Goal: Task Accomplishment & Management: Manage account settings

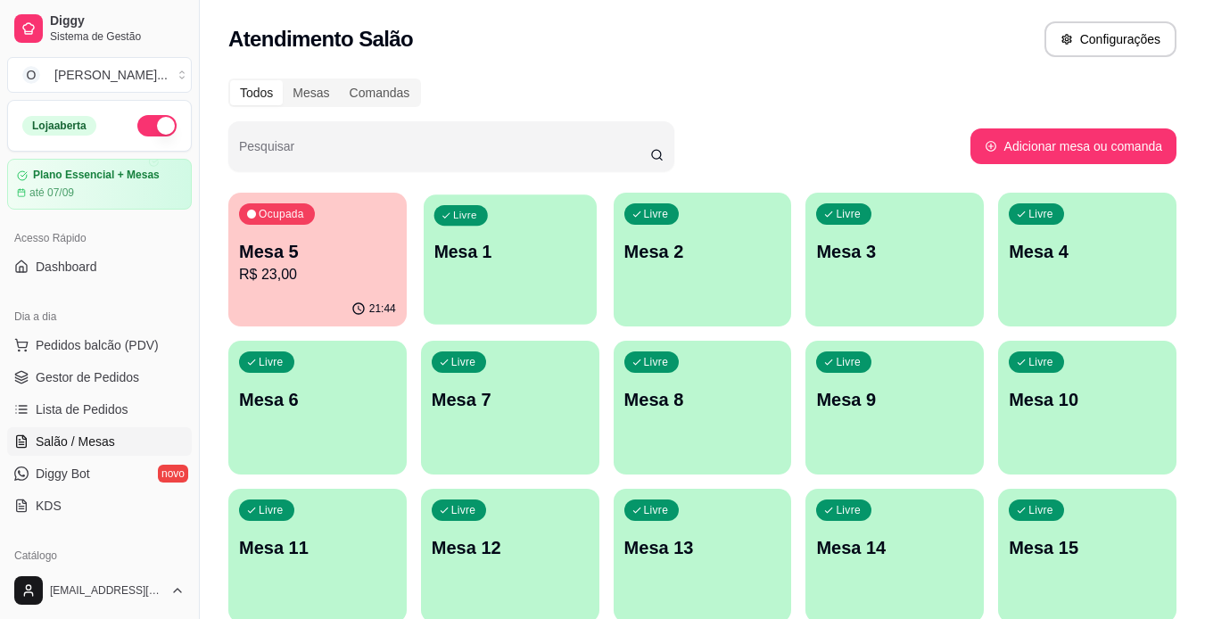
click at [440, 271] on div "Livre Mesa 1" at bounding box center [510, 248] width 173 height 109
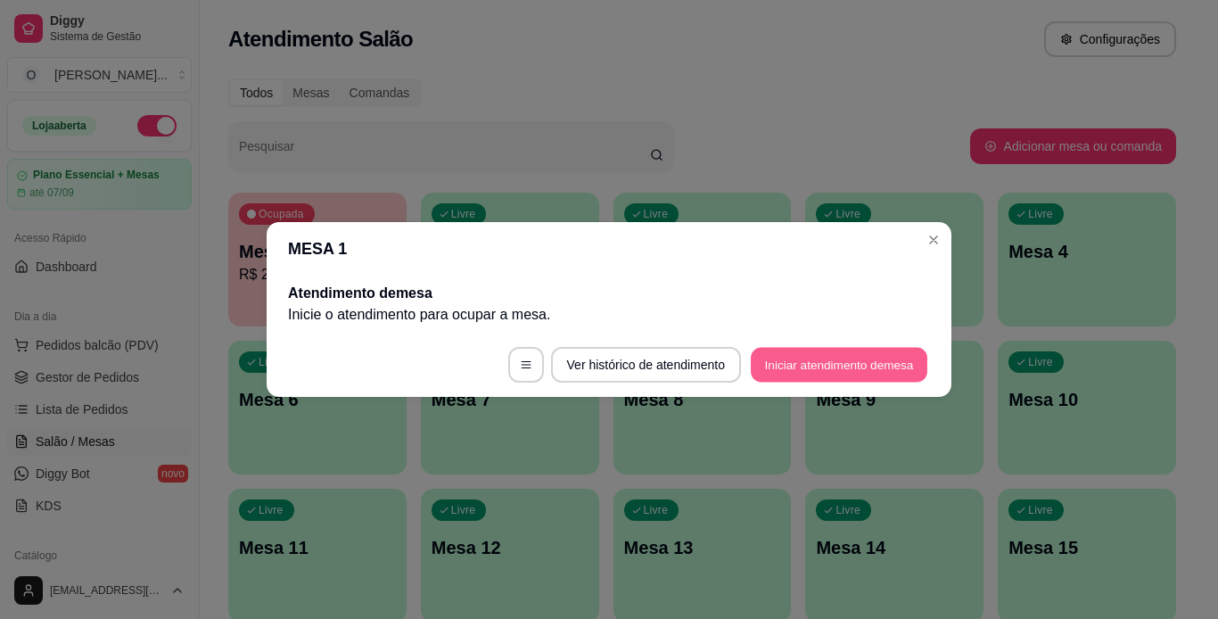
click at [761, 363] on button "Iniciar atendimento de mesa" at bounding box center [839, 365] width 177 height 35
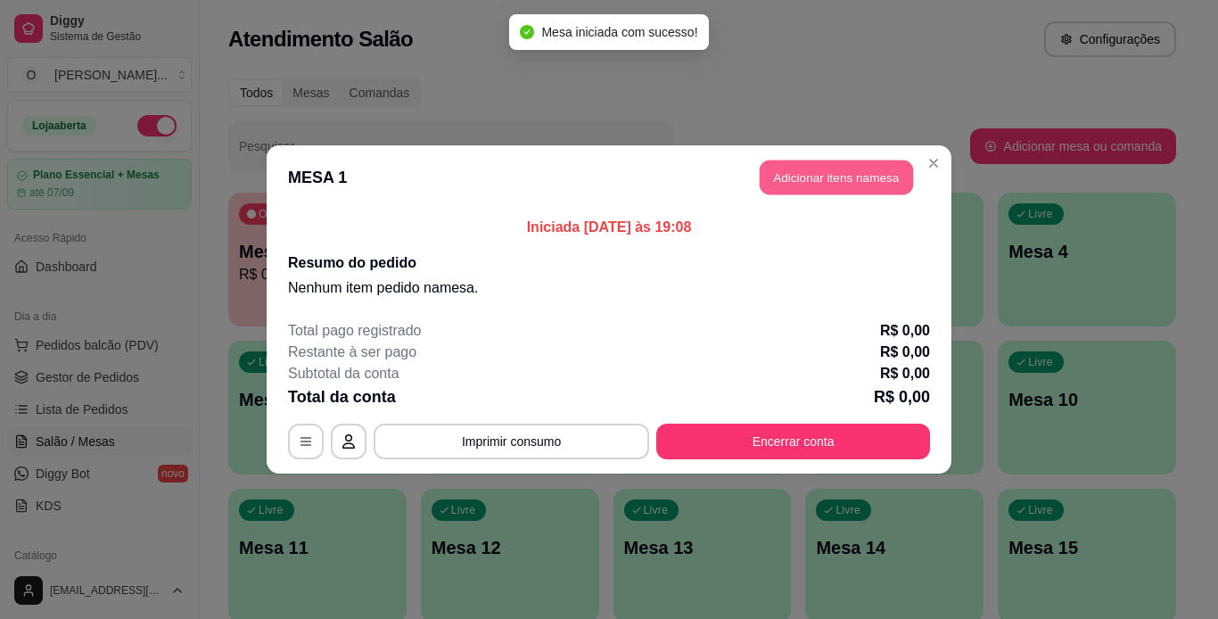
click at [803, 189] on button "Adicionar itens na mesa" at bounding box center [836, 178] width 153 height 35
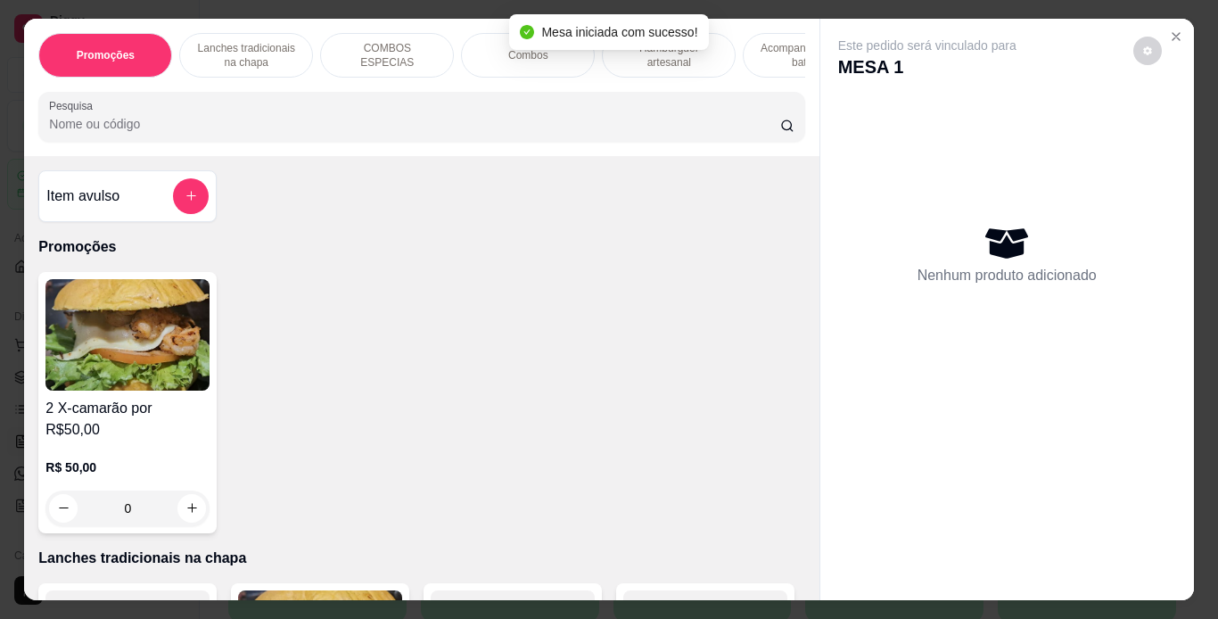
click at [672, 54] on p "Hambúrguer artesanal" at bounding box center [668, 55] width 103 height 29
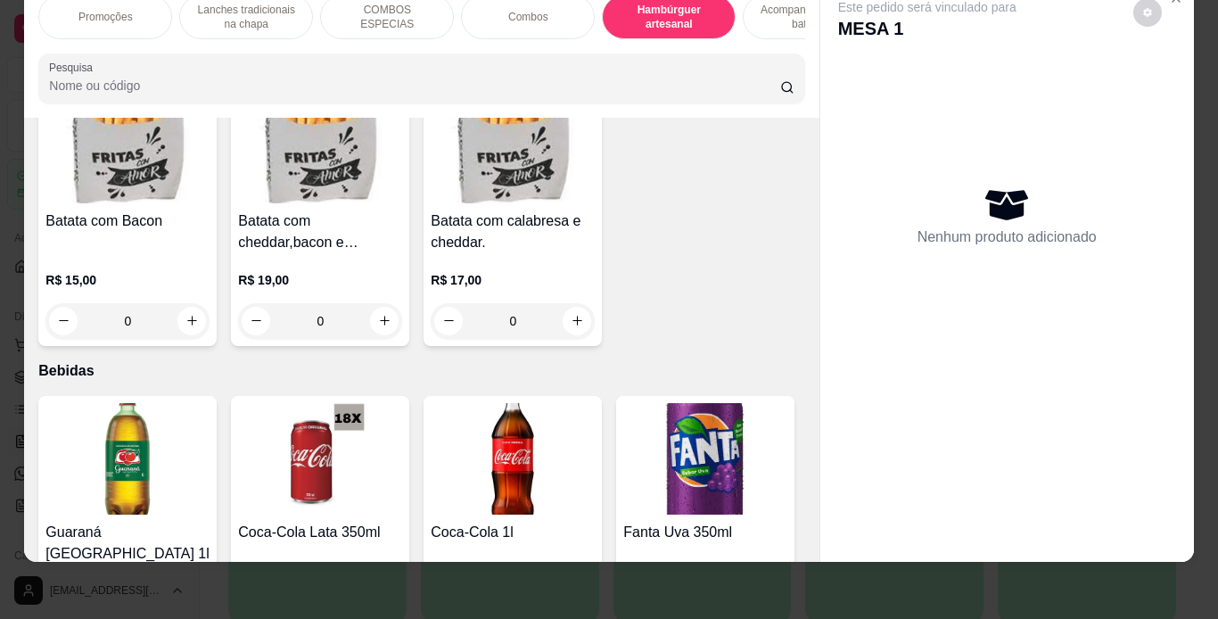
scroll to position [4248, 0]
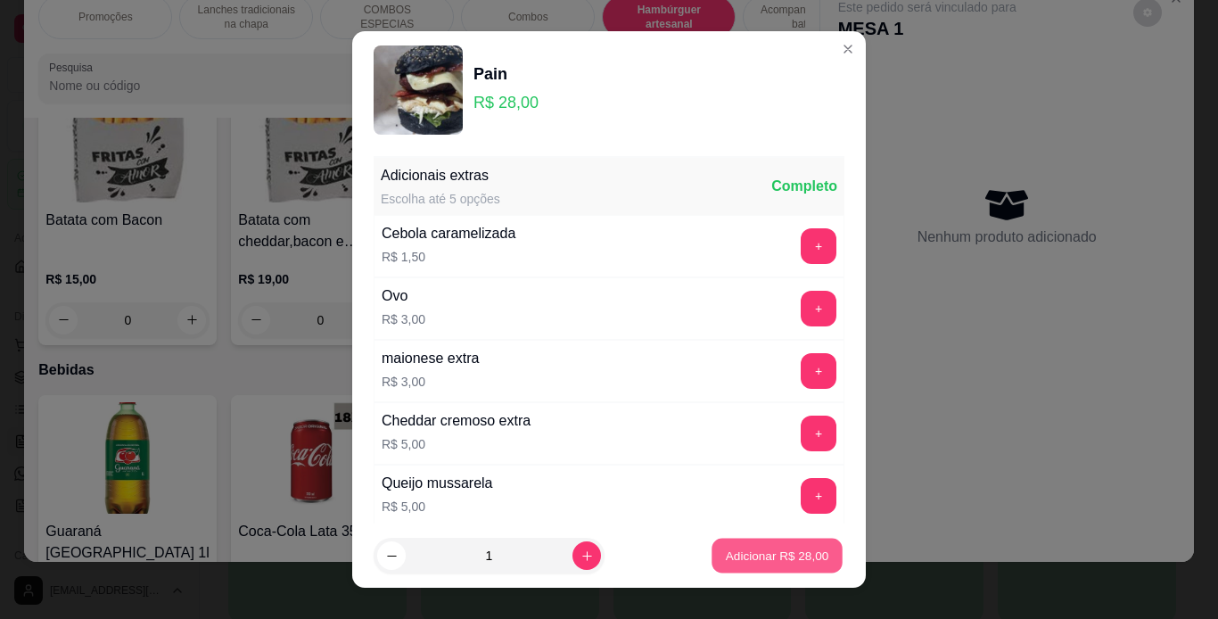
click at [726, 548] on p "Adicionar R$ 28,00" at bounding box center [777, 556] width 103 height 17
type input "1"
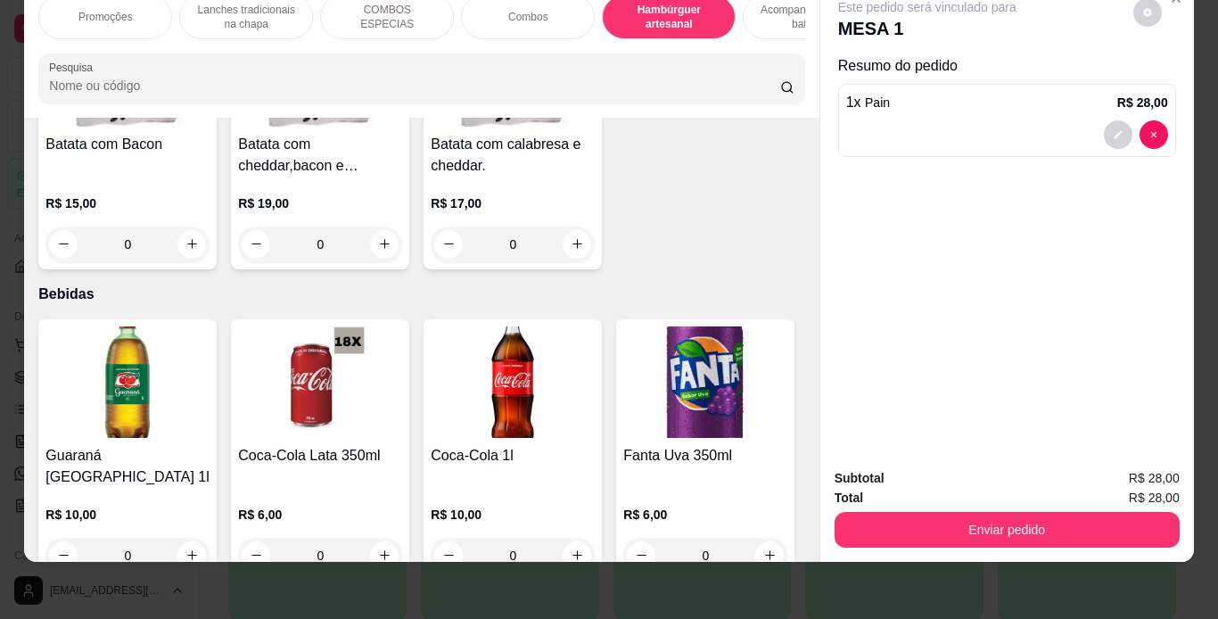
scroll to position [4122, 0]
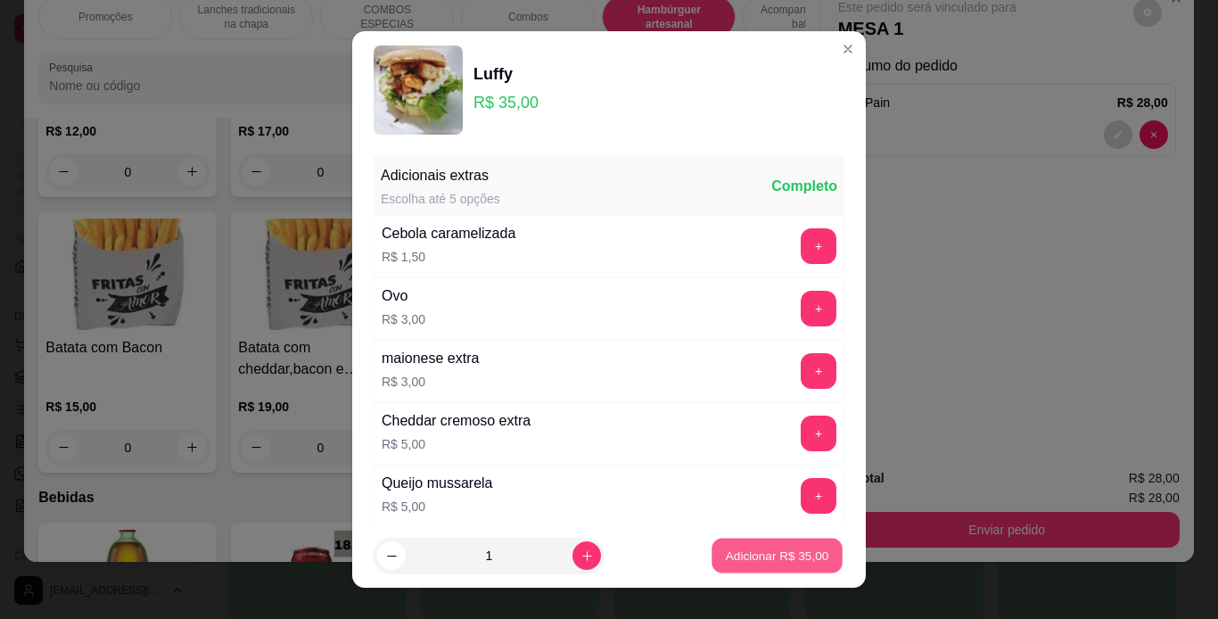
click at [728, 556] on p "Adicionar R$ 35,00" at bounding box center [777, 556] width 103 height 17
type input "1"
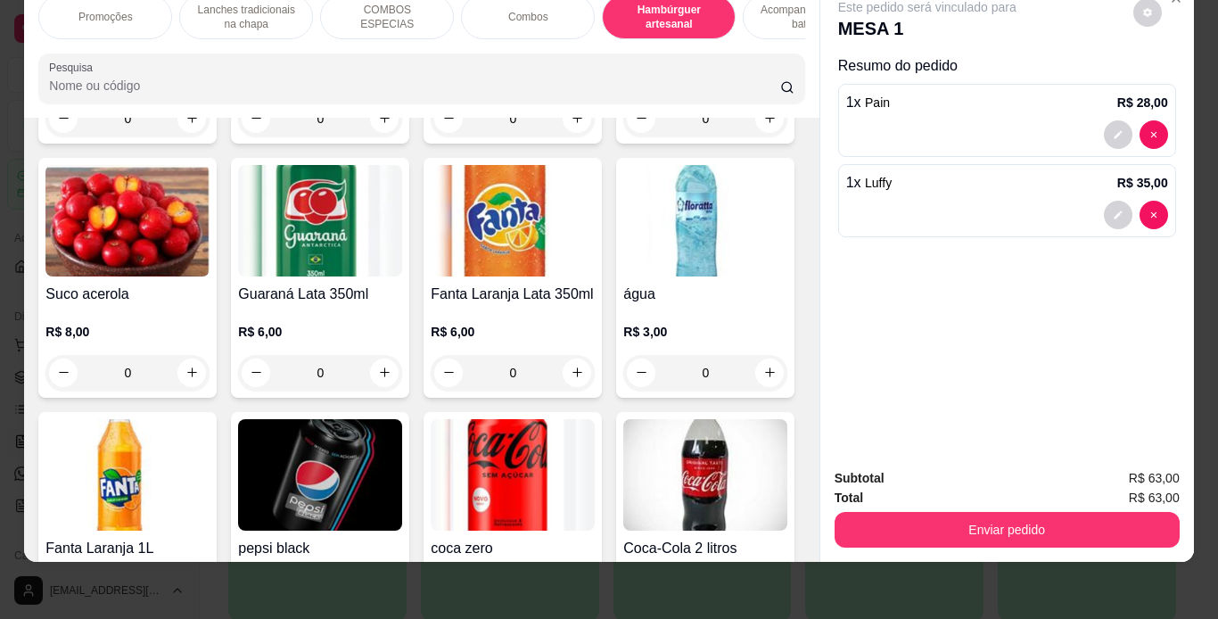
scroll to position [4762, 0]
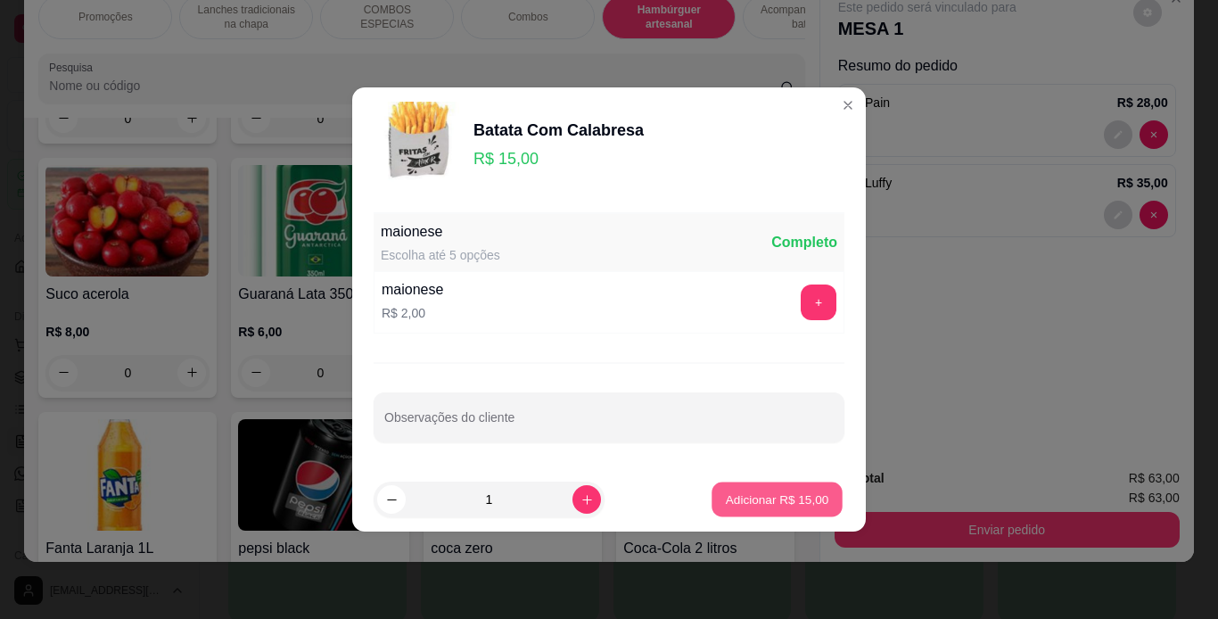
click at [809, 493] on p "Adicionar R$ 15,00" at bounding box center [777, 498] width 103 height 17
type input "1"
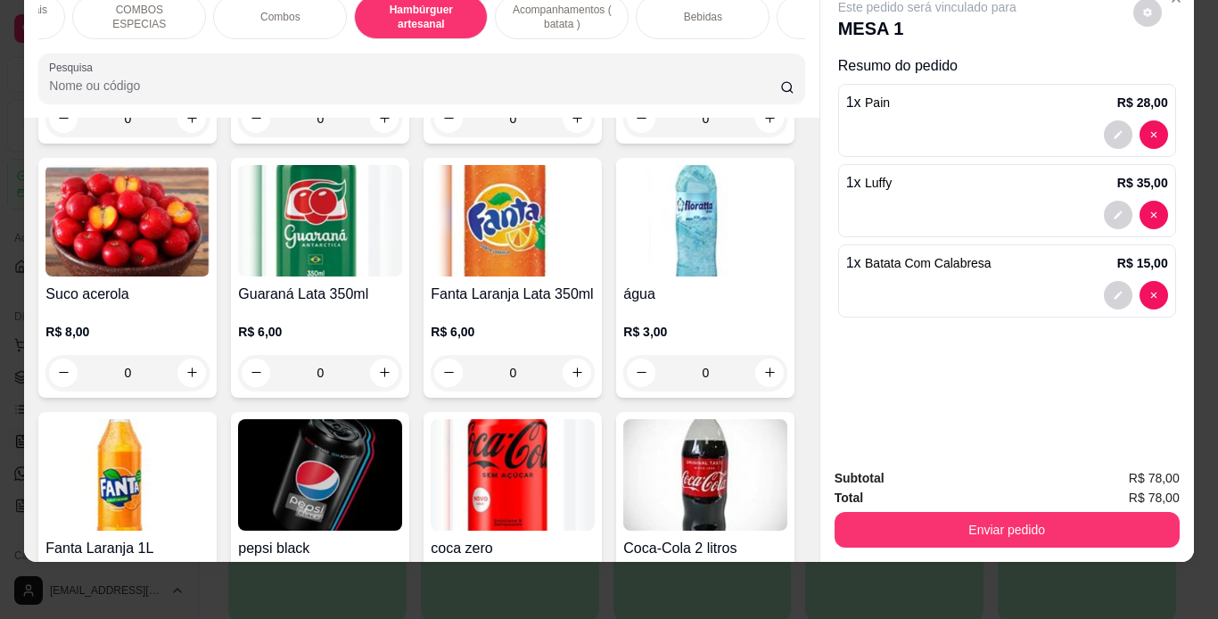
scroll to position [0, 248]
click at [730, 2] on div "Bebidas" at bounding box center [703, 17] width 134 height 45
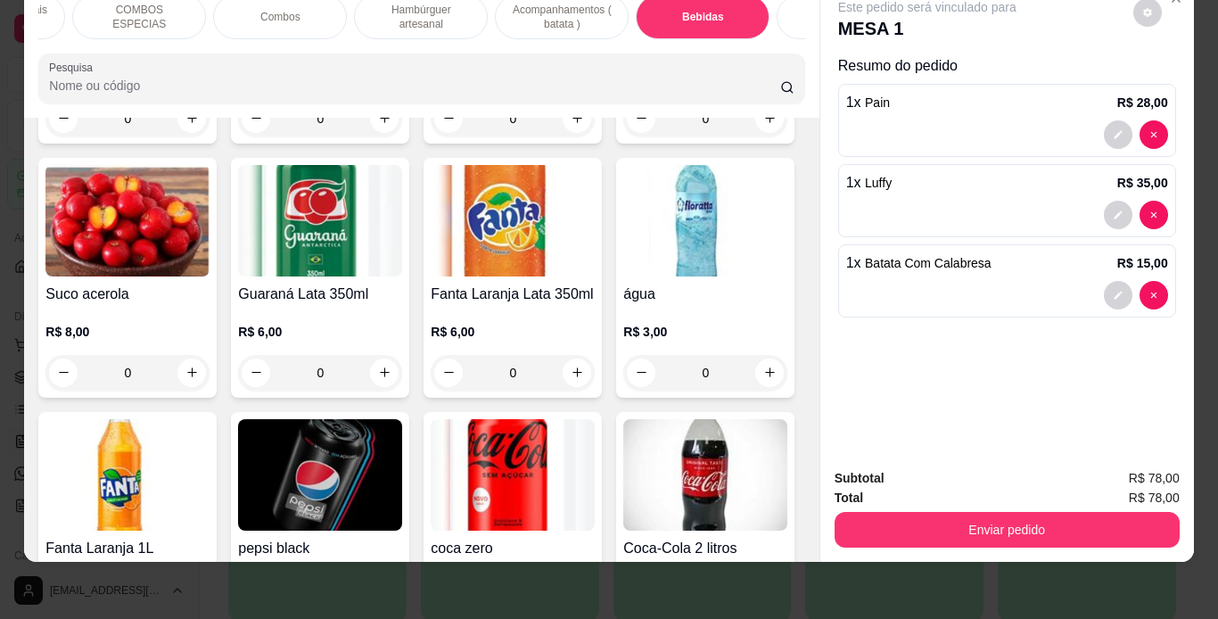
scroll to position [5458, 0]
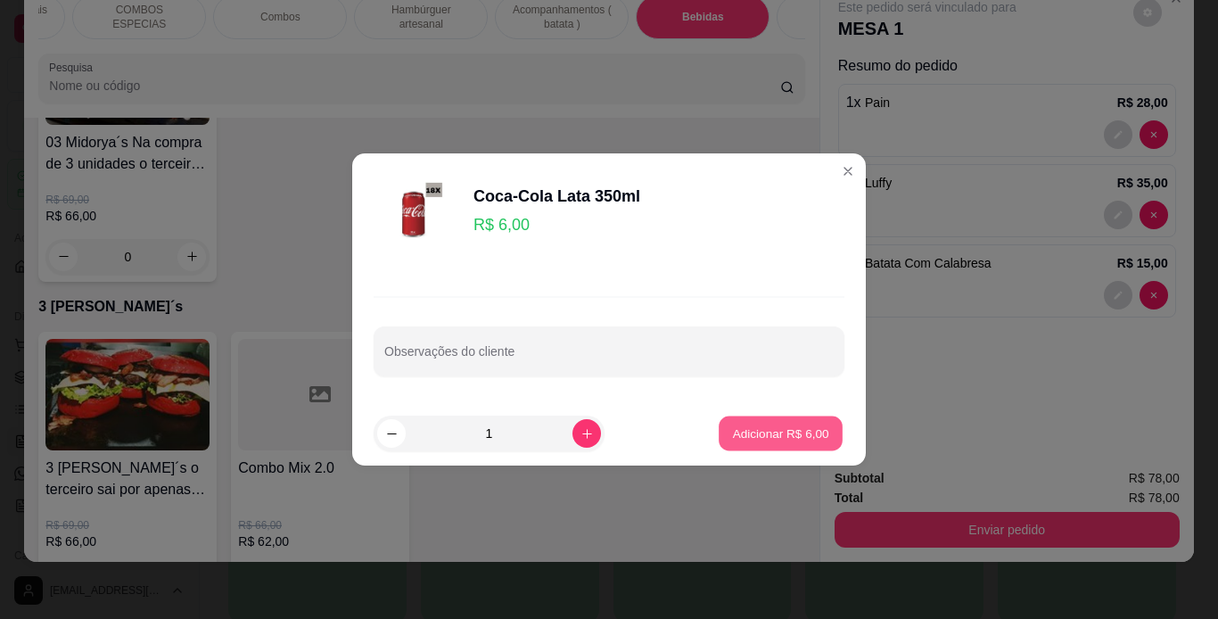
click at [825, 434] on button "Adicionar R$ 6,00" at bounding box center [781, 433] width 124 height 35
type input "1"
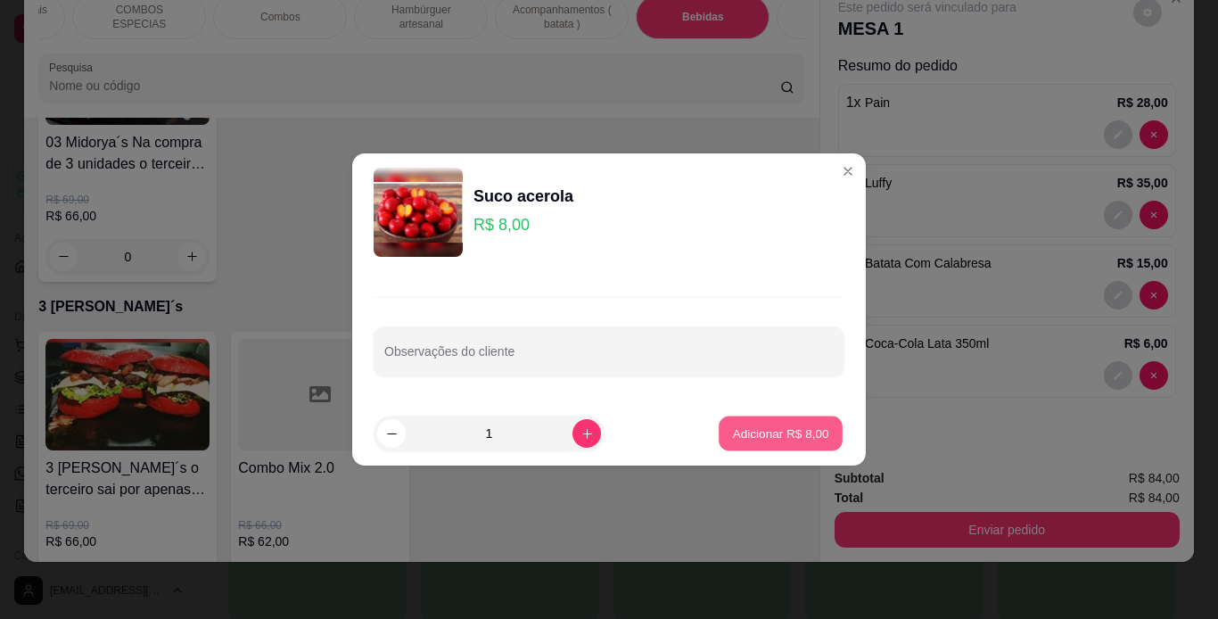
click at [733, 434] on p "Adicionar R$ 8,00" at bounding box center [780, 432] width 96 height 17
type input "1"
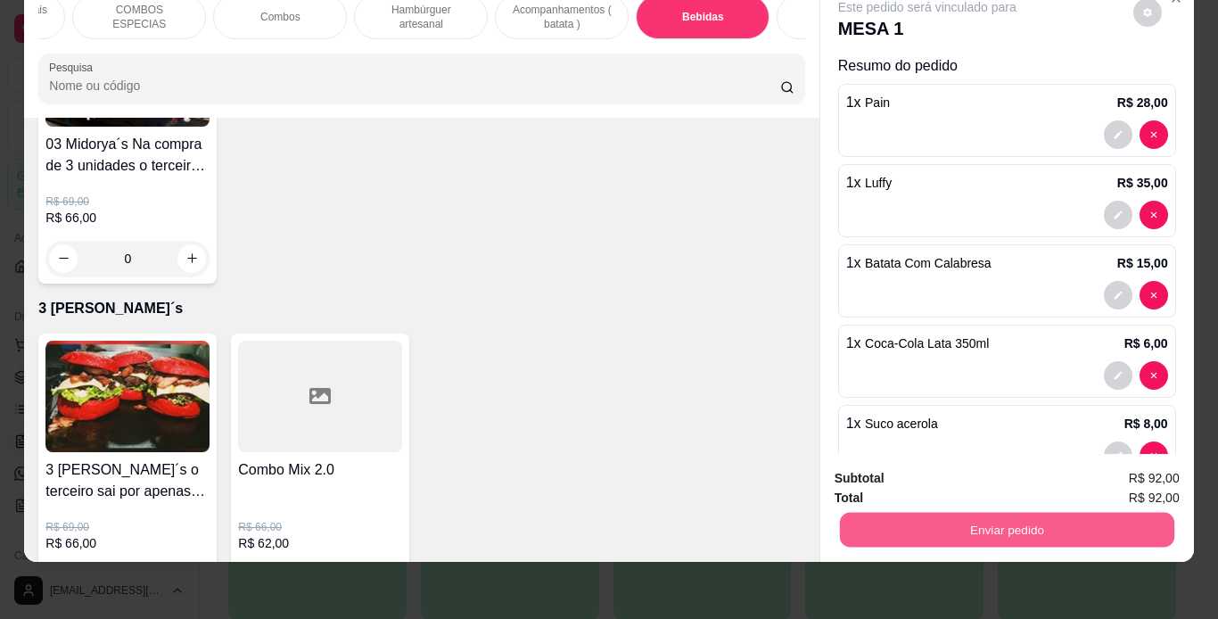
click at [891, 513] on button "Enviar pedido" at bounding box center [1006, 530] width 334 height 35
click at [913, 473] on button "Não registrar e enviar pedido" at bounding box center [948, 472] width 180 height 33
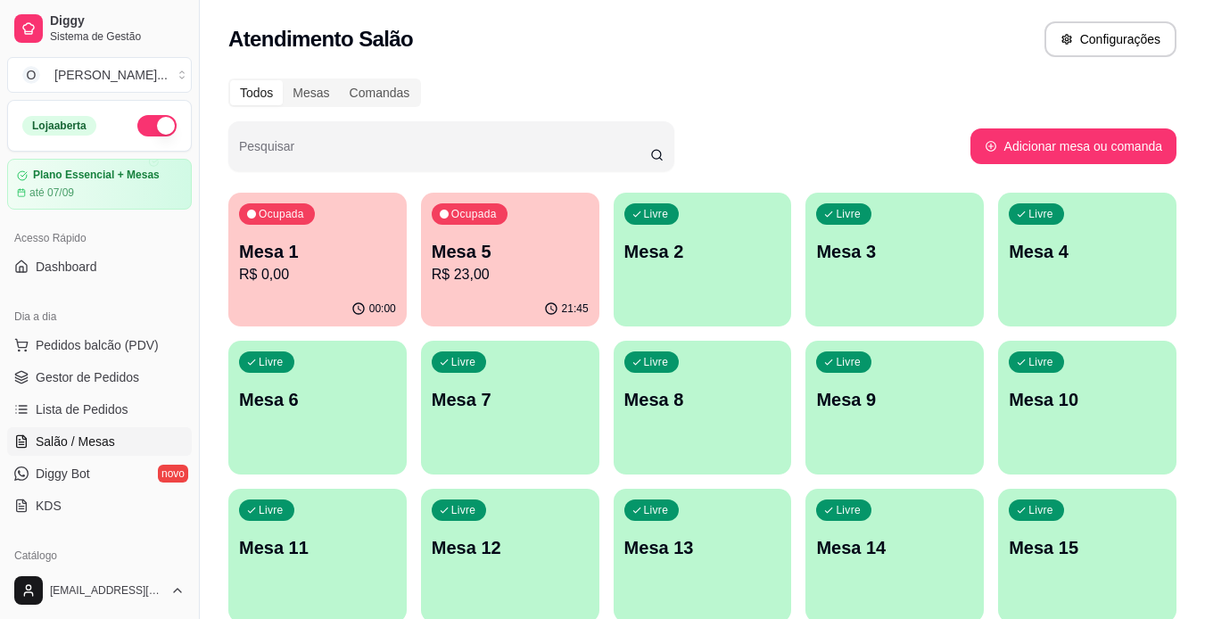
click at [67, 378] on span "Gestor de Pedidos" at bounding box center [87, 377] width 103 height 18
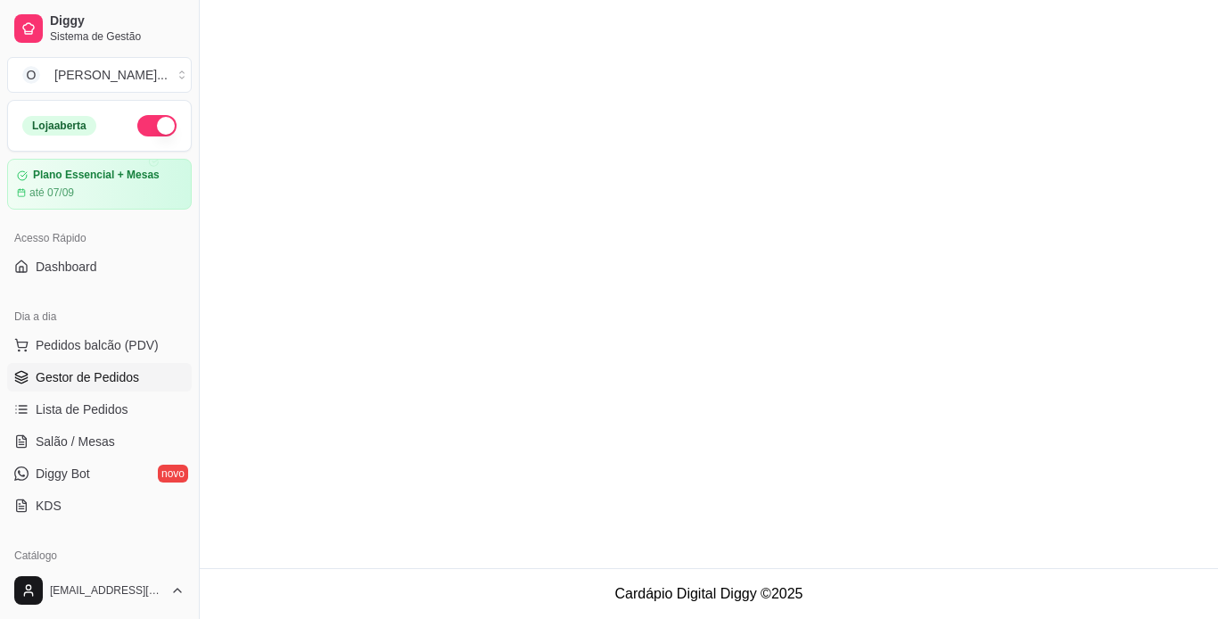
click at [67, 378] on span "Gestor de Pedidos" at bounding box center [87, 377] width 103 height 18
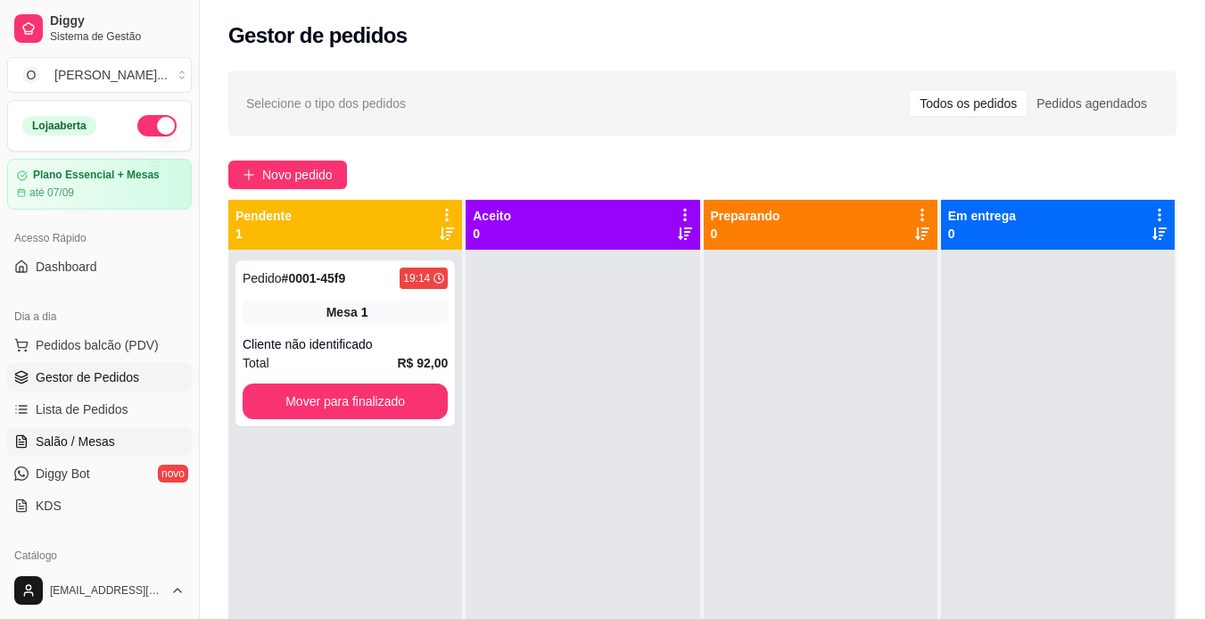
click at [77, 444] on span "Salão / Mesas" at bounding box center [75, 442] width 79 height 18
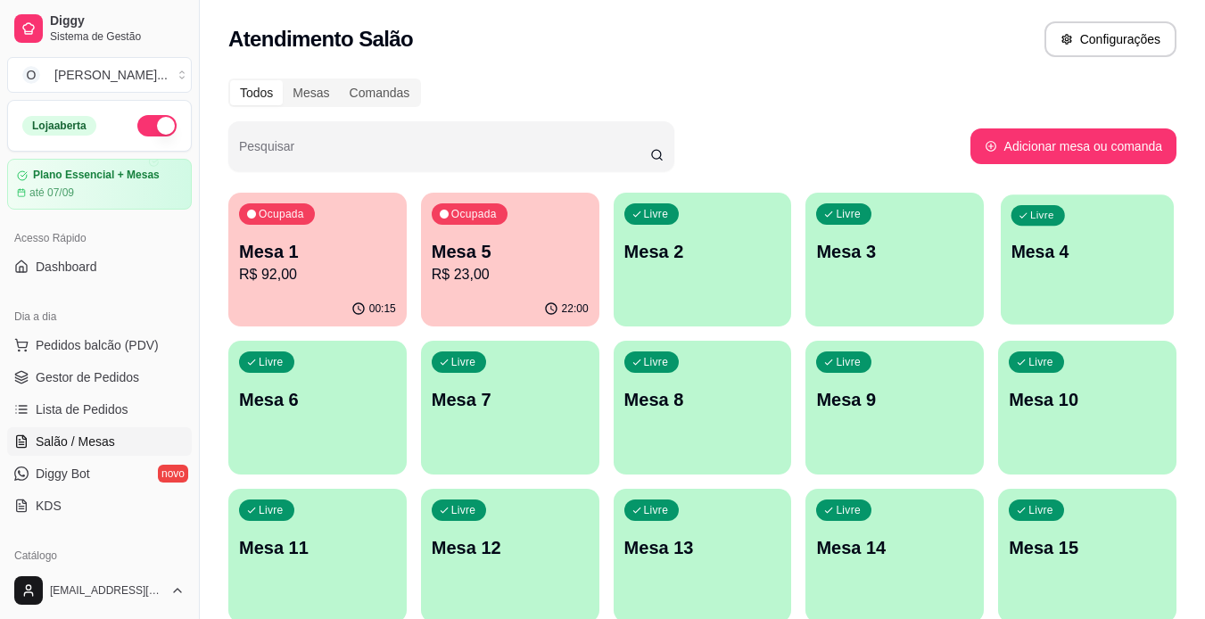
click at [1075, 199] on div "Livre Mesa 4" at bounding box center [1087, 248] width 173 height 109
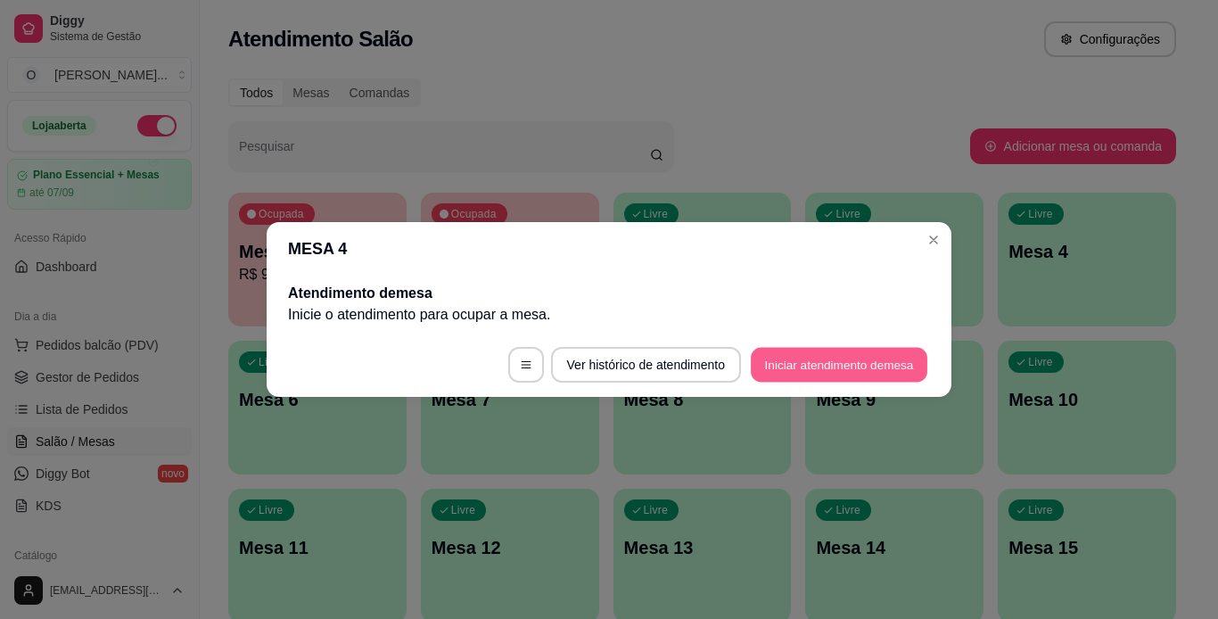
click at [880, 367] on button "Iniciar atendimento de mesa" at bounding box center [839, 365] width 177 height 35
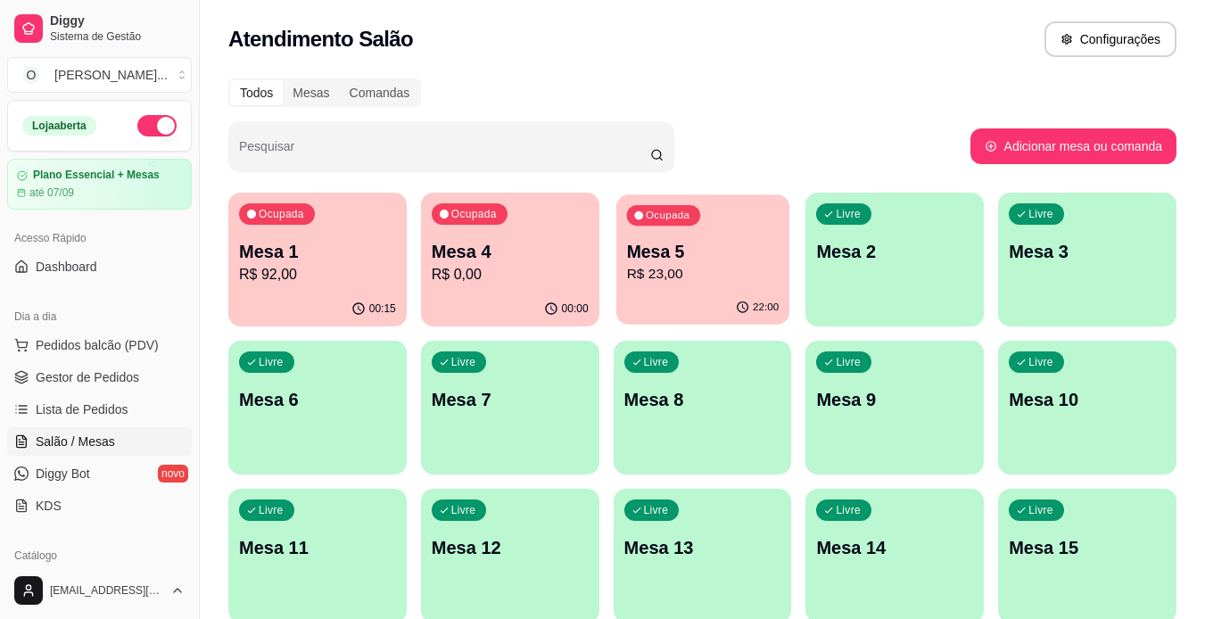
click at [667, 251] on p "Mesa 5" at bounding box center [702, 252] width 152 height 24
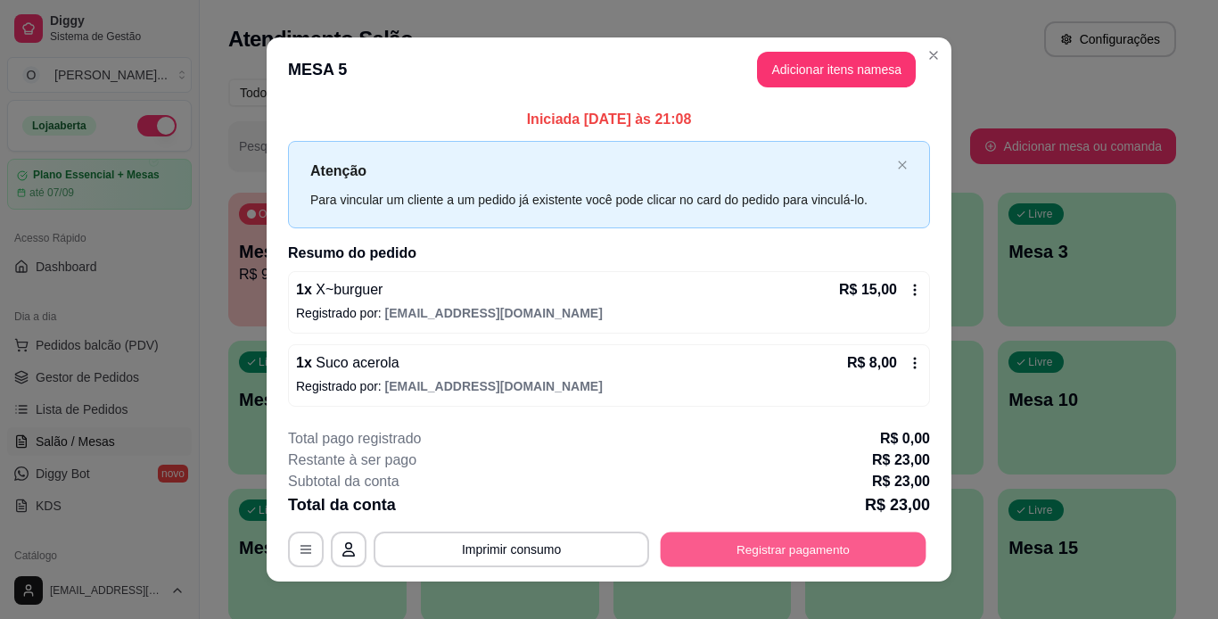
click at [780, 548] on button "Registrar pagamento" at bounding box center [794, 549] width 266 height 35
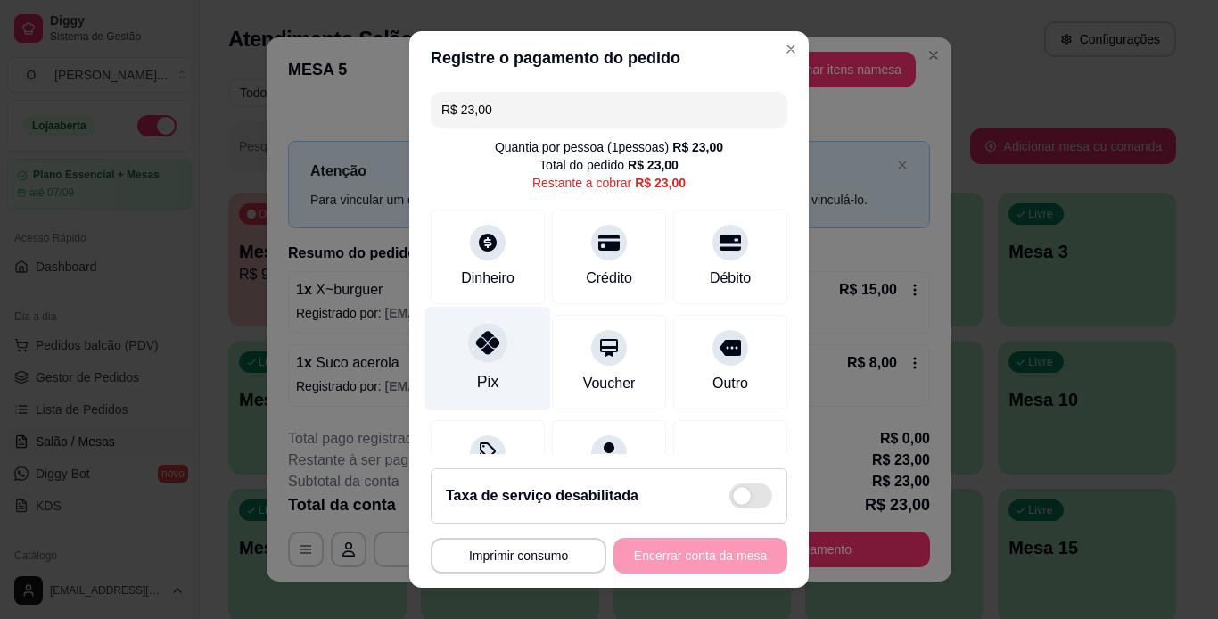
click at [488, 374] on div "Pix" at bounding box center [488, 358] width 126 height 104
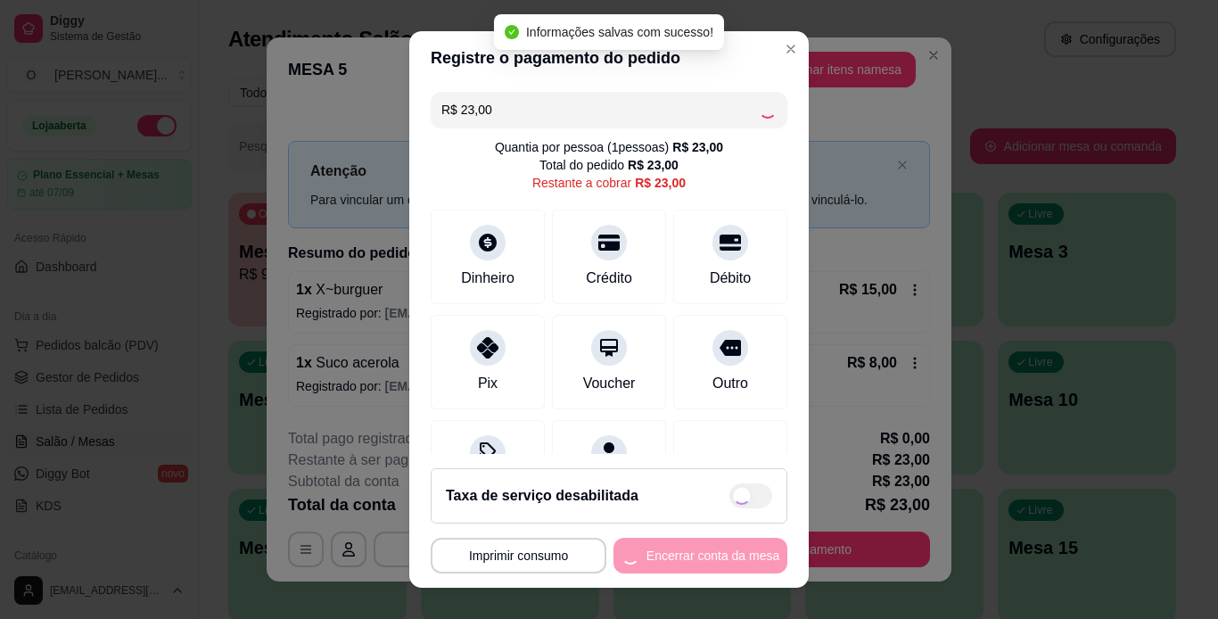
type input "R$ 0,00"
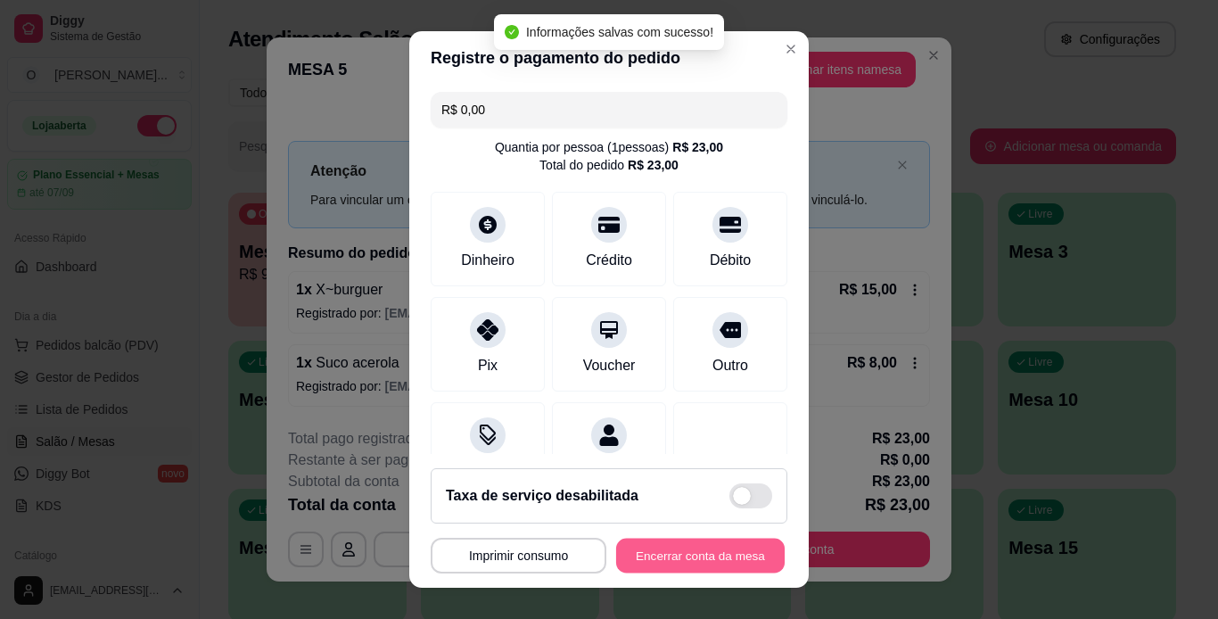
click at [659, 549] on button "Encerrar conta da mesa" at bounding box center [700, 556] width 169 height 35
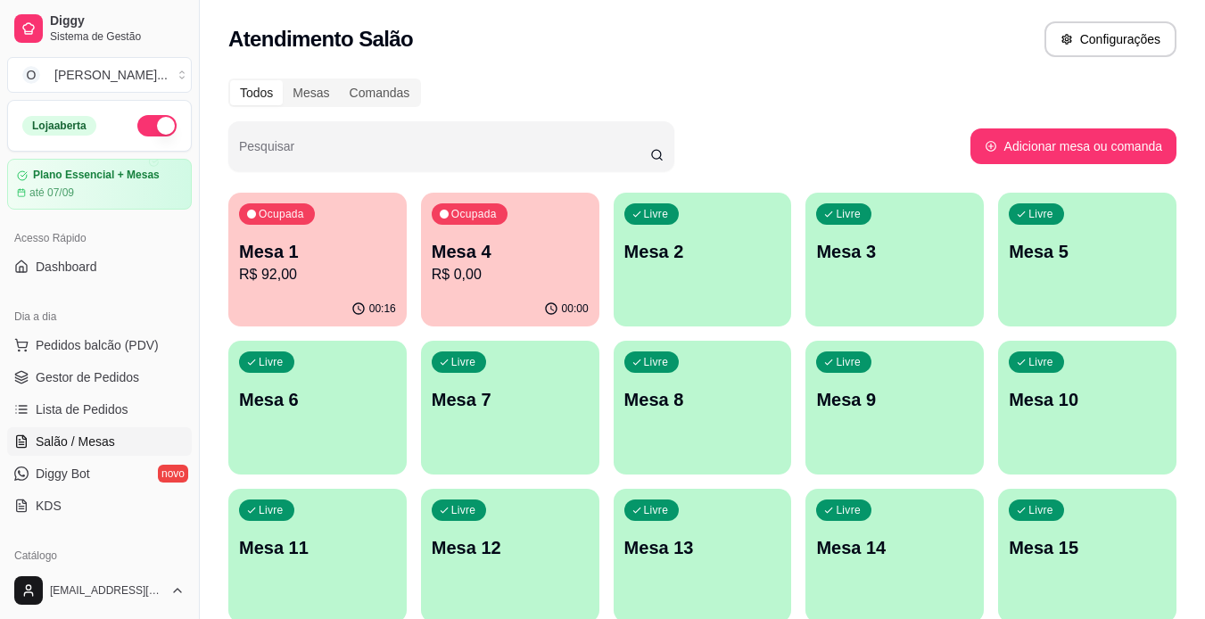
click at [449, 280] on p "R$ 0,00" at bounding box center [510, 274] width 157 height 21
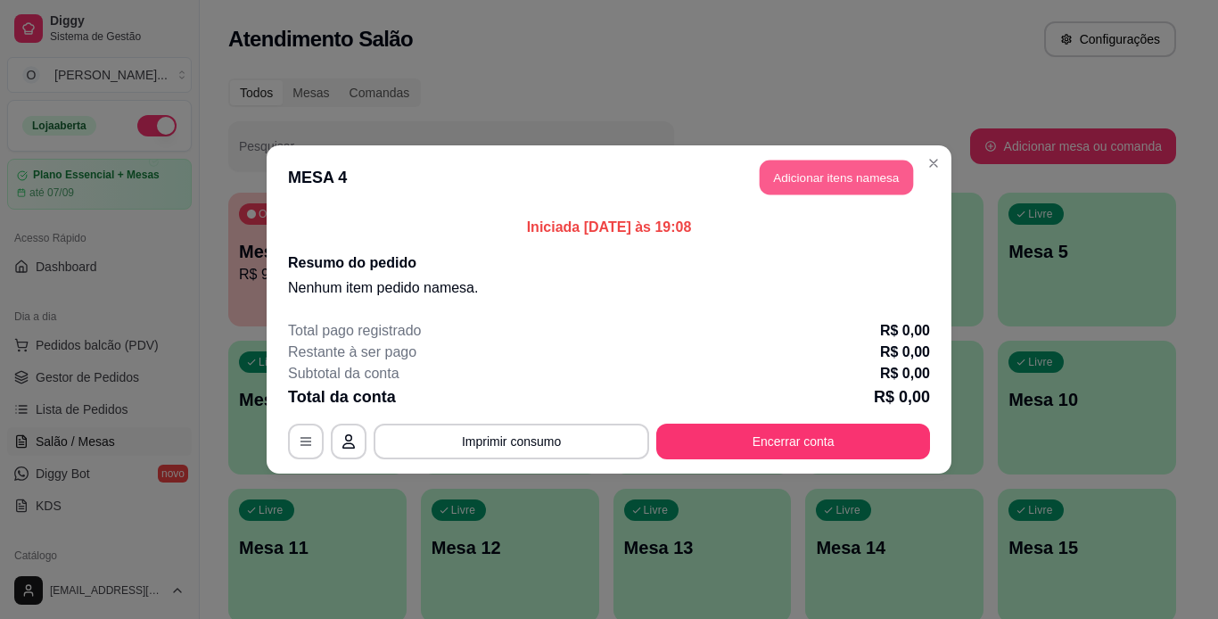
click at [878, 169] on button "Adicionar itens na mesa" at bounding box center [836, 178] width 153 height 35
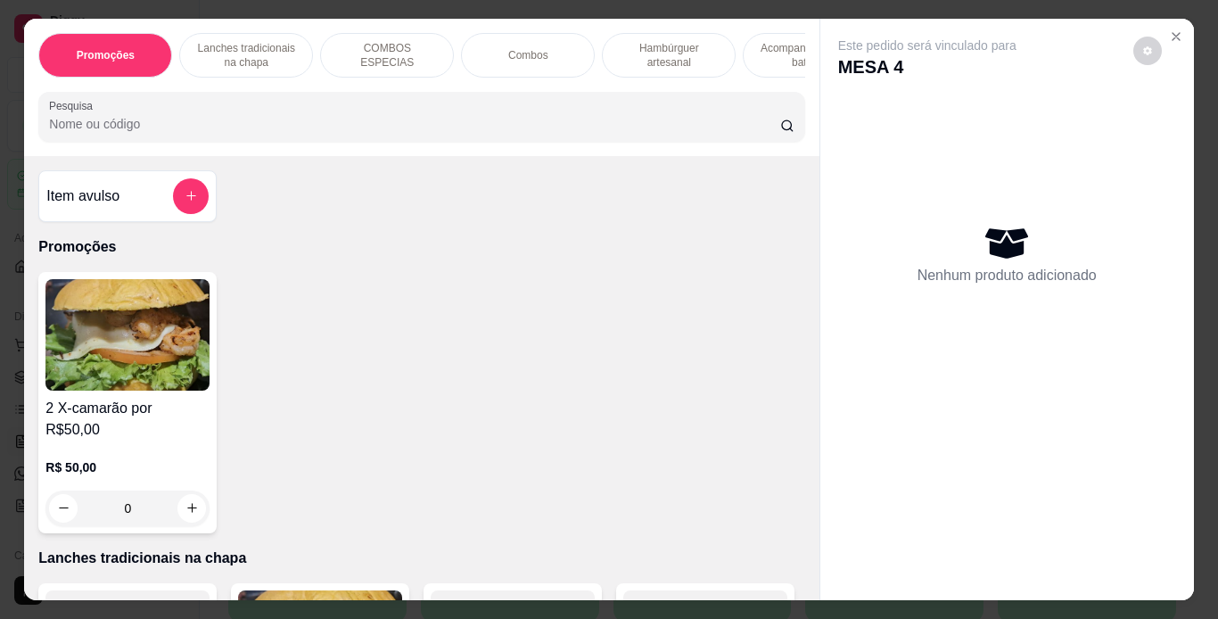
click at [240, 45] on p "Lanches tradicionais na chapa" at bounding box center [245, 55] width 103 height 29
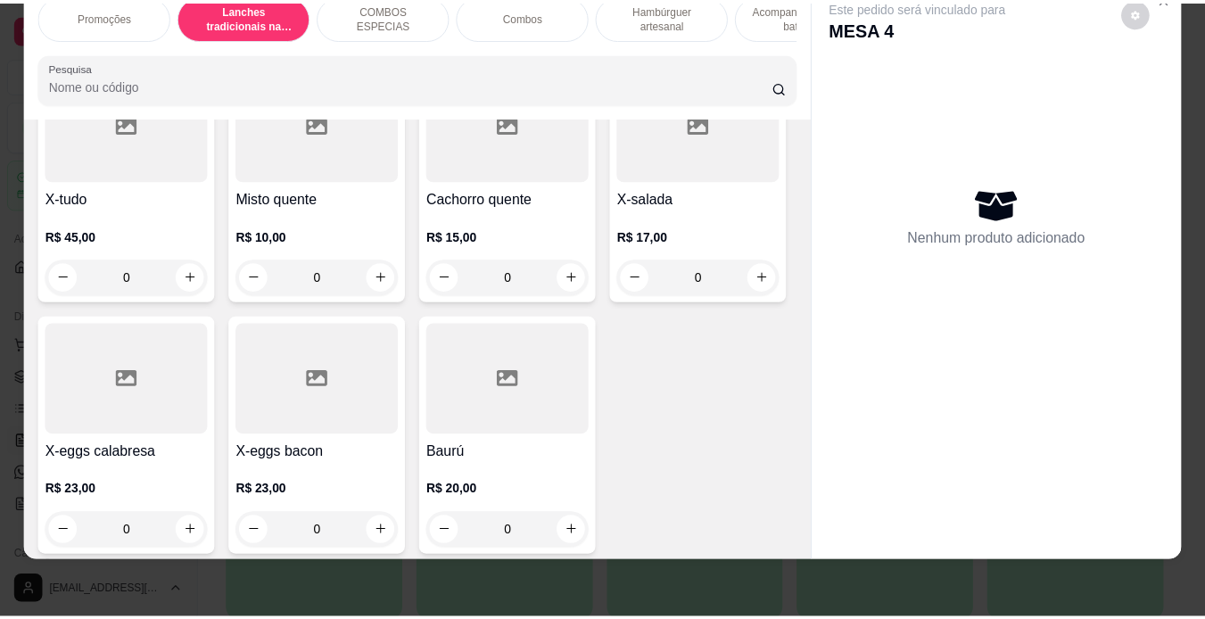
scroll to position [1246, 0]
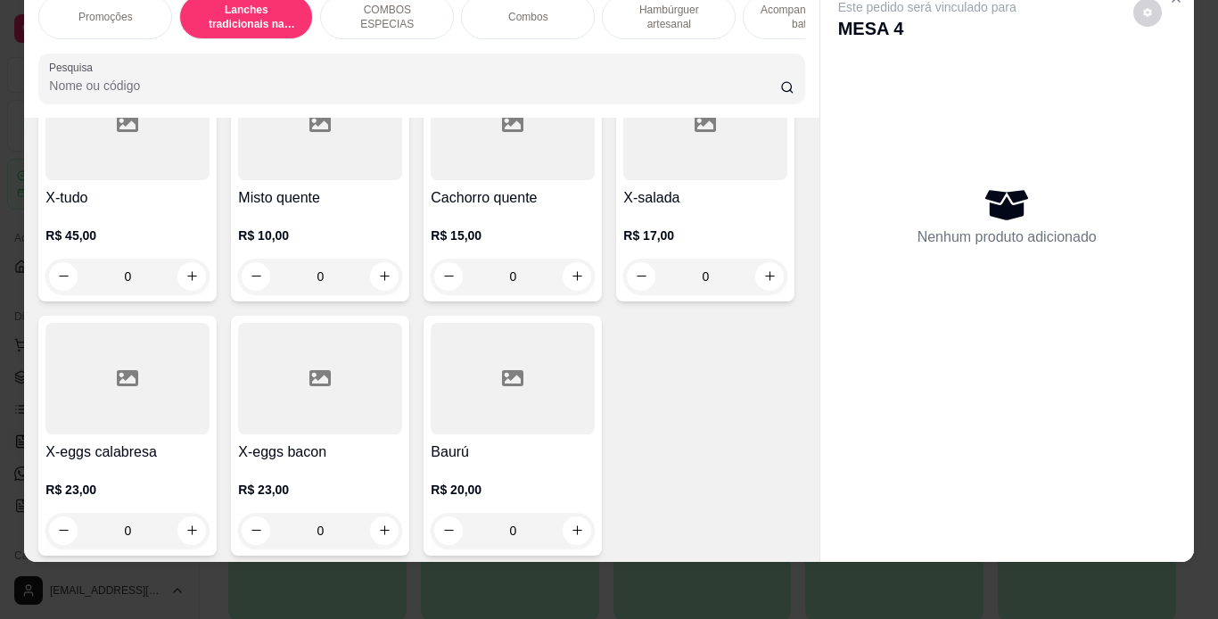
click at [623, 40] on div "0" at bounding box center [705, 22] width 164 height 36
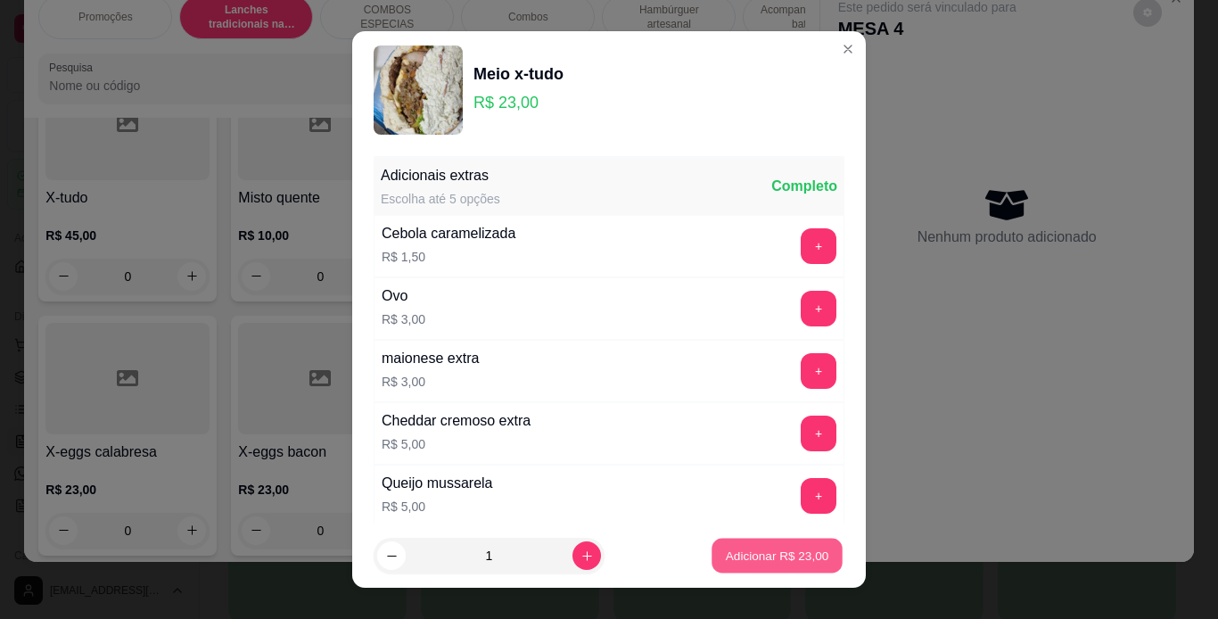
click at [731, 546] on button "Adicionar R$ 23,00" at bounding box center [777, 556] width 131 height 35
type input "1"
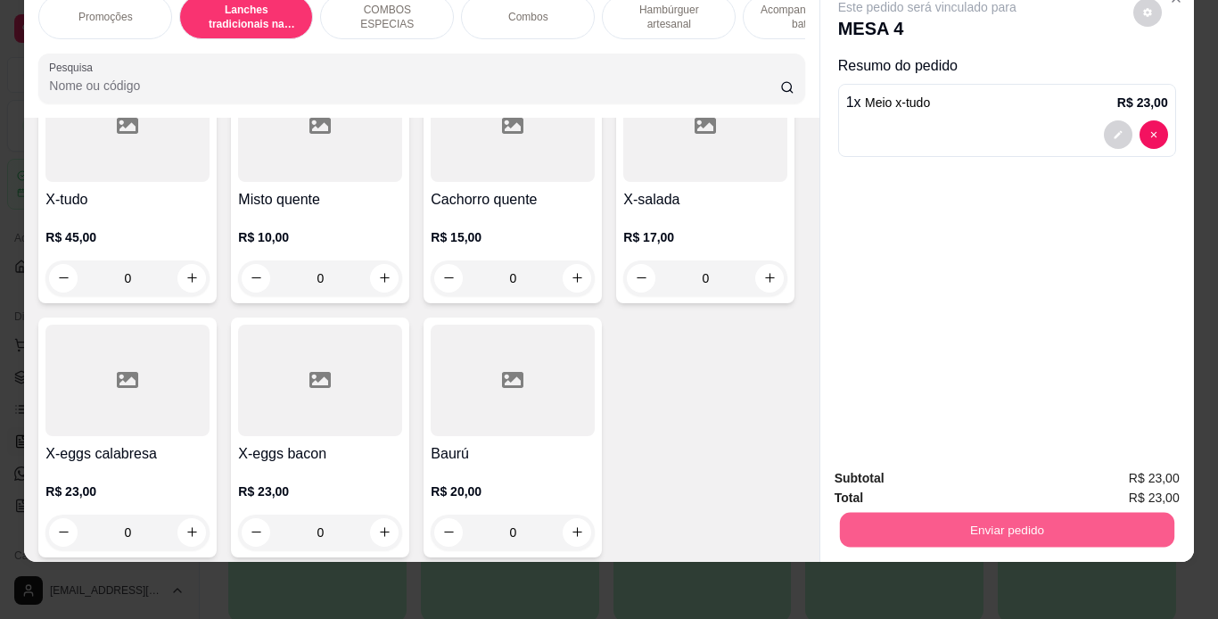
click at [991, 513] on button "Enviar pedido" at bounding box center [1006, 530] width 334 height 35
click at [965, 477] on button "Não registrar e enviar pedido" at bounding box center [948, 472] width 180 height 33
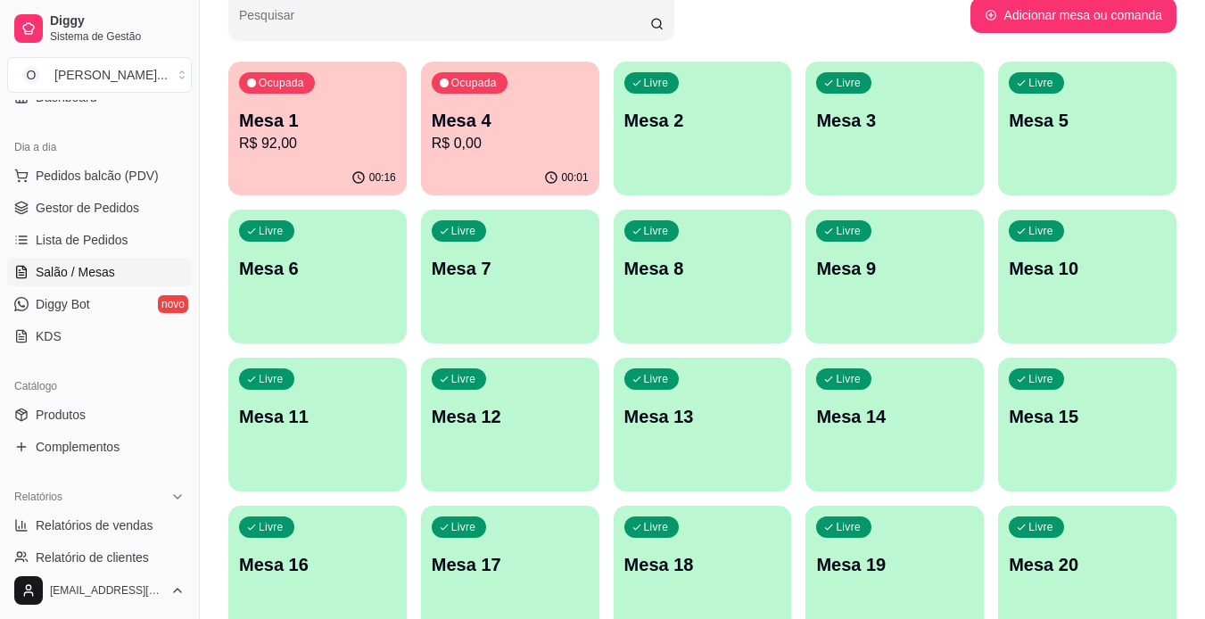
scroll to position [170, 0]
click at [89, 400] on link "Produtos" at bounding box center [99, 414] width 185 height 29
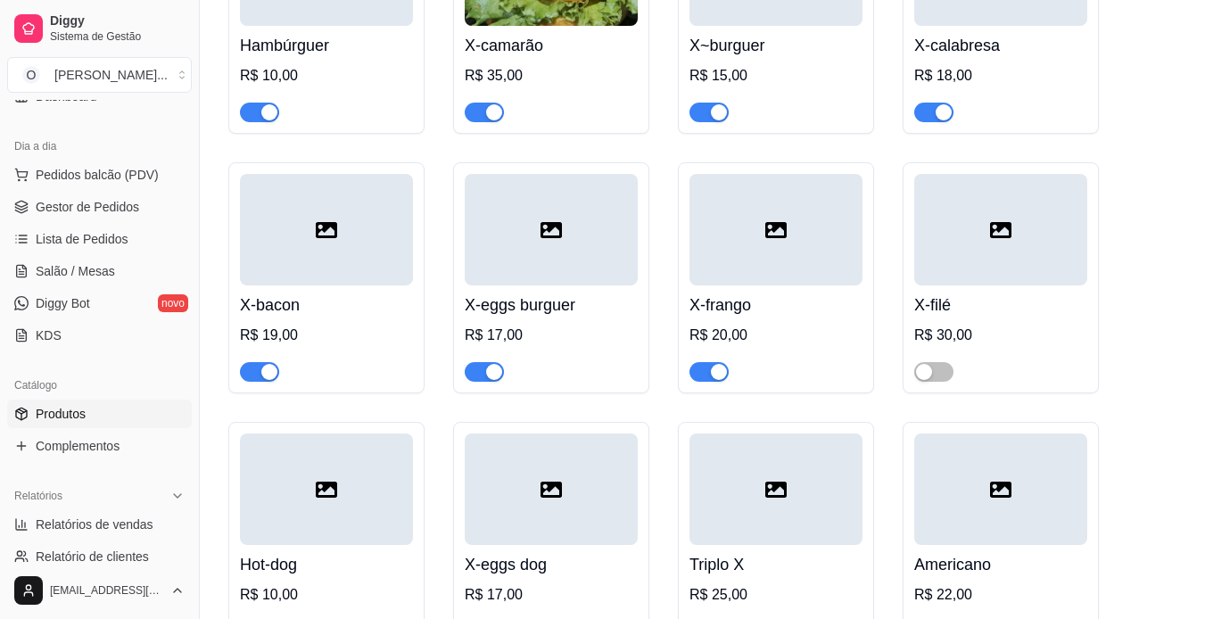
scroll to position [697, 0]
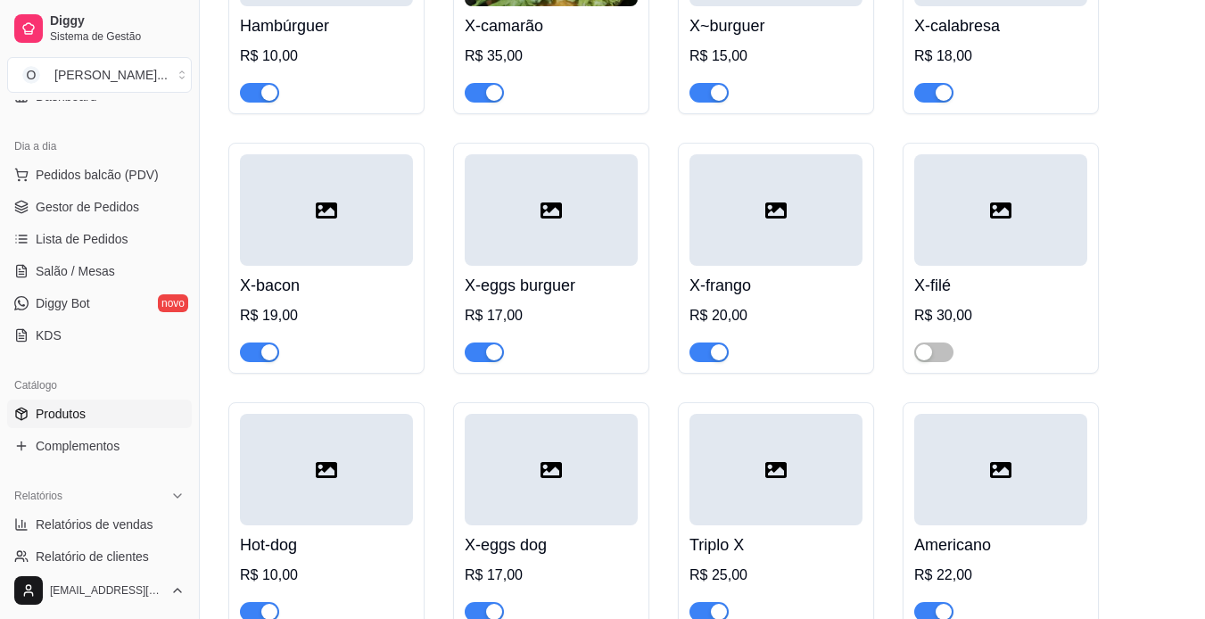
click at [698, 353] on span "button" at bounding box center [708, 352] width 39 height 20
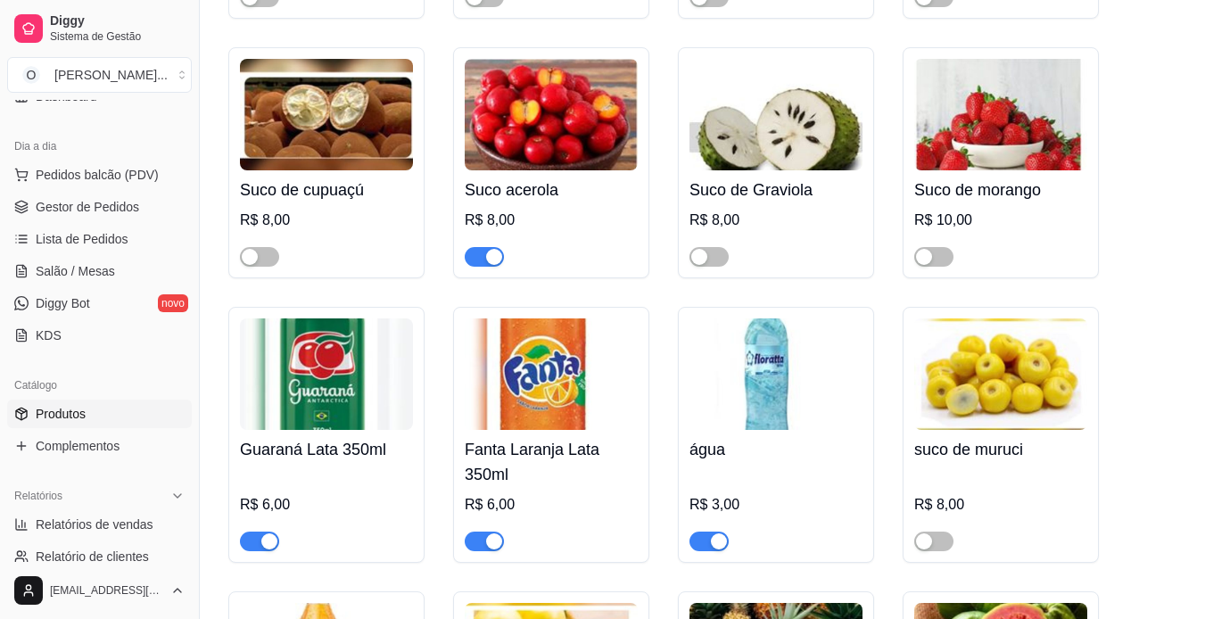
scroll to position [5762, 0]
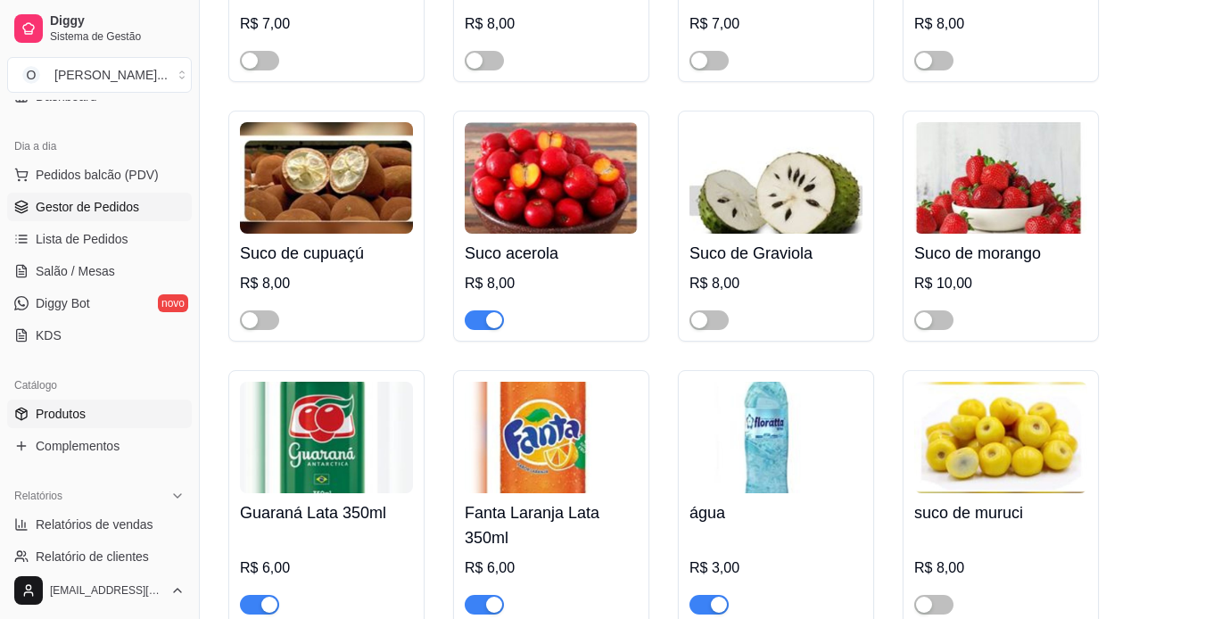
click at [41, 195] on link "Gestor de Pedidos" at bounding box center [99, 207] width 185 height 29
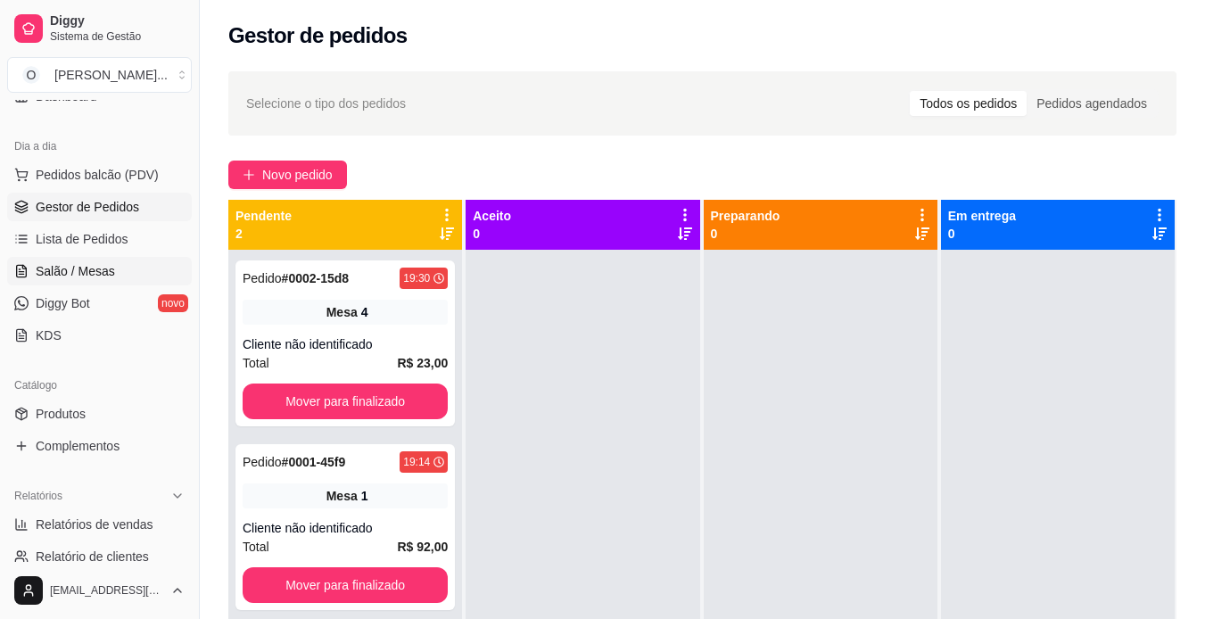
click at [49, 271] on span "Salão / Mesas" at bounding box center [75, 271] width 79 height 18
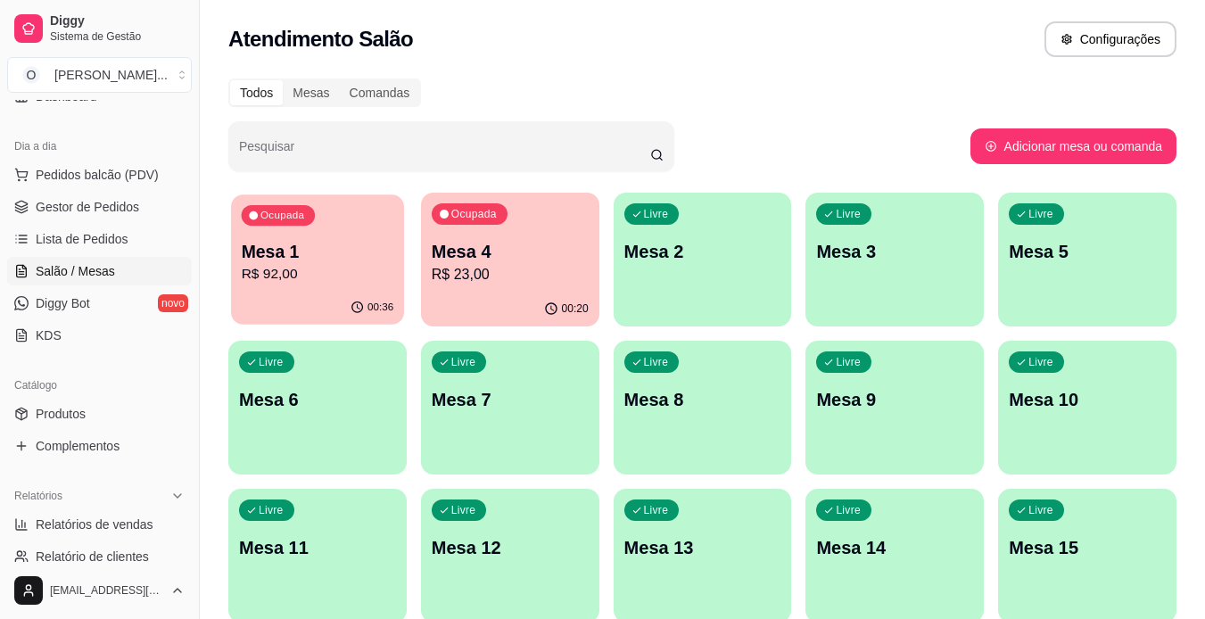
click at [354, 260] on p "Mesa 1" at bounding box center [318, 252] width 152 height 24
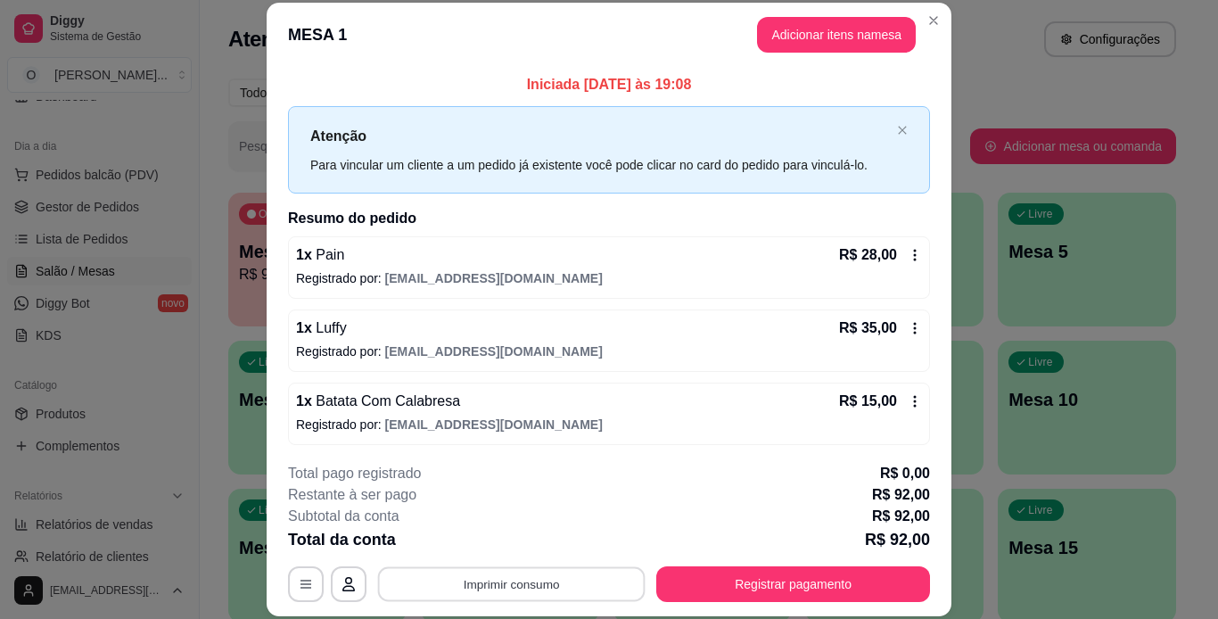
click at [572, 588] on button "Imprimir consumo" at bounding box center [512, 583] width 268 height 35
click at [547, 544] on button "IMPRESSORA" at bounding box center [510, 543] width 125 height 28
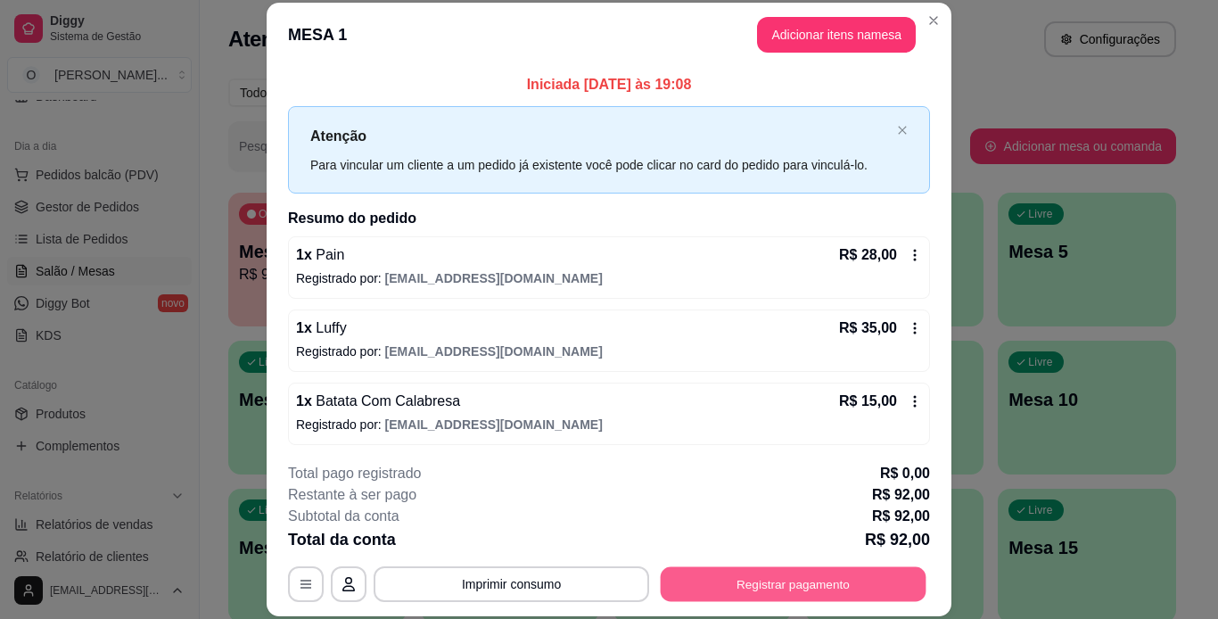
click at [731, 591] on button "Registrar pagamento" at bounding box center [794, 583] width 266 height 35
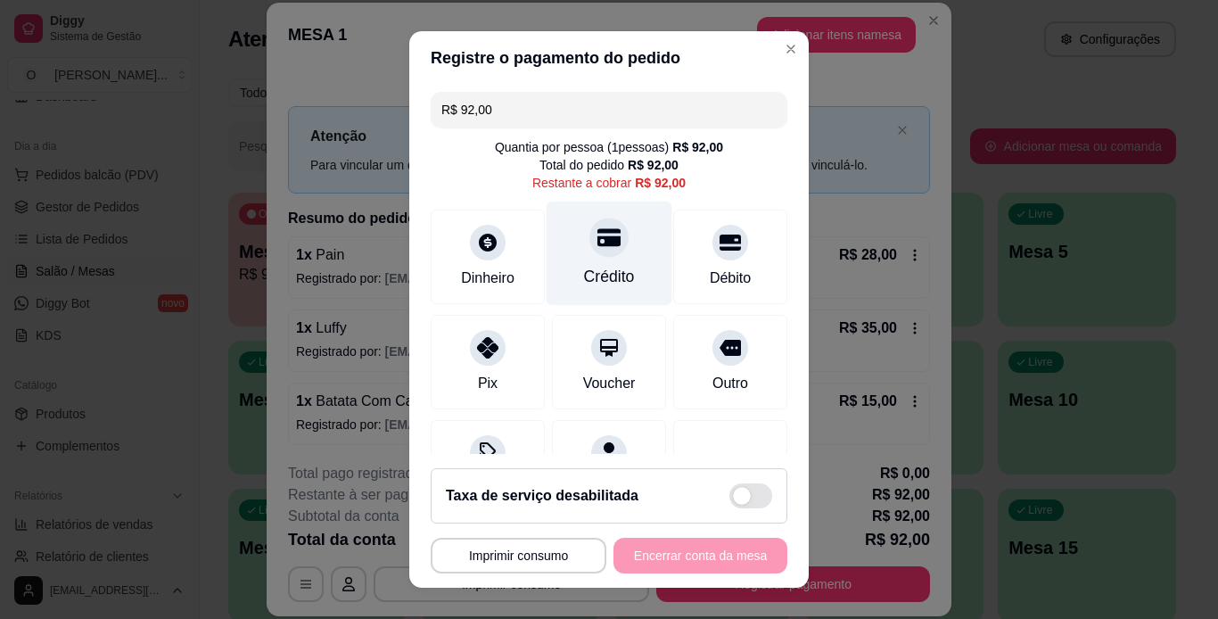
click at [614, 263] on div "Crédito" at bounding box center [610, 253] width 126 height 104
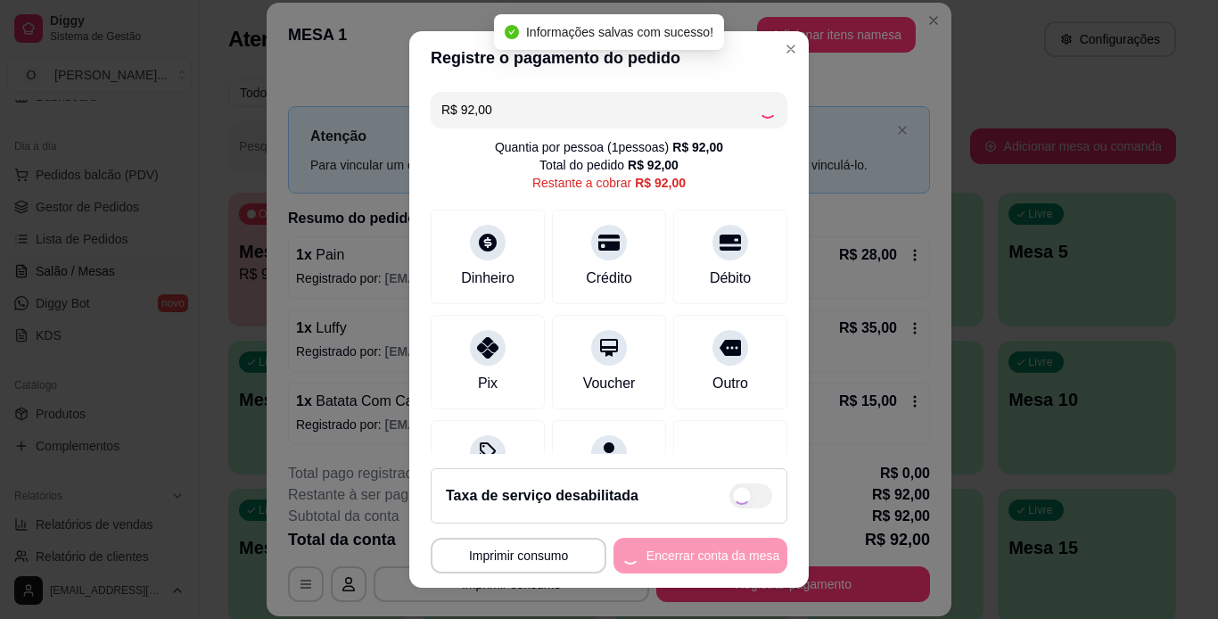
type input "R$ 0,00"
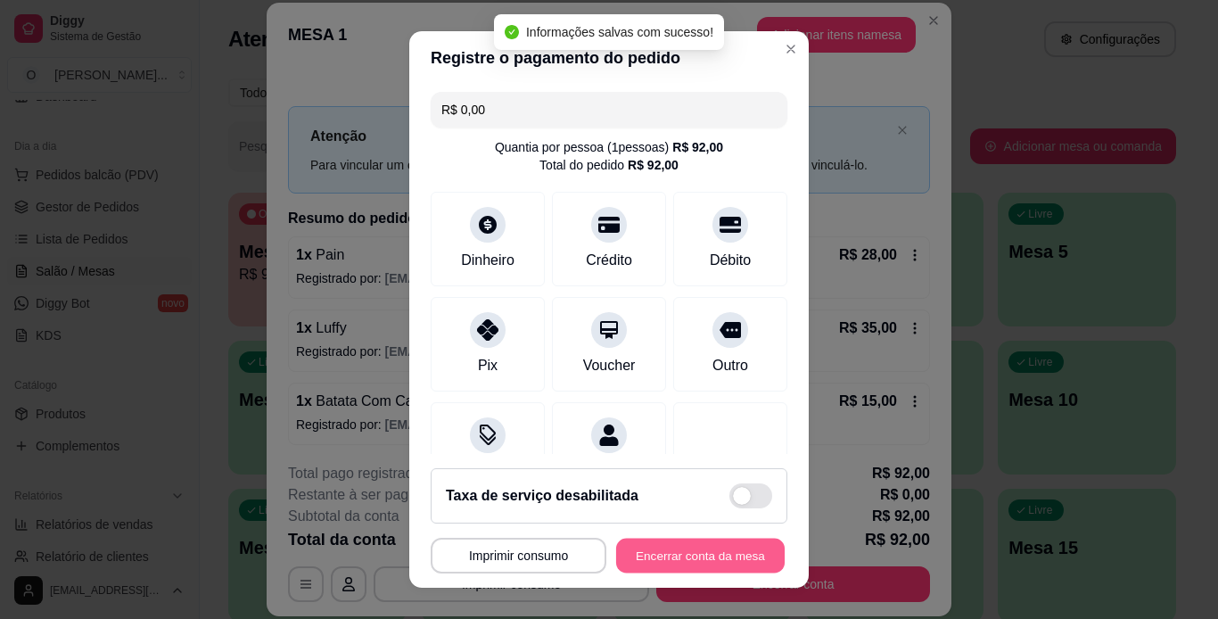
click at [690, 556] on button "Encerrar conta da mesa" at bounding box center [700, 556] width 169 height 35
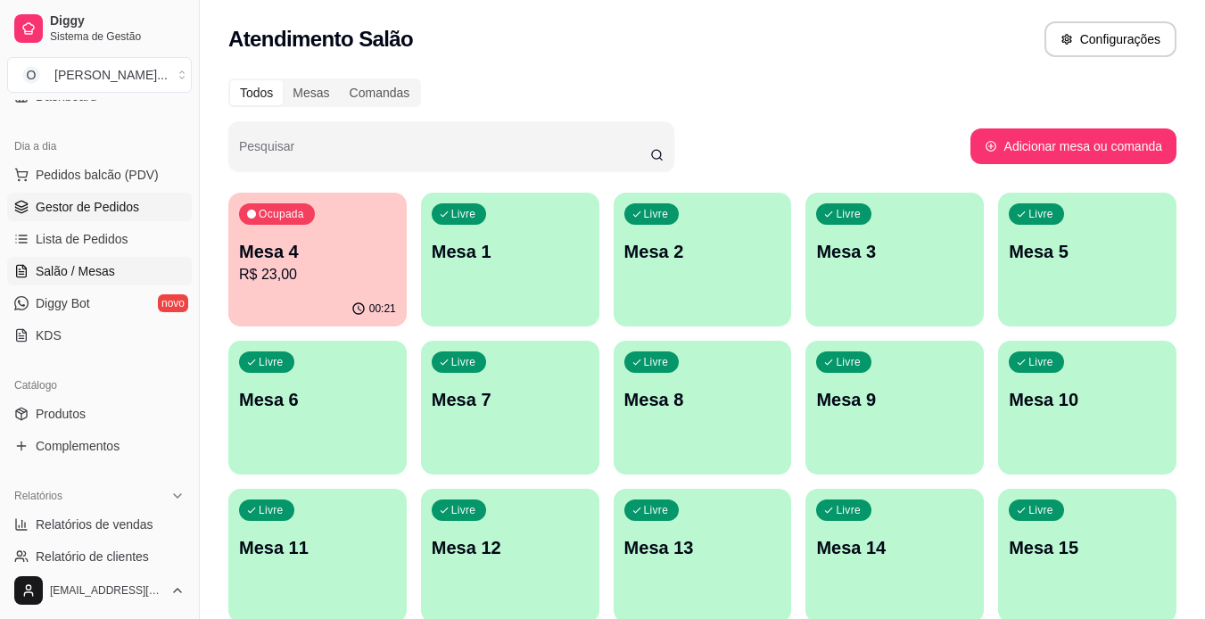
click at [113, 208] on span "Gestor de Pedidos" at bounding box center [87, 207] width 103 height 18
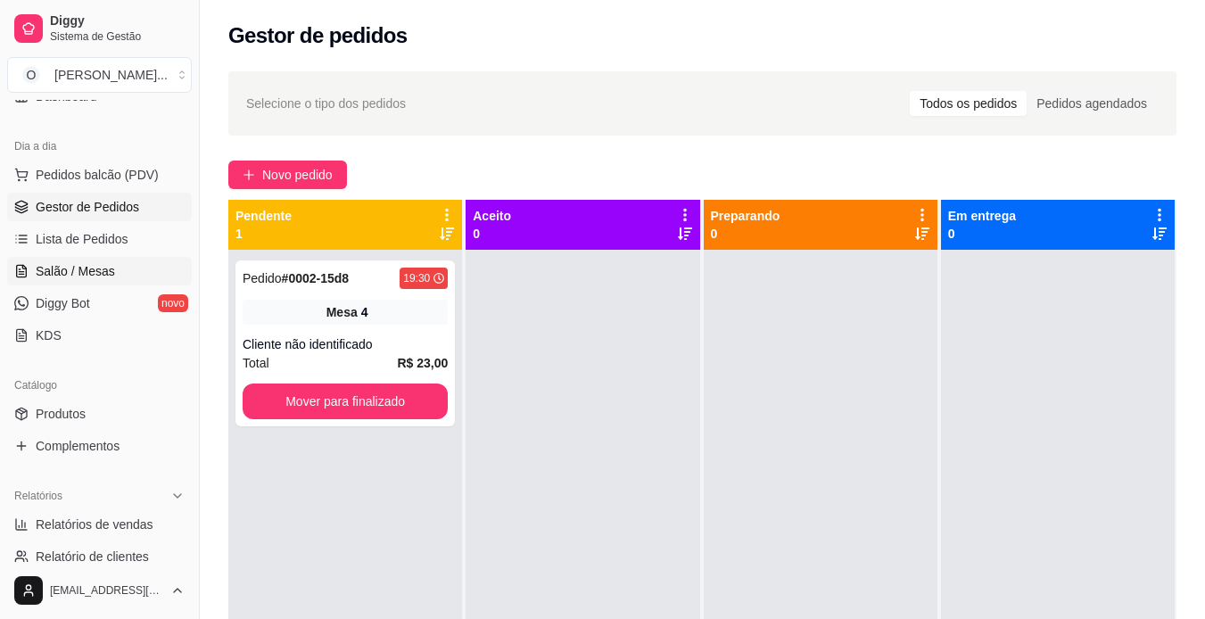
click at [89, 276] on span "Salão / Mesas" at bounding box center [75, 271] width 79 height 18
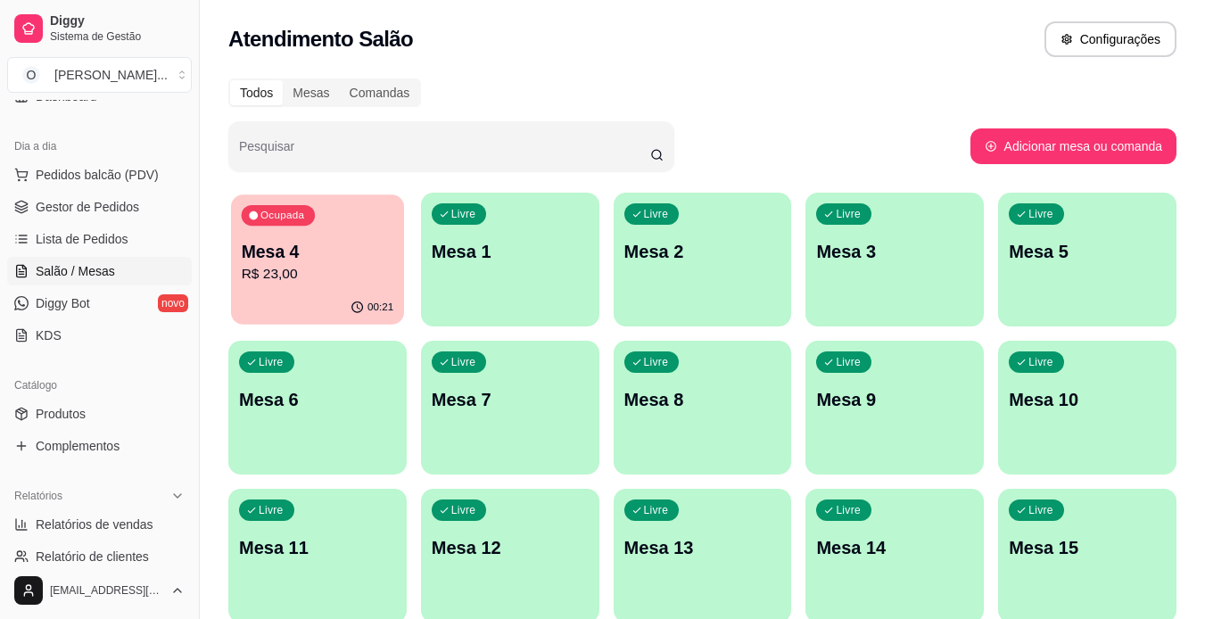
click at [268, 268] on p "R$ 23,00" at bounding box center [318, 274] width 152 height 21
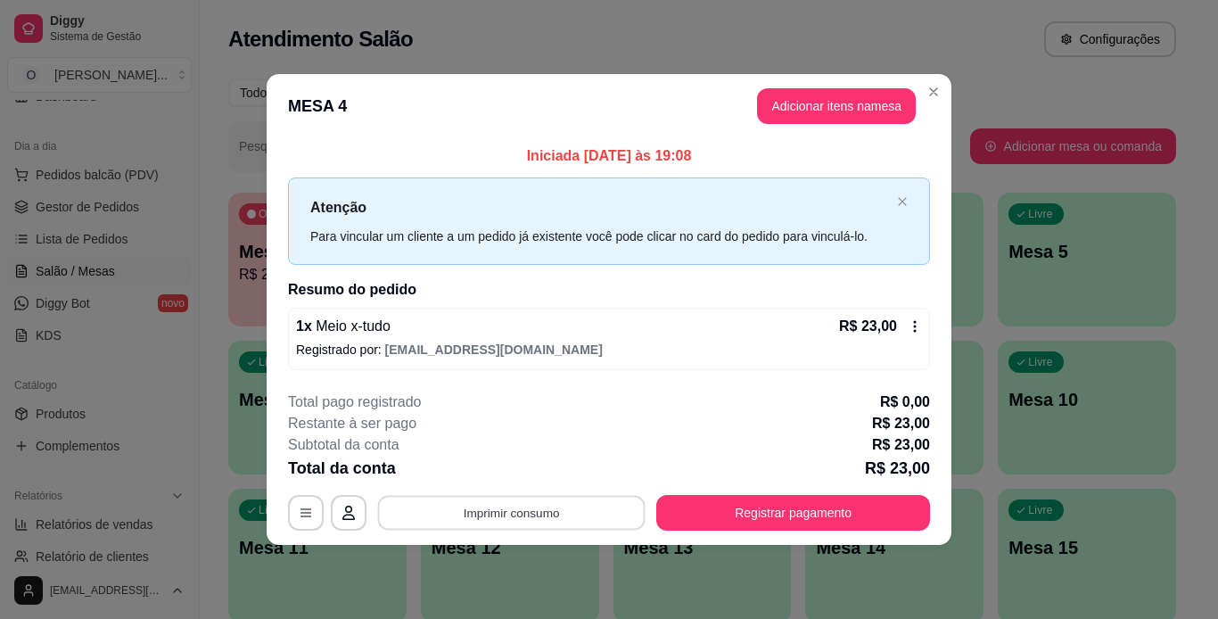
click at [571, 510] on button "Imprimir consumo" at bounding box center [512, 512] width 268 height 35
click at [851, 94] on button "Adicionar itens na mesa" at bounding box center [836, 106] width 159 height 36
click at [845, 103] on button "Adicionar itens na mesa" at bounding box center [836, 106] width 153 height 35
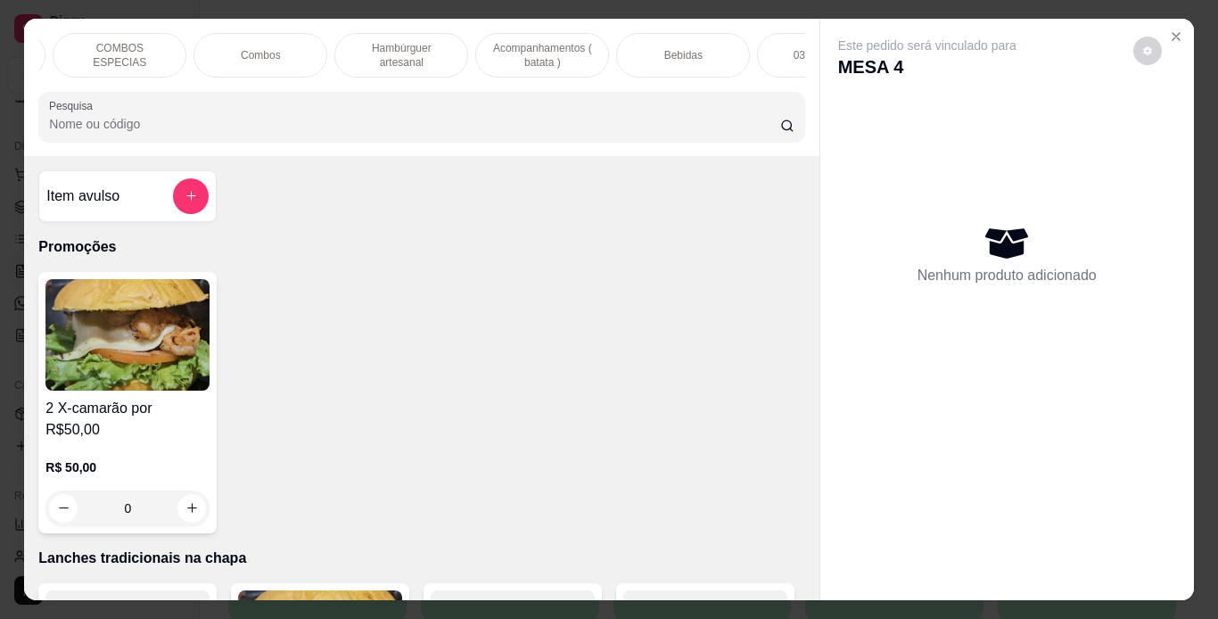
scroll to position [0, 269]
click at [711, 46] on div "Bebidas" at bounding box center [681, 55] width 134 height 45
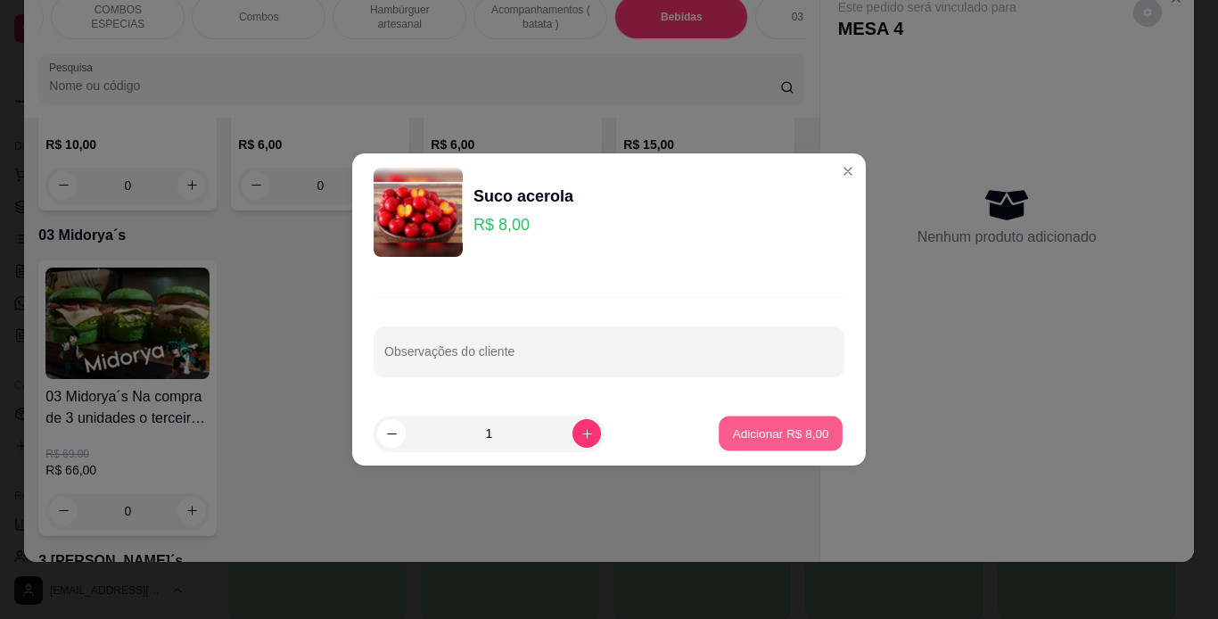
click at [770, 437] on p "Adicionar R$ 8,00" at bounding box center [780, 432] width 96 height 17
type input "1"
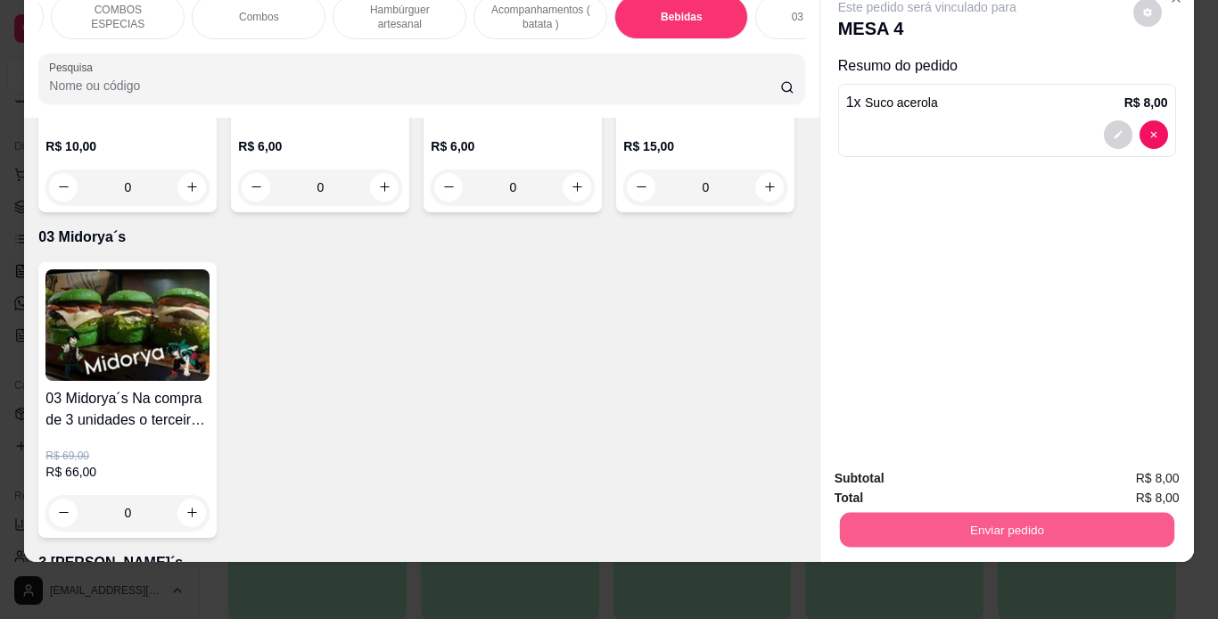
click at [854, 519] on button "Enviar pedido" at bounding box center [1006, 530] width 334 height 35
click at [908, 476] on button "Não registrar e enviar pedido" at bounding box center [948, 472] width 180 height 33
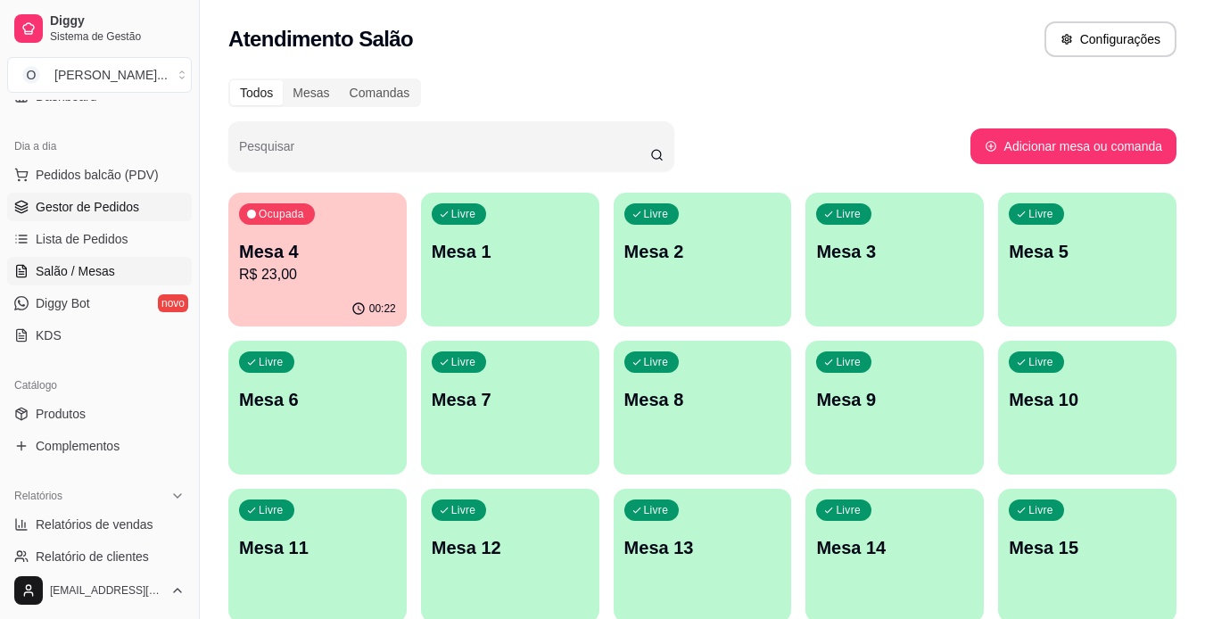
click at [120, 207] on span "Gestor de Pedidos" at bounding box center [87, 207] width 103 height 18
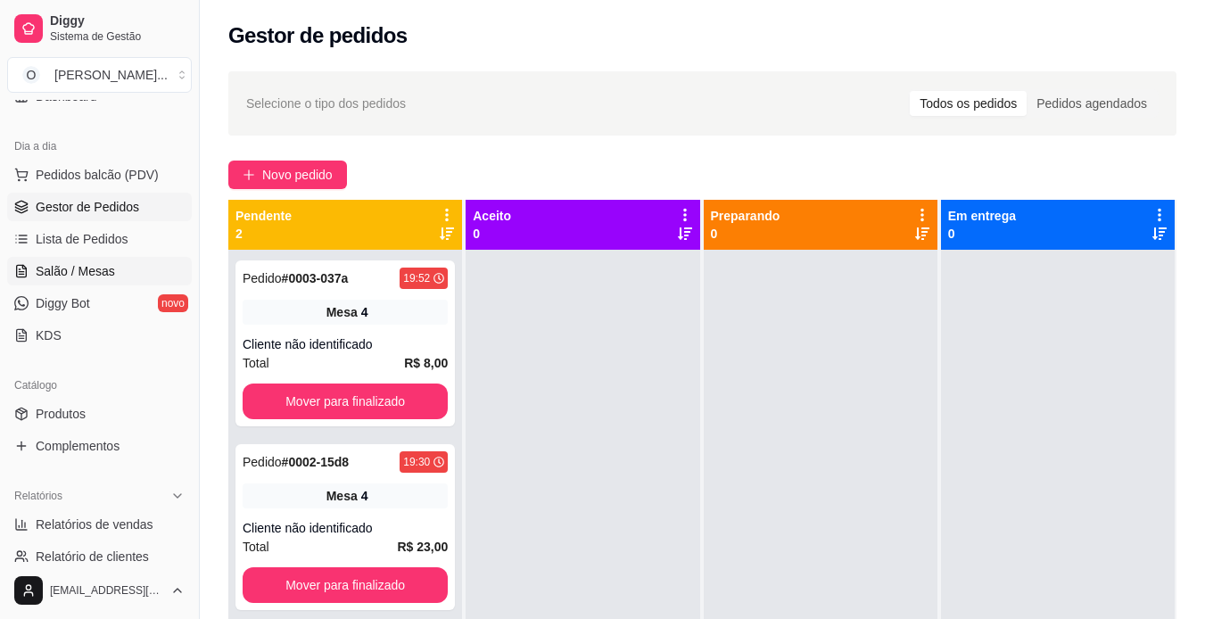
click at [111, 264] on span "Salão / Mesas" at bounding box center [75, 271] width 79 height 18
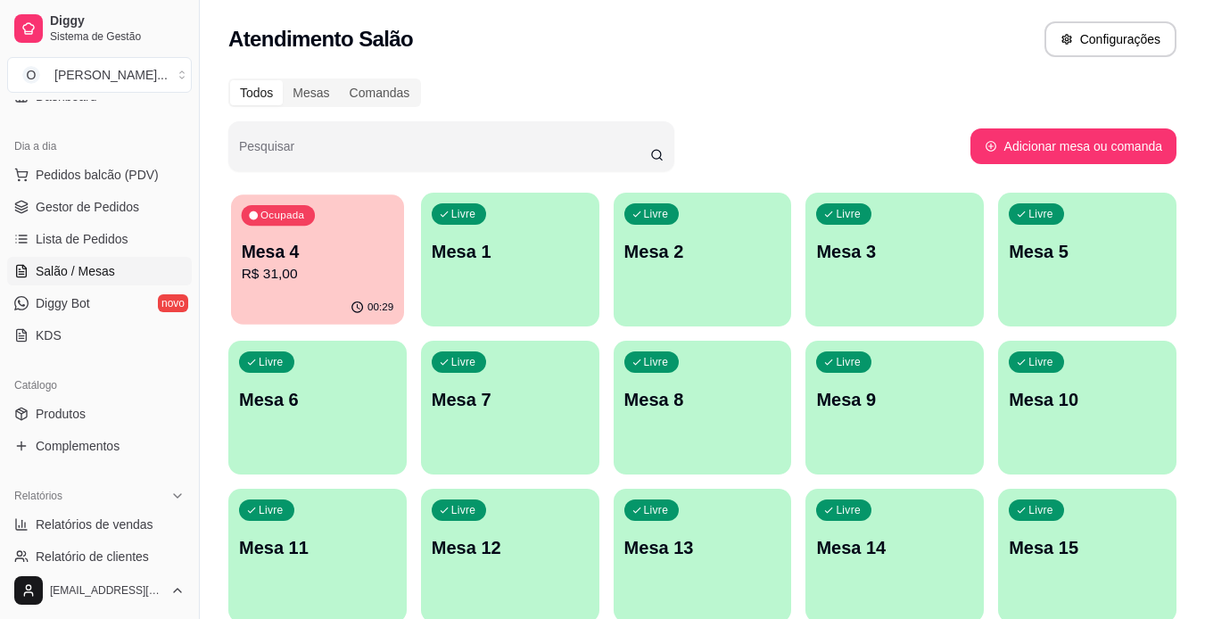
click at [338, 308] on div "00:29" at bounding box center [317, 308] width 173 height 34
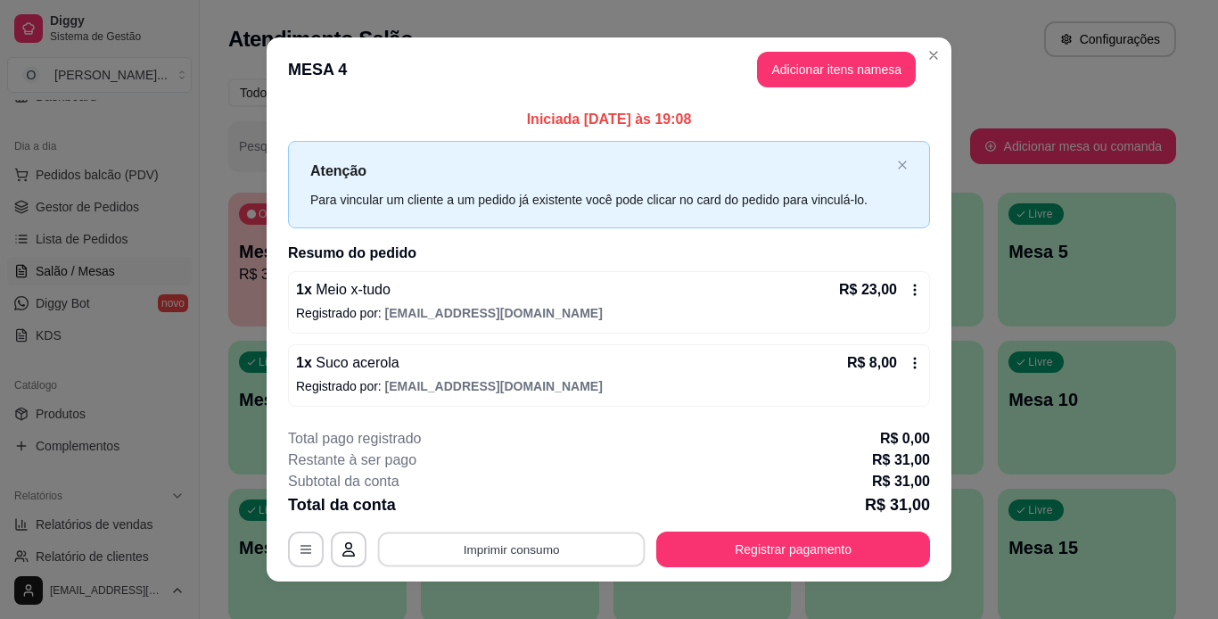
click at [622, 547] on button "Imprimir consumo" at bounding box center [512, 549] width 268 height 35
click at [544, 512] on button "IMPRESSORA" at bounding box center [510, 508] width 129 height 29
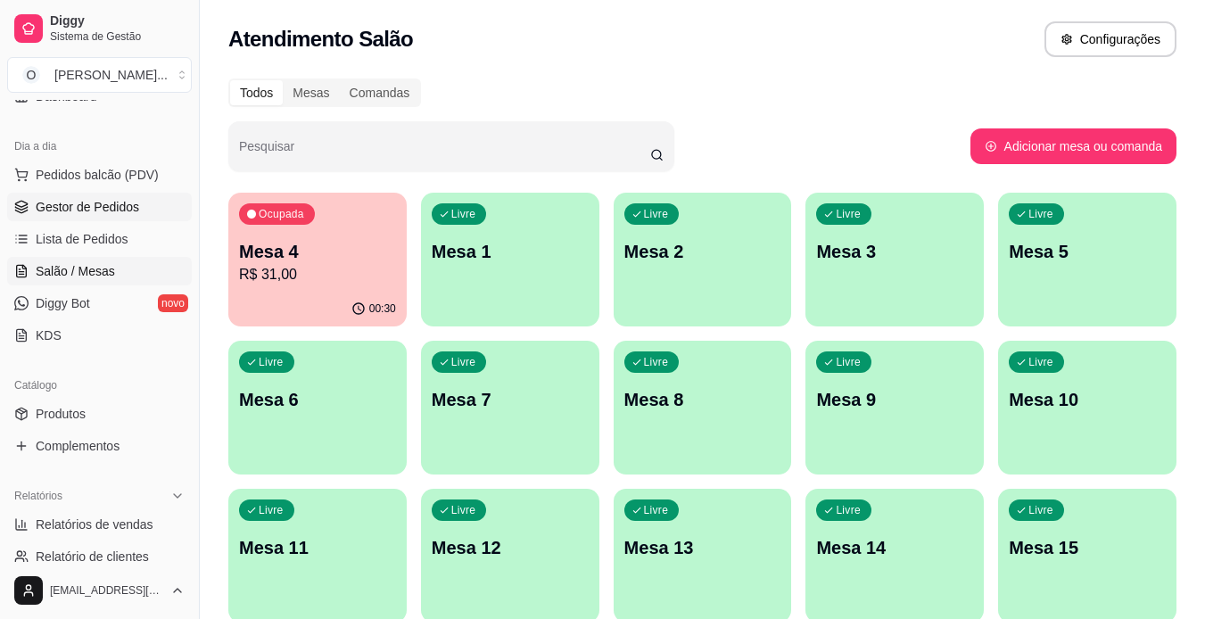
click at [123, 200] on span "Gestor de Pedidos" at bounding box center [87, 207] width 103 height 18
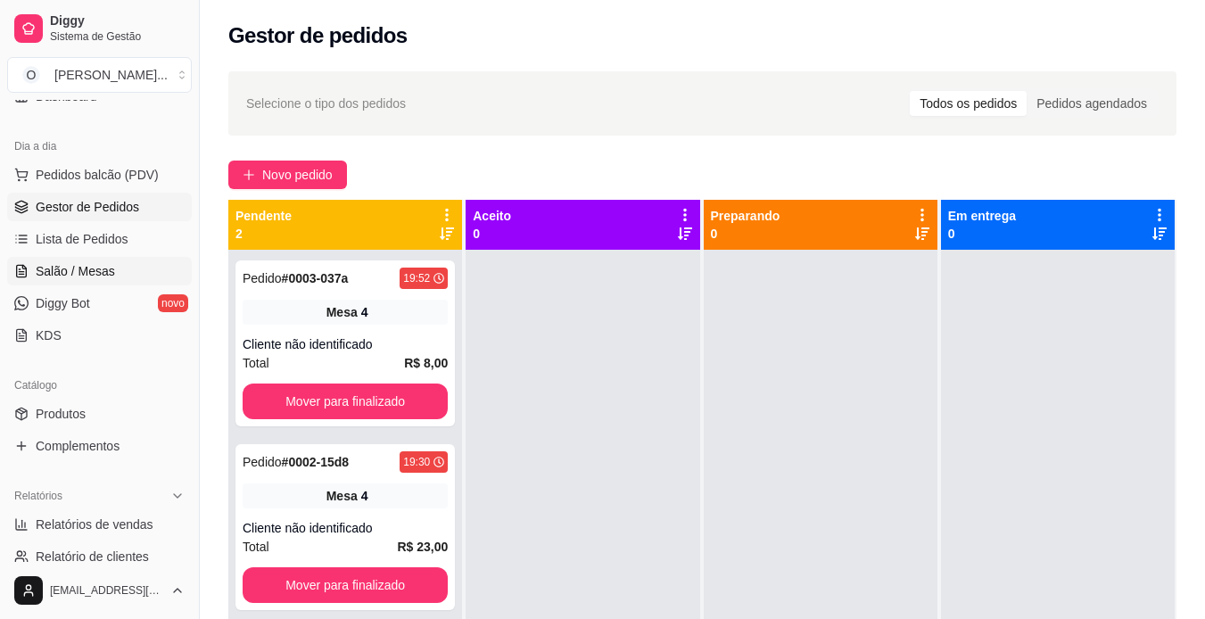
click at [103, 273] on span "Salão / Mesas" at bounding box center [75, 271] width 79 height 18
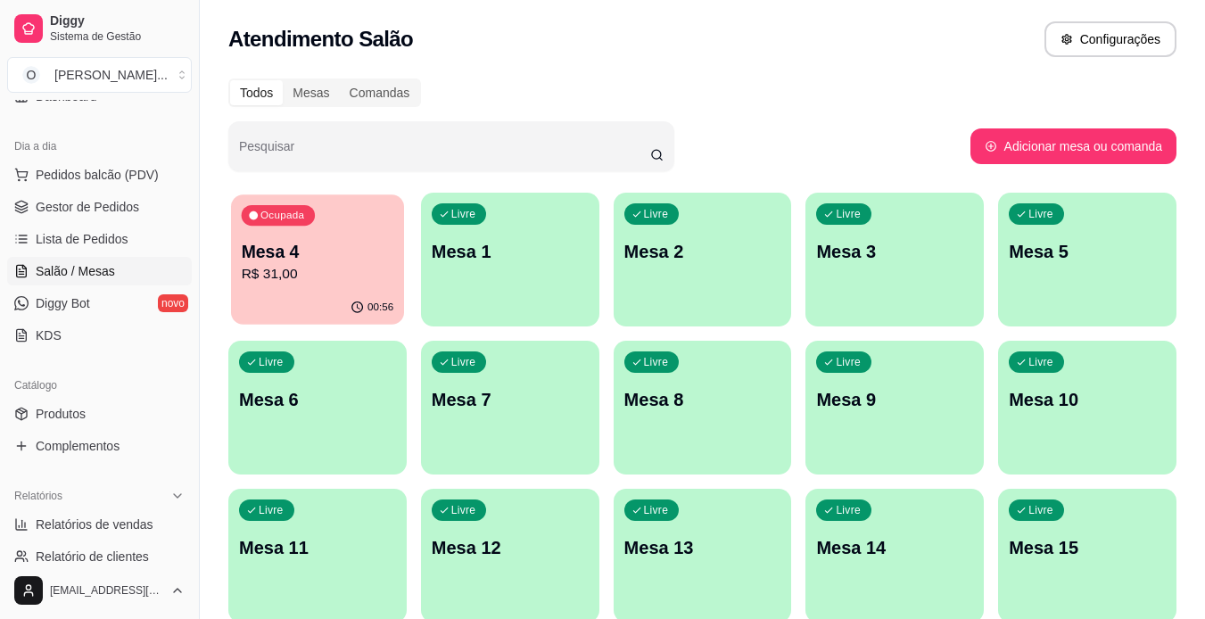
click at [327, 263] on div "Mesa 4 R$ 31,00" at bounding box center [318, 262] width 152 height 45
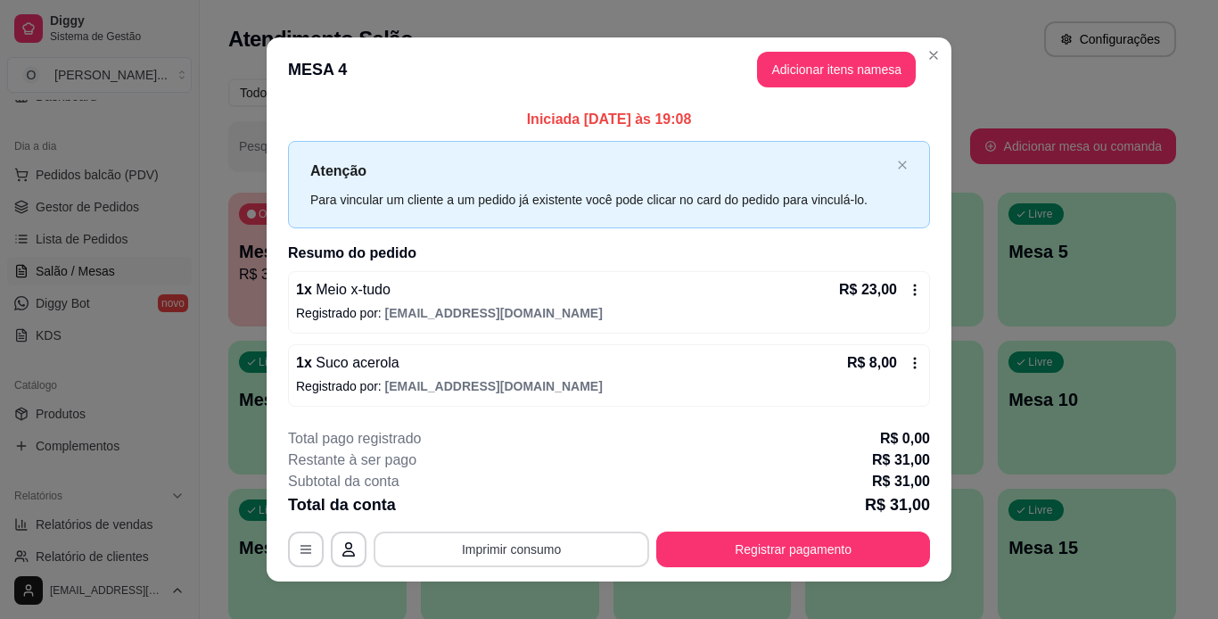
click at [577, 540] on button "Imprimir consumo" at bounding box center [512, 550] width 276 height 36
click at [532, 509] on button "IMPRESSORA" at bounding box center [510, 508] width 125 height 28
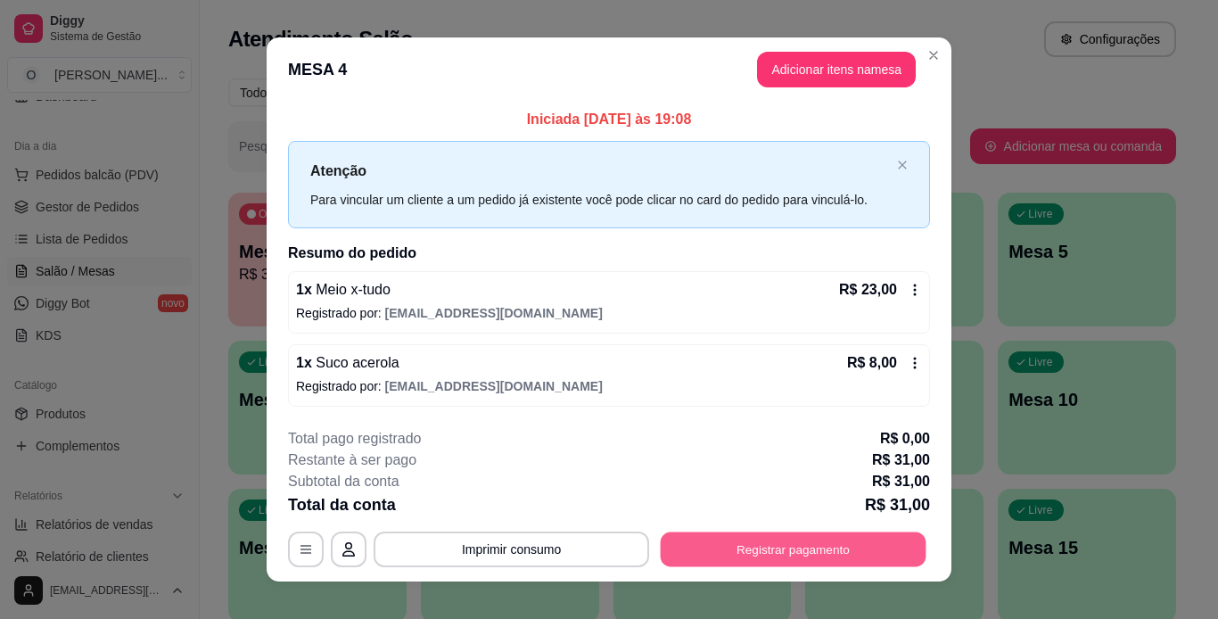
click at [703, 553] on button "Registrar pagamento" at bounding box center [794, 549] width 266 height 35
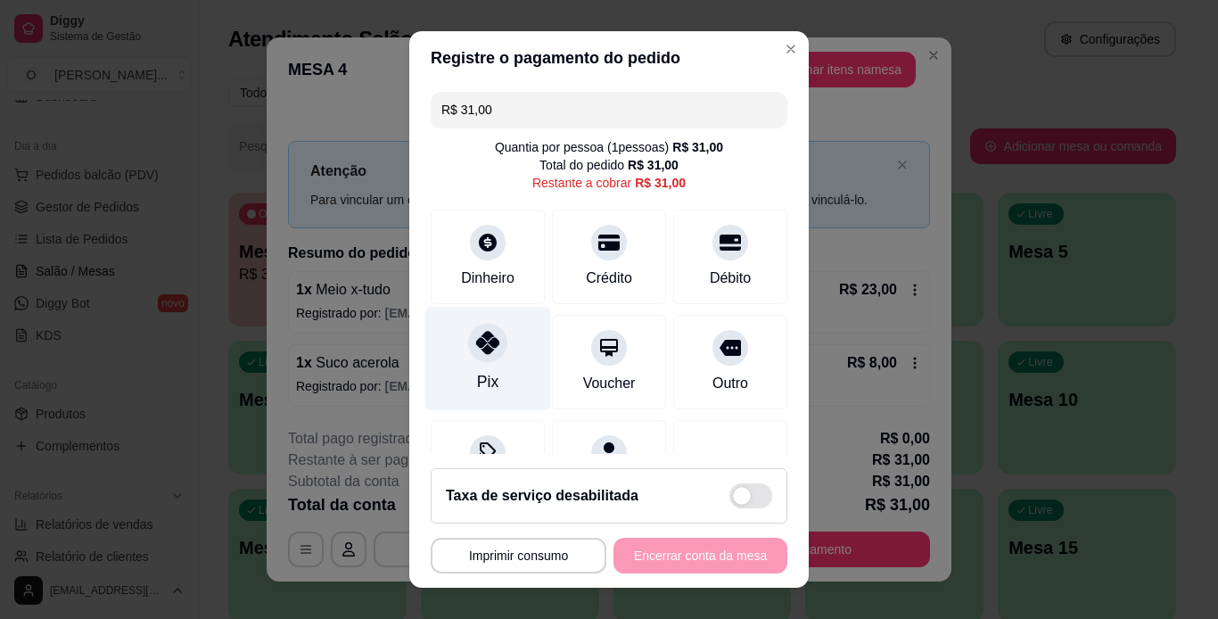
click at [485, 351] on icon at bounding box center [487, 342] width 23 height 23
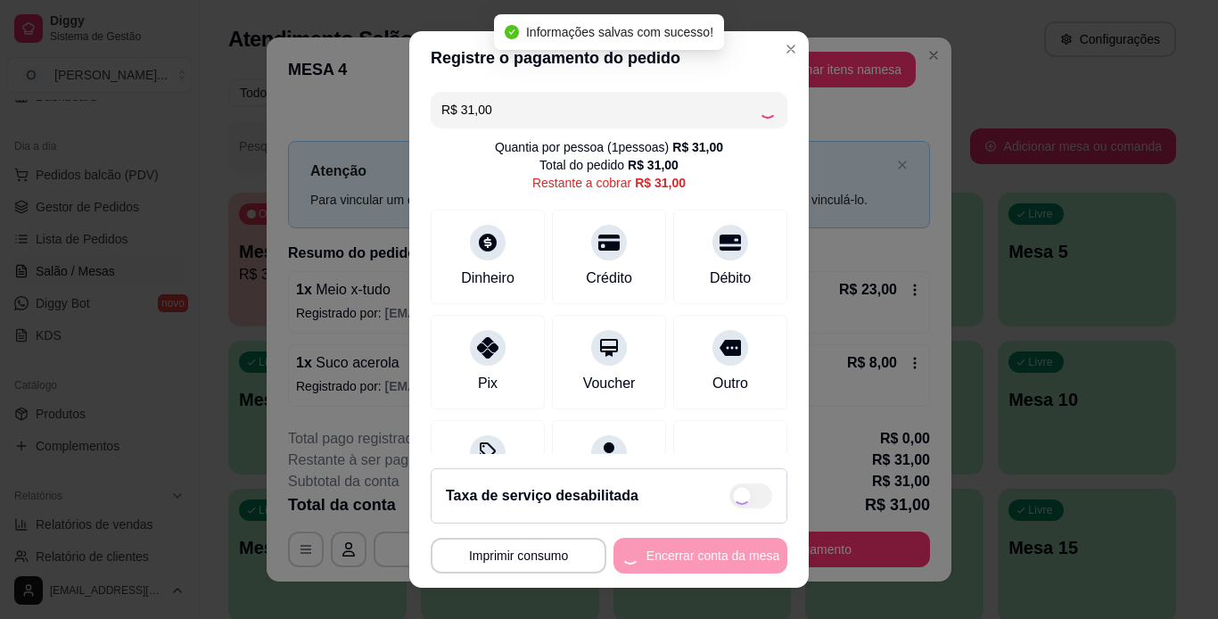
type input "R$ 0,00"
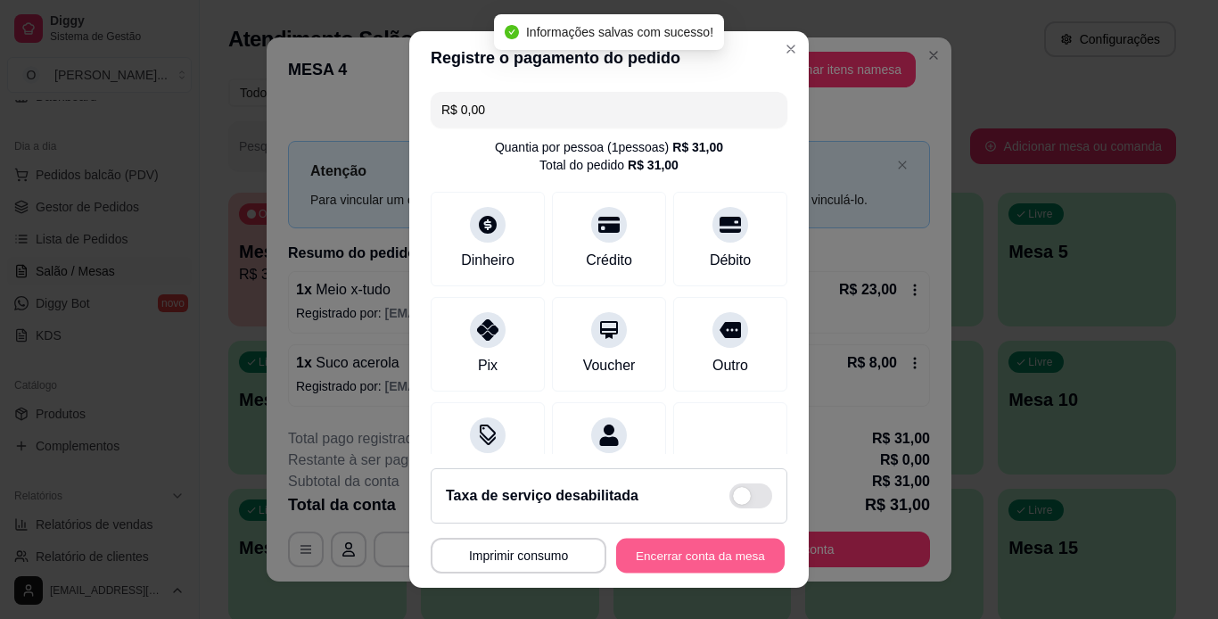
click at [684, 547] on button "Encerrar conta da mesa" at bounding box center [700, 556] width 169 height 35
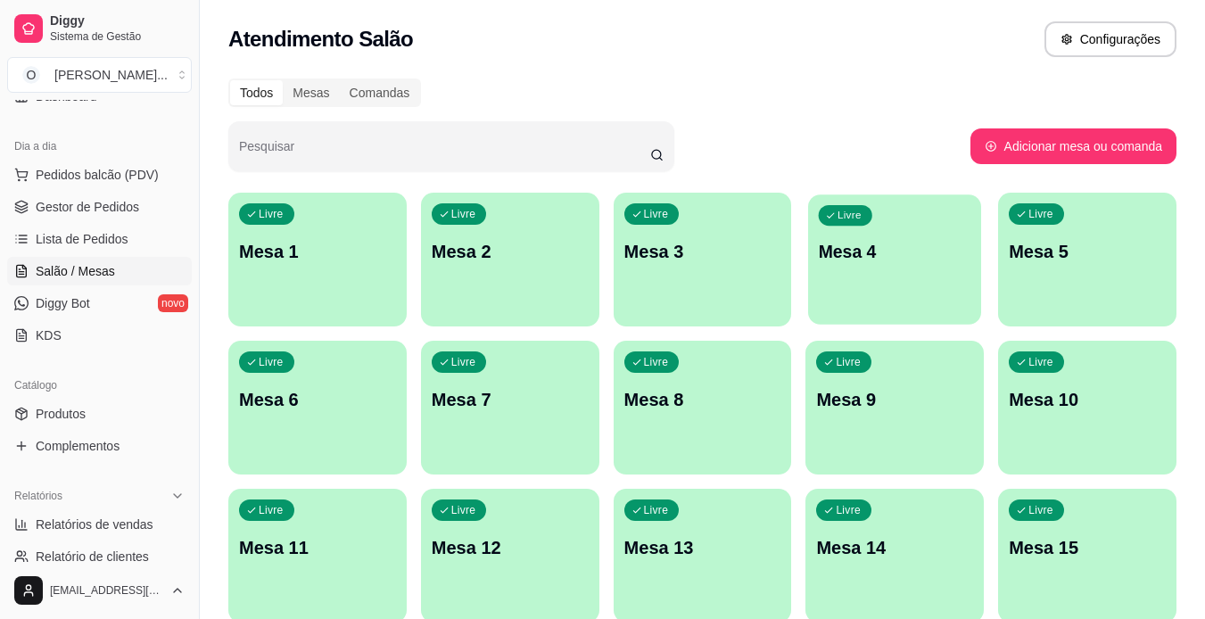
click at [823, 284] on div "Livre Mesa 4" at bounding box center [894, 248] width 173 height 109
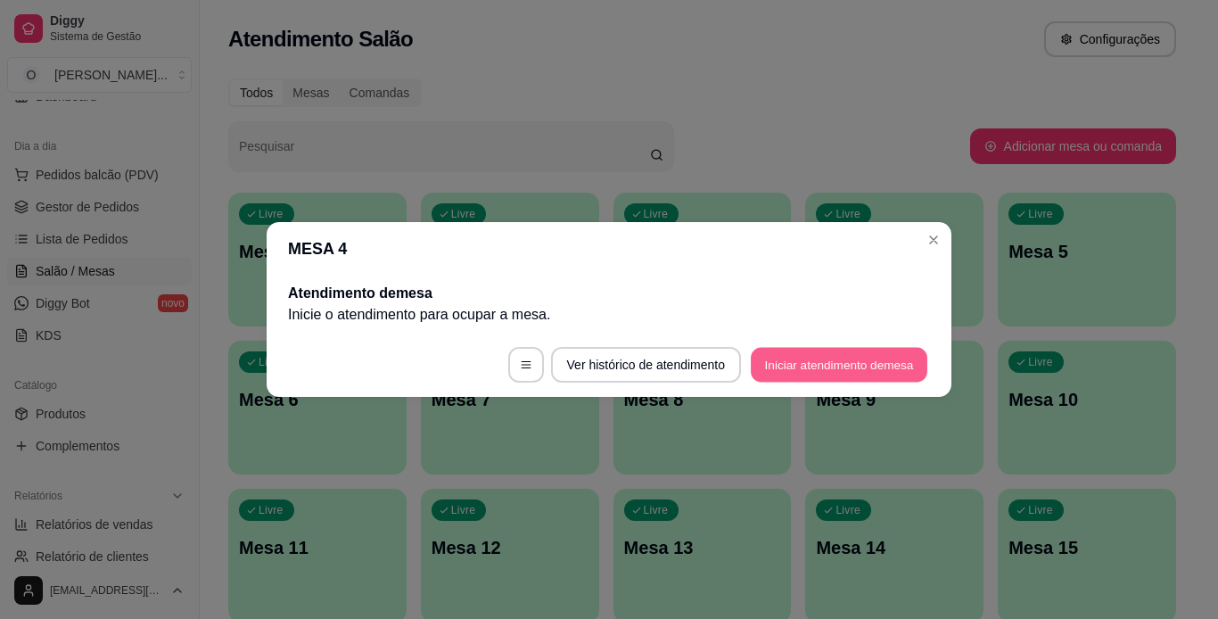
click at [822, 365] on button "Iniciar atendimento de mesa" at bounding box center [839, 365] width 177 height 35
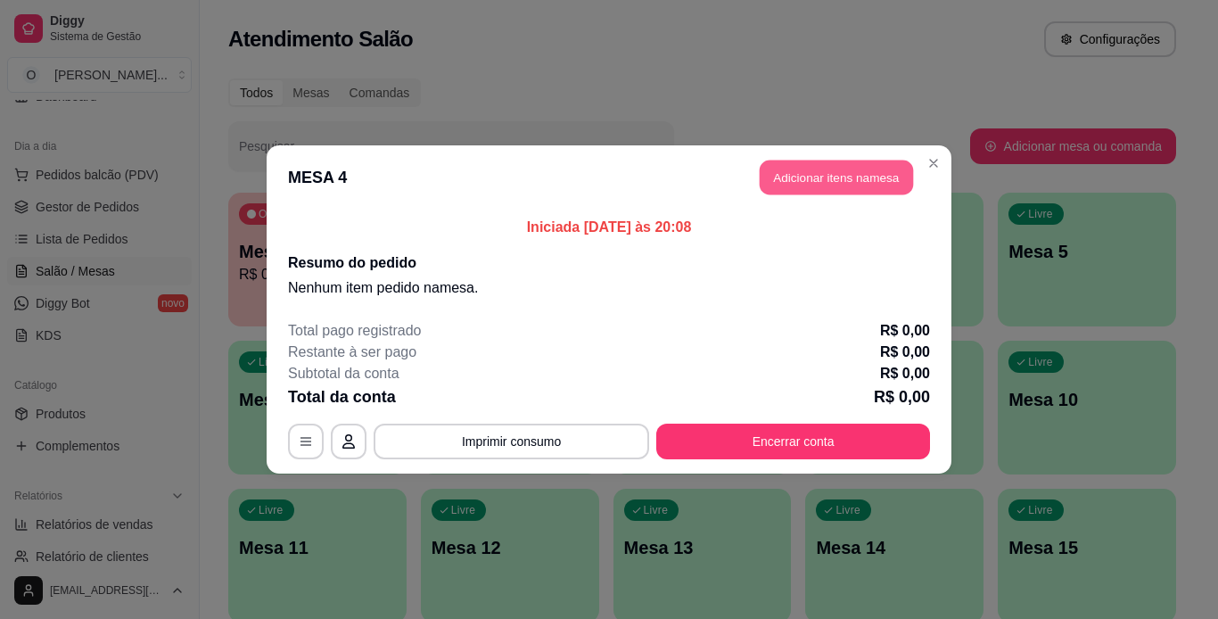
click at [820, 183] on button "Adicionar itens na mesa" at bounding box center [836, 178] width 153 height 35
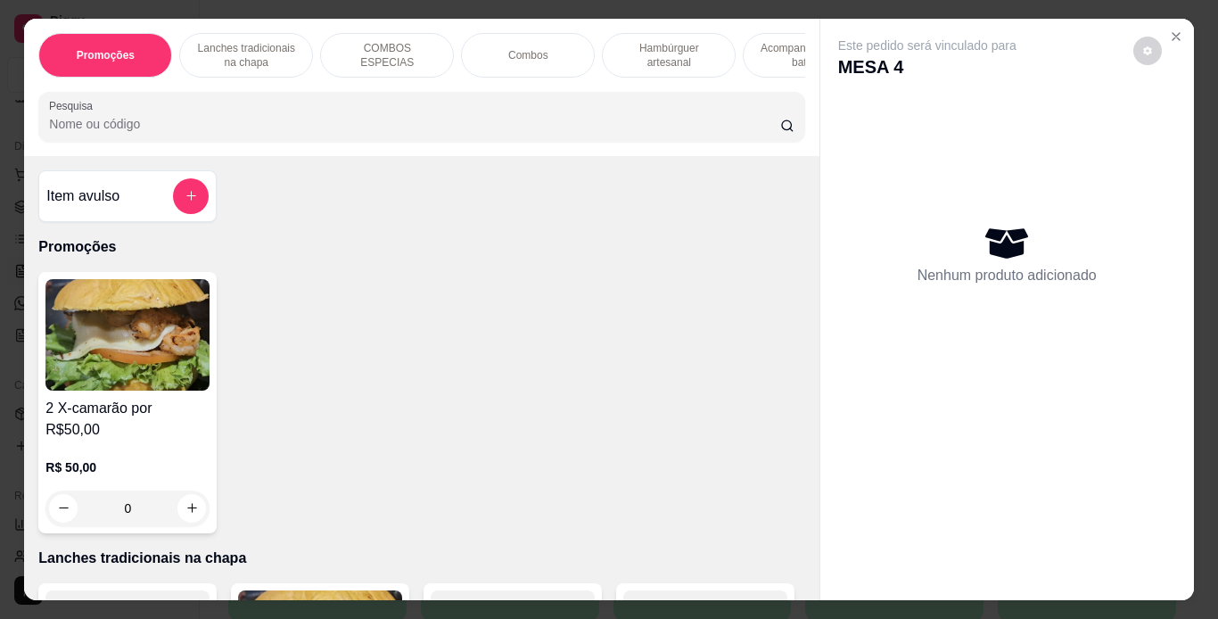
click at [561, 46] on div "Combos" at bounding box center [528, 55] width 134 height 45
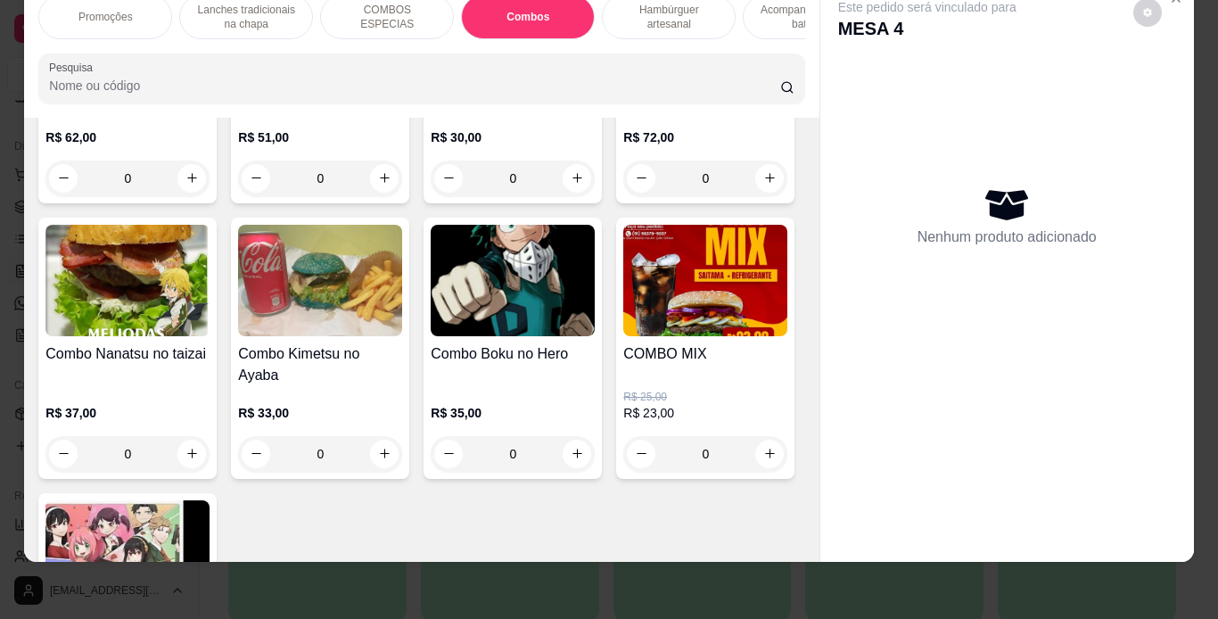
click at [483, 111] on h4 "Combo [PERSON_NAME]" at bounding box center [513, 89] width 164 height 43
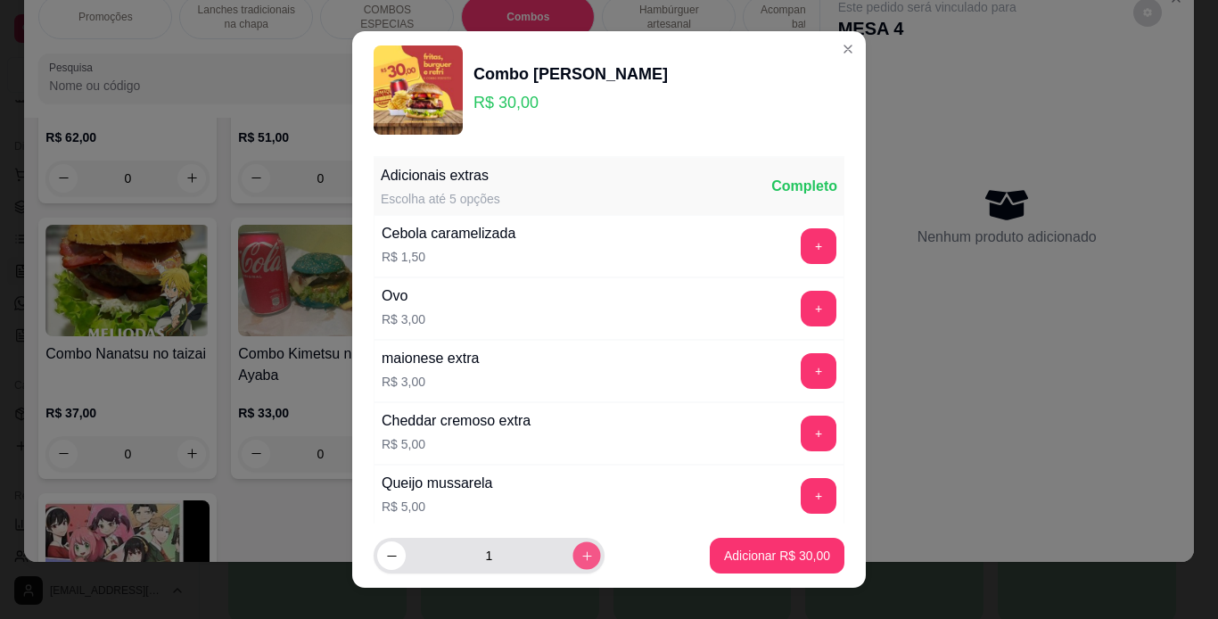
click at [573, 567] on button "increase-product-quantity" at bounding box center [587, 556] width 28 height 28
type input "2"
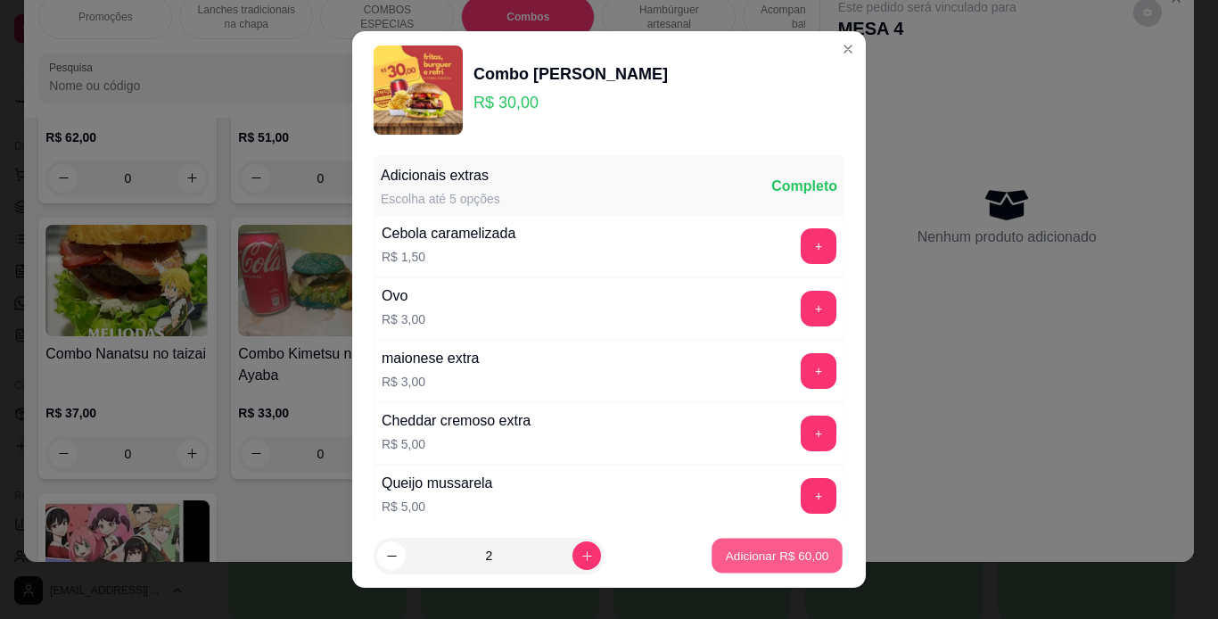
click at [727, 560] on p "Adicionar R$ 60,00" at bounding box center [777, 556] width 103 height 17
type input "2"
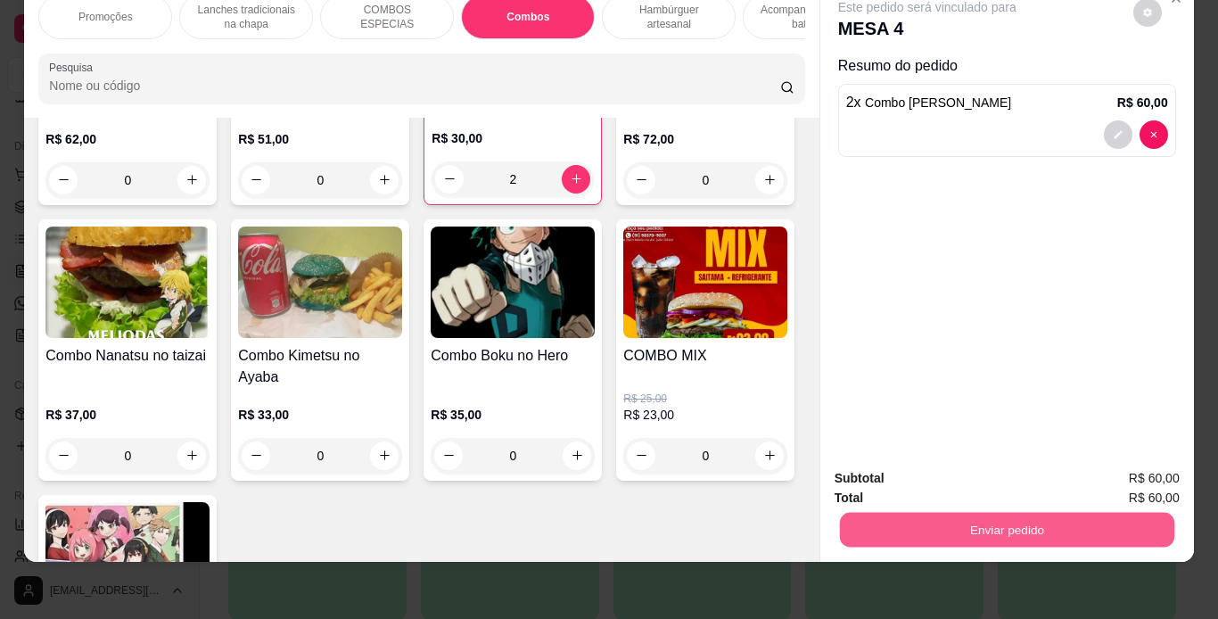
click at [859, 520] on button "Enviar pedido" at bounding box center [1006, 530] width 334 height 35
click at [888, 468] on button "Não registrar e enviar pedido" at bounding box center [948, 472] width 180 height 33
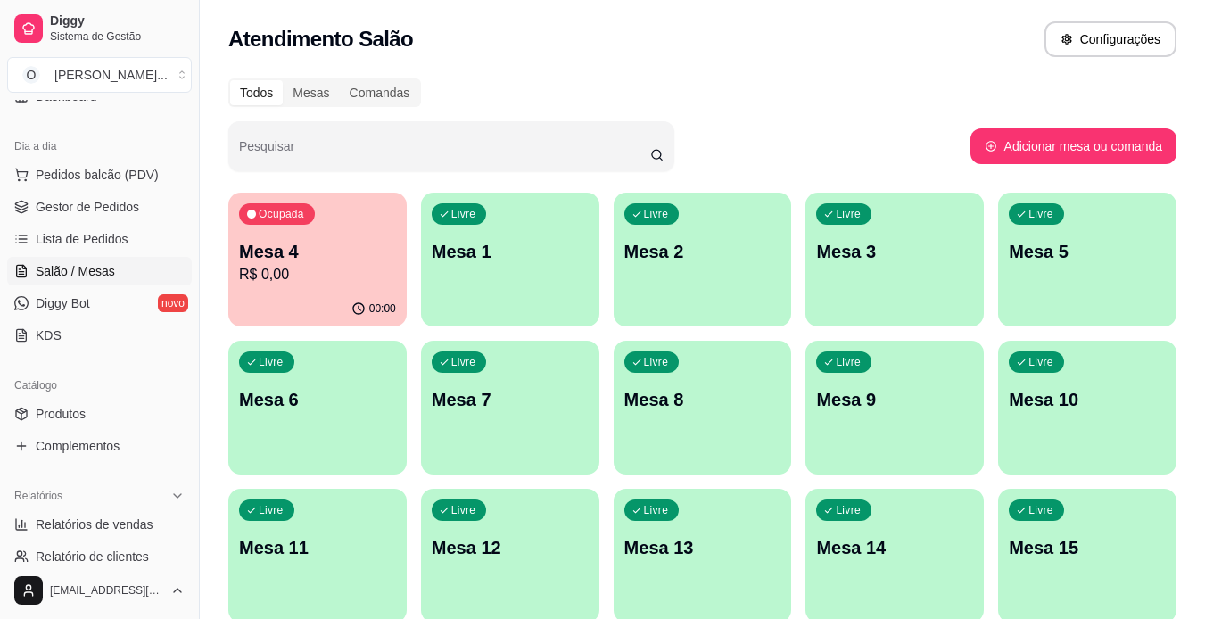
click at [70, 207] on span "Gestor de Pedidos" at bounding box center [87, 207] width 103 height 18
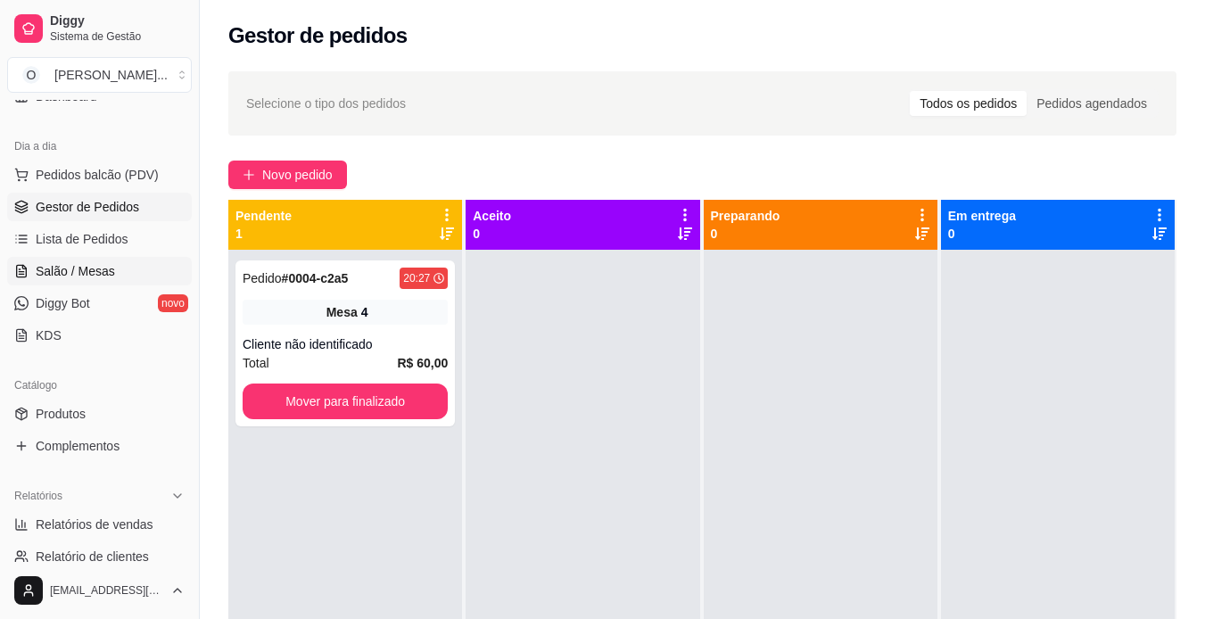
click at [108, 266] on span "Salão / Mesas" at bounding box center [75, 271] width 79 height 18
click at [45, 266] on span "Salão / Mesas" at bounding box center [75, 271] width 79 height 18
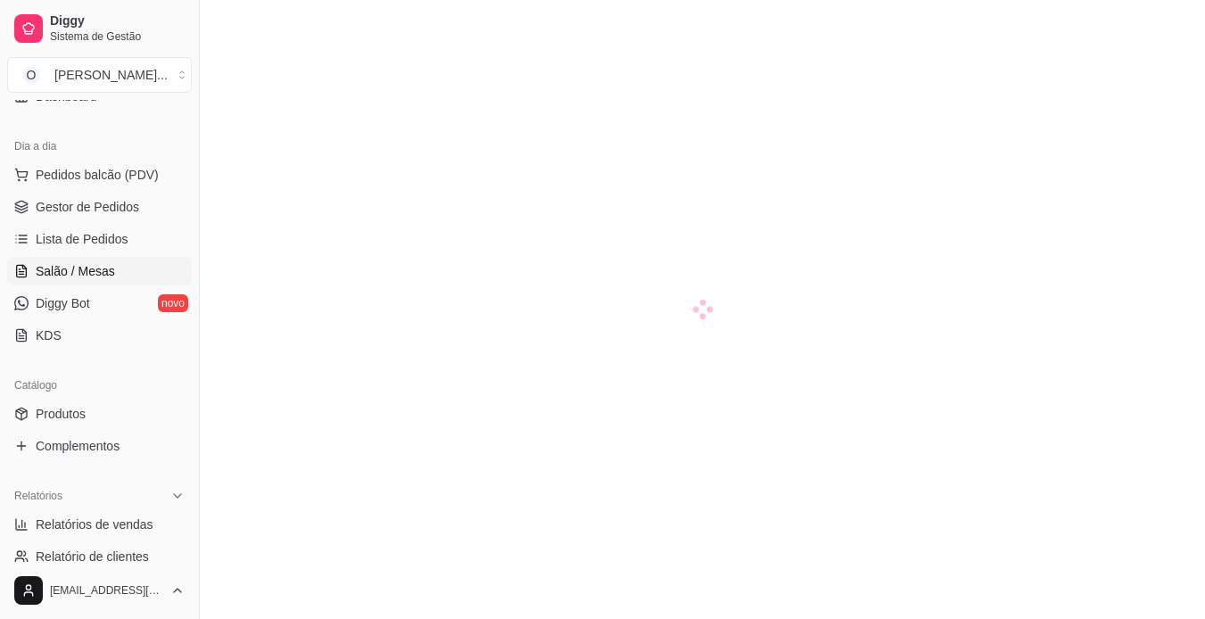
click at [45, 266] on span "Salão / Mesas" at bounding box center [75, 271] width 79 height 18
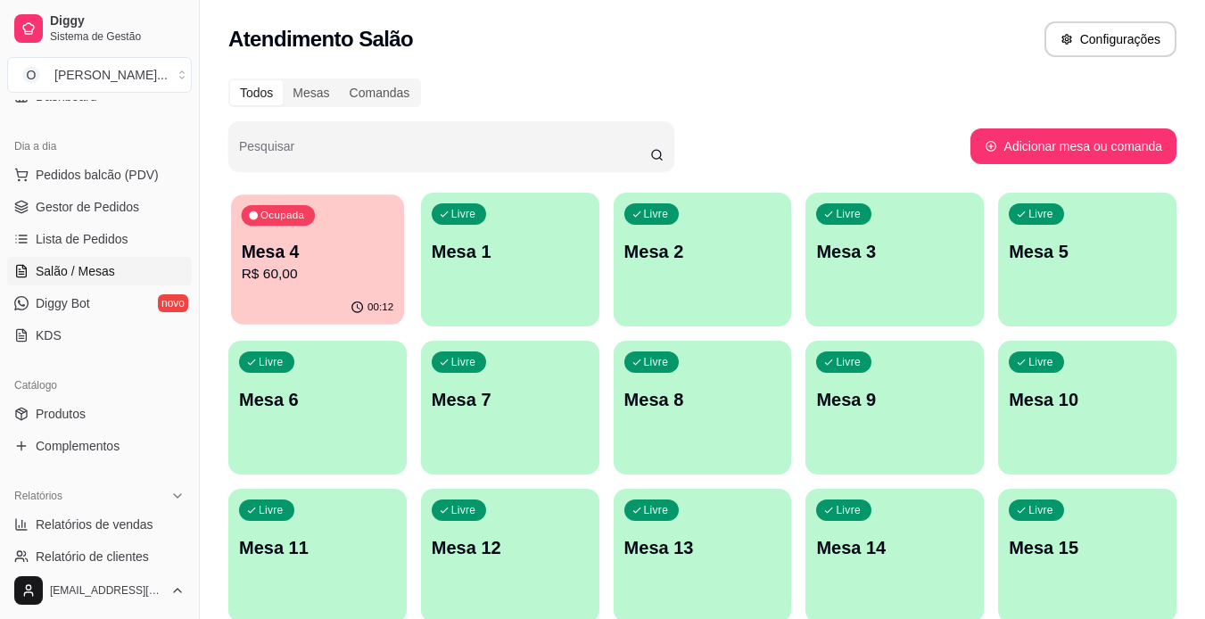
click at [296, 240] on p "Mesa 4" at bounding box center [318, 252] width 152 height 24
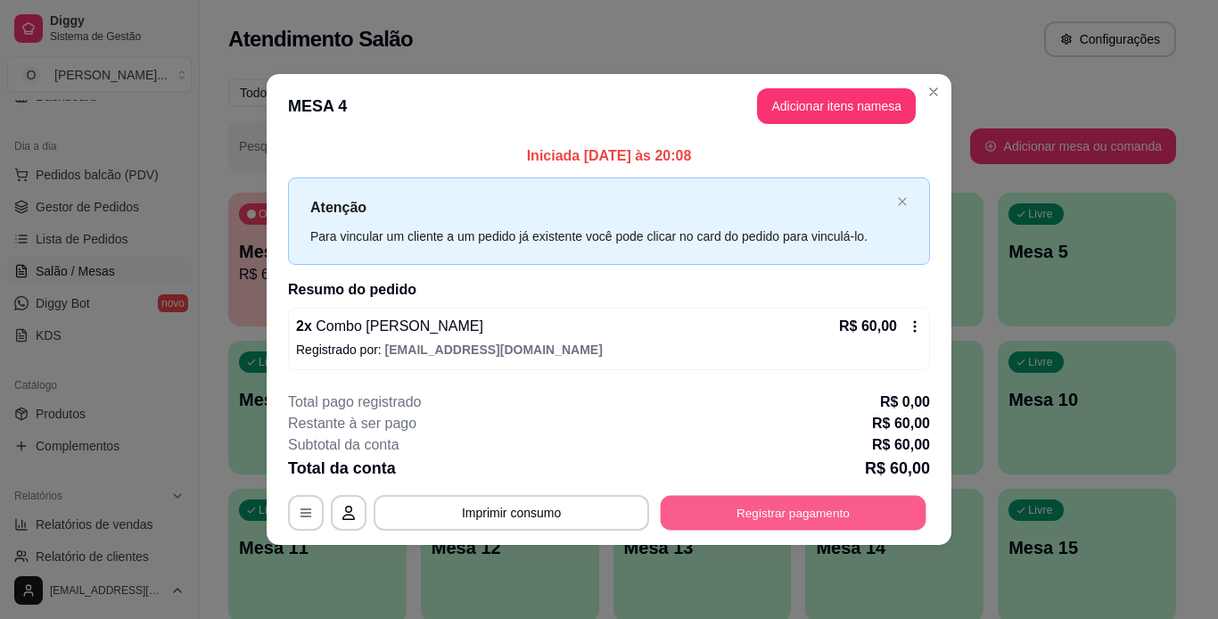
click at [737, 508] on button "Registrar pagamento" at bounding box center [794, 512] width 266 height 35
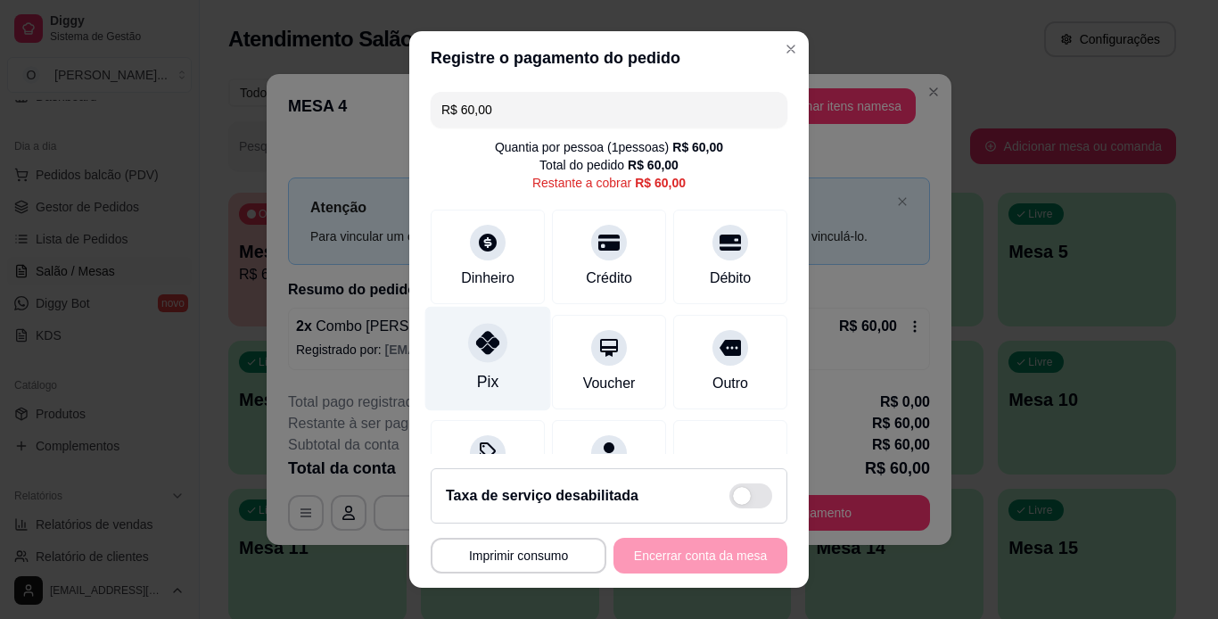
click at [468, 338] on div at bounding box center [487, 342] width 39 height 39
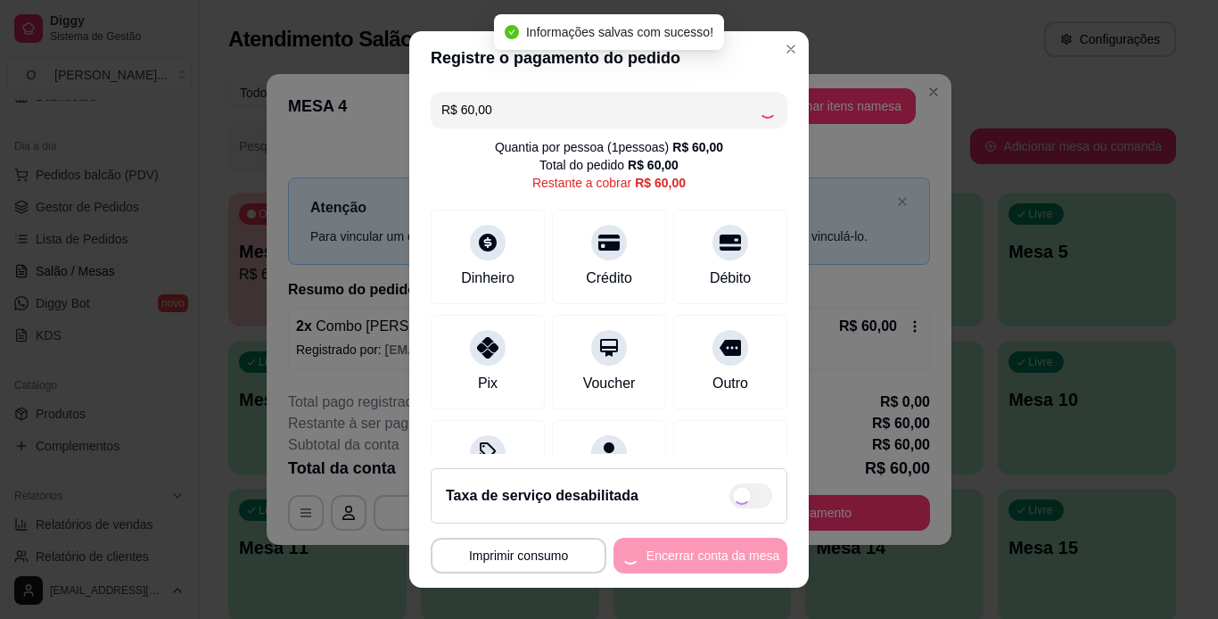
type input "R$ 0,00"
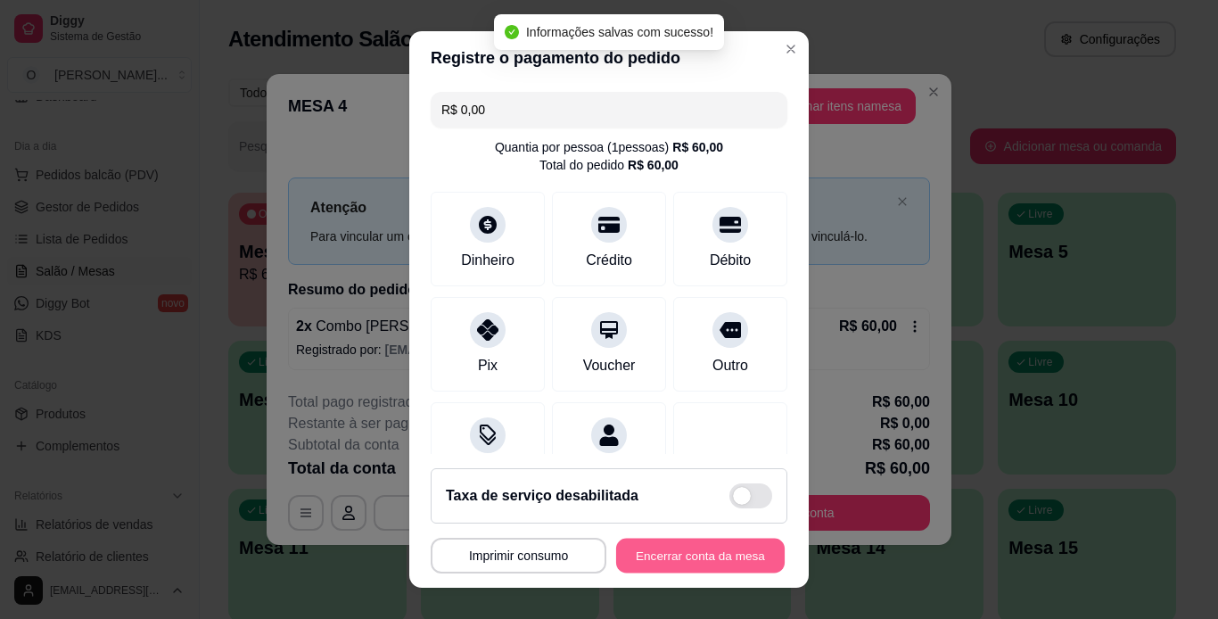
click at [729, 562] on button "Encerrar conta da mesa" at bounding box center [700, 556] width 169 height 35
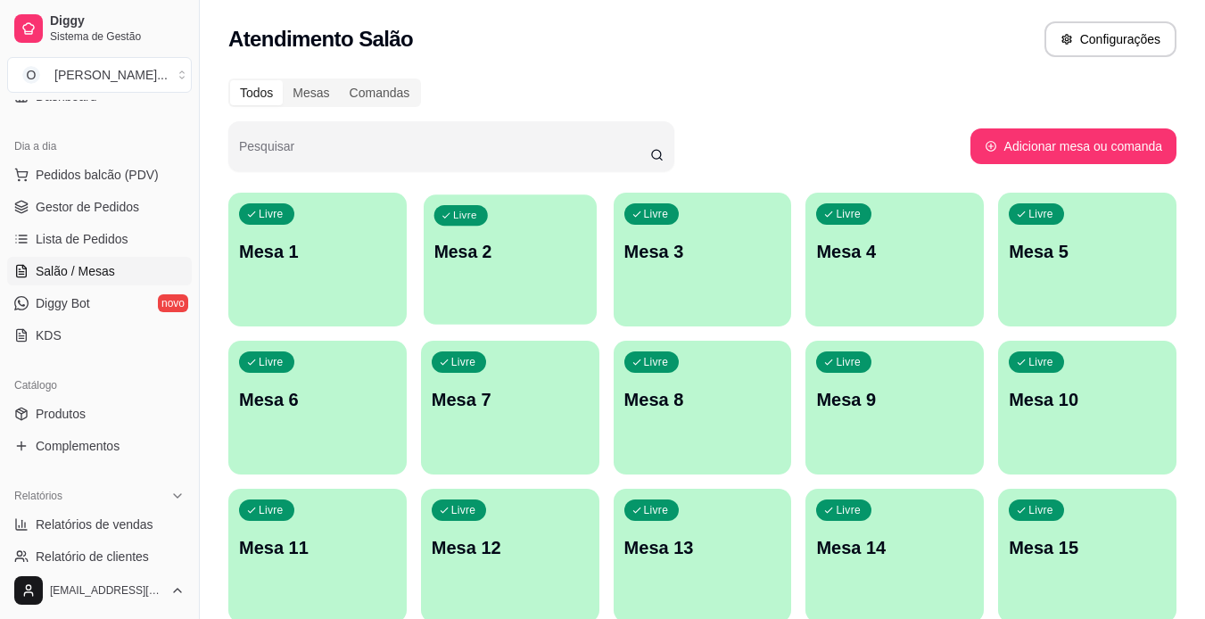
click at [492, 276] on div "Livre Mesa 2" at bounding box center [510, 248] width 173 height 109
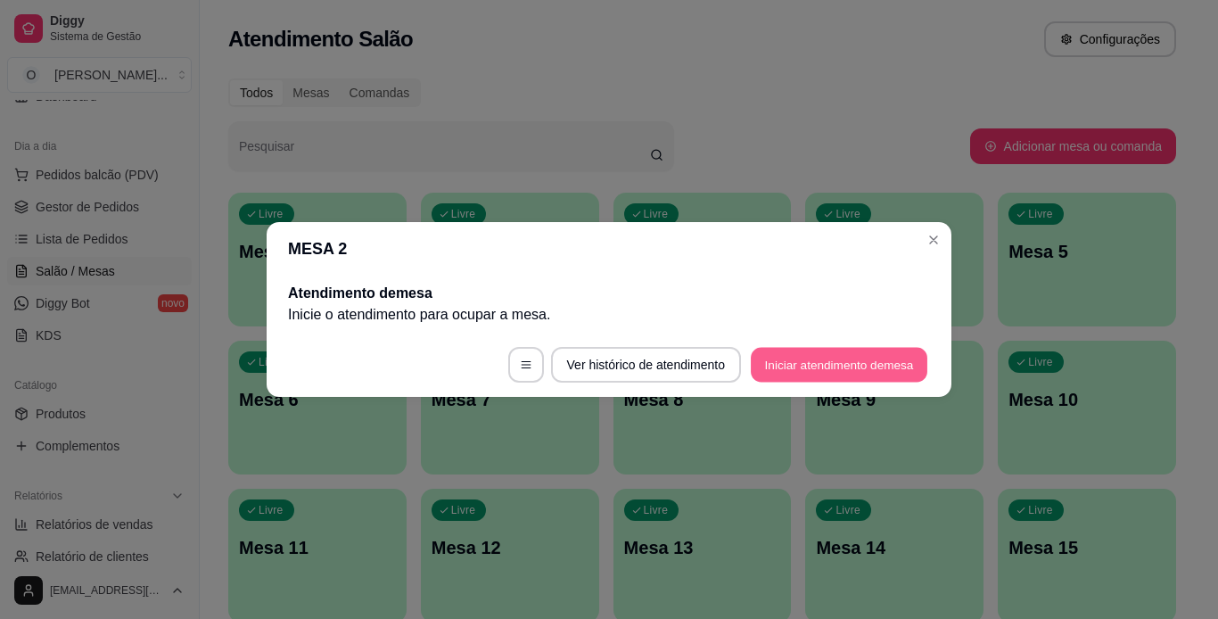
click at [787, 373] on button "Iniciar atendimento de mesa" at bounding box center [839, 365] width 177 height 35
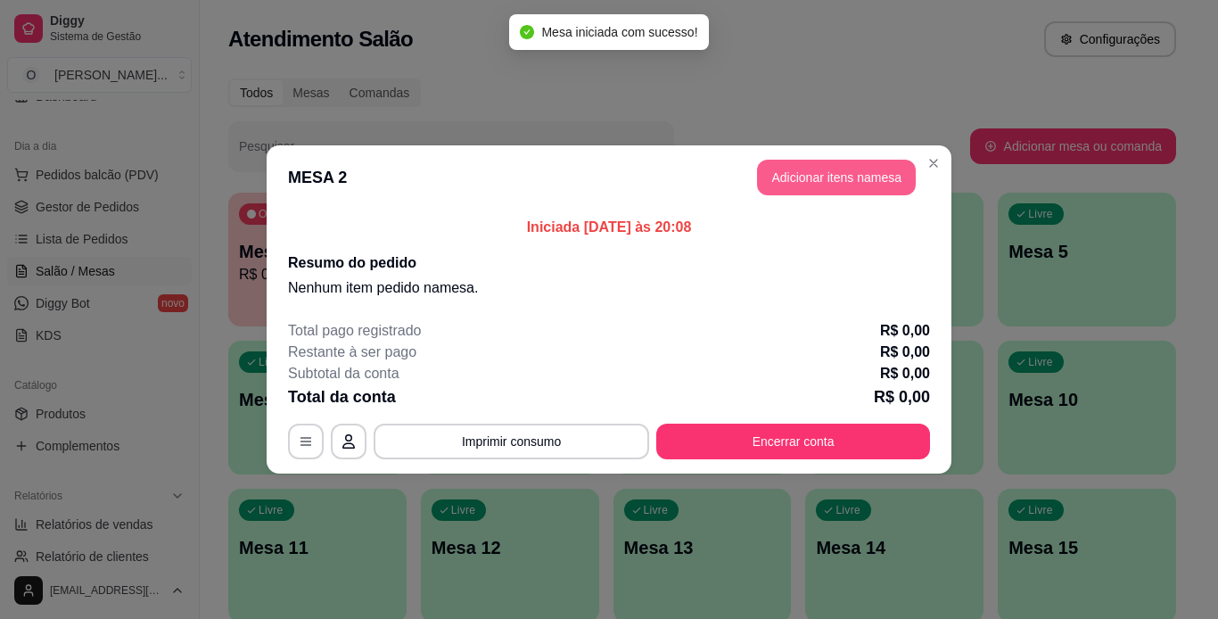
click at [799, 187] on button "Adicionar itens na mesa" at bounding box center [836, 178] width 159 height 36
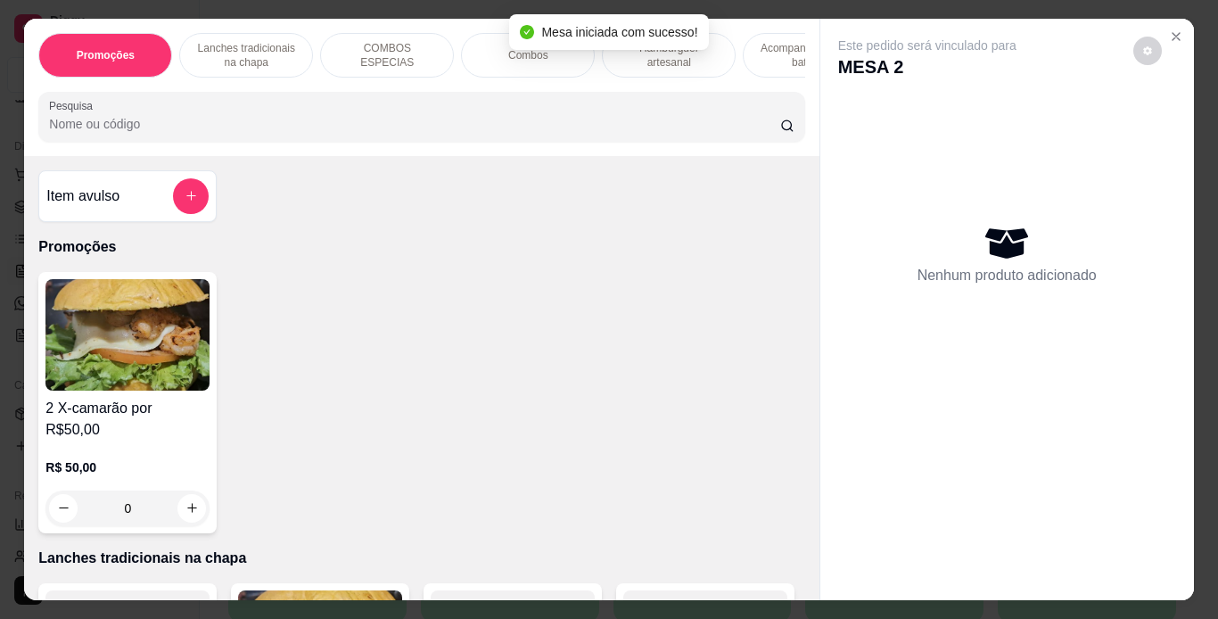
click at [640, 63] on div "Hambúrguer artesanal" at bounding box center [669, 55] width 134 height 45
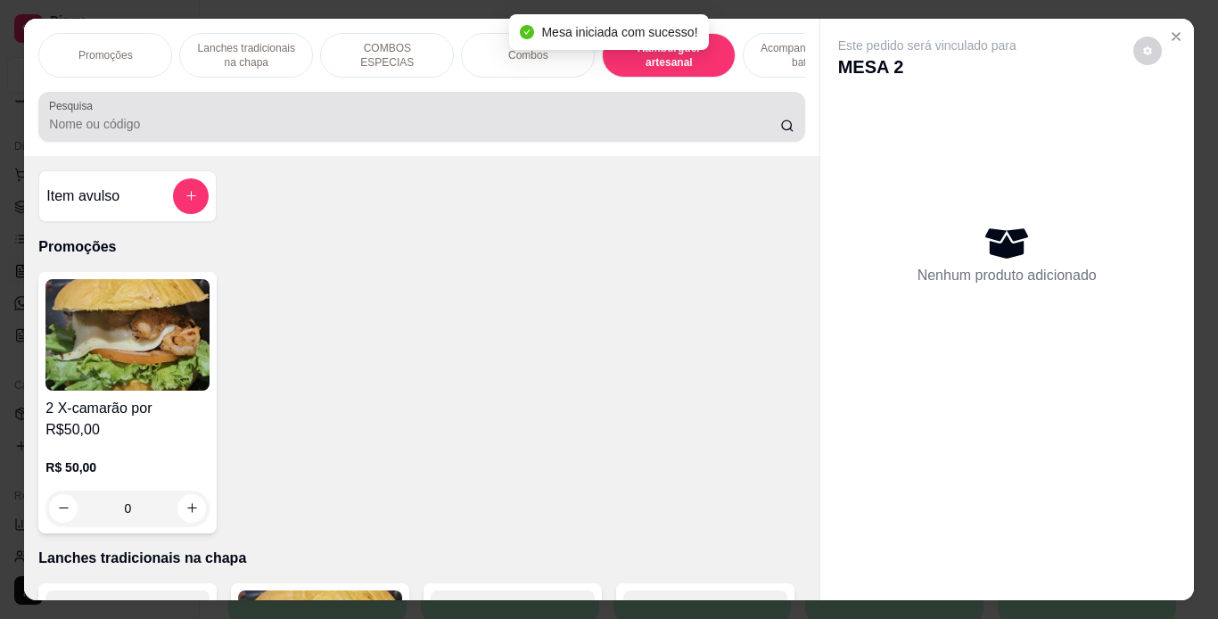
scroll to position [45, 0]
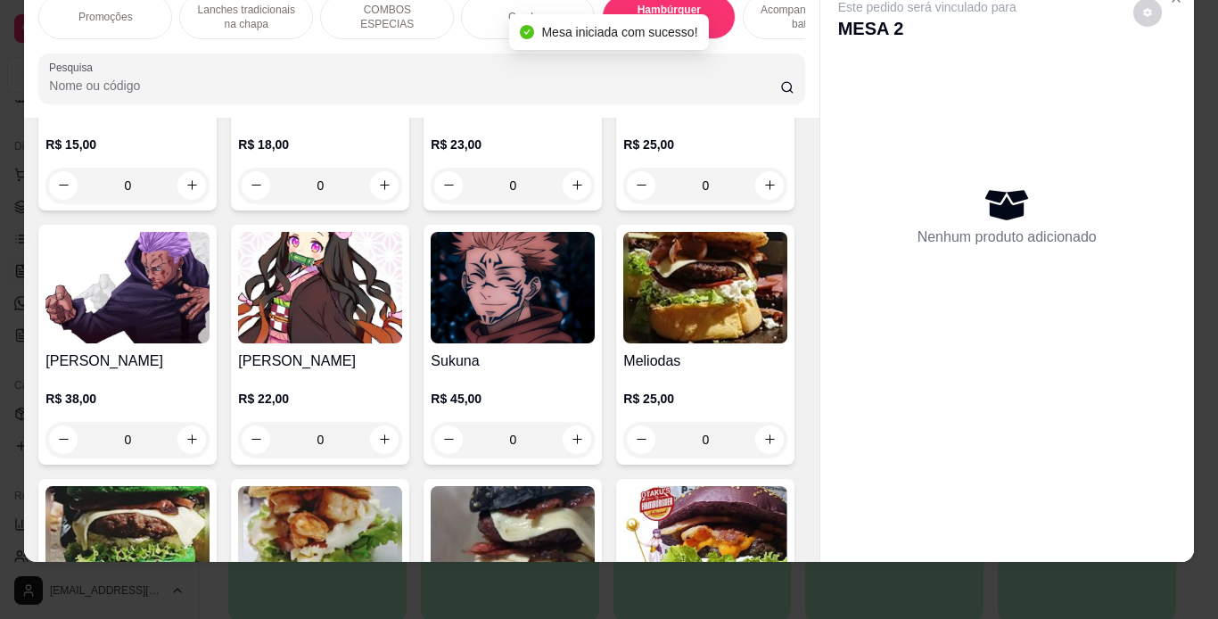
click at [336, 203] on div "R$ 18,00 0" at bounding box center [320, 161] width 164 height 86
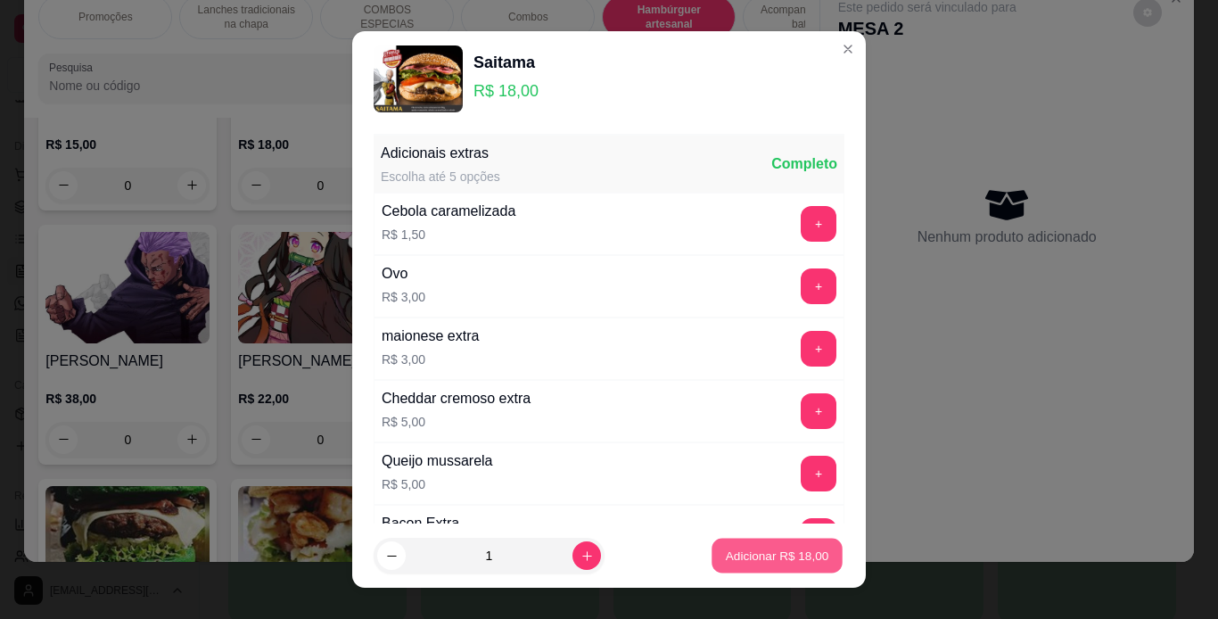
click at [731, 556] on p "Adicionar R$ 18,00" at bounding box center [777, 556] width 103 height 17
type input "1"
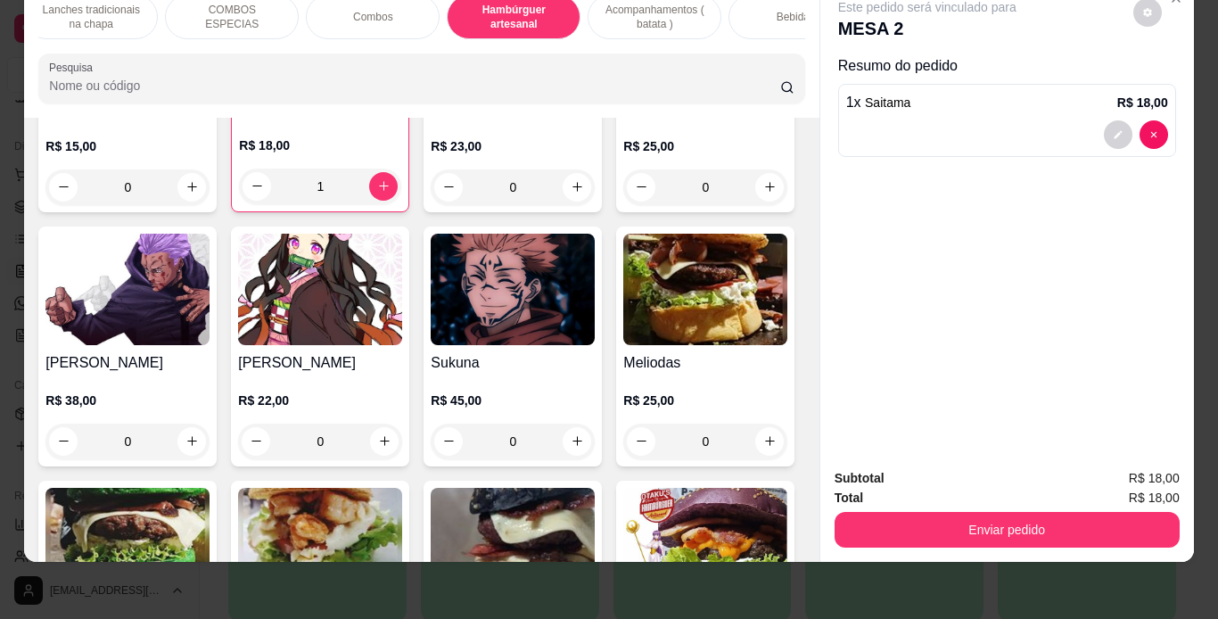
scroll to position [0, 155]
click at [795, 10] on p "Bebidas" at bounding box center [796, 17] width 38 height 14
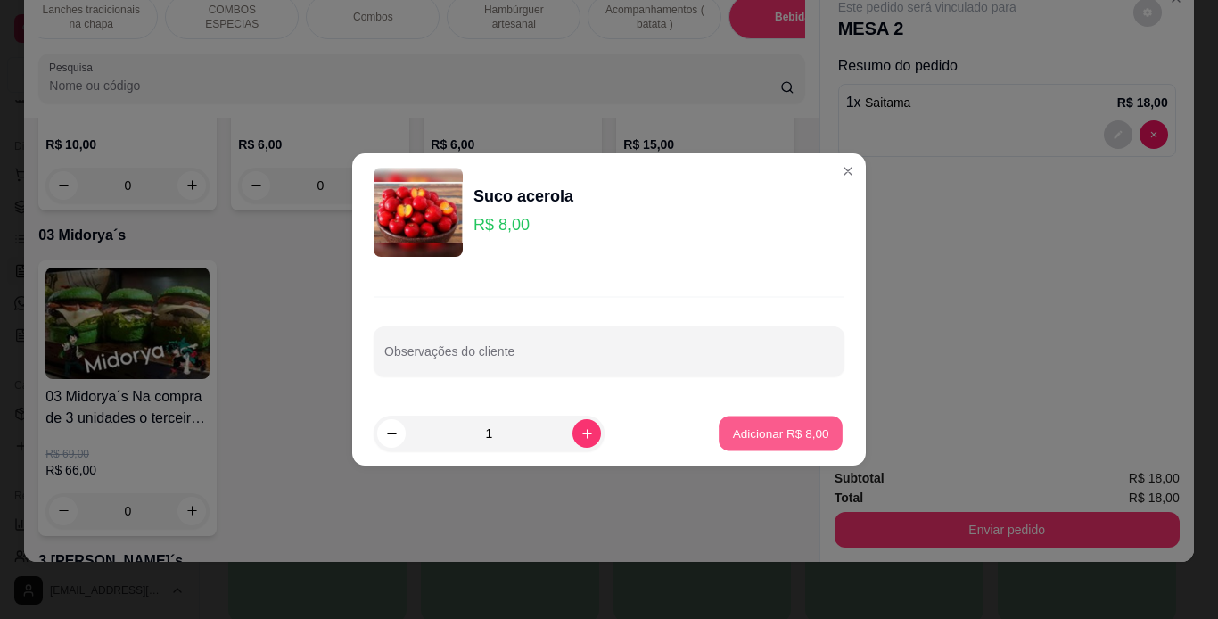
click at [785, 424] on p "Adicionar R$ 8,00" at bounding box center [780, 432] width 96 height 17
type input "1"
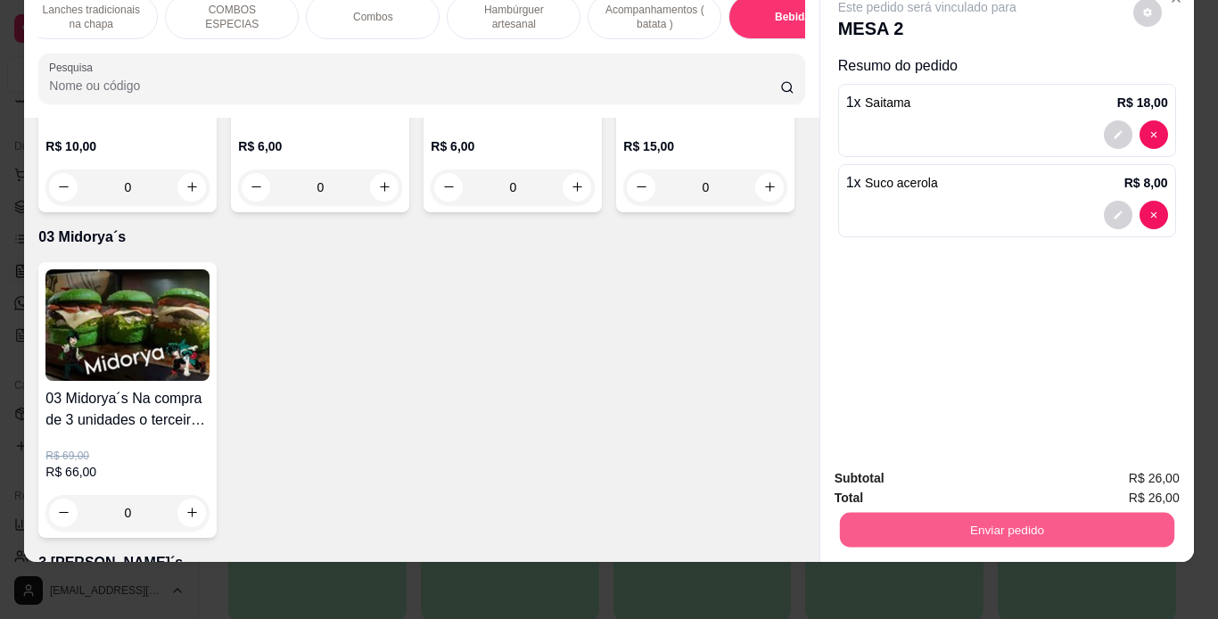
click at [870, 513] on button "Enviar pedido" at bounding box center [1006, 530] width 334 height 35
click at [888, 473] on button "Não registrar e enviar pedido" at bounding box center [948, 472] width 180 height 33
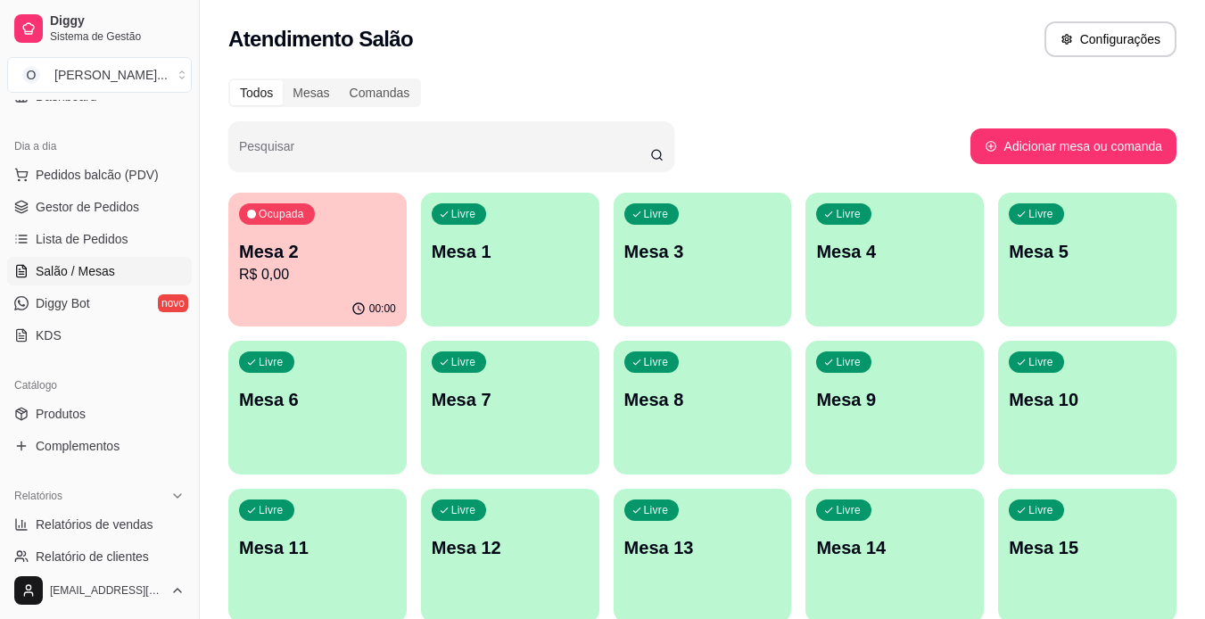
click at [76, 209] on span "Gestor de Pedidos" at bounding box center [87, 207] width 103 height 18
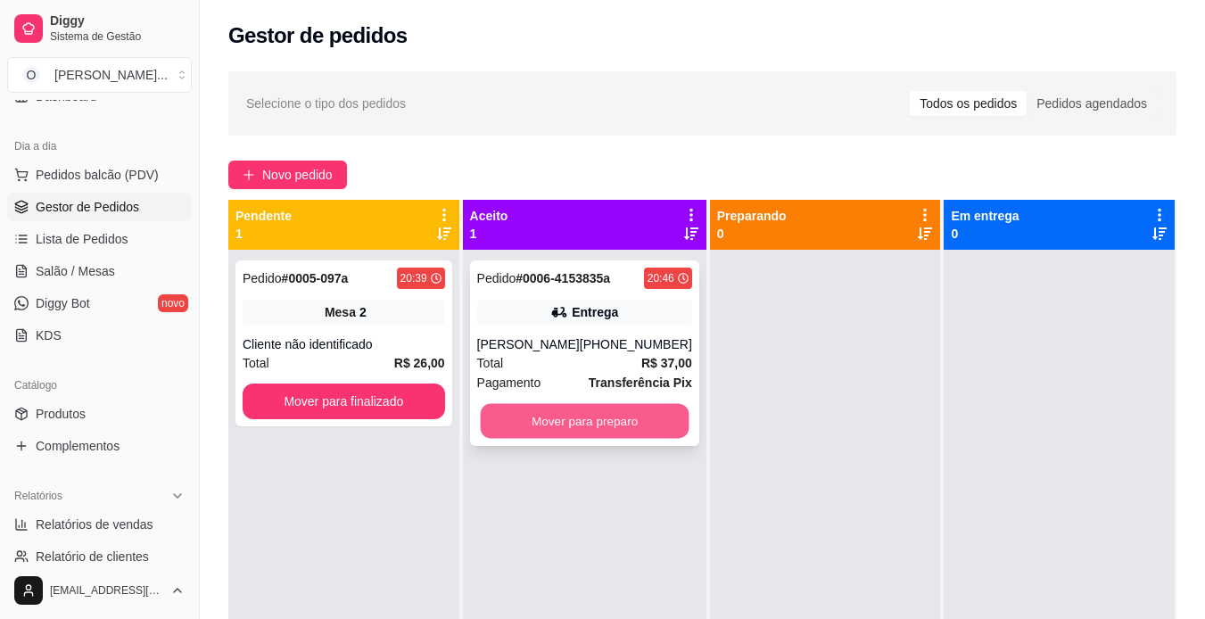
click at [525, 421] on button "Mover para preparo" at bounding box center [584, 421] width 209 height 35
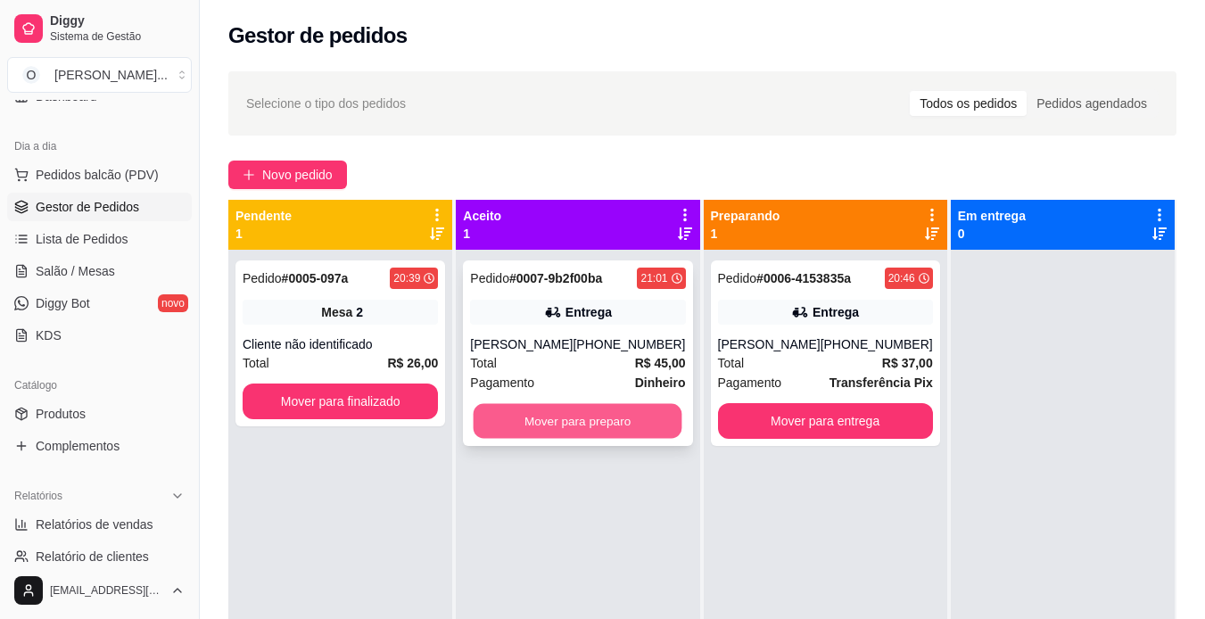
click at [609, 422] on button "Mover para preparo" at bounding box center [578, 421] width 209 height 35
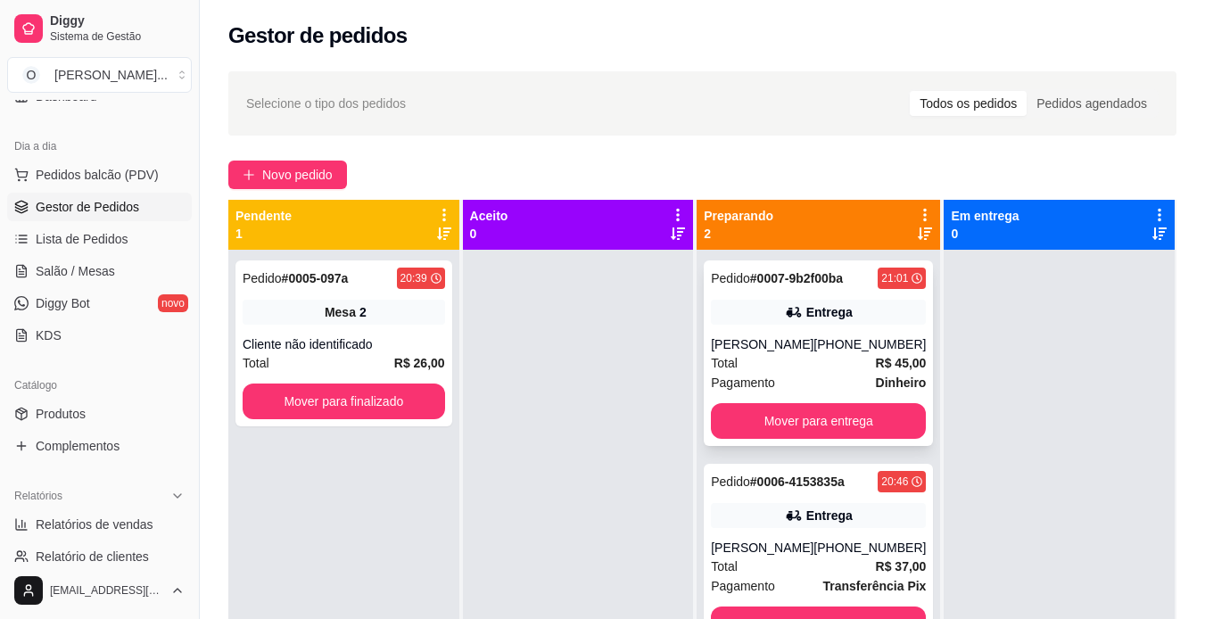
click at [760, 333] on div "Pedido # 0007-9b2f00ba 21:01 Entrega Fernando [PHONE_NUMBER] Total R$ 45,00 Pag…" at bounding box center [818, 352] width 229 height 185
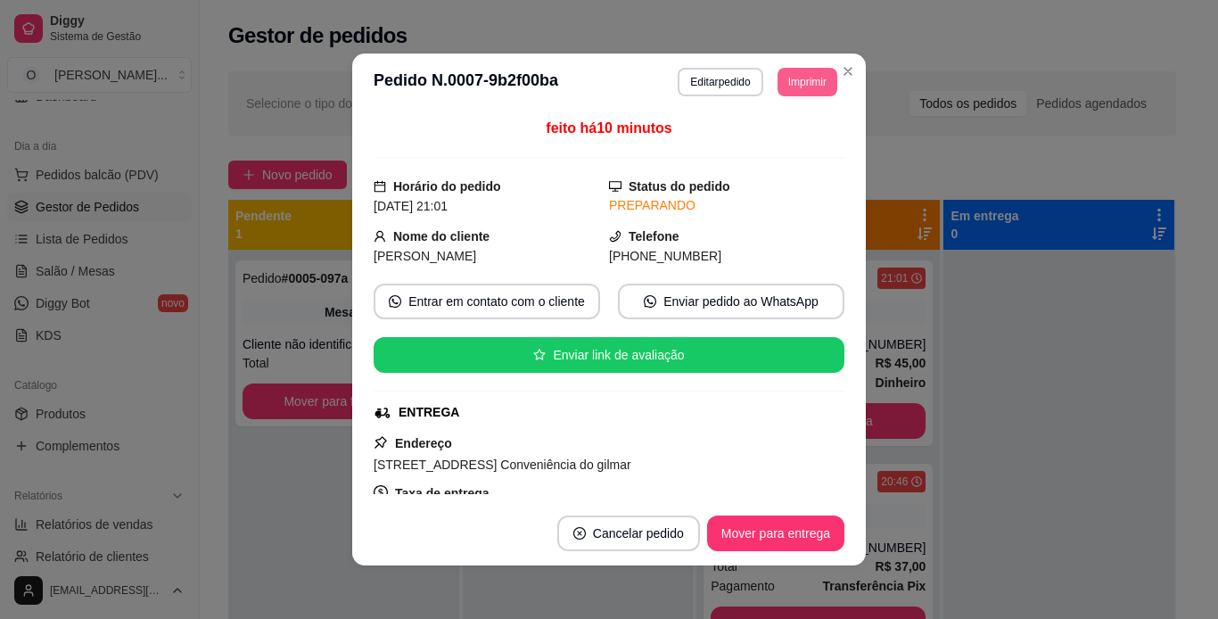
click at [808, 80] on button "Imprimir" at bounding box center [808, 82] width 60 height 29
click at [787, 148] on button "IMPRESSORA" at bounding box center [767, 144] width 125 height 28
click at [787, 524] on button "Mover para entrega" at bounding box center [776, 533] width 134 height 35
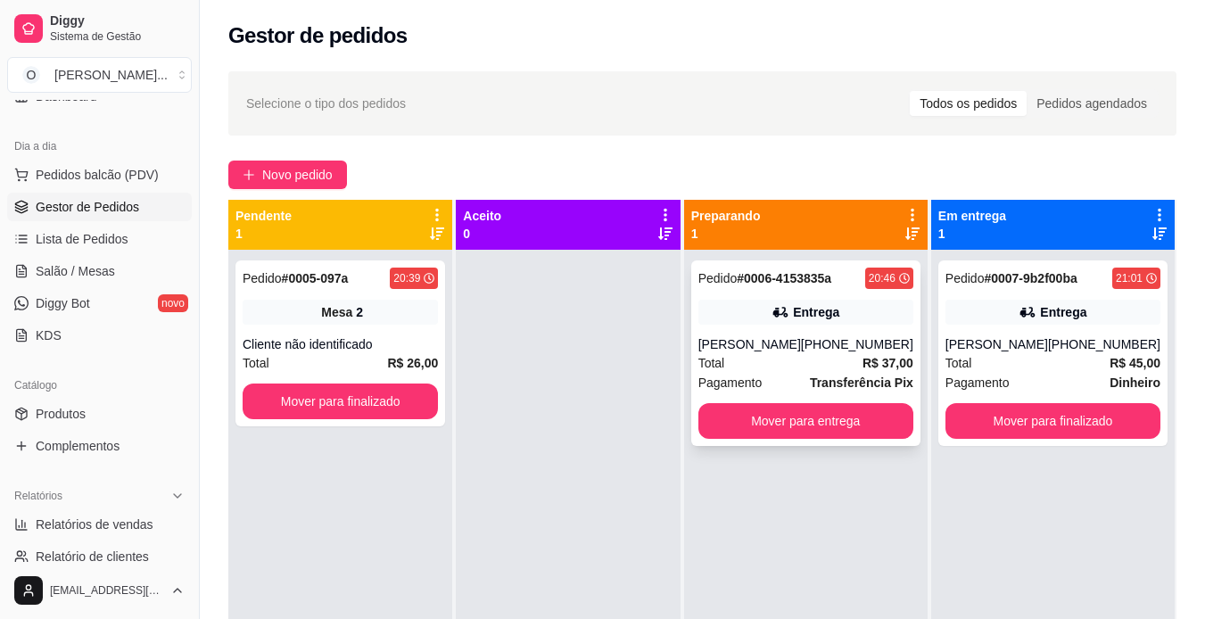
click at [892, 345] on div "[PHONE_NUMBER]" at bounding box center [857, 344] width 112 height 18
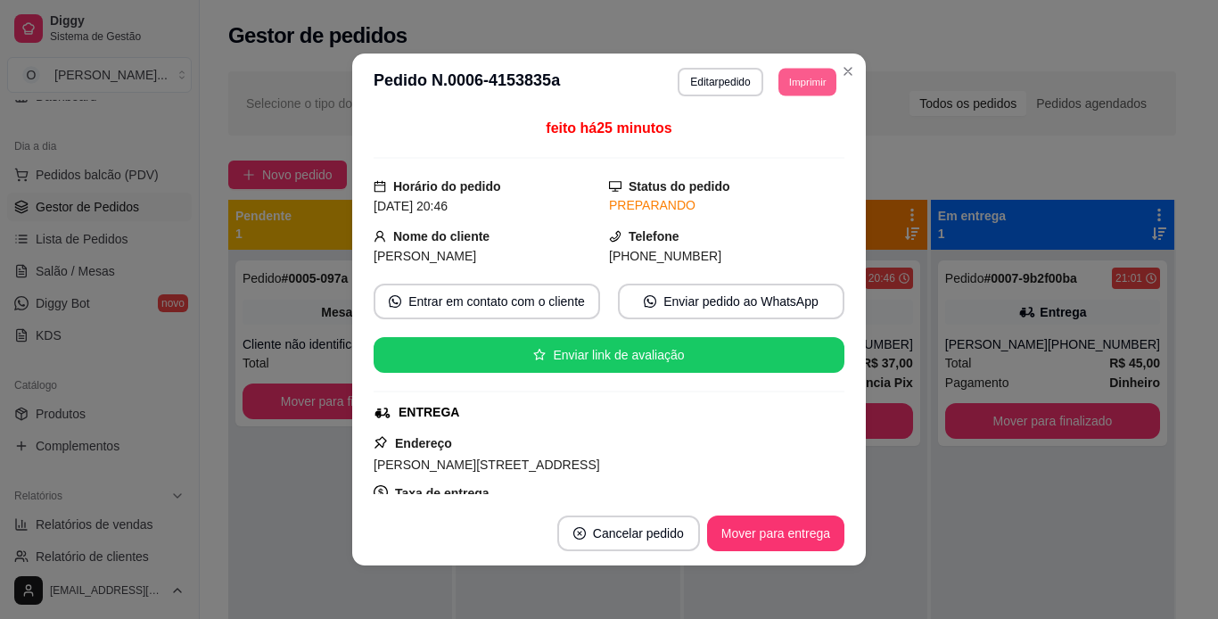
click at [812, 93] on button "Imprimir" at bounding box center [808, 82] width 58 height 28
click at [794, 148] on button "IMPRESSORA" at bounding box center [767, 144] width 129 height 29
click at [800, 528] on button "Mover para entrega" at bounding box center [776, 533] width 134 height 35
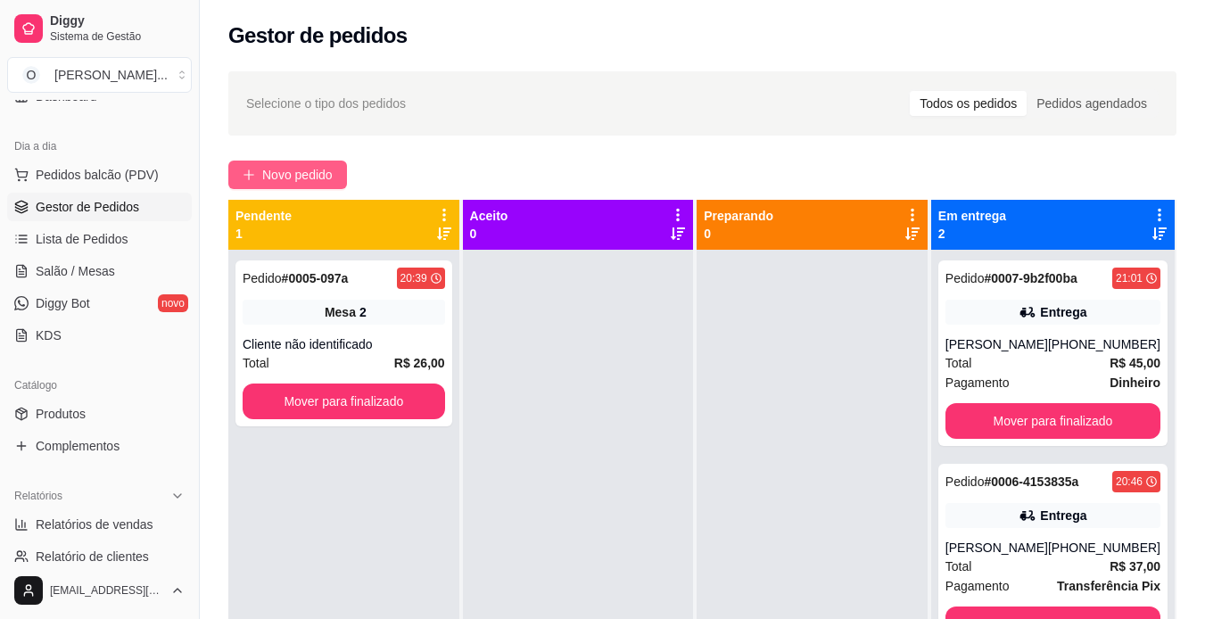
click at [312, 179] on span "Novo pedido" at bounding box center [297, 175] width 70 height 20
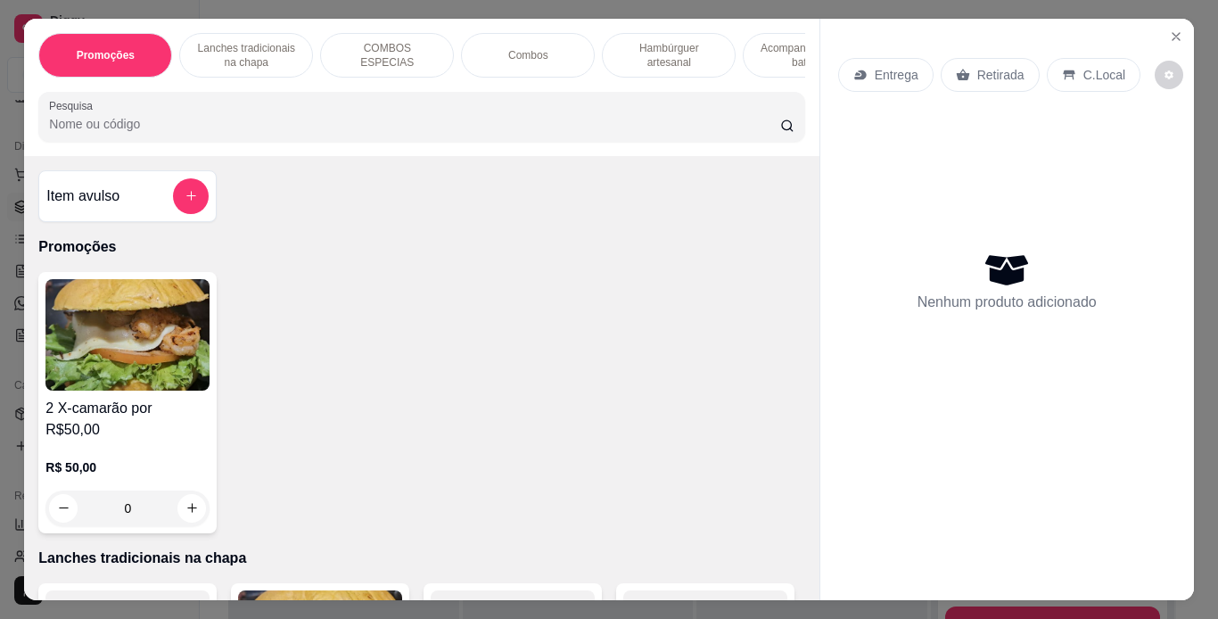
click at [635, 50] on p "Hambúrguer artesanal" at bounding box center [668, 55] width 103 height 29
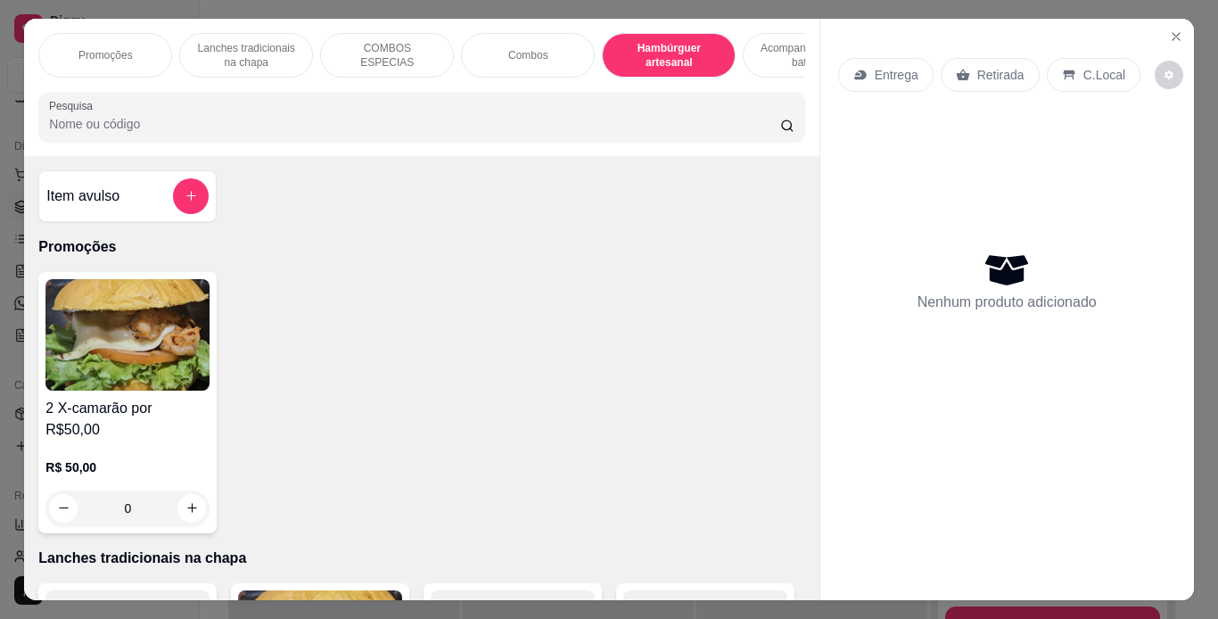
scroll to position [45, 0]
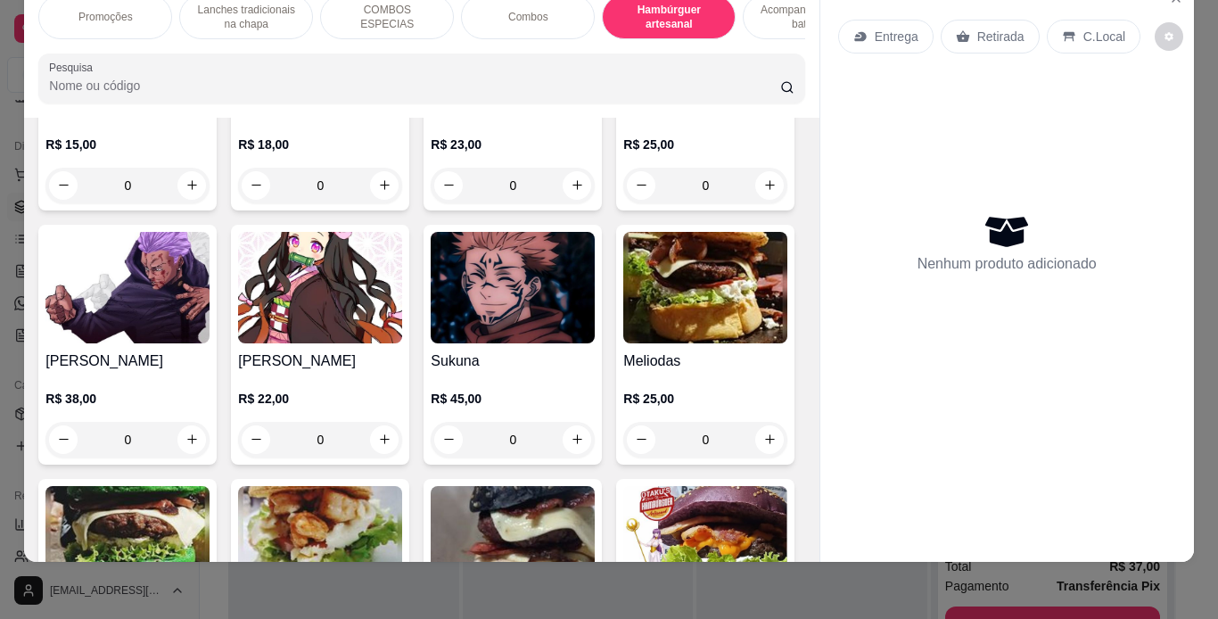
click at [567, 203] on div "0" at bounding box center [513, 186] width 164 height 36
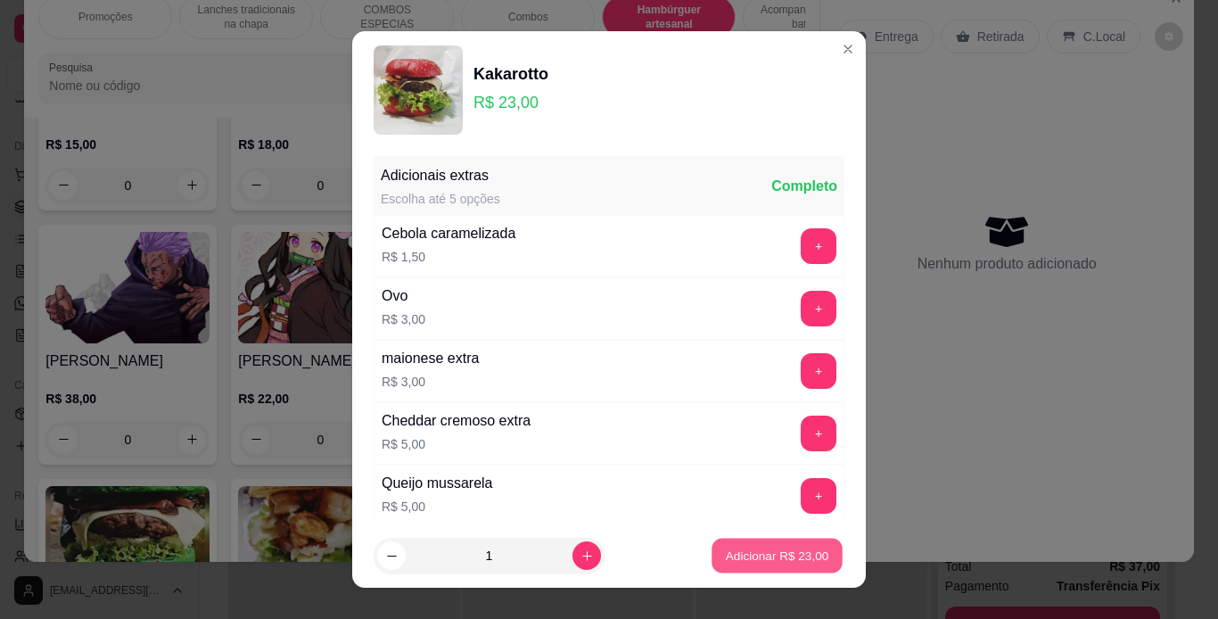
click at [744, 564] on p "Adicionar R$ 23,00" at bounding box center [777, 556] width 103 height 17
type input "1"
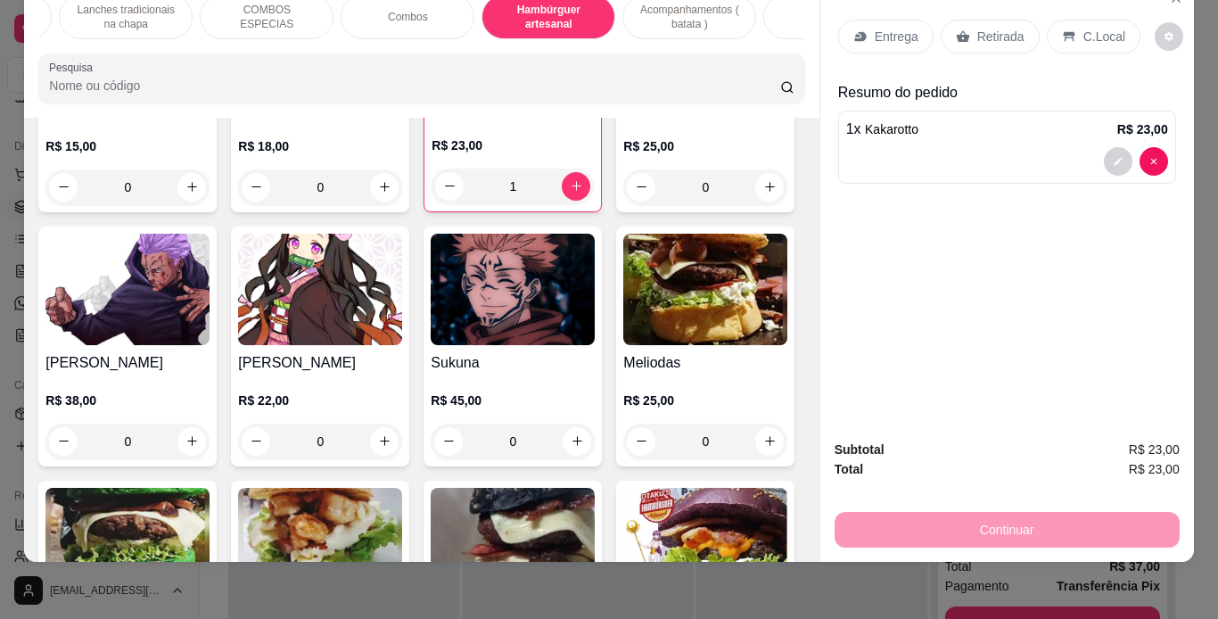
scroll to position [0, 120]
click at [767, 10] on div "Bebidas" at bounding box center [831, 17] width 134 height 45
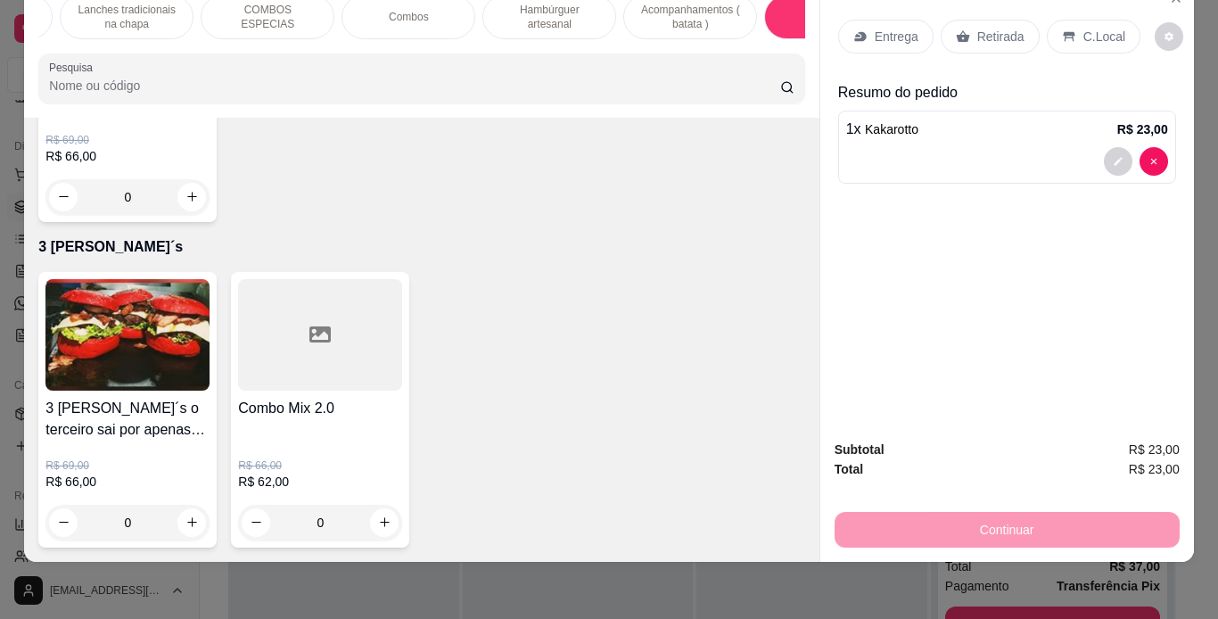
scroll to position [5881, 0]
type input "1"
click at [854, 34] on icon at bounding box center [856, 36] width 5 height 4
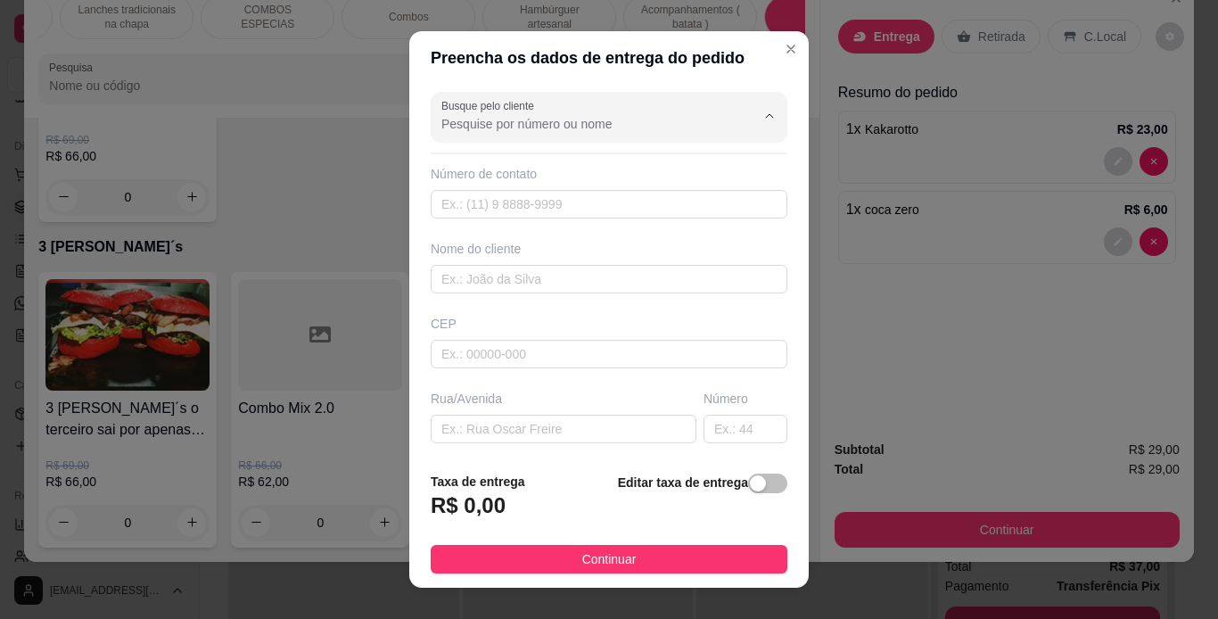
click at [628, 120] on input "Busque pelo cliente" at bounding box center [583, 124] width 285 height 18
type input "a"
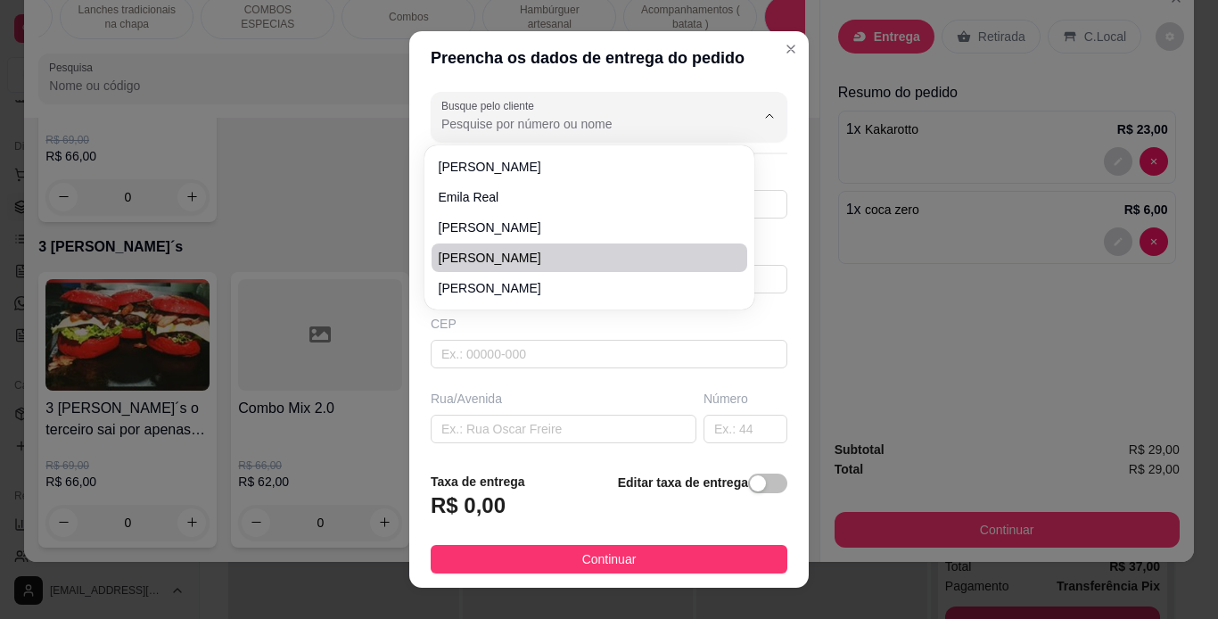
click at [610, 334] on div "CEP" at bounding box center [608, 342] width 367 height 54
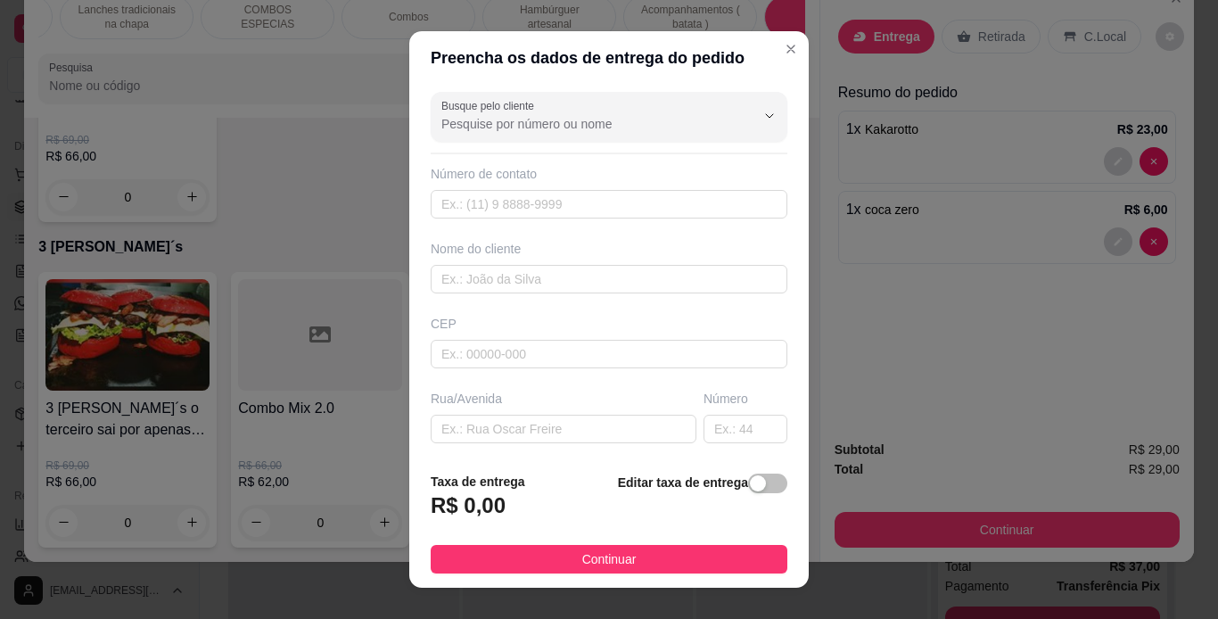
click at [610, 334] on div "CEP" at bounding box center [608, 342] width 367 height 54
click at [618, 207] on input "text" at bounding box center [609, 204] width 357 height 29
type input "[PHONE_NUMBER]"
click at [611, 279] on input "text" at bounding box center [609, 279] width 357 height 29
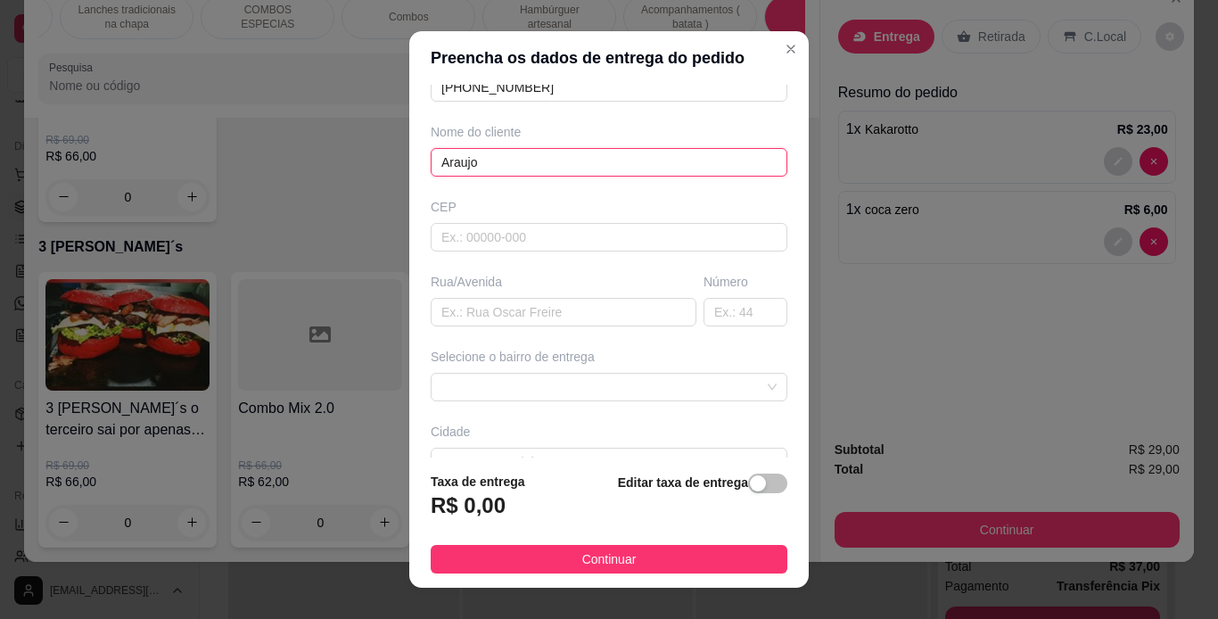
scroll to position [118, 0]
type input "Araujo"
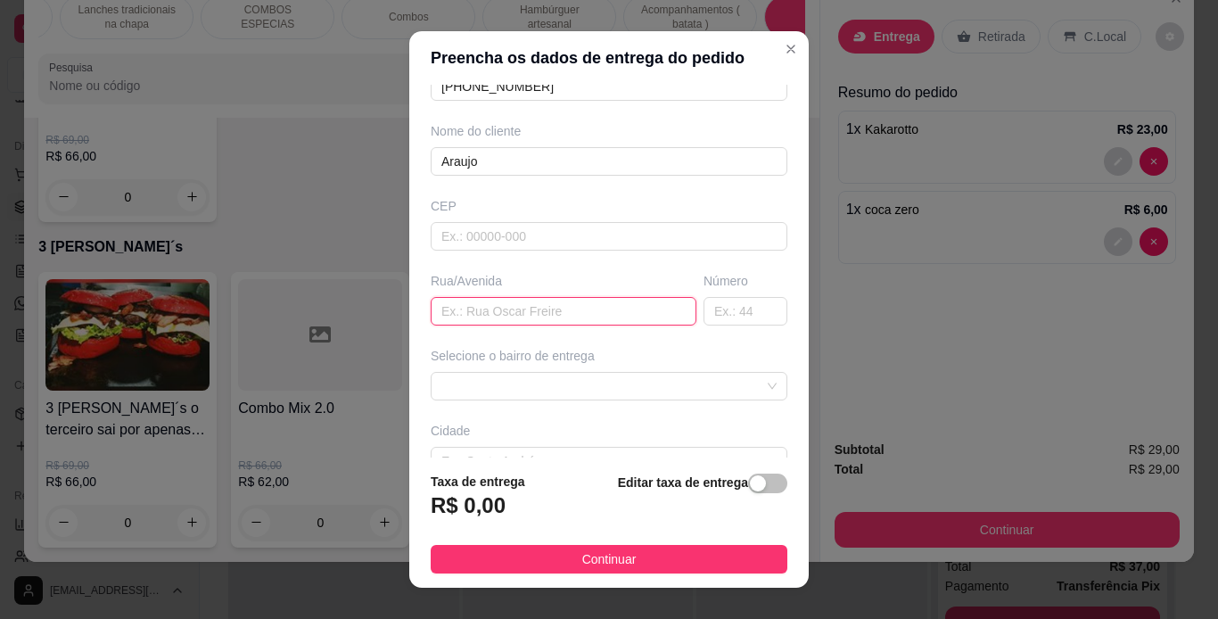
click at [610, 305] on input "text" at bounding box center [564, 311] width 266 height 29
type input "rua da assembleia"
click at [714, 316] on input "text" at bounding box center [746, 311] width 84 height 29
click at [659, 385] on span at bounding box center [608, 386] width 335 height 27
type input "54"
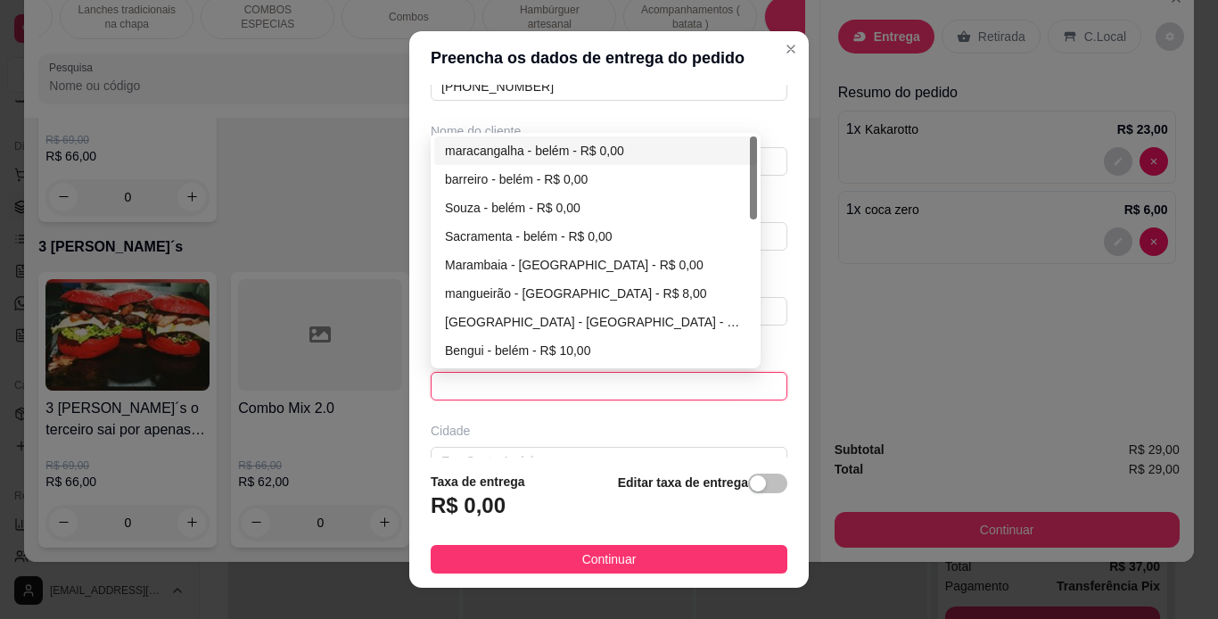
click at [549, 152] on div "maracangalha - belém - R$ 0,00" at bounding box center [595, 151] width 301 height 20
type input "[GEOGRAPHIC_DATA]"
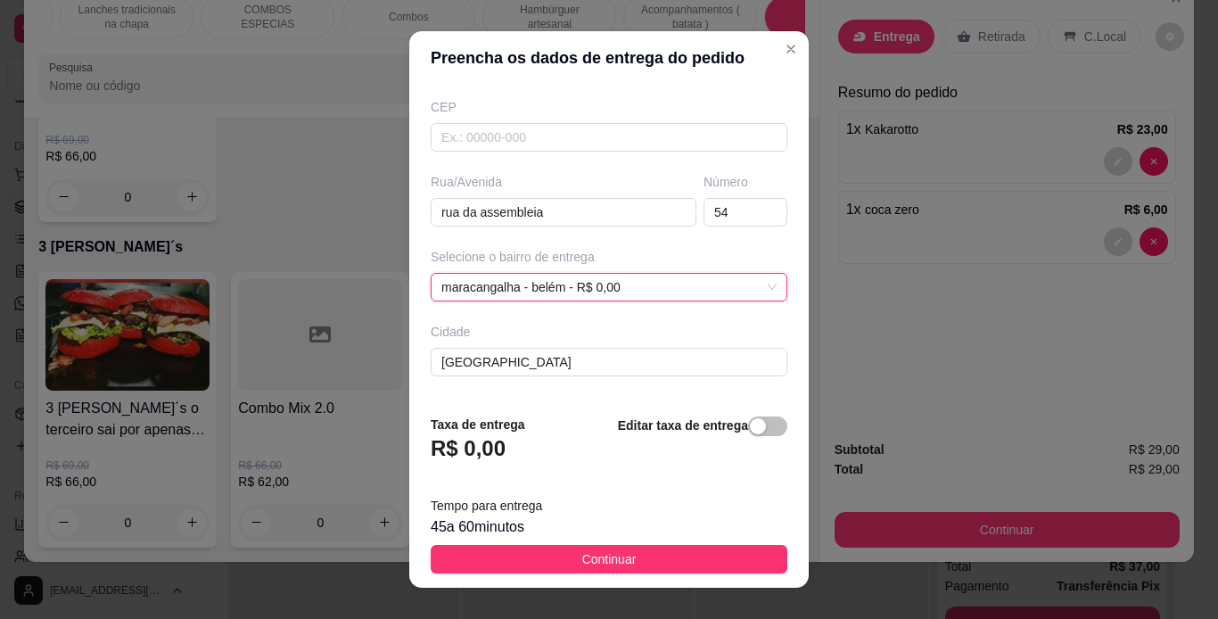
scroll to position [284, 0]
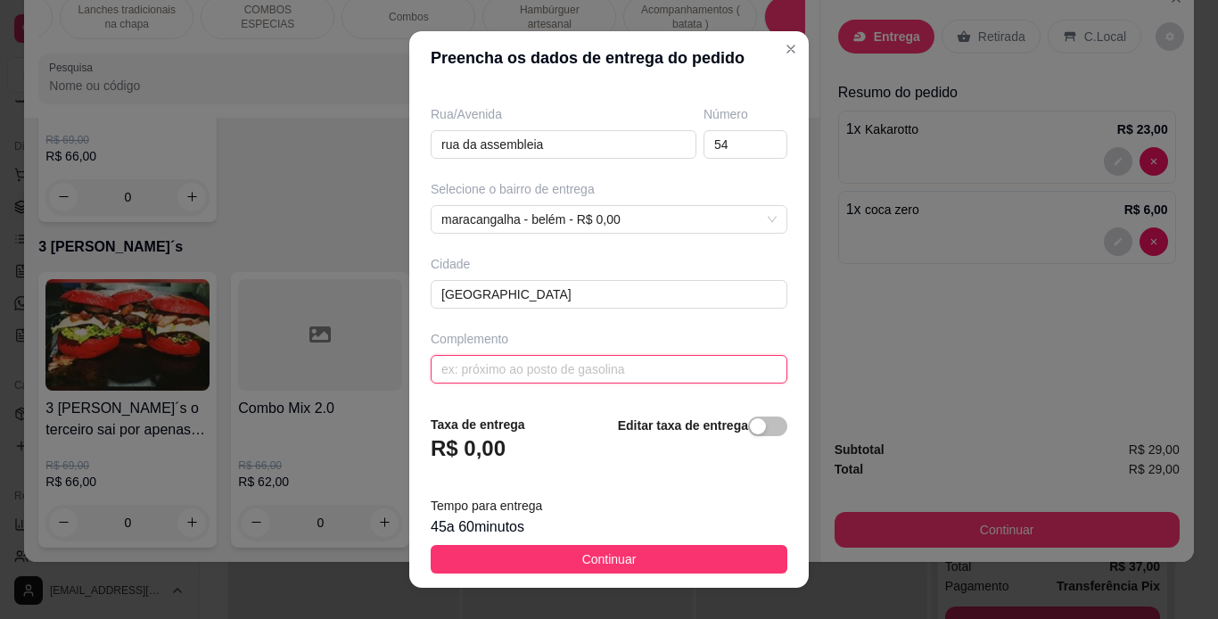
click at [514, 367] on input "text" at bounding box center [609, 369] width 357 height 29
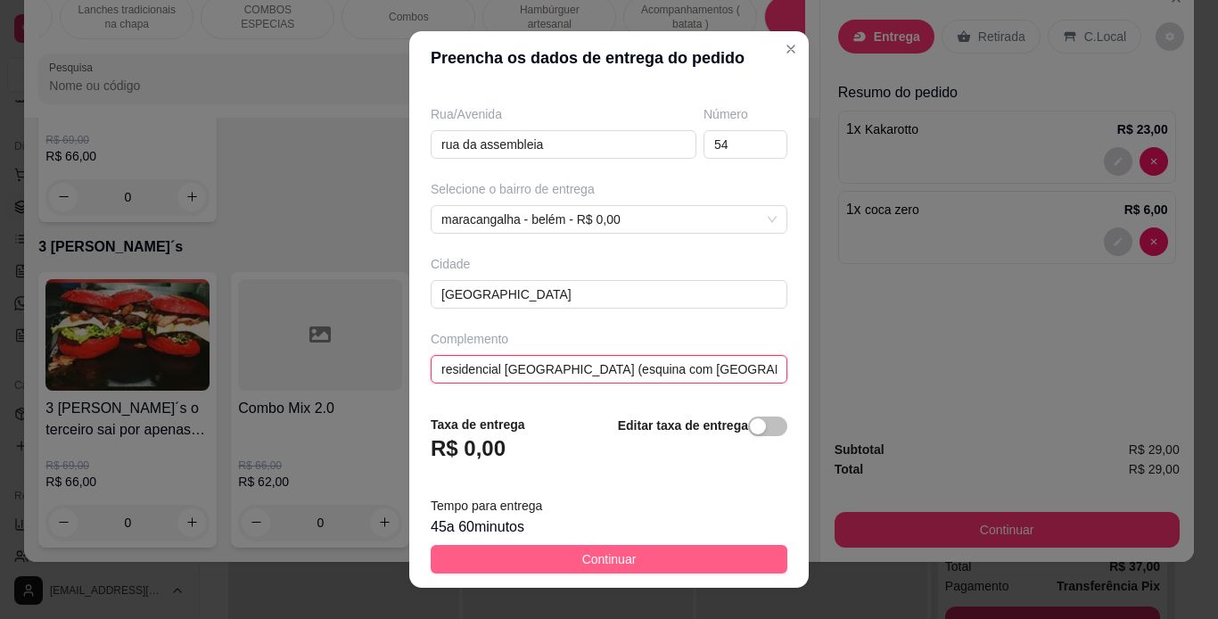
type input "residencial [GEOGRAPHIC_DATA] (esquina com [GEOGRAPHIC_DATA]"
click at [582, 562] on span "Continuar" at bounding box center [609, 559] width 54 height 20
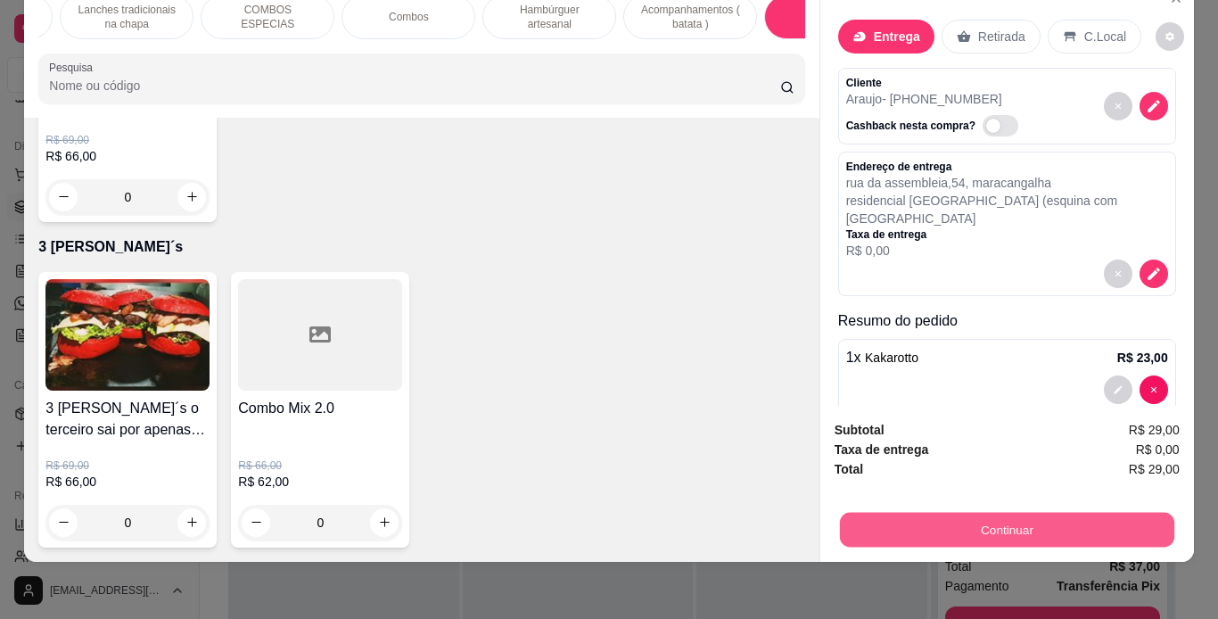
click at [894, 522] on button "Continuar" at bounding box center [1006, 530] width 334 height 35
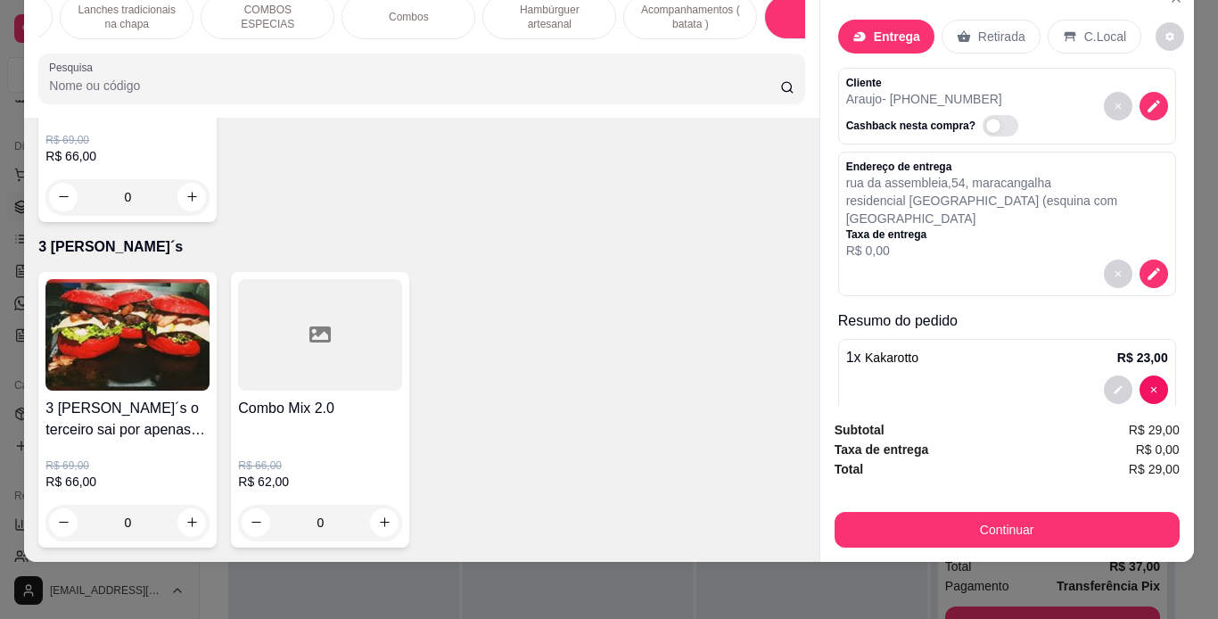
scroll to position [93, 0]
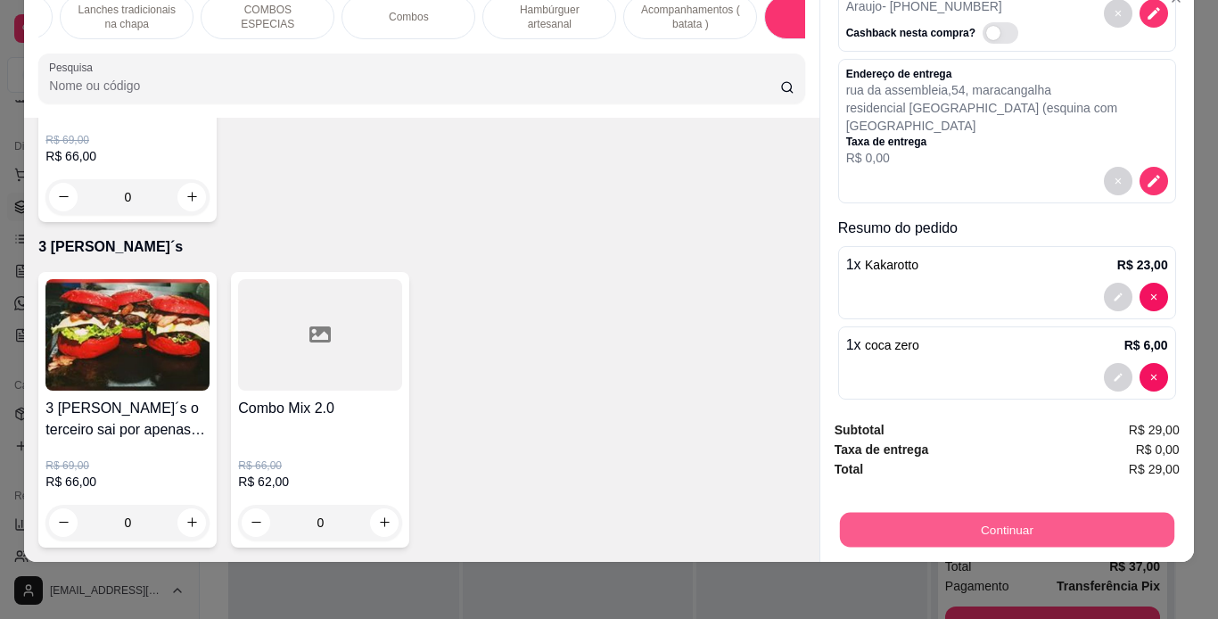
click at [977, 517] on button "Continuar" at bounding box center [1006, 530] width 334 height 35
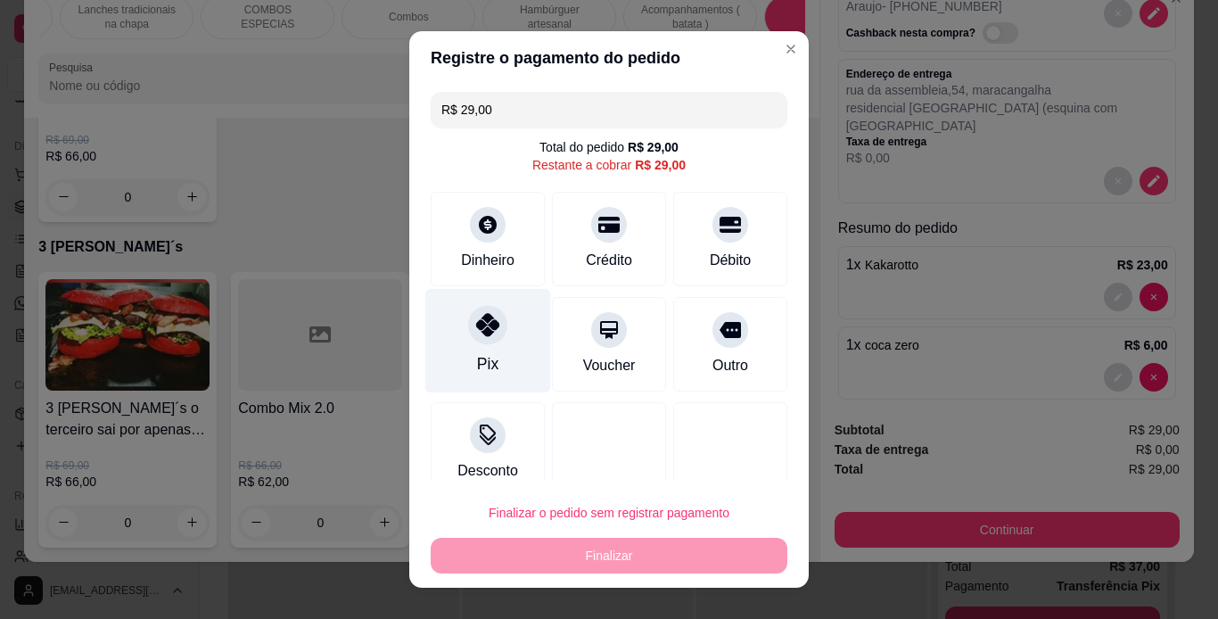
click at [466, 350] on div "Pix" at bounding box center [488, 340] width 126 height 104
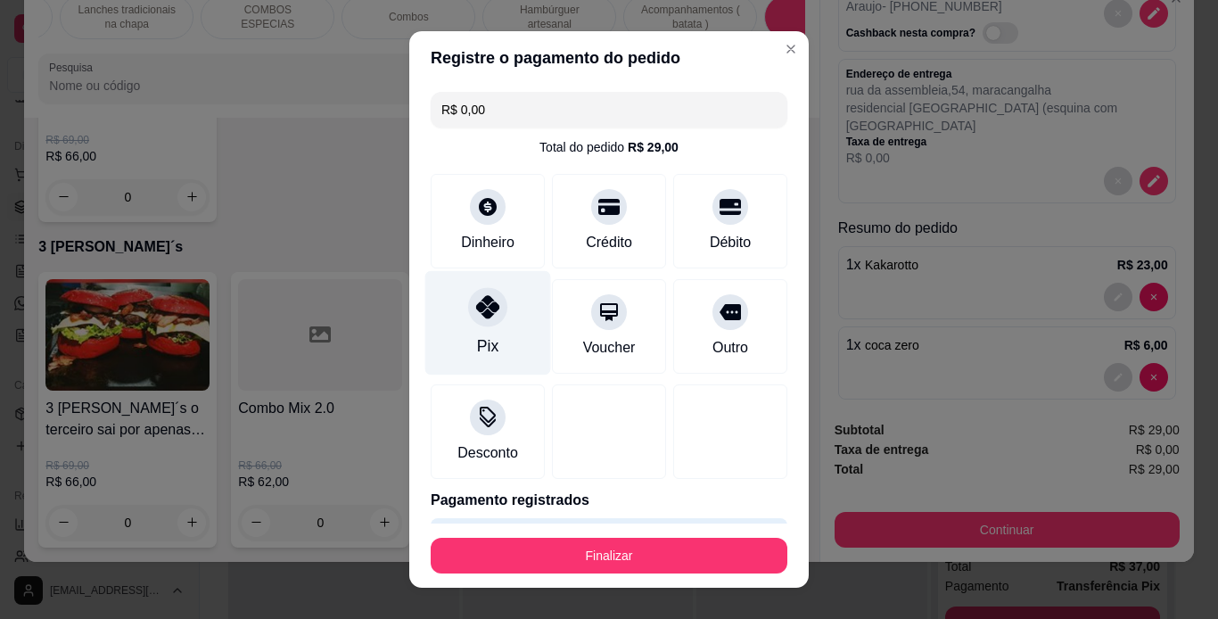
type input "R$ 0,00"
click at [477, 343] on div "Pix" at bounding box center [487, 345] width 21 height 23
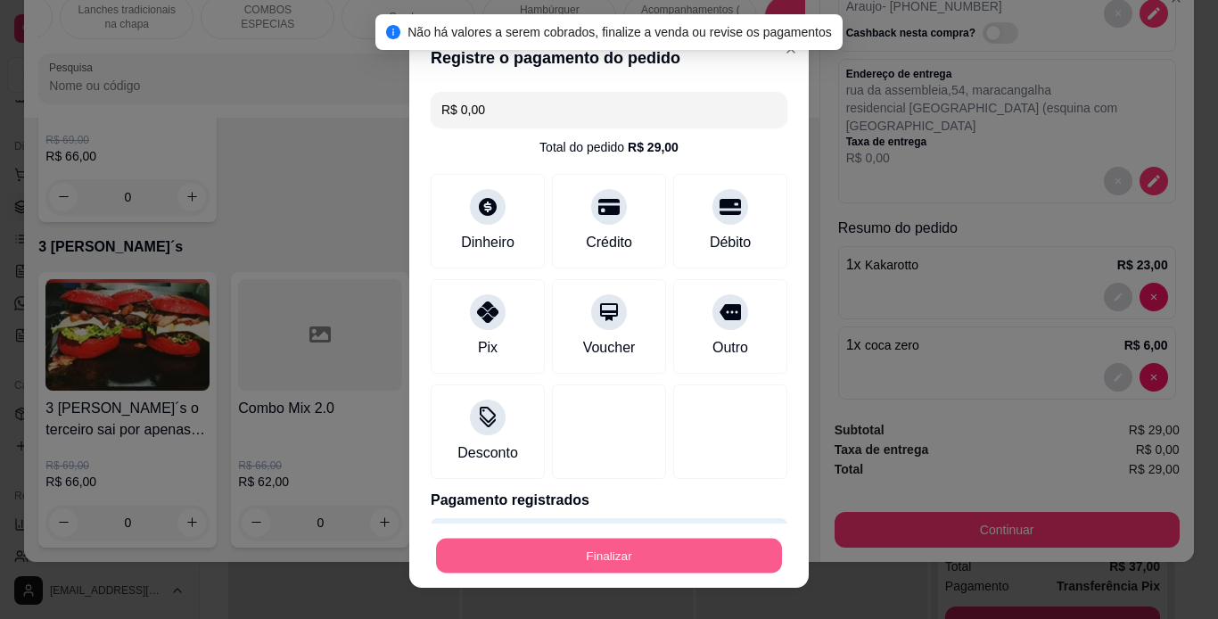
click at [616, 554] on button "Finalizar" at bounding box center [609, 556] width 346 height 35
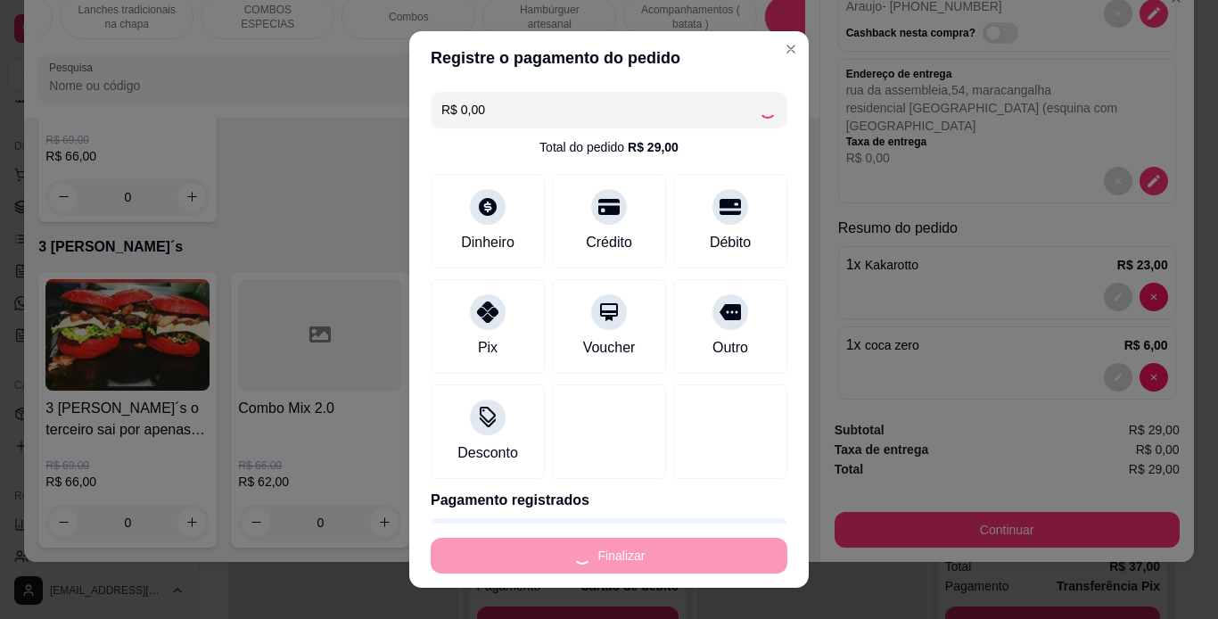
type input "0"
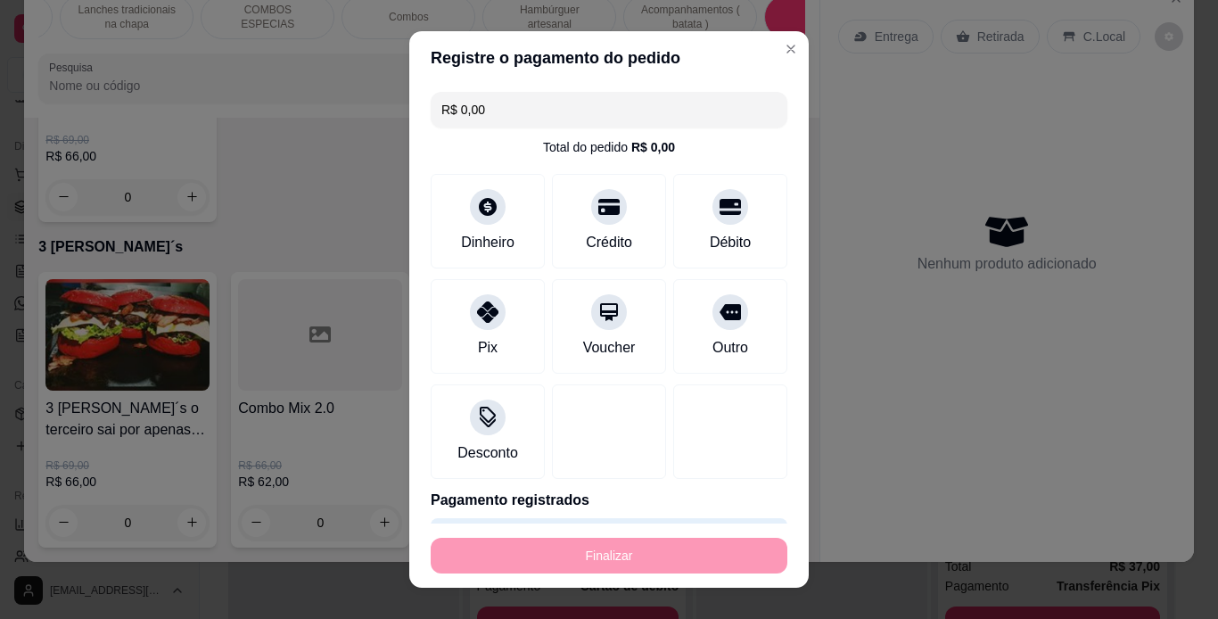
type input "-R$ 29,00"
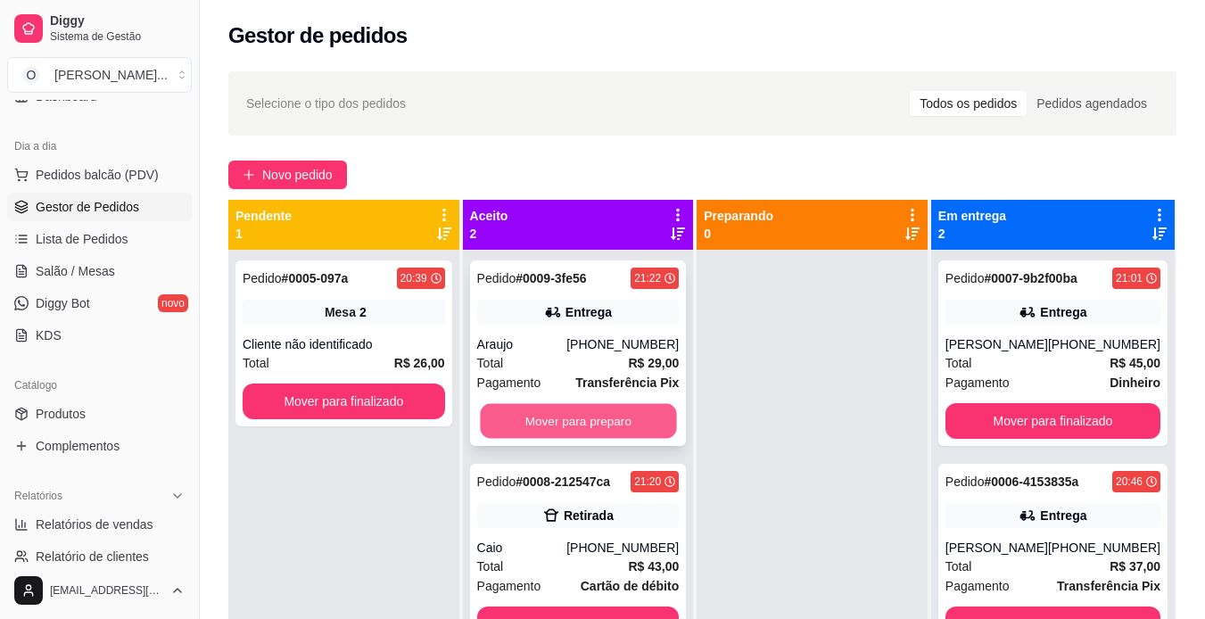
click at [653, 418] on button "Mover para preparo" at bounding box center [578, 421] width 196 height 35
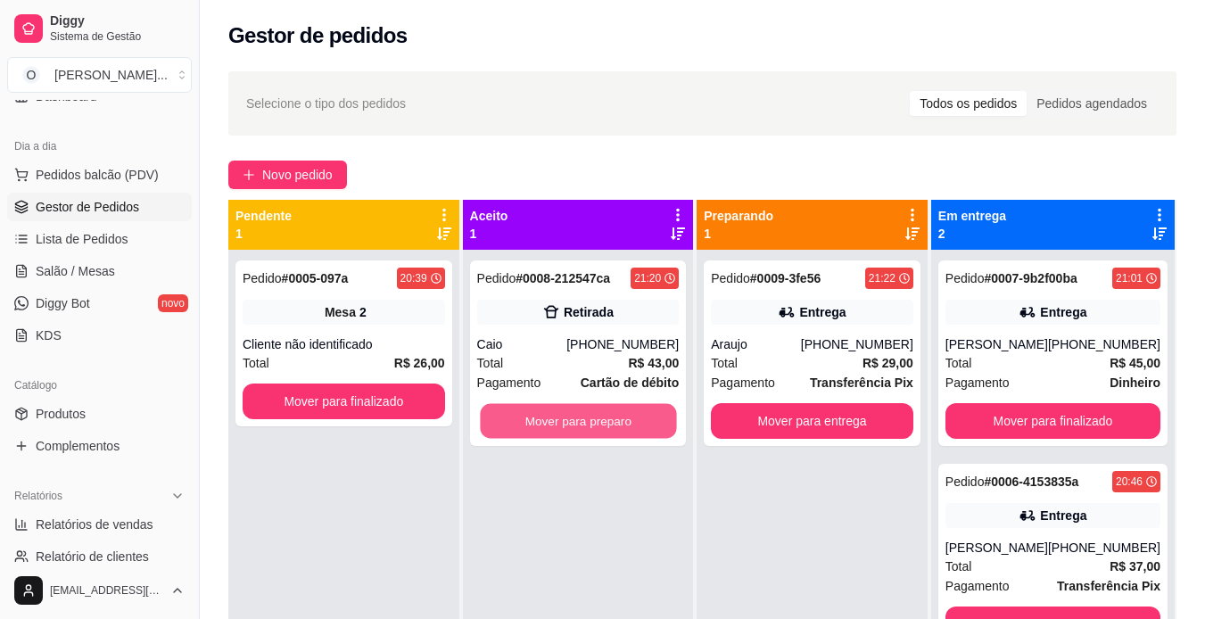
click at [653, 418] on button "Mover para preparo" at bounding box center [578, 421] width 196 height 35
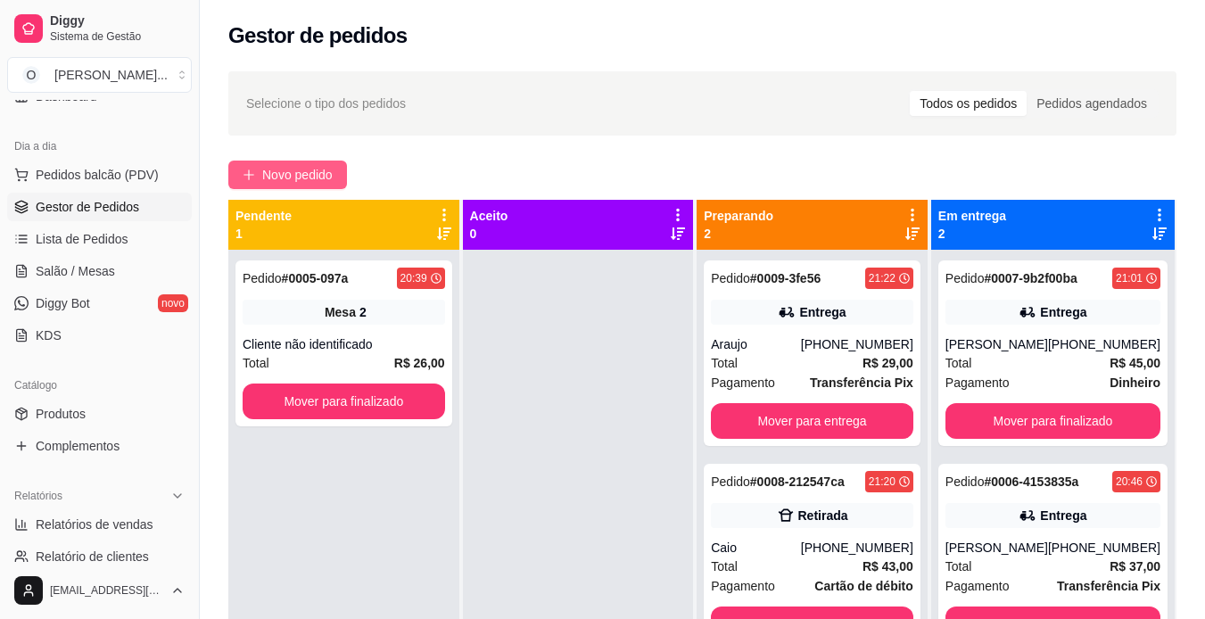
click at [315, 185] on button "Novo pedido" at bounding box center [287, 175] width 119 height 29
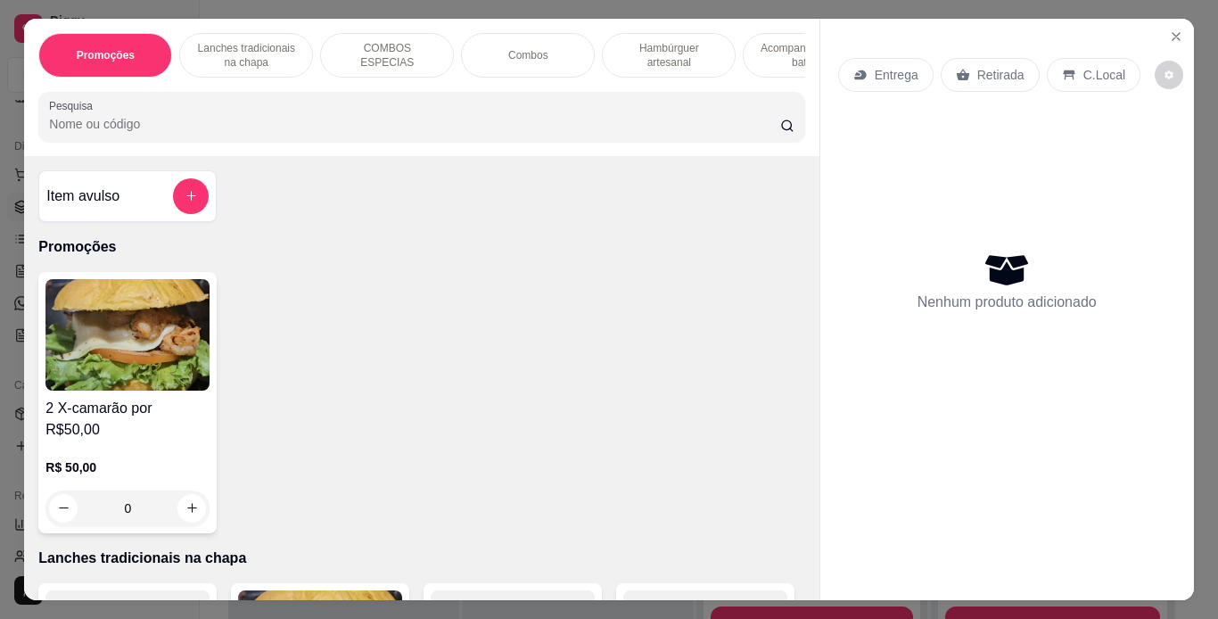
click at [1062, 80] on div "C.Local" at bounding box center [1094, 75] width 94 height 34
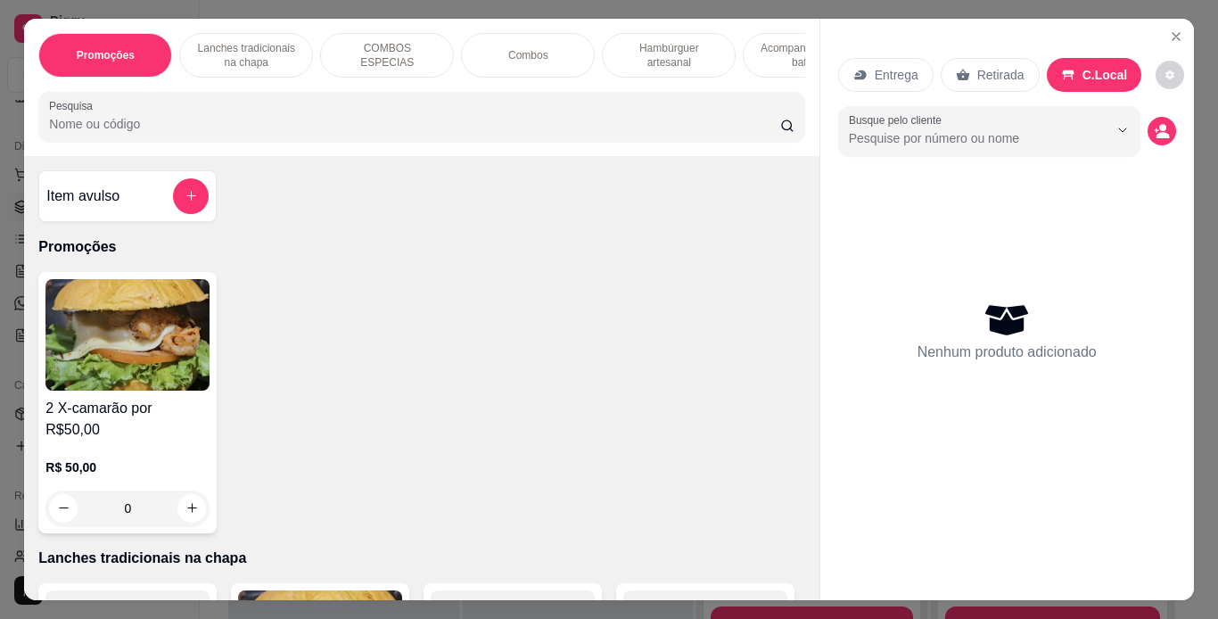
click at [231, 33] on div "Lanches tradicionais na chapa" at bounding box center [246, 55] width 134 height 45
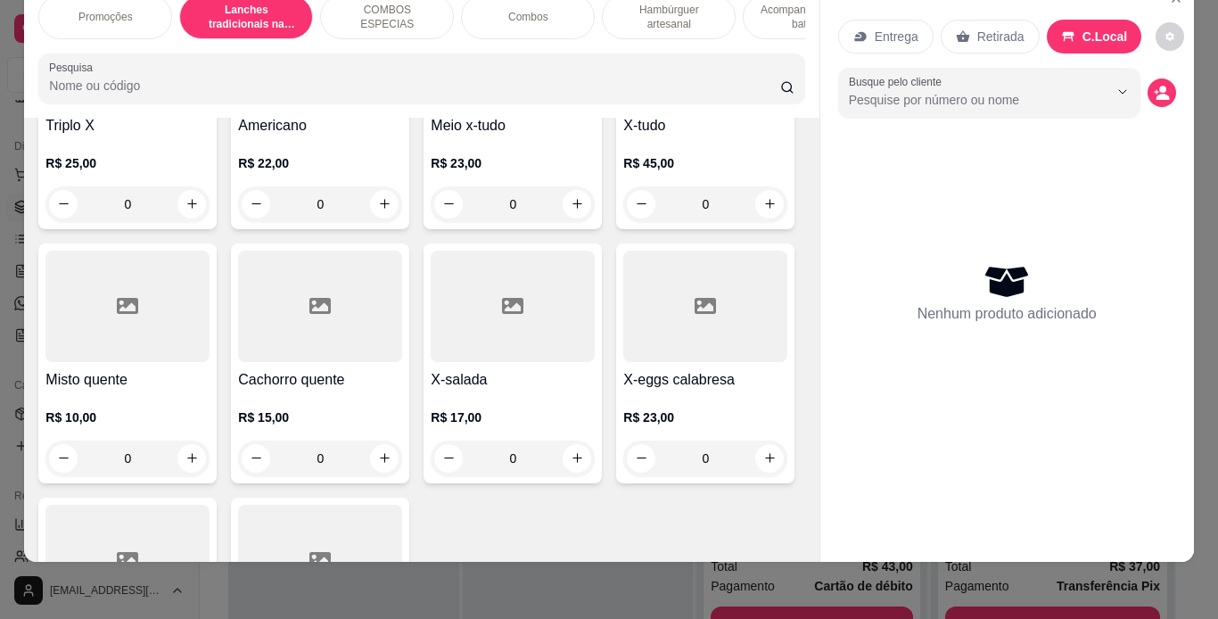
scroll to position [1071, 0]
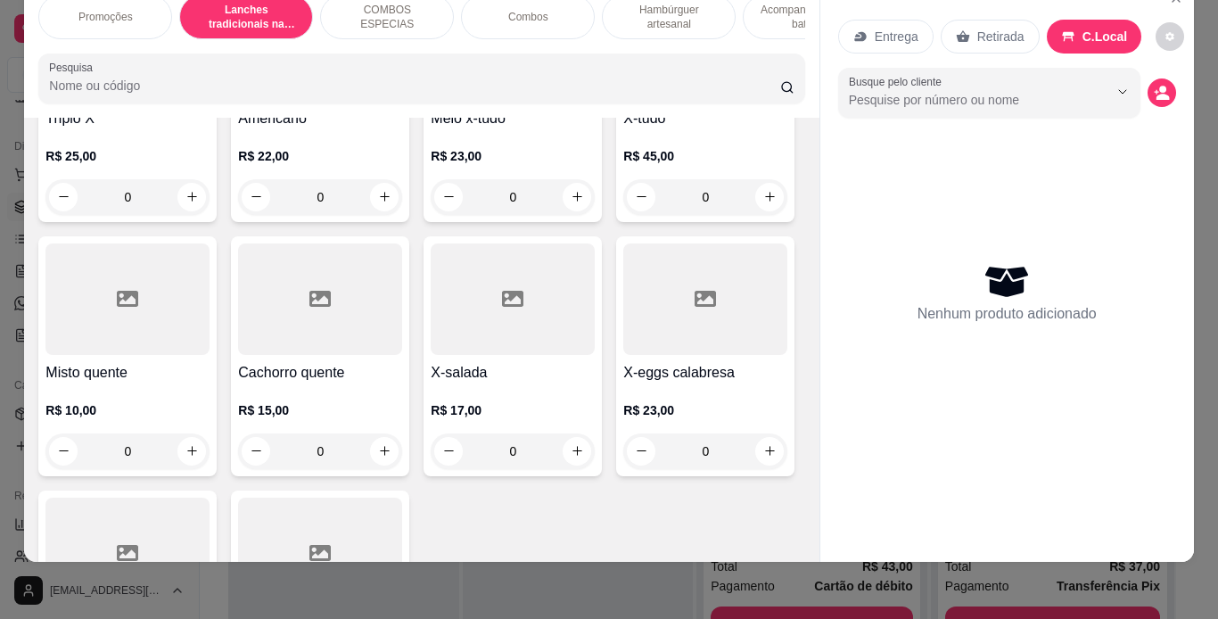
click at [431, 215] on div "0" at bounding box center [513, 197] width 164 height 36
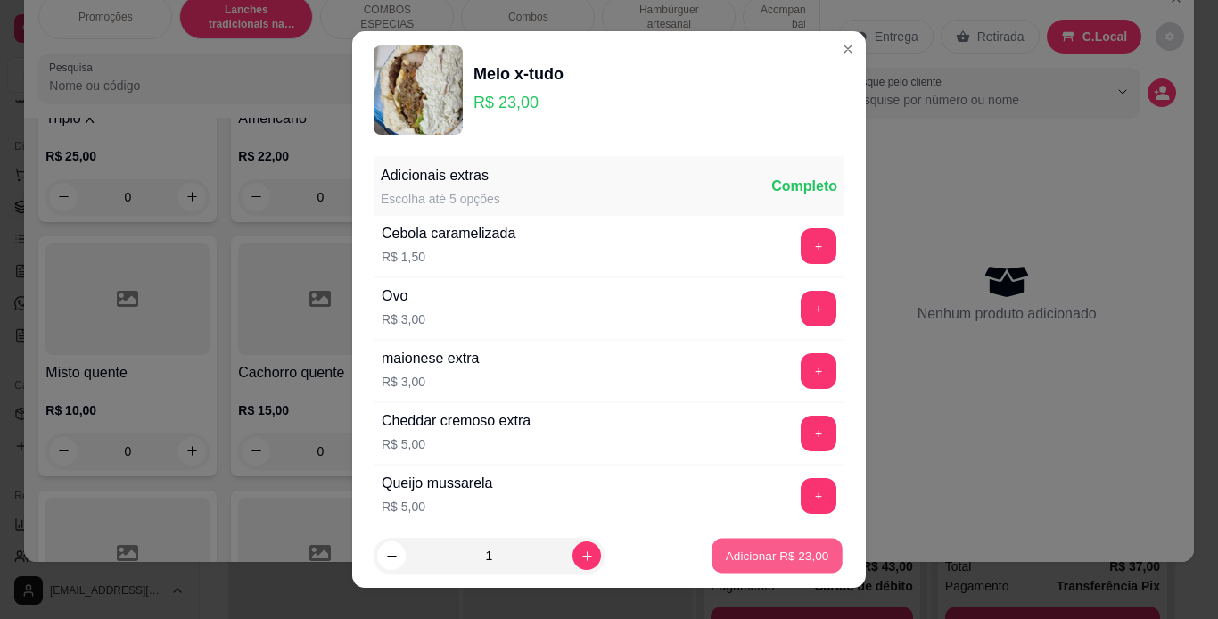
click at [726, 556] on p "Adicionar R$ 23,00" at bounding box center [777, 556] width 103 height 17
type input "1"
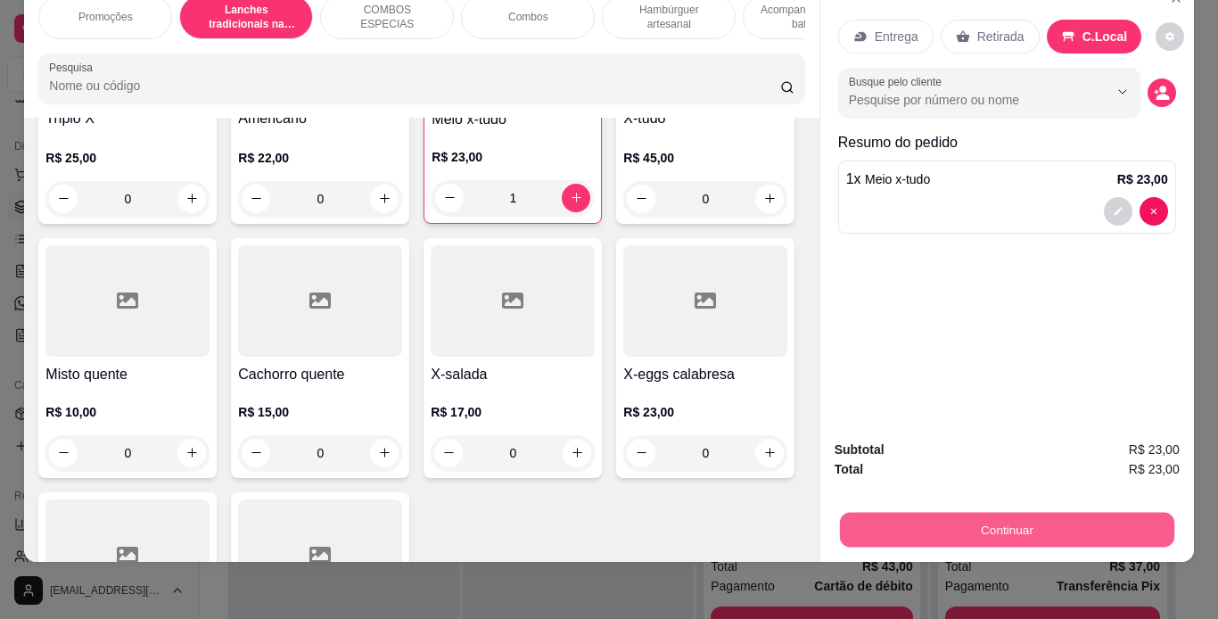
click at [921, 513] on button "Continuar" at bounding box center [1006, 530] width 334 height 35
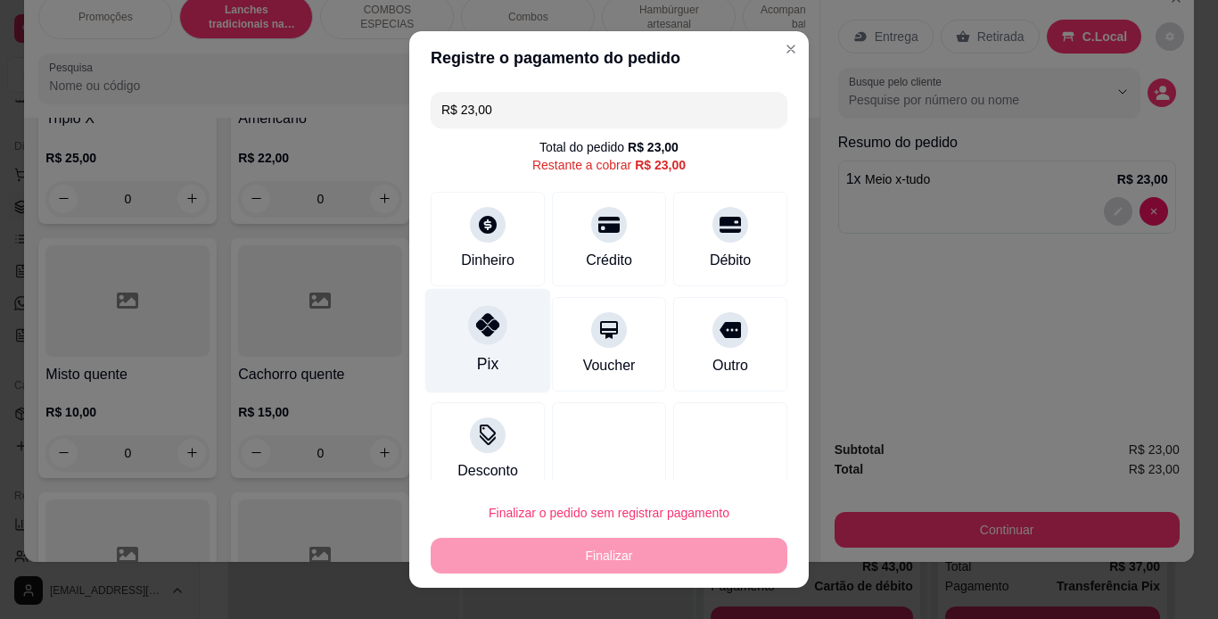
click at [468, 320] on div at bounding box center [487, 324] width 39 height 39
type input "R$ 0,00"
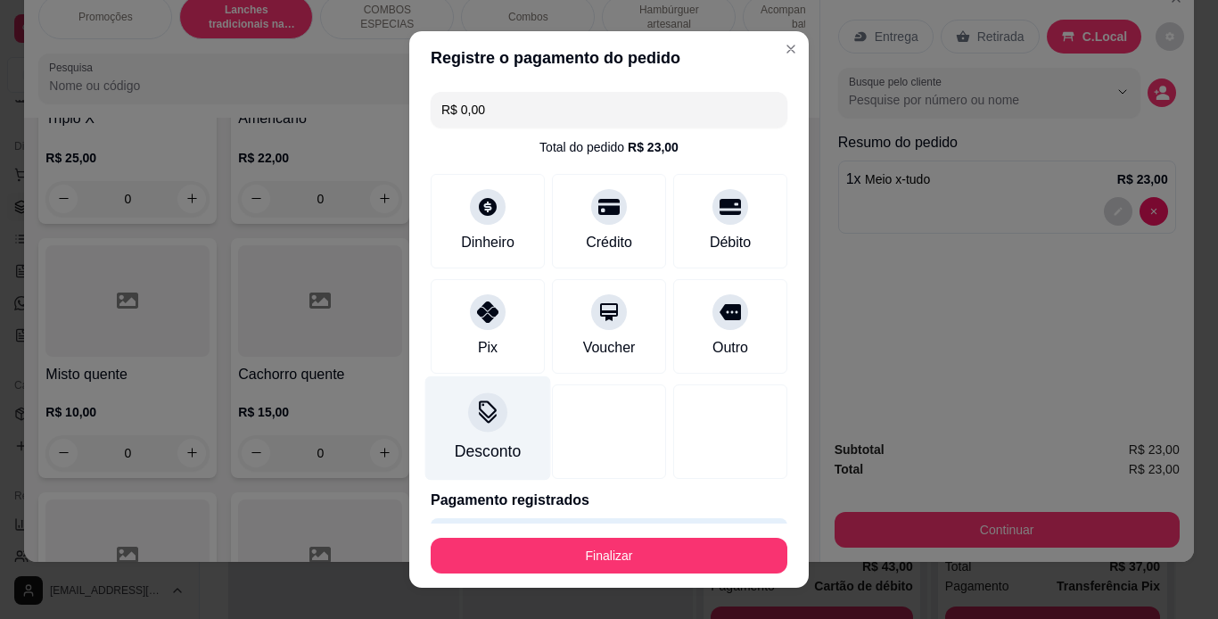
click at [463, 431] on div "Desconto" at bounding box center [488, 427] width 126 height 104
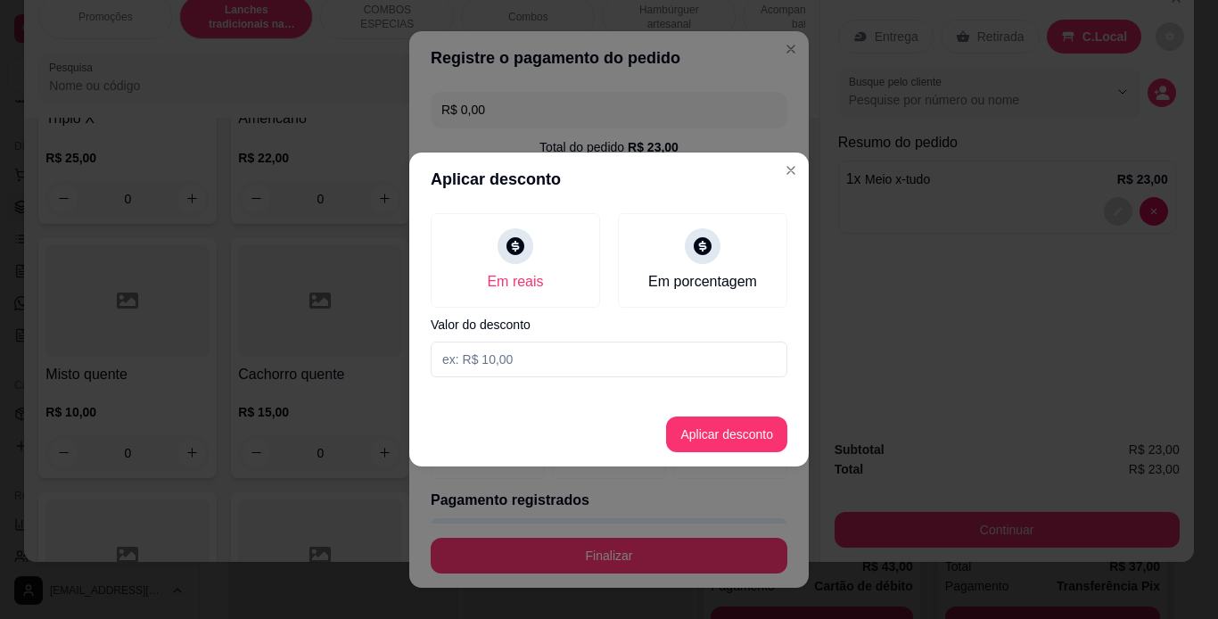
click at [556, 369] on input at bounding box center [609, 360] width 357 height 36
type input "0,18"
click at [771, 432] on button "Aplicar desconto" at bounding box center [727, 434] width 117 height 35
type input "-R$ 0,18"
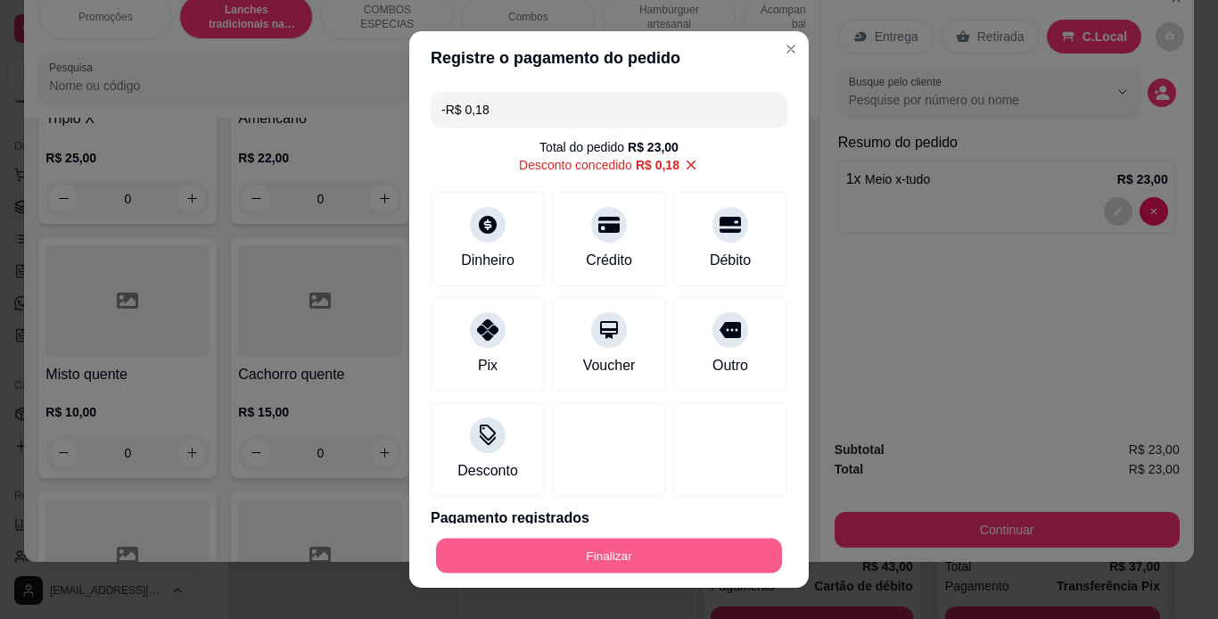
click at [751, 548] on button "Finalizar" at bounding box center [609, 556] width 346 height 35
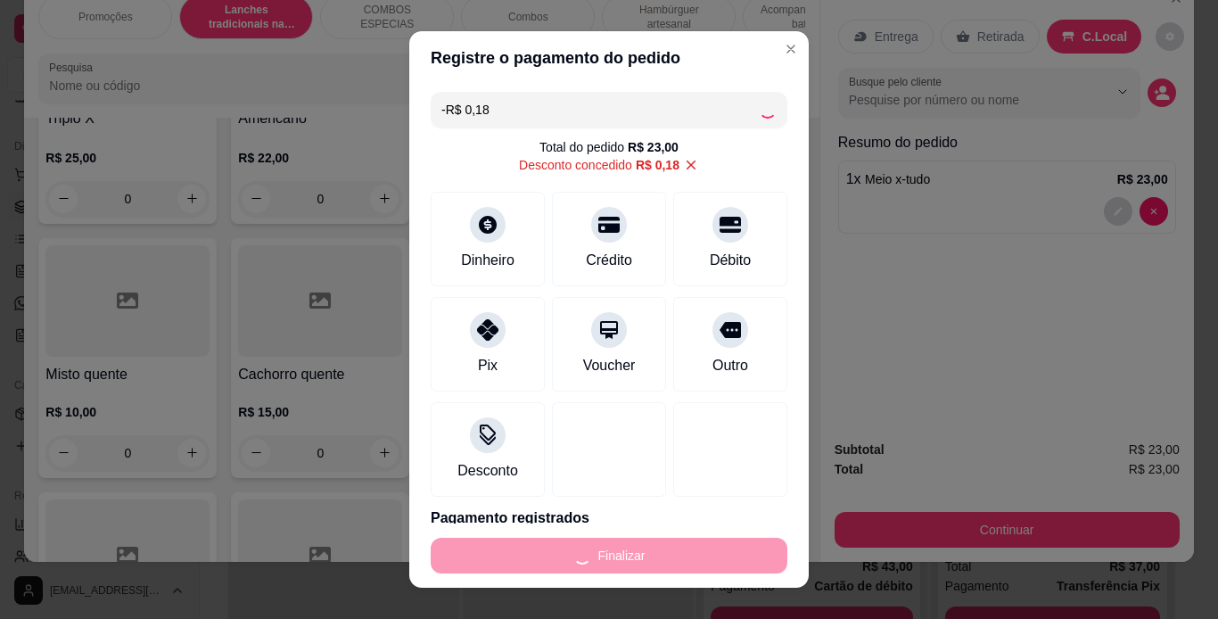
type input "0"
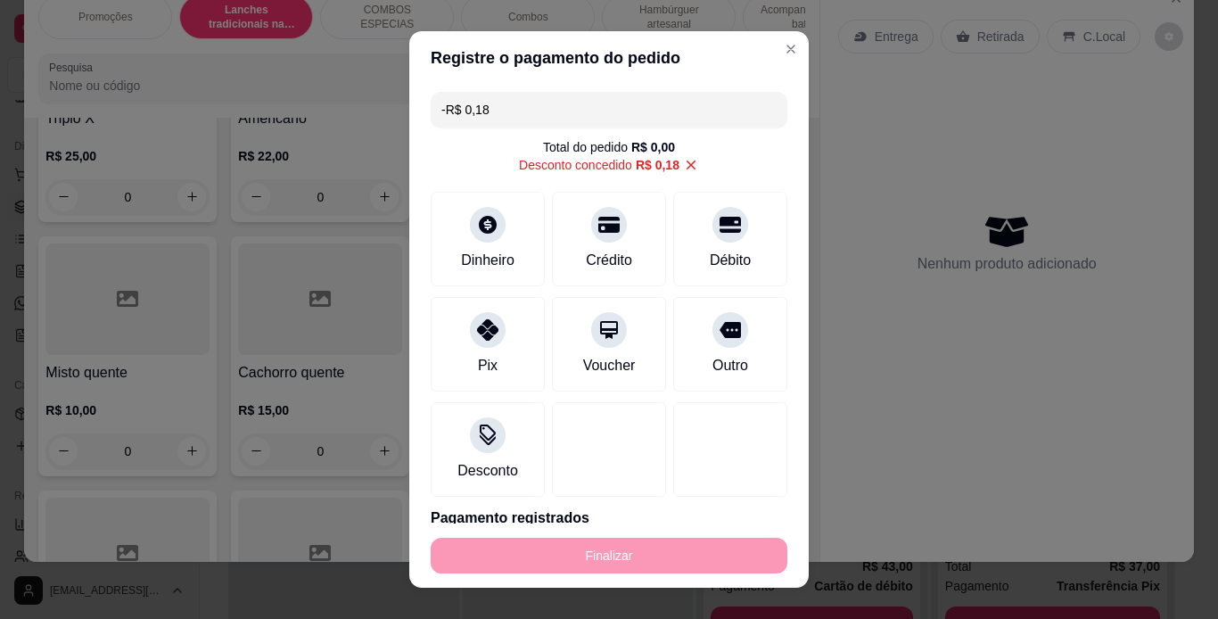
type input "-R$ 23,18"
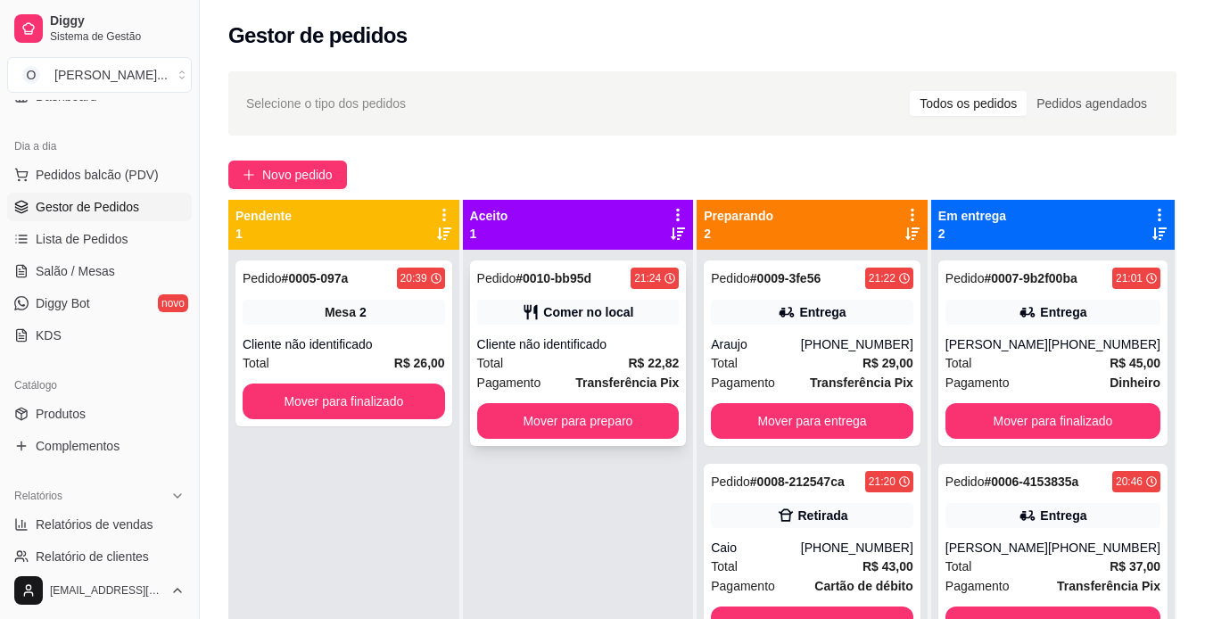
click at [630, 368] on strong "R$ 22,82" at bounding box center [653, 363] width 51 height 14
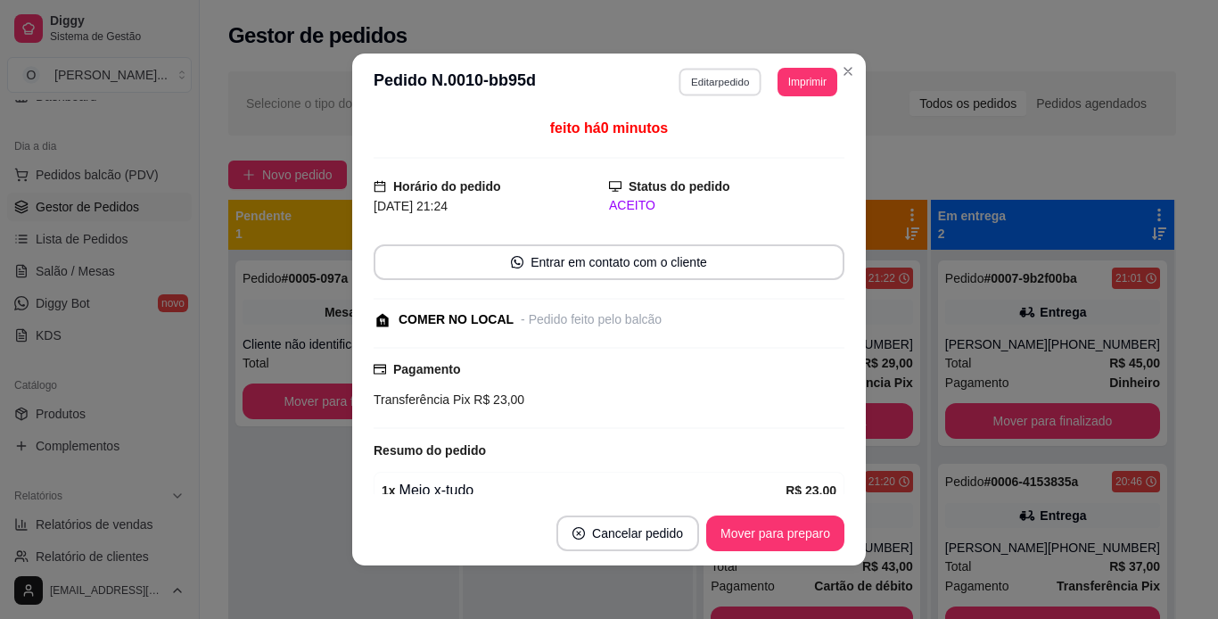
click at [726, 71] on button "Editar pedido" at bounding box center [721, 82] width 83 height 28
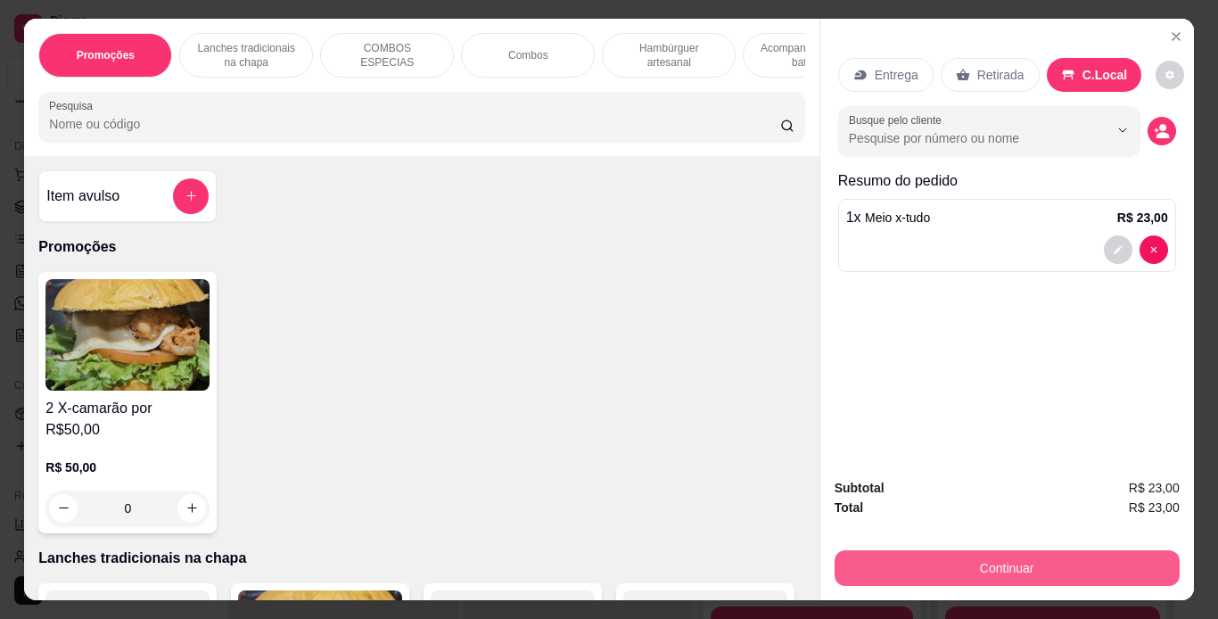
click at [920, 550] on button "Continuar" at bounding box center [1007, 568] width 345 height 36
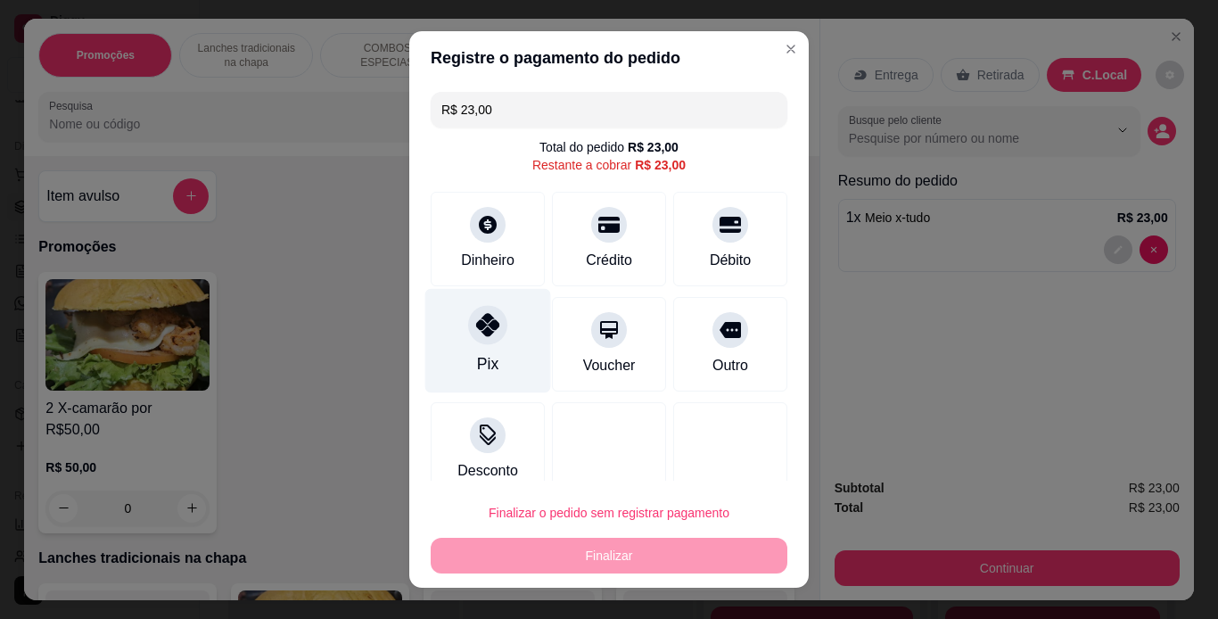
click at [468, 335] on div at bounding box center [487, 324] width 39 height 39
type input "R$ 0,00"
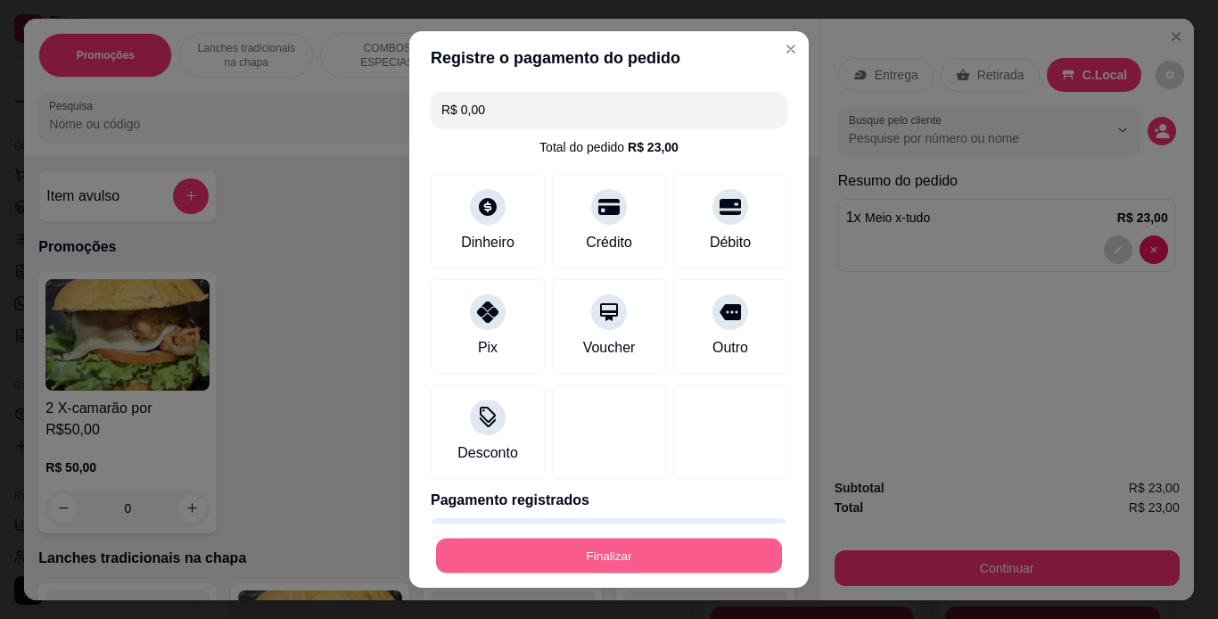
click at [602, 539] on button "Finalizar" at bounding box center [609, 556] width 346 height 35
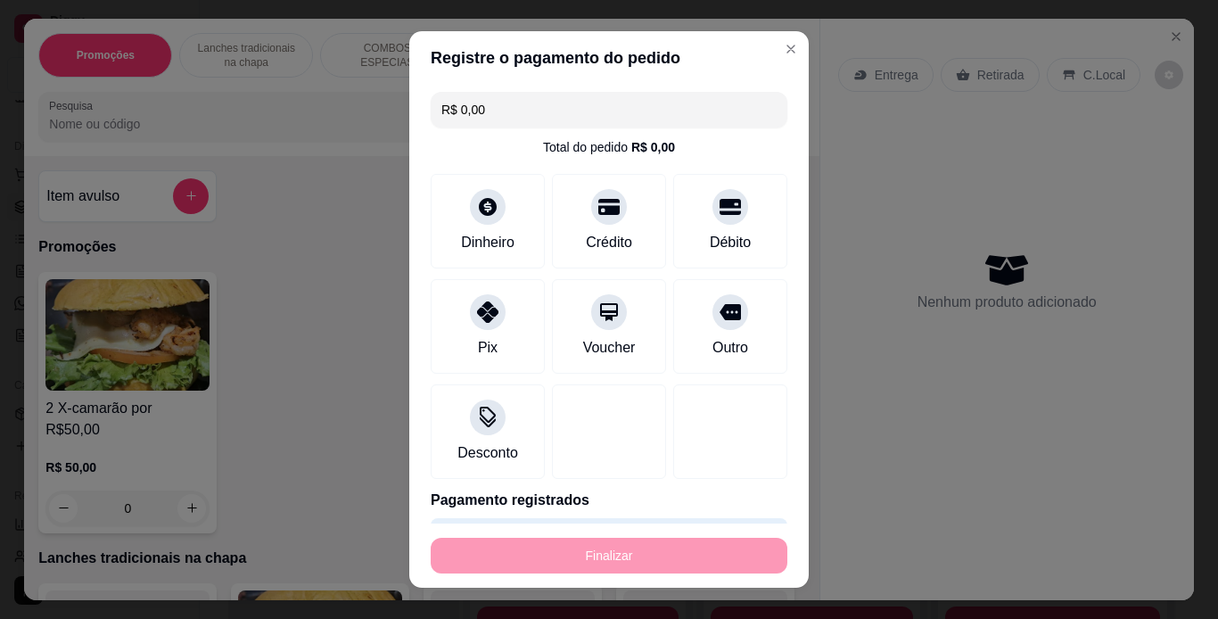
type input "0"
type input "-R$ 23,00"
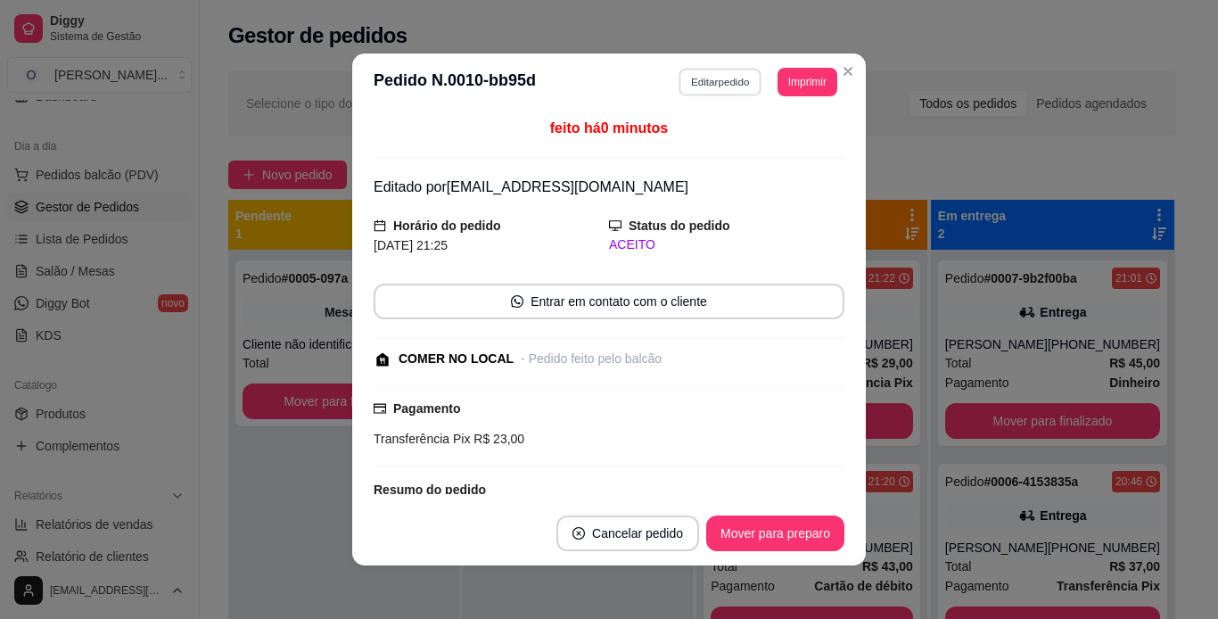
click at [736, 73] on button "Editar pedido" at bounding box center [721, 82] width 83 height 28
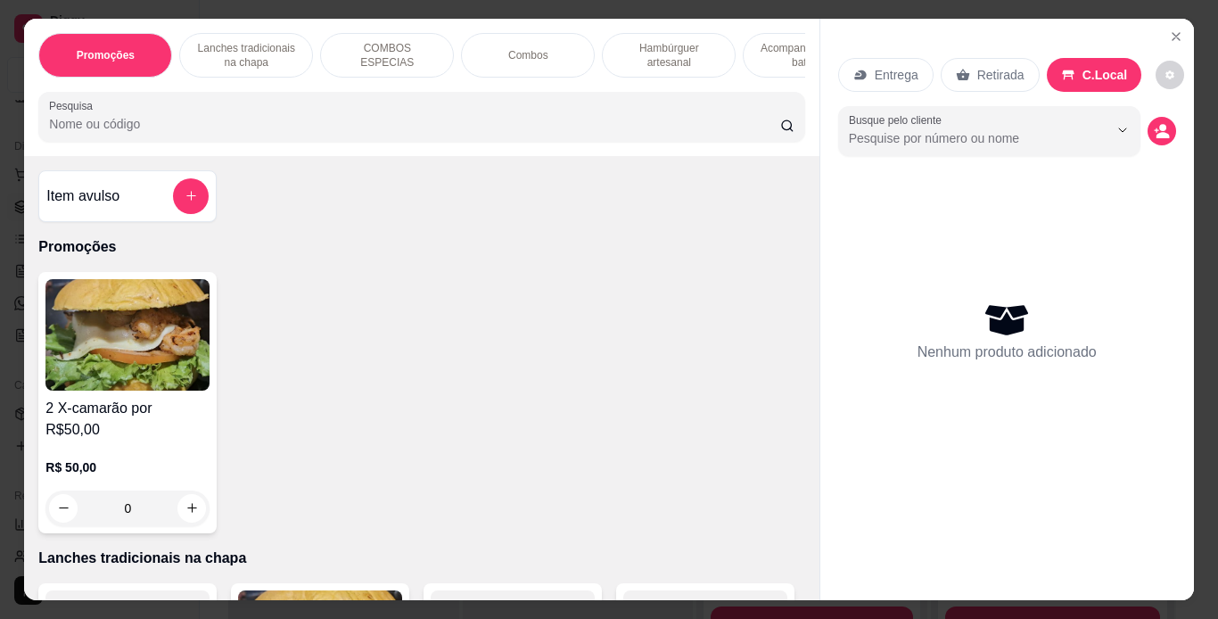
click at [240, 52] on p "Lanches tradicionais na chapa" at bounding box center [245, 55] width 103 height 29
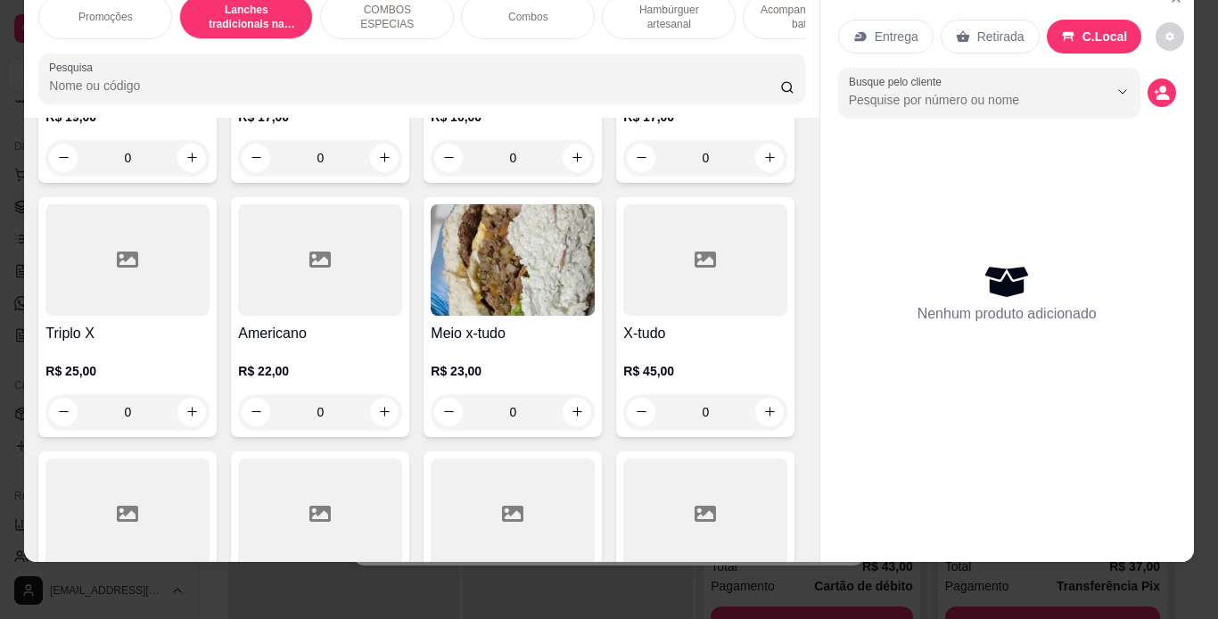
scroll to position [1003, 0]
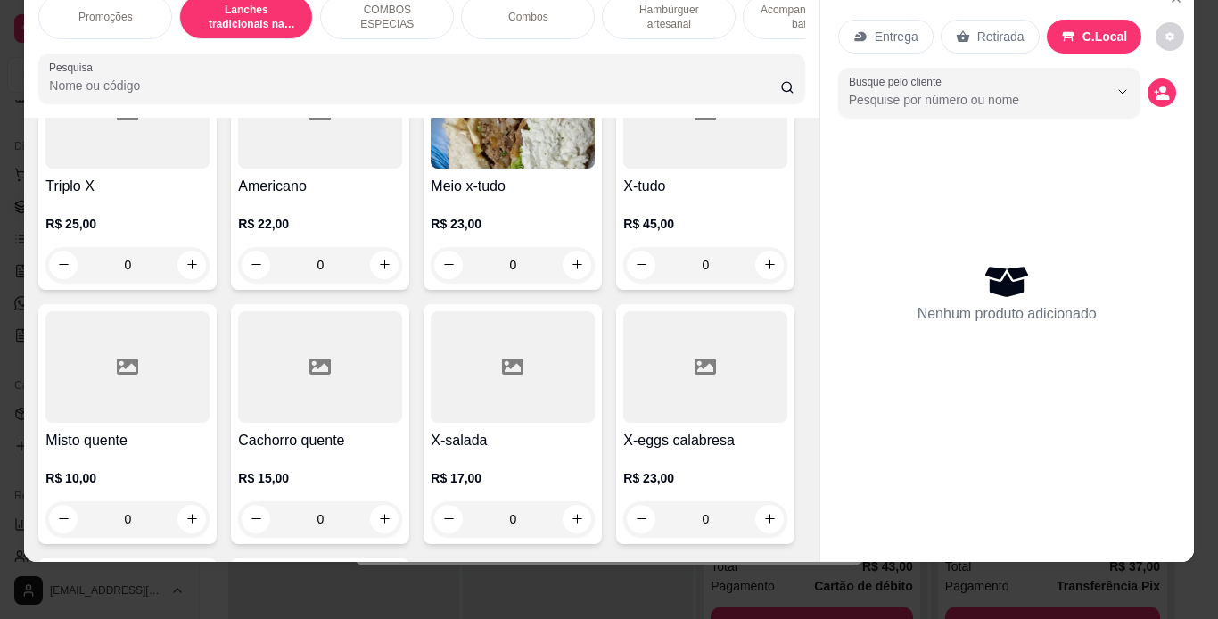
click at [431, 283] on div "0" at bounding box center [513, 265] width 164 height 36
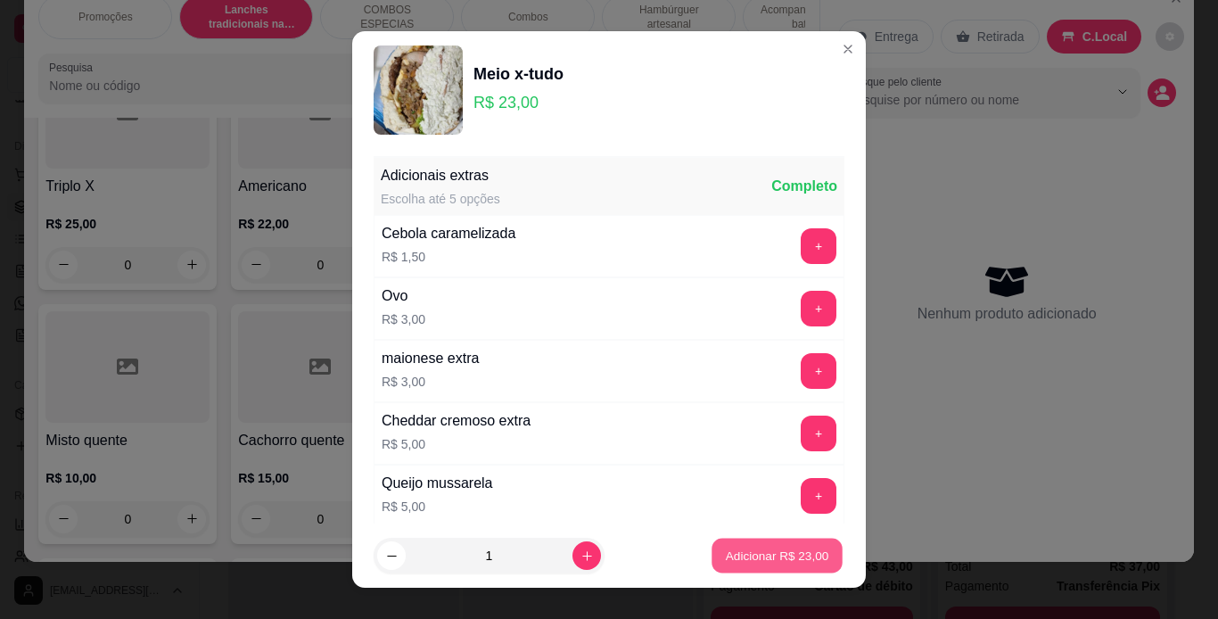
click at [729, 556] on p "Adicionar R$ 23,00" at bounding box center [777, 556] width 103 height 17
type input "1"
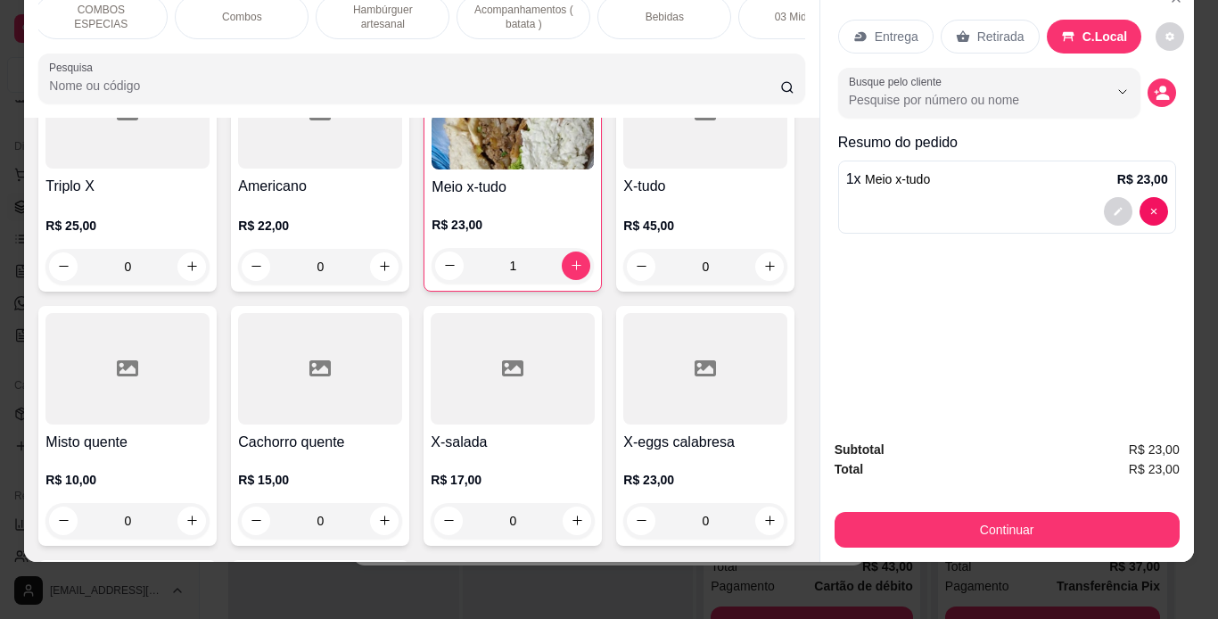
scroll to position [0, 286]
click at [693, 12] on div "Bebidas" at bounding box center [665, 17] width 134 height 45
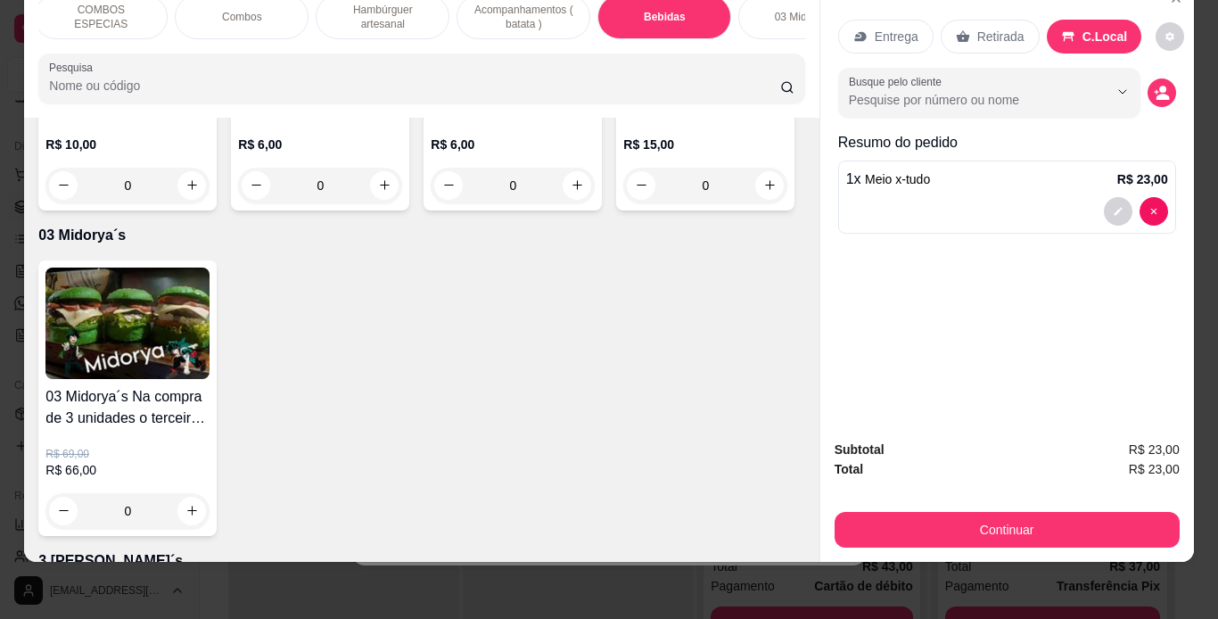
type input "1"
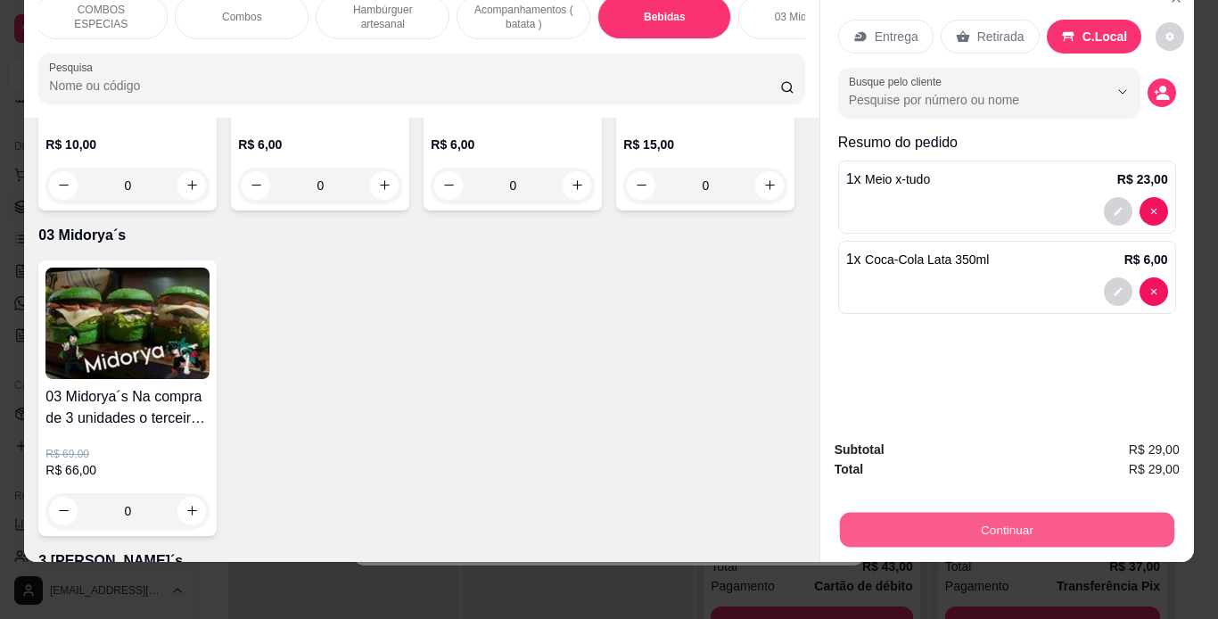
click at [979, 525] on button "Continuar" at bounding box center [1006, 530] width 334 height 35
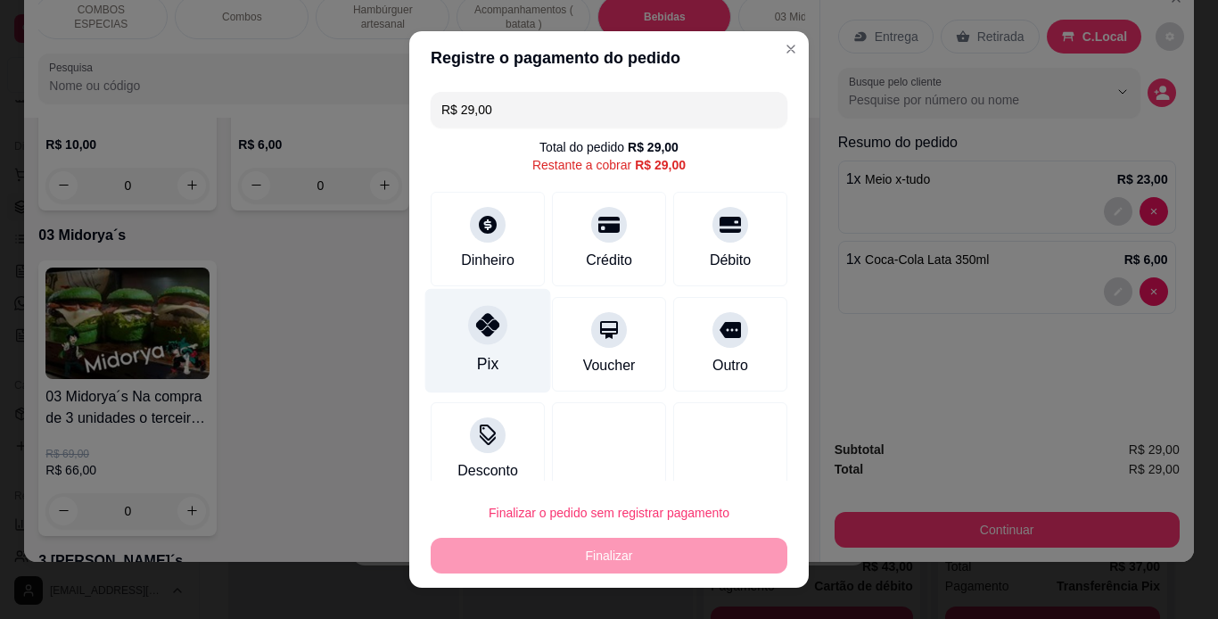
click at [451, 335] on div "Pix" at bounding box center [488, 340] width 126 height 104
type input "R$ 0,00"
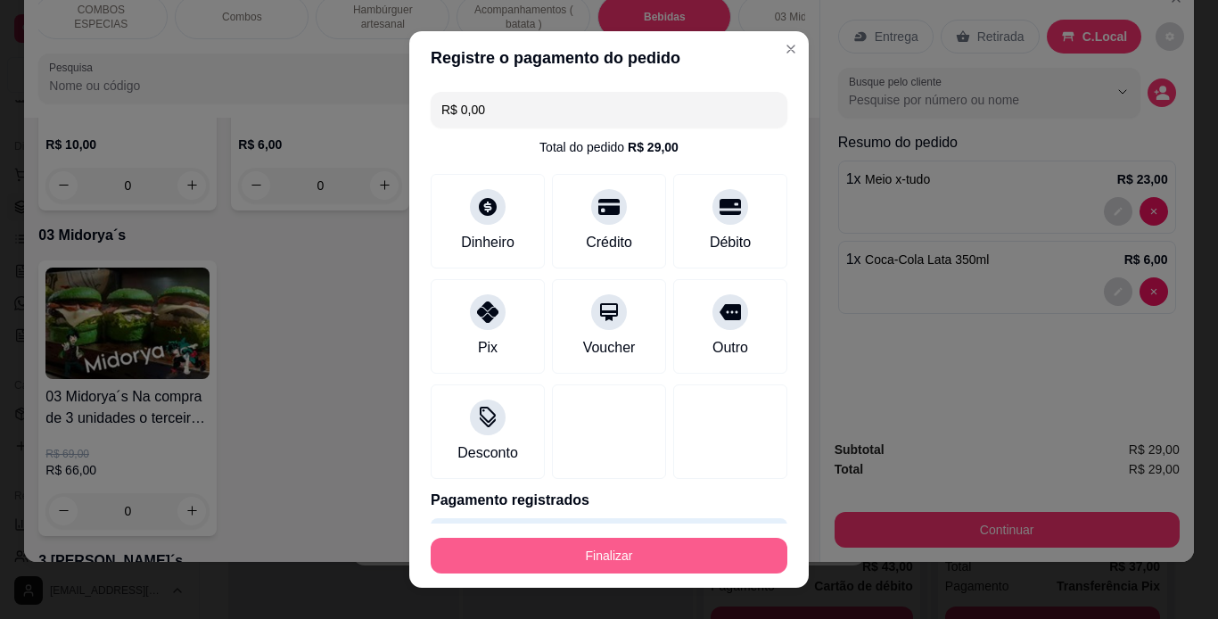
click at [598, 553] on button "Finalizar" at bounding box center [609, 556] width 357 height 36
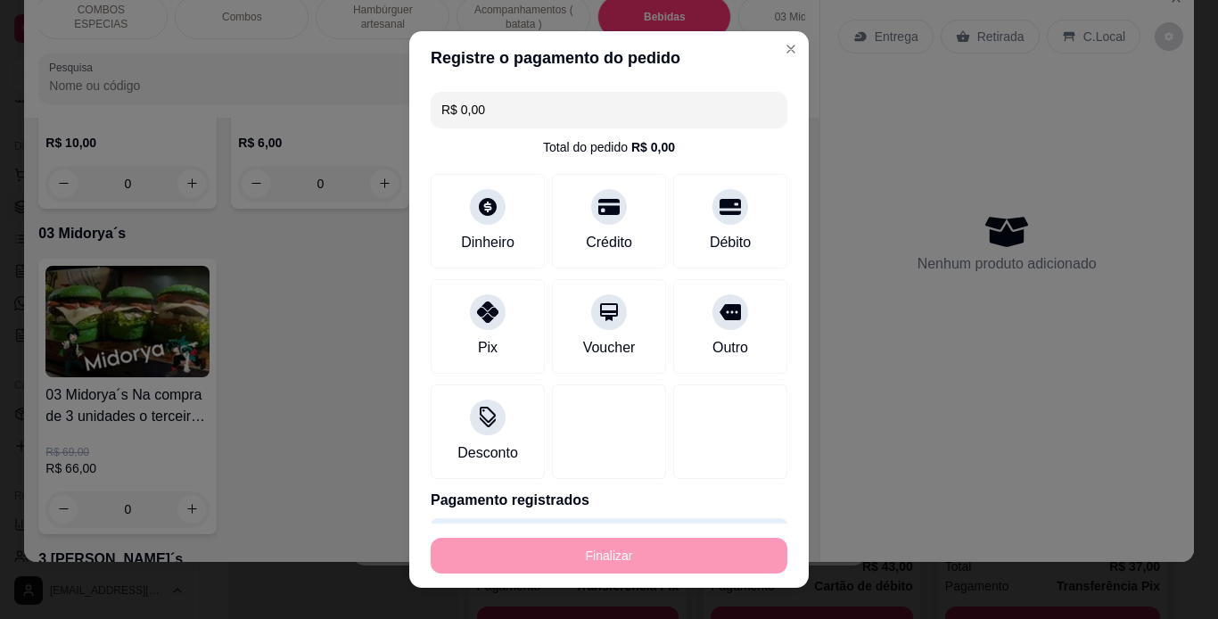
type input "0"
type input "-R$ 29,00"
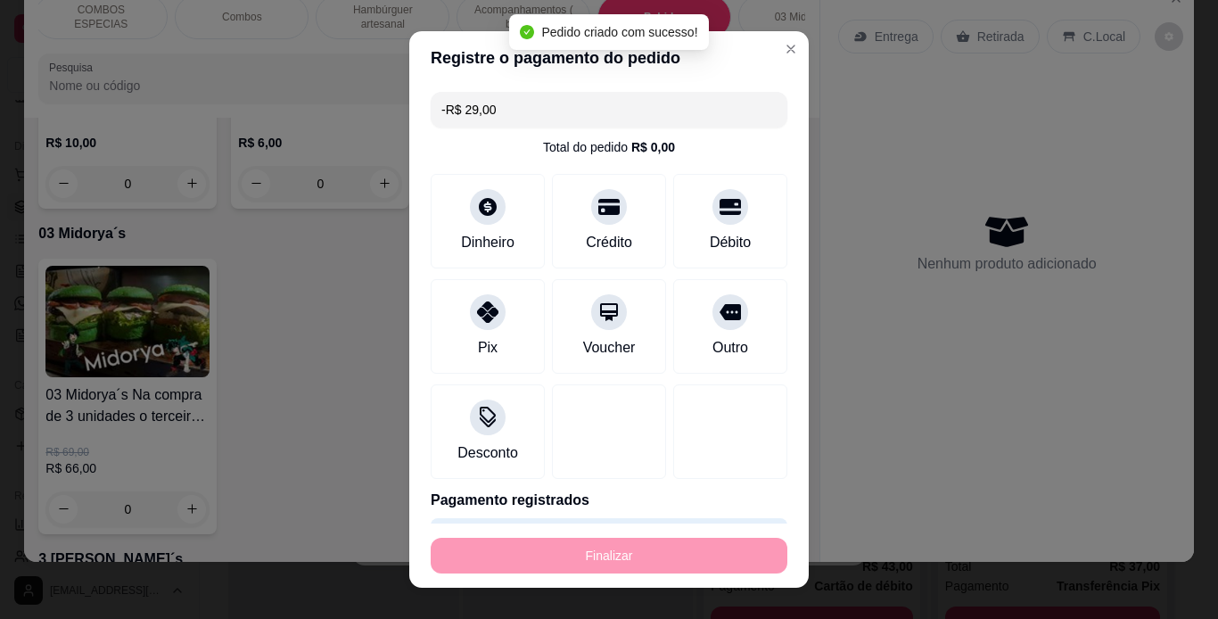
scroll to position [5202, 0]
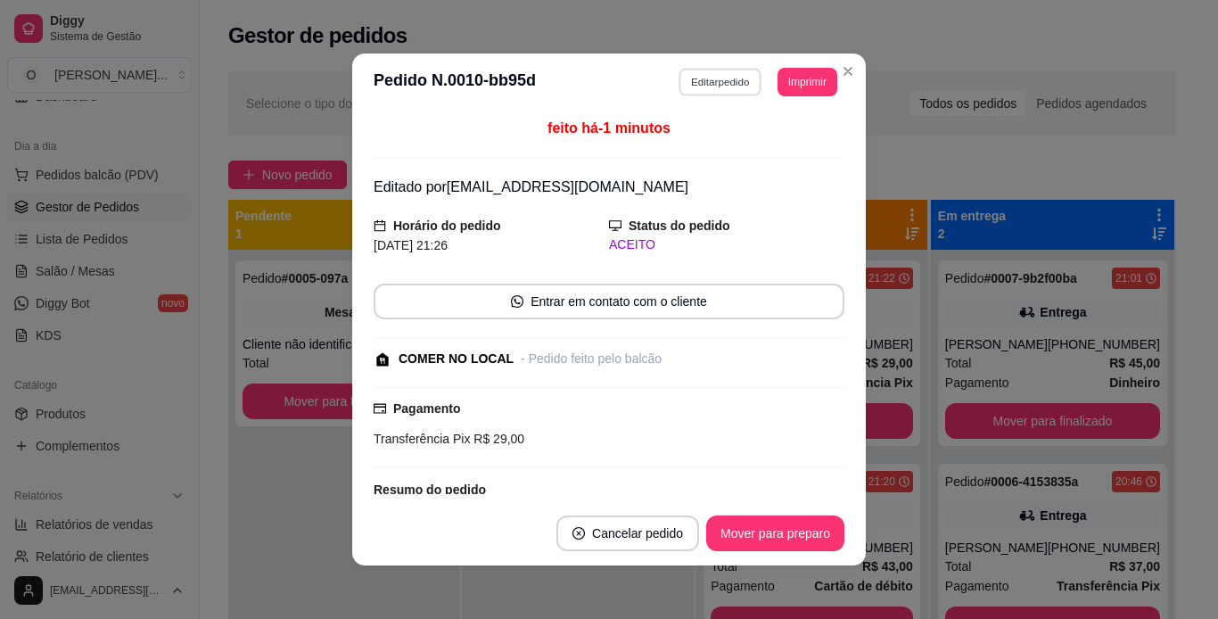
click at [721, 75] on button "Editar pedido" at bounding box center [721, 82] width 83 height 28
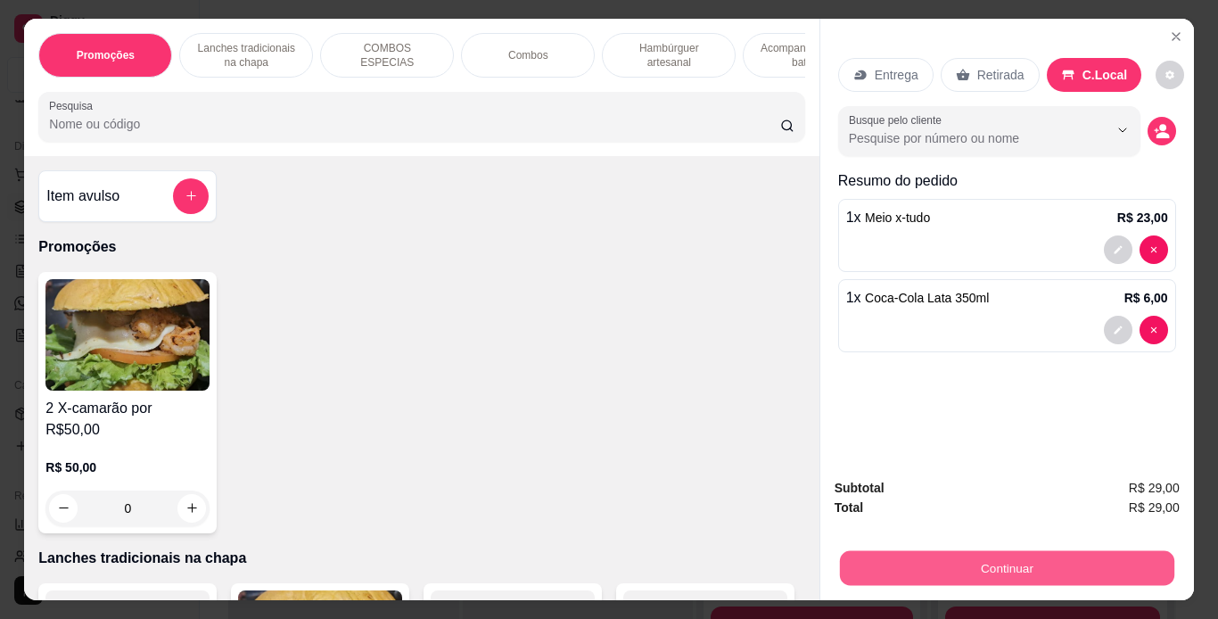
click at [903, 560] on button "Continuar" at bounding box center [1006, 568] width 334 height 35
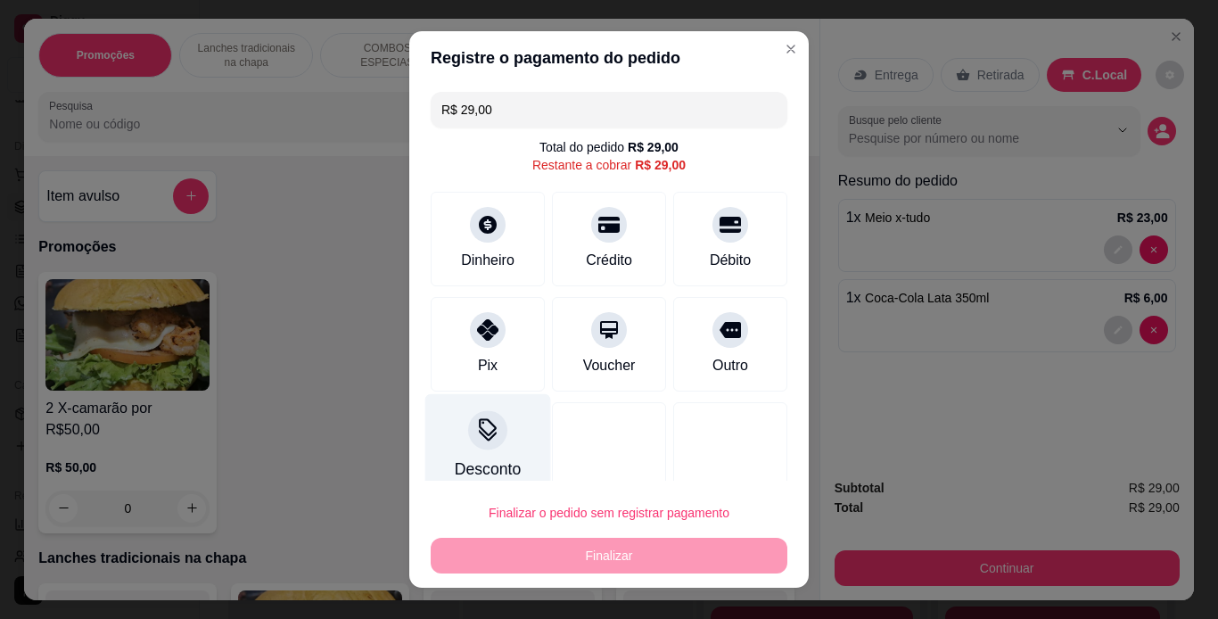
click at [477, 424] on icon at bounding box center [487, 429] width 23 height 23
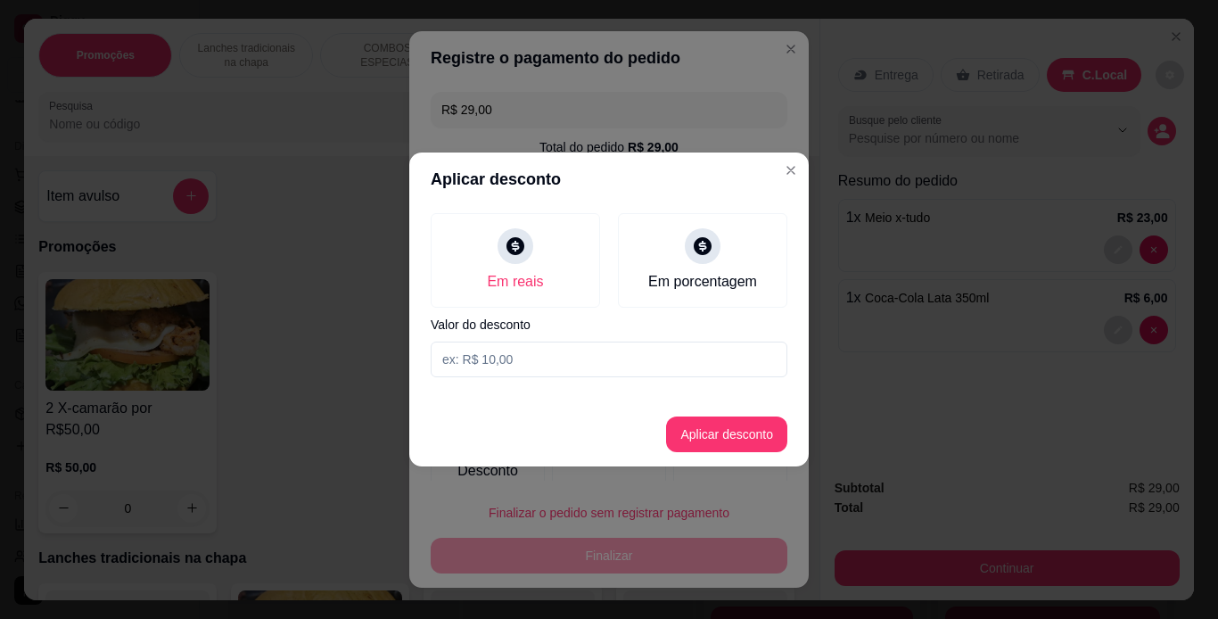
click at [522, 365] on input at bounding box center [609, 360] width 357 height 36
type input "19,00"
click at [734, 431] on button "Aplicar desconto" at bounding box center [727, 434] width 117 height 35
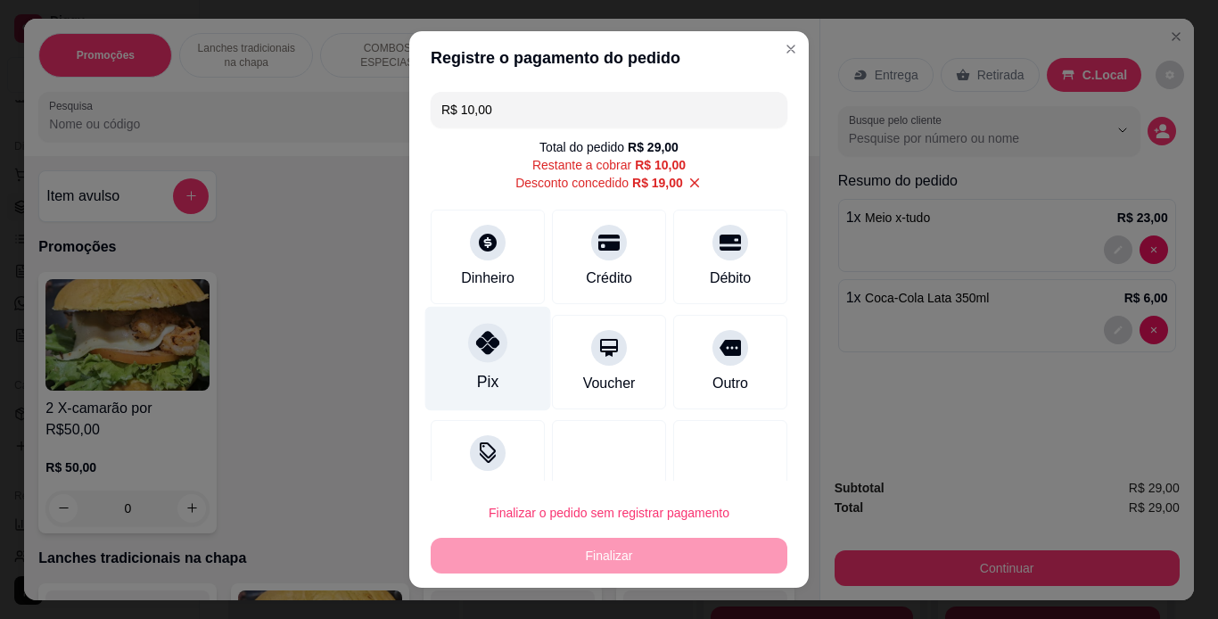
click at [459, 359] on div "Pix" at bounding box center [488, 358] width 126 height 104
type input "R$ 0,00"
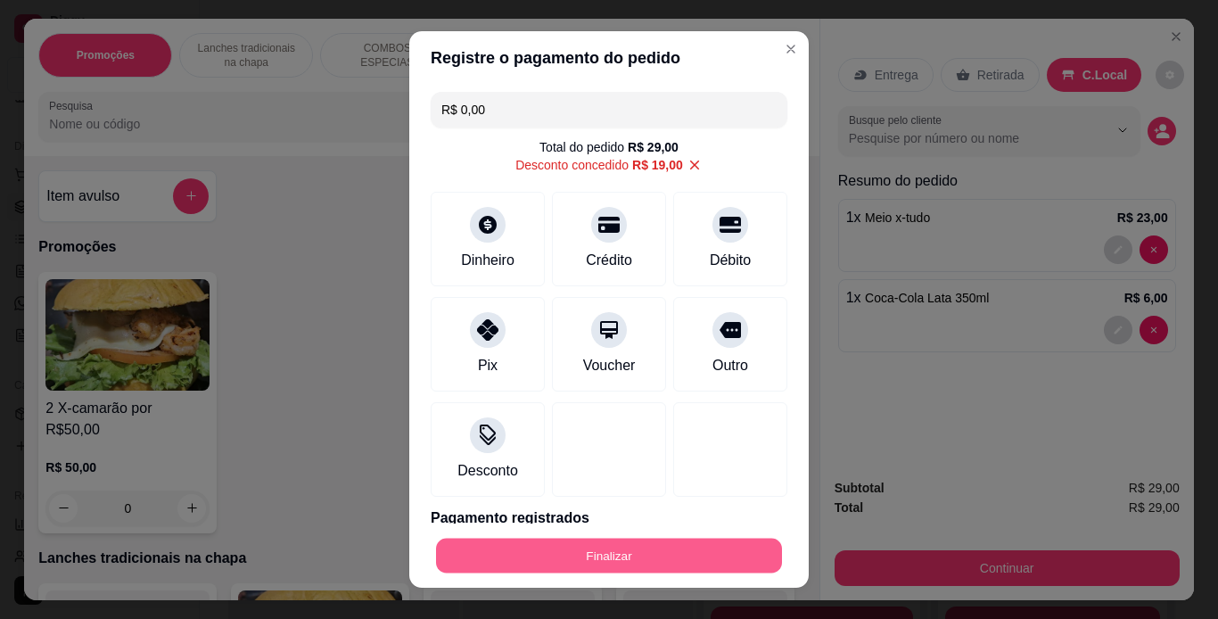
click at [591, 544] on button "Finalizar" at bounding box center [609, 556] width 346 height 35
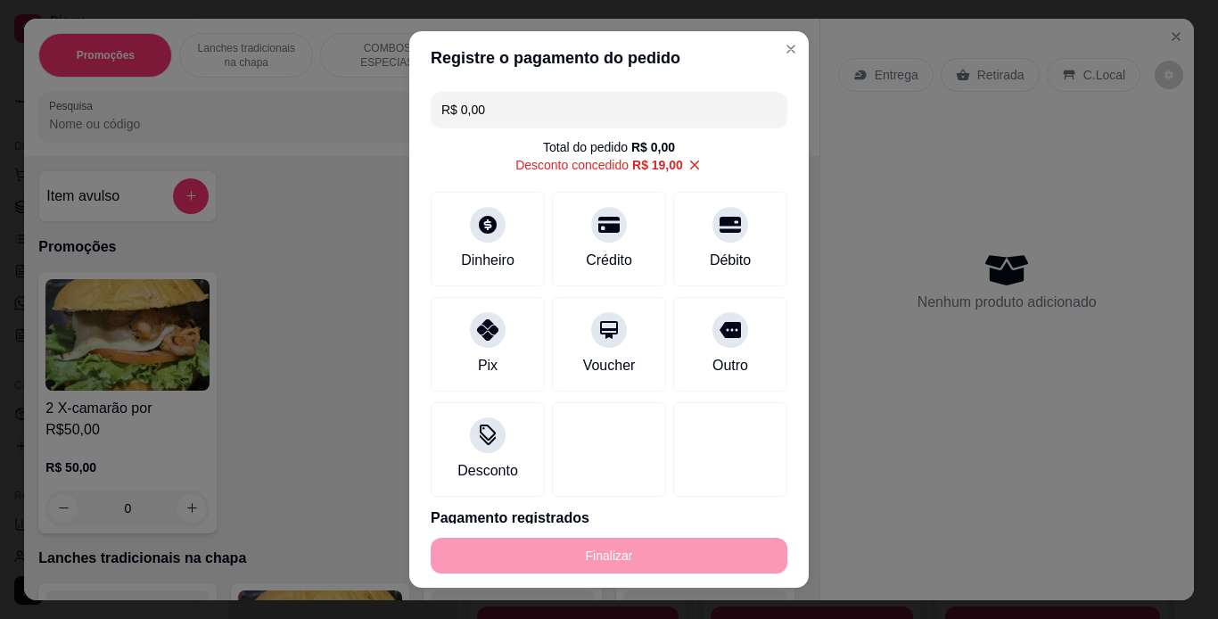
type input "0"
type input "-R$ 29,00"
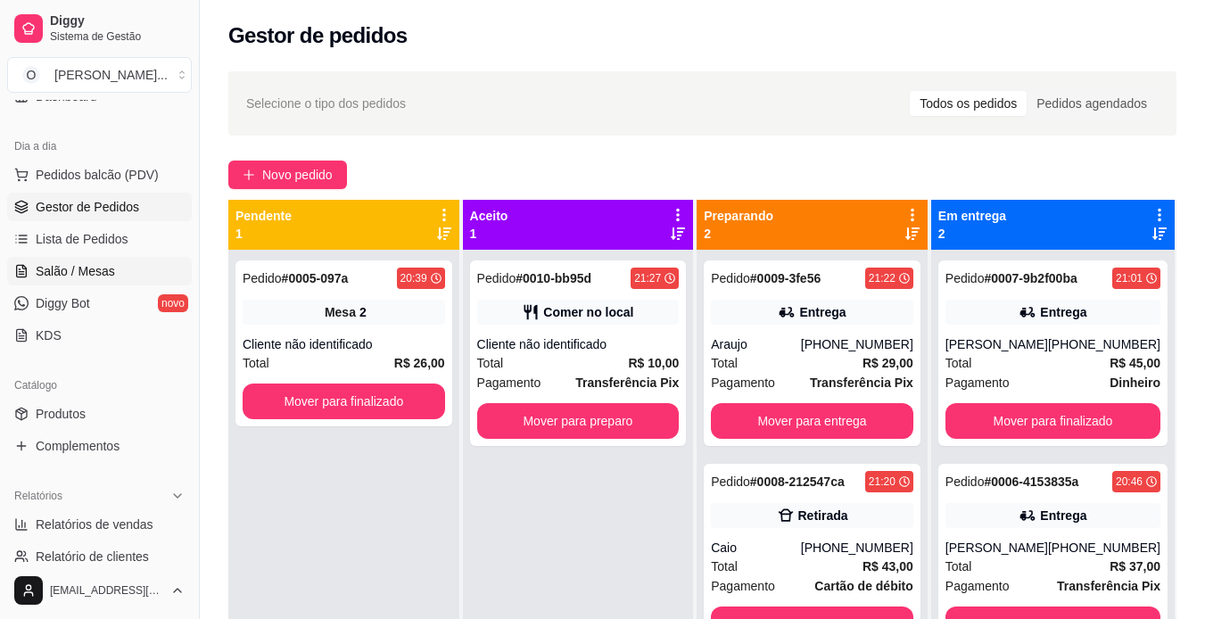
click at [119, 276] on link "Salão / Mesas" at bounding box center [99, 271] width 185 height 29
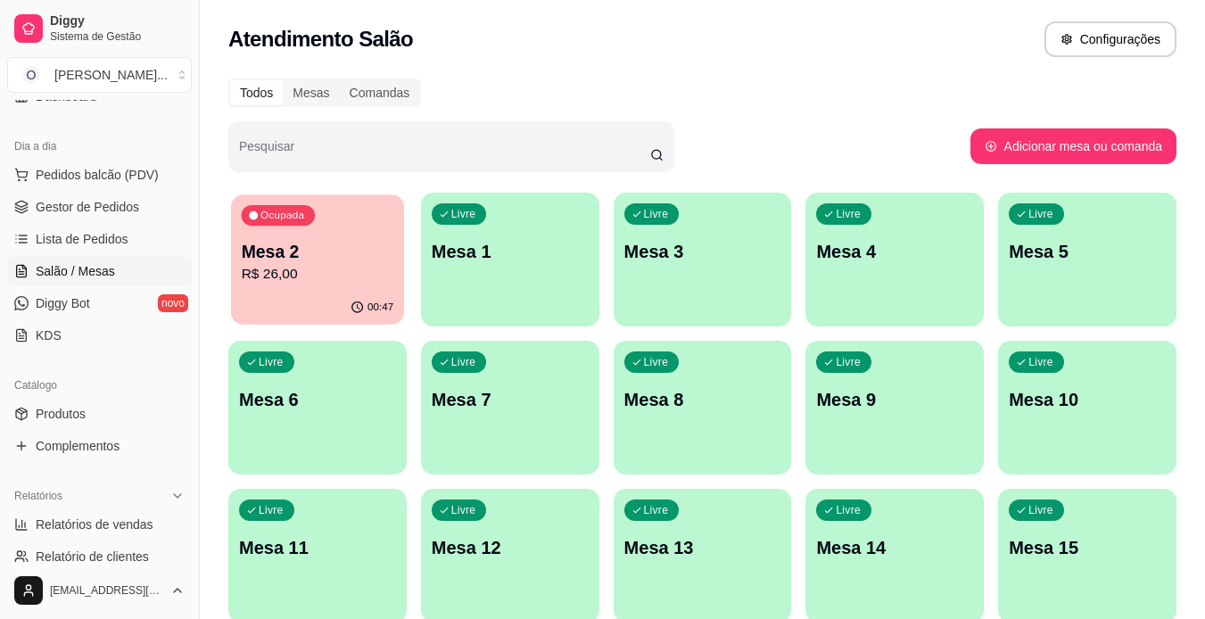
click at [320, 260] on p "Mesa 2" at bounding box center [318, 252] width 152 height 24
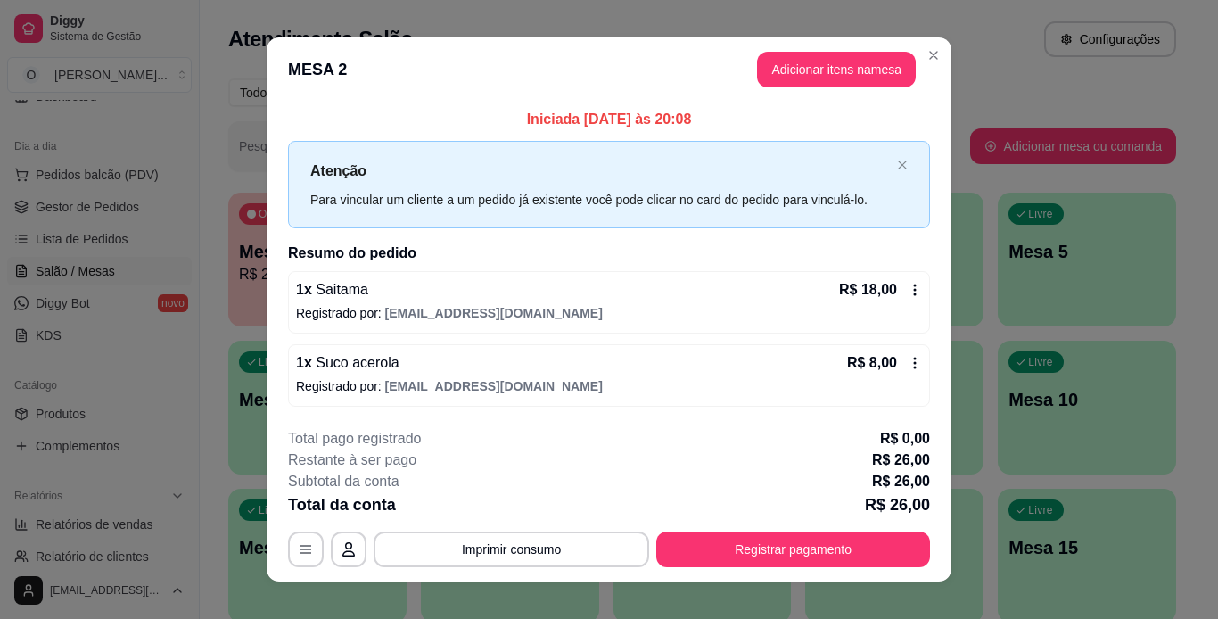
scroll to position [20, 0]
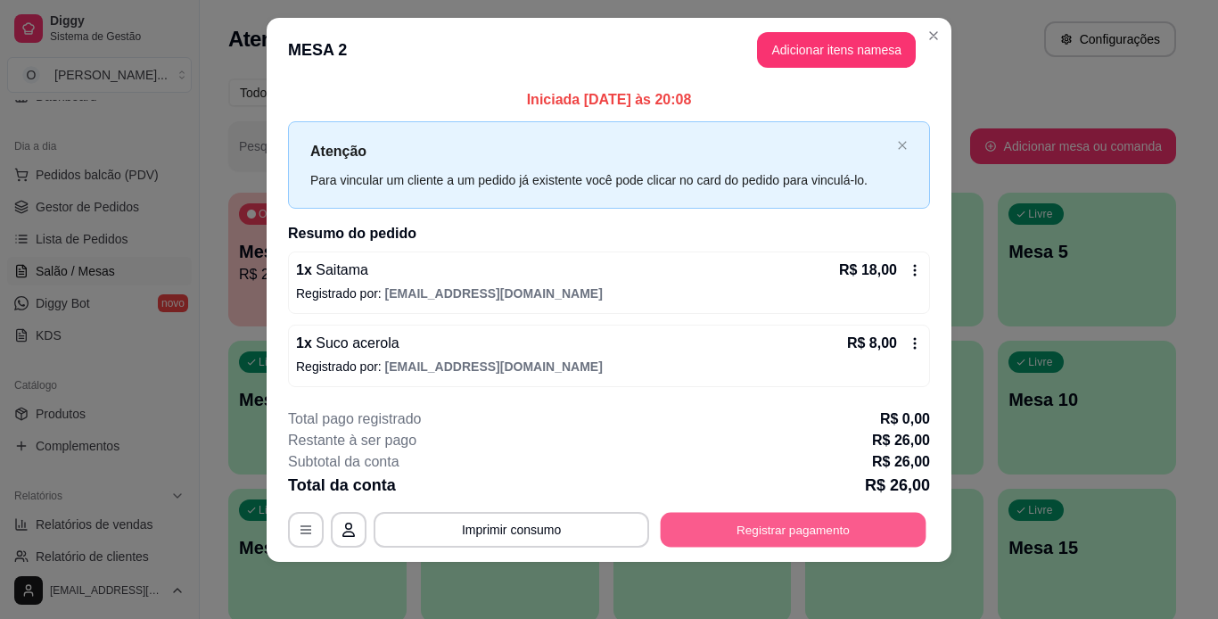
click at [796, 525] on button "Registrar pagamento" at bounding box center [794, 529] width 266 height 35
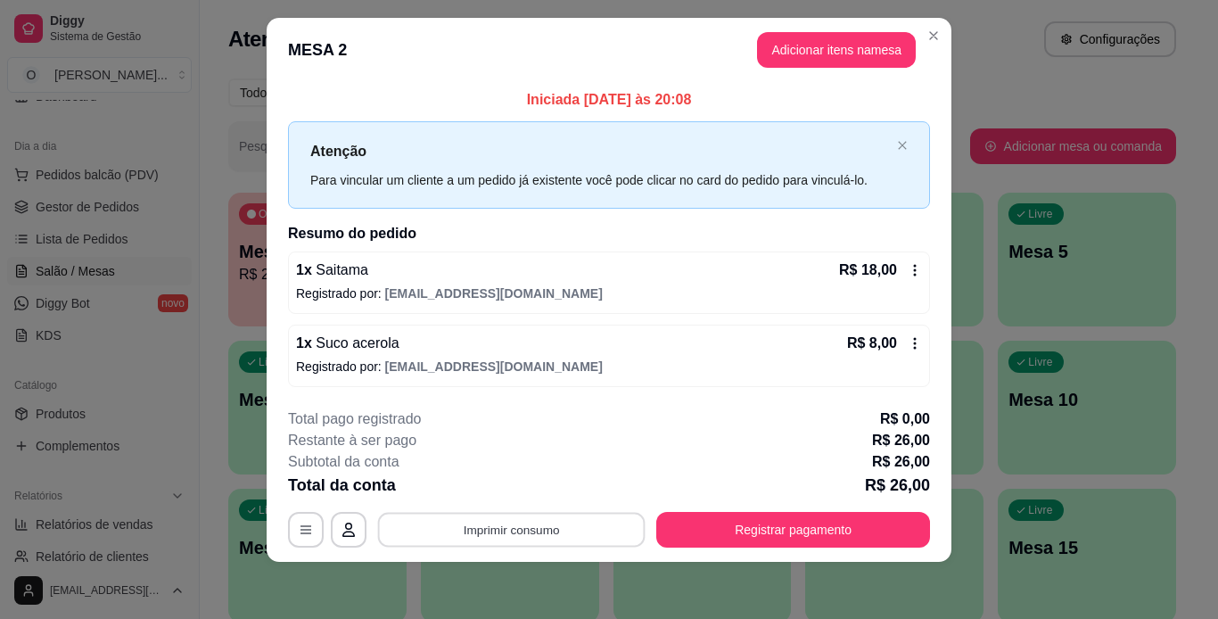
click at [580, 523] on button "Imprimir consumo" at bounding box center [512, 529] width 268 height 35
click at [524, 484] on button "IMPRESSORA" at bounding box center [510, 488] width 125 height 28
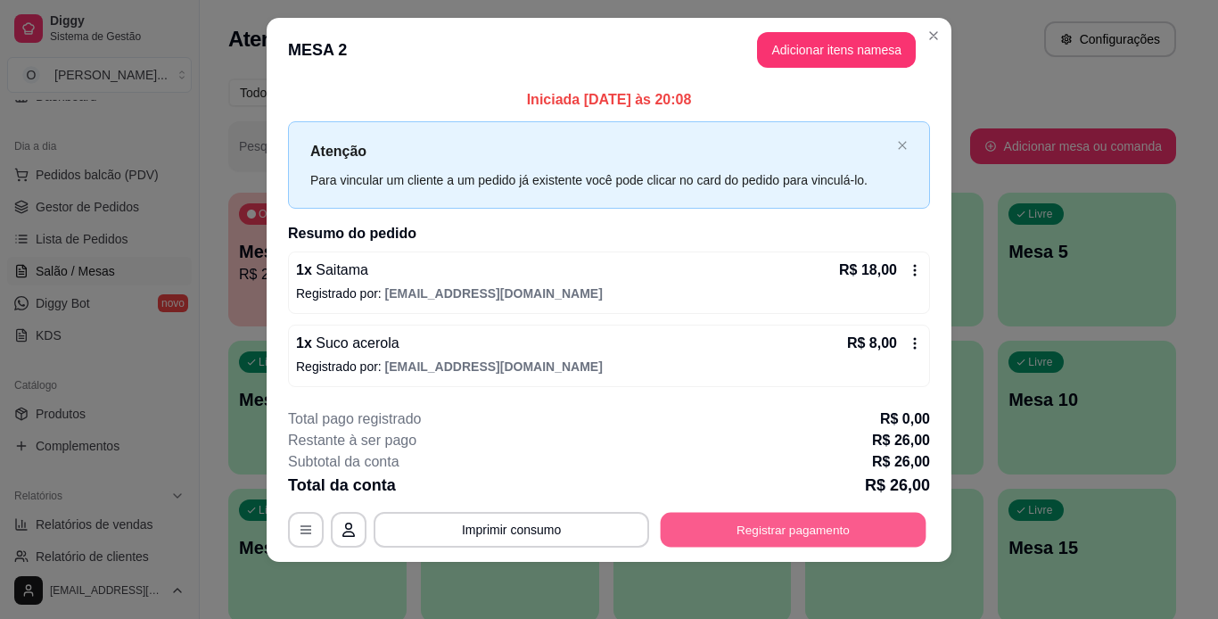
click at [713, 523] on button "Registrar pagamento" at bounding box center [794, 529] width 266 height 35
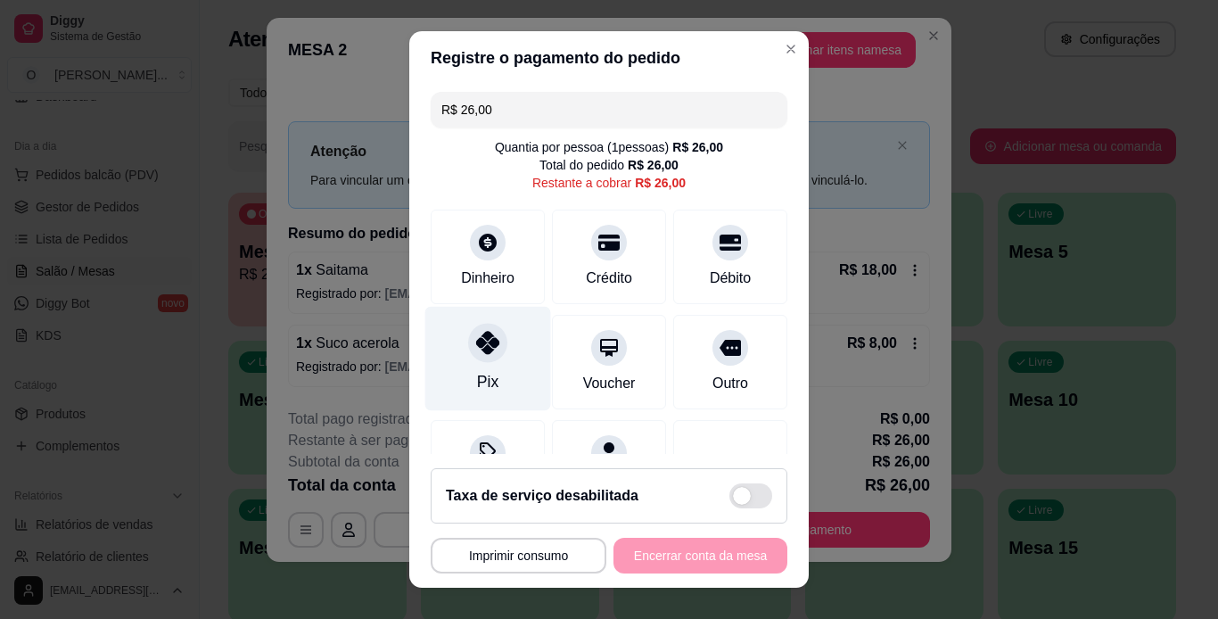
click at [491, 386] on div "Pix" at bounding box center [488, 358] width 126 height 104
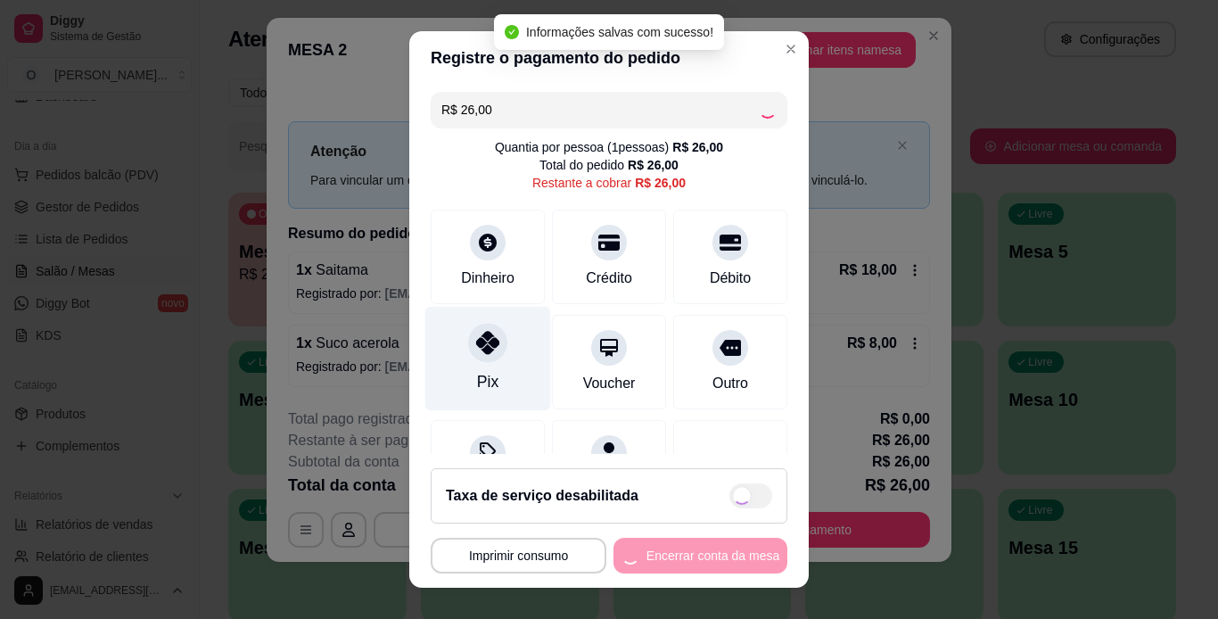
type input "R$ 0,00"
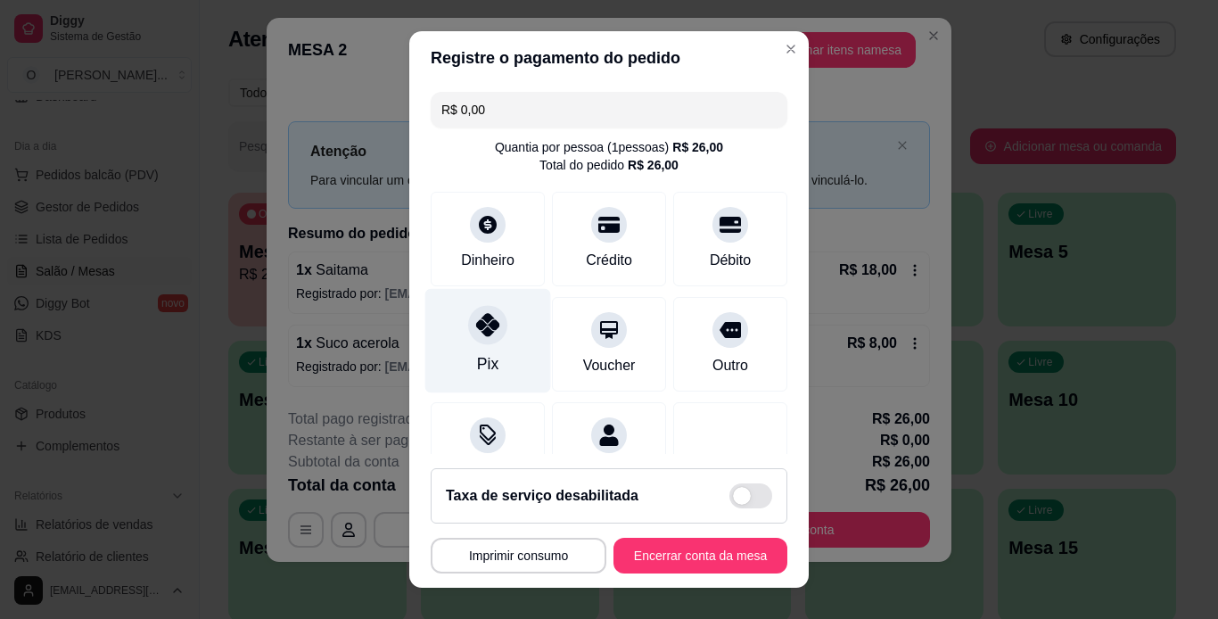
click at [482, 330] on icon at bounding box center [487, 324] width 23 height 23
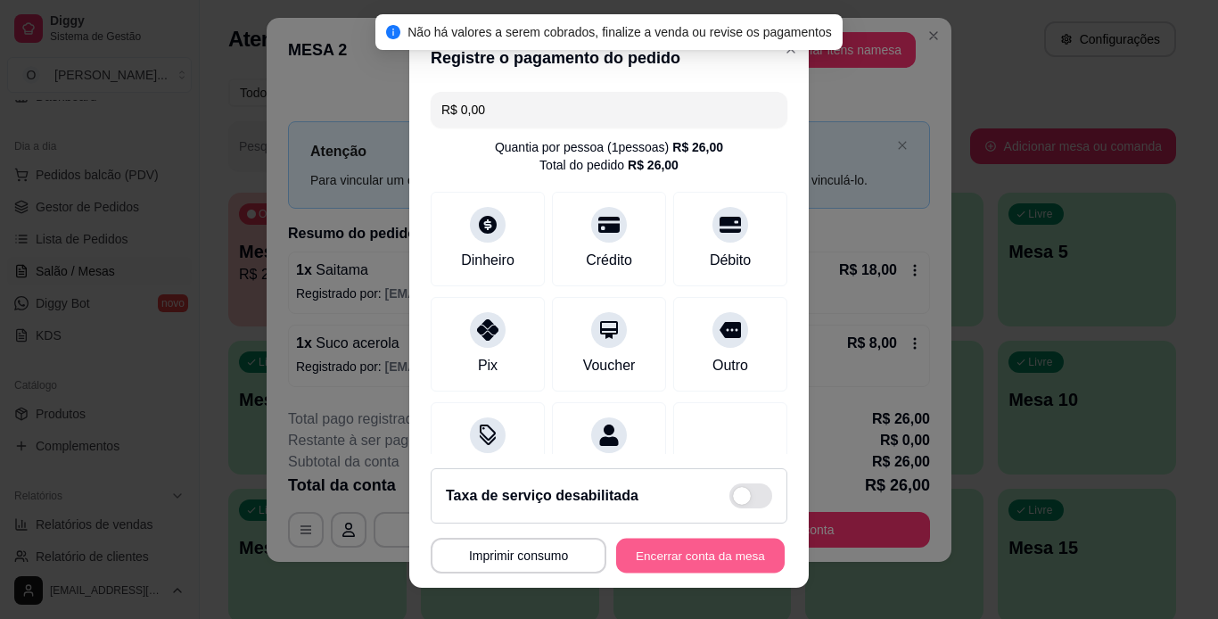
click at [679, 556] on button "Encerrar conta da mesa" at bounding box center [700, 556] width 169 height 35
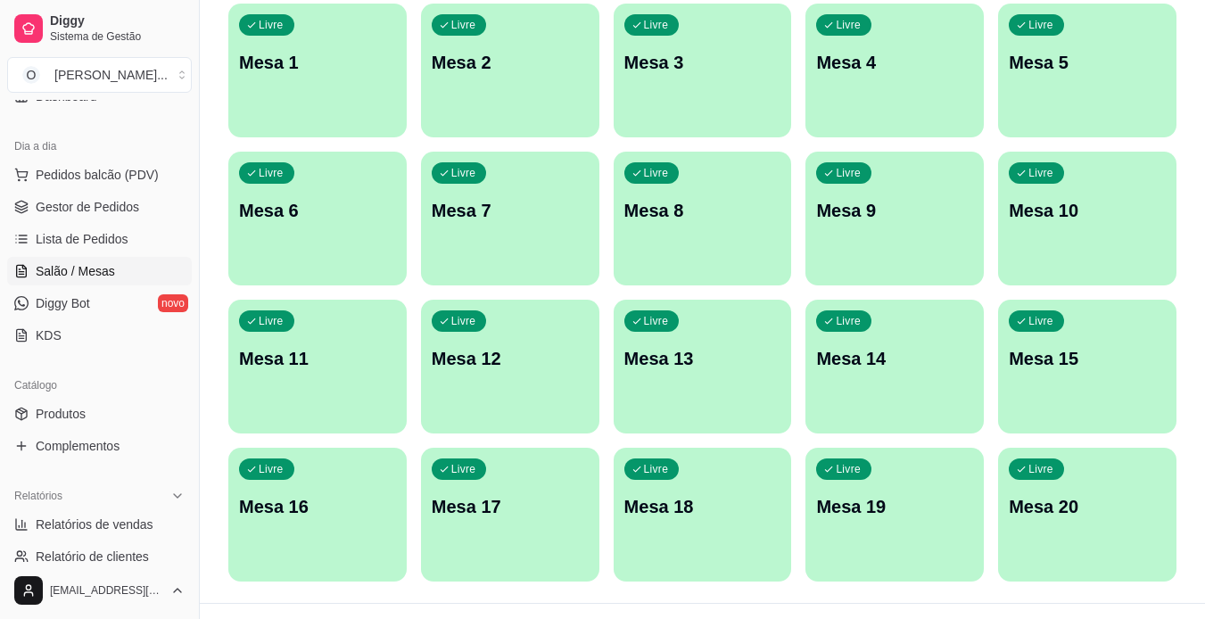
scroll to position [0, 0]
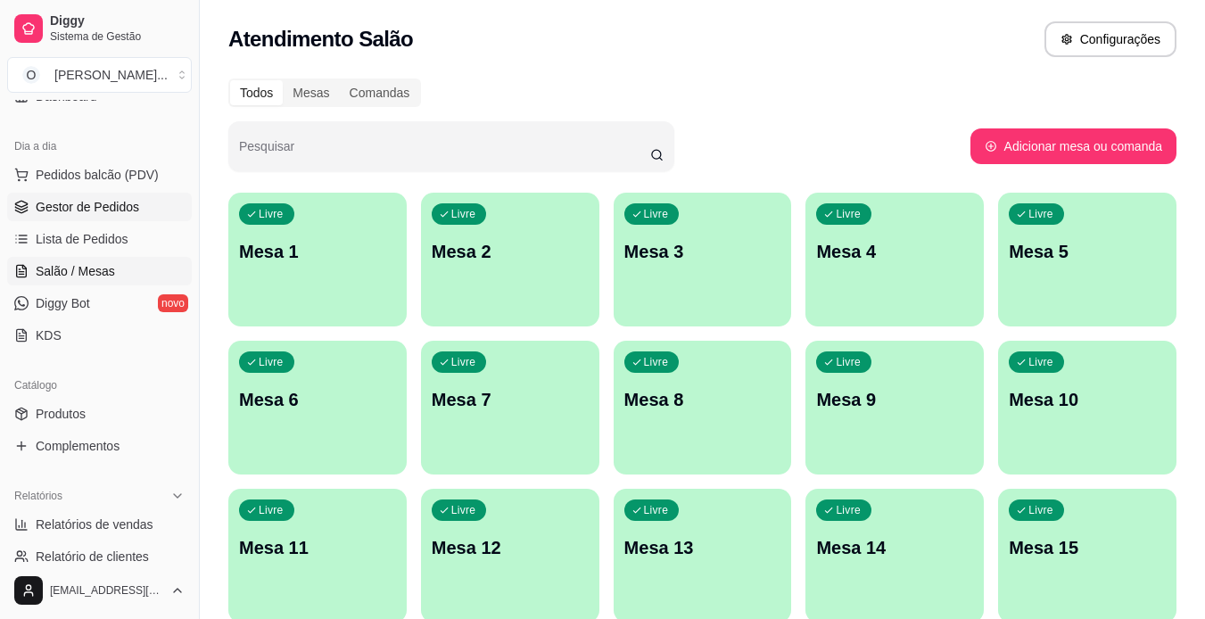
click at [81, 212] on span "Gestor de Pedidos" at bounding box center [87, 207] width 103 height 18
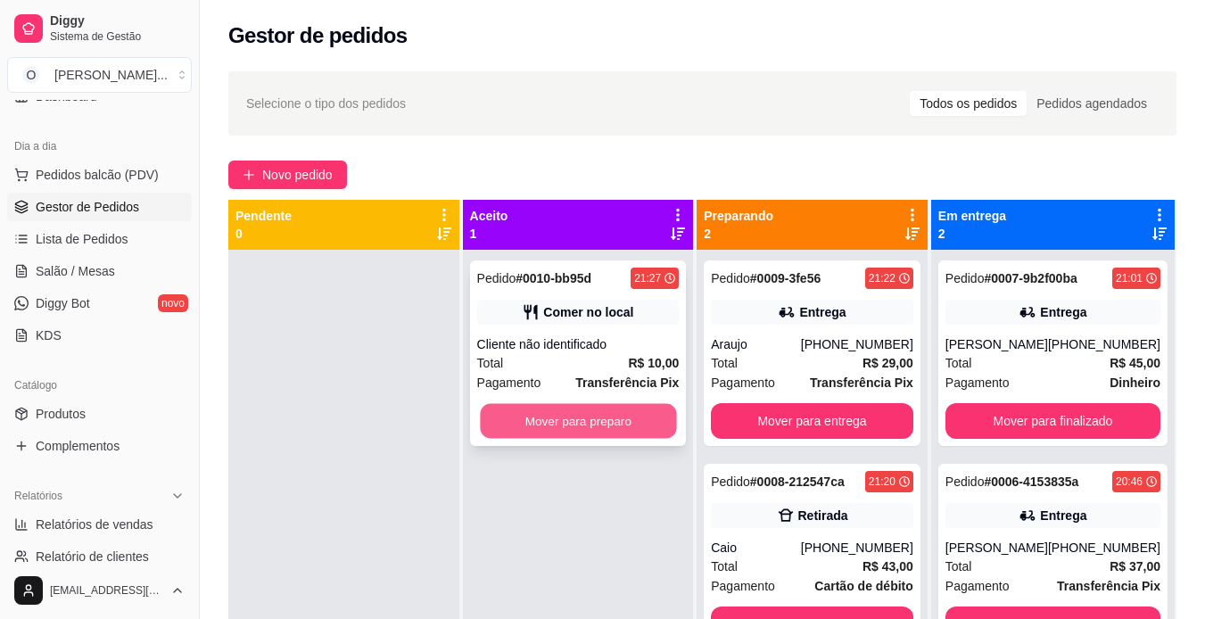
click at [634, 421] on button "Mover para preparo" at bounding box center [578, 421] width 196 height 35
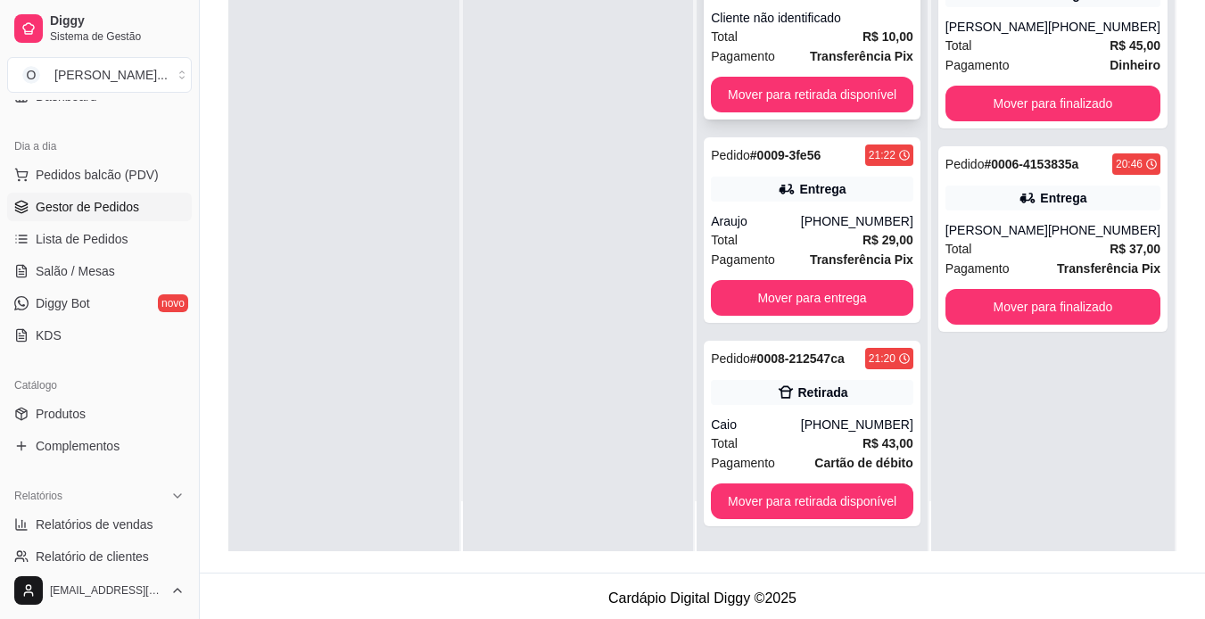
scroll to position [267, 0]
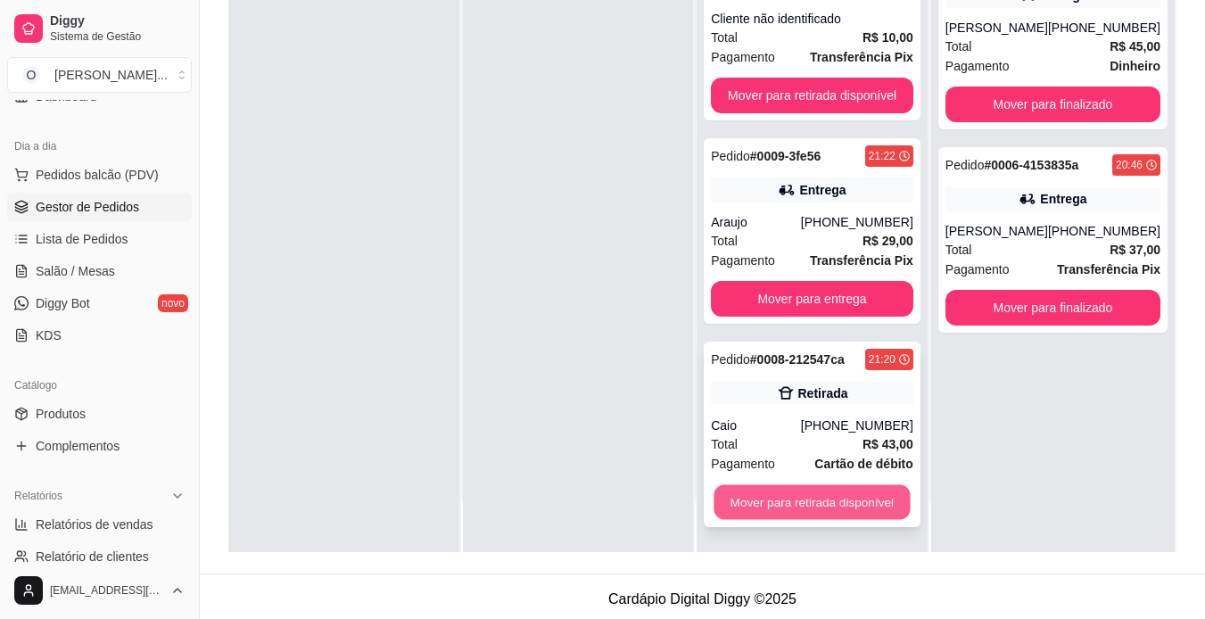
click at [790, 507] on button "Mover para retirada disponível" at bounding box center [812, 502] width 196 height 35
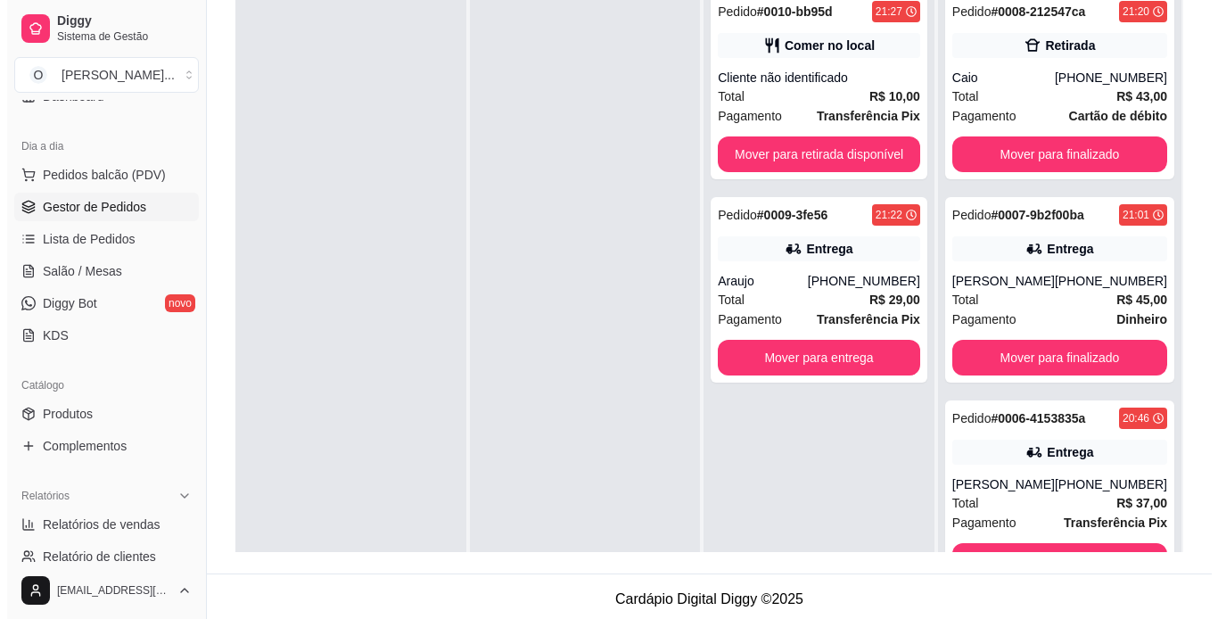
scroll to position [0, 0]
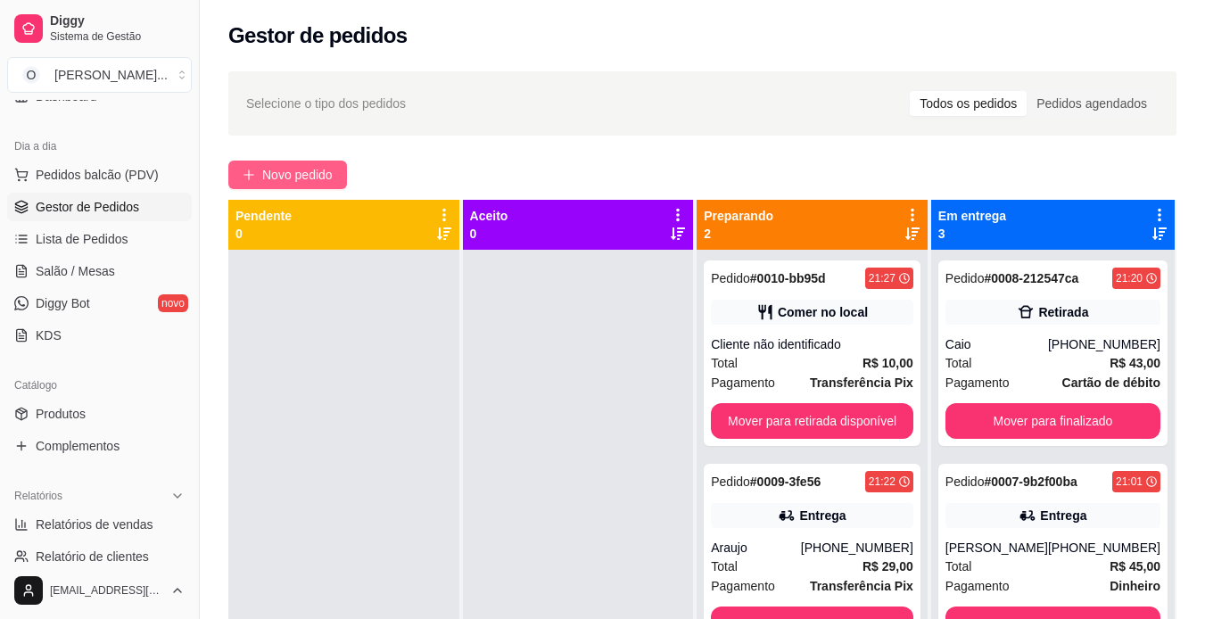
click at [327, 161] on button "Novo pedido" at bounding box center [287, 175] width 119 height 29
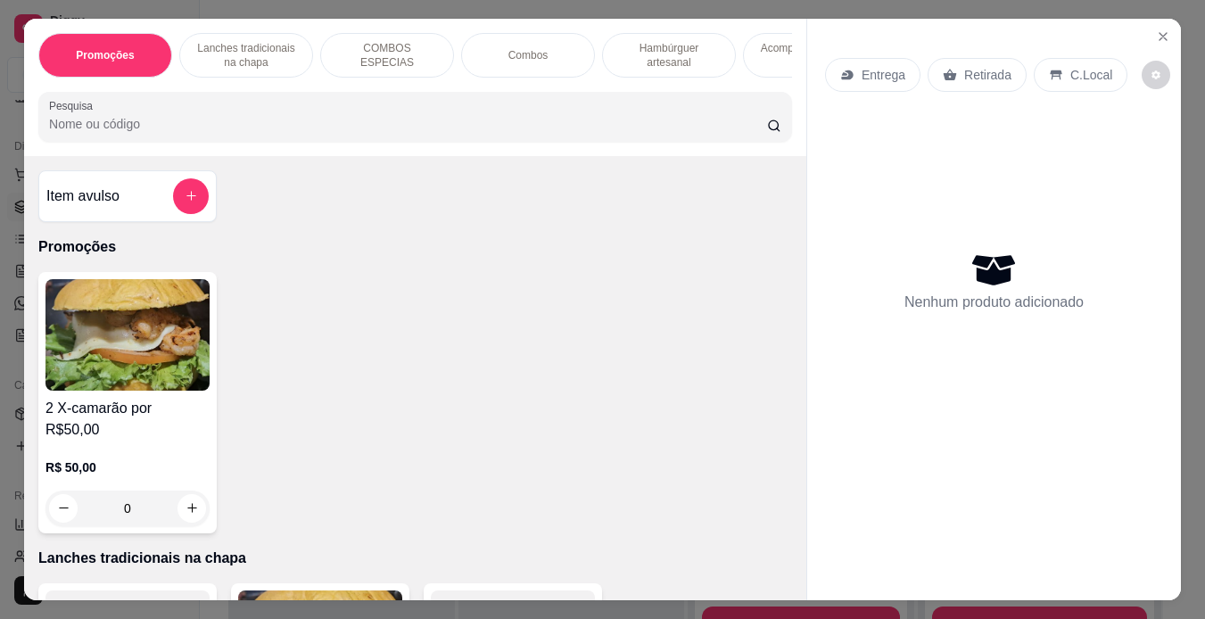
click at [326, 179] on div "Item avulso Promoções 2 X-camarão por R$50,00 R$ 50,00 0 Lanches tradicionais n…" at bounding box center [415, 378] width 782 height 444
click at [264, 42] on p "Lanches tradicionais na chapa" at bounding box center [245, 55] width 103 height 29
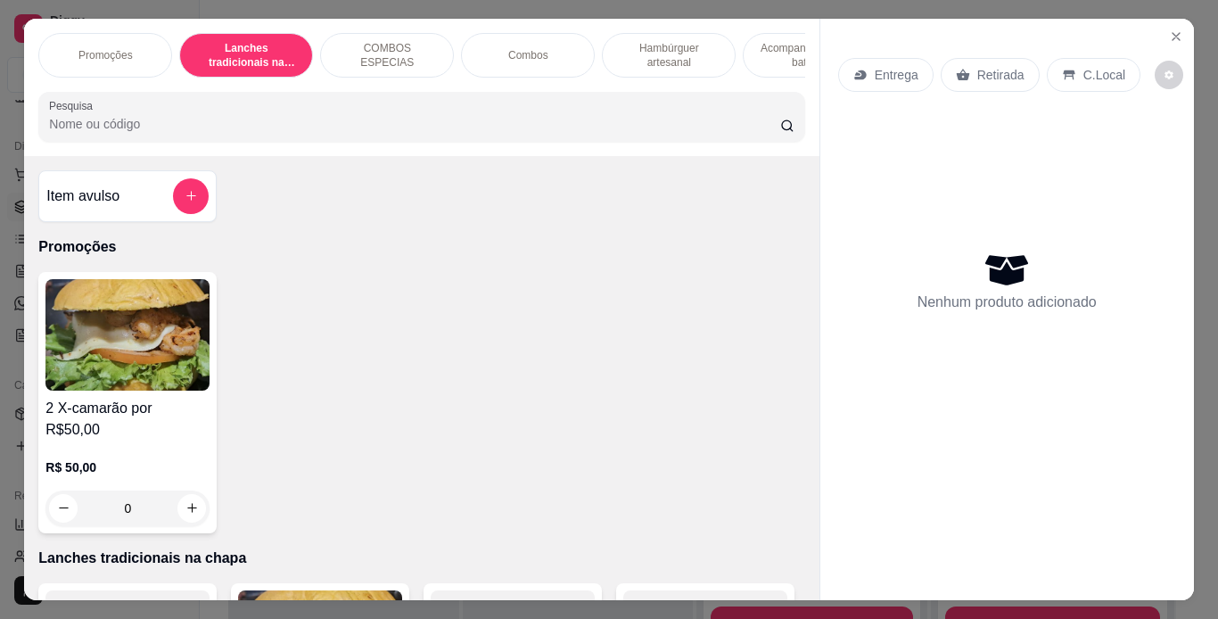
scroll to position [45, 0]
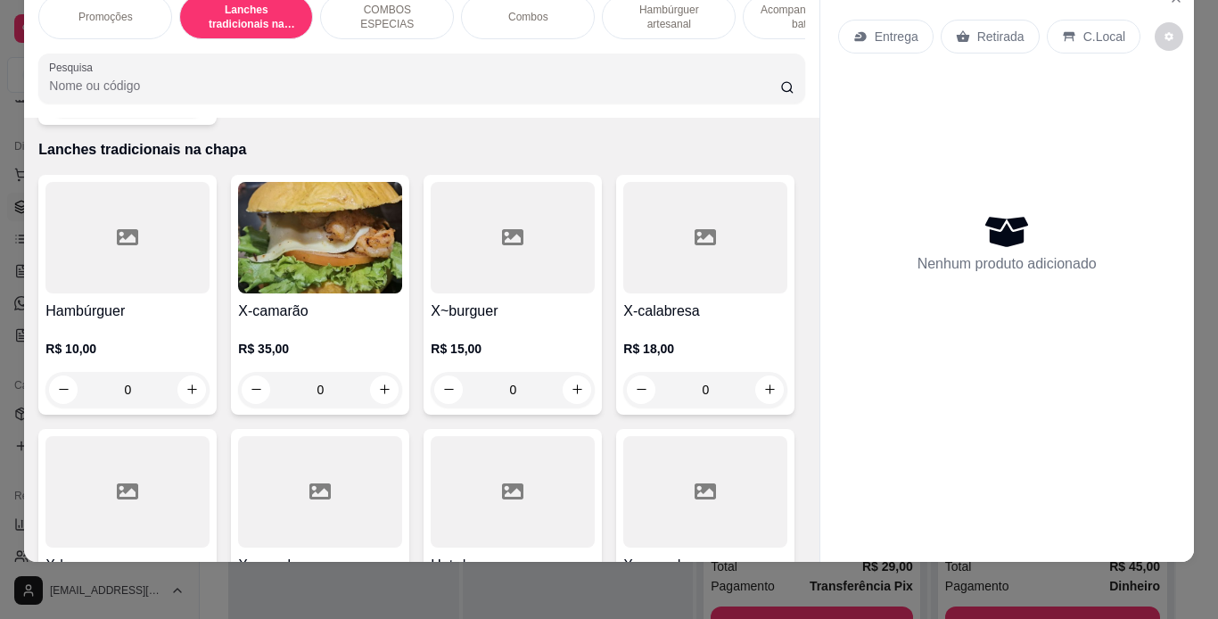
click at [645, 11] on p "Hambúrguer artesanal" at bounding box center [668, 17] width 103 height 29
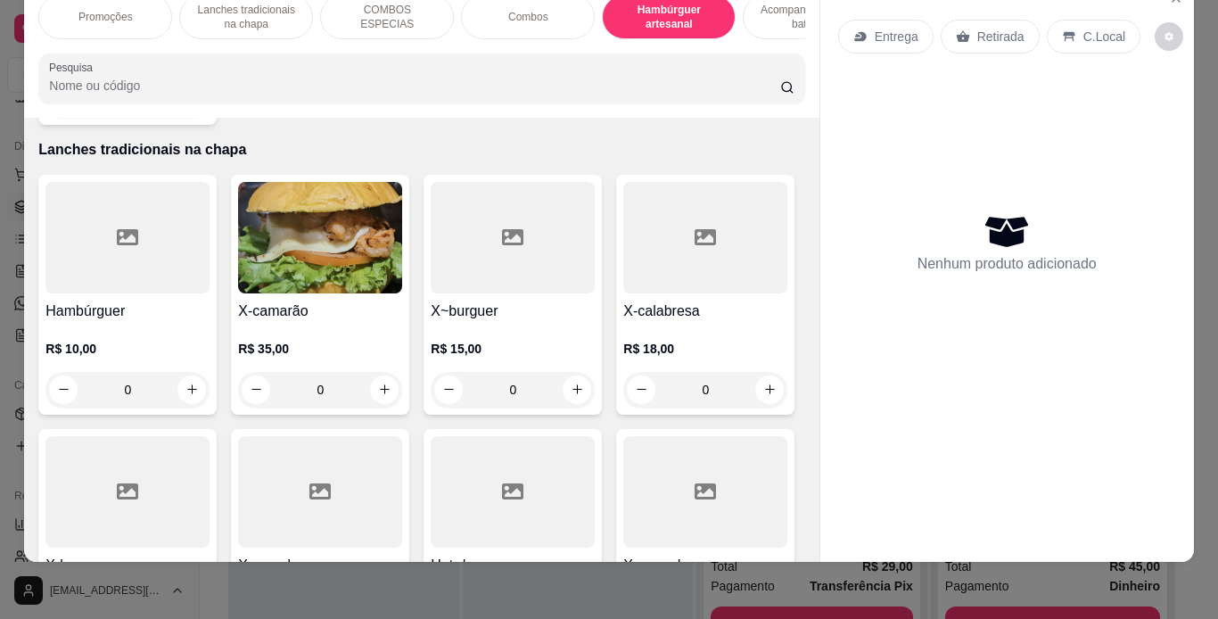
click at [645, 11] on p "Hambúrguer artesanal" at bounding box center [668, 17] width 103 height 29
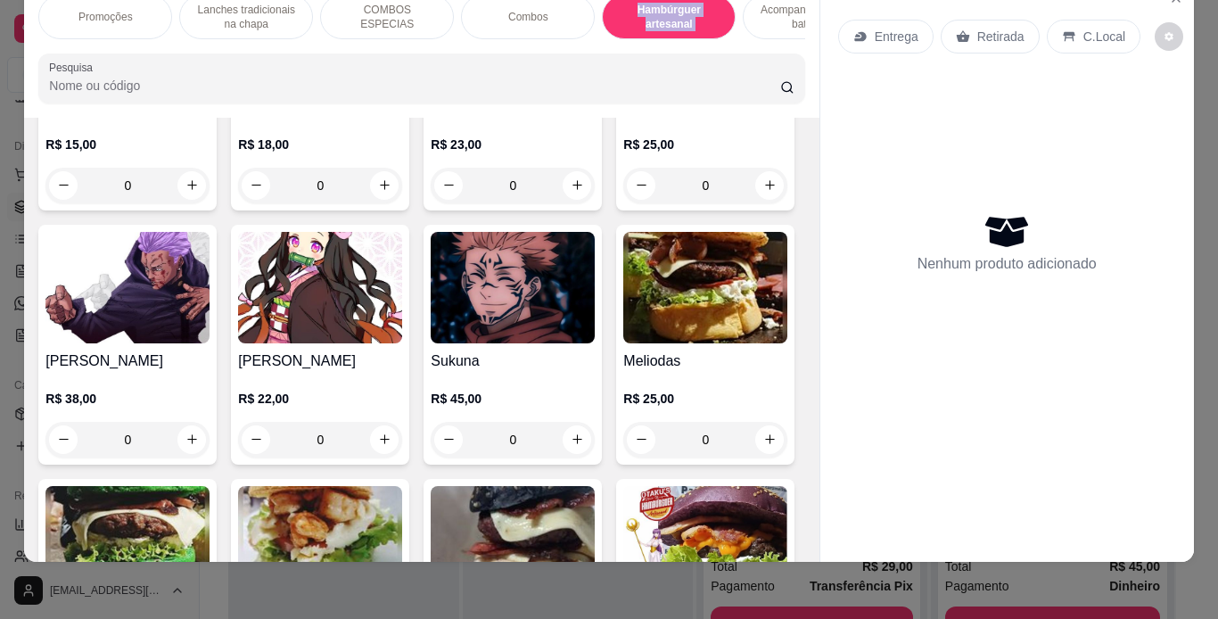
click at [683, 4] on p "Hambúrguer artesanal" at bounding box center [668, 17] width 103 height 29
click at [389, 203] on div "0" at bounding box center [320, 186] width 164 height 36
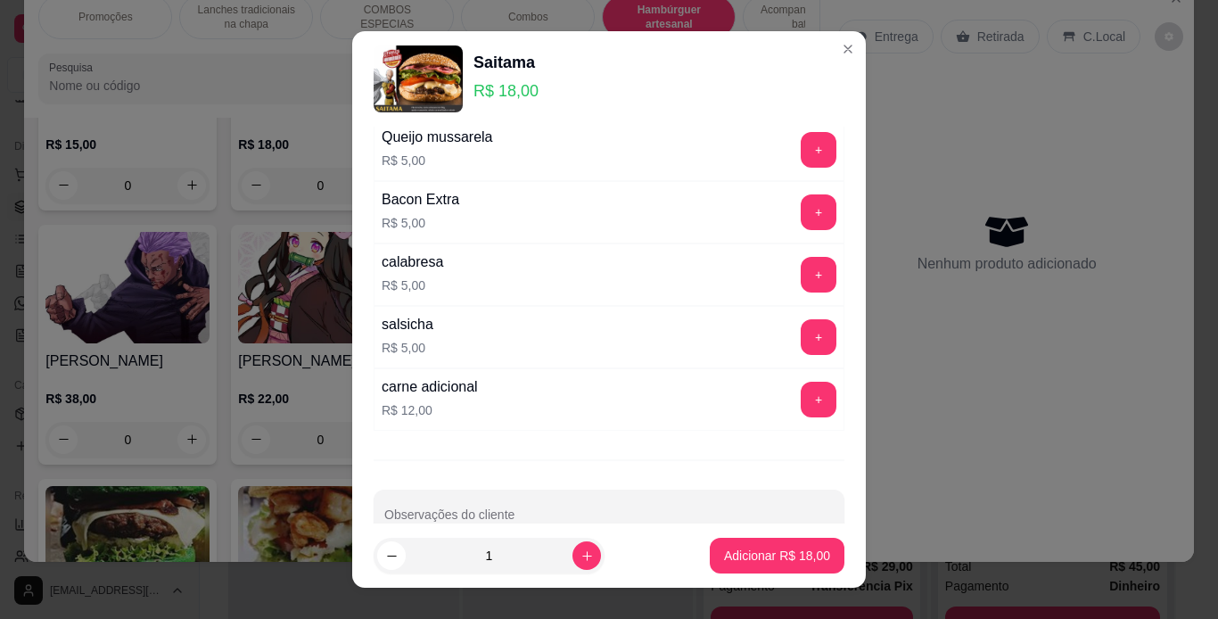
scroll to position [364, 0]
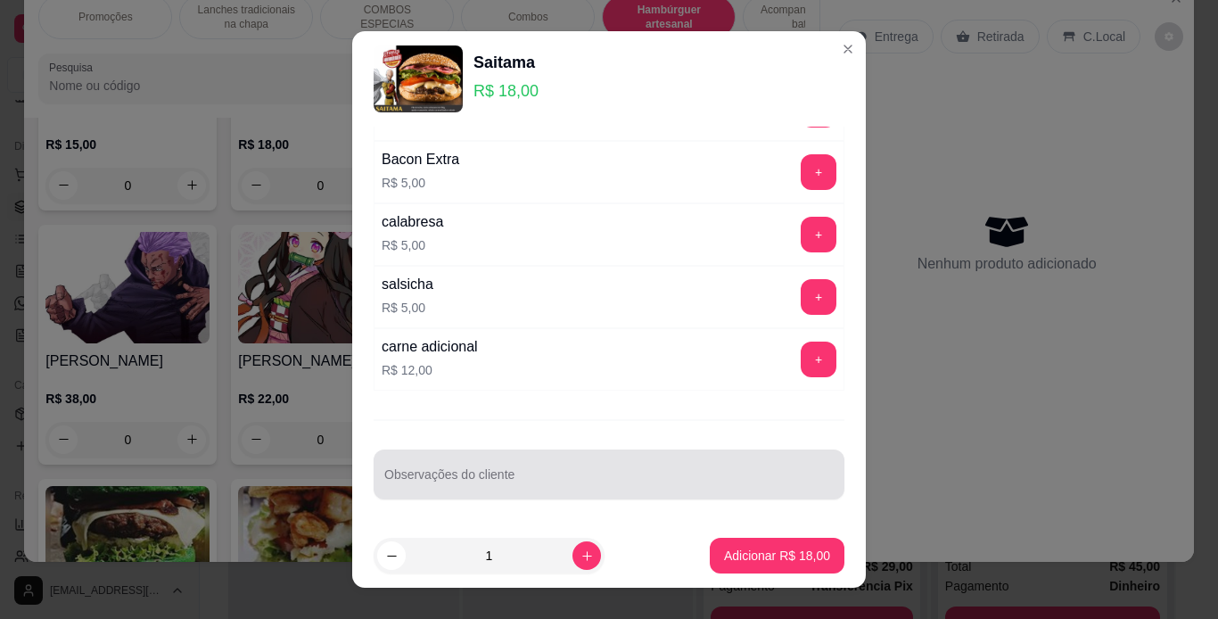
click at [629, 465] on div at bounding box center [608, 475] width 449 height 36
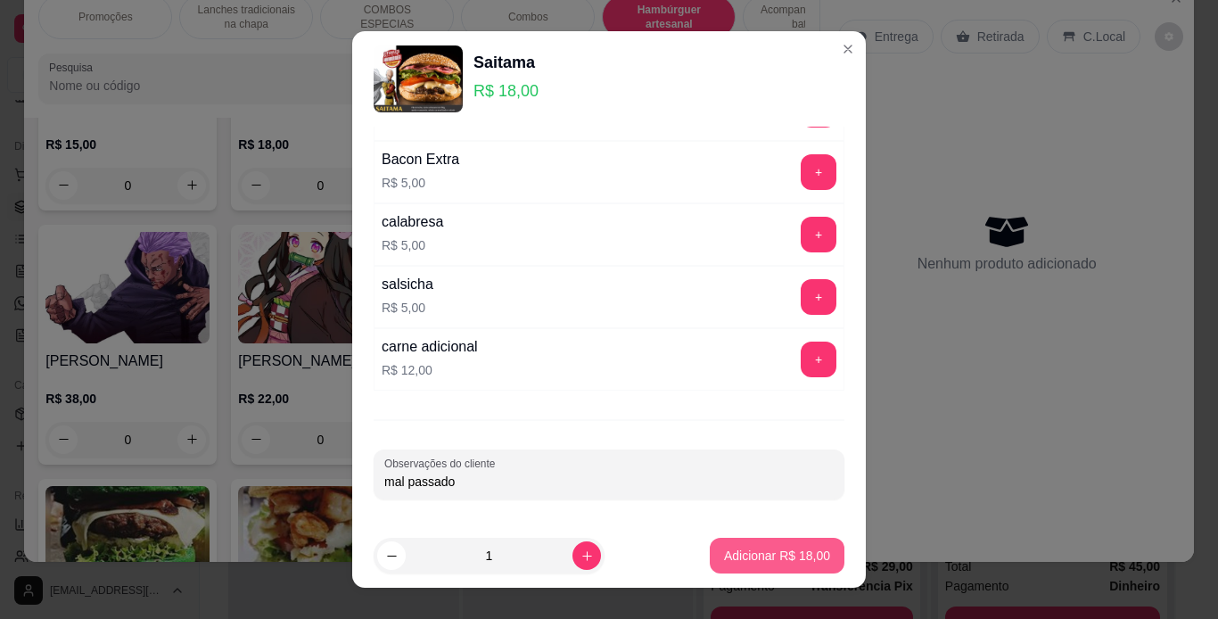
type input "mal passado"
click at [789, 561] on p "Adicionar R$ 18,00" at bounding box center [777, 556] width 103 height 17
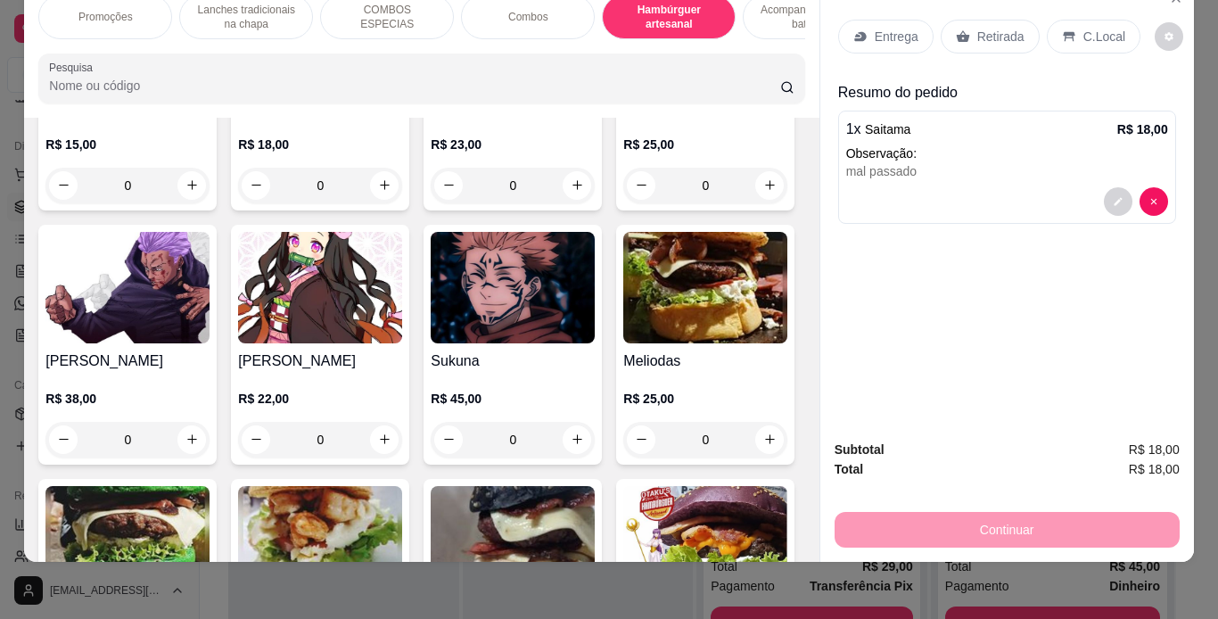
click at [900, 20] on div "Entrega" at bounding box center [885, 37] width 95 height 34
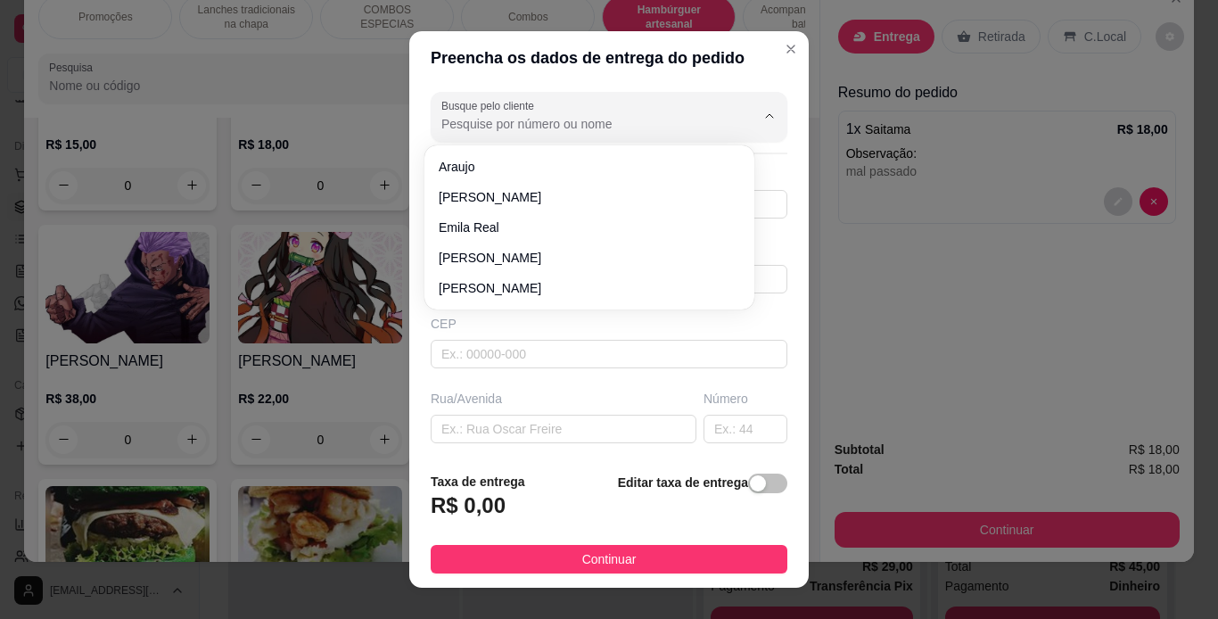
click at [633, 120] on input "Busque pelo cliente" at bounding box center [583, 124] width 285 height 18
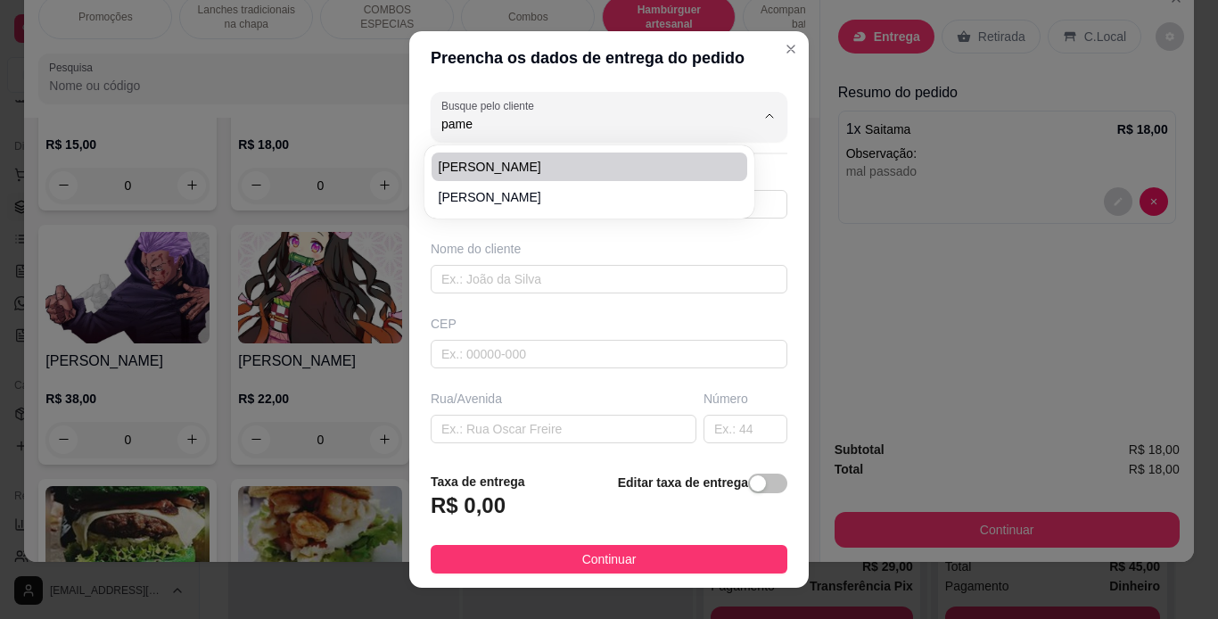
click at [583, 166] on span "[PERSON_NAME]" at bounding box center [581, 167] width 284 height 18
type input "[PERSON_NAME]"
type input "91998007170"
type input "[PERSON_NAME]"
type input "rua 12A quadra 65"
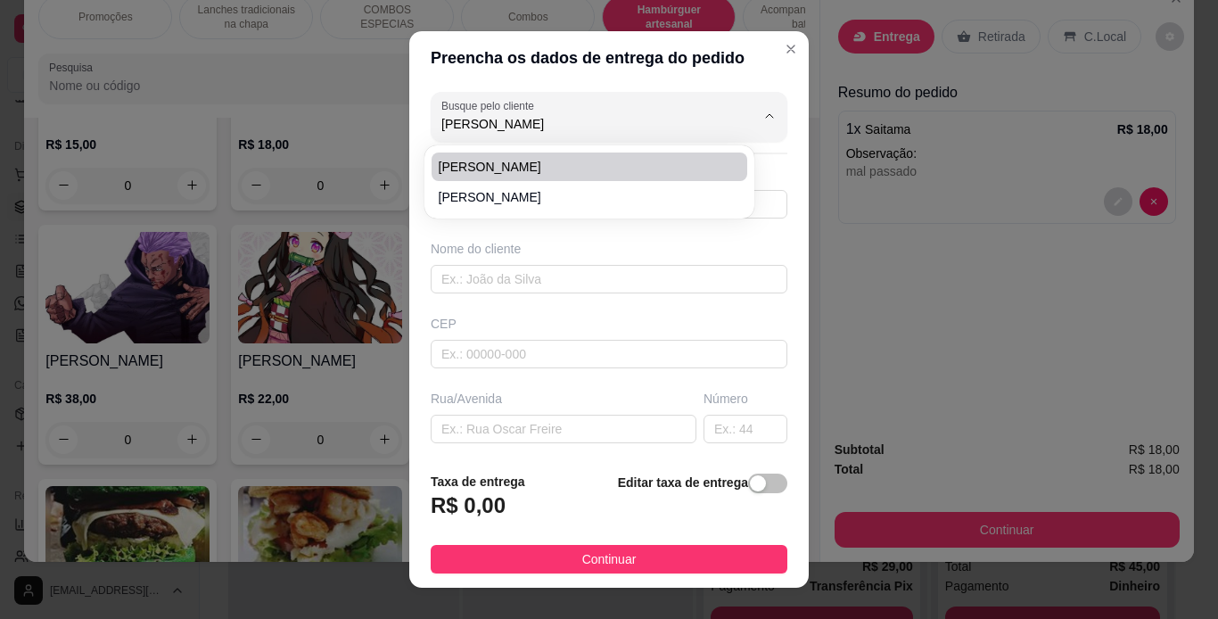
type input "12"
type input "[GEOGRAPHIC_DATA]"
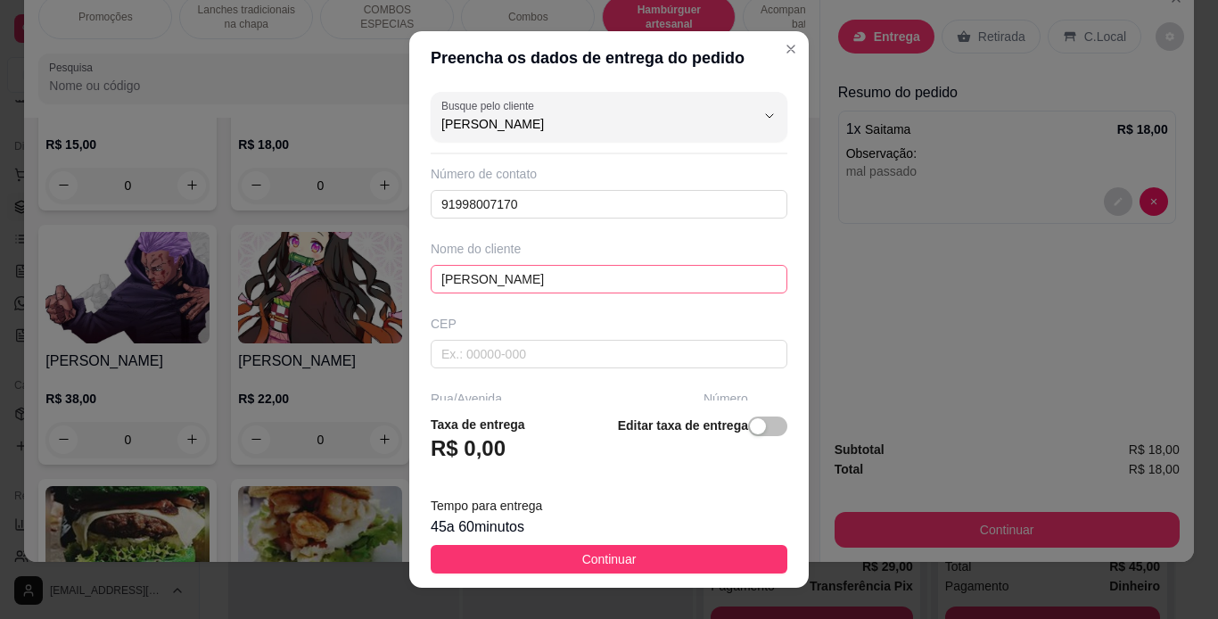
scroll to position [284, 0]
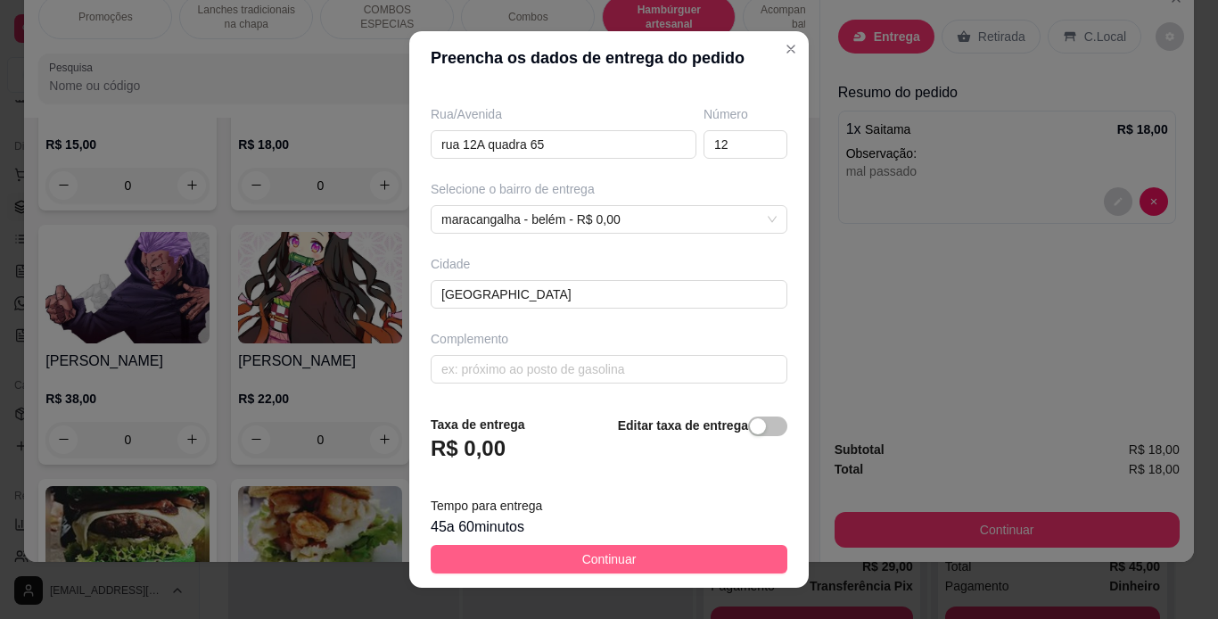
type input "[PERSON_NAME]"
click at [700, 553] on button "Continuar" at bounding box center [609, 559] width 357 height 29
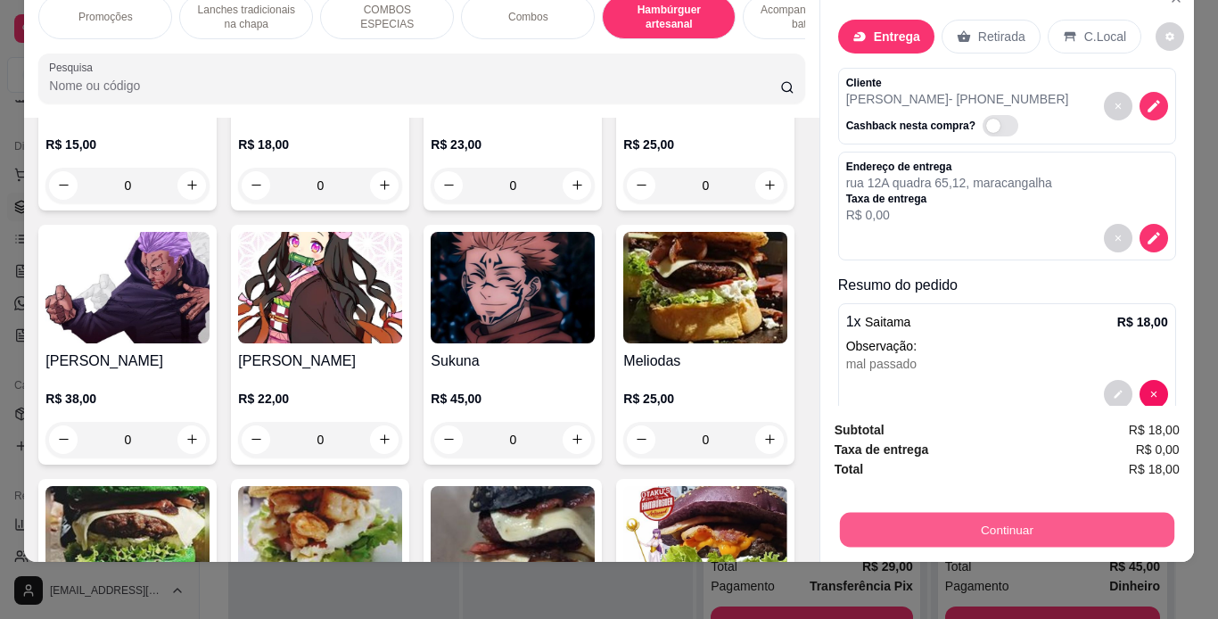
click at [888, 516] on button "Continuar" at bounding box center [1006, 530] width 334 height 35
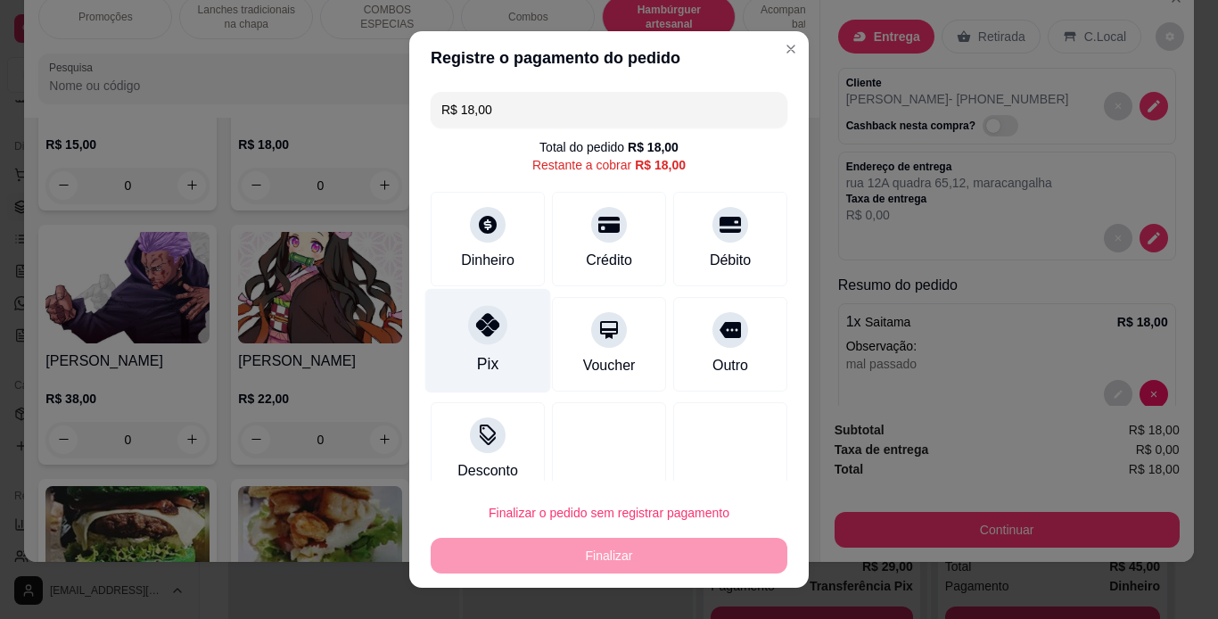
click at [490, 333] on div at bounding box center [487, 324] width 39 height 39
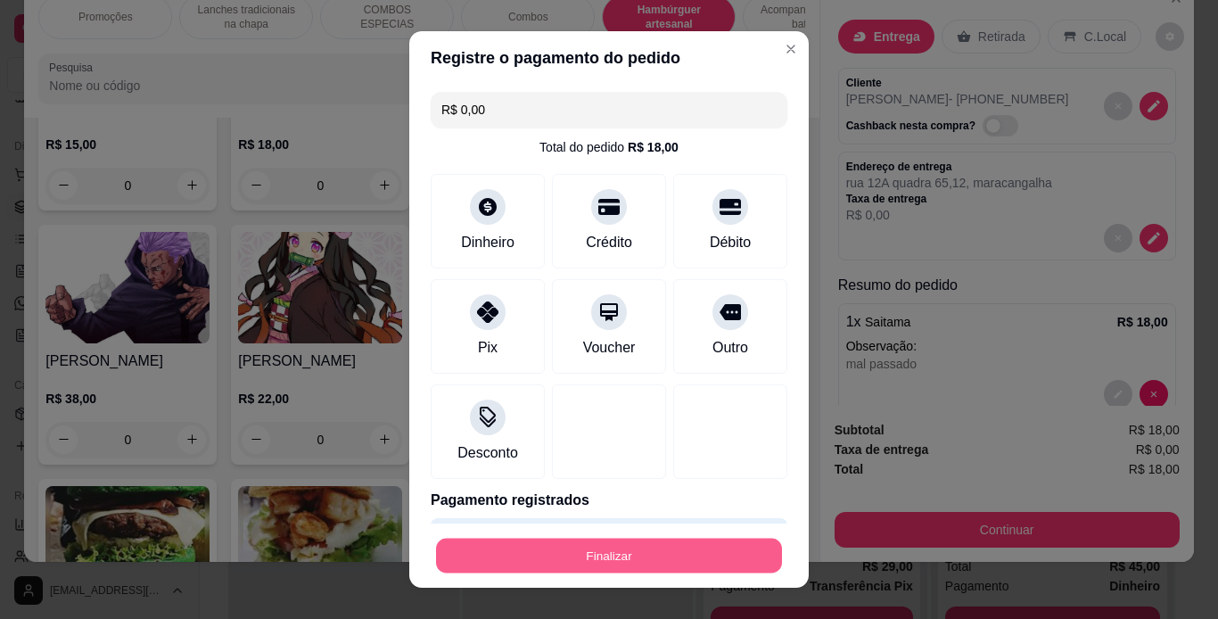
click at [592, 558] on button "Finalizar" at bounding box center [609, 556] width 346 height 35
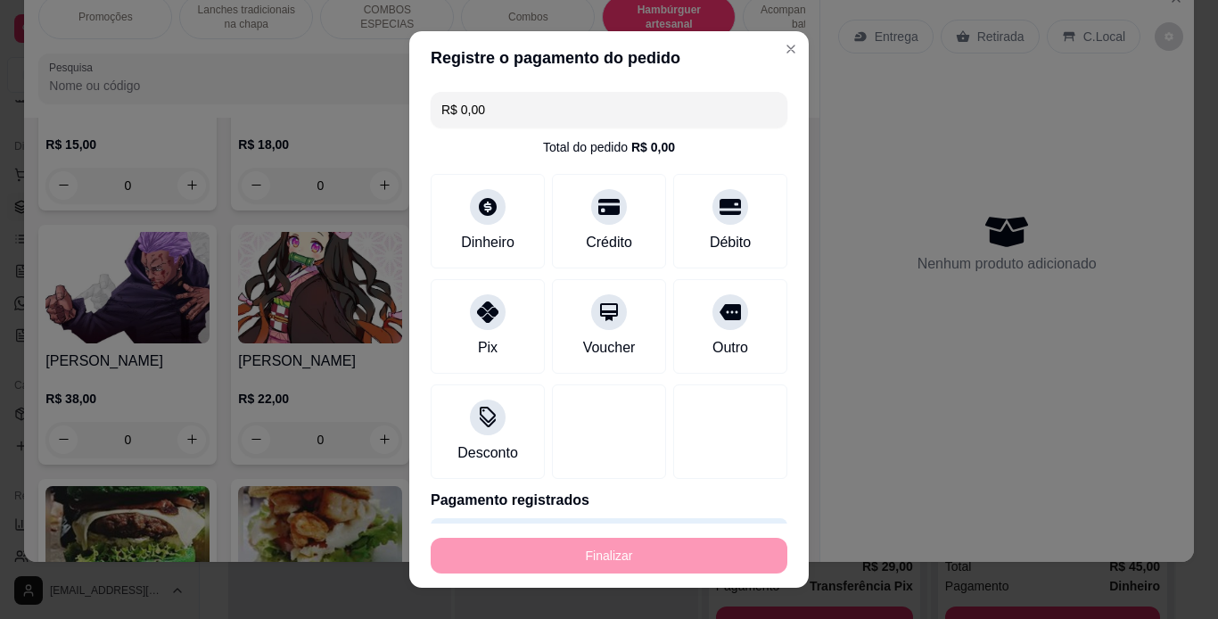
type input "-R$ 18,00"
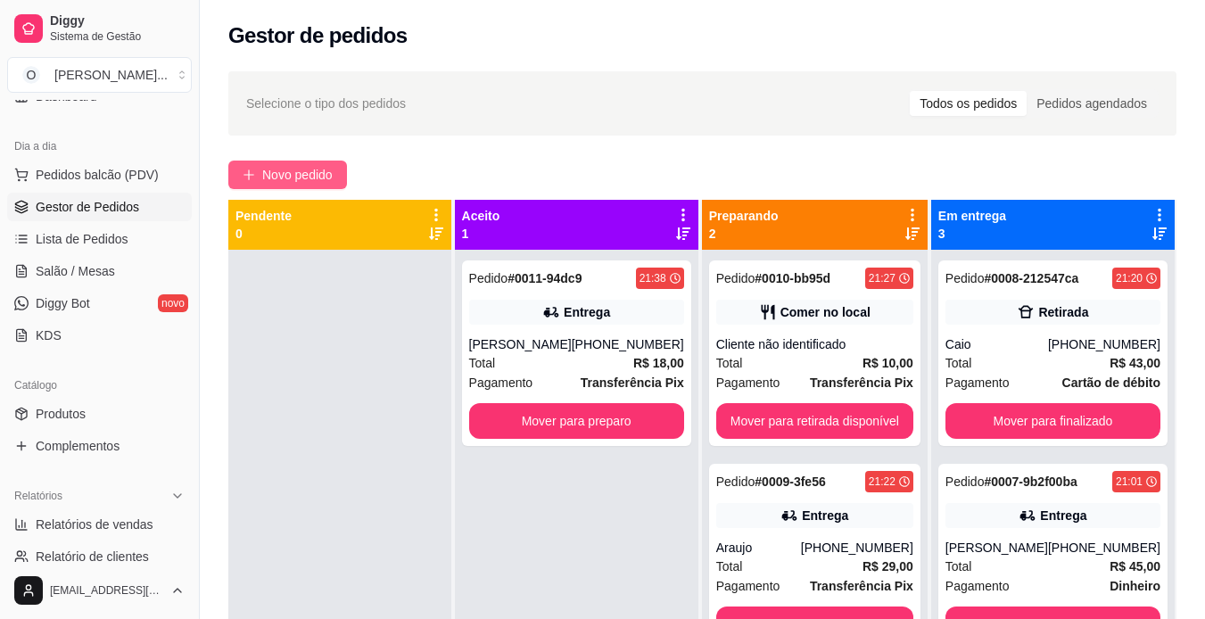
click at [321, 178] on span "Novo pedido" at bounding box center [297, 175] width 70 height 20
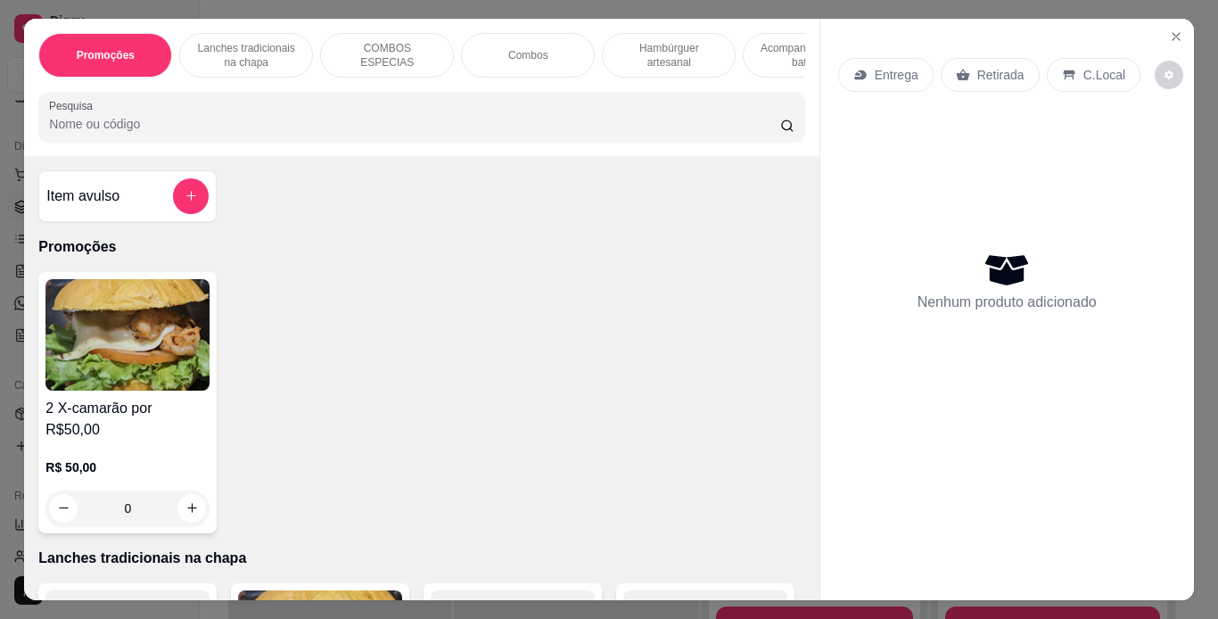
click at [701, 53] on p "Hambúrguer artesanal" at bounding box center [668, 55] width 103 height 29
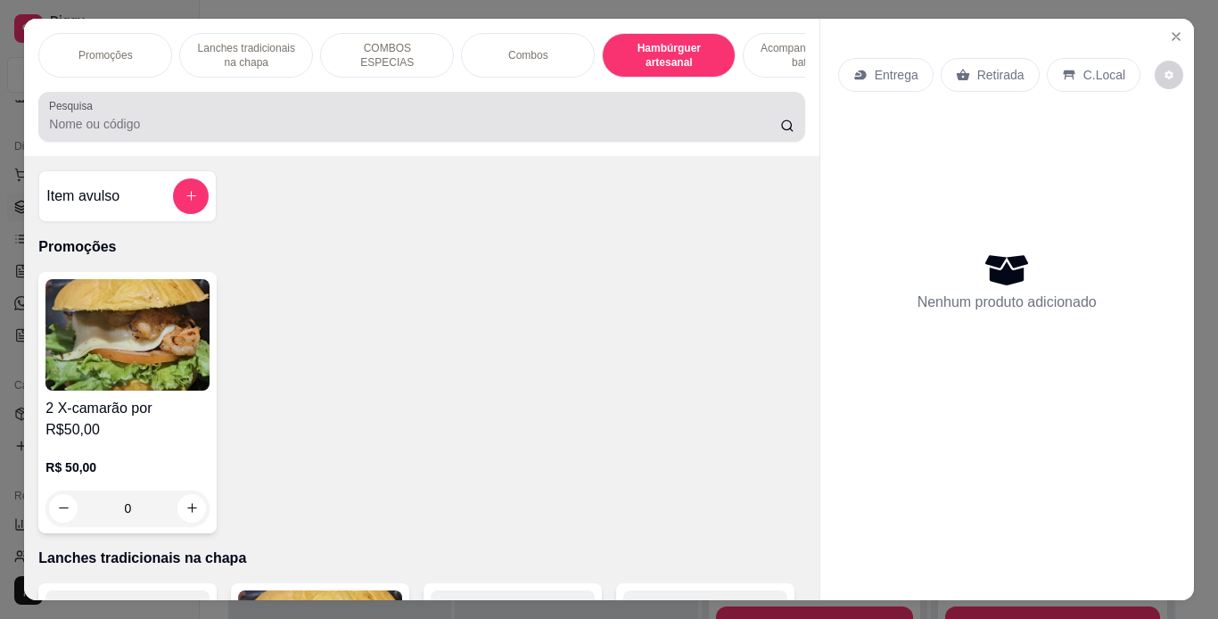
scroll to position [45, 0]
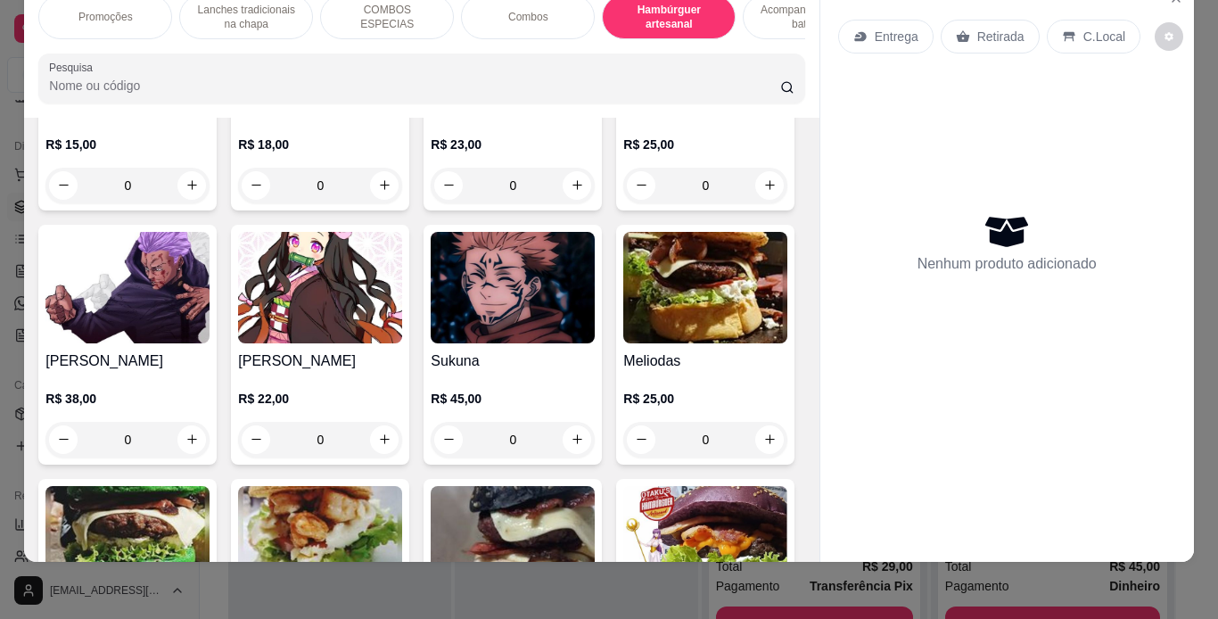
click at [372, 153] on p "R$ 18,00" at bounding box center [320, 145] width 164 height 18
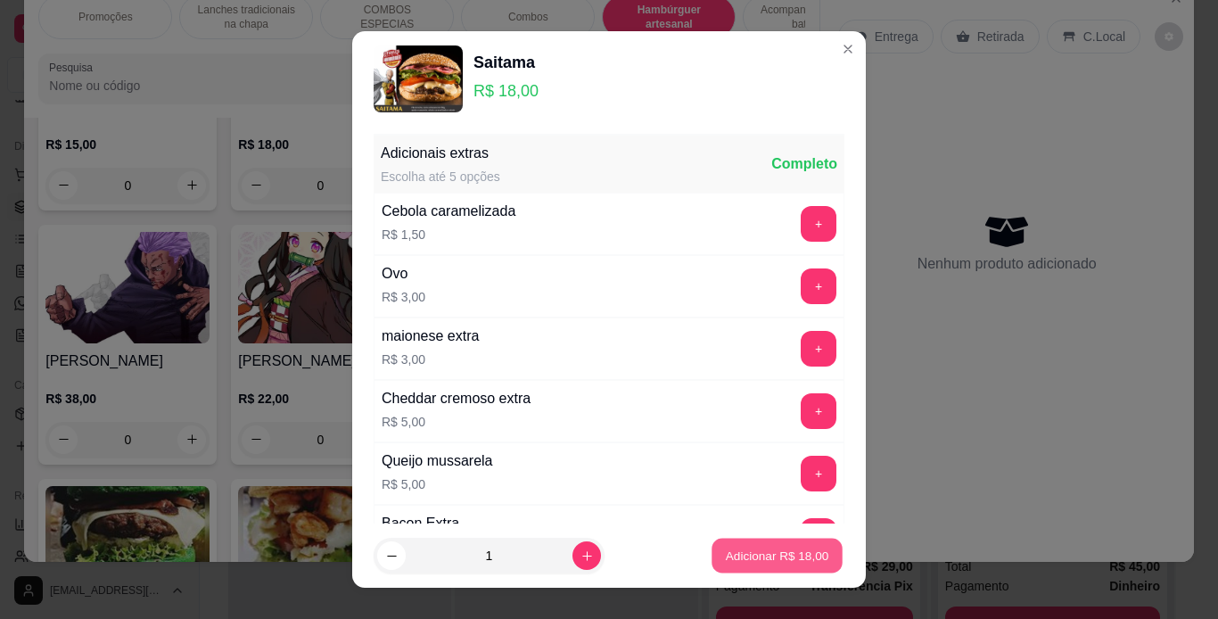
click at [751, 551] on p "Adicionar R$ 18,00" at bounding box center [777, 556] width 103 height 17
type input "1"
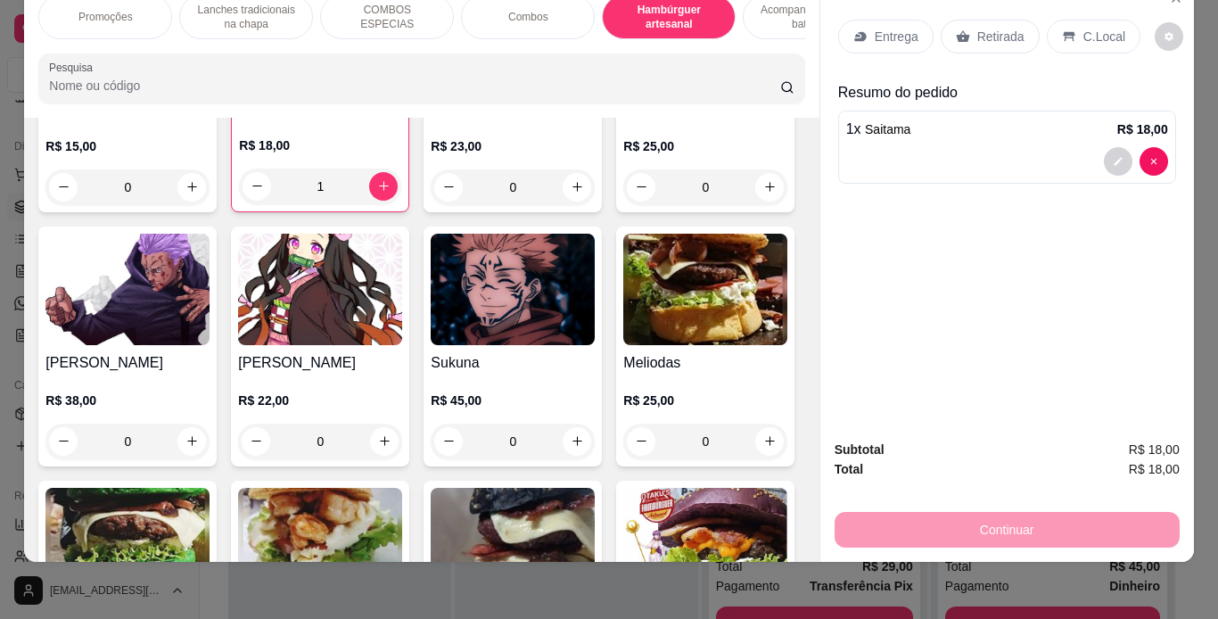
click at [906, 28] on p "Entrega" at bounding box center [897, 37] width 44 height 18
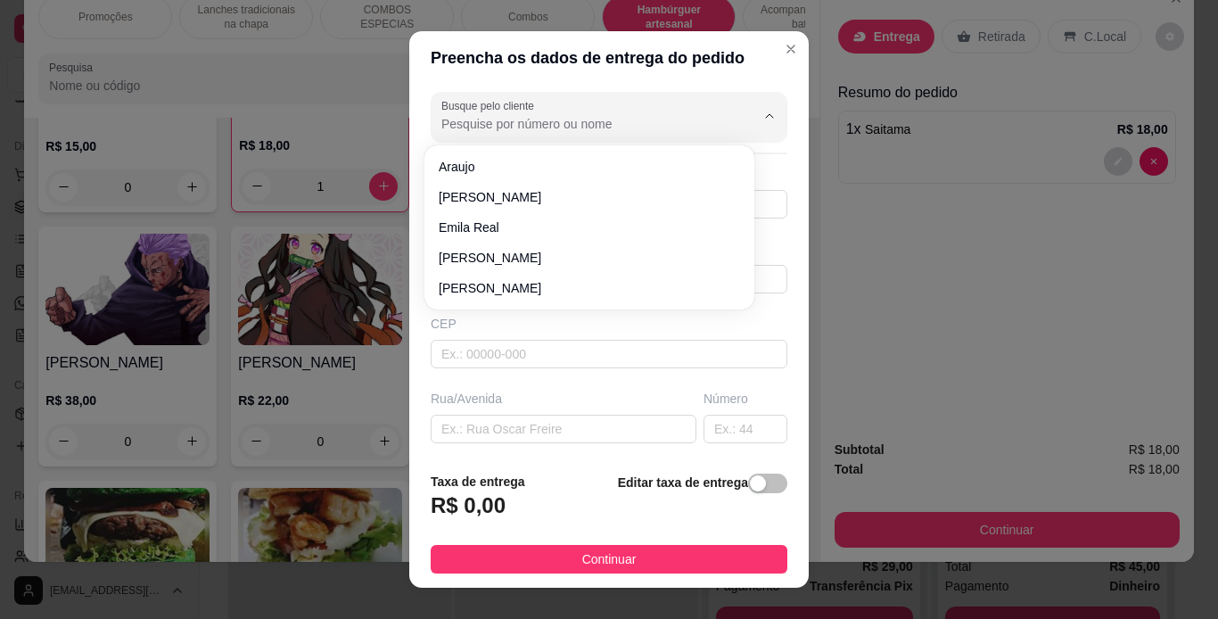
click at [661, 124] on input "Busque pelo cliente" at bounding box center [583, 124] width 285 height 18
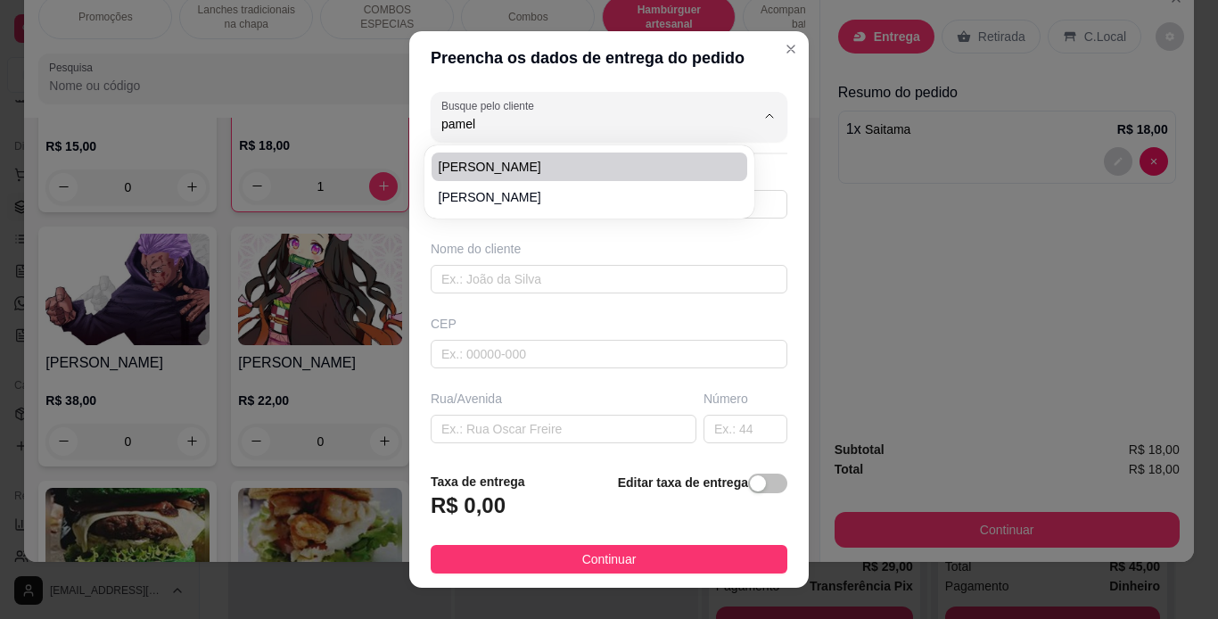
click at [608, 168] on span "[PERSON_NAME]" at bounding box center [581, 167] width 284 height 18
type input "[PERSON_NAME]"
type input "91998007170"
type input "[PERSON_NAME]"
type input "rua 12A quadra 65"
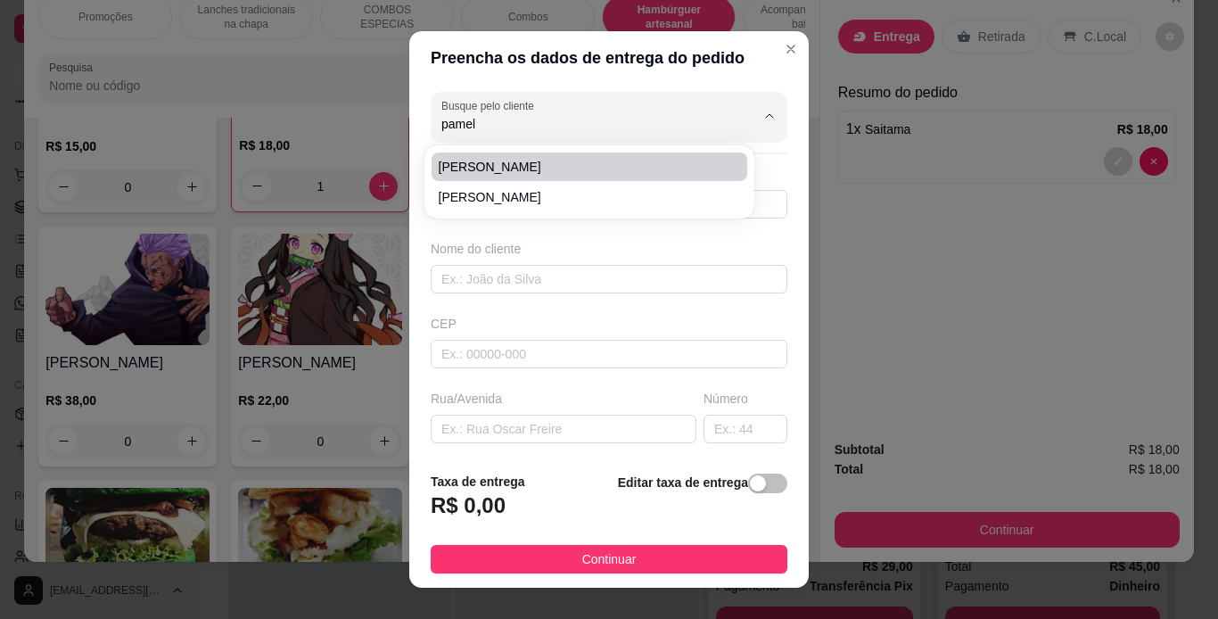
type input "12"
type input "[GEOGRAPHIC_DATA]"
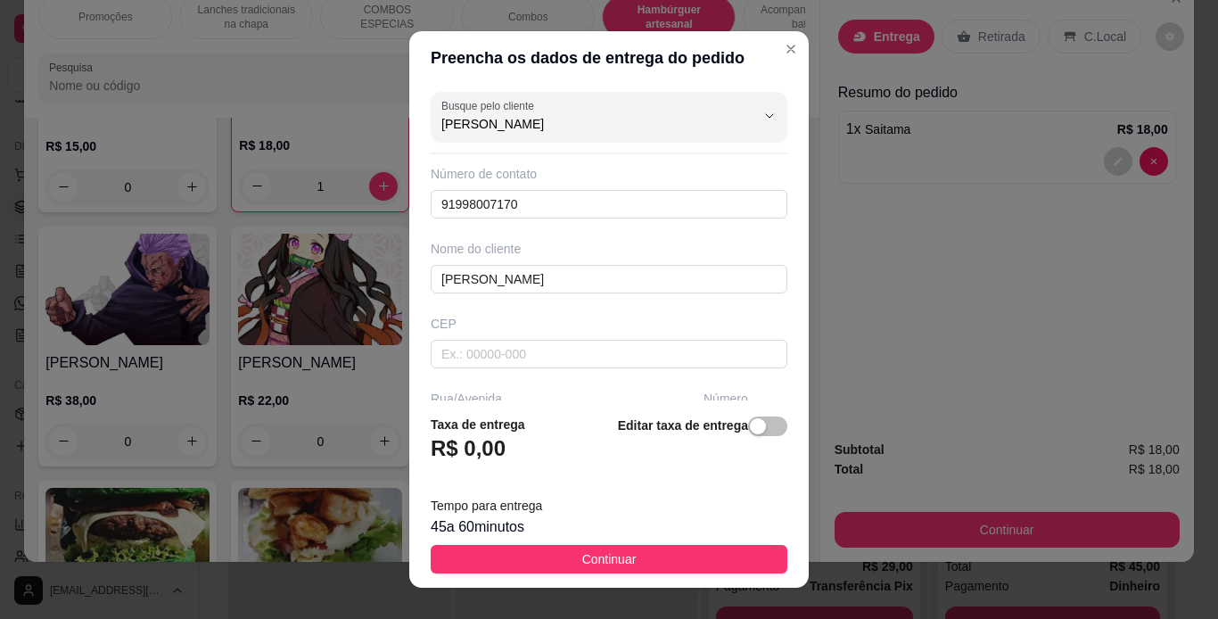
scroll to position [26, 0]
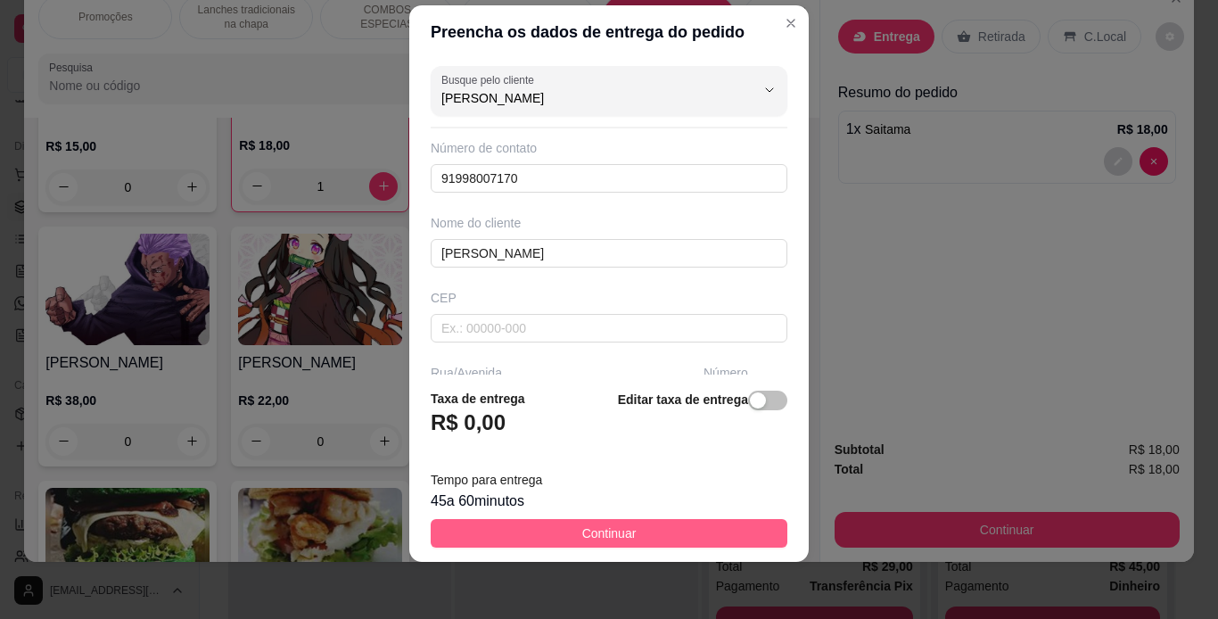
type input "[PERSON_NAME]"
click at [607, 536] on span "Continuar" at bounding box center [609, 533] width 54 height 20
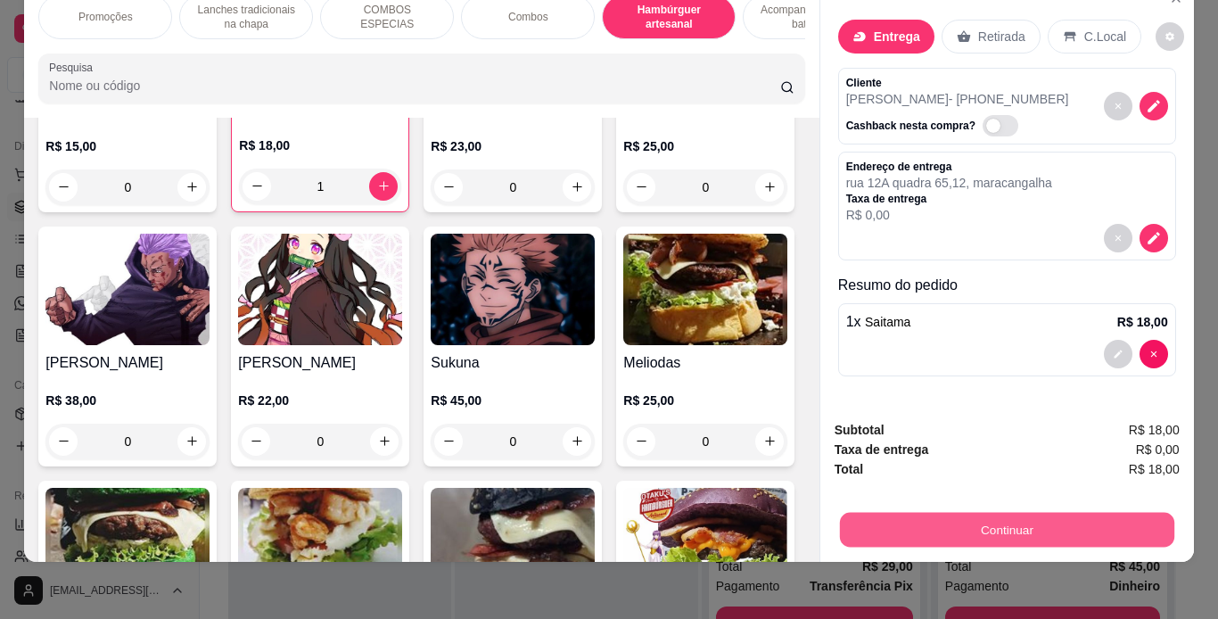
click at [847, 515] on button "Continuar" at bounding box center [1006, 530] width 334 height 35
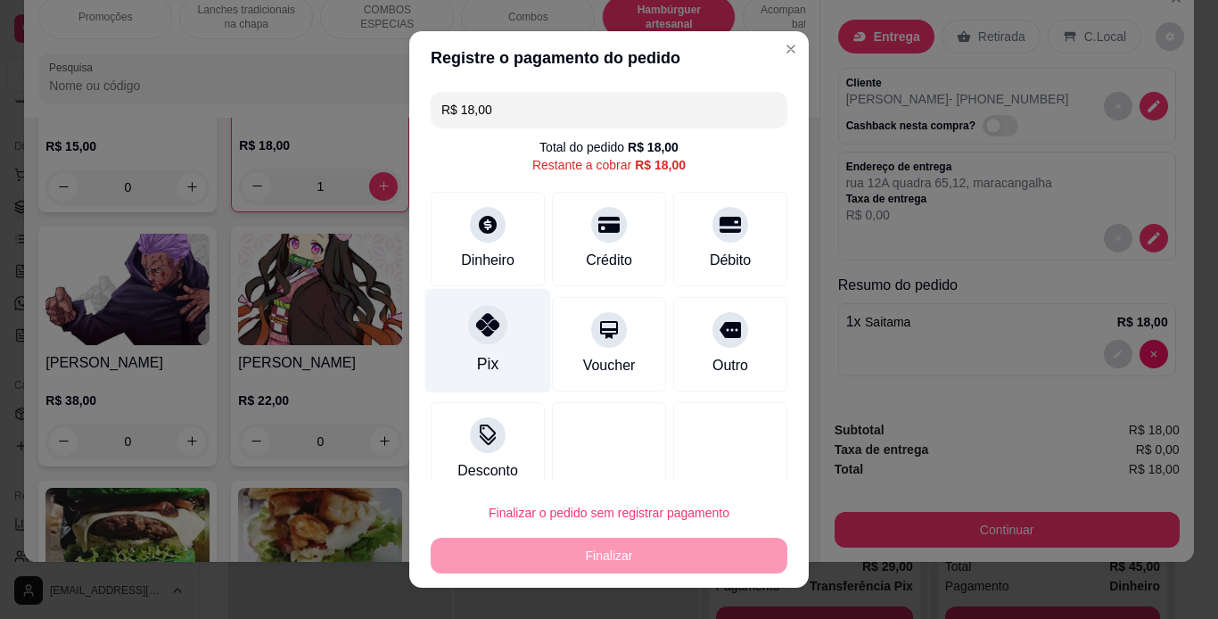
click at [477, 318] on icon at bounding box center [487, 324] width 23 height 23
type input "R$ 0,00"
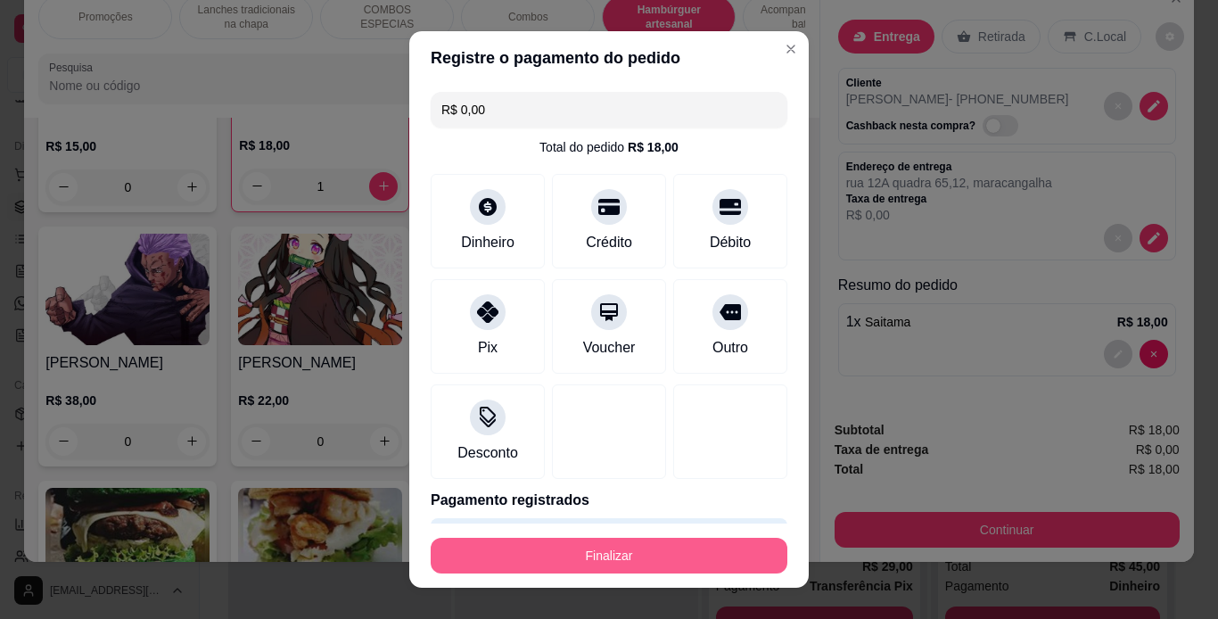
click at [601, 544] on button "Finalizar" at bounding box center [609, 556] width 357 height 36
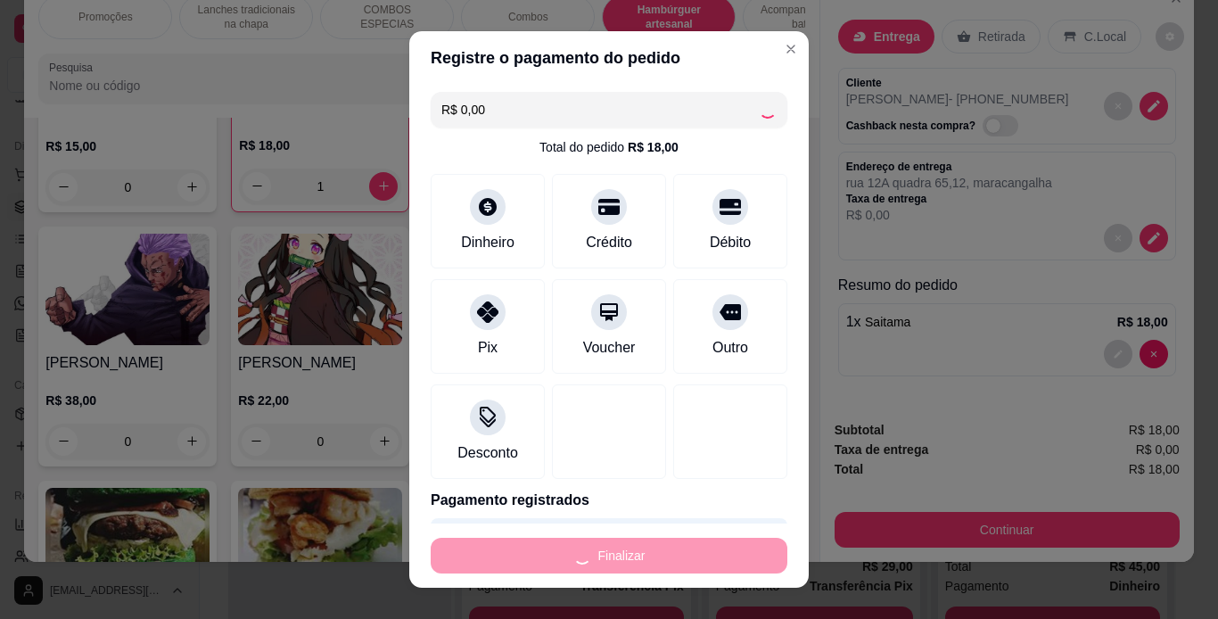
type input "0"
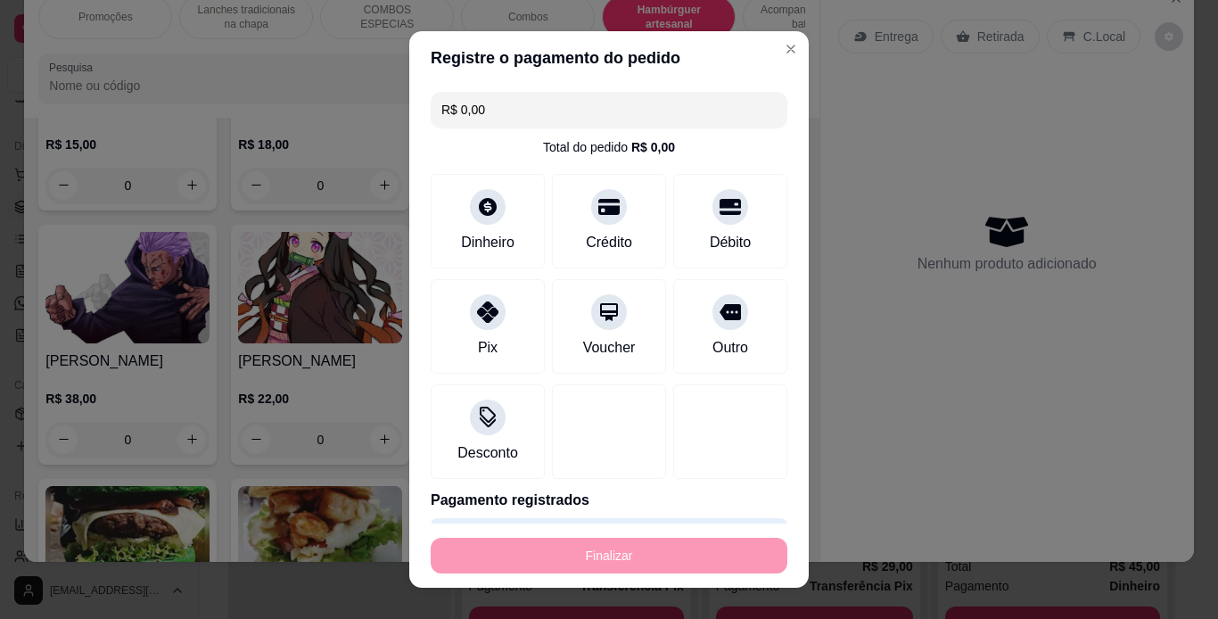
type input "-R$ 18,00"
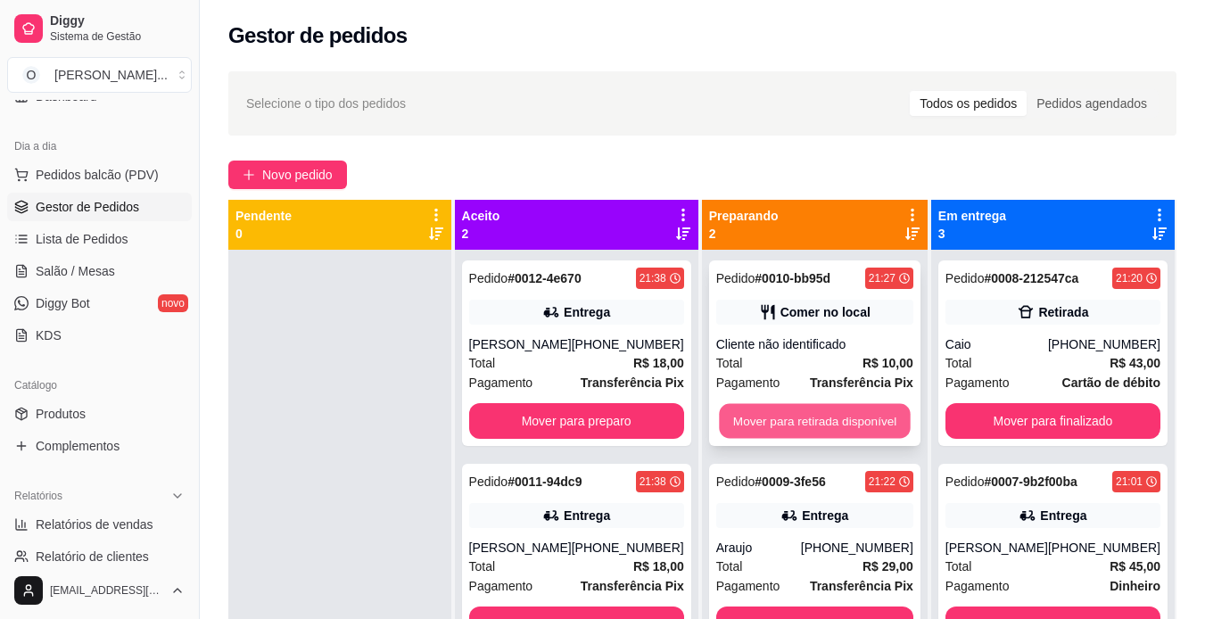
click at [762, 412] on button "Mover para retirada disponível" at bounding box center [814, 421] width 191 height 35
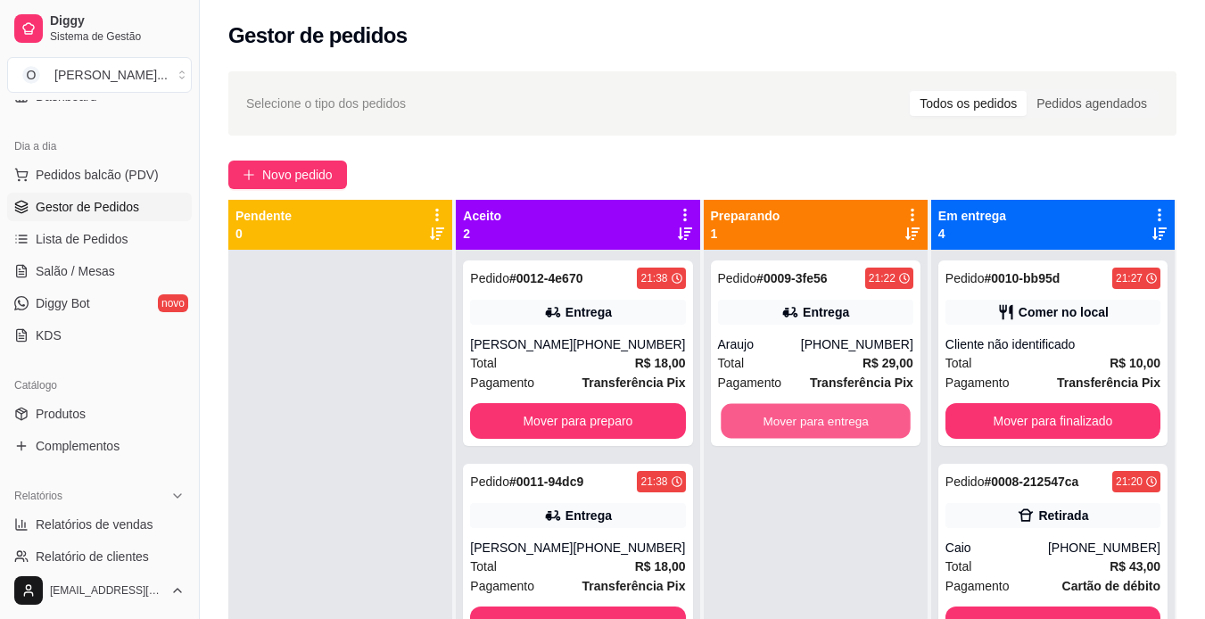
click at [762, 412] on button "Mover para entrega" at bounding box center [816, 421] width 190 height 35
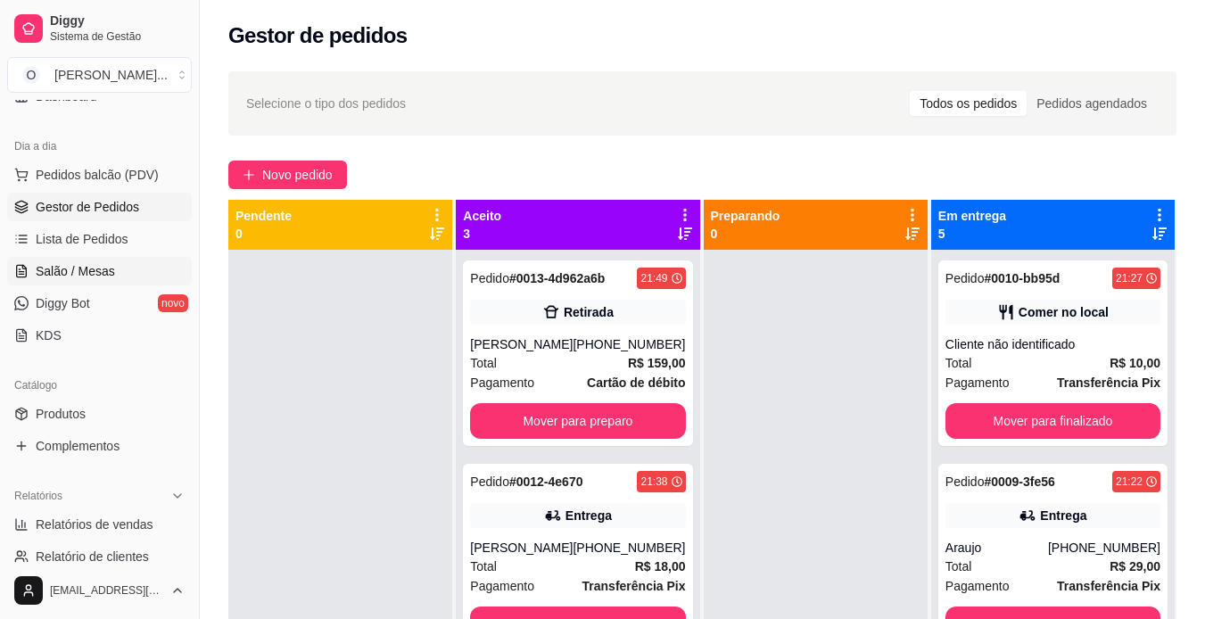
click at [110, 259] on link "Salão / Mesas" at bounding box center [99, 271] width 185 height 29
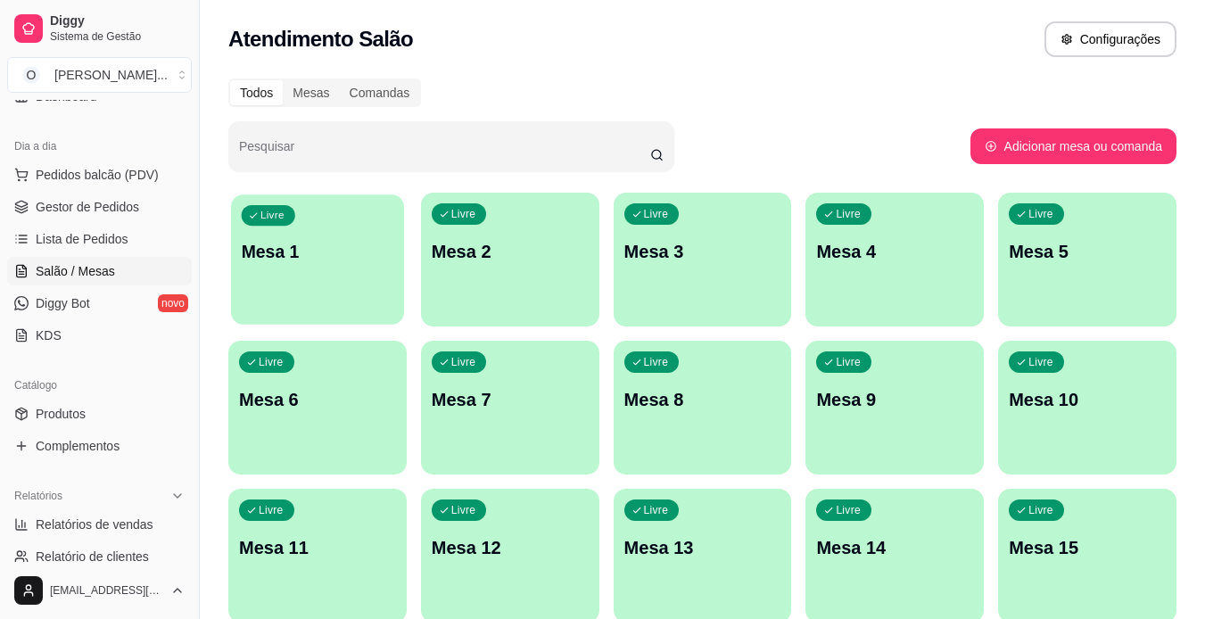
click at [273, 269] on div "Livre Mesa 1" at bounding box center [317, 248] width 173 height 109
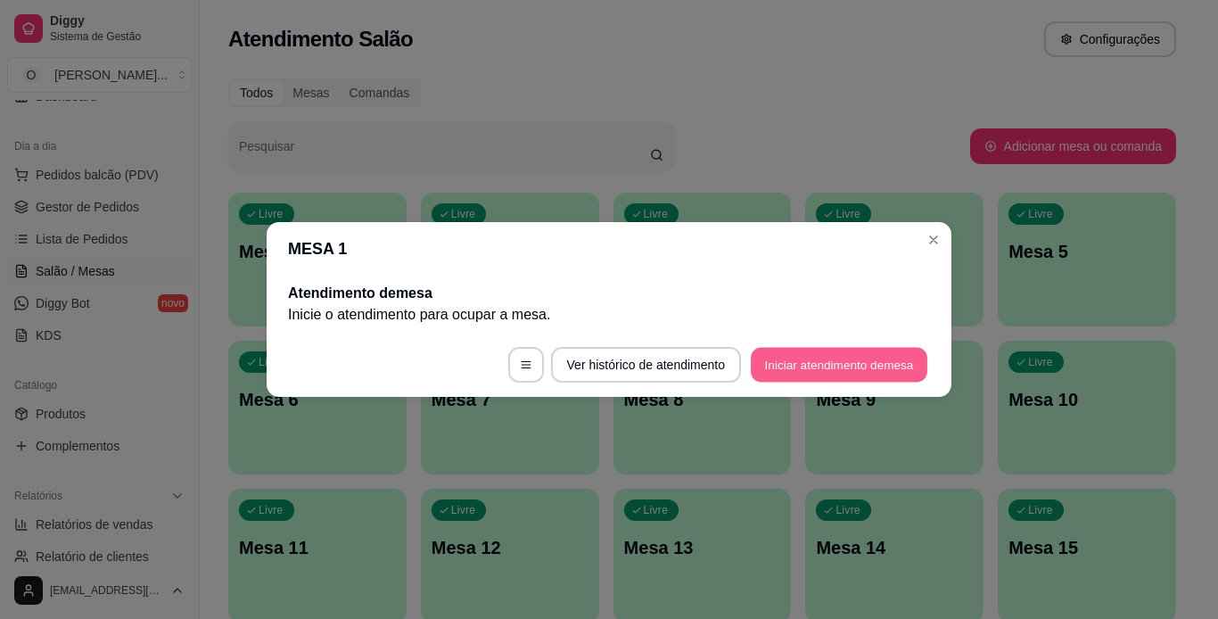
click at [793, 373] on button "Iniciar atendimento de mesa" at bounding box center [839, 365] width 177 height 35
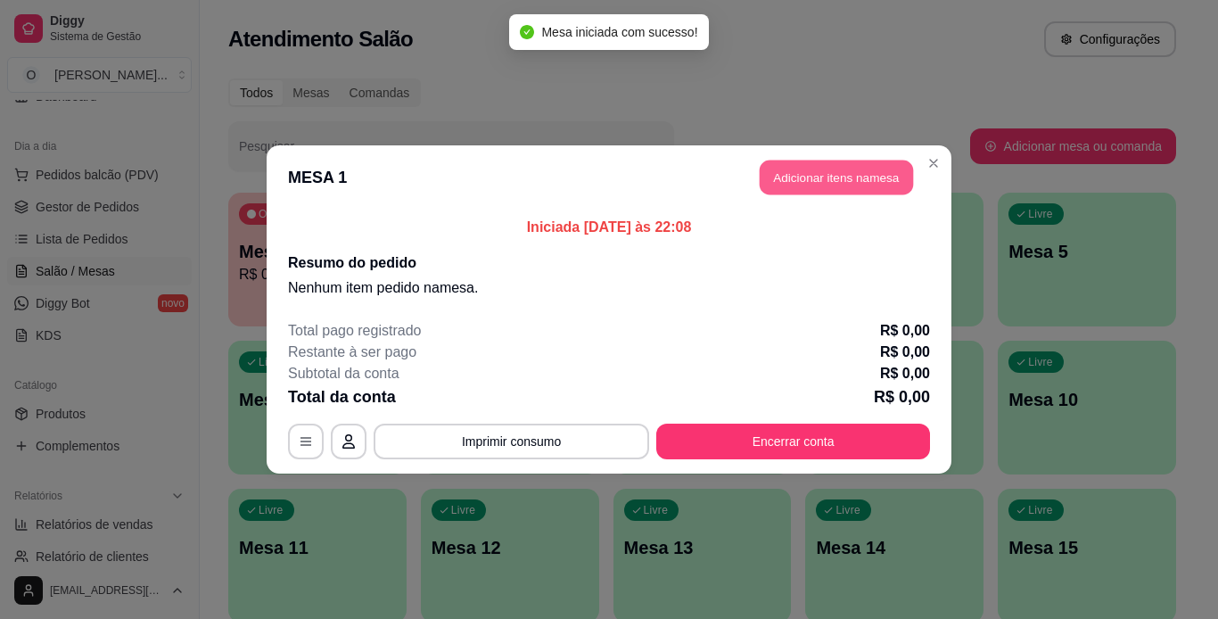
click at [859, 184] on button "Adicionar itens na mesa" at bounding box center [836, 178] width 153 height 35
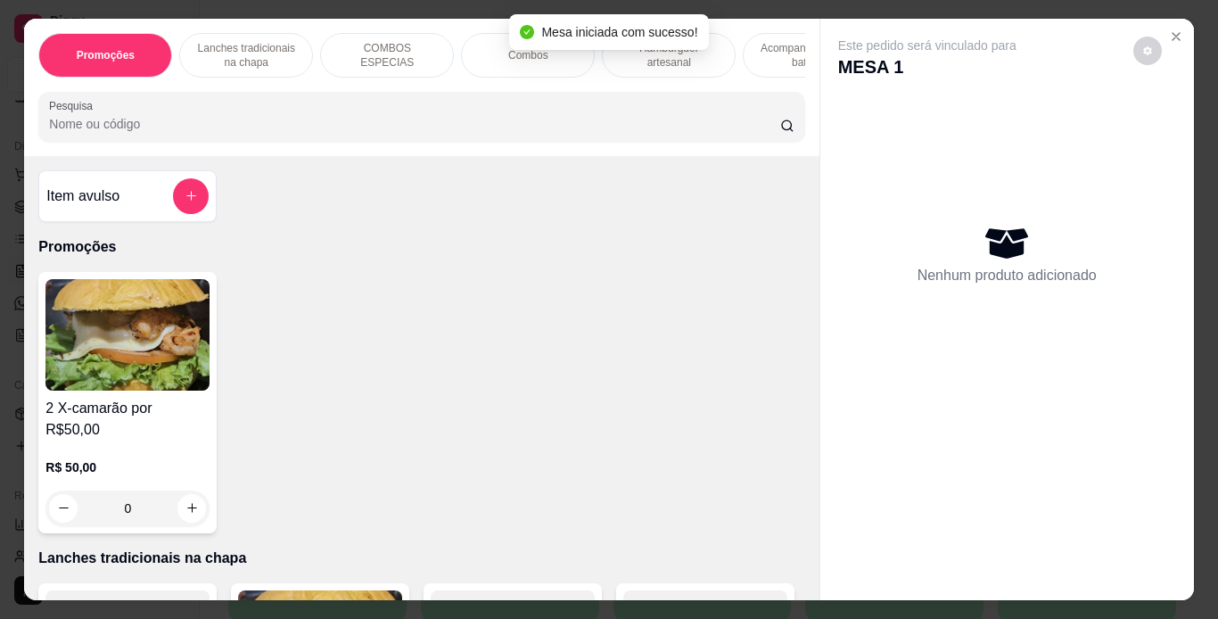
click at [656, 56] on p "Hambúrguer artesanal" at bounding box center [668, 55] width 103 height 29
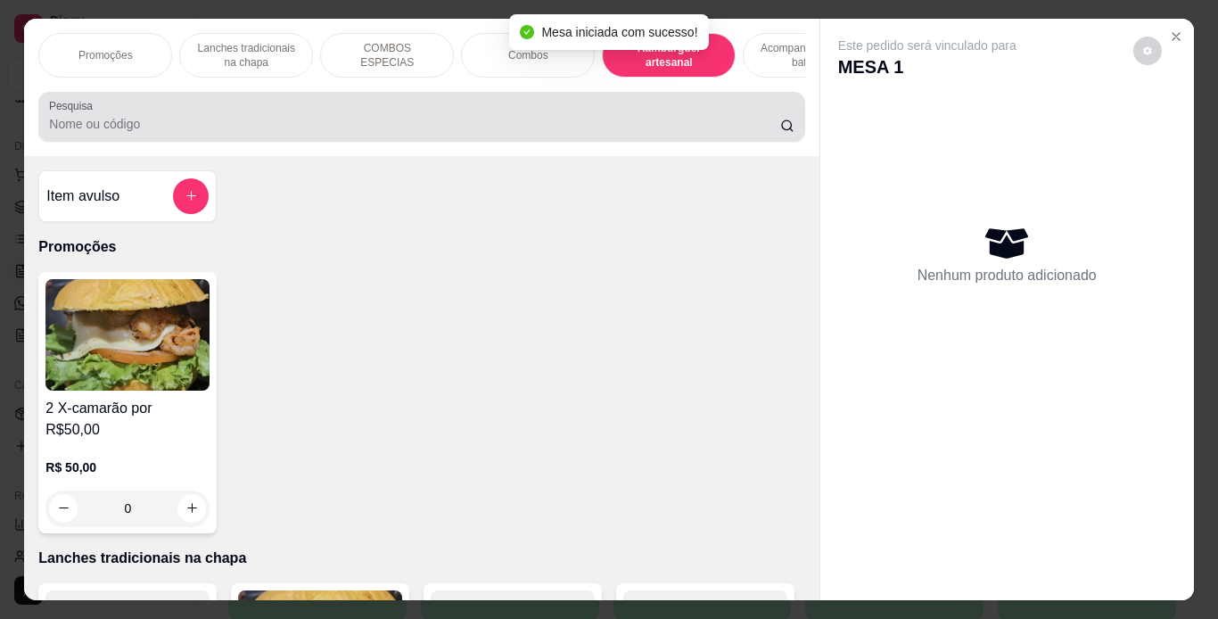
scroll to position [45, 0]
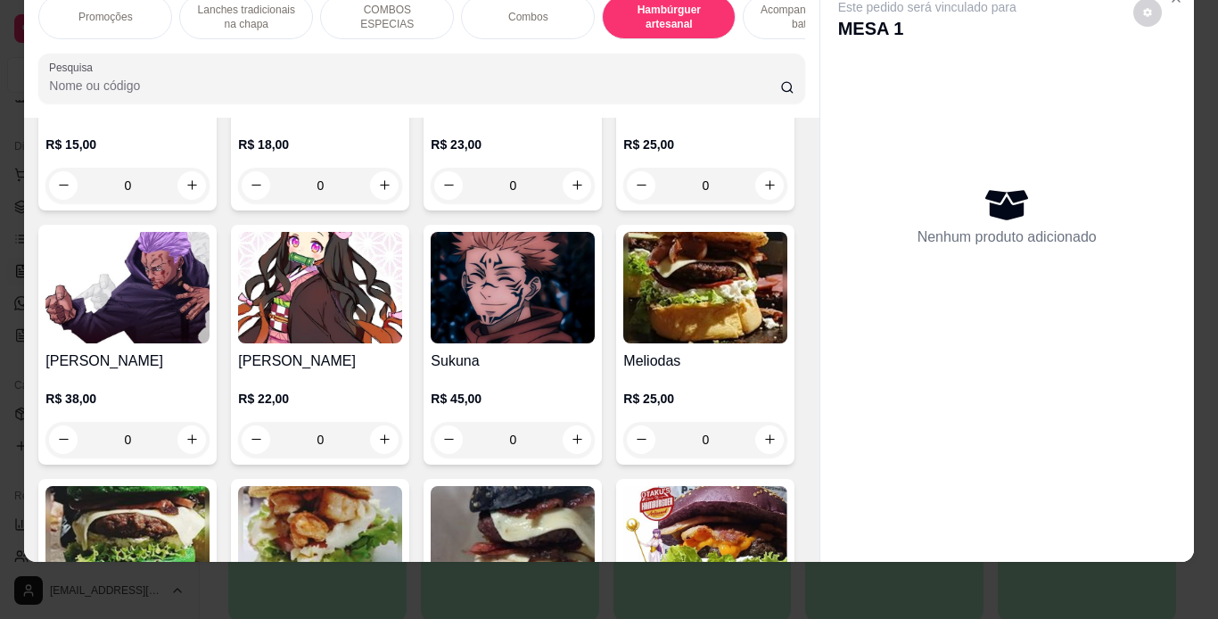
click at [248, 18] on div "Lanches tradicionais na chapa" at bounding box center [246, 17] width 134 height 45
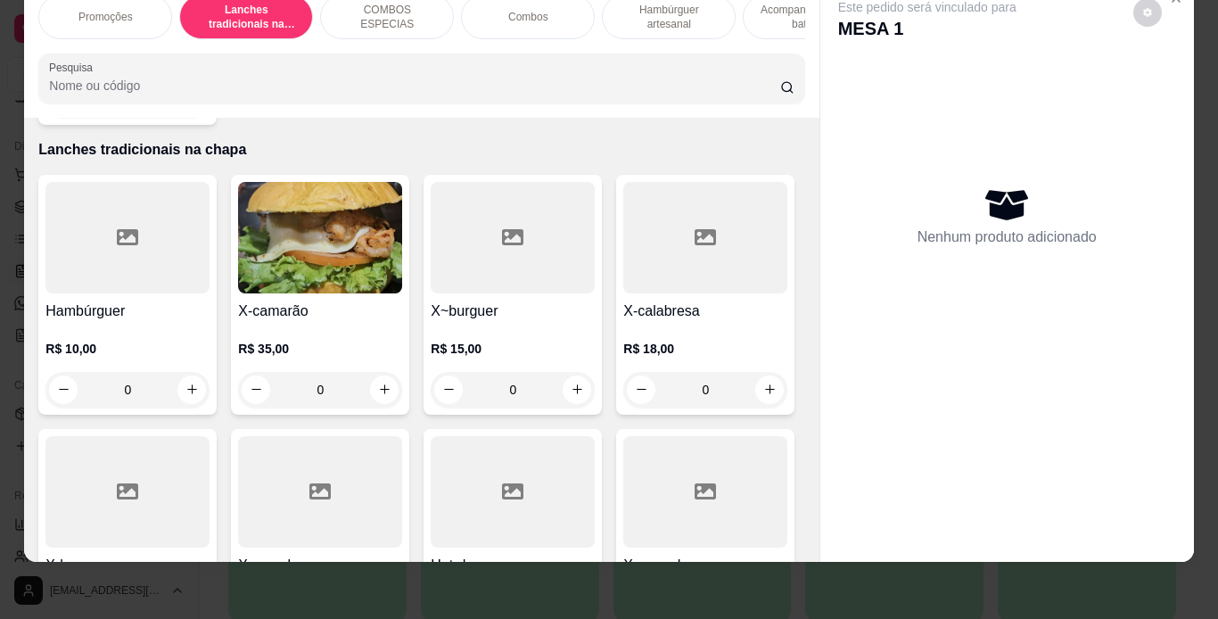
scroll to position [1072, 0]
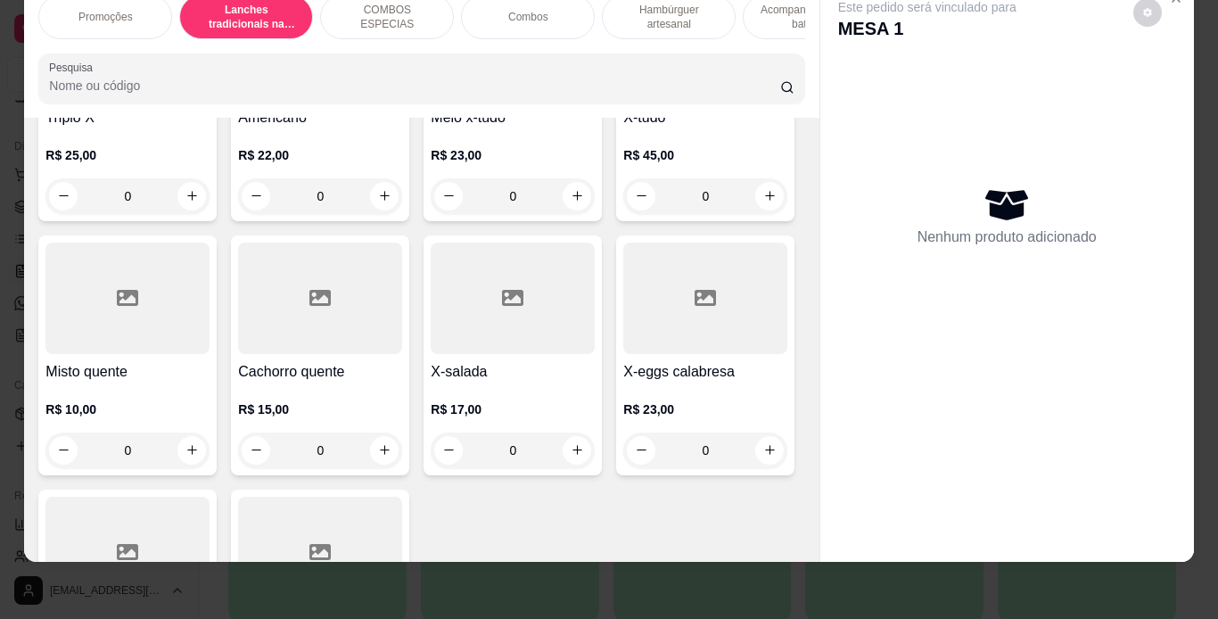
click at [431, 214] on div "0" at bounding box center [513, 196] width 164 height 36
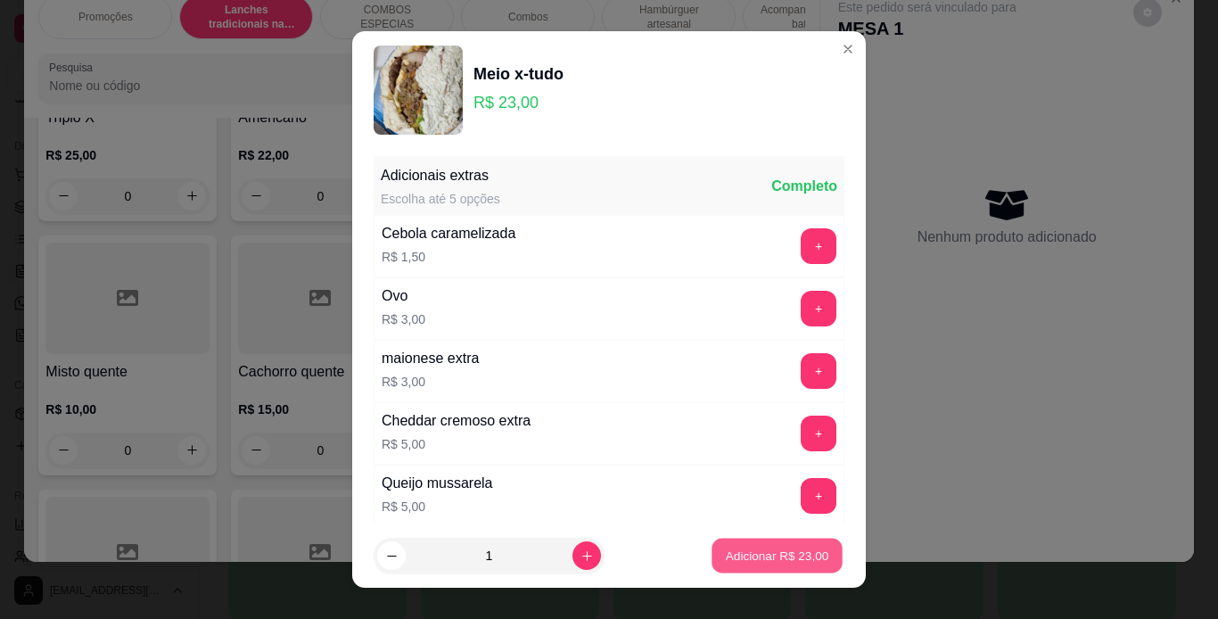
click at [761, 566] on button "Adicionar R$ 23,00" at bounding box center [777, 556] width 131 height 35
type input "1"
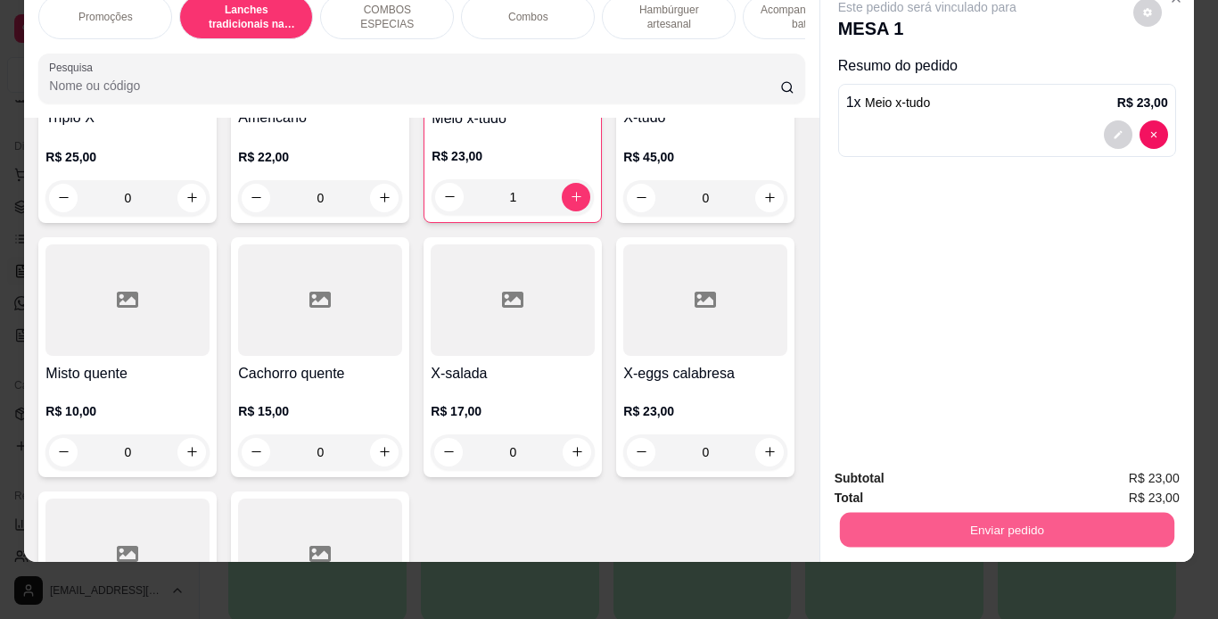
click at [853, 523] on button "Enviar pedido" at bounding box center [1006, 530] width 334 height 35
click at [914, 465] on button "Não registrar e enviar pedido" at bounding box center [948, 472] width 180 height 33
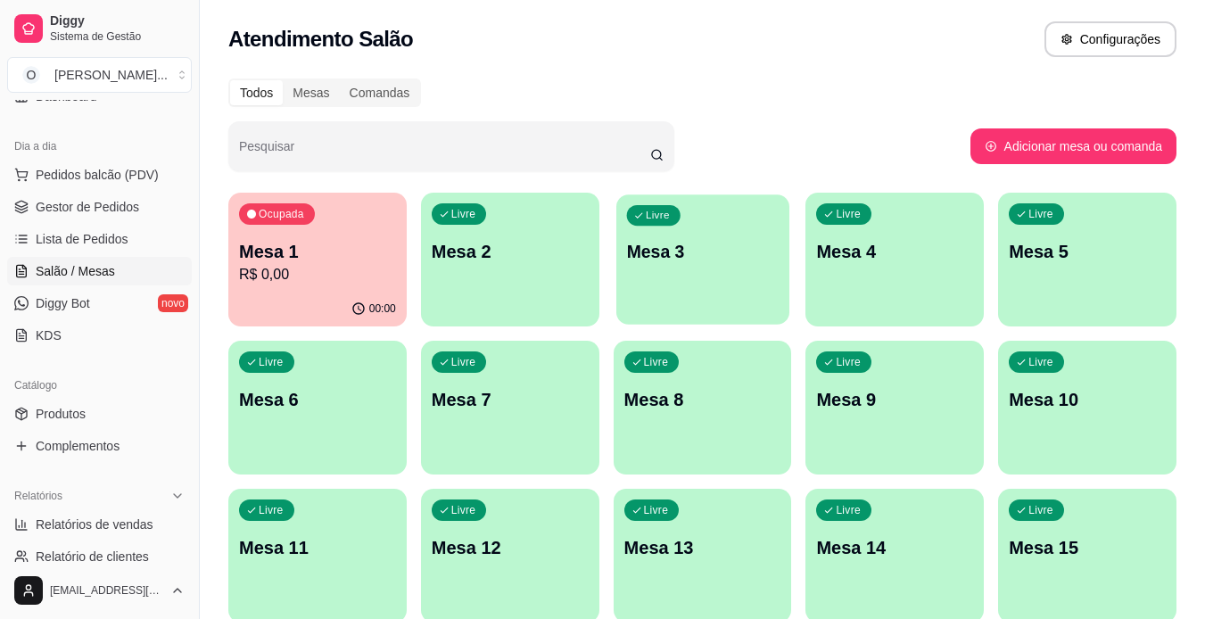
click at [720, 287] on div "Livre Mesa 3" at bounding box center [702, 248] width 173 height 109
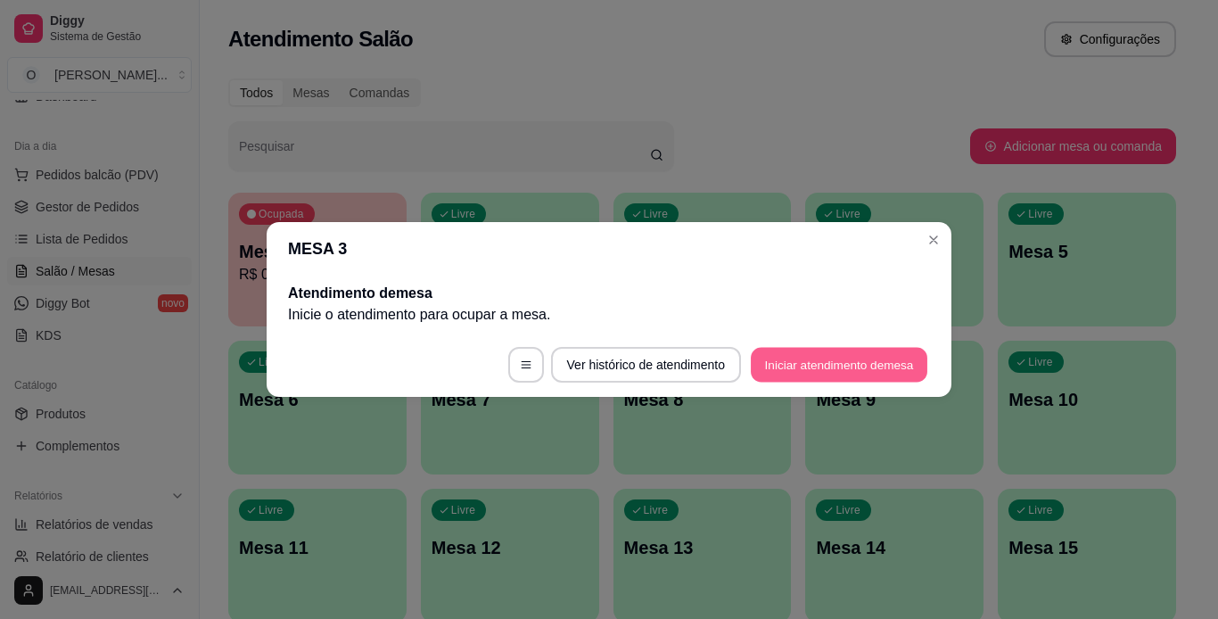
click at [830, 369] on button "Iniciar atendimento de mesa" at bounding box center [839, 365] width 177 height 35
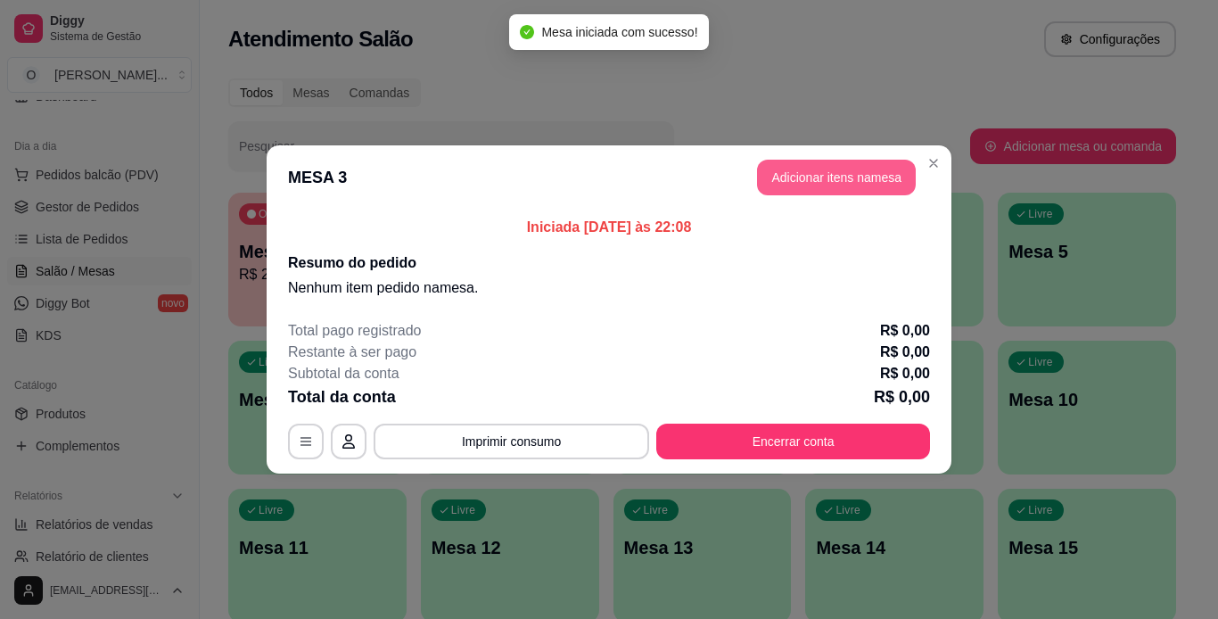
click at [837, 194] on button "Adicionar itens na mesa" at bounding box center [836, 178] width 159 height 36
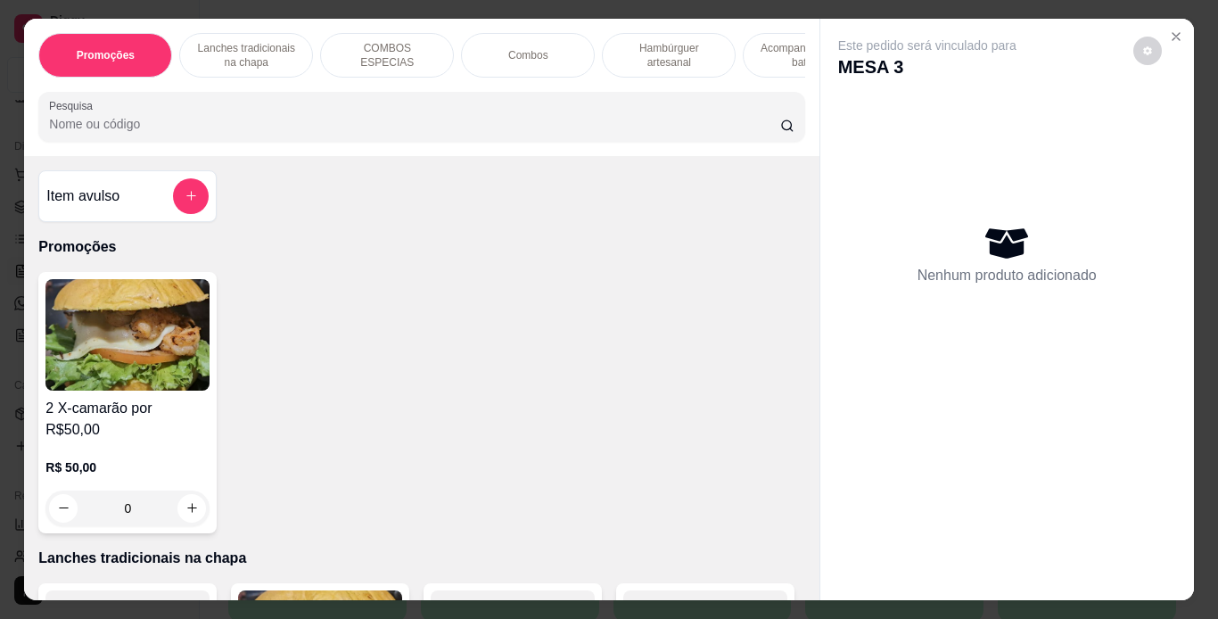
click at [253, 33] on div "Lanches tradicionais na chapa" at bounding box center [246, 55] width 134 height 45
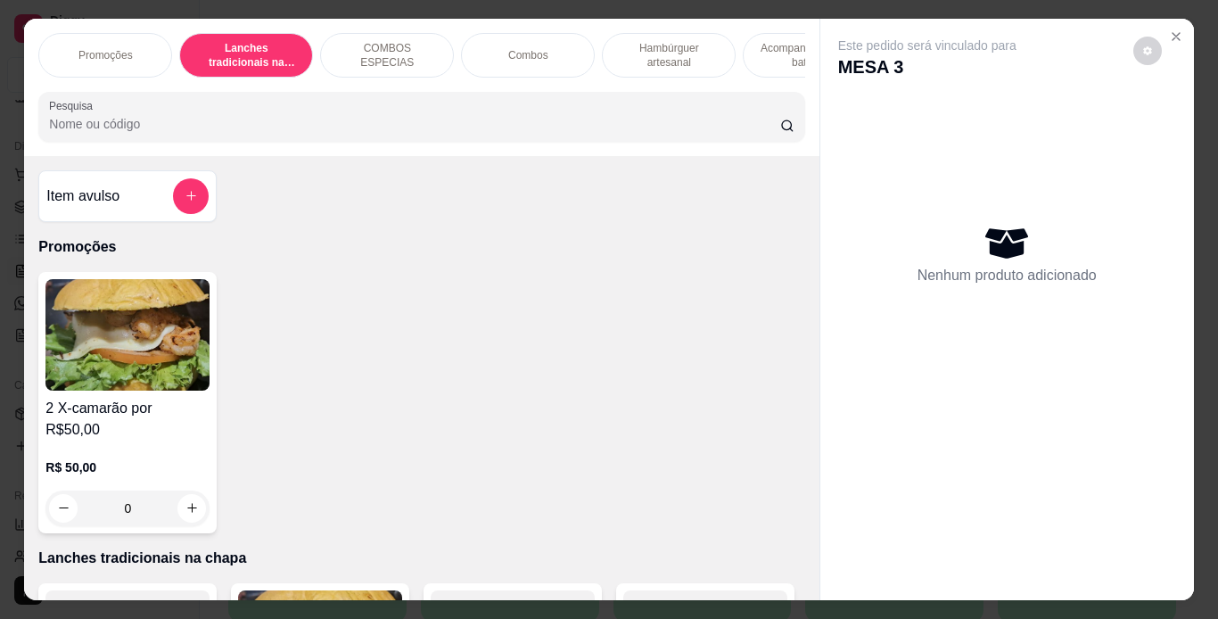
scroll to position [45, 0]
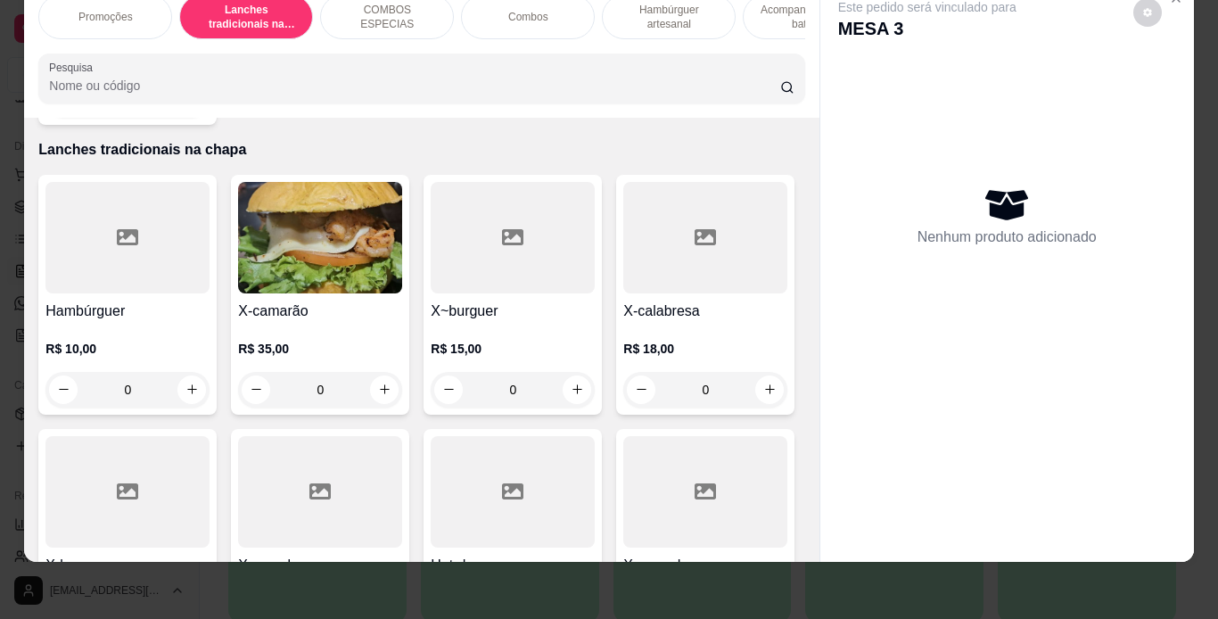
click at [510, 11] on div "Combos" at bounding box center [528, 17] width 134 height 45
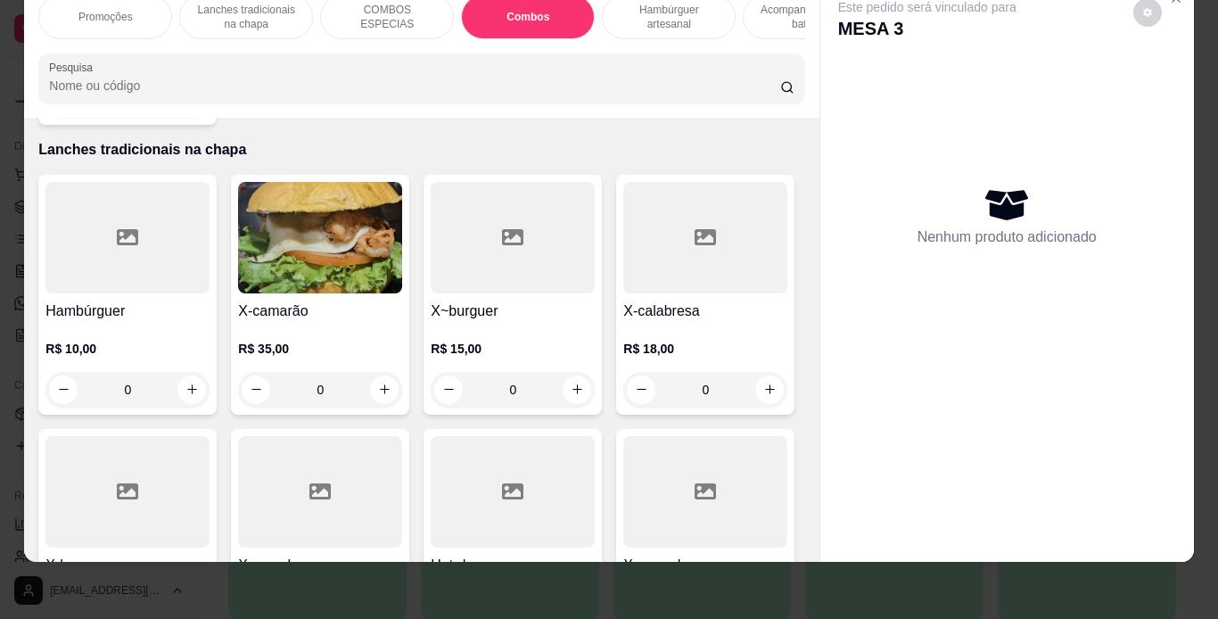
scroll to position [2475, 0]
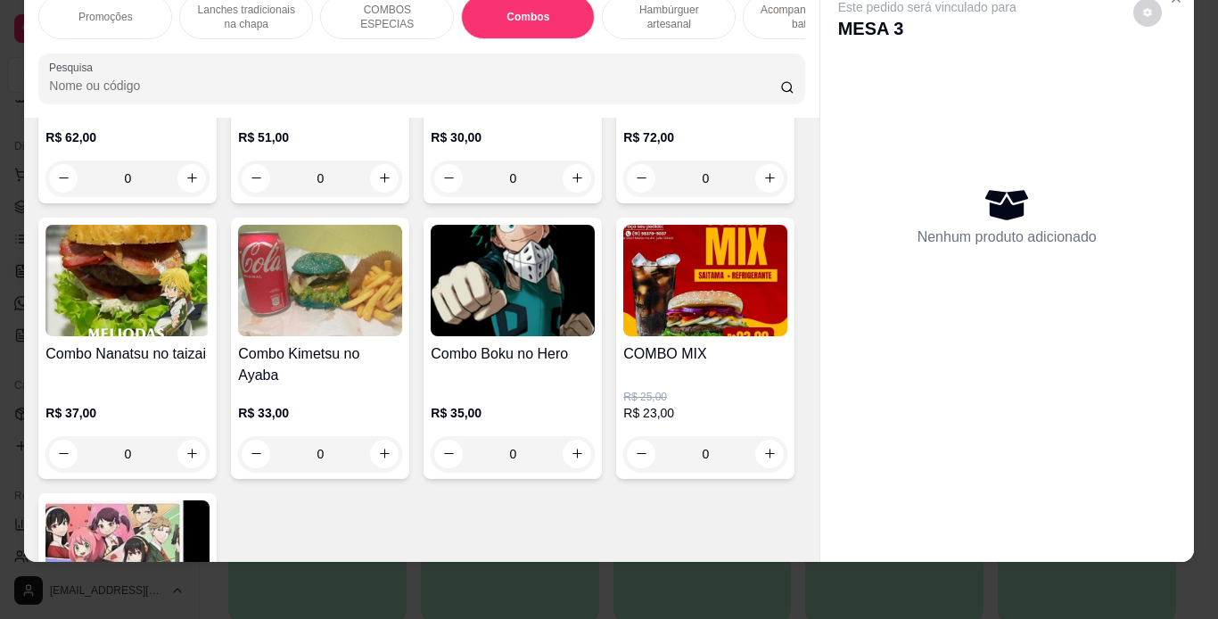
click at [617, 12] on p "Hambúrguer artesanal" at bounding box center [668, 17] width 103 height 29
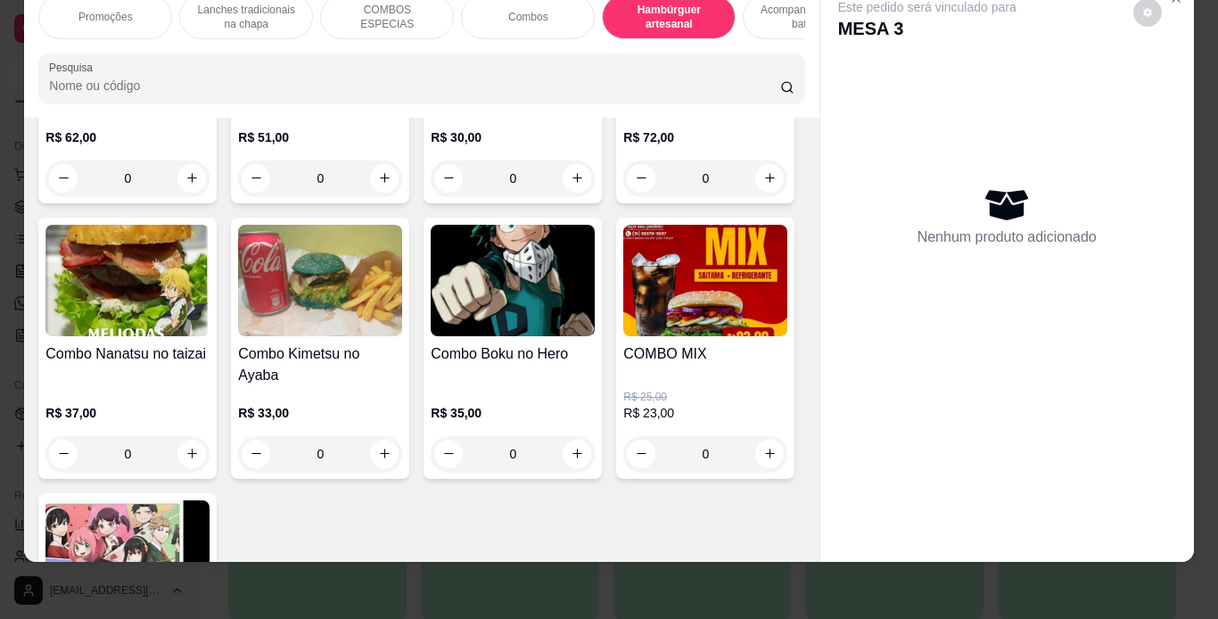
scroll to position [3287, 0]
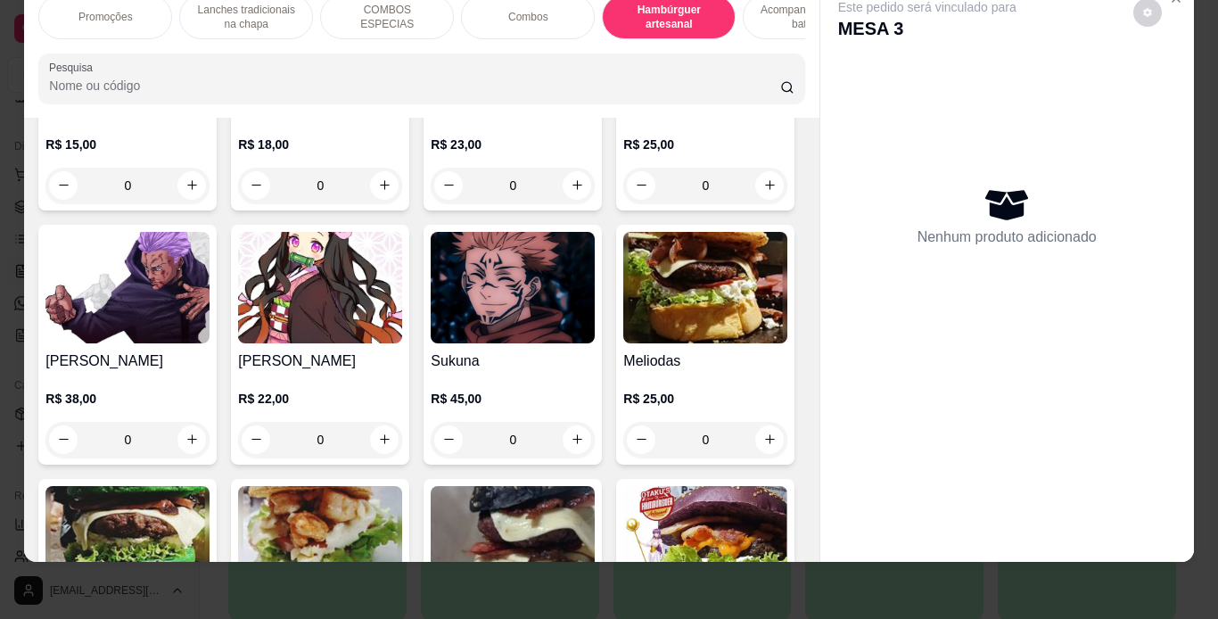
click at [336, 210] on div "Saitama R$ 18,00 0" at bounding box center [320, 91] width 178 height 240
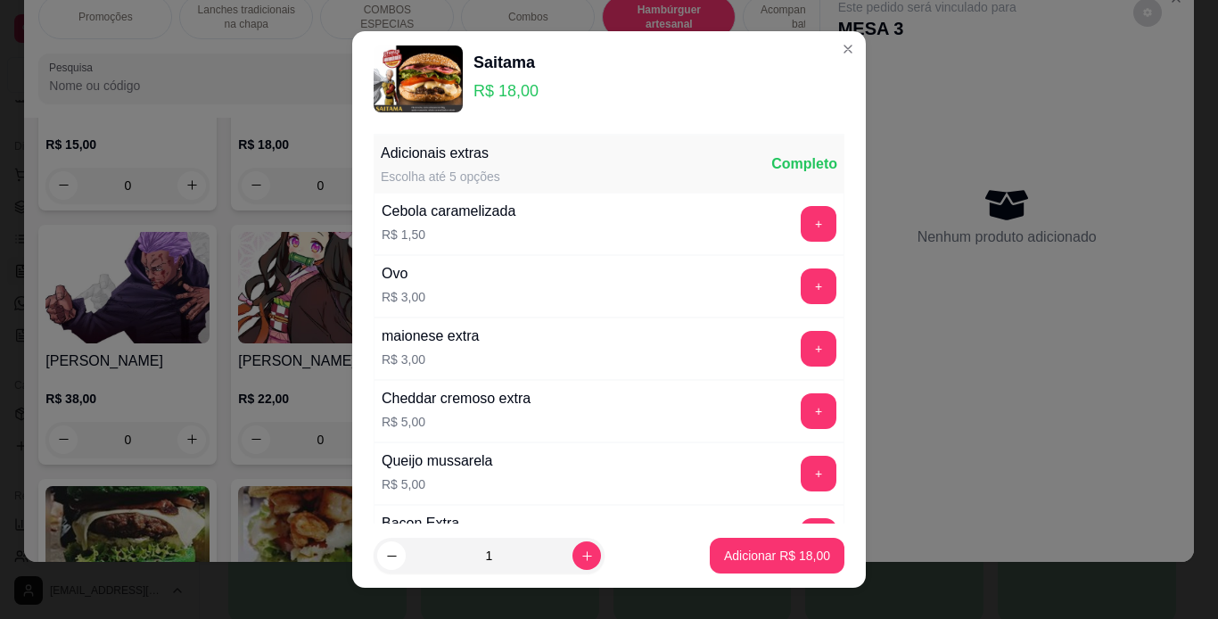
scroll to position [364, 0]
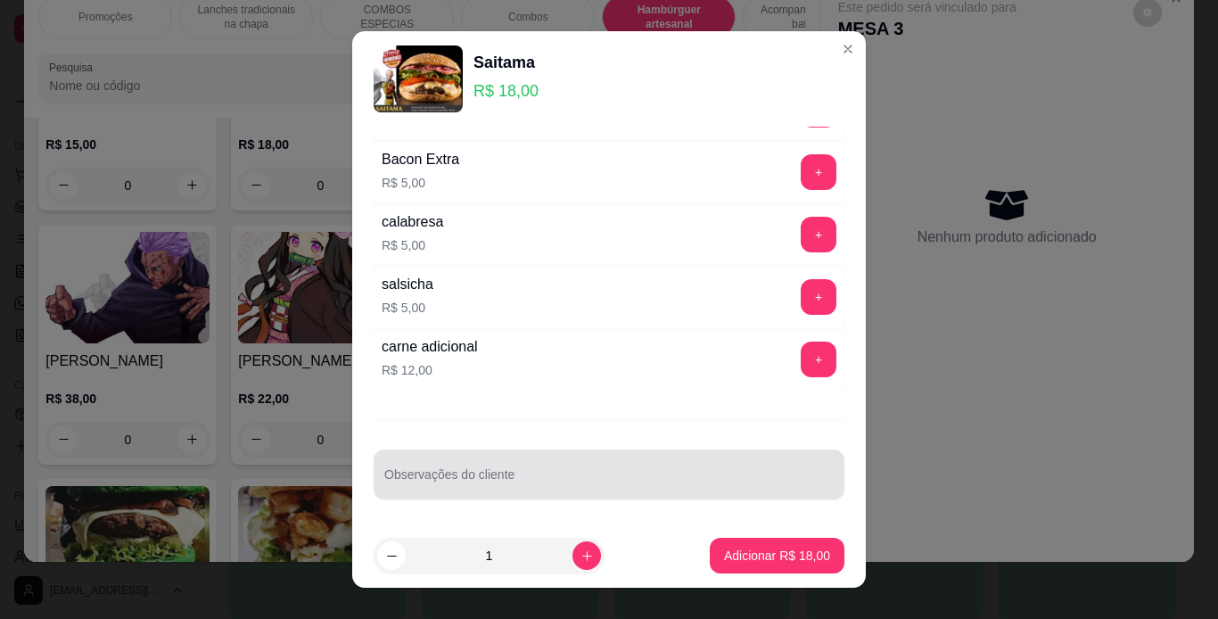
click at [457, 471] on div at bounding box center [608, 475] width 449 height 36
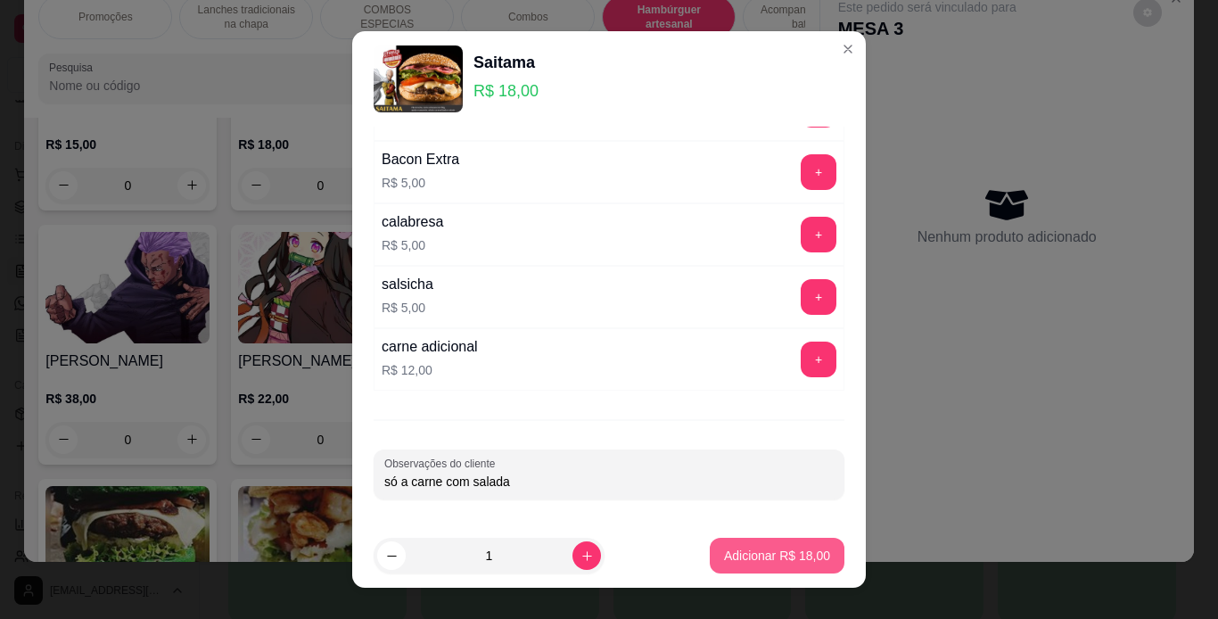
type input "só a carne com salada"
click at [726, 557] on p "Adicionar R$ 18,00" at bounding box center [777, 556] width 103 height 17
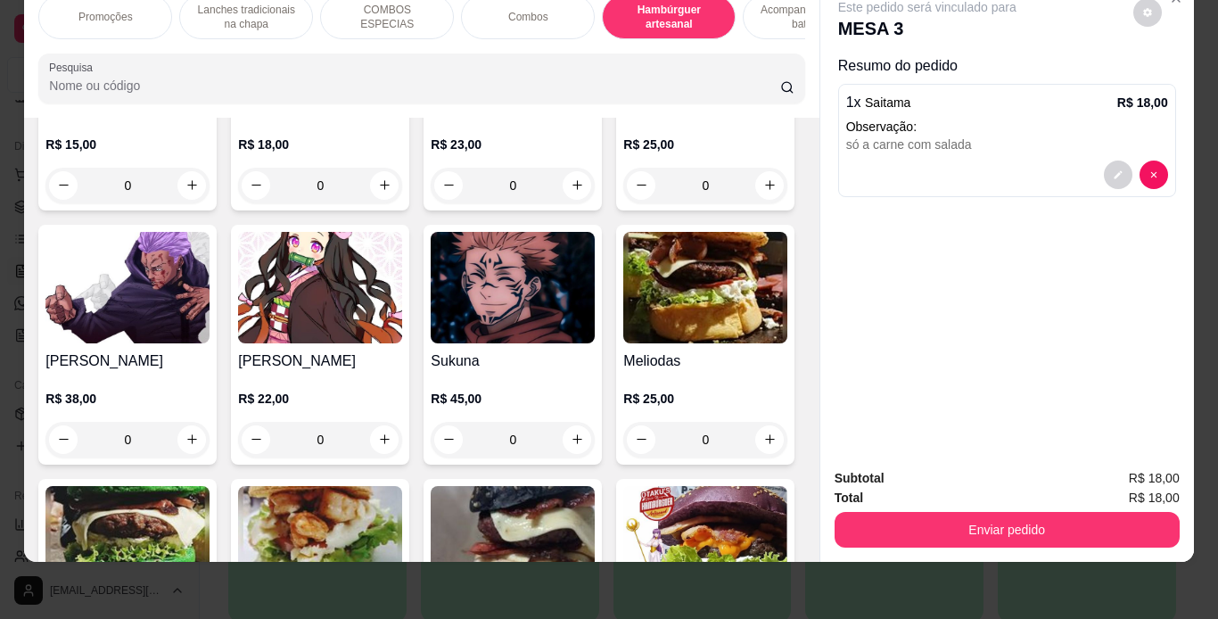
click at [208, 7] on p "Lanches tradicionais na chapa" at bounding box center [245, 17] width 103 height 29
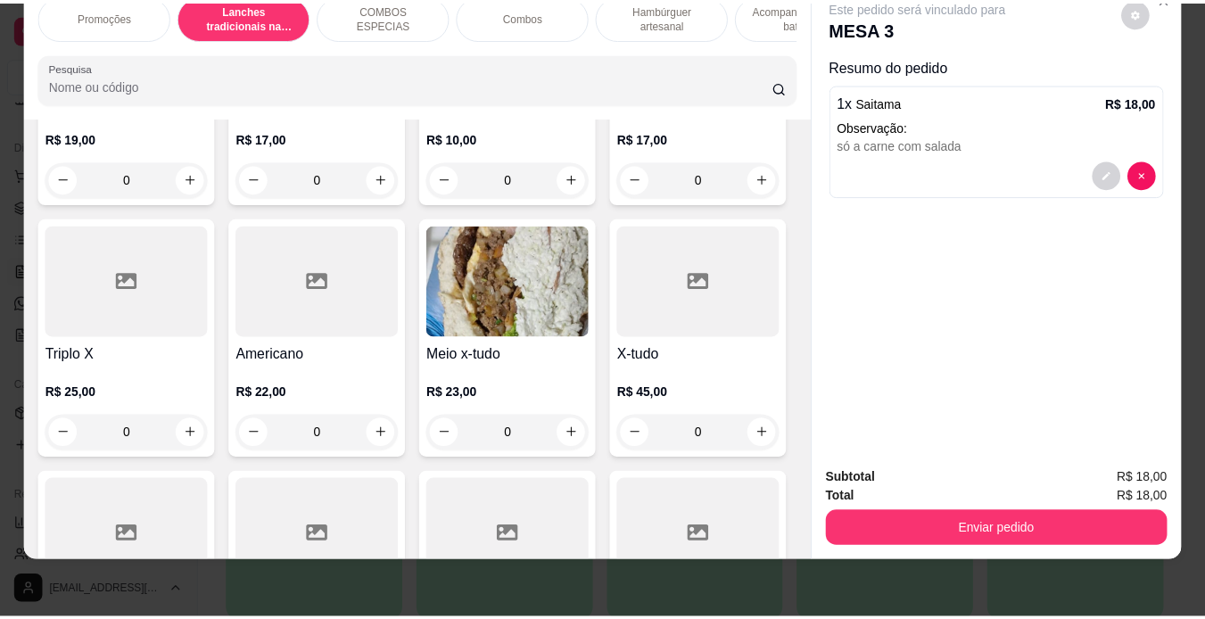
scroll to position [836, 0]
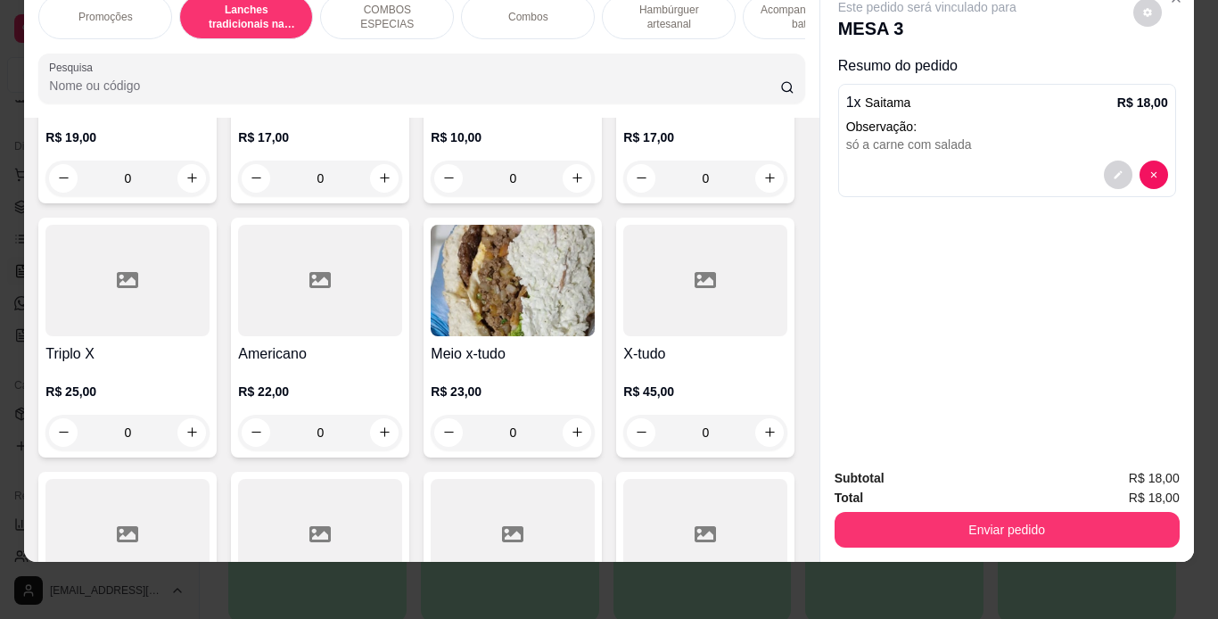
click at [431, 336] on img at bounding box center [513, 280] width 164 height 111
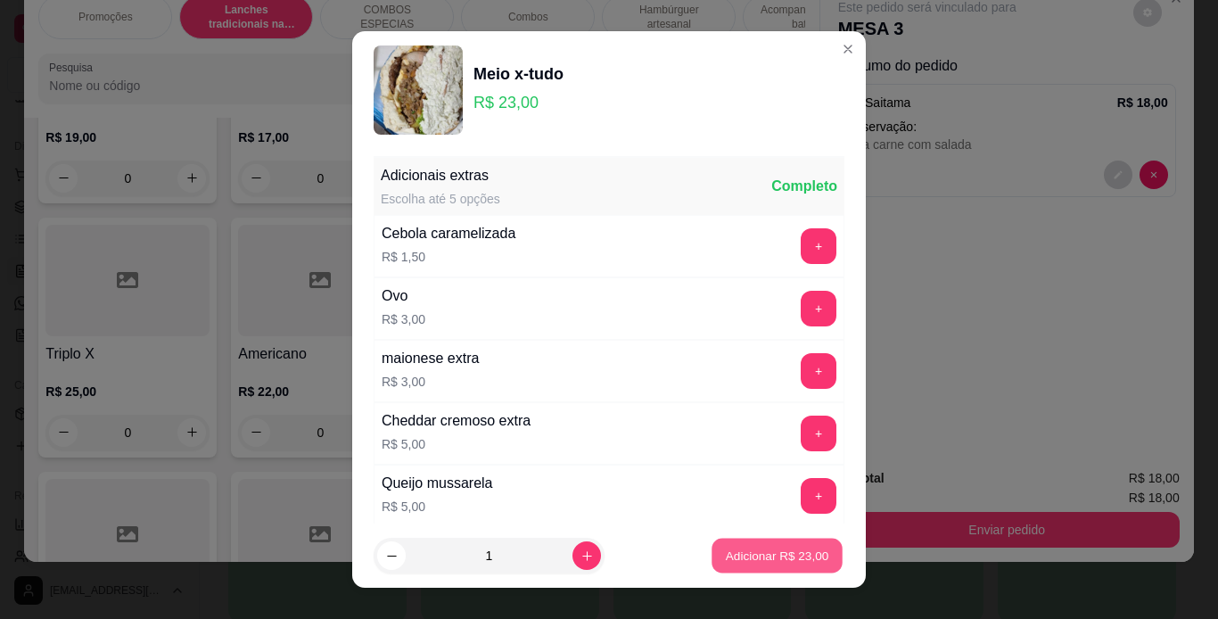
click at [726, 548] on p "Adicionar R$ 23,00" at bounding box center [777, 556] width 103 height 17
type input "1"
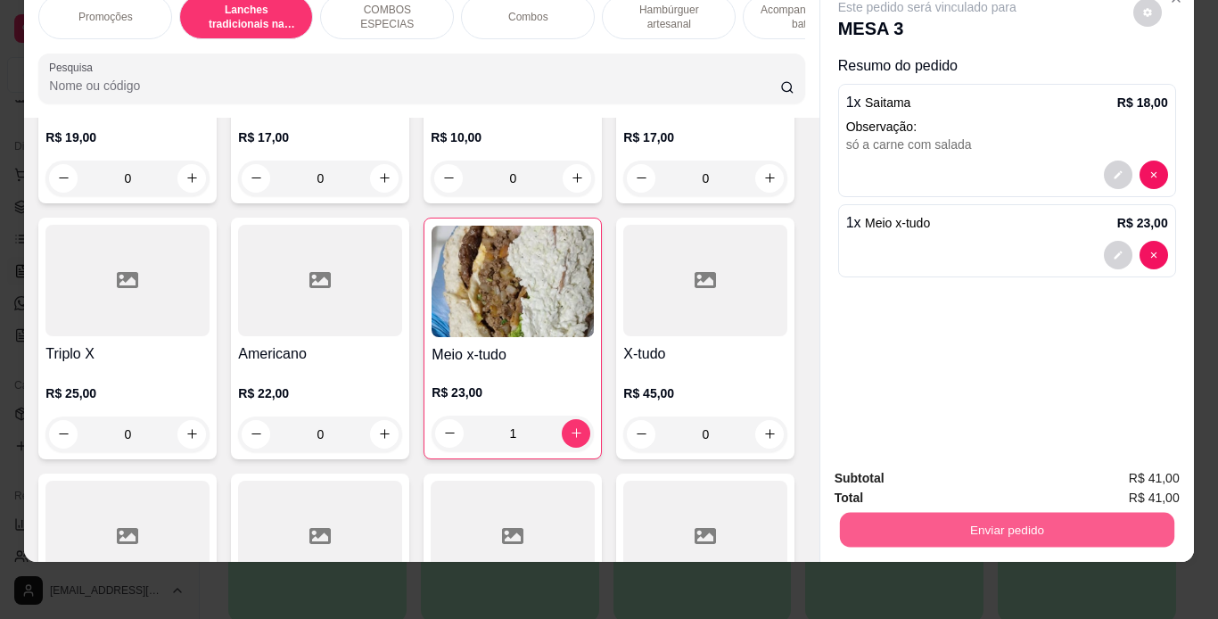
click at [863, 513] on button "Enviar pedido" at bounding box center [1006, 530] width 334 height 35
click at [906, 469] on button "Não registrar e enviar pedido" at bounding box center [948, 472] width 180 height 33
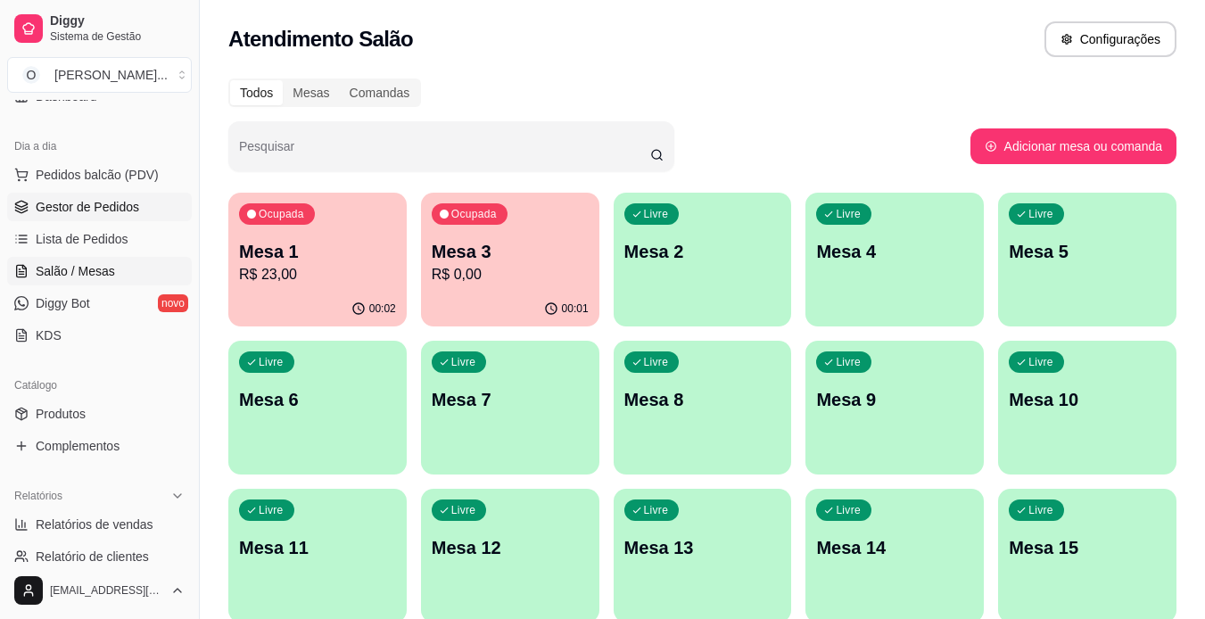
click at [86, 205] on span "Gestor de Pedidos" at bounding box center [87, 207] width 103 height 18
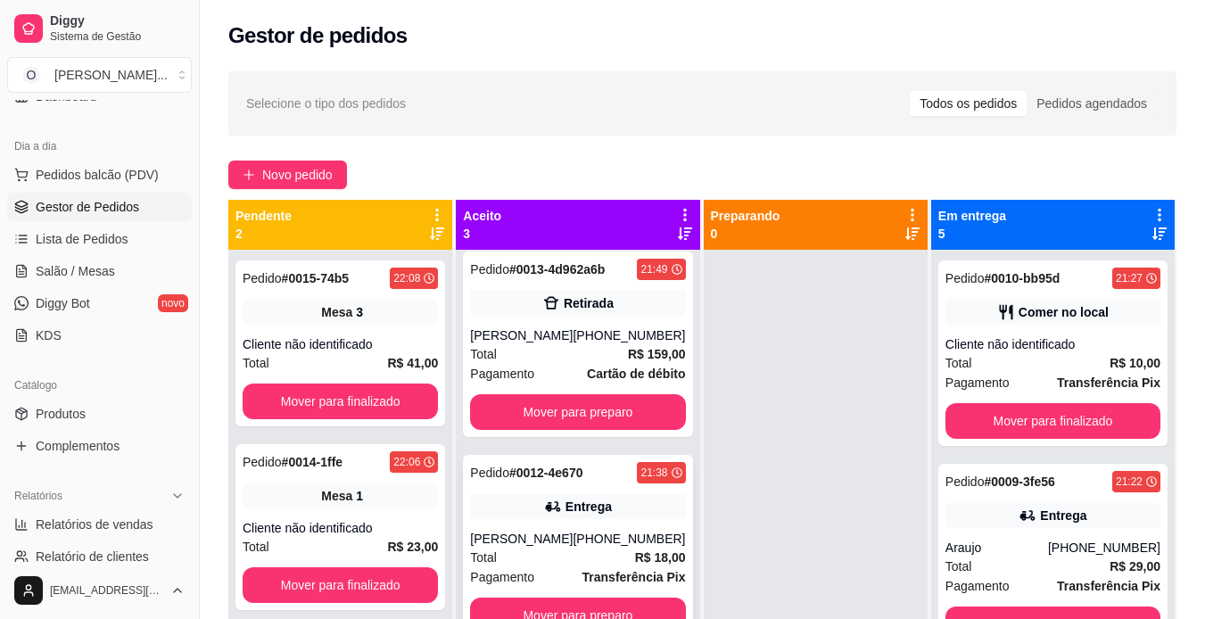
scroll to position [50, 0]
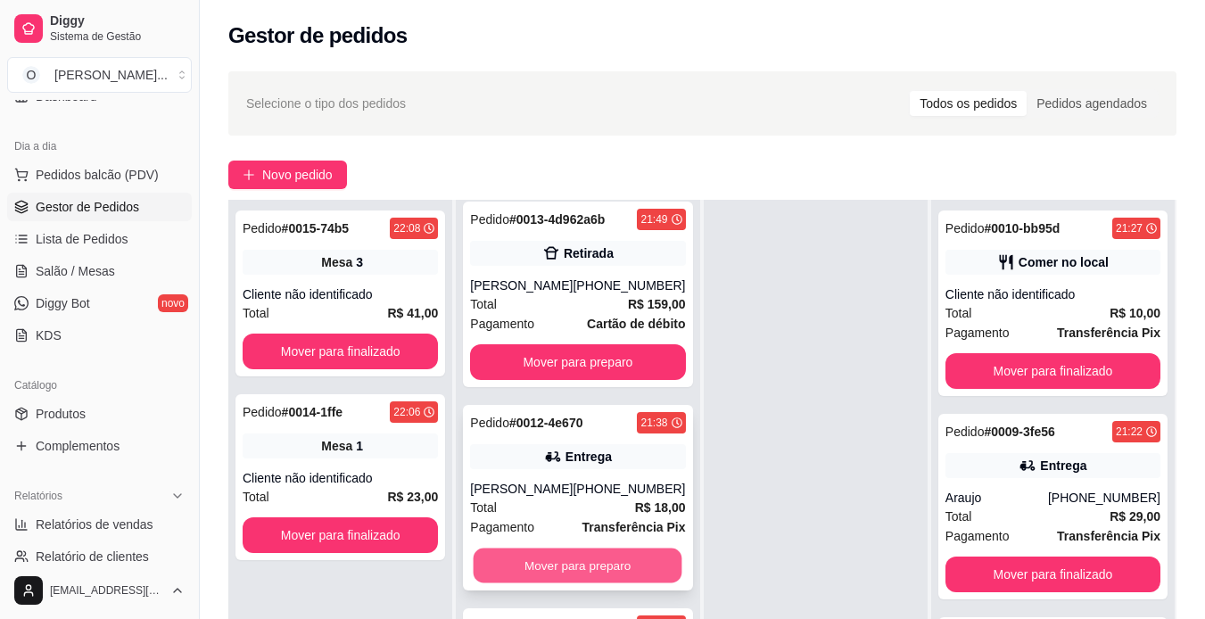
click at [589, 565] on button "Mover para preparo" at bounding box center [578, 565] width 209 height 35
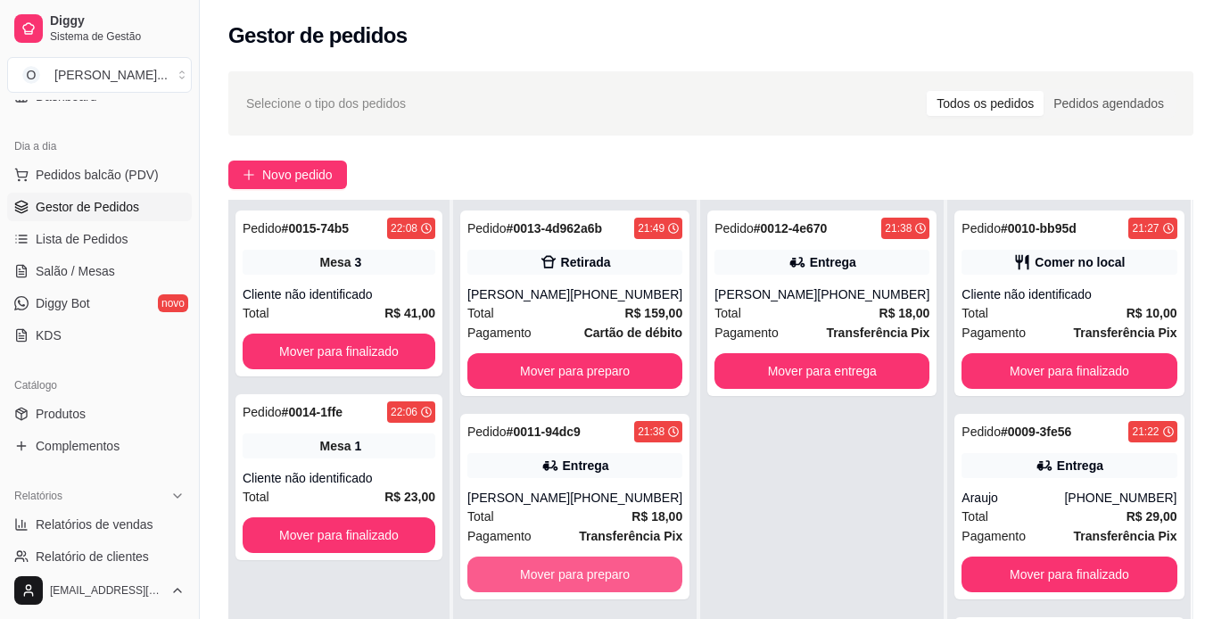
scroll to position [0, 0]
click at [606, 581] on button "Mover para preparo" at bounding box center [575, 574] width 209 height 35
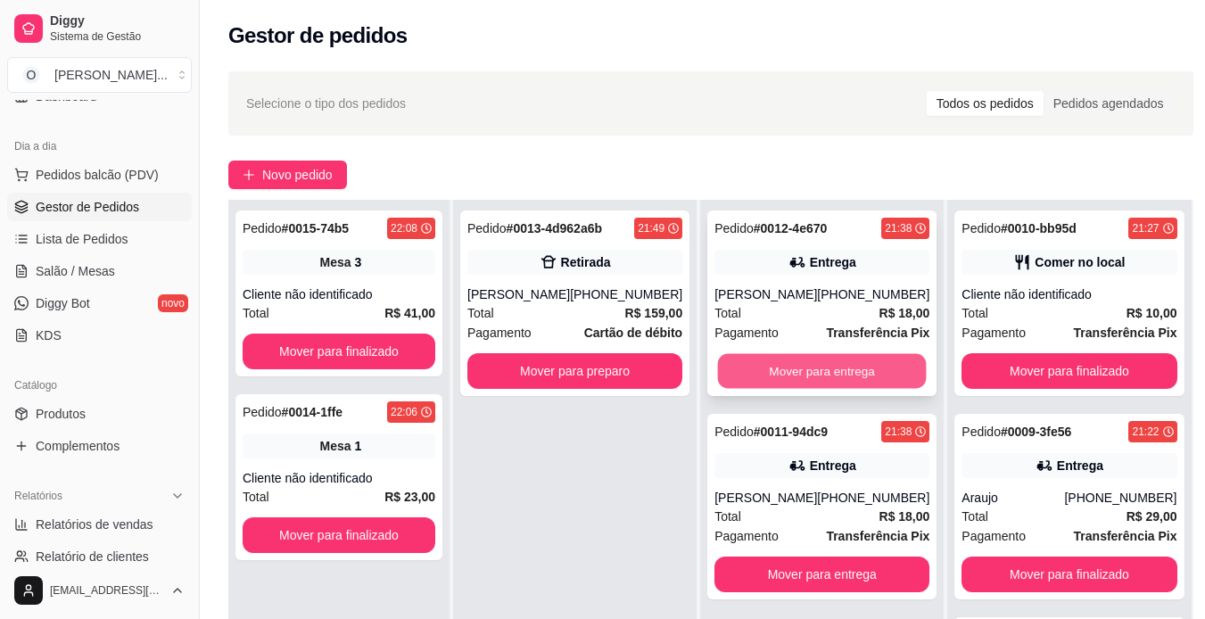
click at [891, 376] on button "Mover para entrega" at bounding box center [822, 371] width 209 height 35
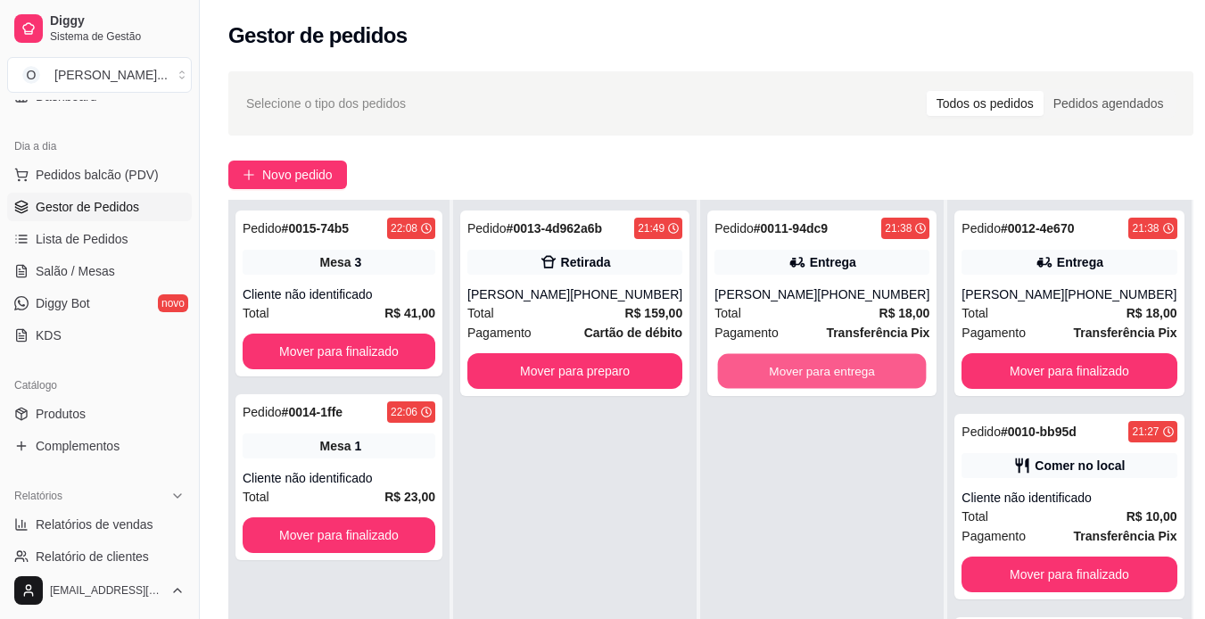
click at [891, 376] on button "Mover para entrega" at bounding box center [822, 371] width 209 height 35
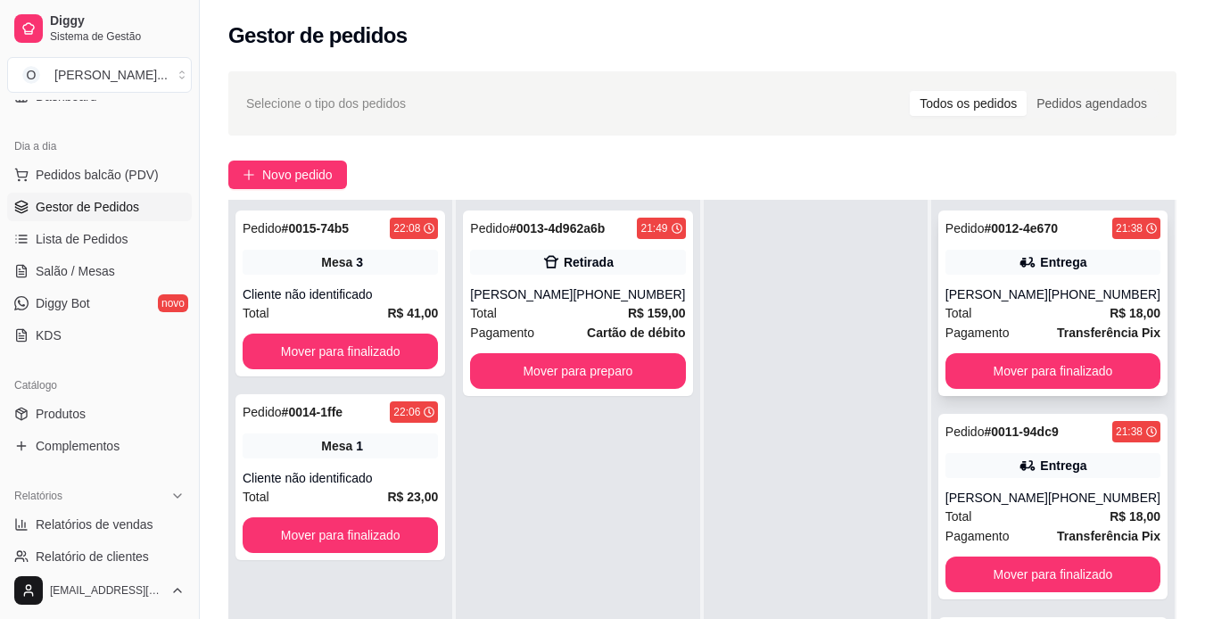
click at [1058, 239] on div "Pedido # 0012-4e670 21:38 Entrega pamela [PHONE_NUMBER] Total R$ 18,00 Pagament…" at bounding box center [1052, 302] width 229 height 185
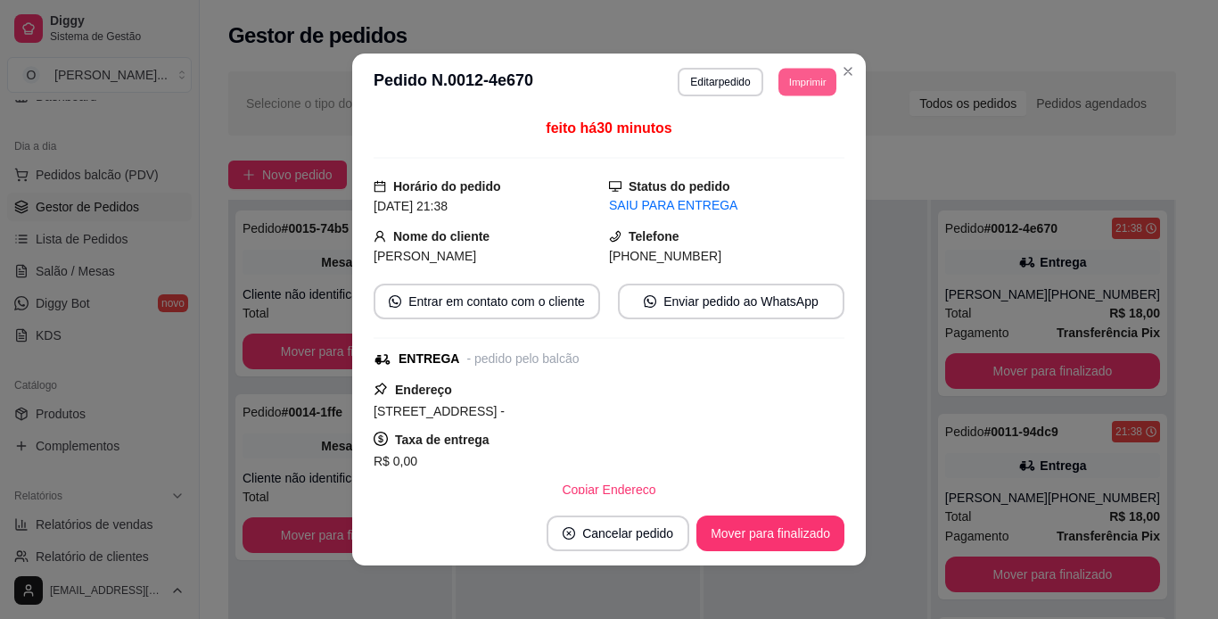
click at [786, 78] on button "Imprimir" at bounding box center [808, 82] width 58 height 28
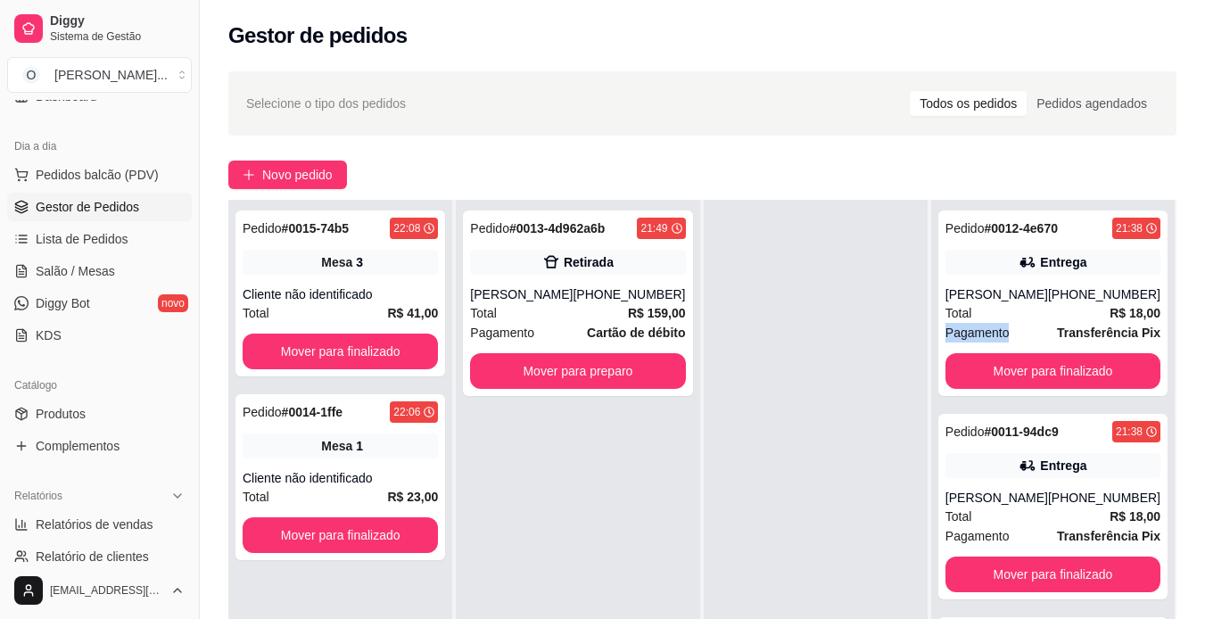
click at [939, 328] on div "Pedido # 0012-4e670 21:38 Entrega pamela [PHONE_NUMBER] Total R$ 18,00 Pagament…" at bounding box center [1052, 302] width 229 height 185
click at [1018, 368] on button "Mover para finalizado" at bounding box center [1052, 371] width 209 height 35
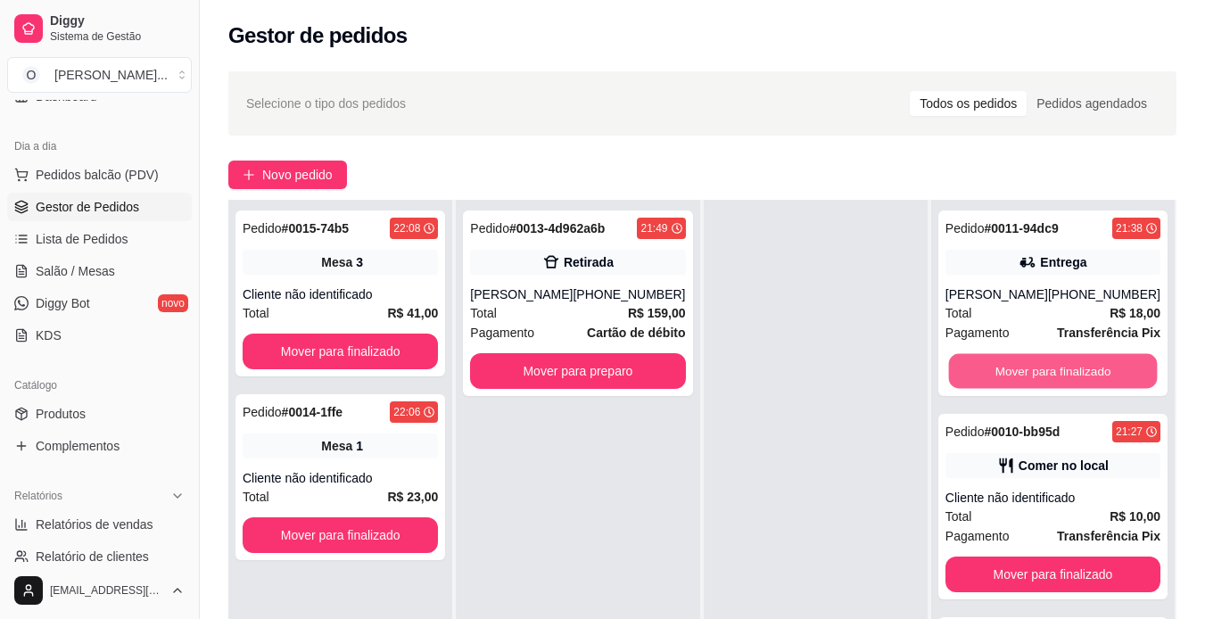
click at [1018, 368] on button "Mover para finalizado" at bounding box center [1052, 371] width 209 height 35
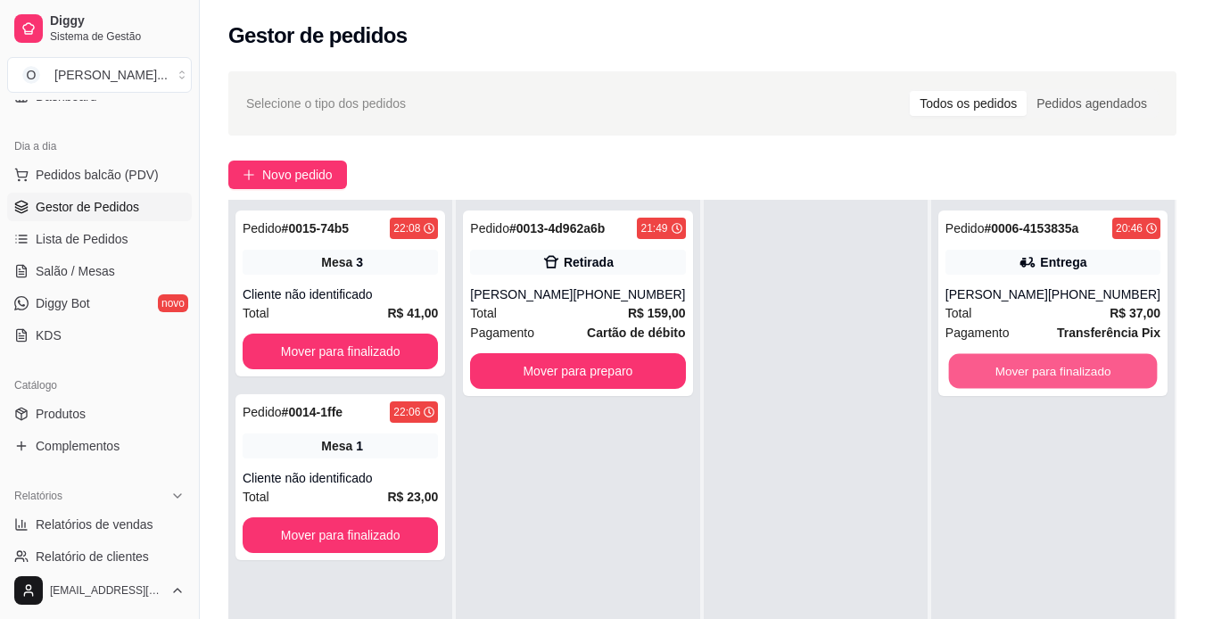
click at [1018, 368] on button "Mover para finalizado" at bounding box center [1052, 371] width 209 height 35
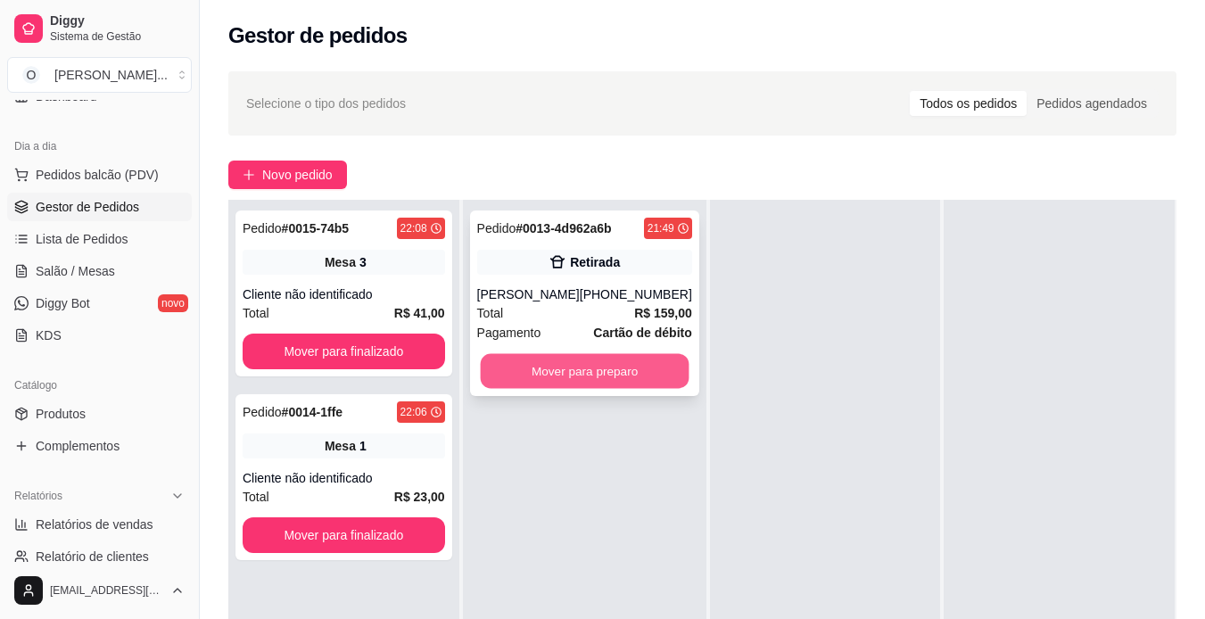
click at [623, 361] on button "Mover para preparo" at bounding box center [584, 371] width 209 height 35
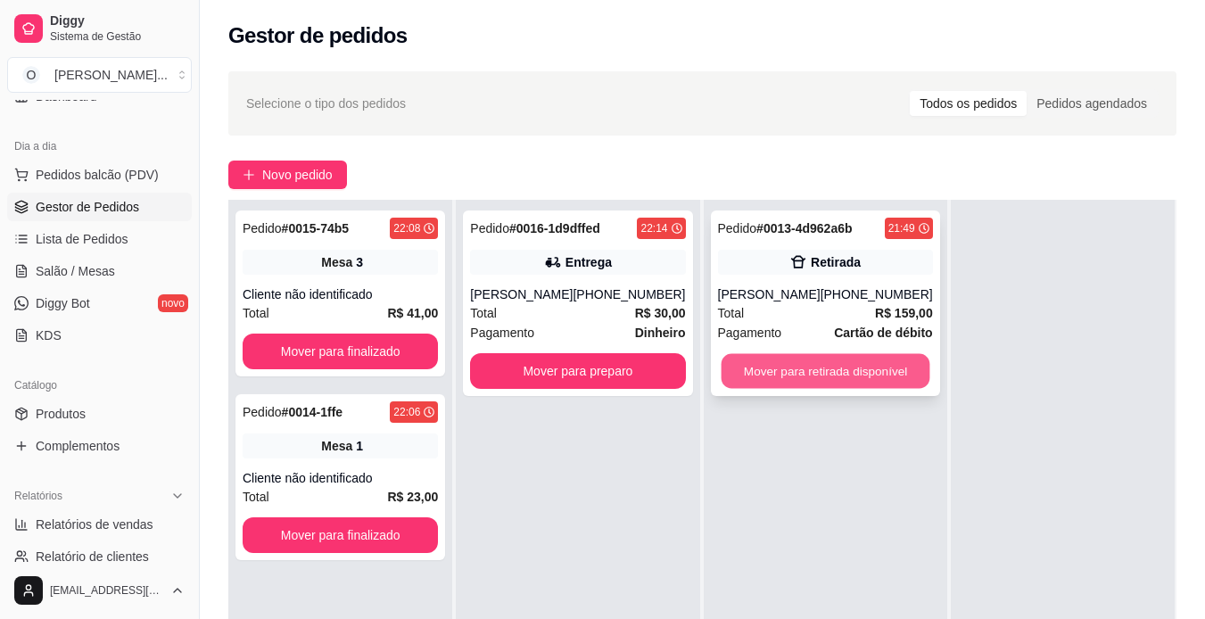
click at [754, 372] on button "Mover para retirada disponível" at bounding box center [825, 371] width 209 height 35
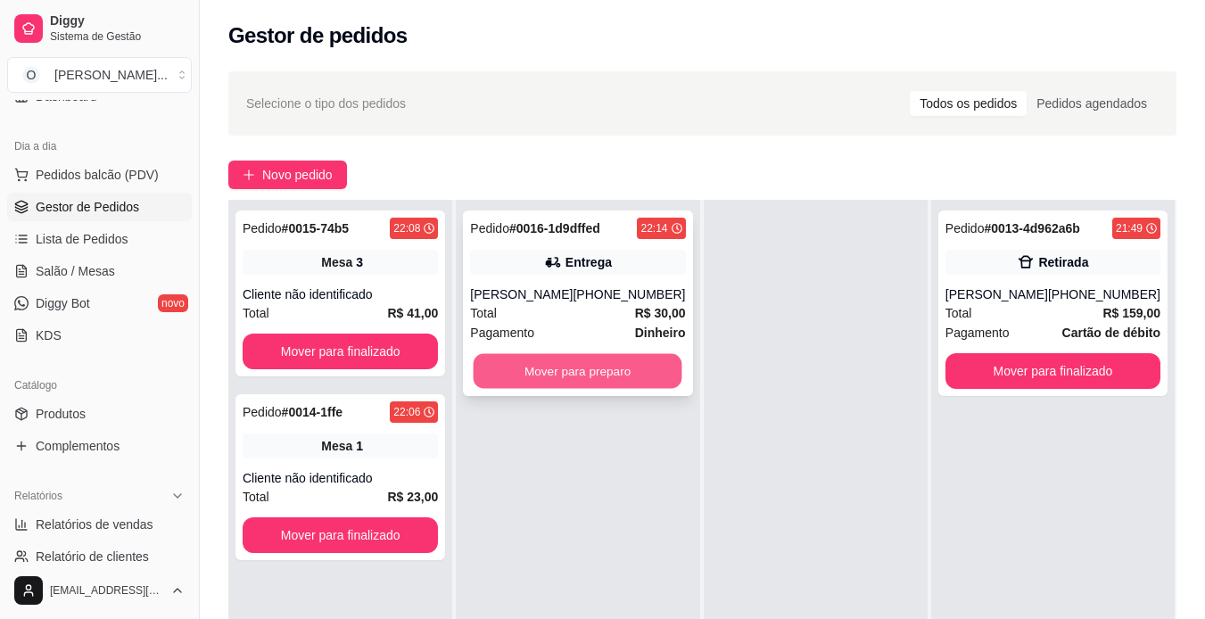
click at [608, 366] on button "Mover para preparo" at bounding box center [578, 371] width 209 height 35
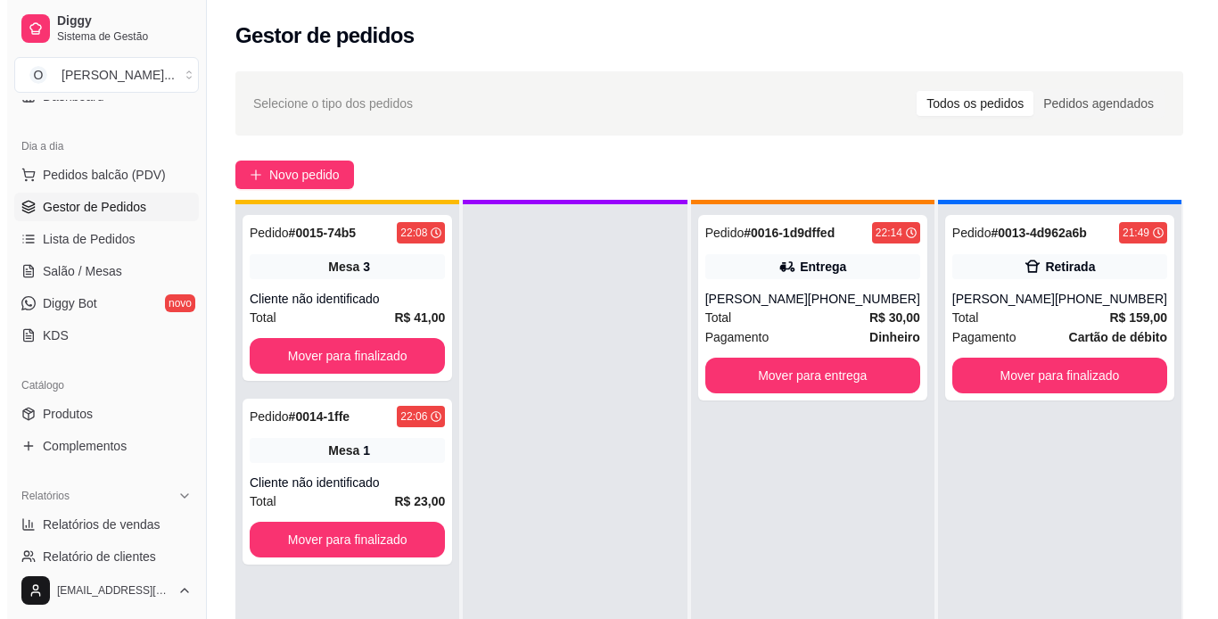
scroll to position [46, 0]
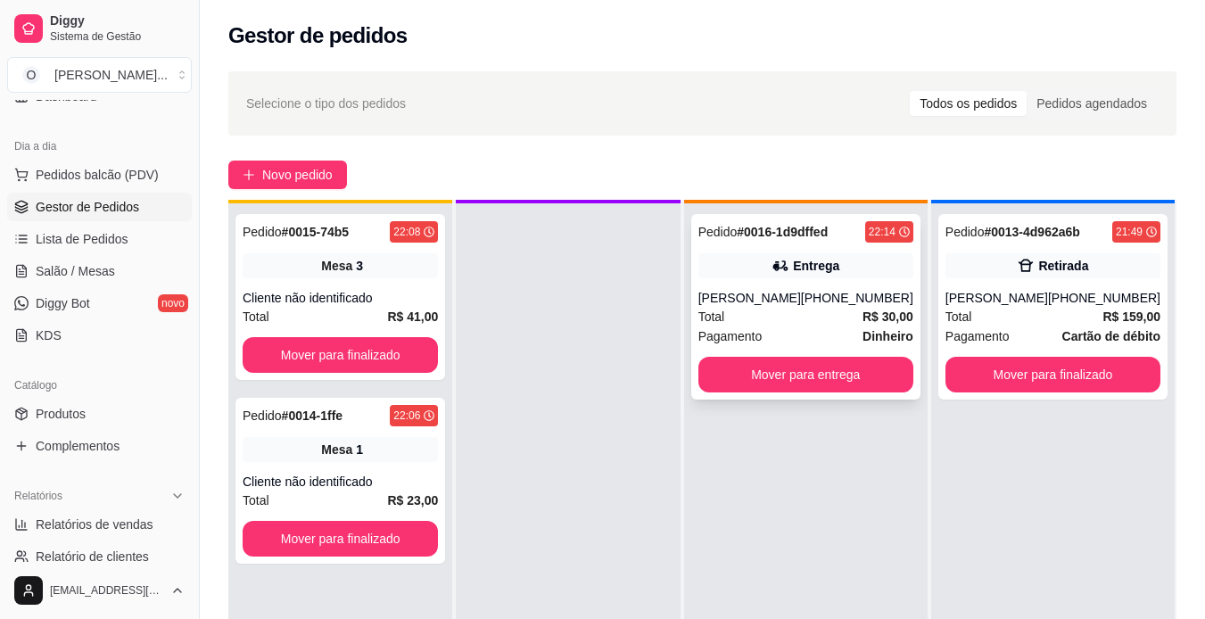
click at [894, 294] on div "[PHONE_NUMBER]" at bounding box center [857, 298] width 112 height 18
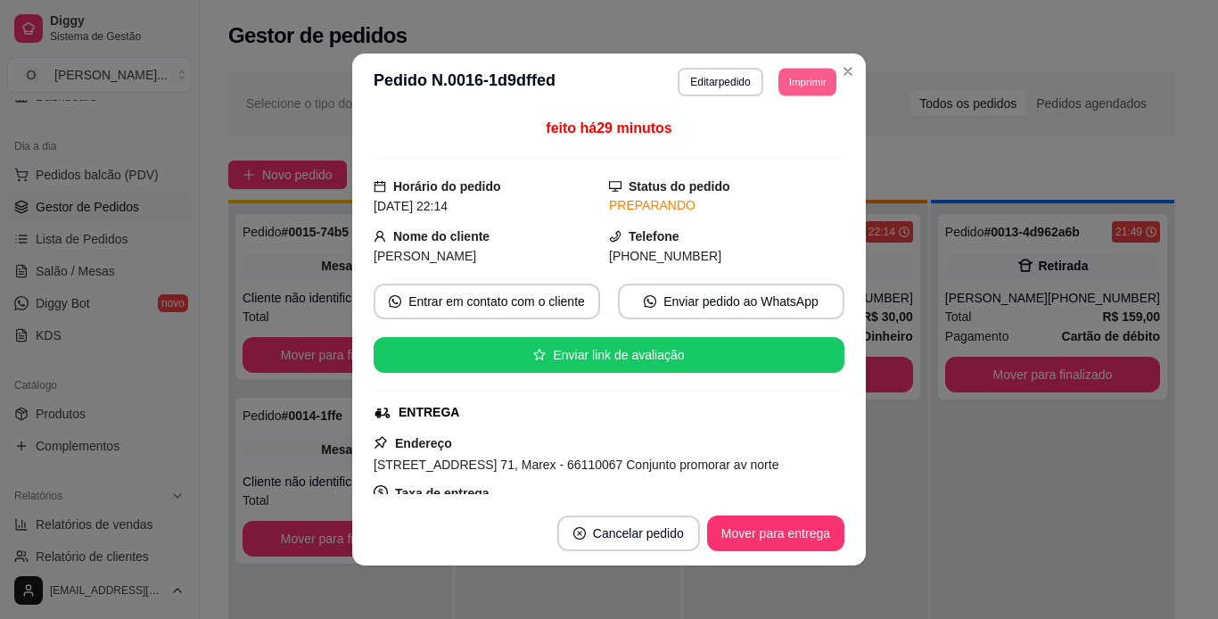
click at [817, 87] on button "Imprimir" at bounding box center [808, 82] width 58 height 28
click at [794, 142] on button "IMPRESSORA" at bounding box center [767, 144] width 125 height 28
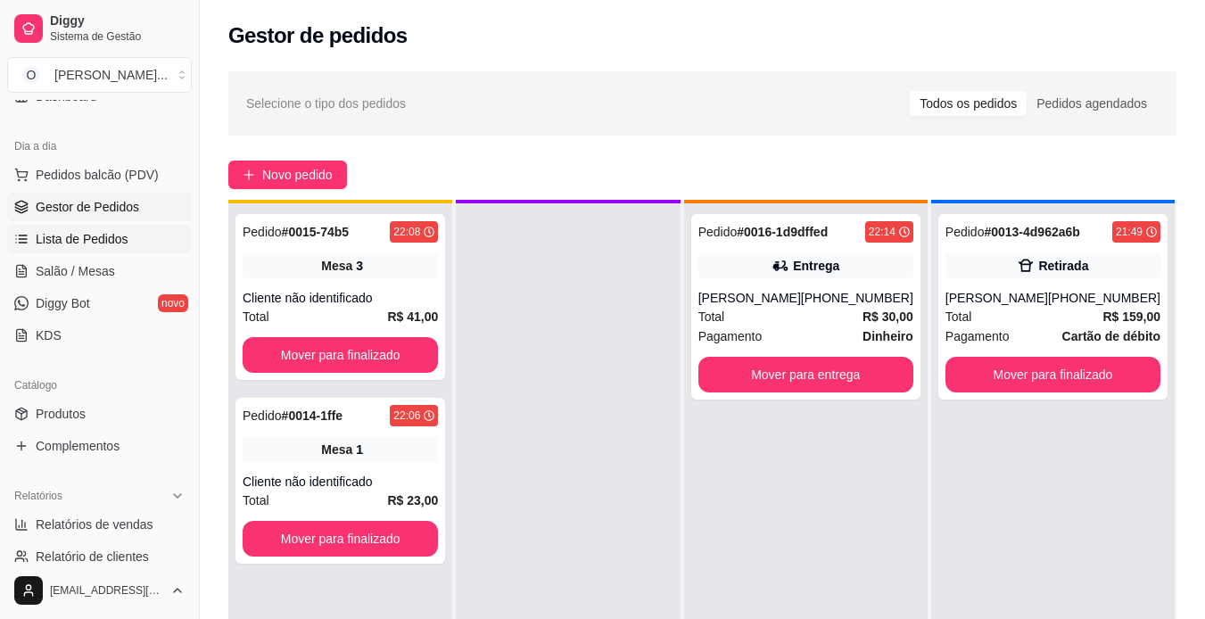
click at [105, 241] on span "Lista de Pedidos" at bounding box center [82, 239] width 93 height 18
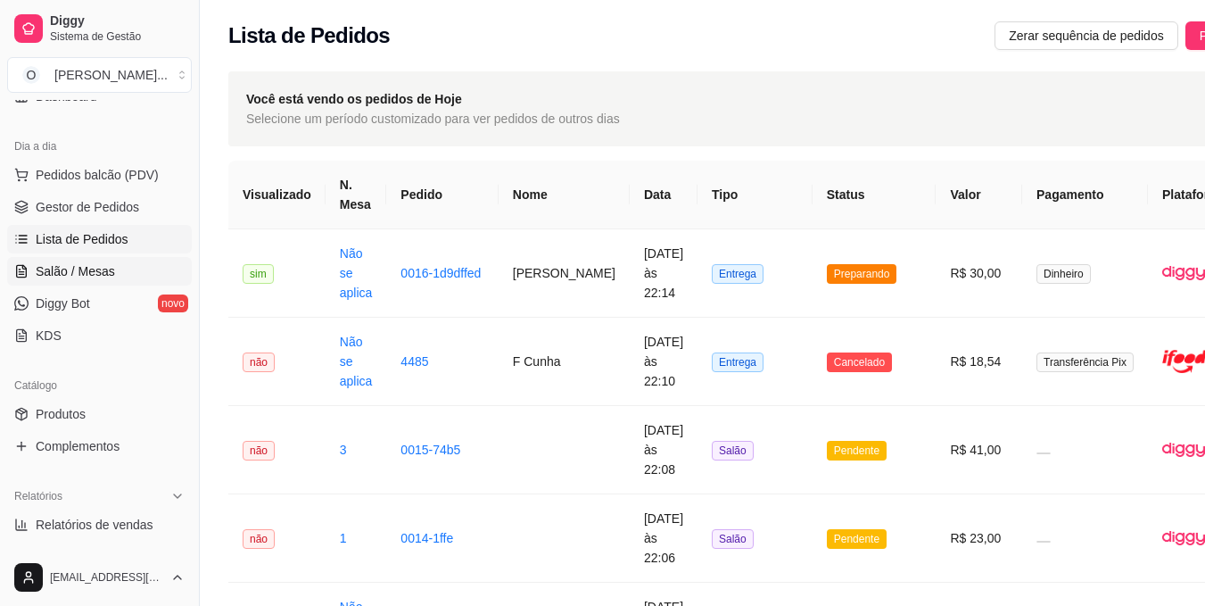
click at [90, 264] on span "Salão / Mesas" at bounding box center [75, 271] width 79 height 18
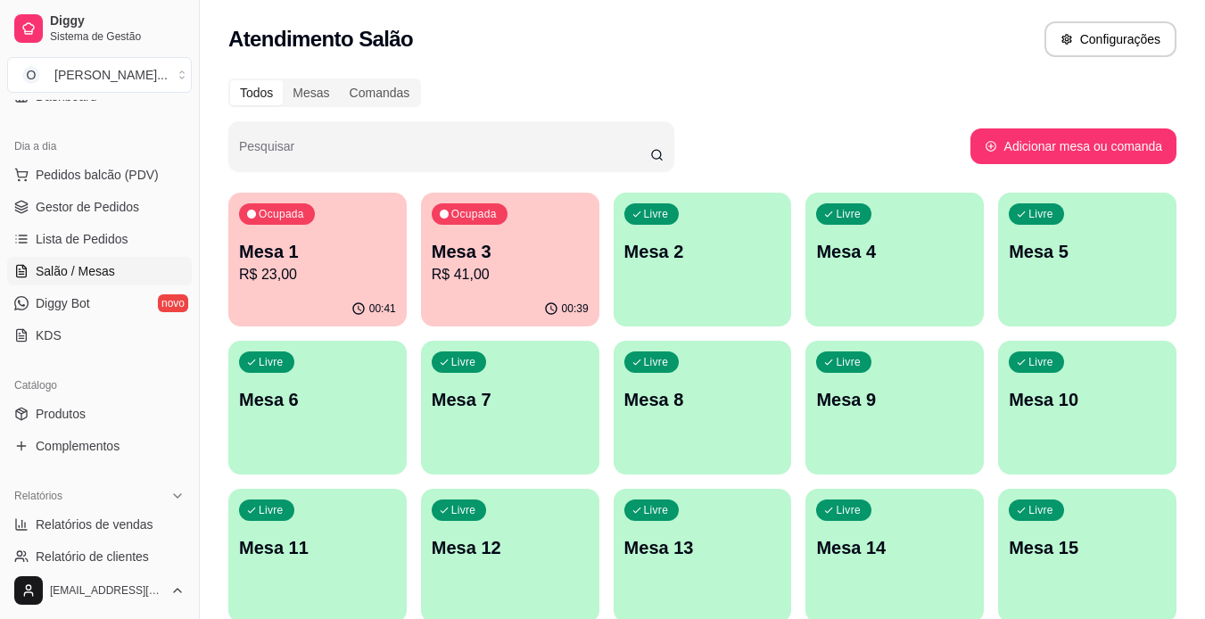
click at [90, 264] on span "Salão / Mesas" at bounding box center [75, 271] width 79 height 18
click at [469, 274] on p "R$ 41,00" at bounding box center [509, 274] width 152 height 21
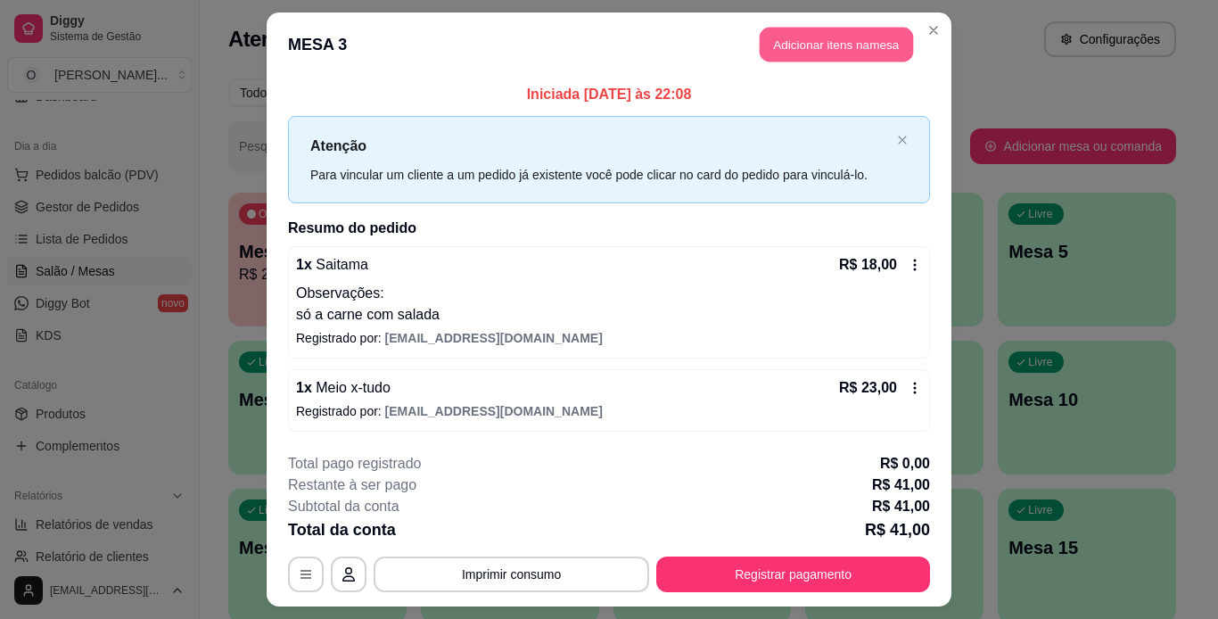
click at [803, 35] on button "Adicionar itens na mesa" at bounding box center [836, 45] width 153 height 35
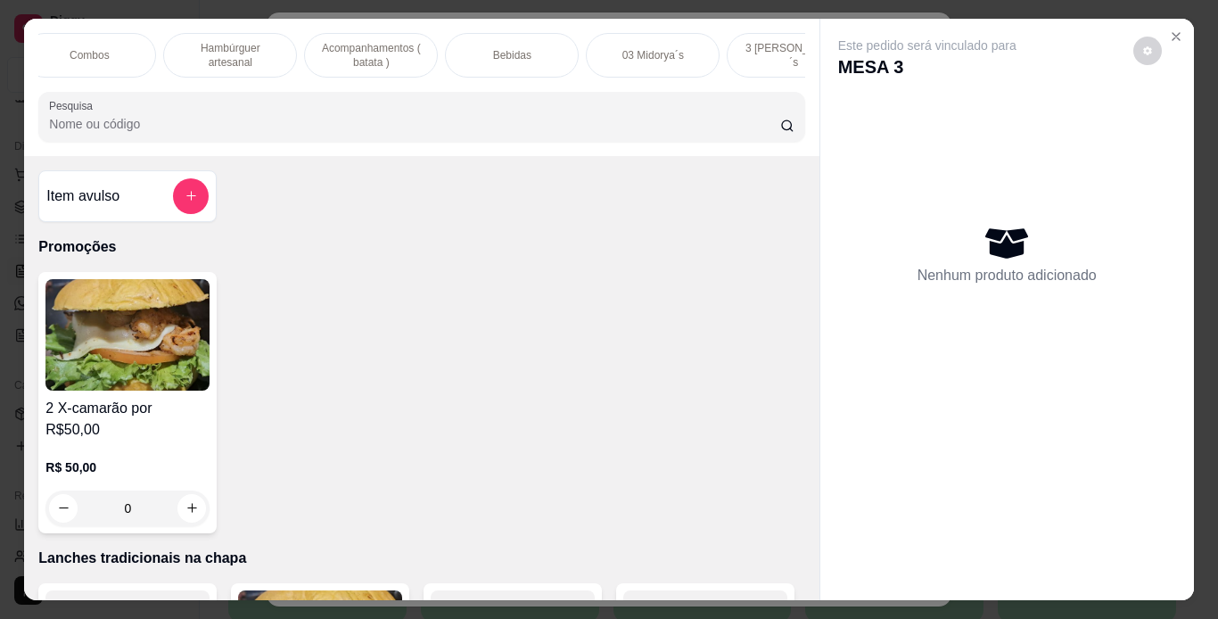
scroll to position [0, 445]
drag, startPoint x: 739, startPoint y: 44, endPoint x: 516, endPoint y: 49, distance: 223.0
click at [516, 49] on div "Promoções Lanches tradicionais na chapa COMBOS ESPECIAS Combos Hambúrguer artes…" at bounding box center [421, 55] width 766 height 45
click at [516, 49] on p "Bebidas" at bounding box center [506, 55] width 38 height 14
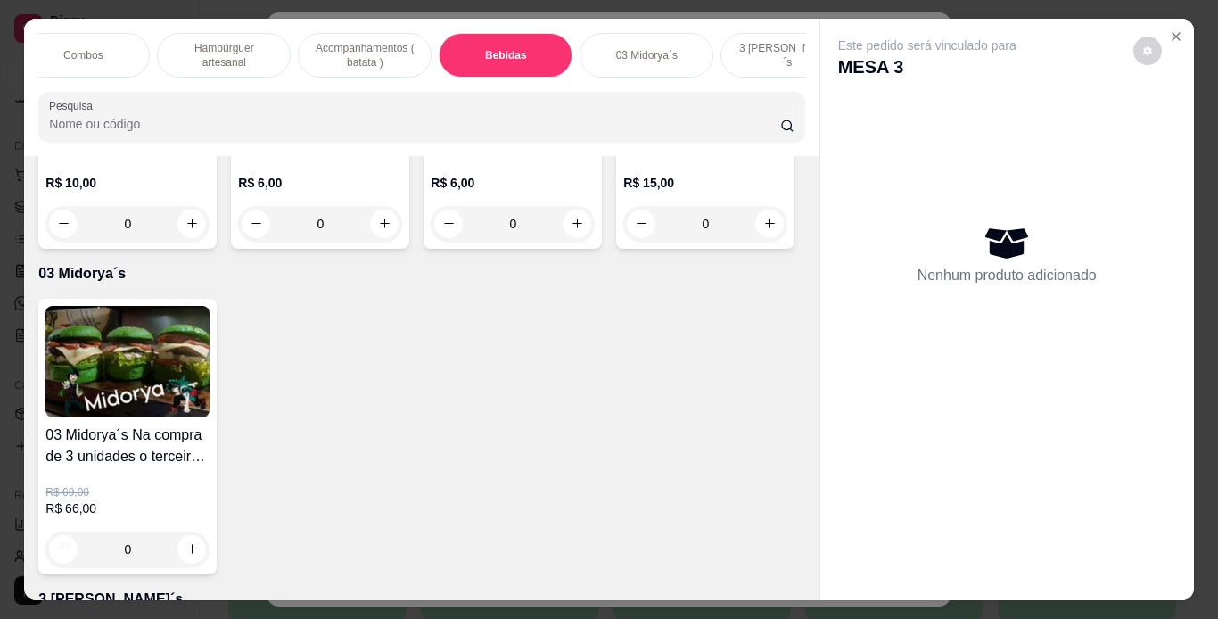
scroll to position [45, 0]
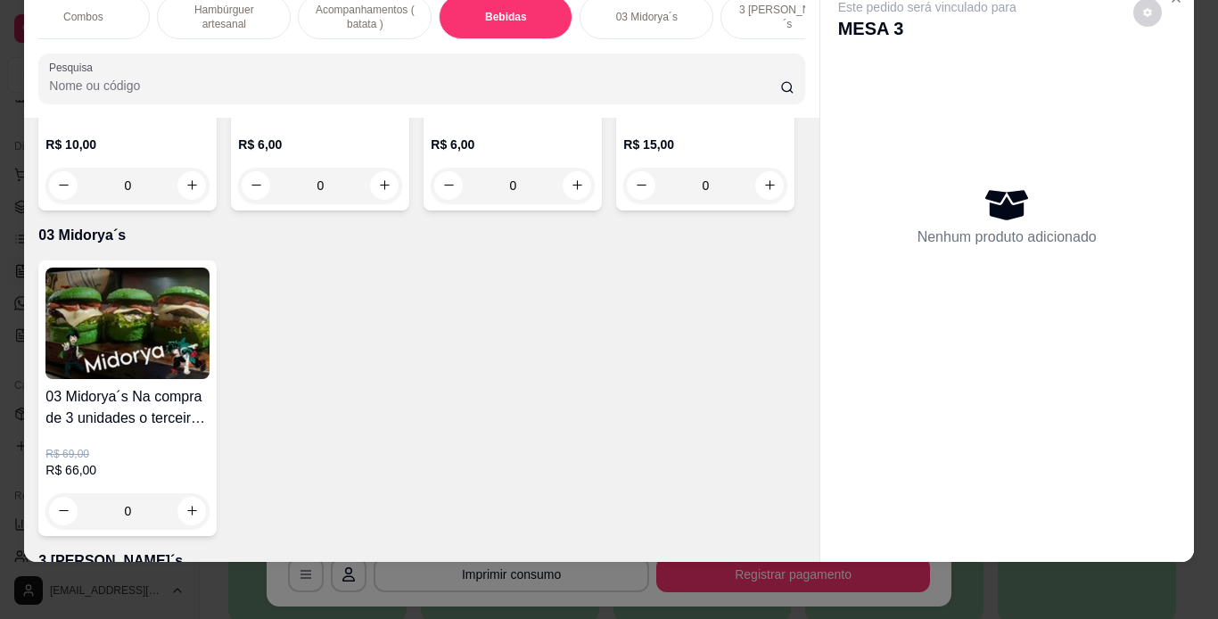
type input "1"
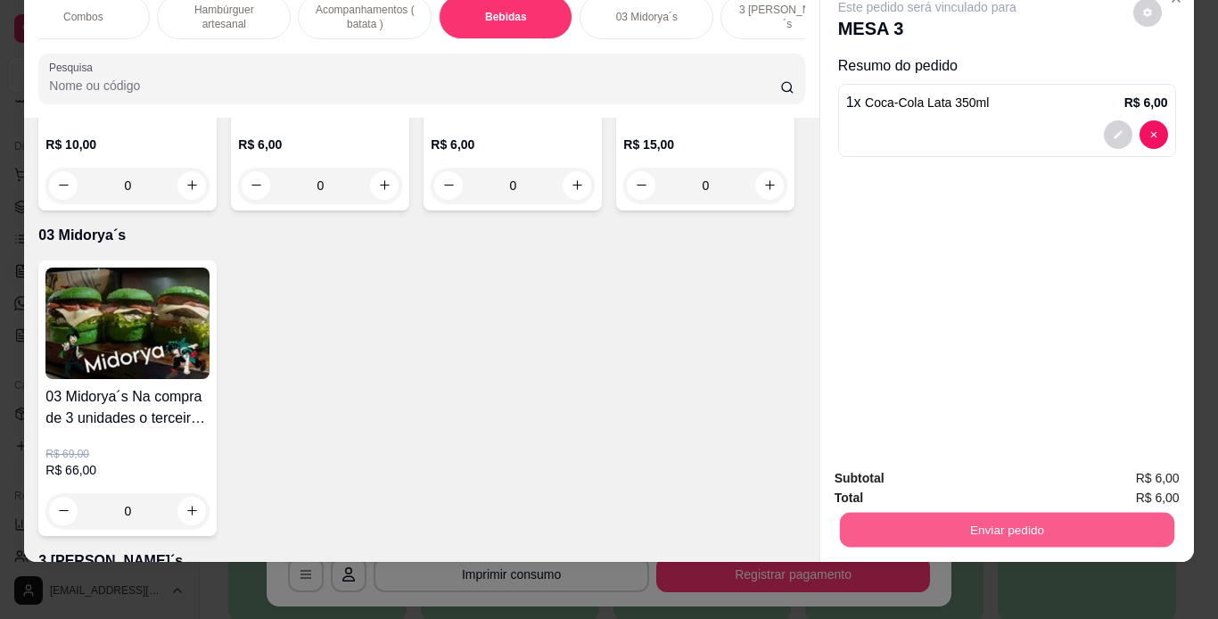
click at [896, 516] on button "Enviar pedido" at bounding box center [1006, 530] width 334 height 35
click at [911, 463] on button "Não registrar e enviar pedido" at bounding box center [948, 472] width 180 height 33
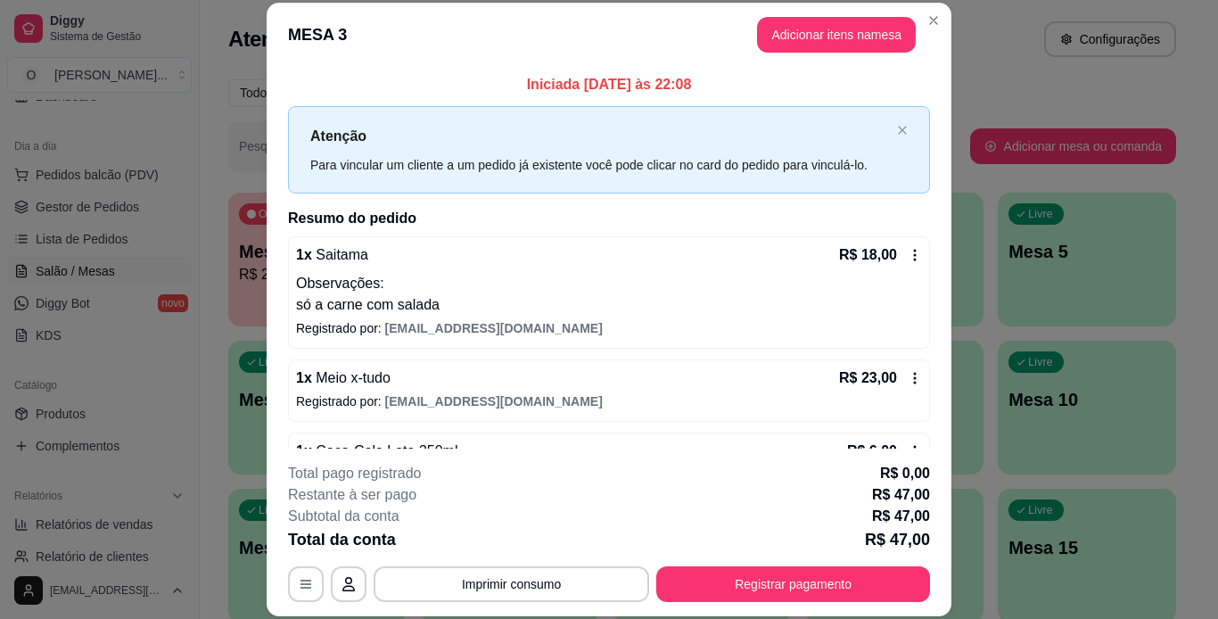
scroll to position [54, 0]
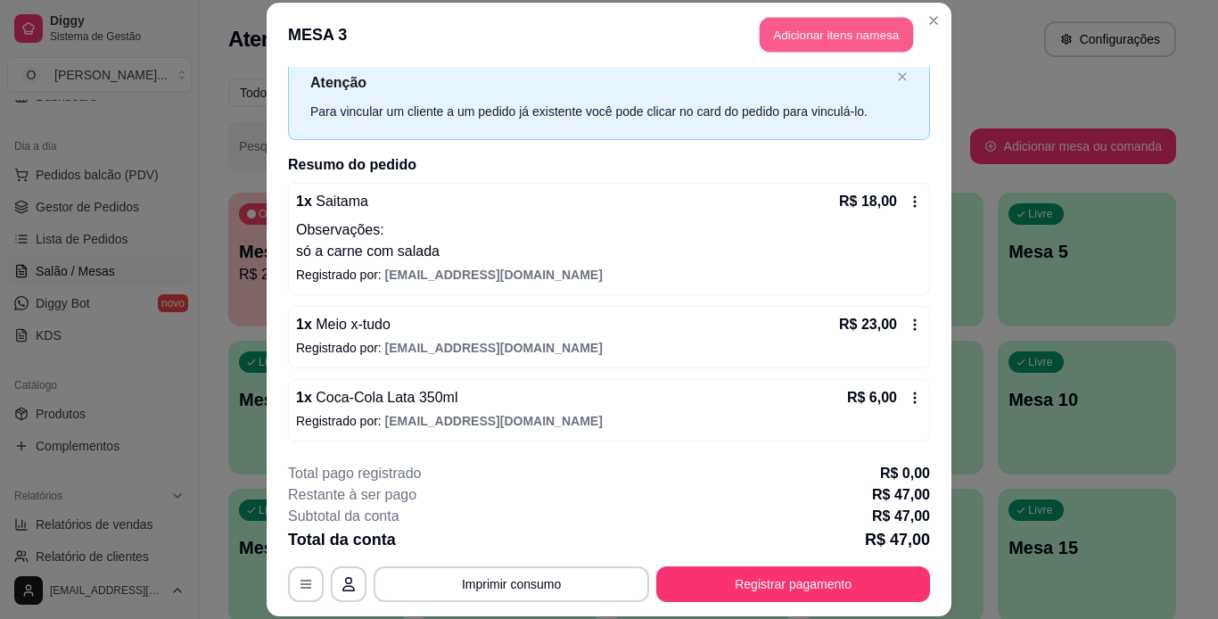
click at [797, 28] on button "Adicionar itens na mesa" at bounding box center [836, 35] width 153 height 35
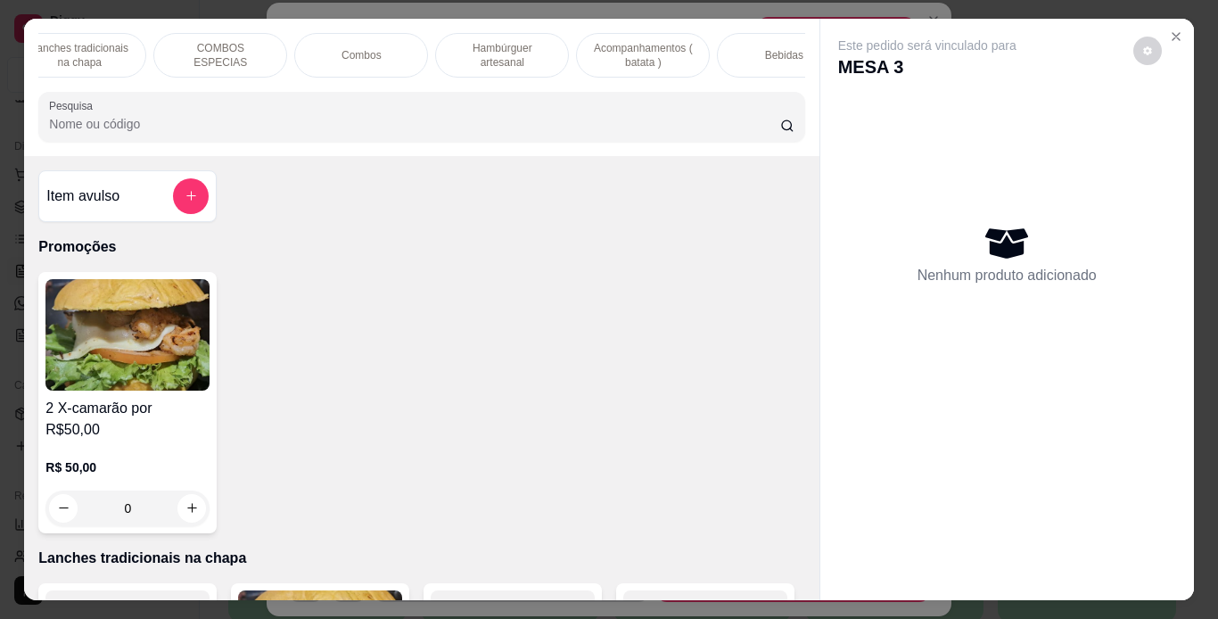
scroll to position [0, 168]
click at [764, 39] on div "Bebidas" at bounding box center [783, 55] width 134 height 45
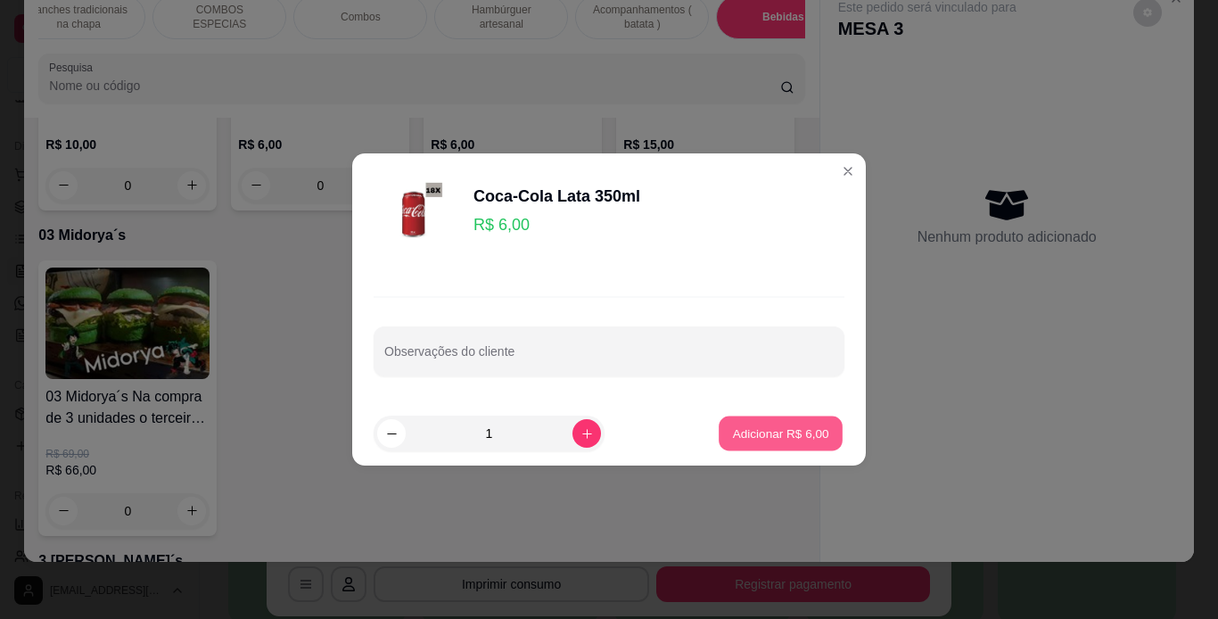
click at [785, 425] on p "Adicionar R$ 6,00" at bounding box center [780, 432] width 96 height 17
type input "1"
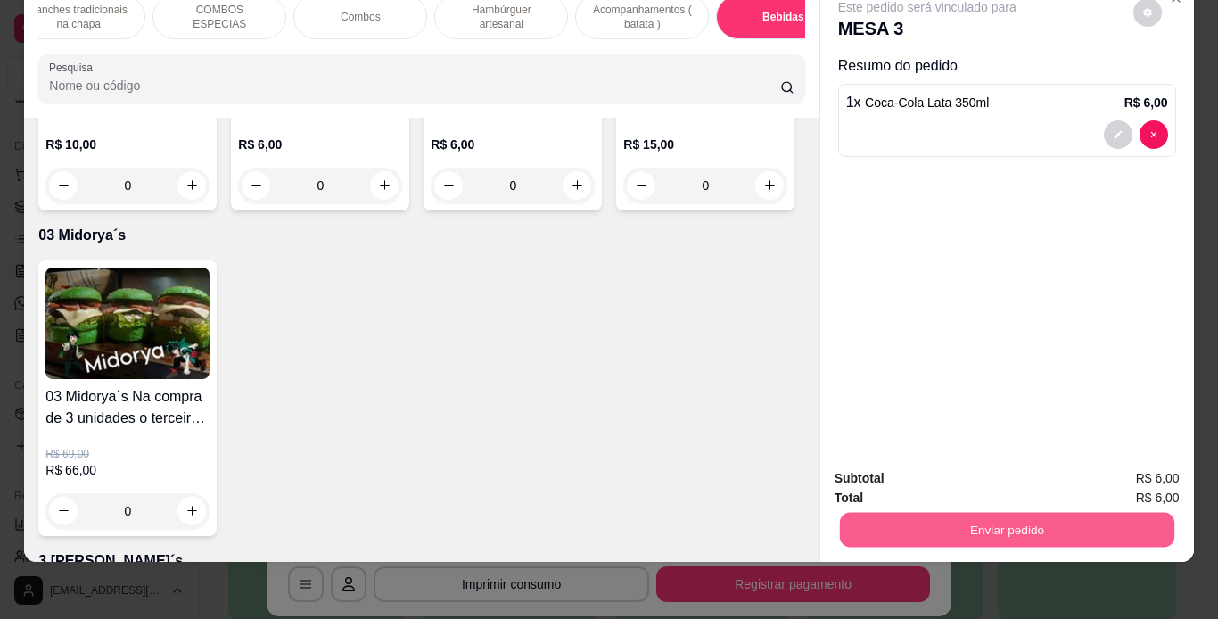
click at [921, 513] on button "Enviar pedido" at bounding box center [1006, 530] width 334 height 35
click at [933, 468] on button "Não registrar e enviar pedido" at bounding box center [948, 472] width 180 height 33
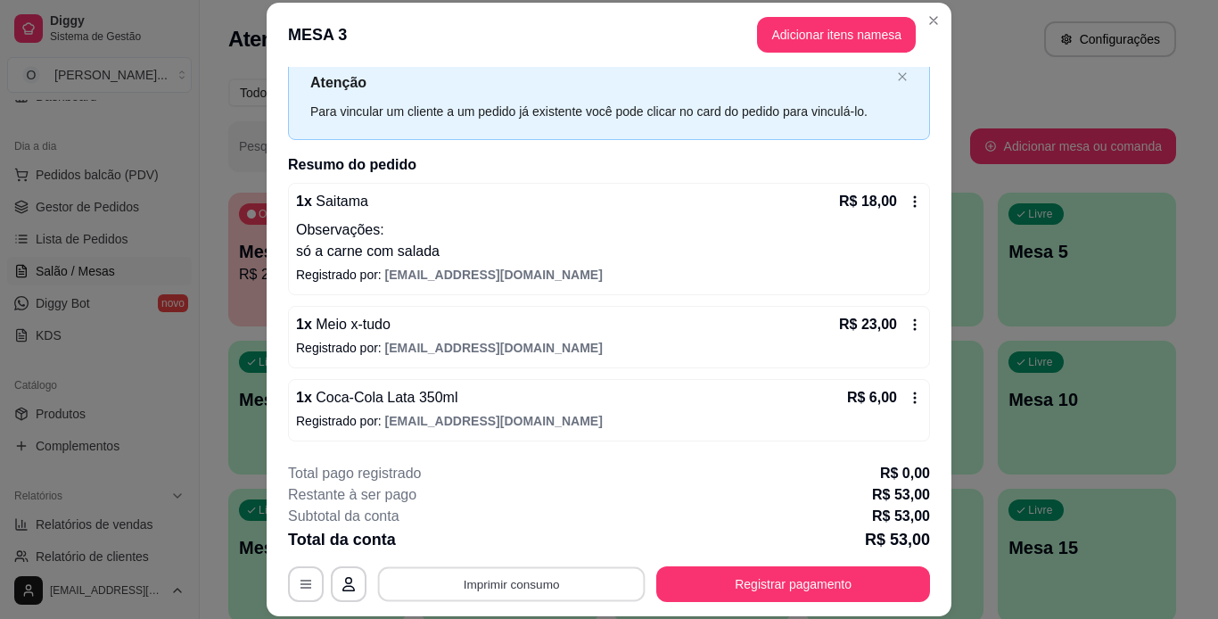
click at [594, 590] on button "Imprimir consumo" at bounding box center [512, 583] width 268 height 35
click at [531, 548] on button "IMPRESSORA" at bounding box center [510, 543] width 125 height 28
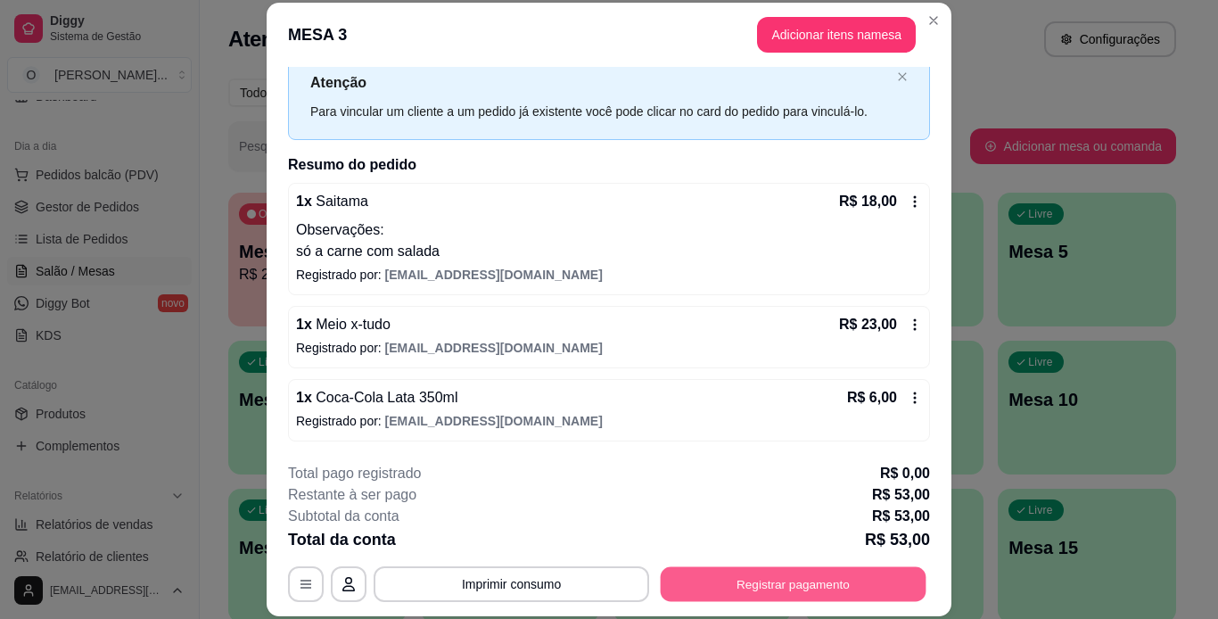
click at [676, 580] on button "Registrar pagamento" at bounding box center [794, 583] width 266 height 35
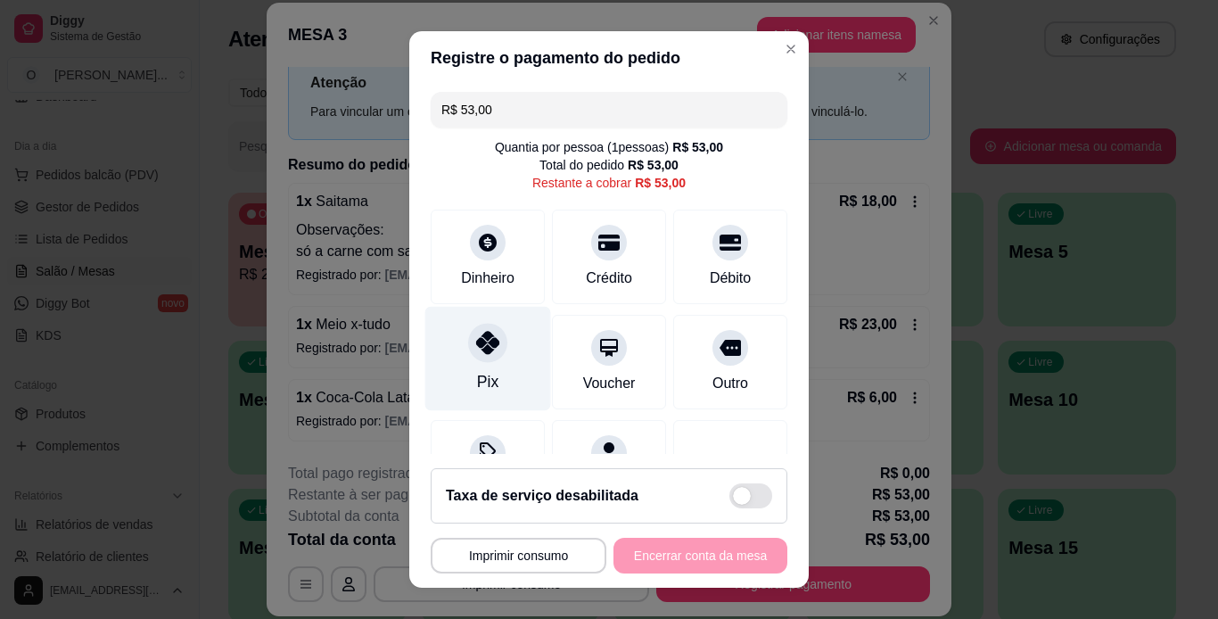
click at [478, 366] on div "Pix" at bounding box center [488, 358] width 126 height 104
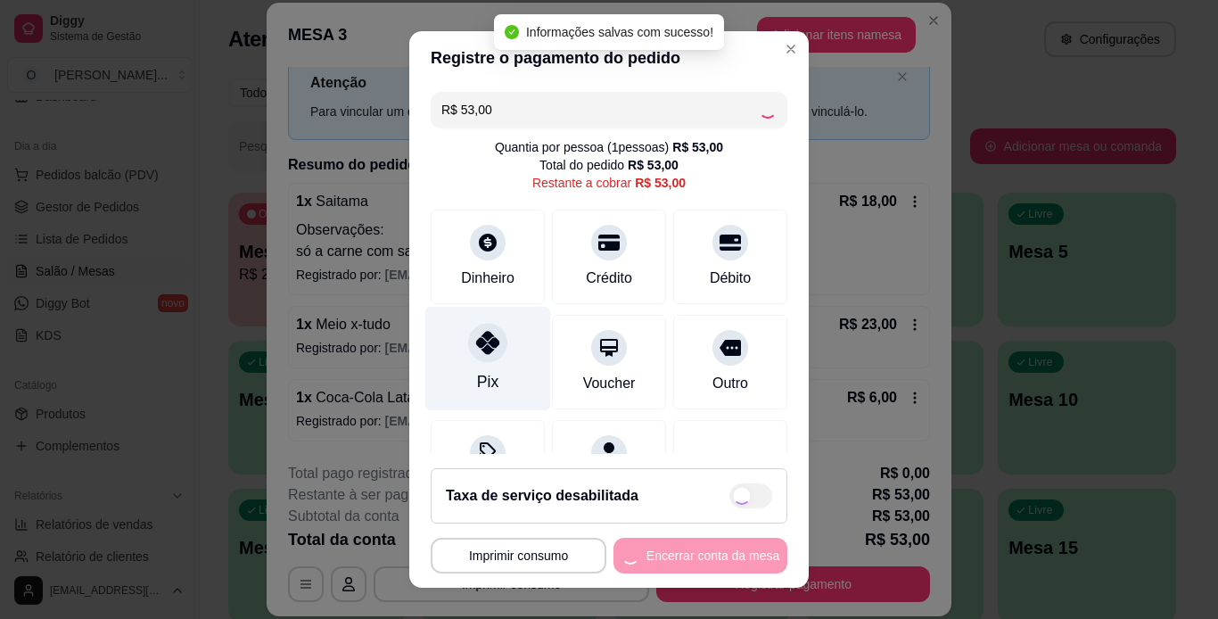
type input "R$ 0,00"
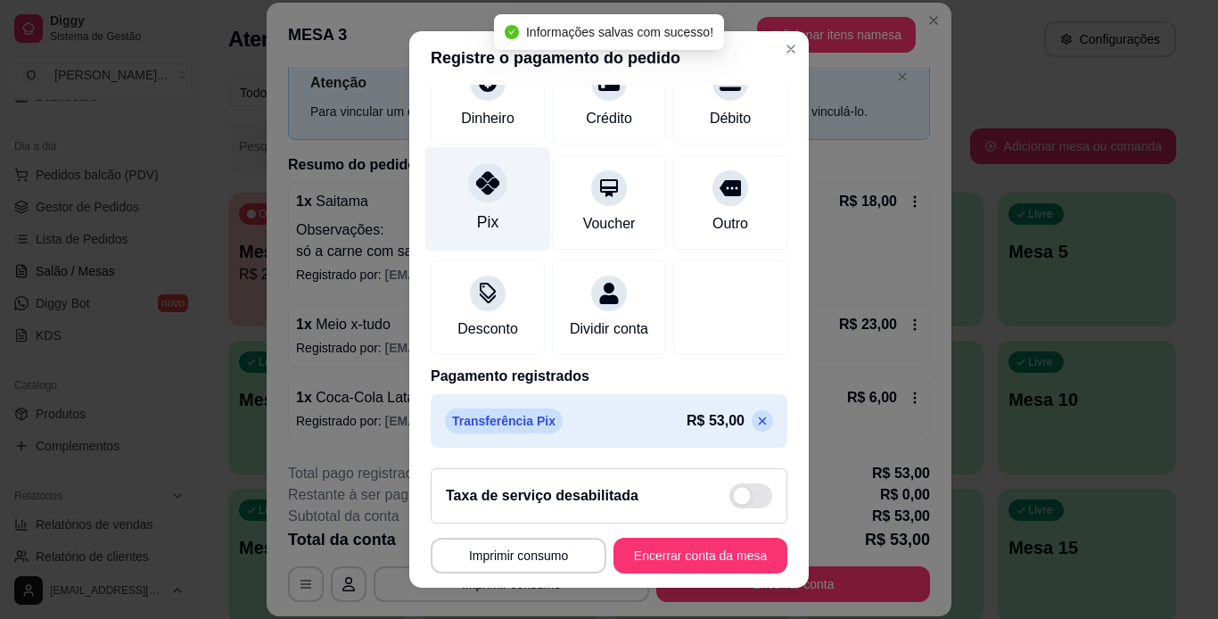
scroll to position [163, 0]
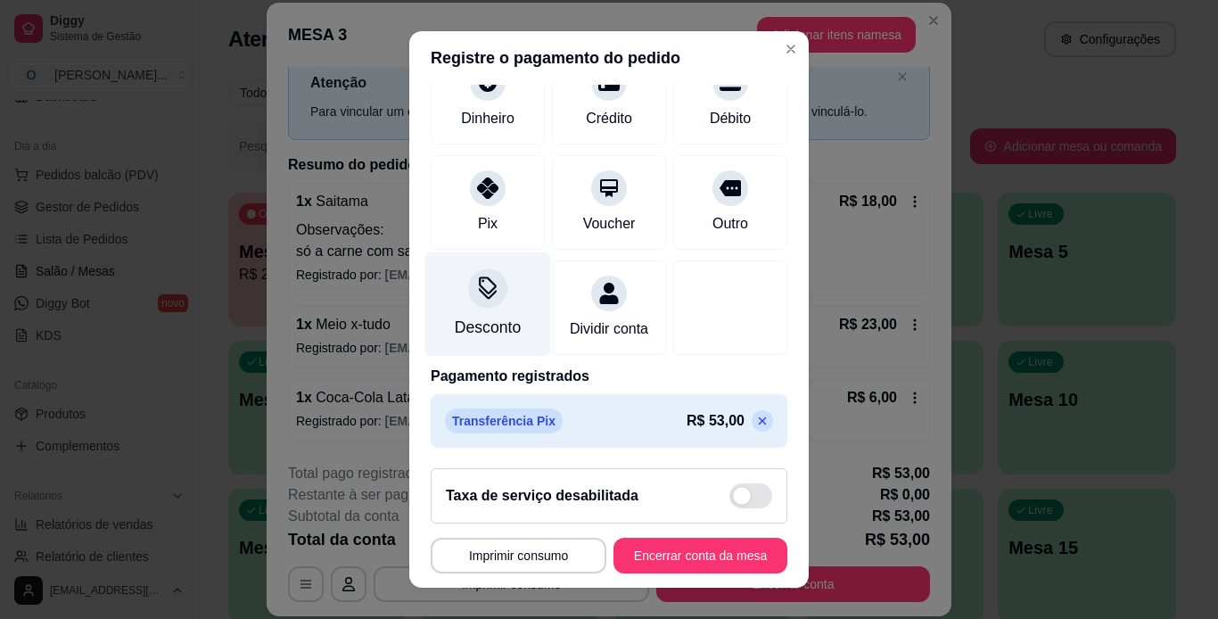
click at [490, 270] on div at bounding box center [487, 287] width 39 height 39
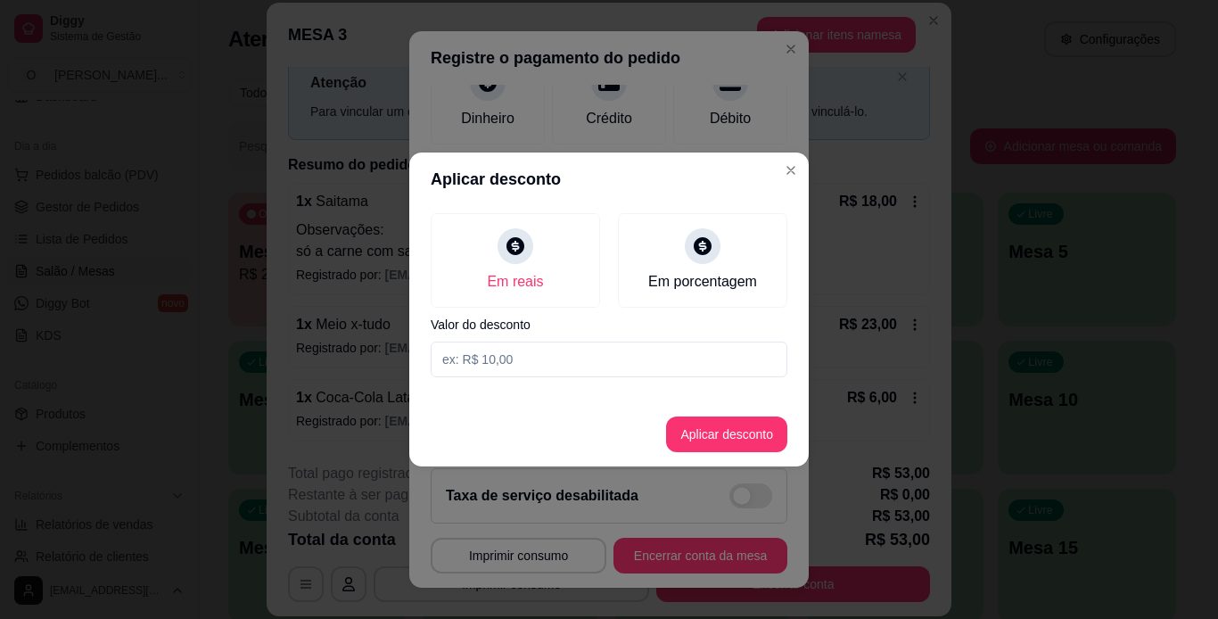
click at [548, 356] on input at bounding box center [609, 360] width 357 height 36
type input "8,00"
click at [723, 435] on button "Aplicar desconto" at bounding box center [727, 434] width 117 height 35
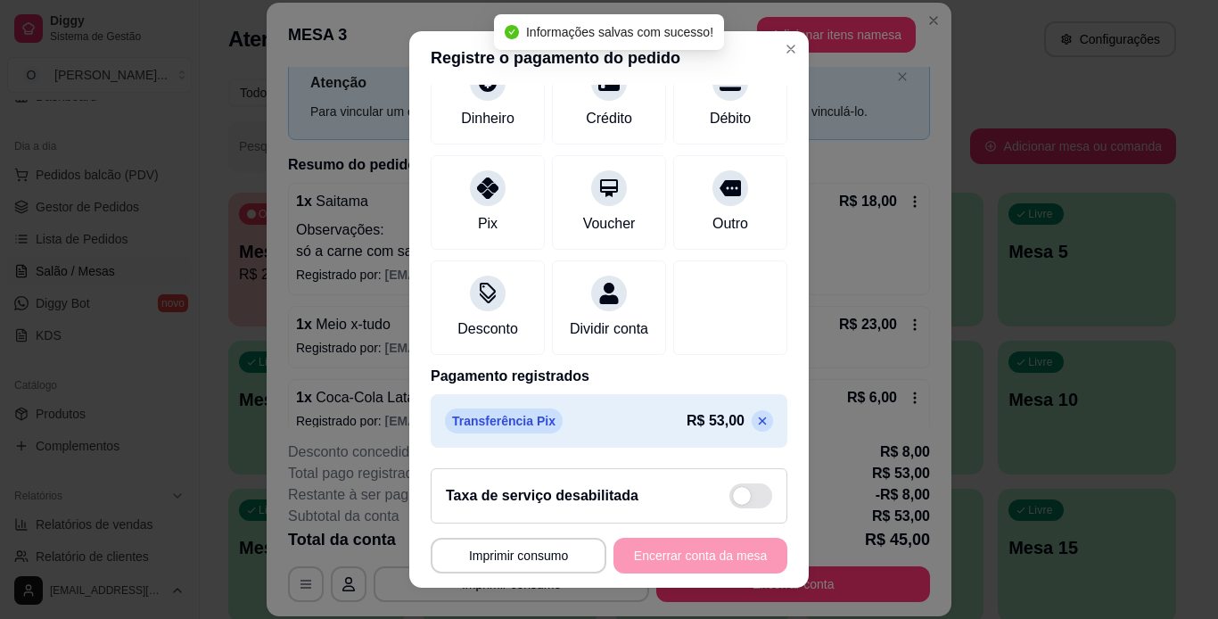
scroll to position [26, 0]
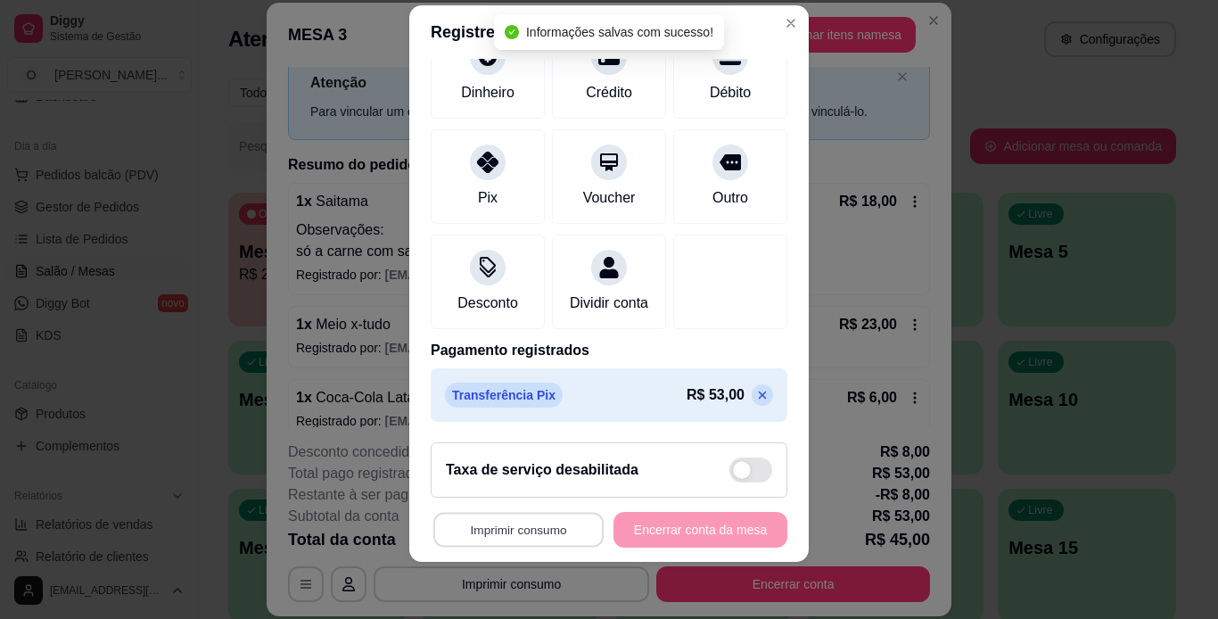
click at [534, 527] on button "Imprimir consumo" at bounding box center [518, 530] width 170 height 35
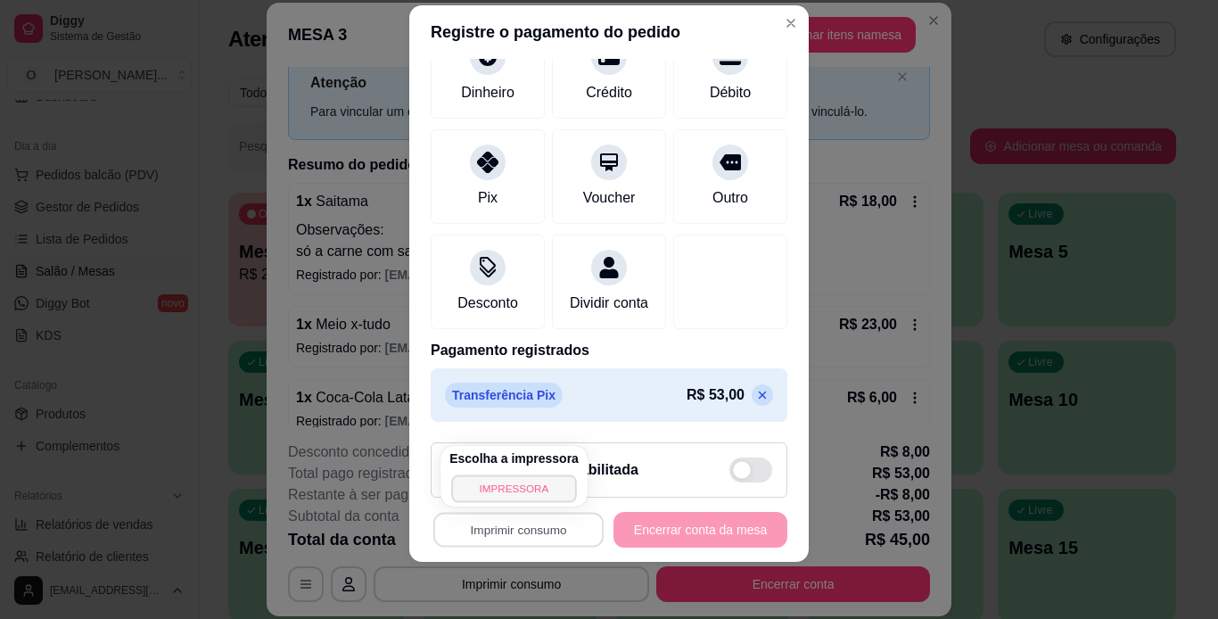
click at [516, 490] on button "IMPRESSORA" at bounding box center [513, 488] width 125 height 28
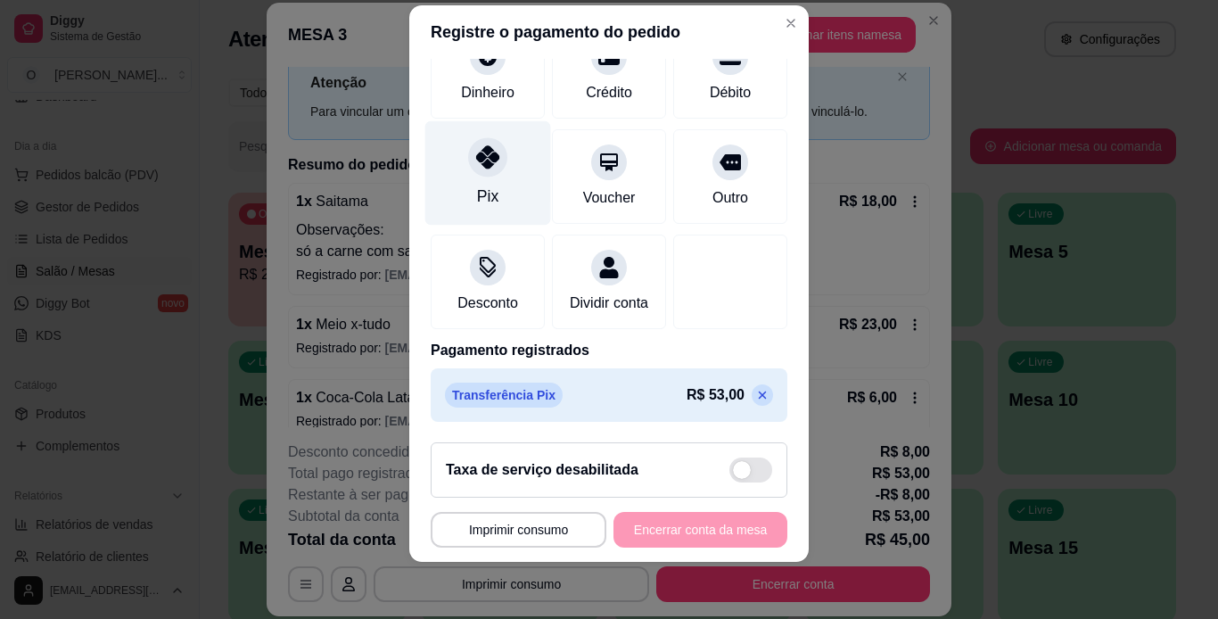
click at [480, 145] on icon at bounding box center [487, 156] width 23 height 23
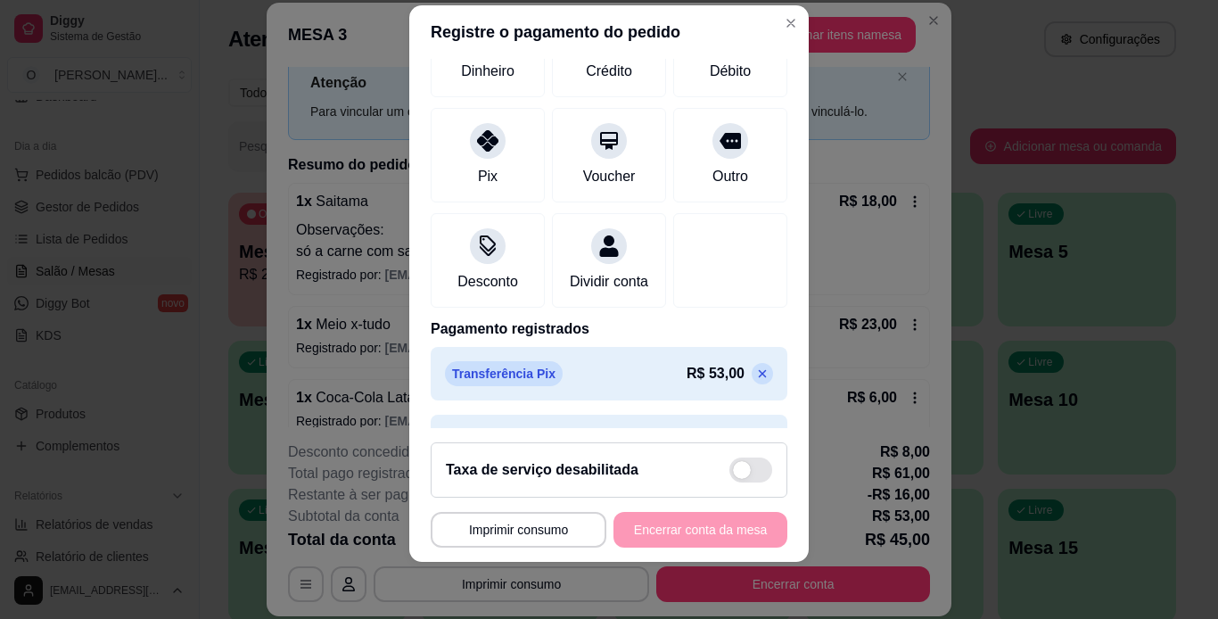
scroll to position [249, 0]
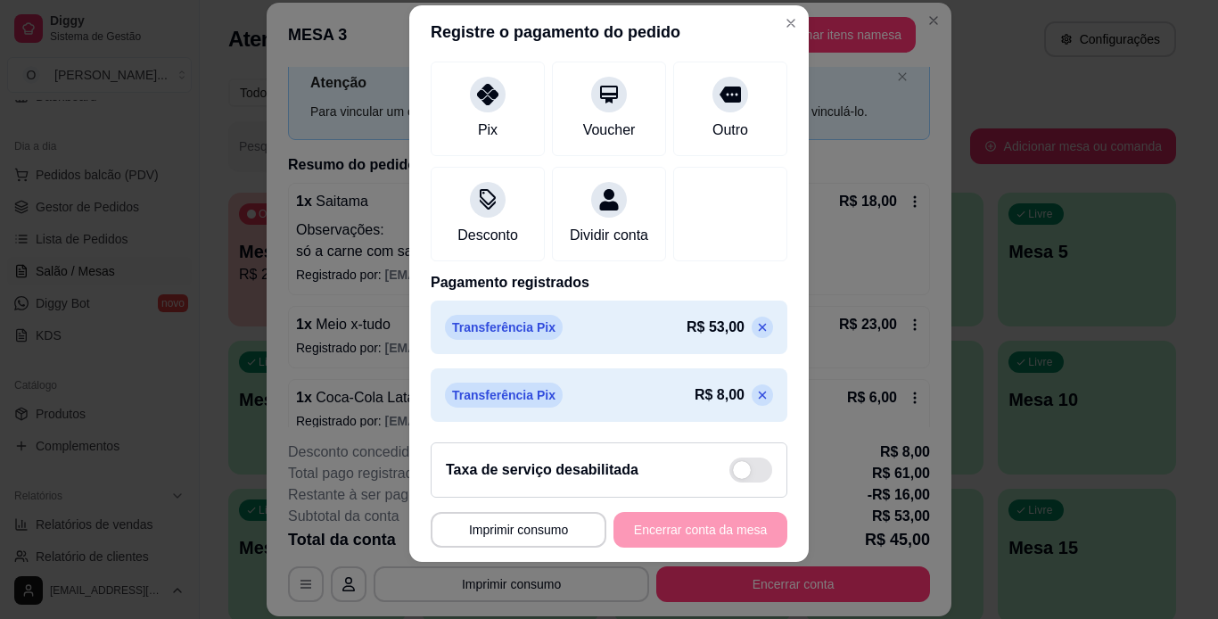
click at [717, 532] on div "**********" at bounding box center [609, 530] width 357 height 36
click at [755, 400] on icon at bounding box center [762, 395] width 14 height 14
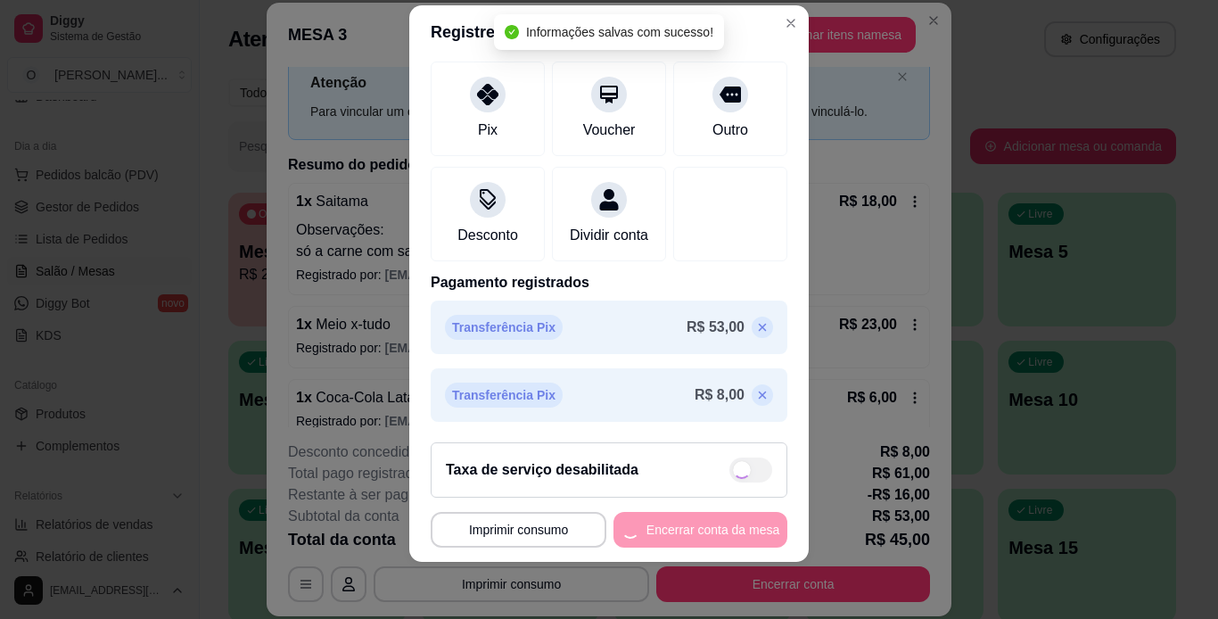
scroll to position [181, 0]
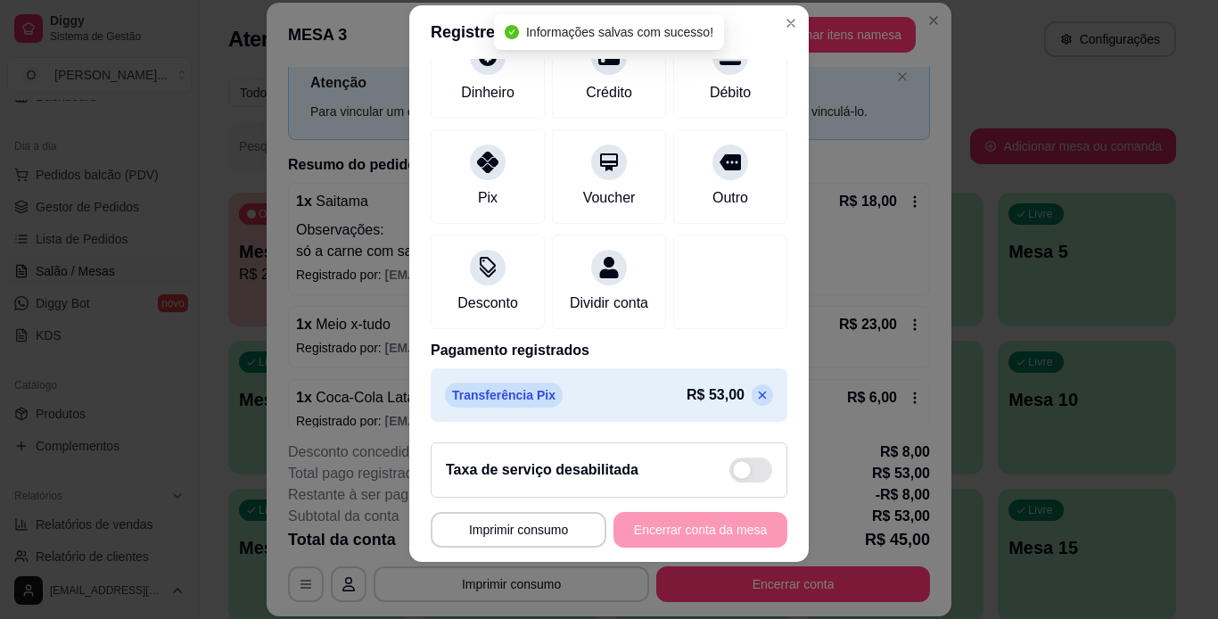
click at [717, 545] on div "**********" at bounding box center [609, 530] width 357 height 36
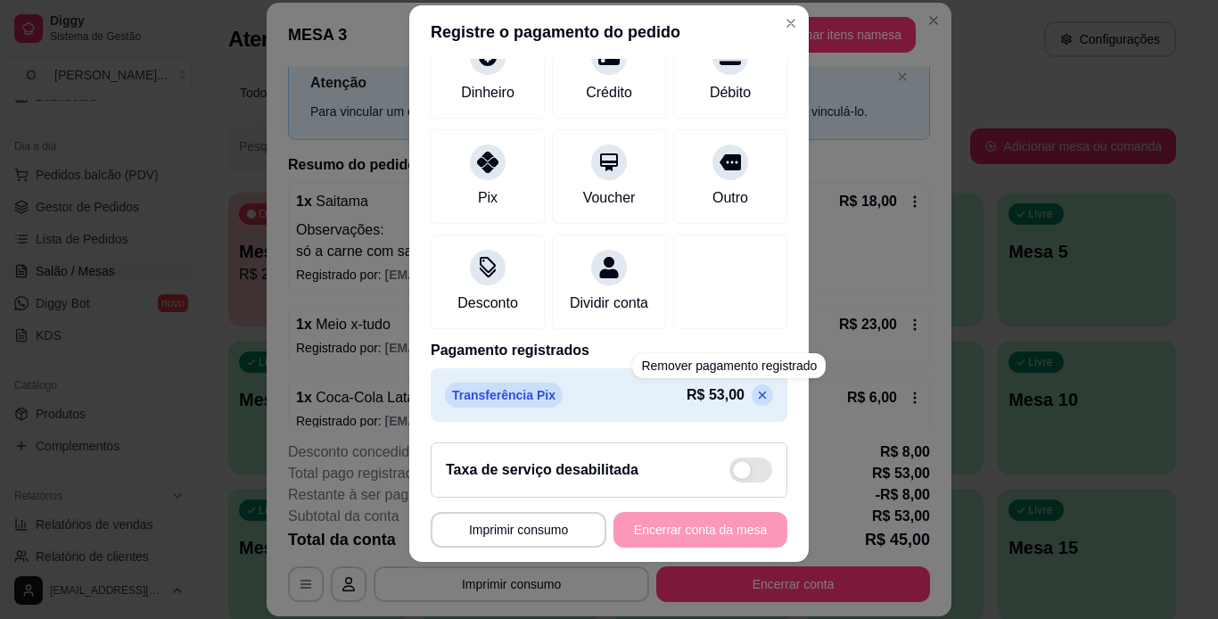
click at [755, 392] on icon at bounding box center [762, 395] width 14 height 14
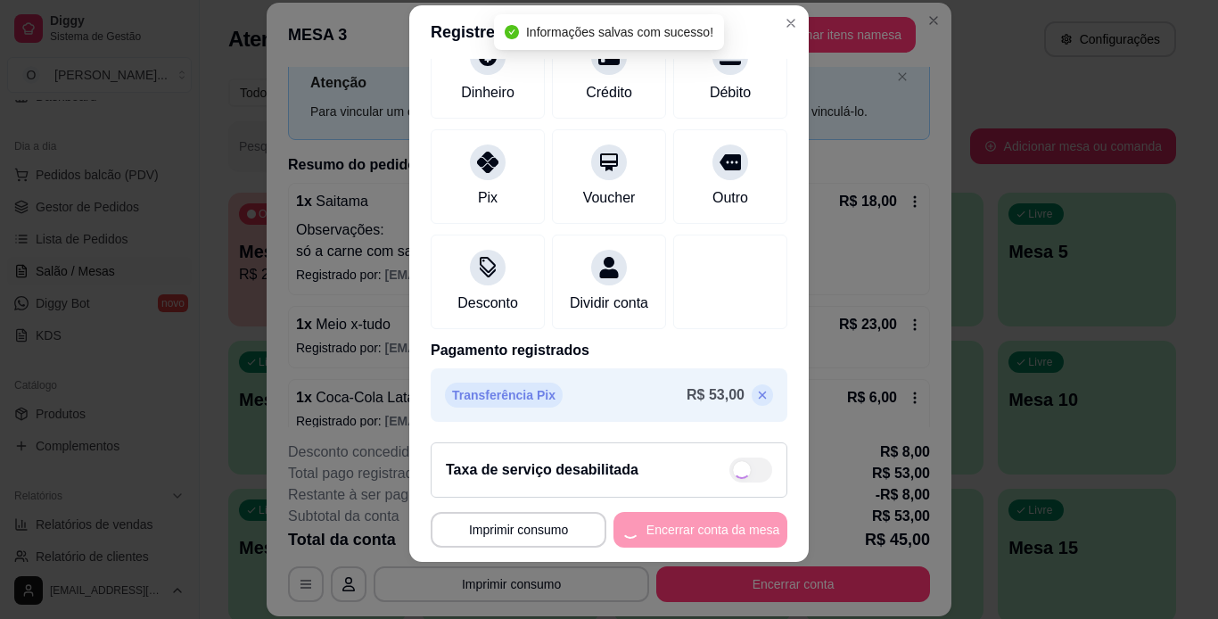
type input "R$ 45,00"
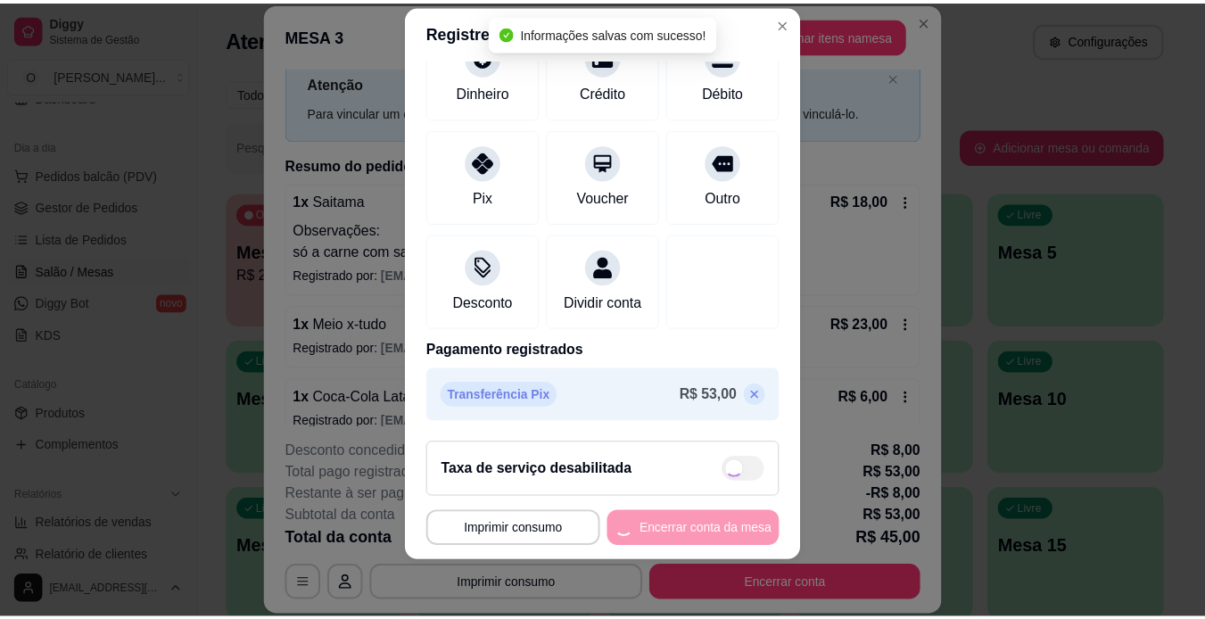
scroll to position [106, 0]
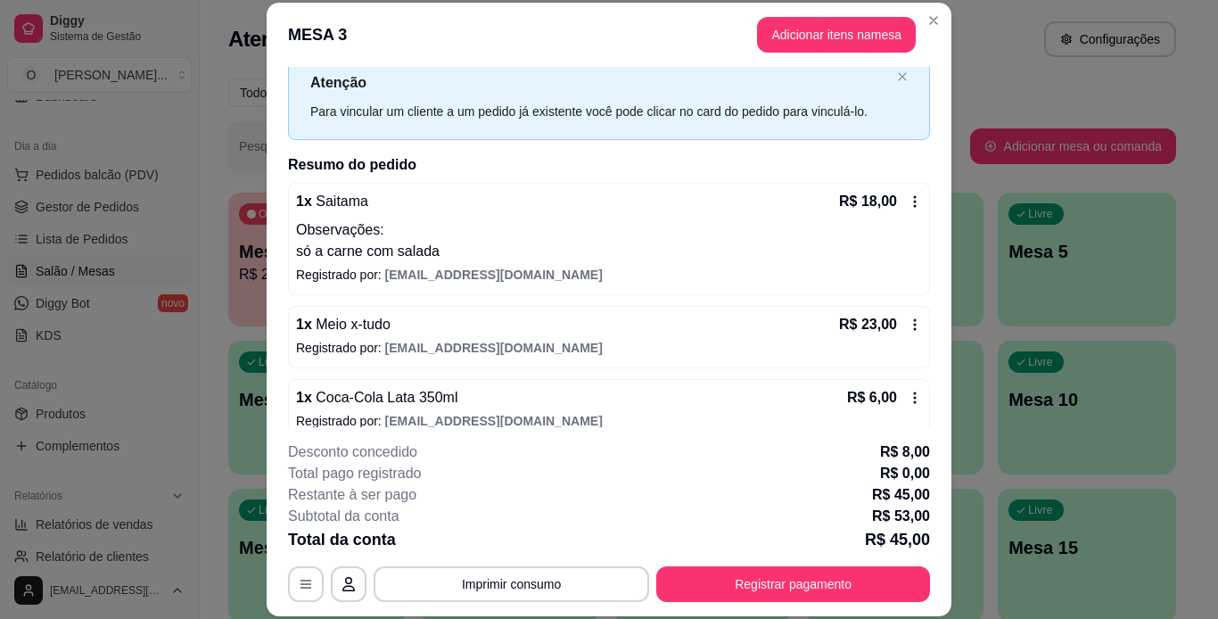
click at [894, 479] on p "R$ 0,00" at bounding box center [905, 473] width 50 height 21
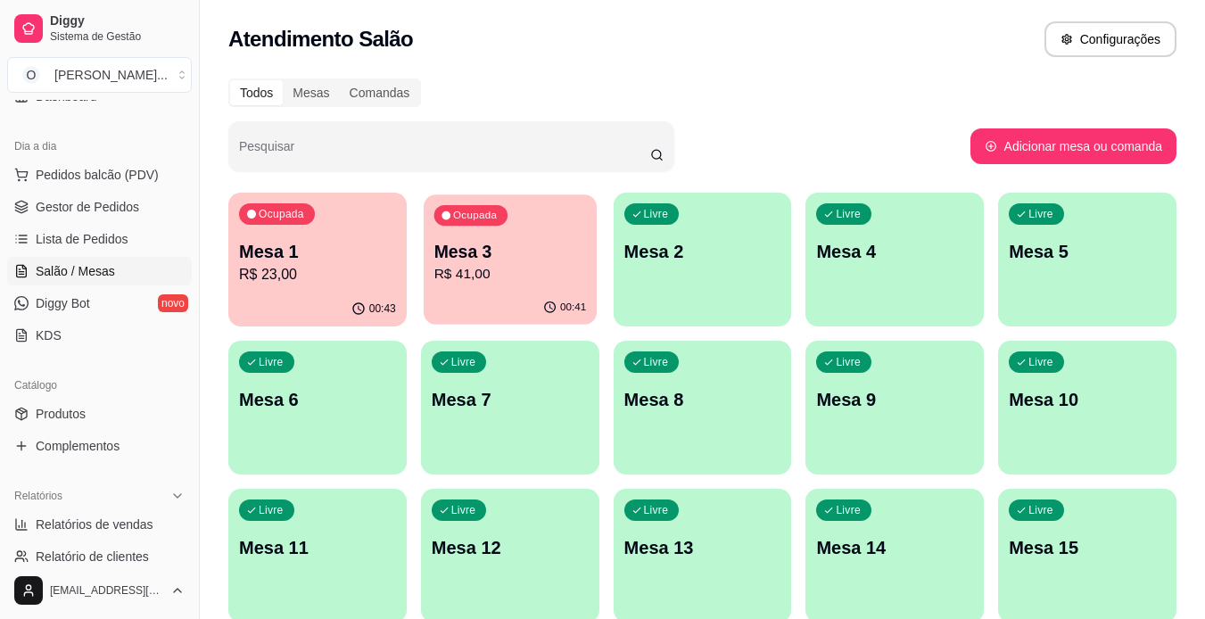
click at [558, 261] on p "Mesa 3" at bounding box center [509, 252] width 152 height 24
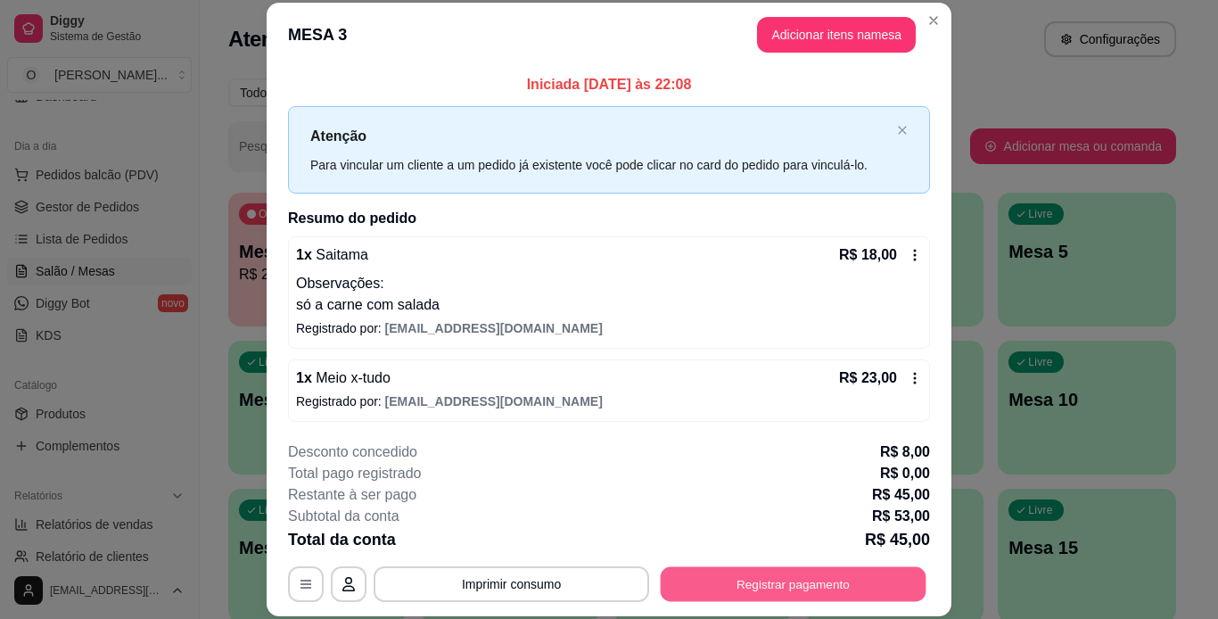
click at [803, 587] on button "Registrar pagamento" at bounding box center [794, 583] width 266 height 35
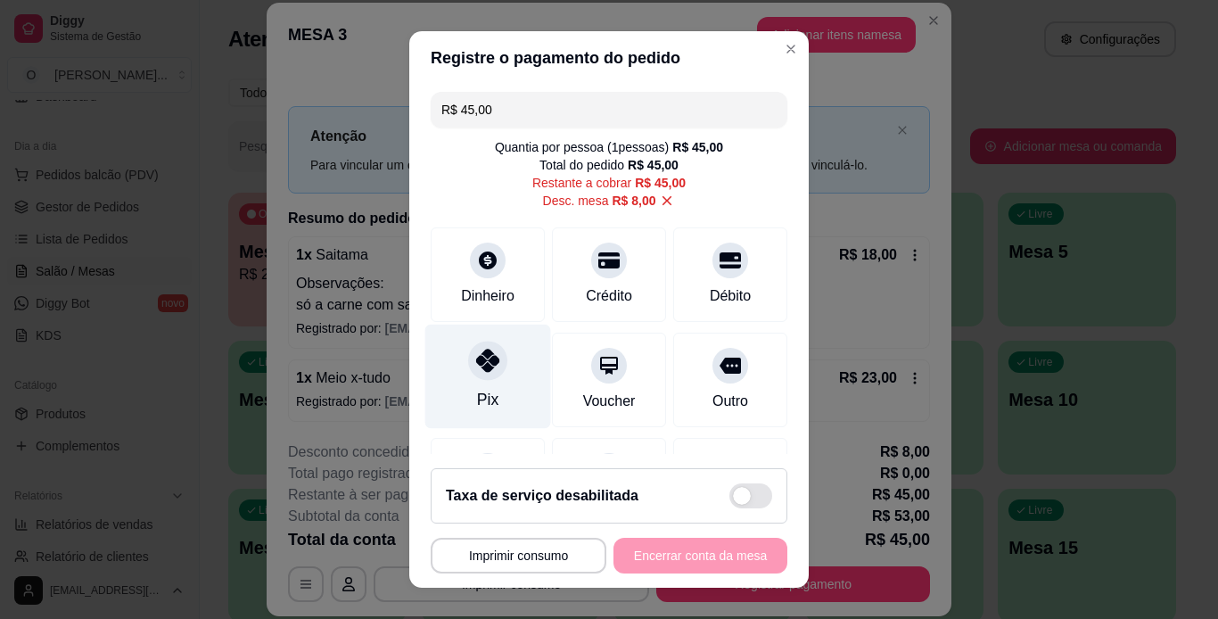
click at [495, 365] on div at bounding box center [487, 360] width 39 height 39
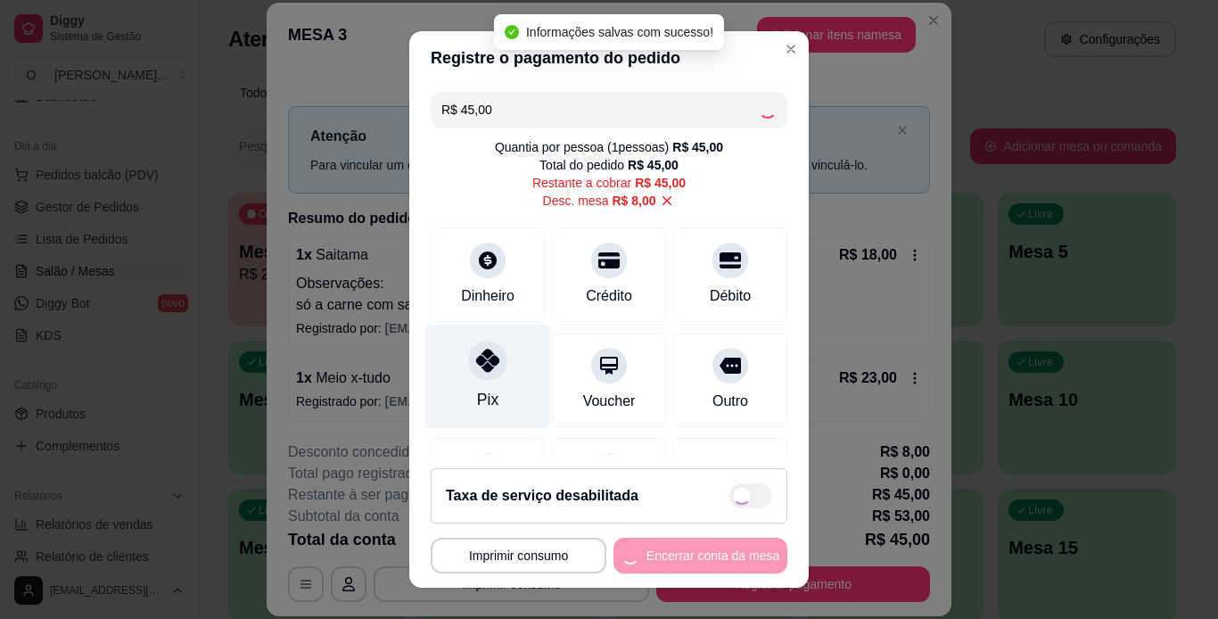
type input "R$ 0,00"
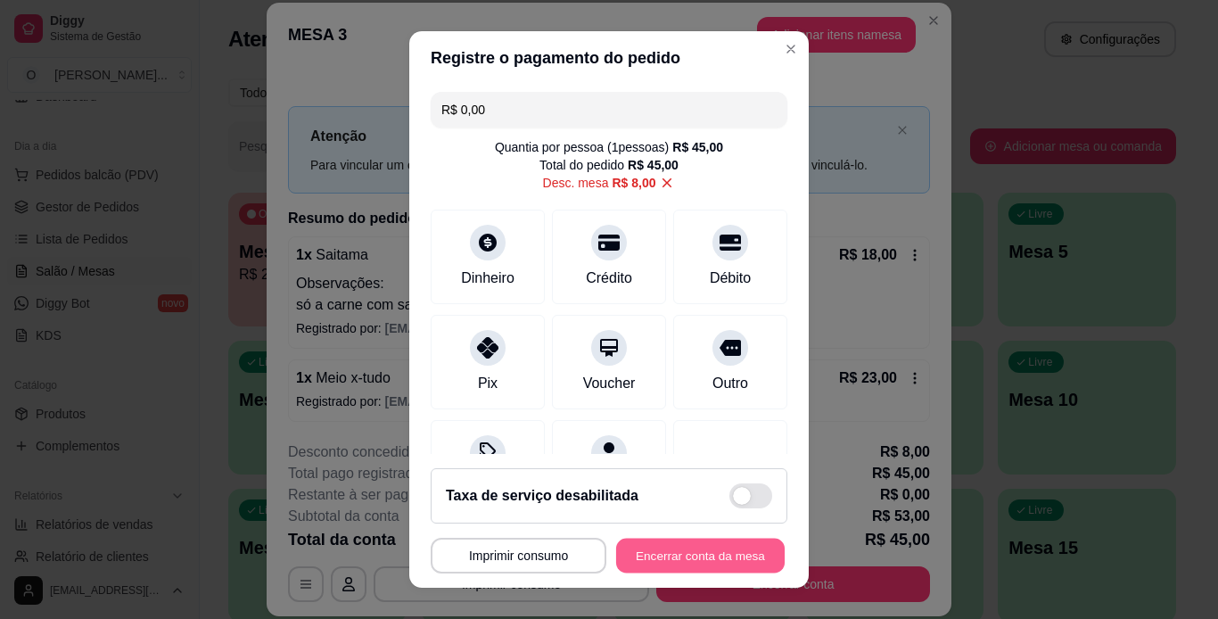
click at [661, 559] on button "Encerrar conta da mesa" at bounding box center [700, 556] width 169 height 35
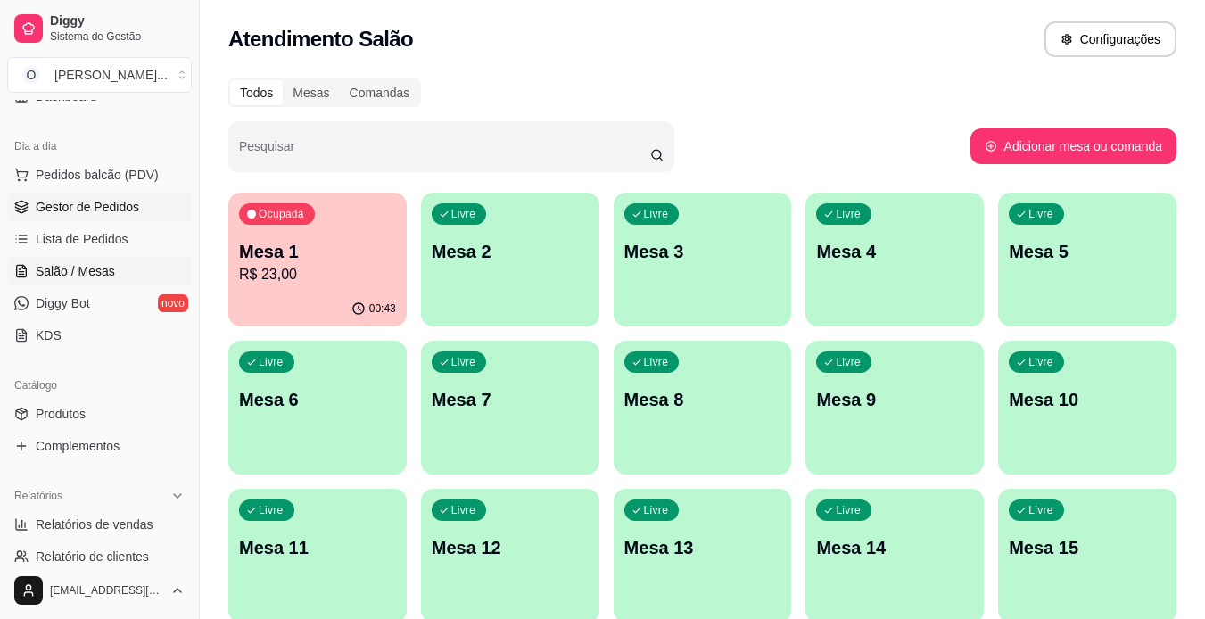
click at [60, 217] on link "Gestor de Pedidos" at bounding box center [99, 207] width 185 height 29
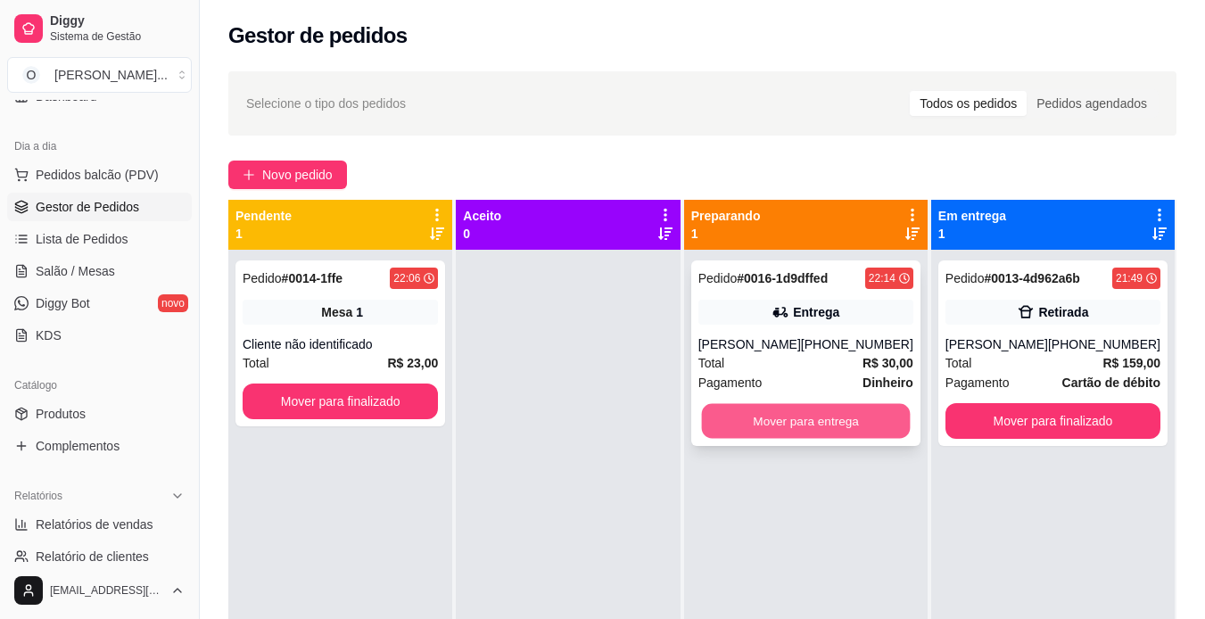
click at [826, 406] on button "Mover para entrega" at bounding box center [805, 421] width 209 height 35
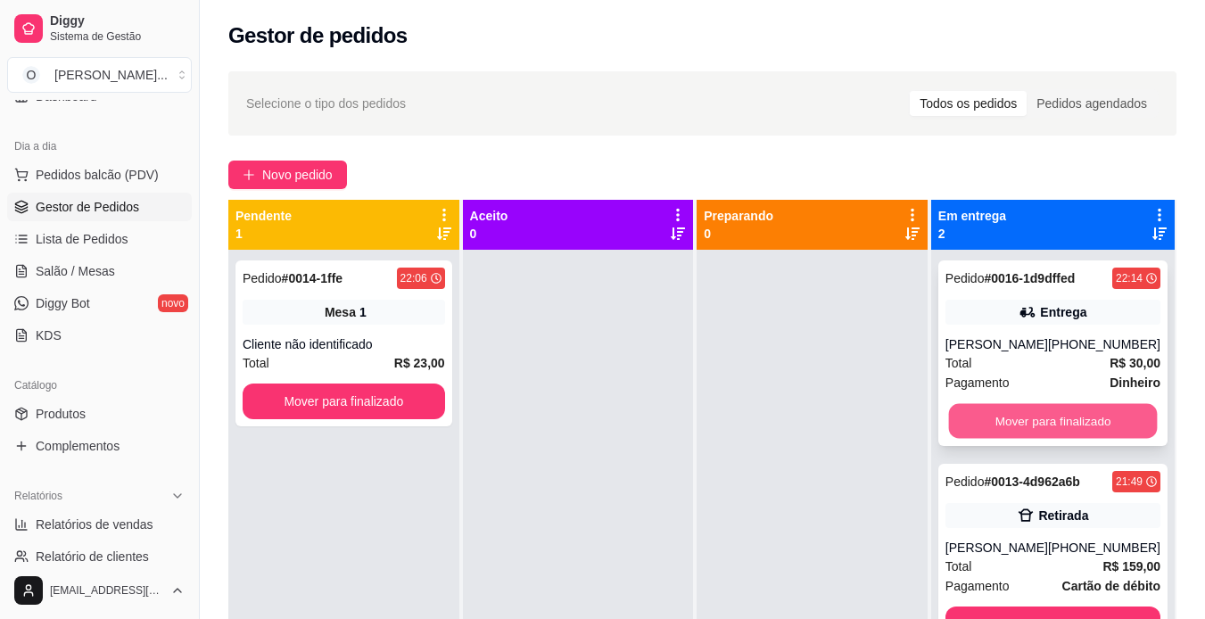
click at [999, 416] on button "Mover para finalizado" at bounding box center [1052, 421] width 209 height 35
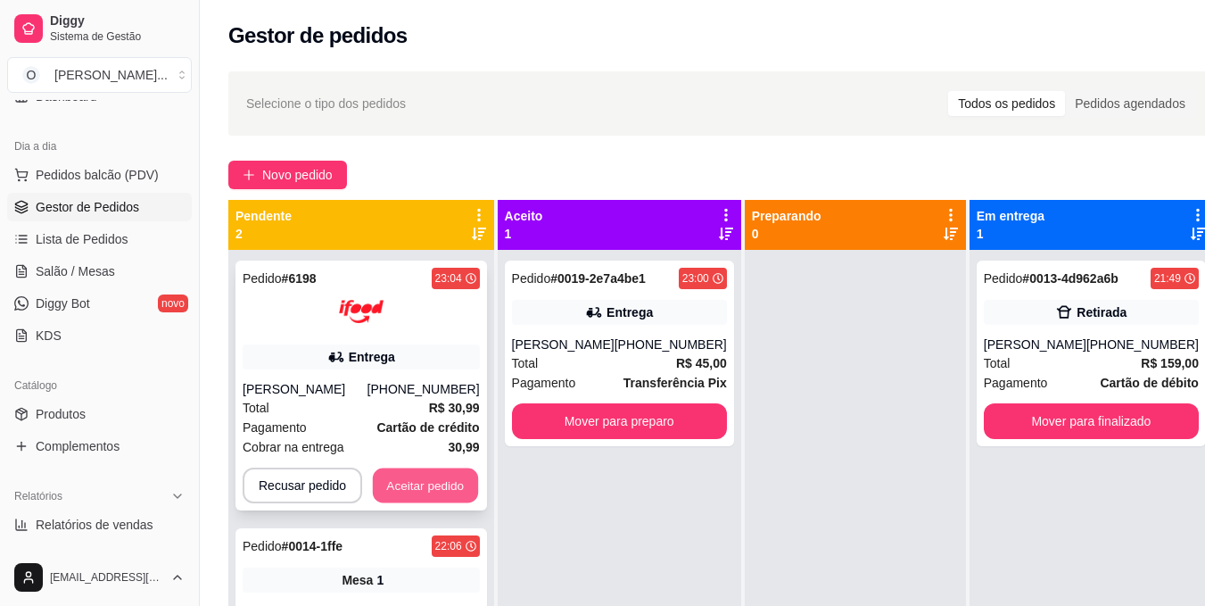
click at [443, 480] on button "Aceitar pedido" at bounding box center [425, 485] width 105 height 35
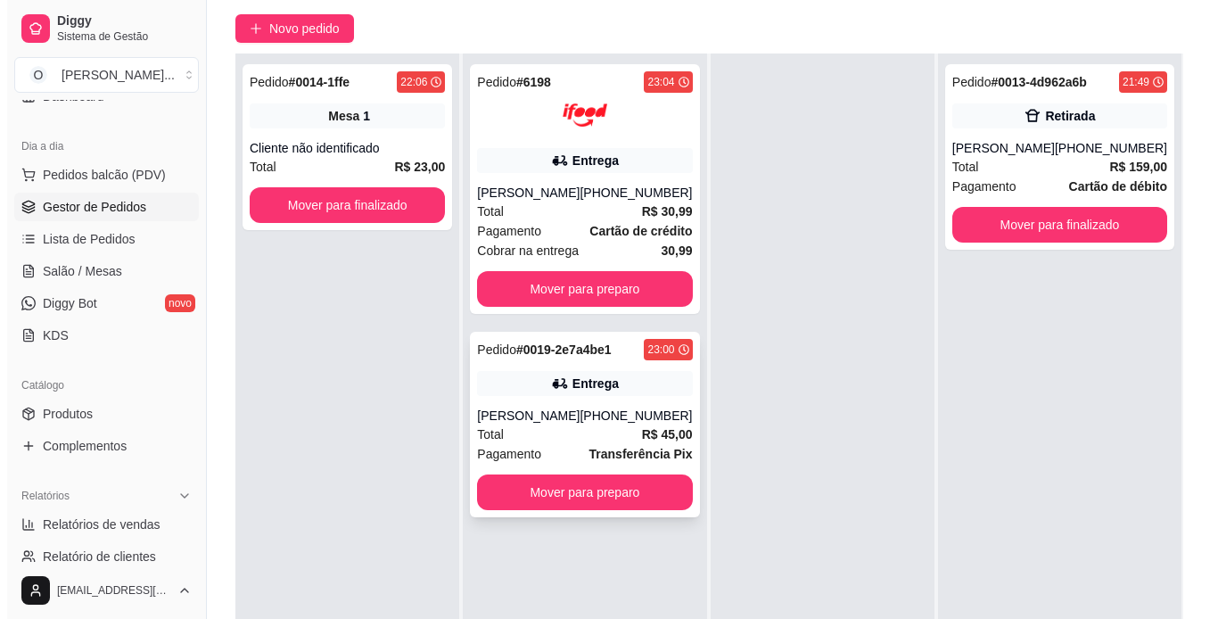
scroll to position [147, 0]
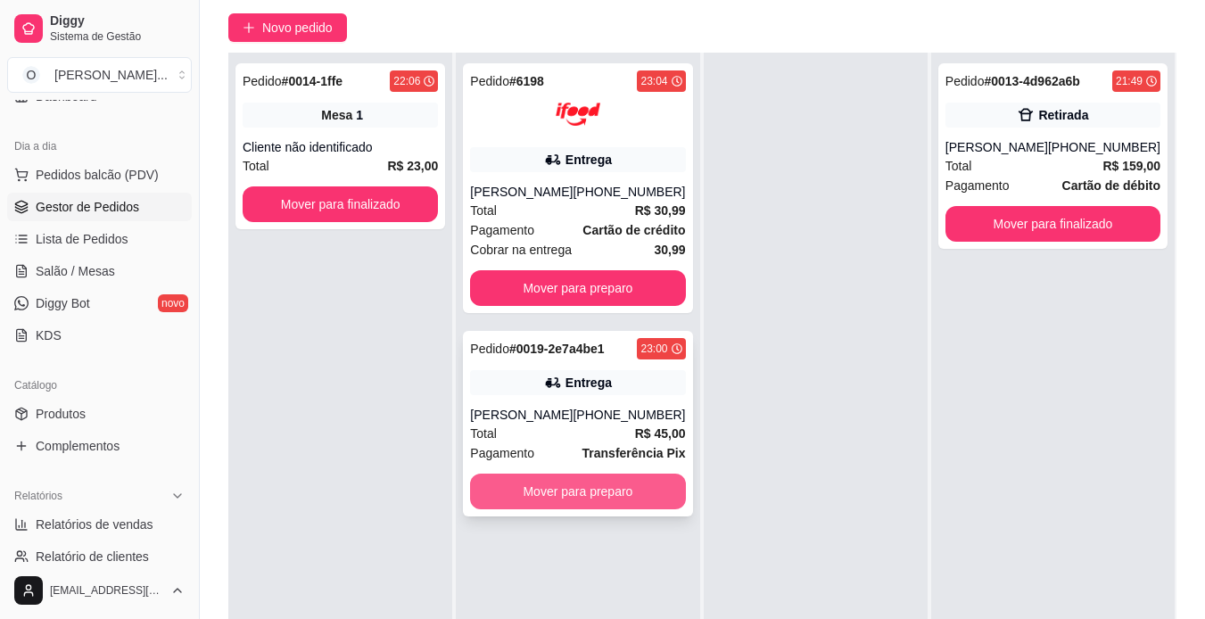
click at [586, 502] on button "Mover para preparo" at bounding box center [577, 492] width 215 height 36
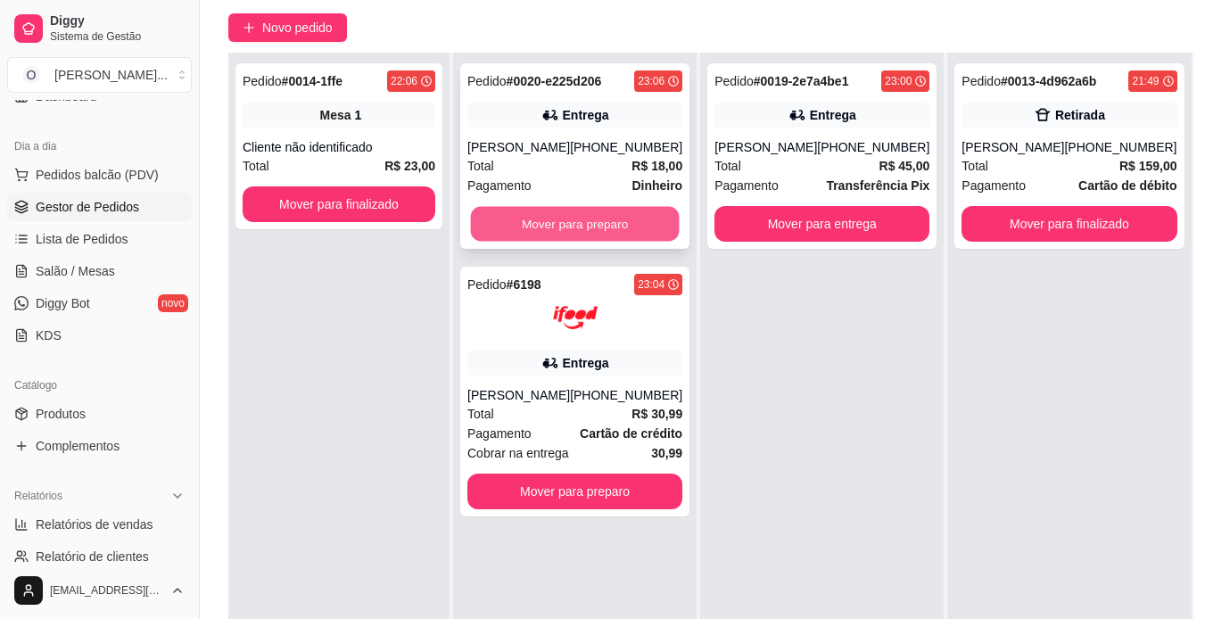
click at [545, 226] on button "Mover para preparo" at bounding box center [575, 224] width 209 height 35
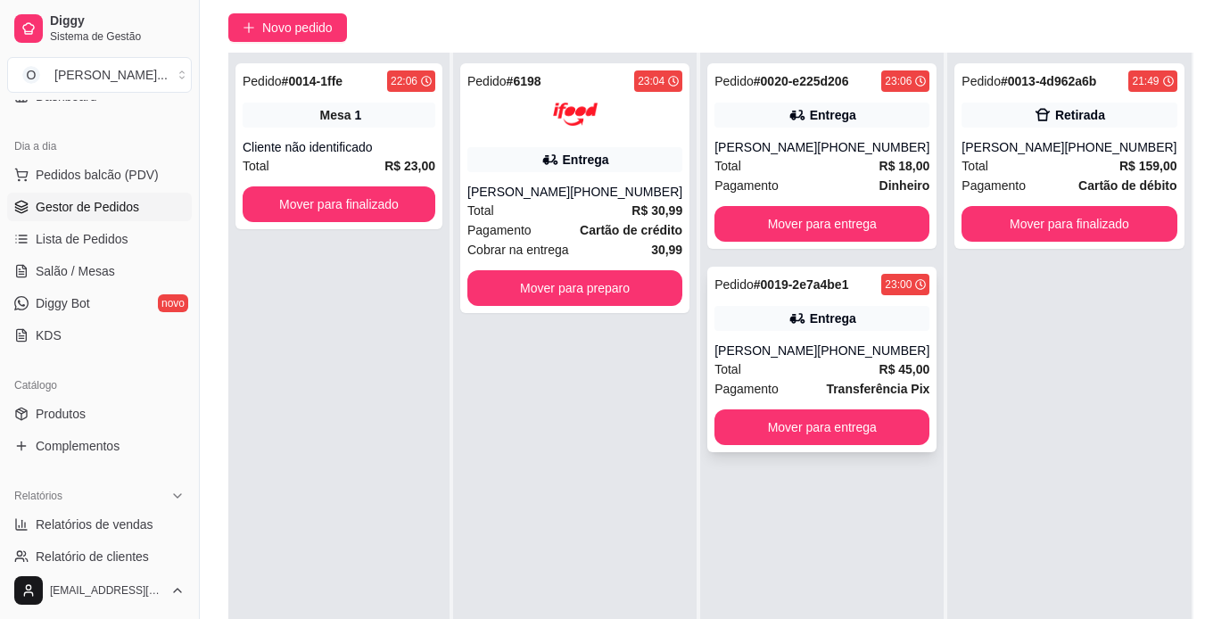
click at [856, 312] on div "Entrega" at bounding box center [821, 318] width 215 height 25
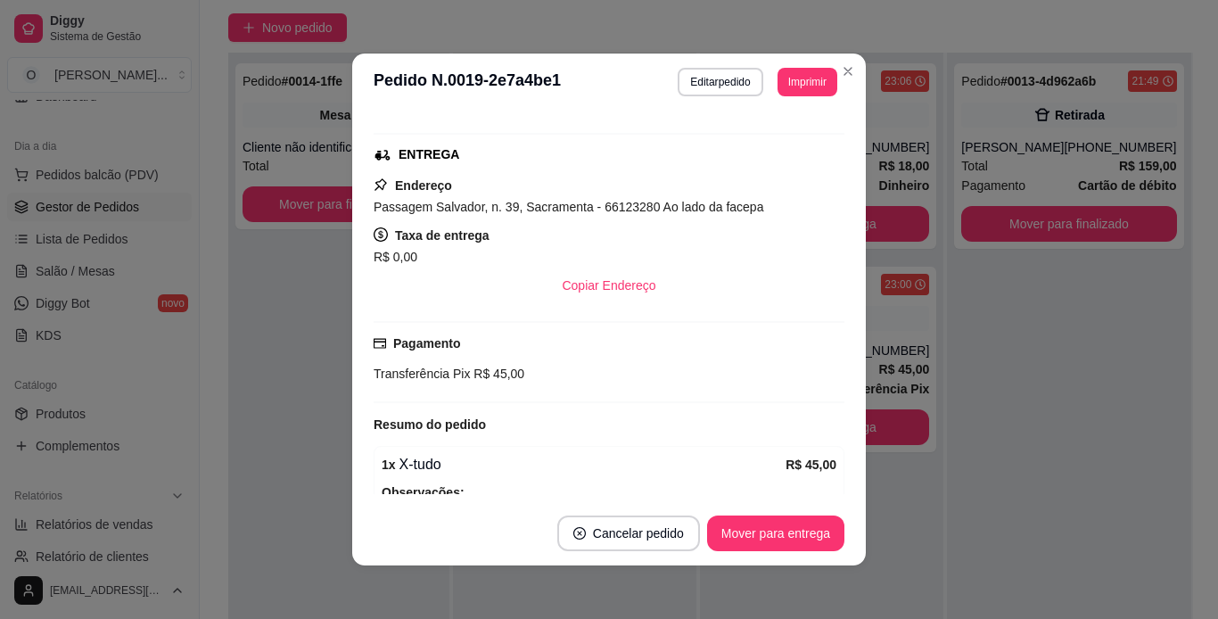
scroll to position [259, 0]
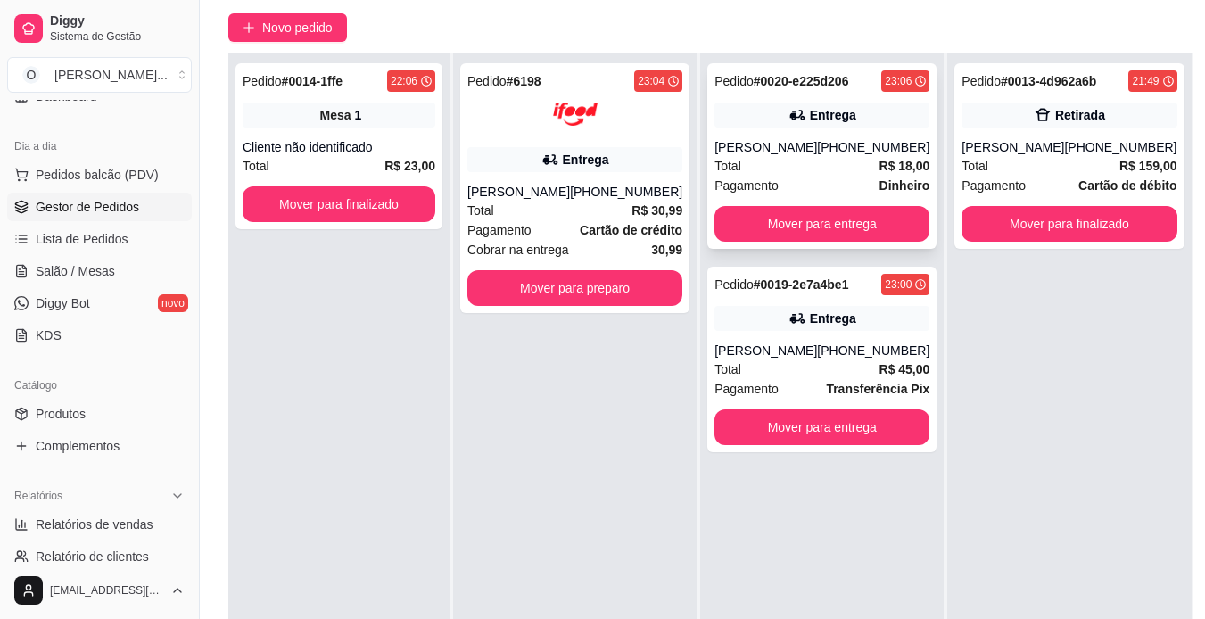
click at [753, 103] on div "Entrega" at bounding box center [821, 115] width 215 height 25
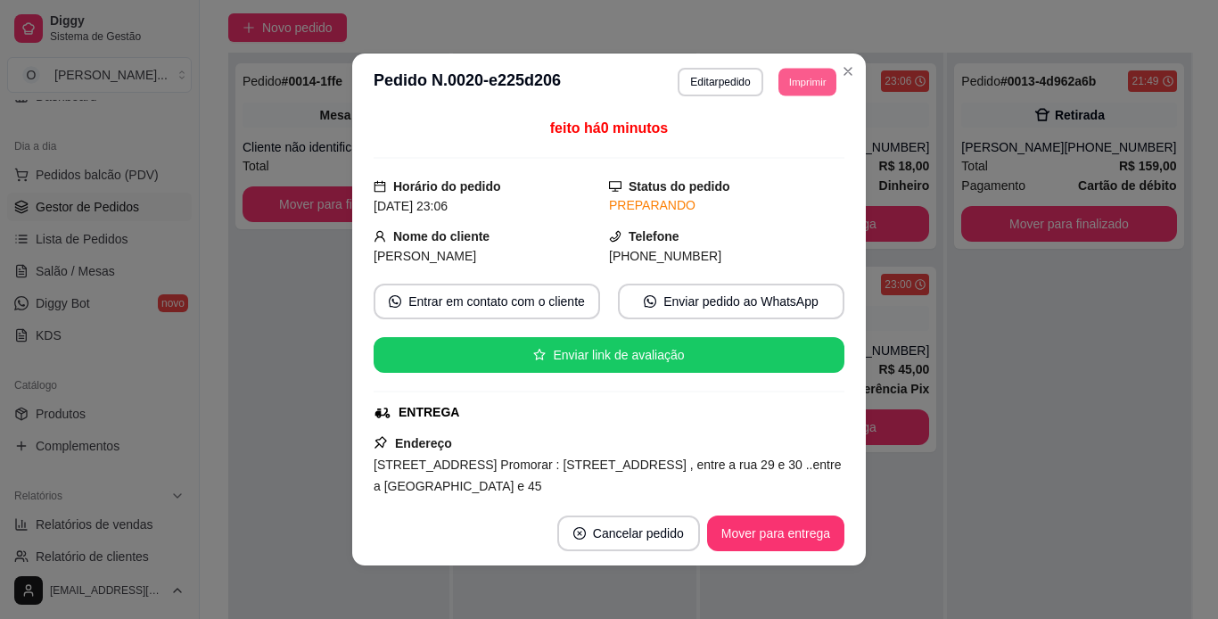
click at [784, 87] on button "Imprimir" at bounding box center [808, 82] width 58 height 28
click at [781, 149] on button "IMPRESSORA" at bounding box center [767, 144] width 125 height 28
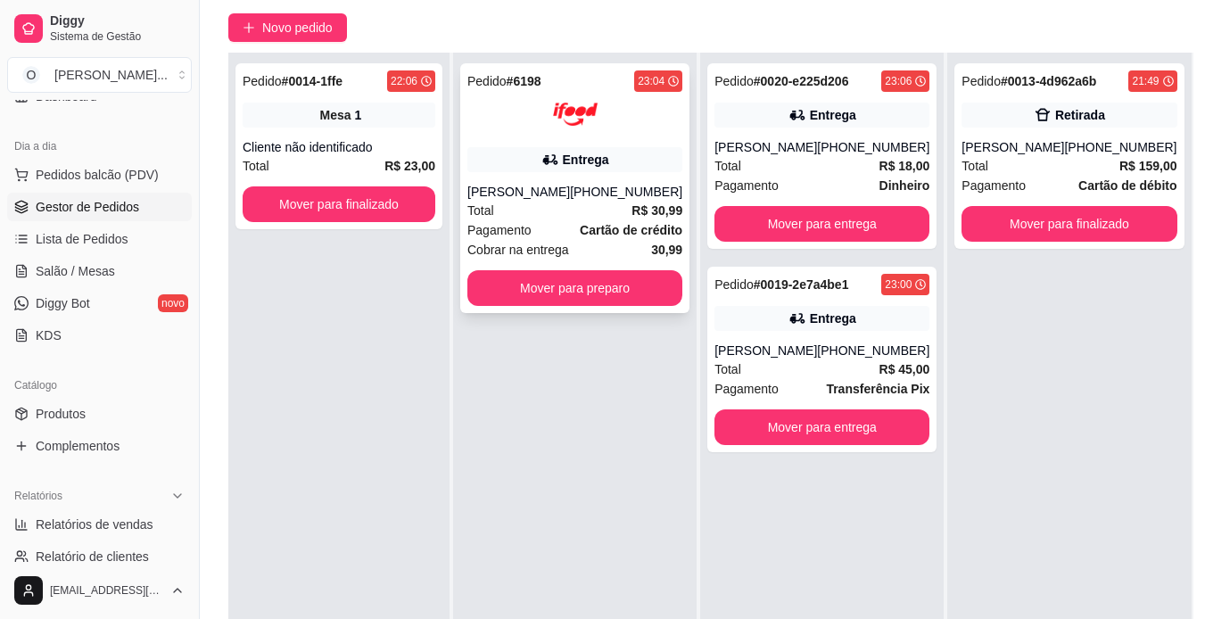
click at [591, 158] on div "Entrega" at bounding box center [586, 160] width 46 height 18
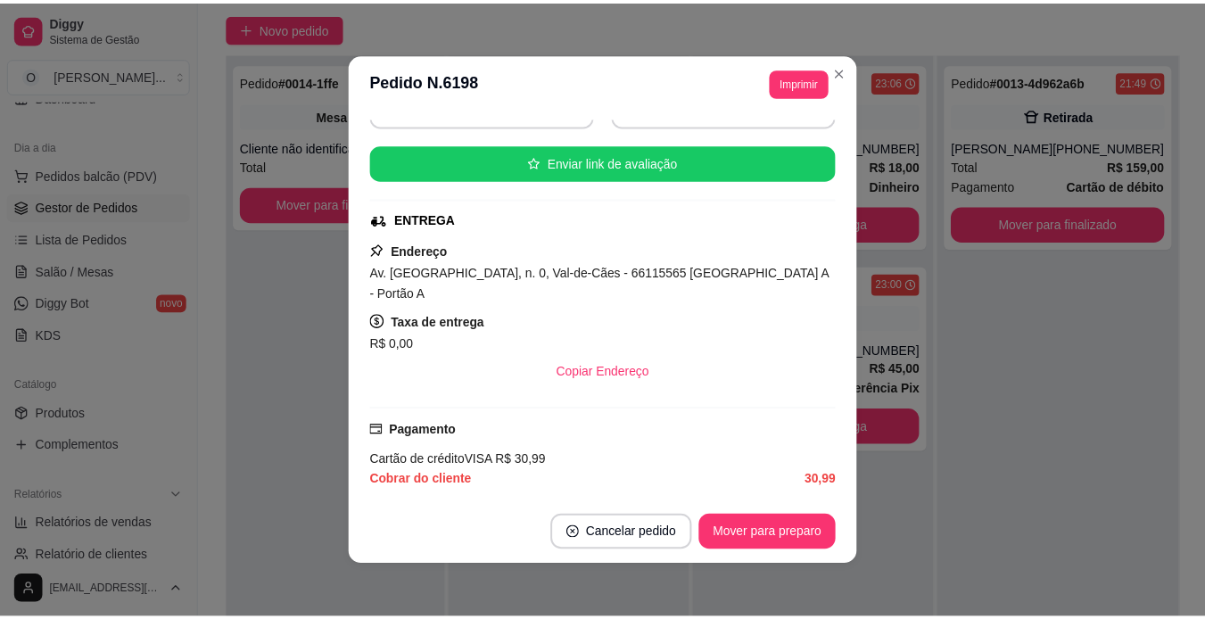
scroll to position [243, 0]
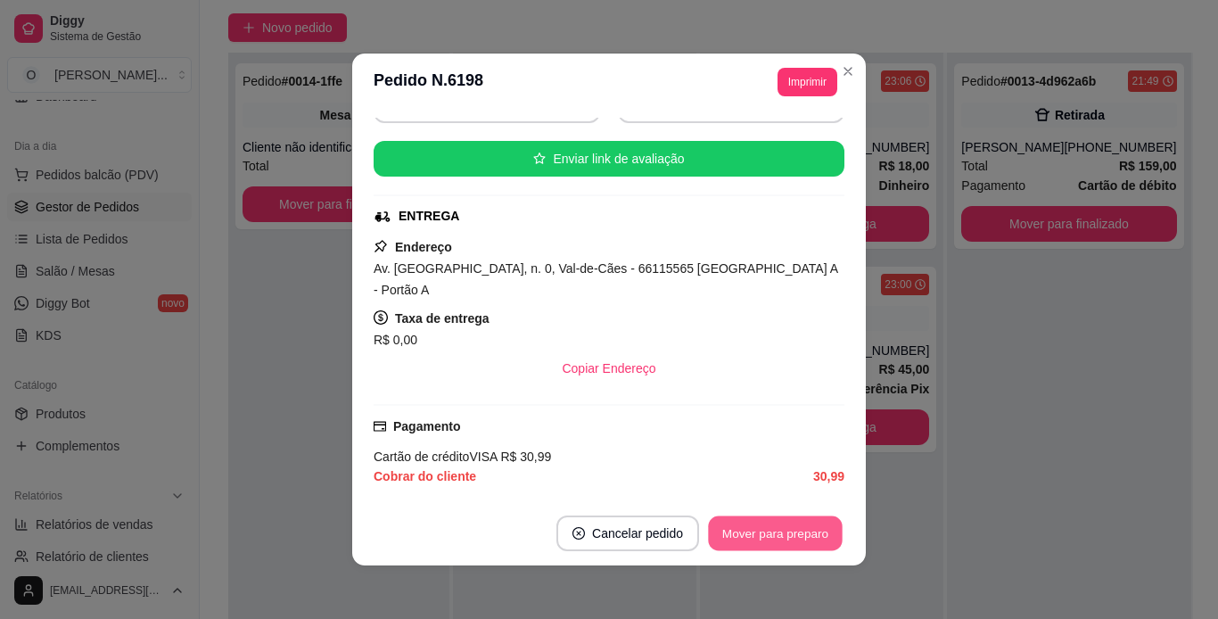
click at [736, 520] on button "Mover para preparo" at bounding box center [775, 533] width 134 height 35
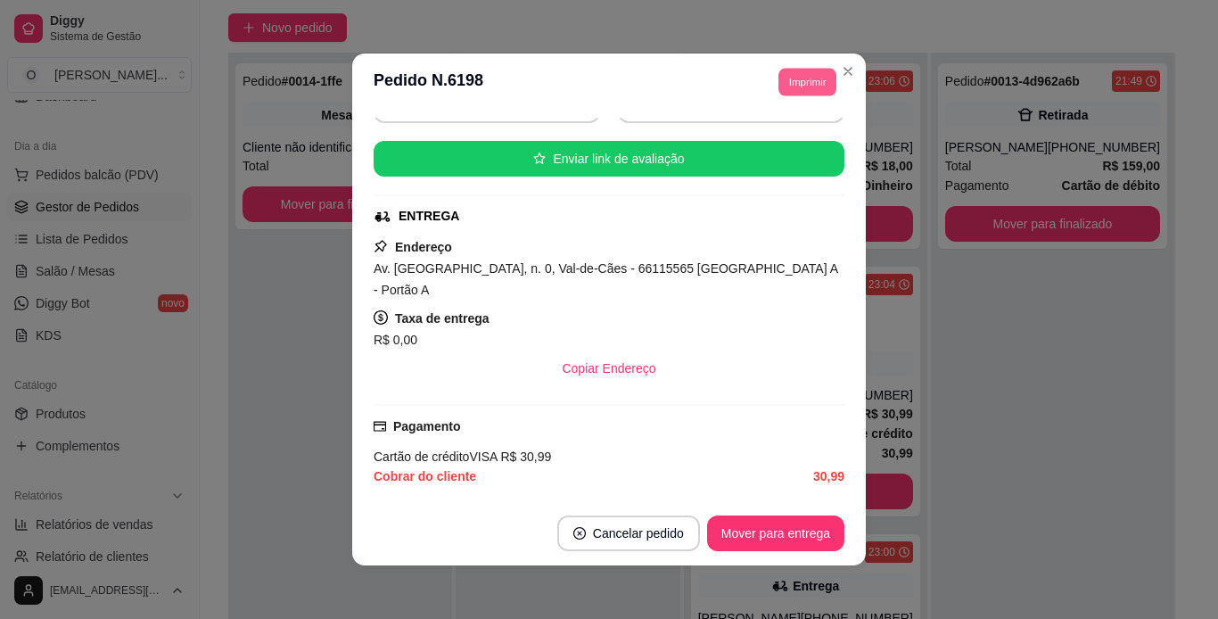
click at [801, 92] on button "Imprimir" at bounding box center [808, 82] width 58 height 28
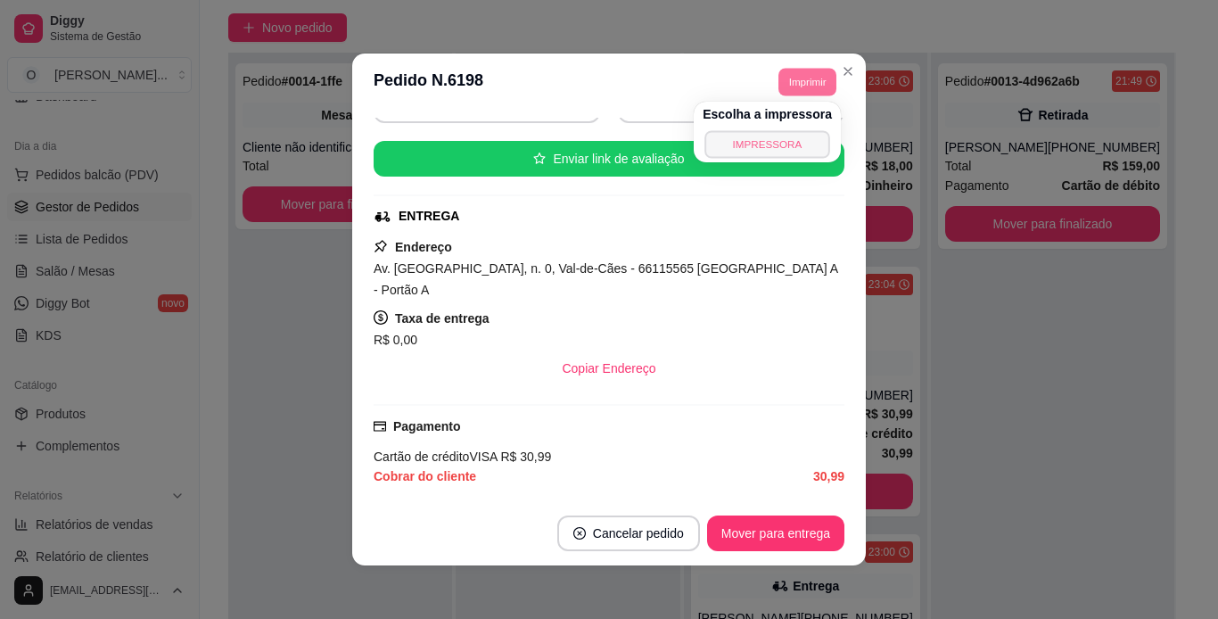
click at [764, 149] on button "IMPRESSORA" at bounding box center [767, 144] width 125 height 28
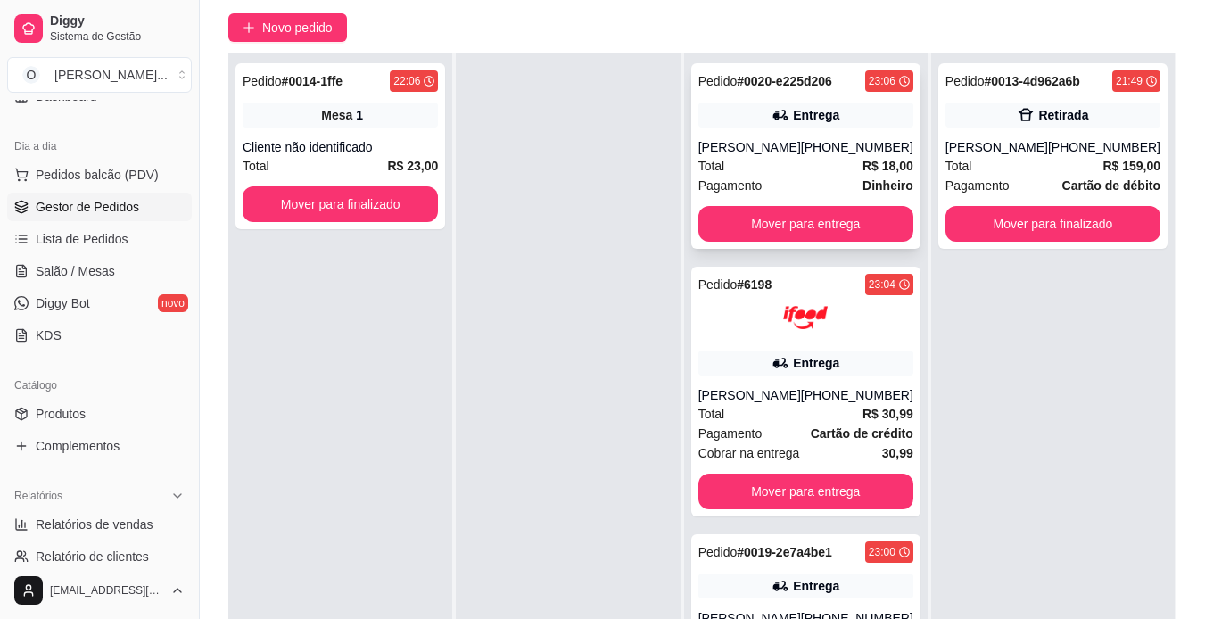
click at [827, 159] on div "Total R$ 18,00" at bounding box center [805, 166] width 215 height 20
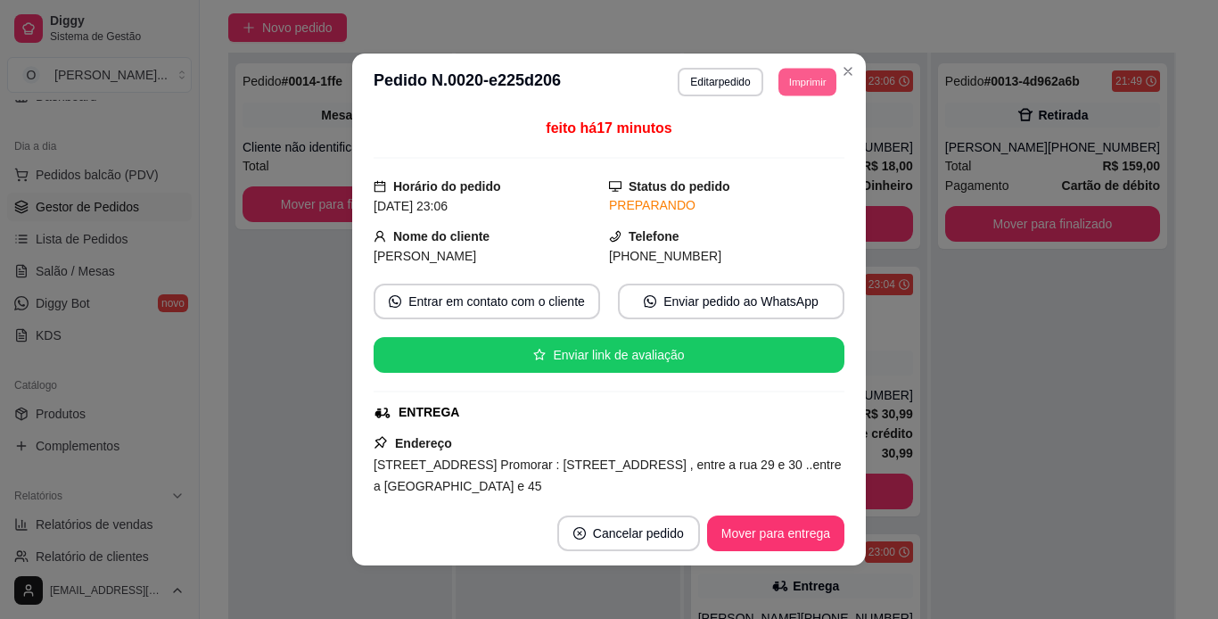
click at [793, 91] on button "Imprimir" at bounding box center [808, 82] width 58 height 28
click at [777, 156] on button "IMPRESSORA" at bounding box center [767, 144] width 125 height 28
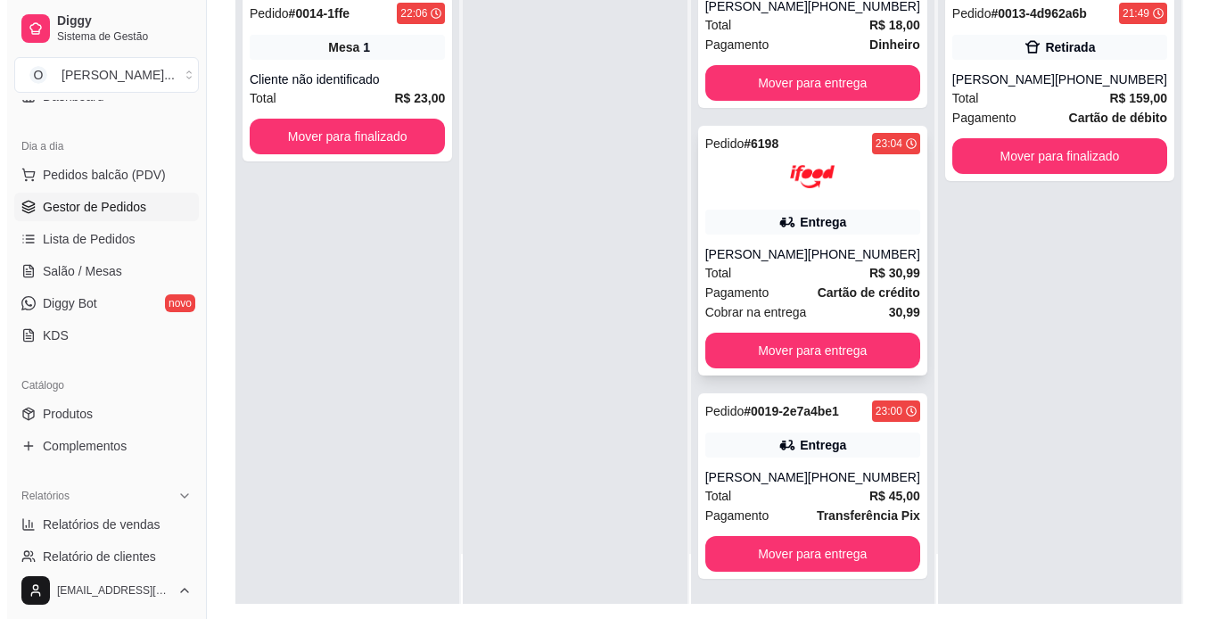
scroll to position [227, 0]
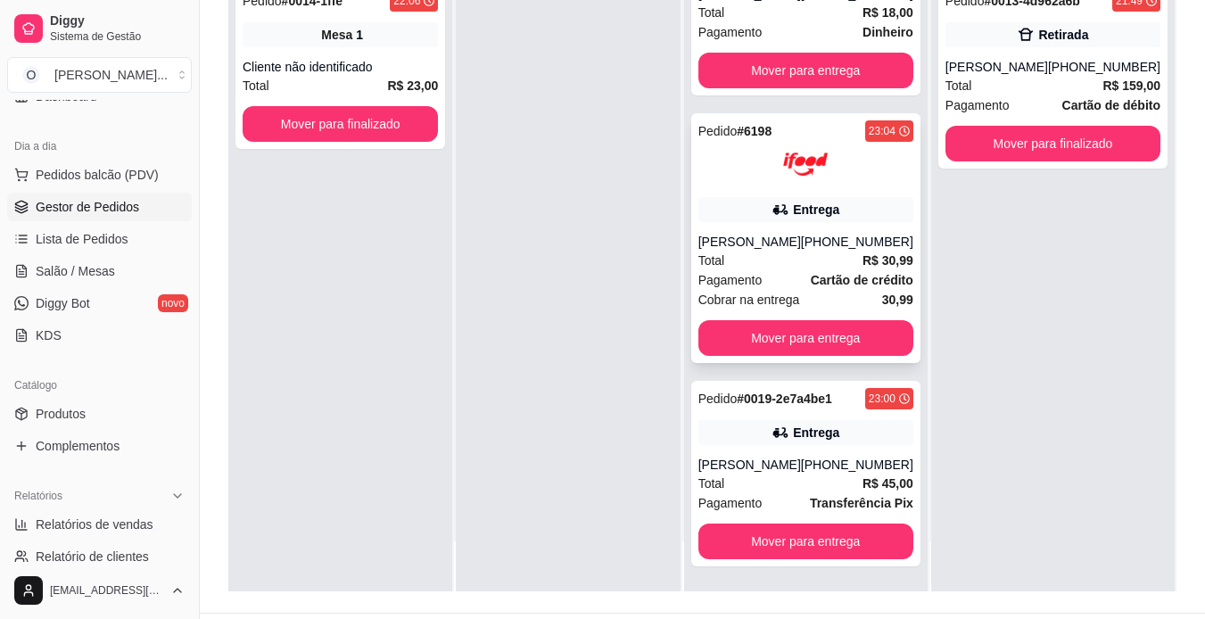
click at [765, 456] on div "[PERSON_NAME]" at bounding box center [749, 465] width 103 height 18
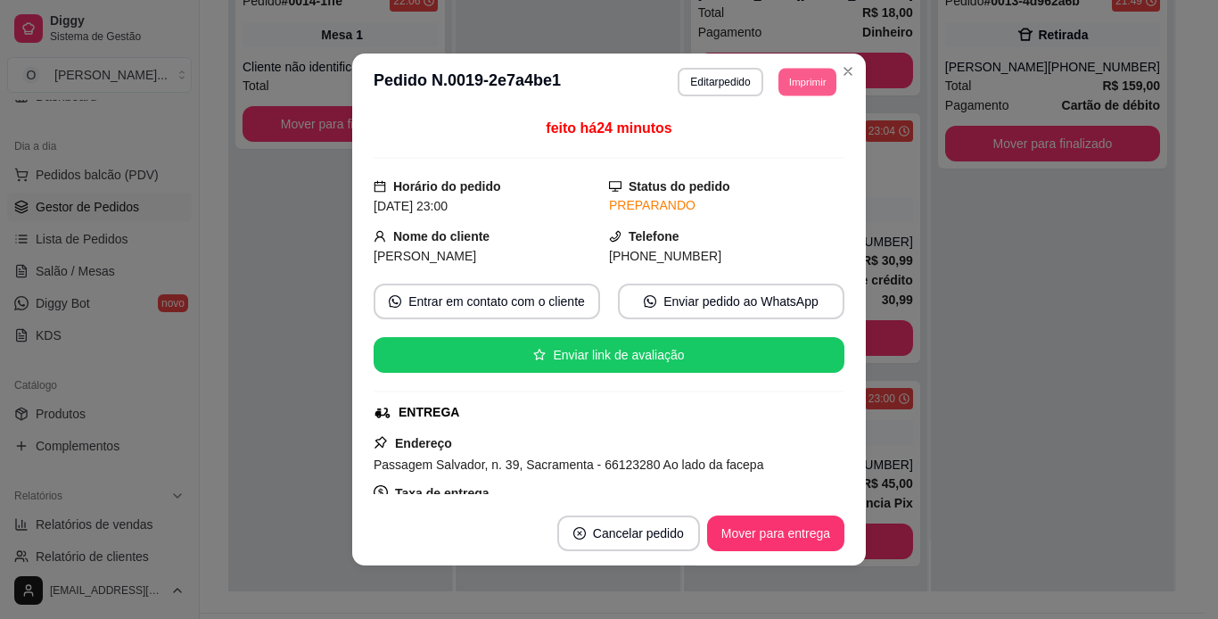
click at [799, 78] on button "Imprimir" at bounding box center [808, 82] width 58 height 28
click at [774, 154] on button "IMPRESSORA" at bounding box center [767, 144] width 125 height 28
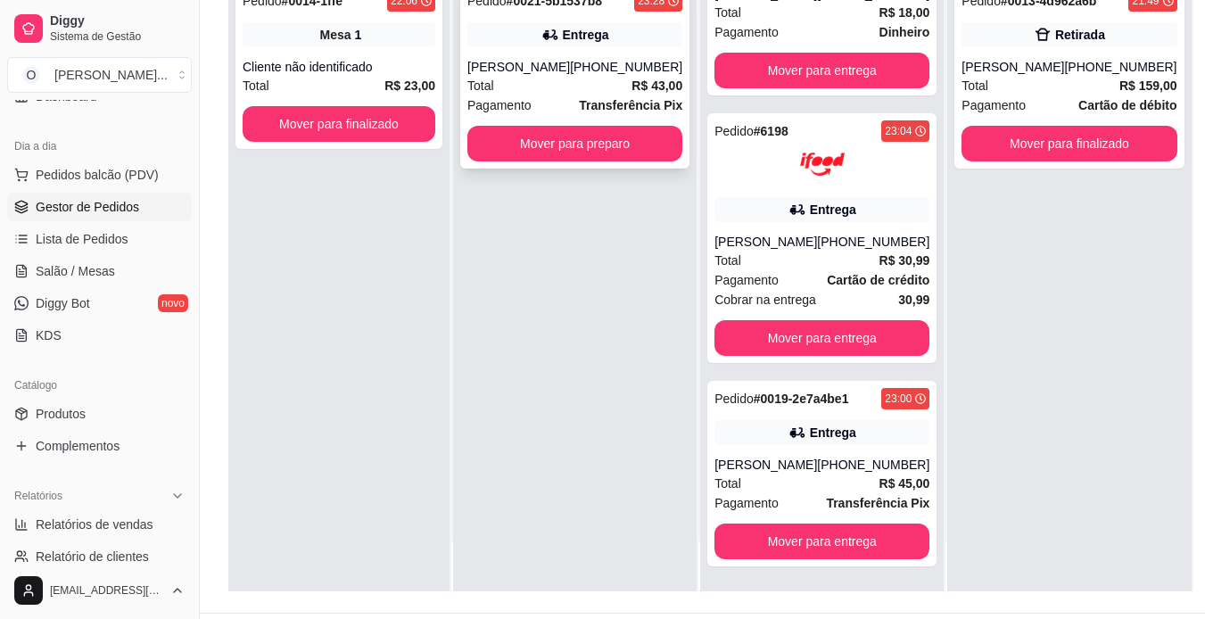
click at [565, 22] on div "Entrega" at bounding box center [574, 34] width 215 height 25
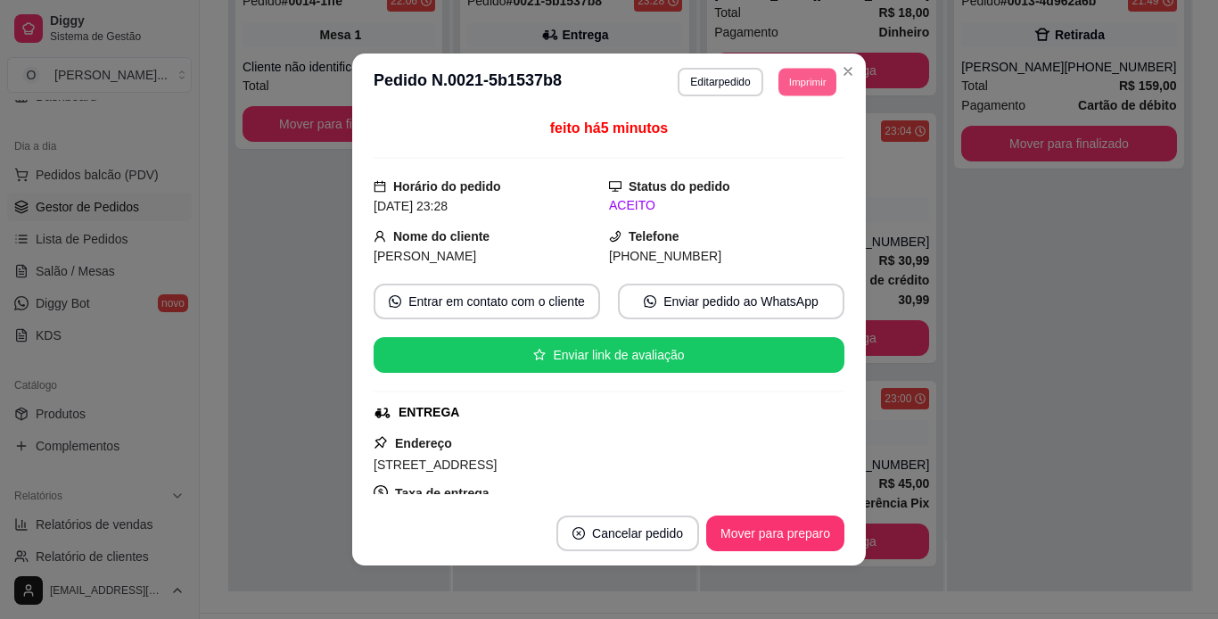
click at [804, 74] on button "Imprimir" at bounding box center [808, 82] width 58 height 28
click at [797, 150] on button "IMPRESSORA" at bounding box center [767, 144] width 129 height 29
click at [822, 523] on button "Mover para preparo" at bounding box center [775, 533] width 134 height 35
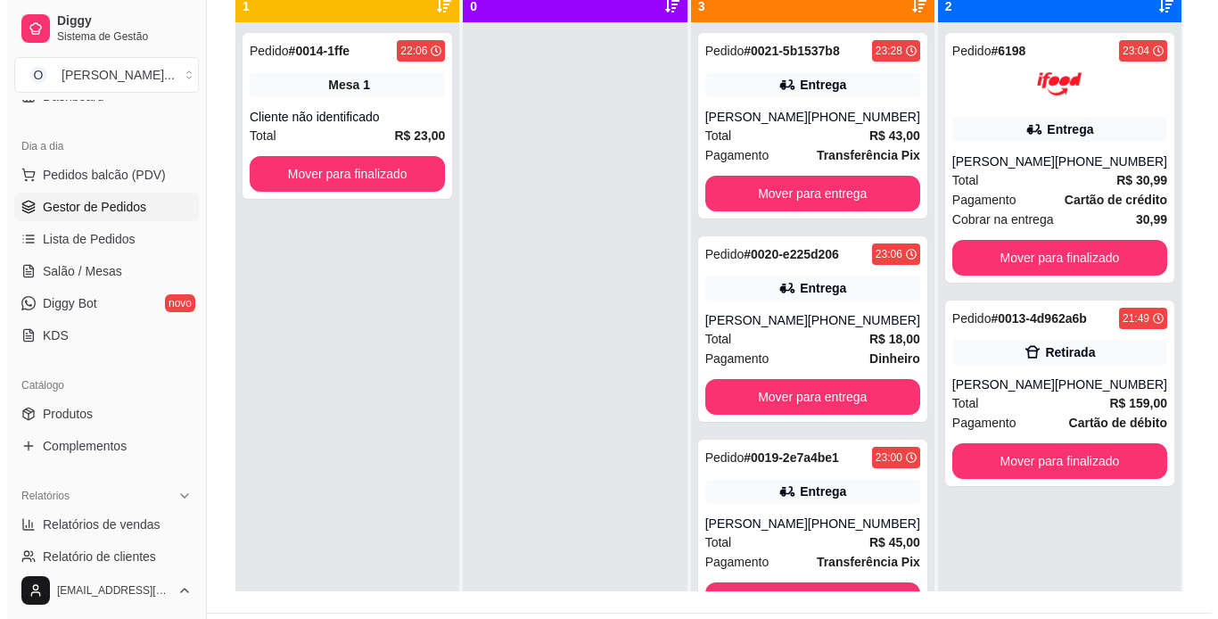
scroll to position [27, 0]
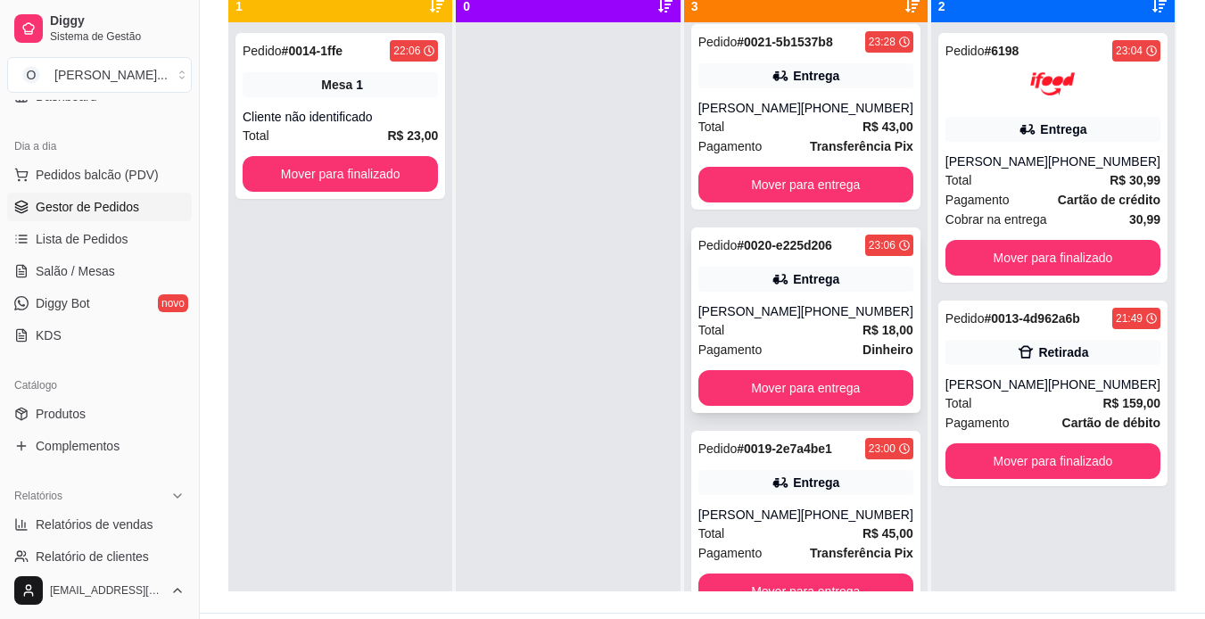
click at [821, 320] on div "Total R$ 18,00" at bounding box center [805, 330] width 215 height 20
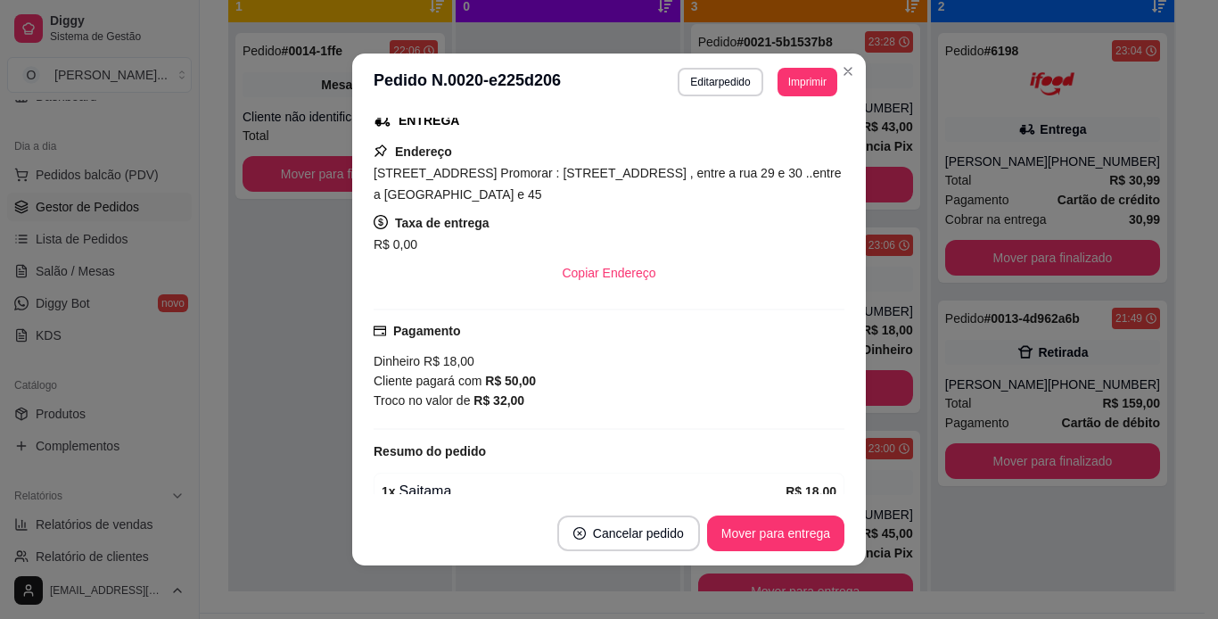
scroll to position [292, 0]
click at [859, 362] on div "feito há 31 minutos Horário do pedido [DATE] 23:06 Status do pedido PREPARANDO …" at bounding box center [609, 306] width 514 height 391
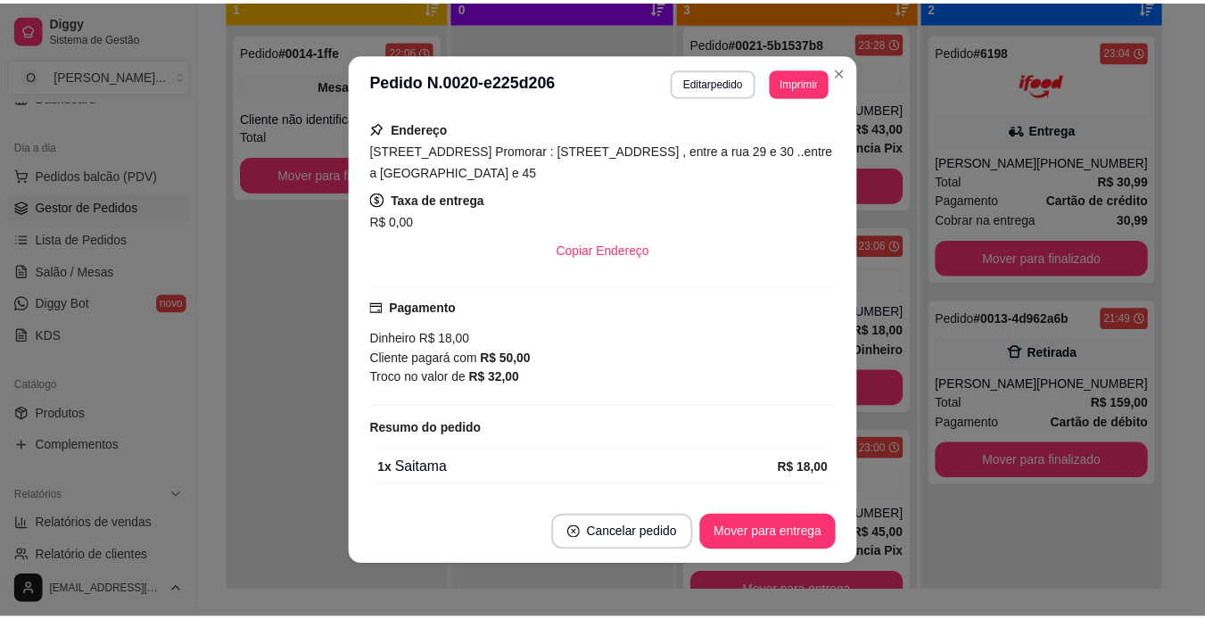
scroll to position [353, 0]
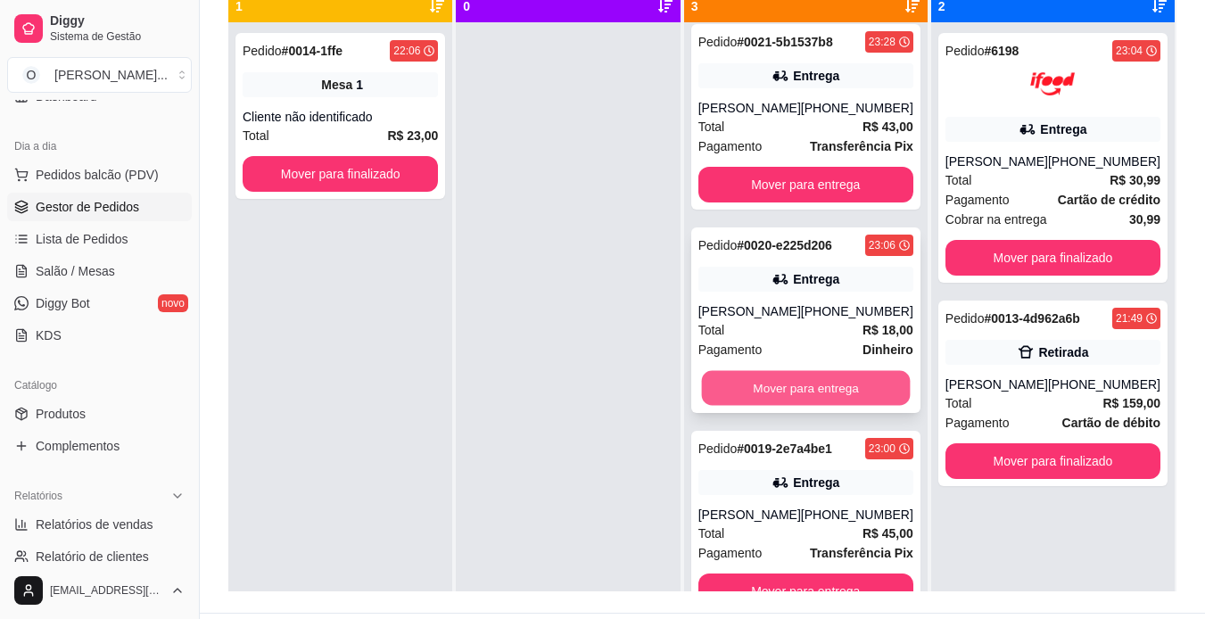
click at [851, 371] on button "Mover para entrega" at bounding box center [805, 388] width 209 height 35
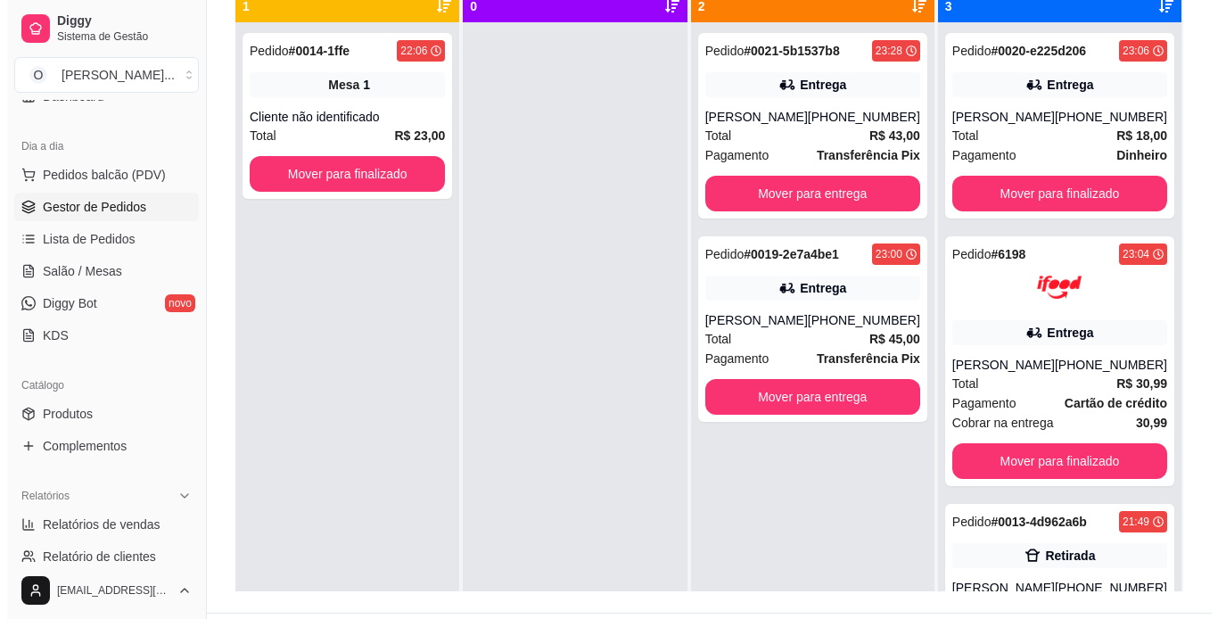
scroll to position [0, 0]
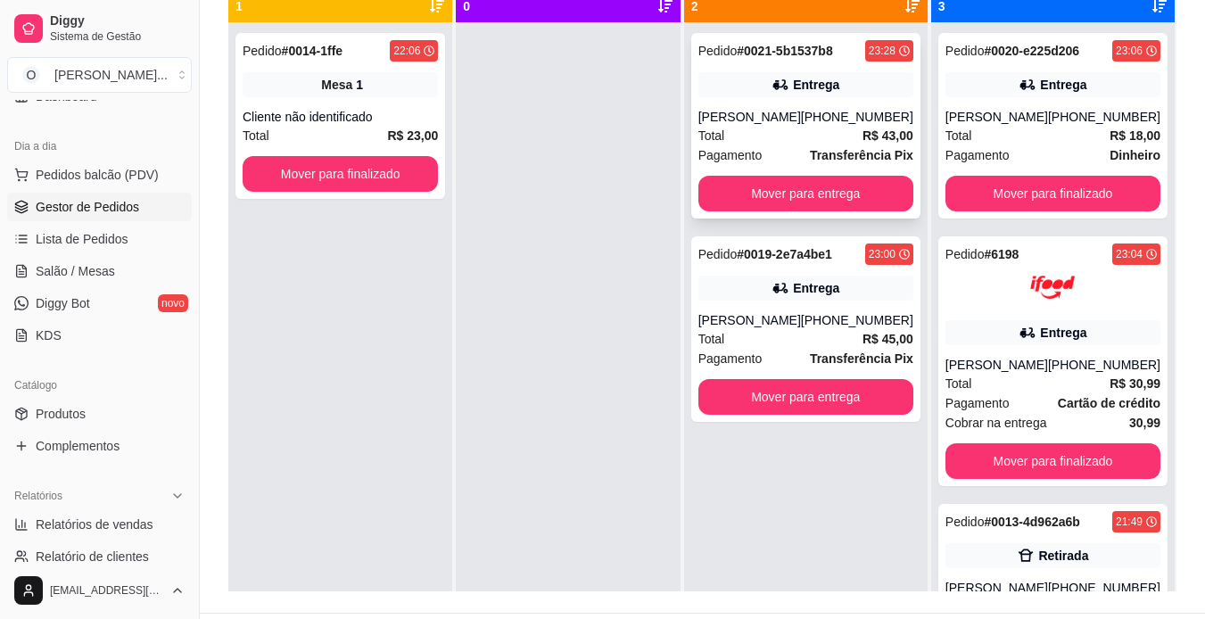
click at [847, 126] on div "Total R$ 43,00" at bounding box center [805, 136] width 215 height 20
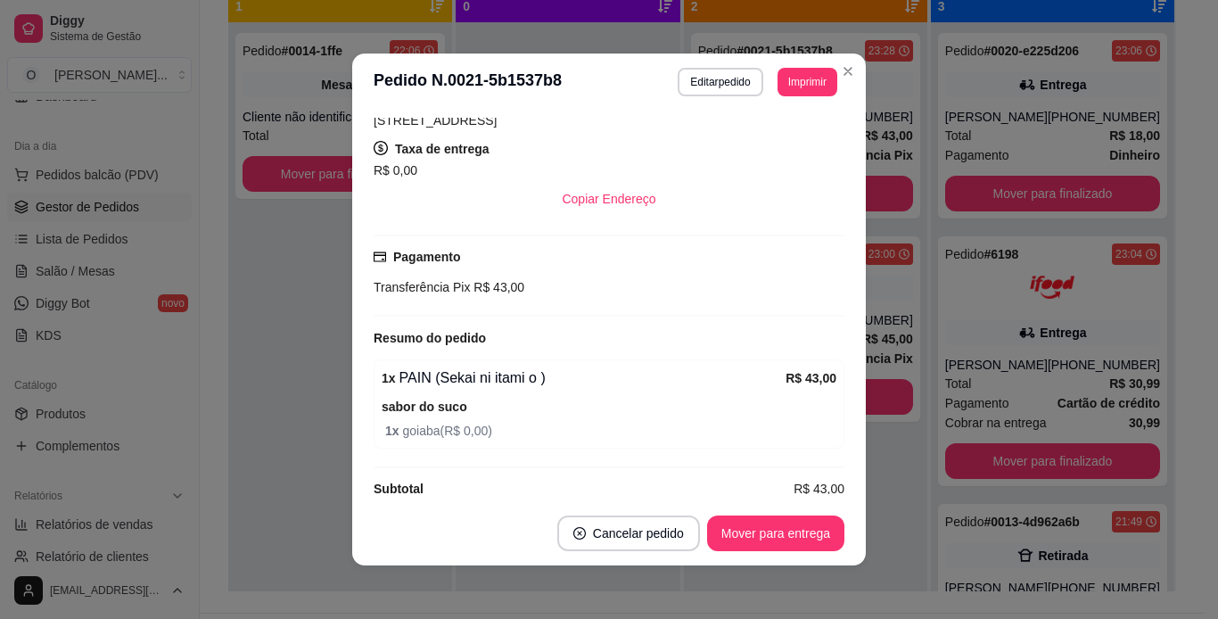
scroll to position [345, 0]
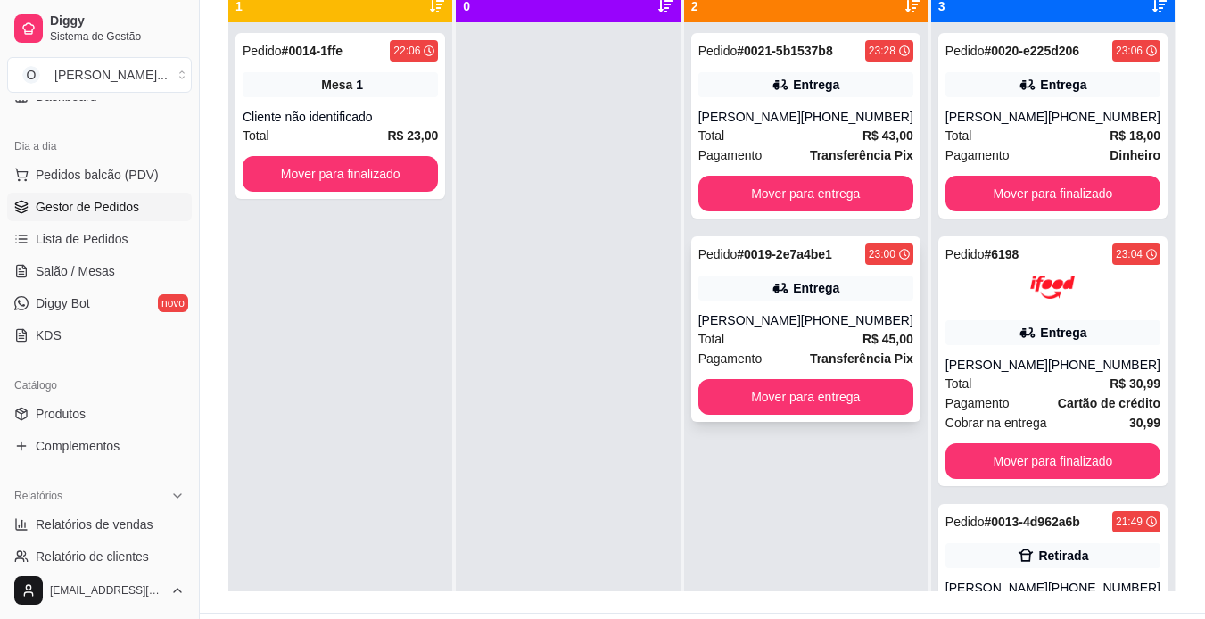
click at [837, 301] on div "Pedido # 0019-2e7a4be1 23:00 [PERSON_NAME] [PHONE_NUMBER] Total R$ 45,00 Pagame…" at bounding box center [805, 328] width 229 height 185
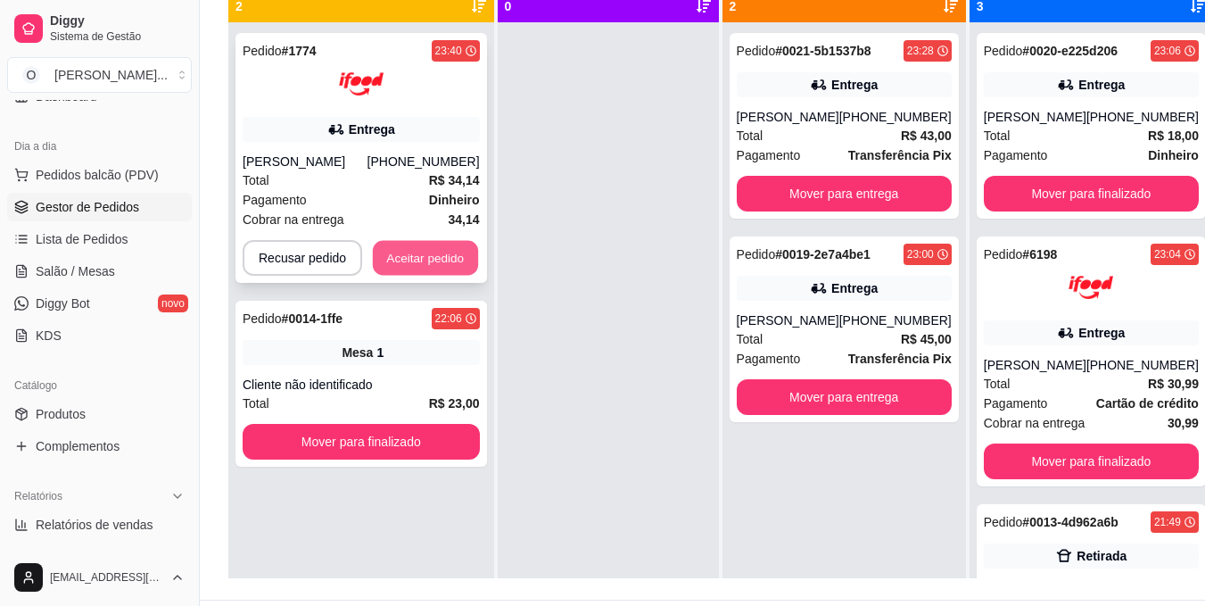
click at [443, 253] on button "Aceitar pedido" at bounding box center [425, 258] width 105 height 35
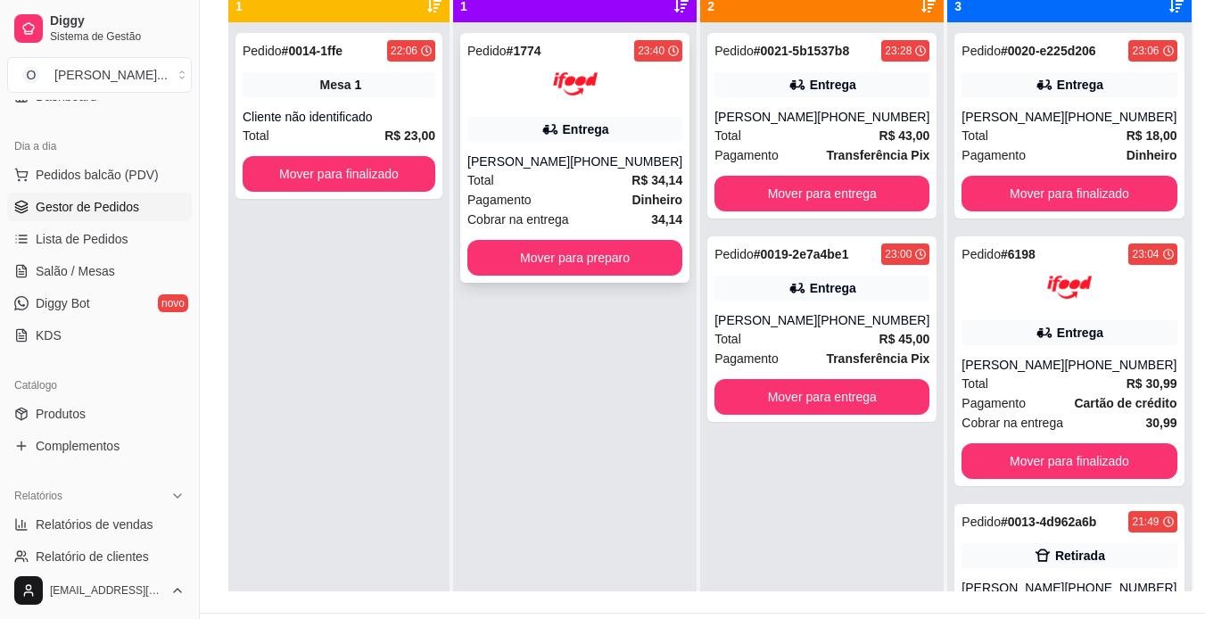
click at [551, 149] on div "Pedido # 1774 23:40 Entrega [PERSON_NAME] [PHONE_NUMBER] Total R$ 34,14 Pagamen…" at bounding box center [574, 158] width 229 height 250
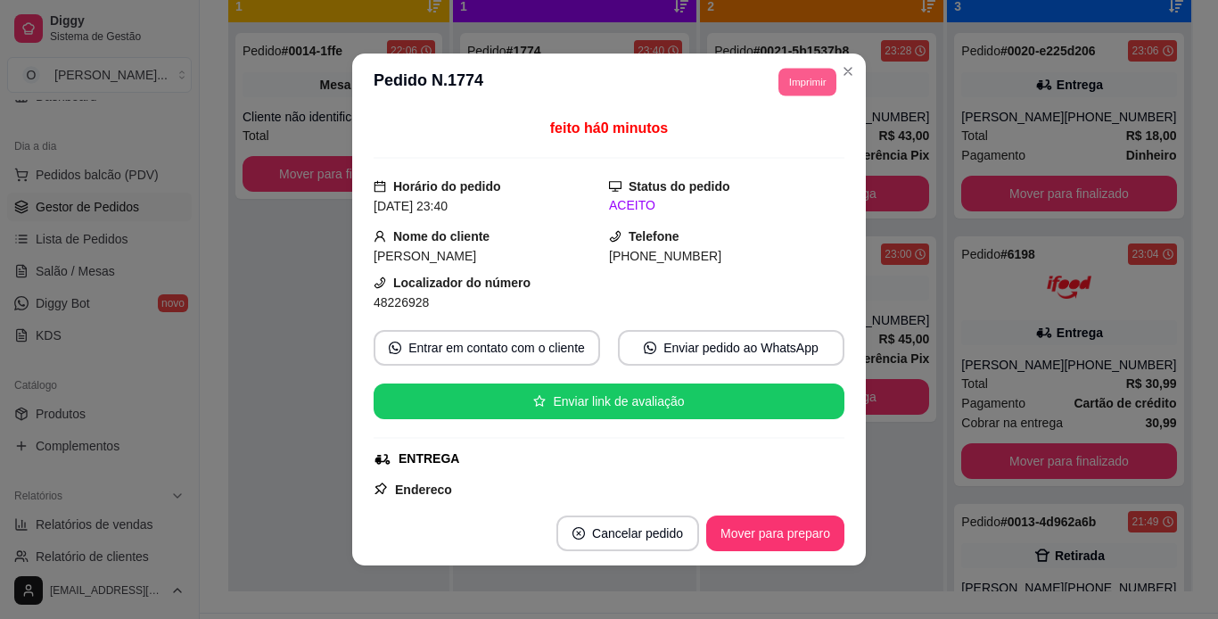
click at [805, 78] on button "Imprimir" at bounding box center [808, 82] width 58 height 28
click at [781, 141] on button "IMPRESSORA" at bounding box center [767, 144] width 125 height 28
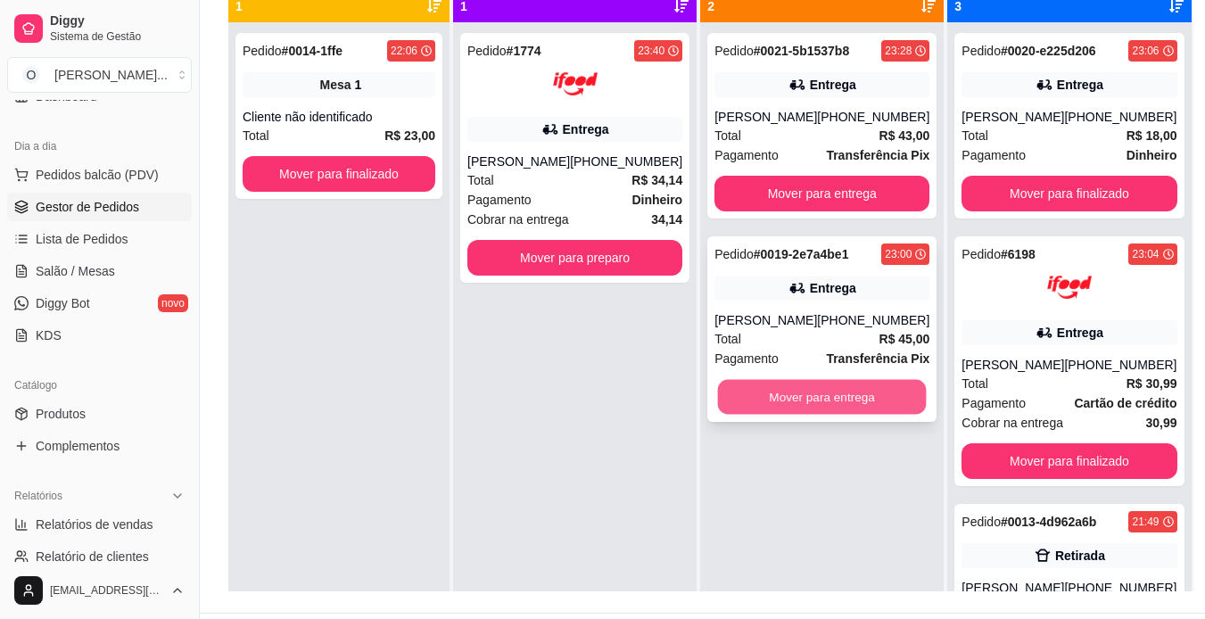
click at [817, 391] on button "Mover para entrega" at bounding box center [822, 397] width 209 height 35
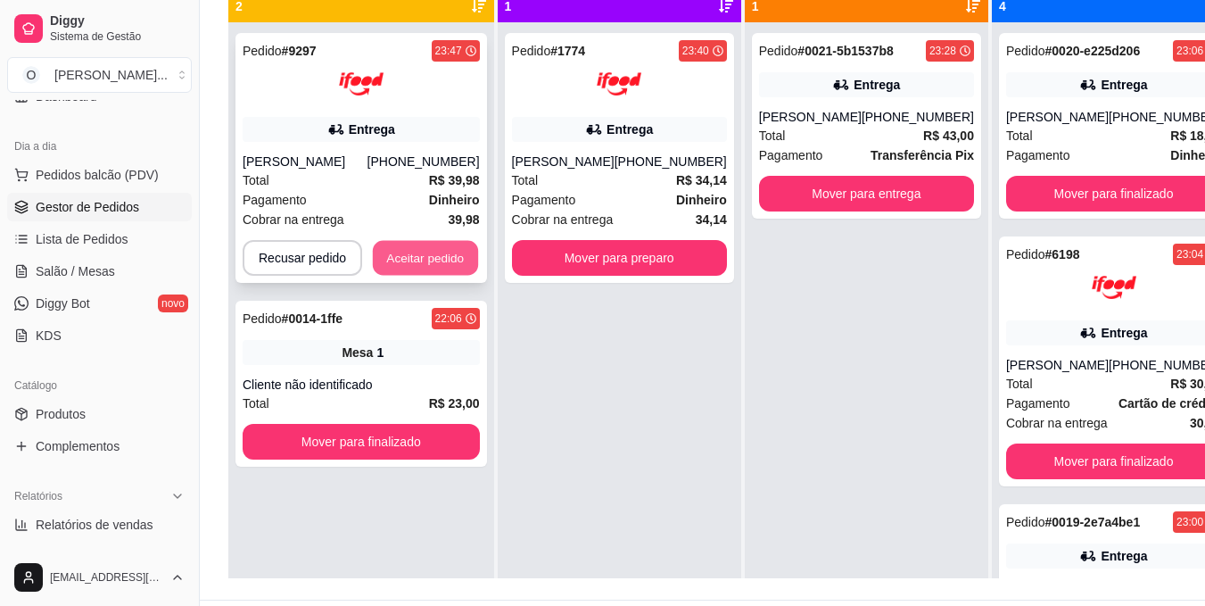
click at [419, 262] on button "Aceitar pedido" at bounding box center [425, 258] width 105 height 35
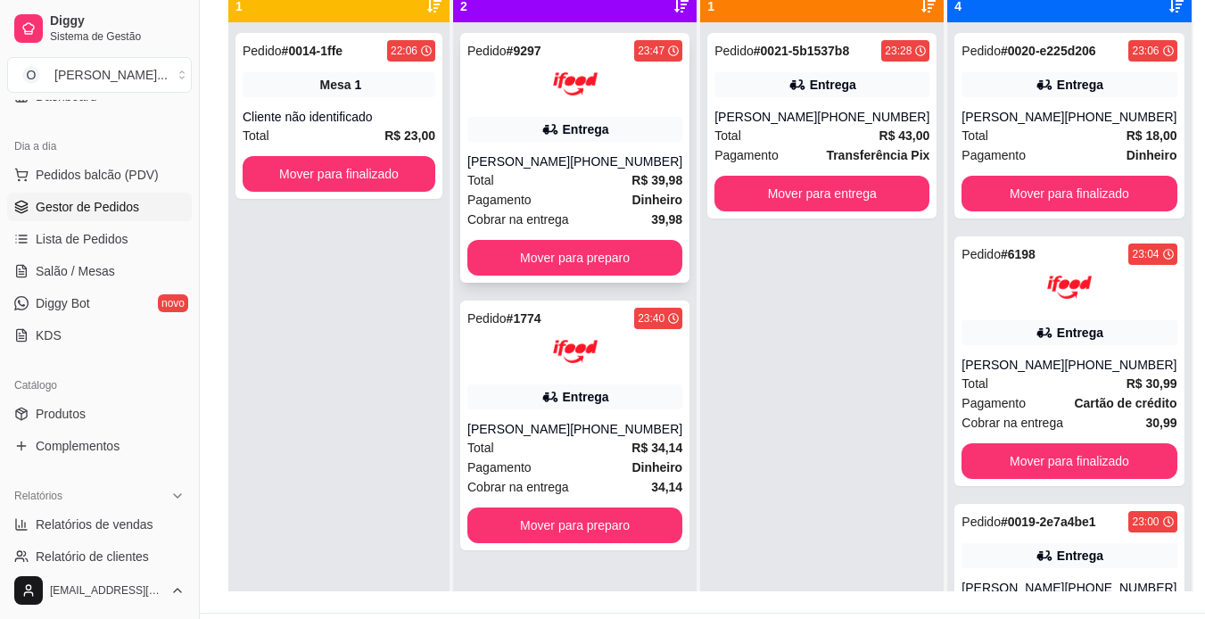
click at [615, 130] on div "Entrega" at bounding box center [574, 129] width 215 height 25
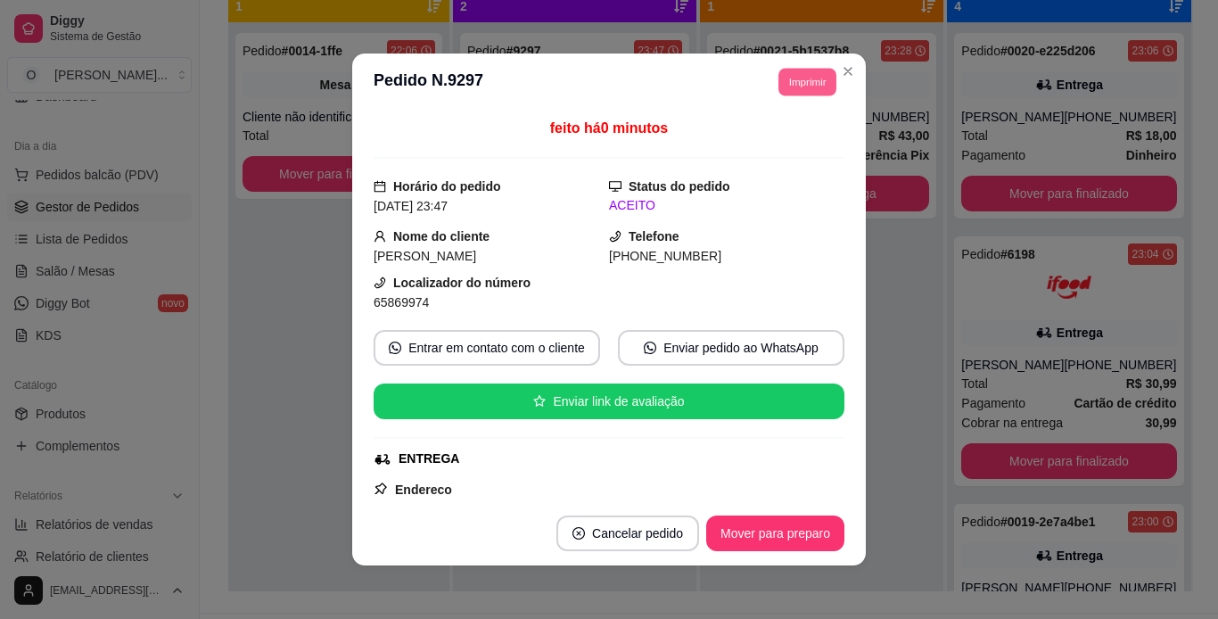
click at [807, 76] on button "Imprimir" at bounding box center [808, 82] width 58 height 28
click at [788, 146] on button "IMPRESSORA" at bounding box center [767, 144] width 125 height 28
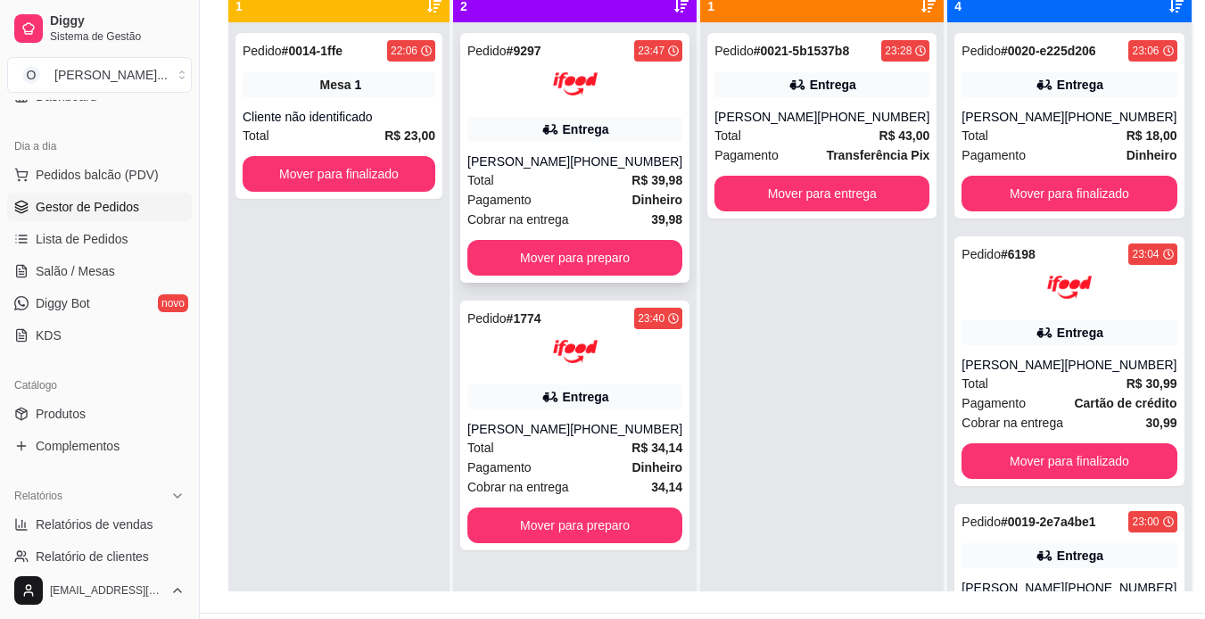
click at [606, 172] on div "Total R$ 39,98" at bounding box center [574, 180] width 215 height 20
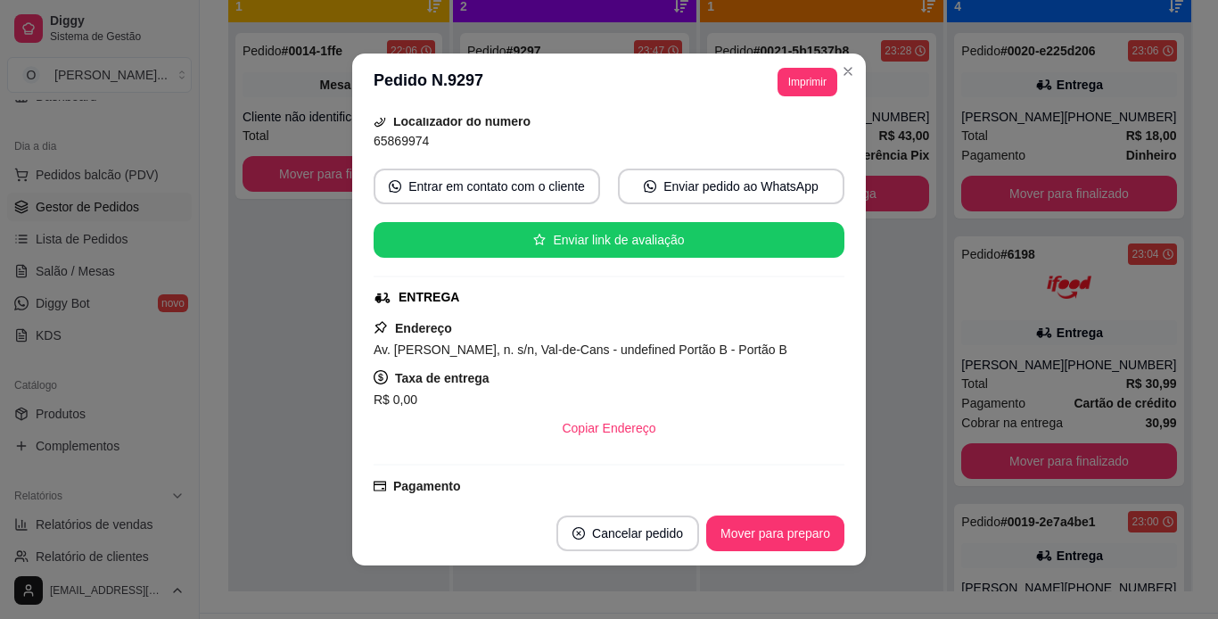
scroll to position [0, 0]
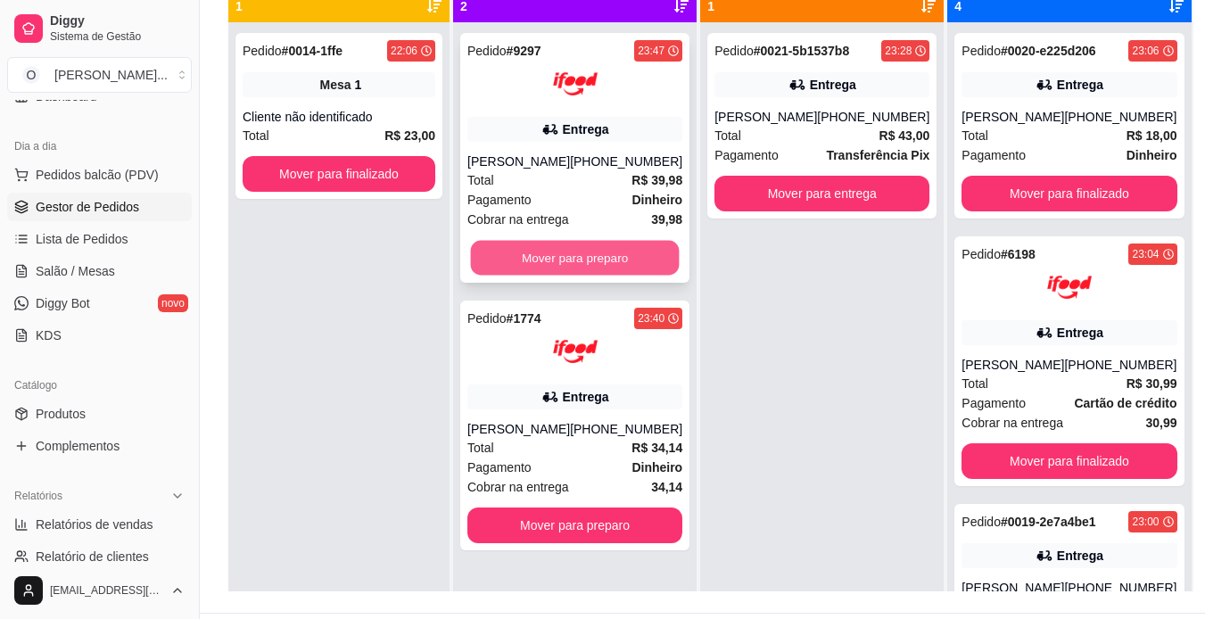
click at [627, 263] on button "Mover para preparo" at bounding box center [575, 258] width 209 height 35
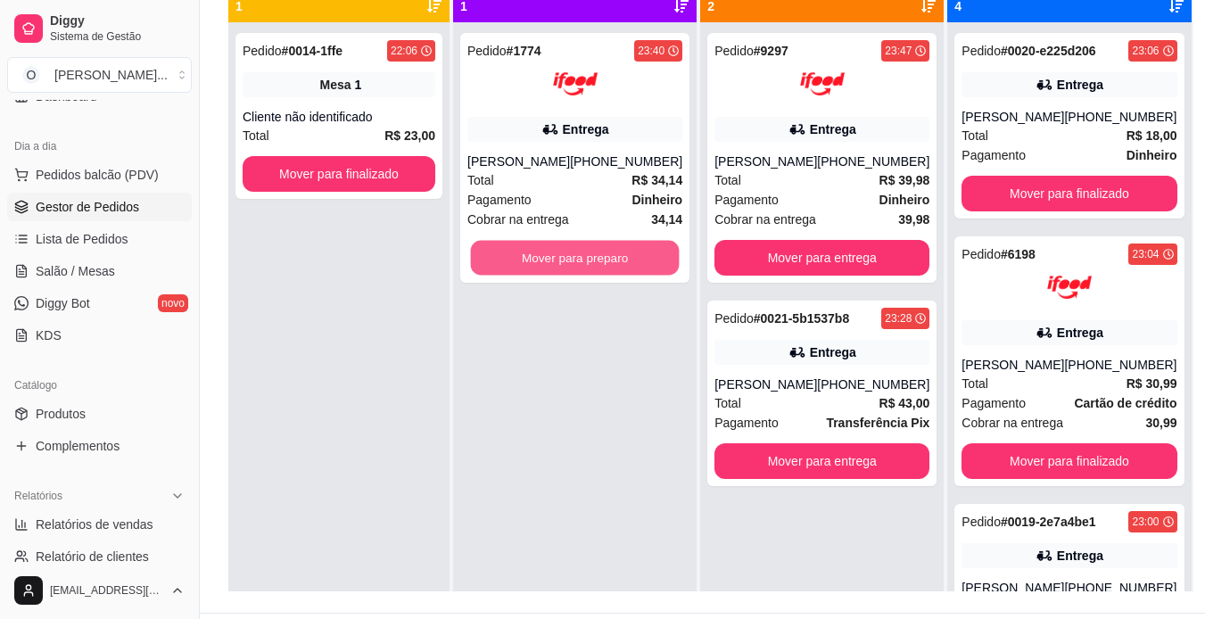
click at [627, 263] on button "Mover para preparo" at bounding box center [575, 258] width 209 height 35
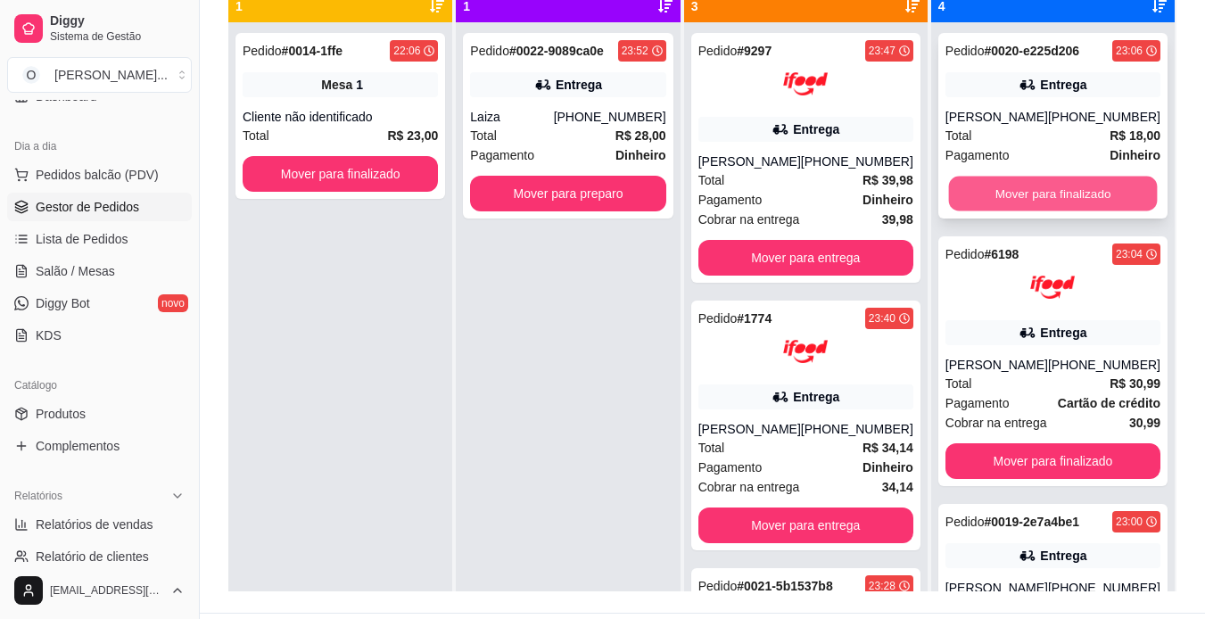
click at [1026, 192] on button "Mover para finalizado" at bounding box center [1052, 194] width 209 height 35
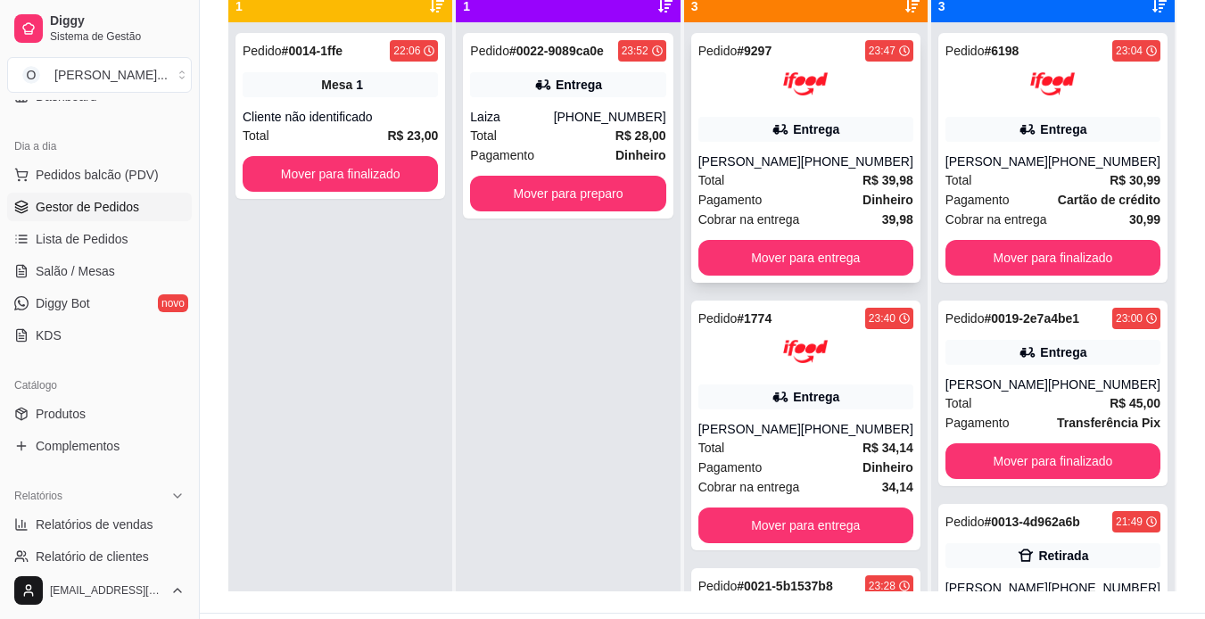
click at [862, 66] on div at bounding box center [805, 84] width 215 height 45
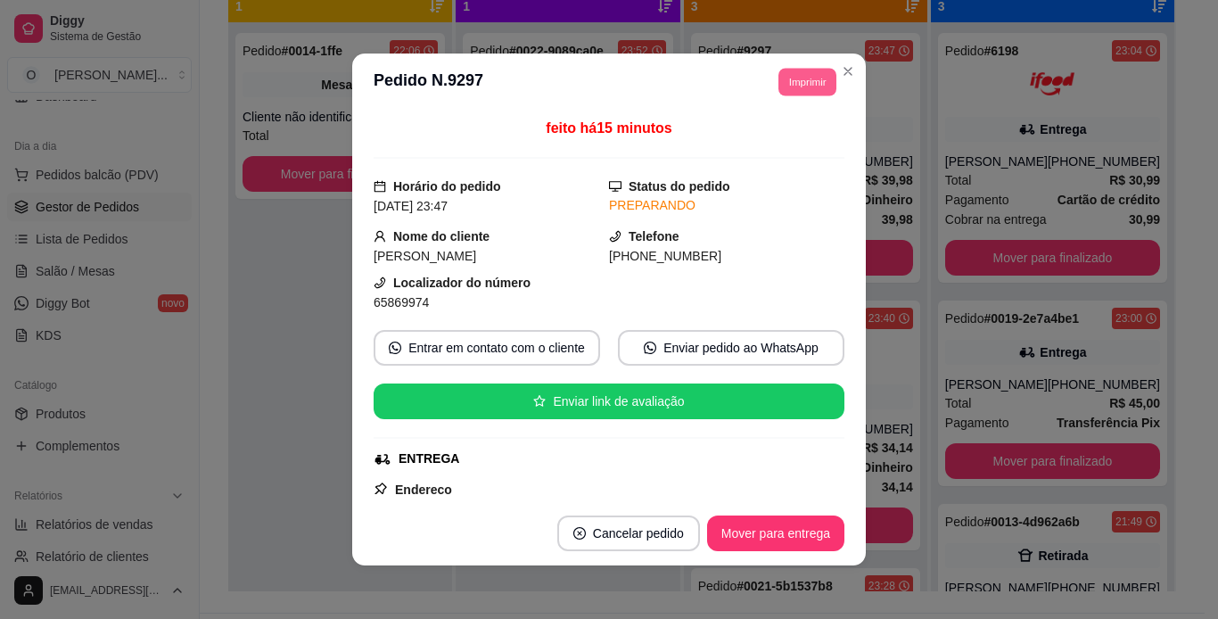
click at [769, 77] on div "**********" at bounding box center [800, 82] width 74 height 29
click at [805, 89] on button "Imprimir" at bounding box center [808, 82] width 58 height 28
click at [785, 136] on button "IMPRESSORA" at bounding box center [767, 144] width 125 height 28
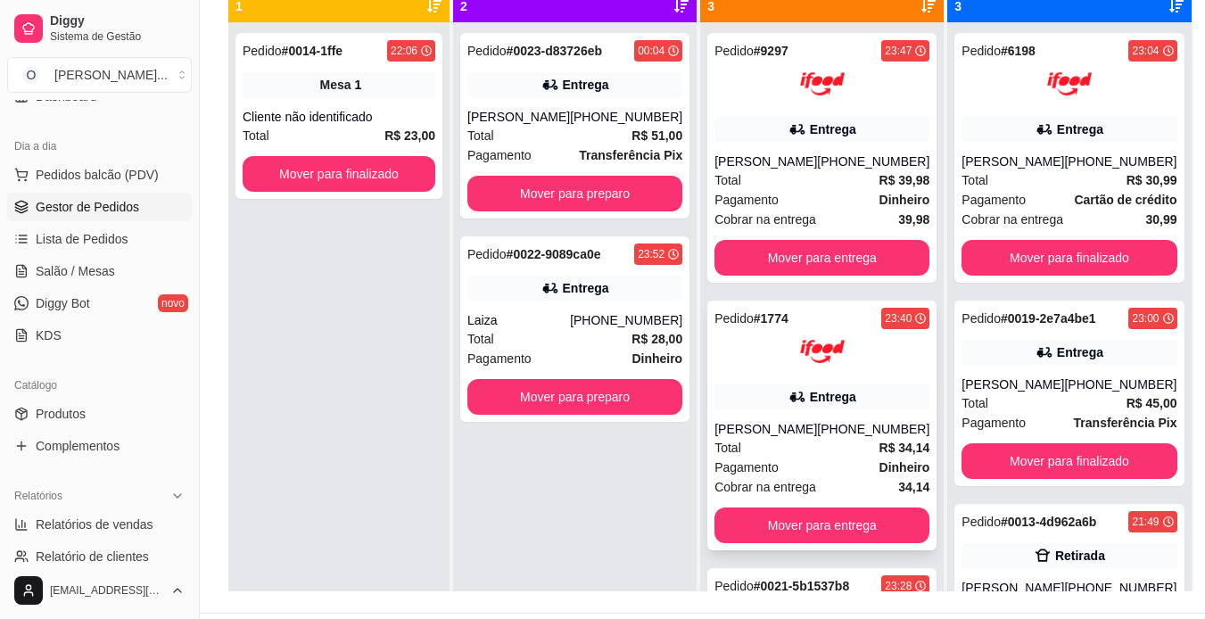
scroll to position [137, 0]
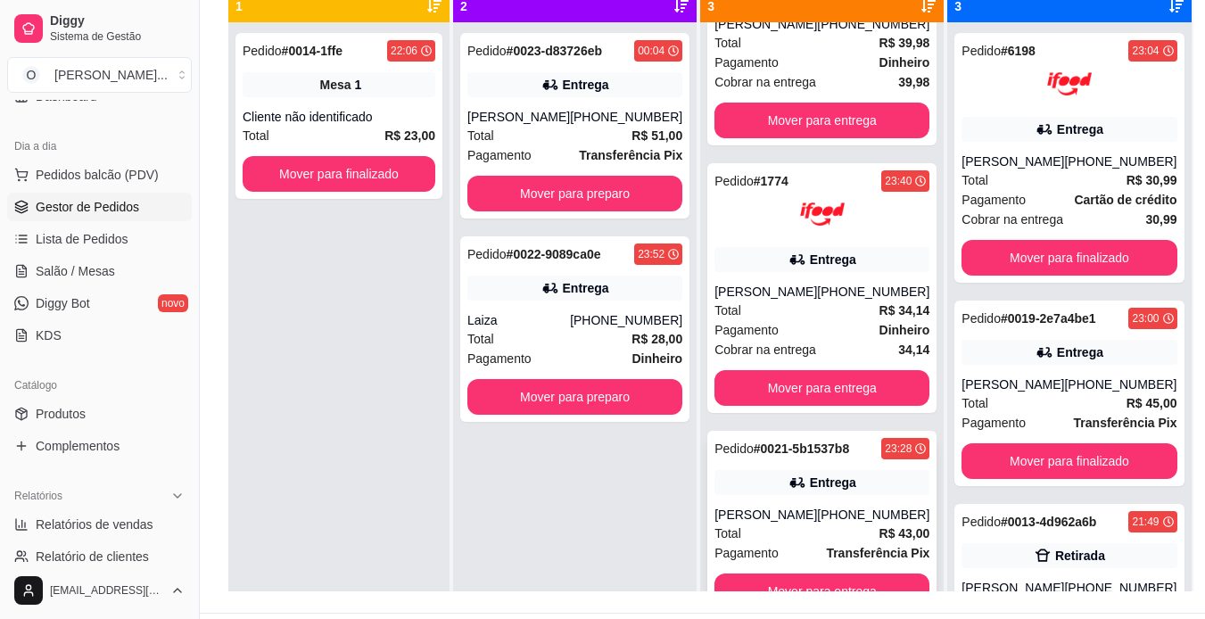
click at [810, 489] on div "Entrega" at bounding box center [833, 483] width 46 height 18
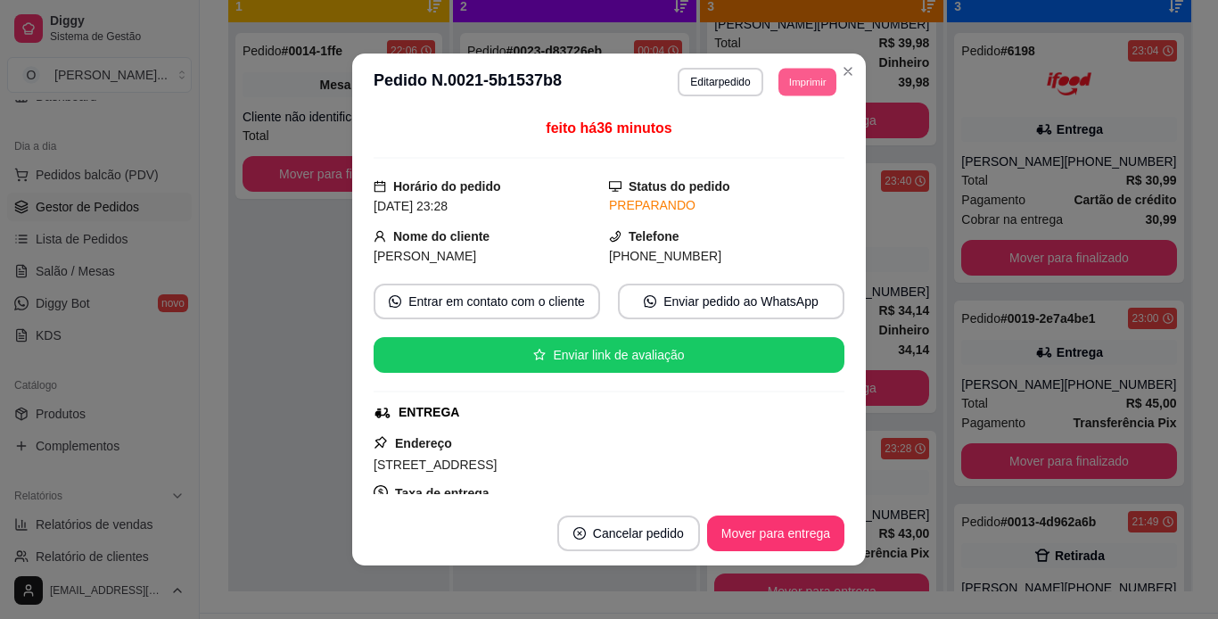
click at [812, 78] on button "Imprimir" at bounding box center [808, 82] width 58 height 28
click at [779, 141] on button "IMPRESSORA" at bounding box center [767, 144] width 125 height 28
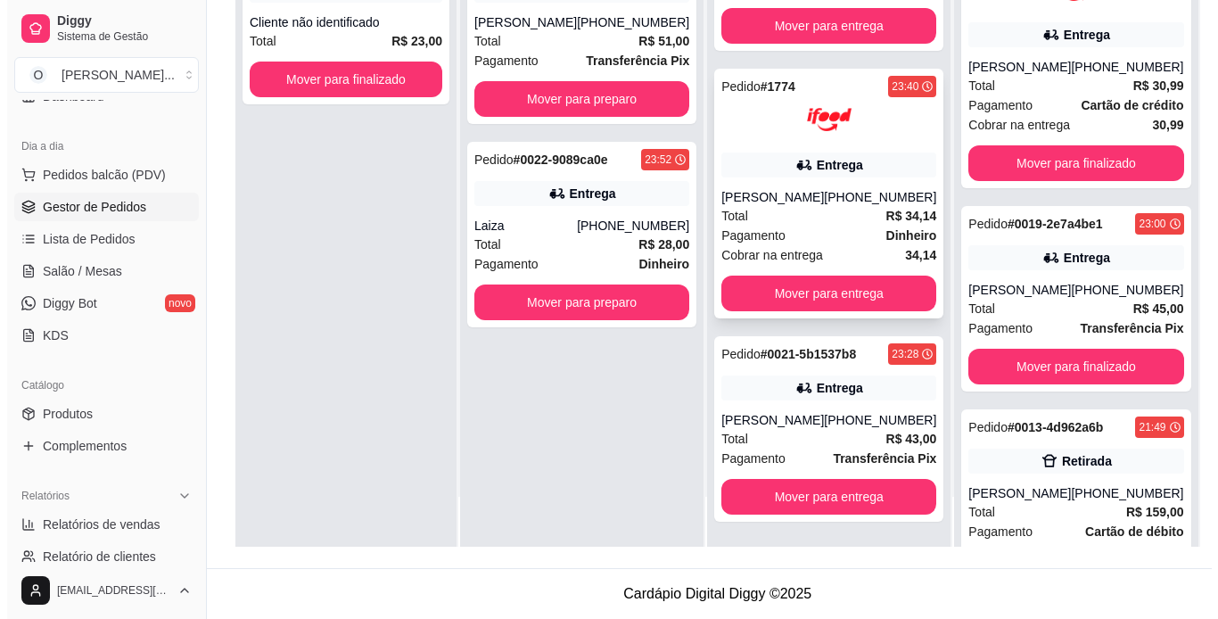
scroll to position [271, 0]
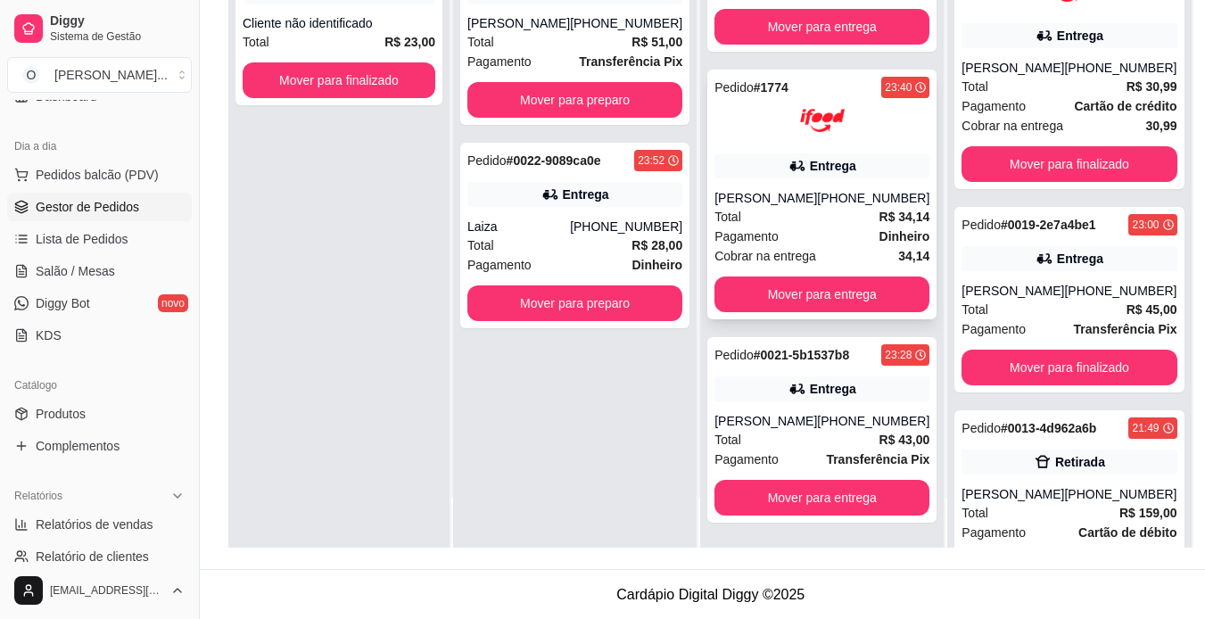
click at [860, 251] on div "Cobrar na entrega 34,14" at bounding box center [821, 256] width 215 height 20
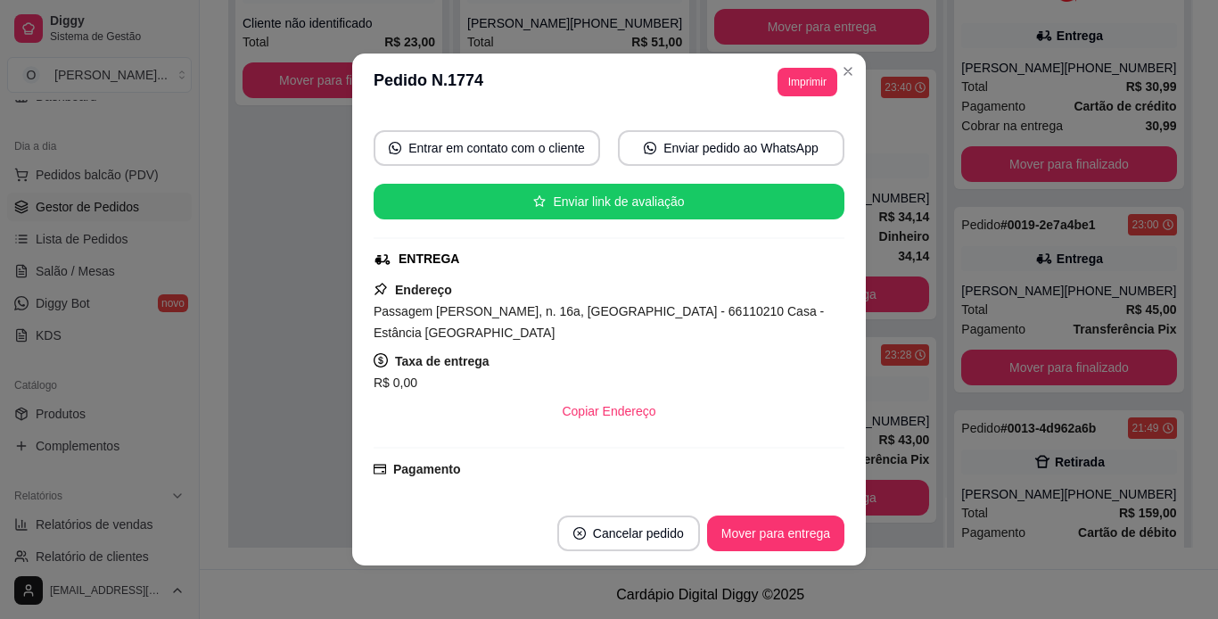
scroll to position [0, 0]
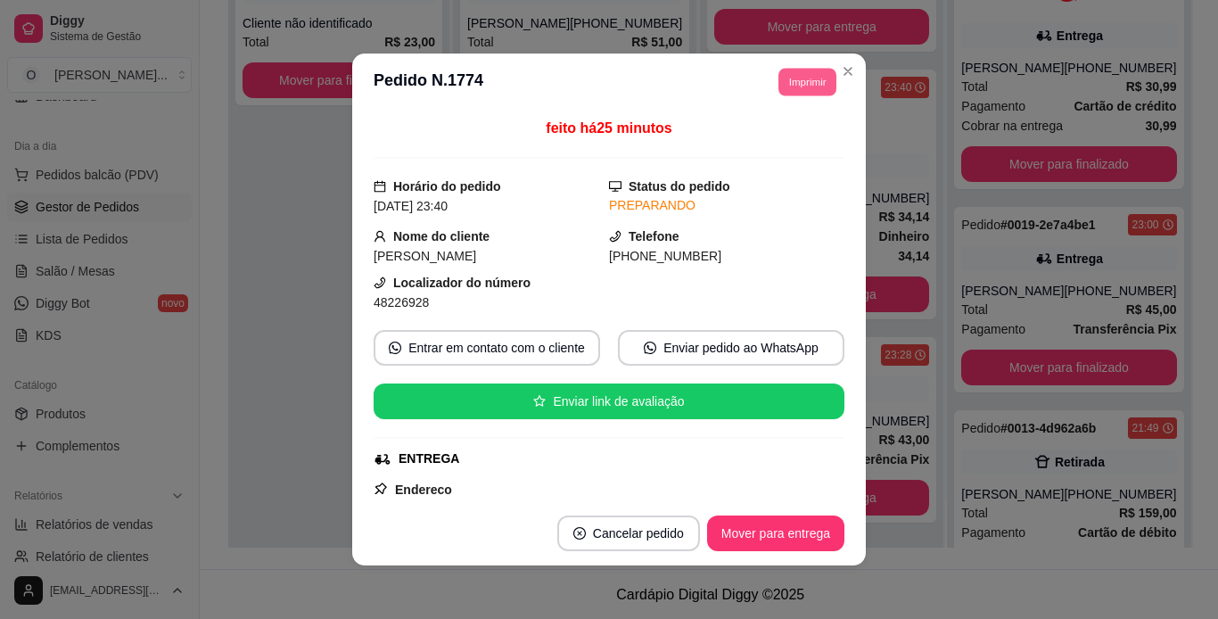
click at [806, 91] on button "Imprimir" at bounding box center [808, 82] width 58 height 28
click at [791, 141] on button "IMPRESSORA" at bounding box center [767, 144] width 125 height 28
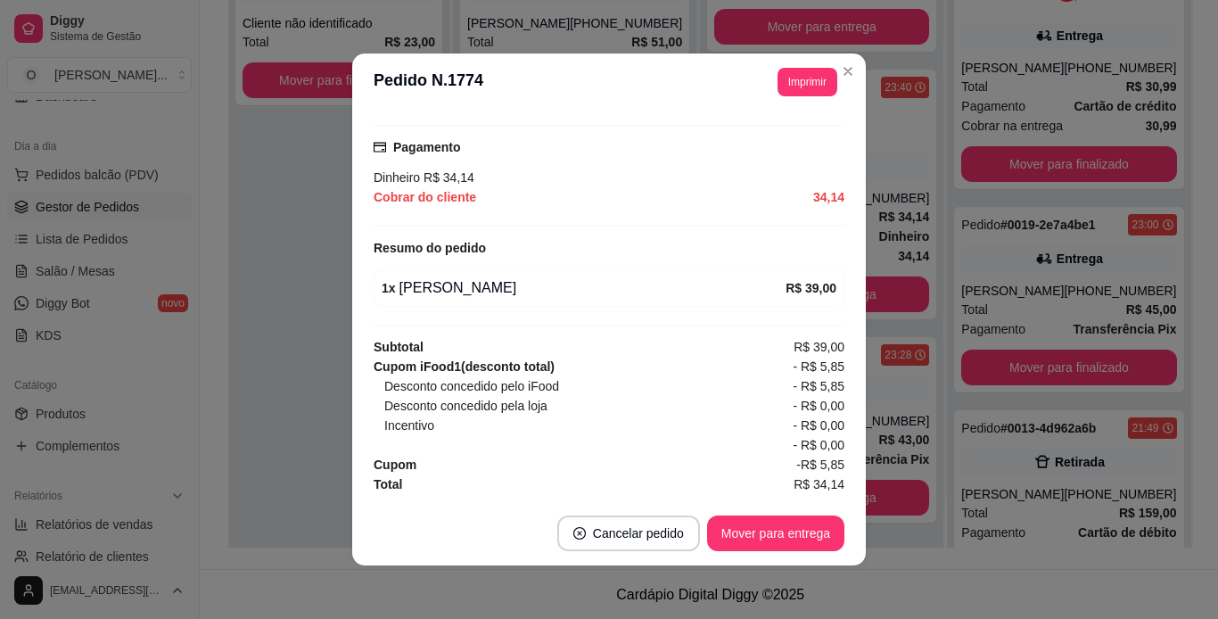
scroll to position [4, 0]
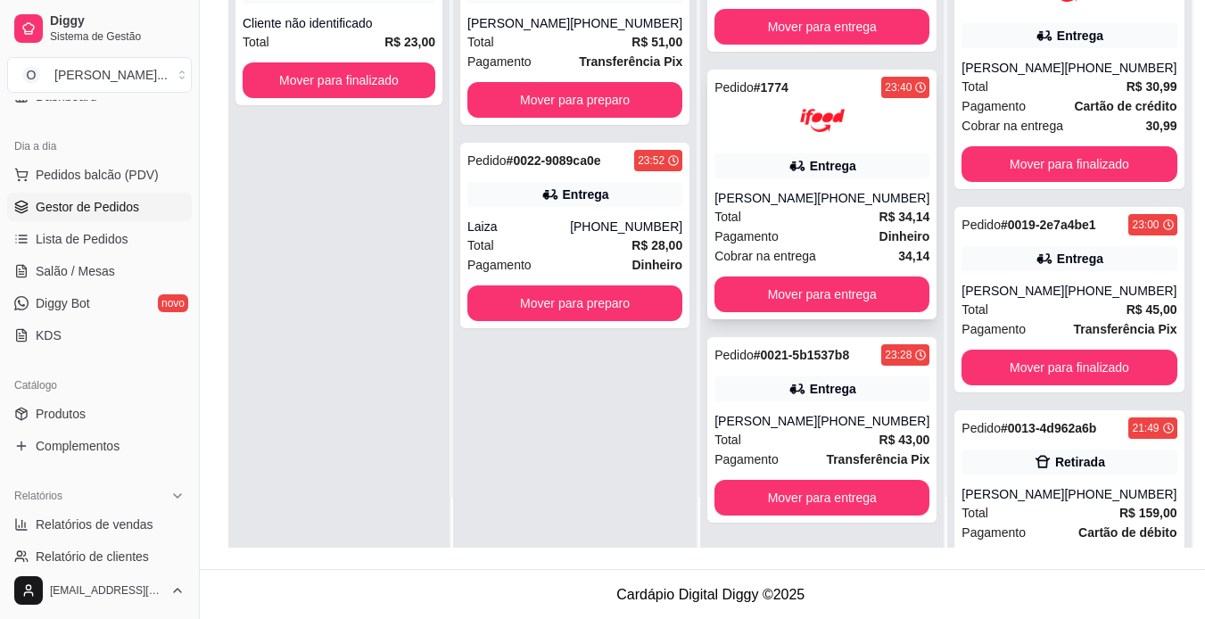
click at [824, 204] on div "[PHONE_NUMBER]" at bounding box center [873, 198] width 112 height 18
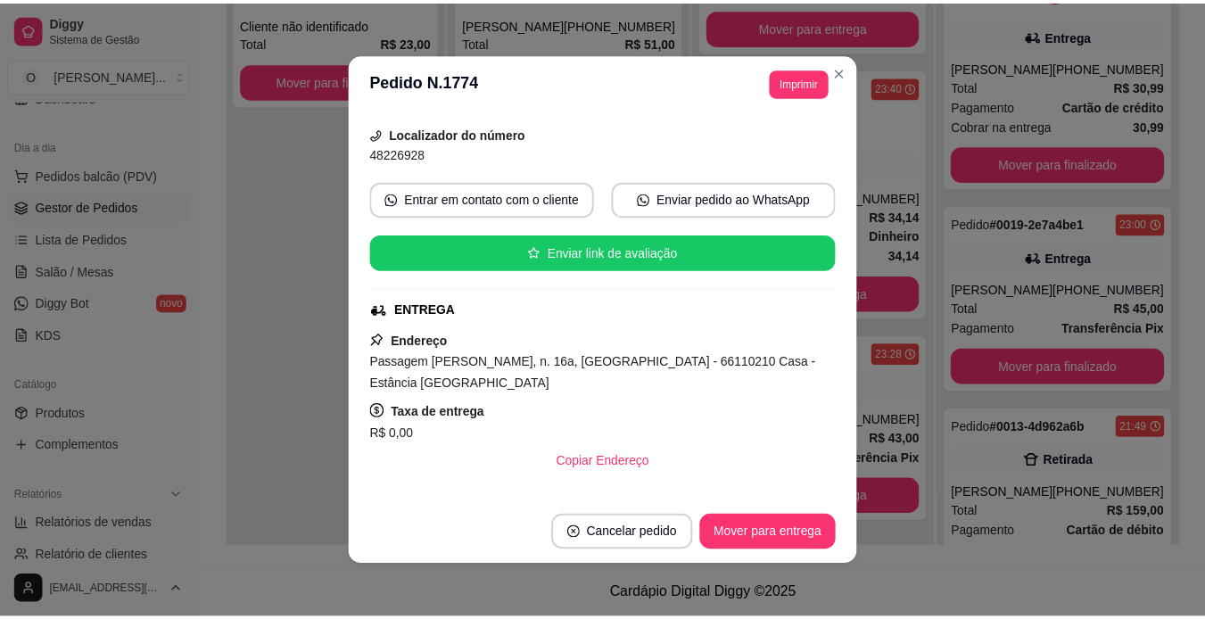
scroll to position [212, 0]
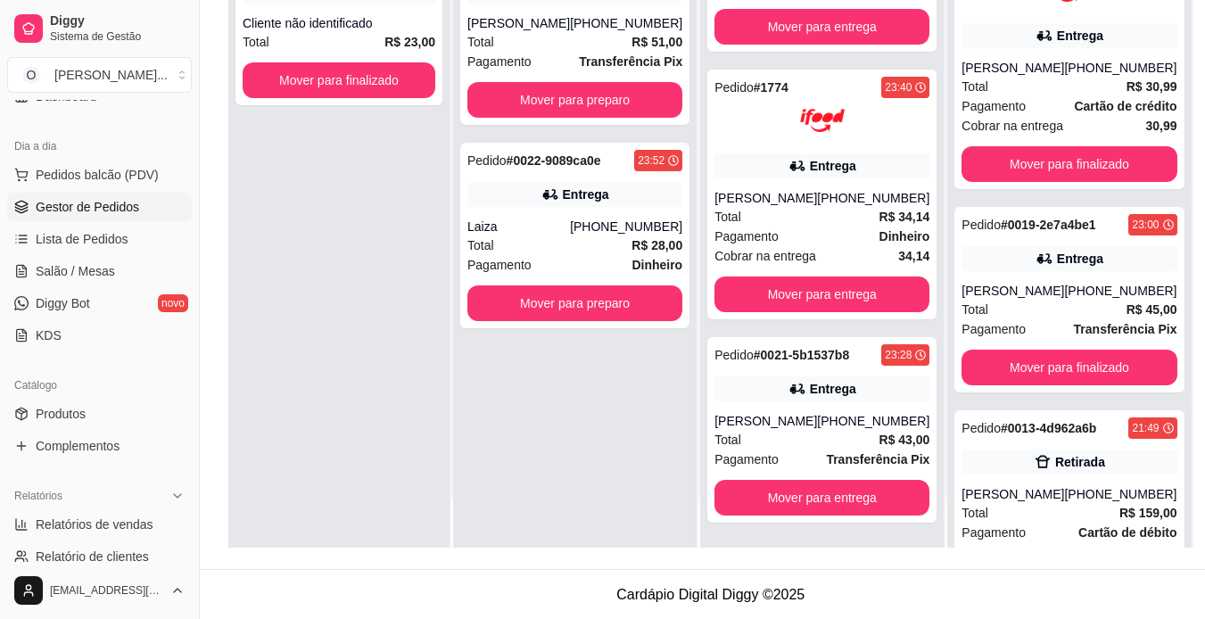
click at [489, 383] on div "Pedido # 0023-d83726eb 00:04 Entrega [PERSON_NAME] [PHONE_NUMBER] Total R$ 51,0…" at bounding box center [574, 238] width 243 height 619
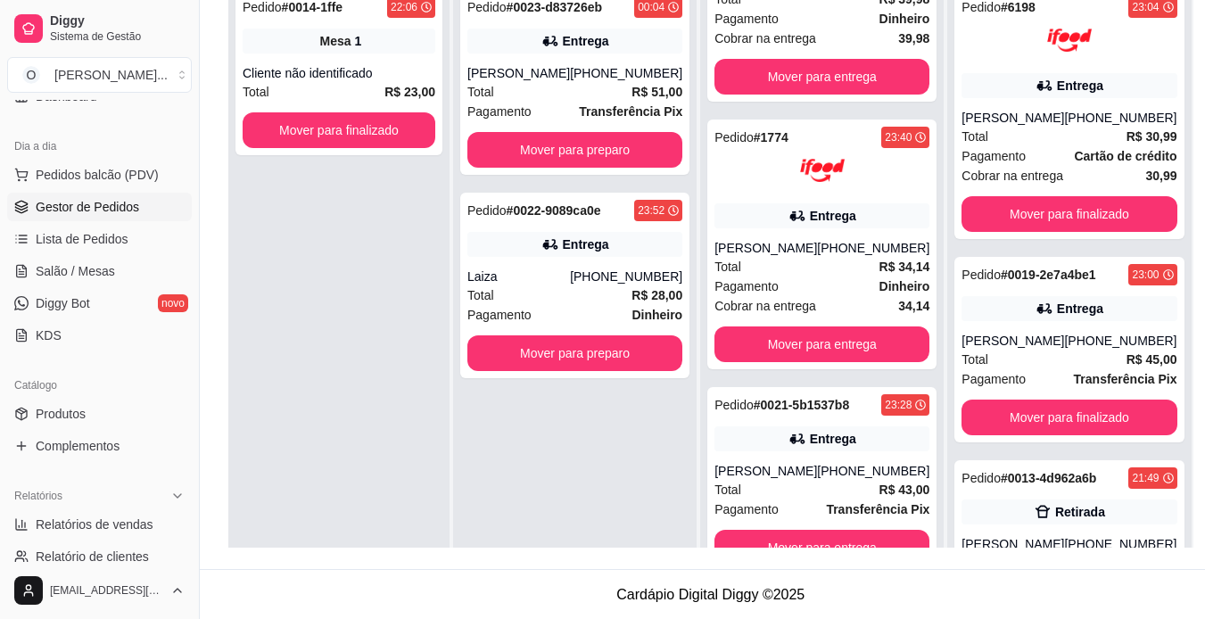
click at [686, 321] on div "Pedido # 0023-d83726eb 00:04 Entrega [PERSON_NAME] [PHONE_NUMBER] Total R$ 51,0…" at bounding box center [574, 288] width 243 height 619
click at [656, 511] on div "Pedido # 0023-d83726eb 00:04 Entrega [PERSON_NAME] [PHONE_NUMBER] Total R$ 51,0…" at bounding box center [574, 288] width 243 height 619
click at [810, 212] on div "Entrega" at bounding box center [833, 216] width 46 height 18
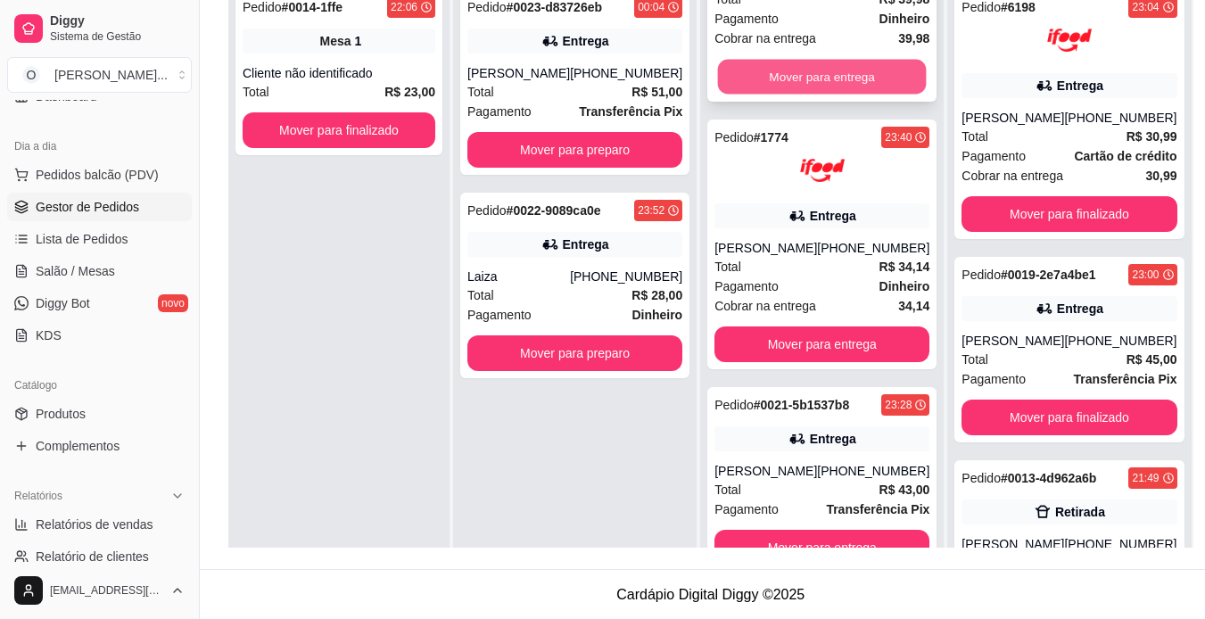
click at [861, 62] on button "Mover para entrega" at bounding box center [822, 77] width 209 height 35
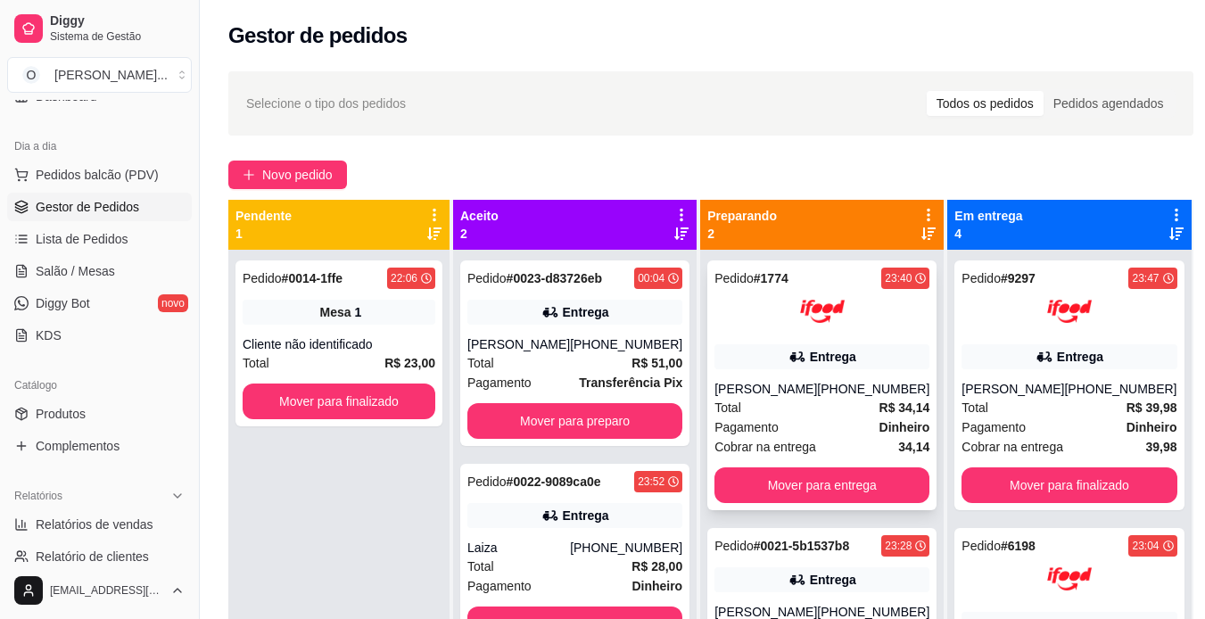
click at [843, 361] on div "Entrega" at bounding box center [833, 357] width 46 height 18
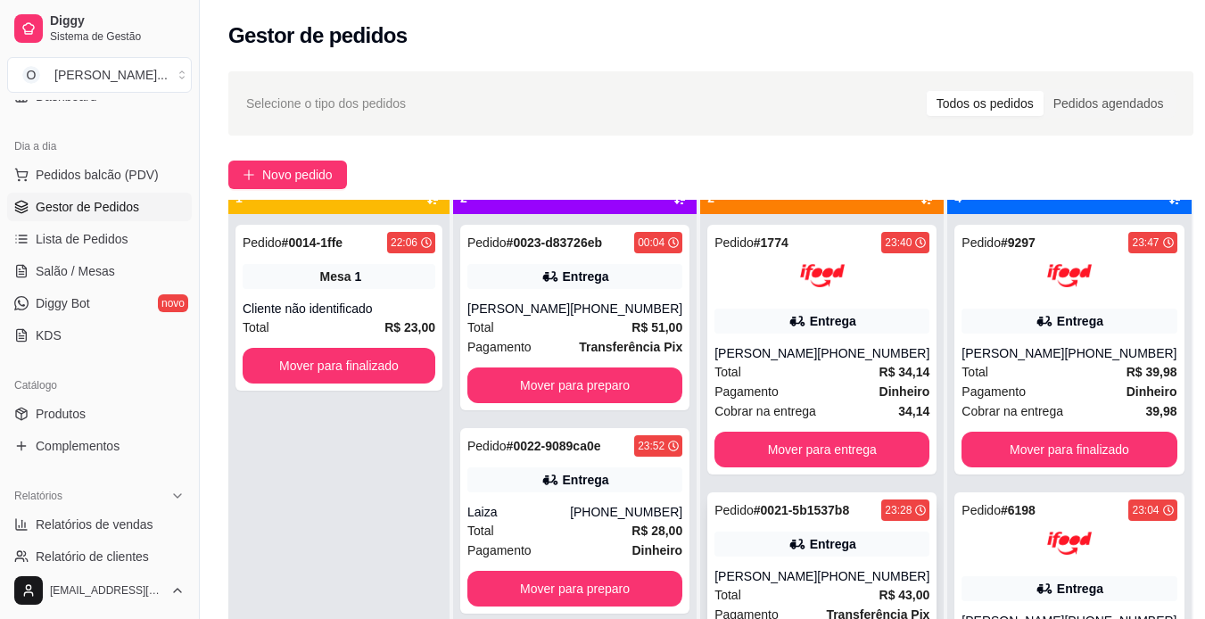
scroll to position [50, 0]
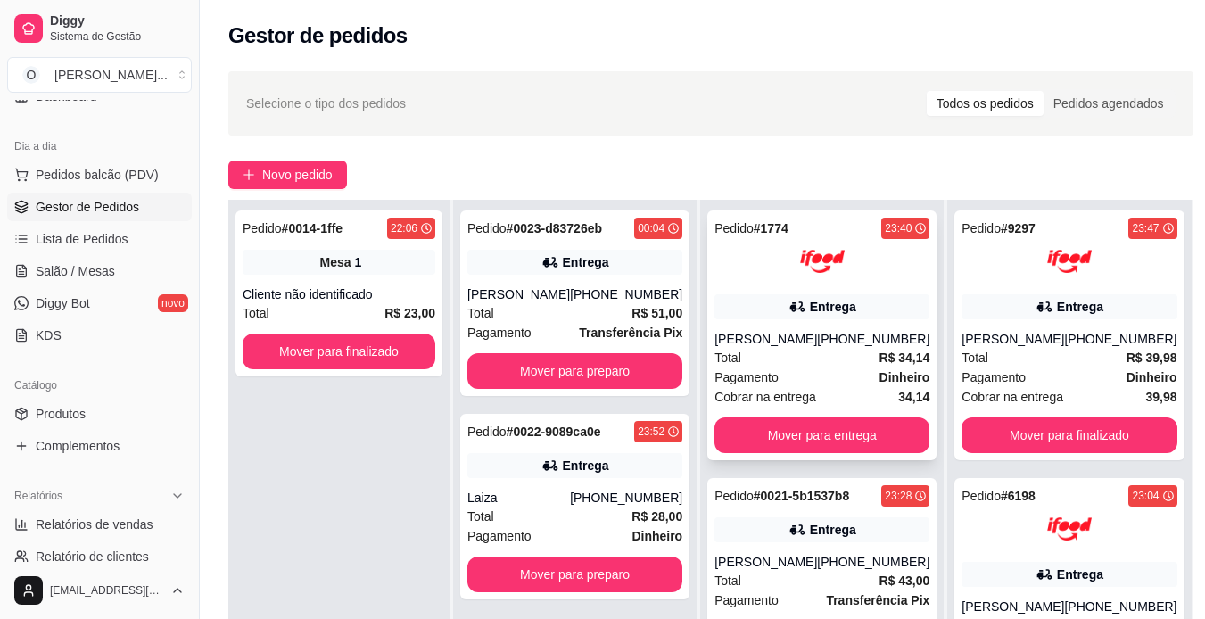
click at [863, 357] on div "Total R$ 34,14" at bounding box center [821, 358] width 215 height 20
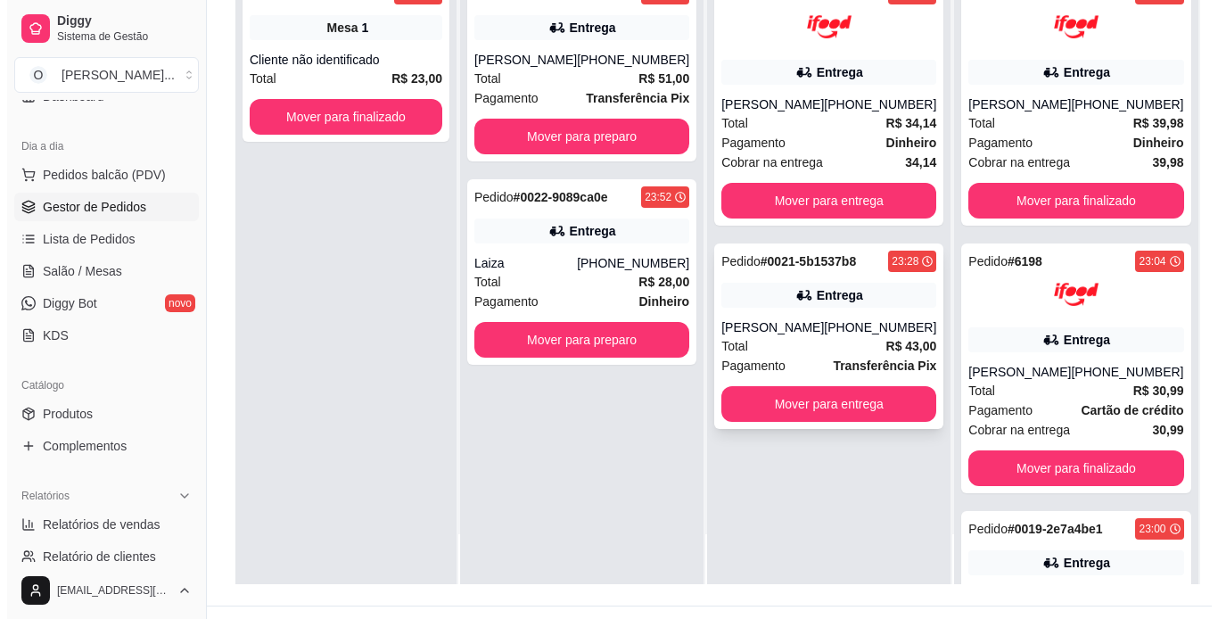
scroll to position [0, 0]
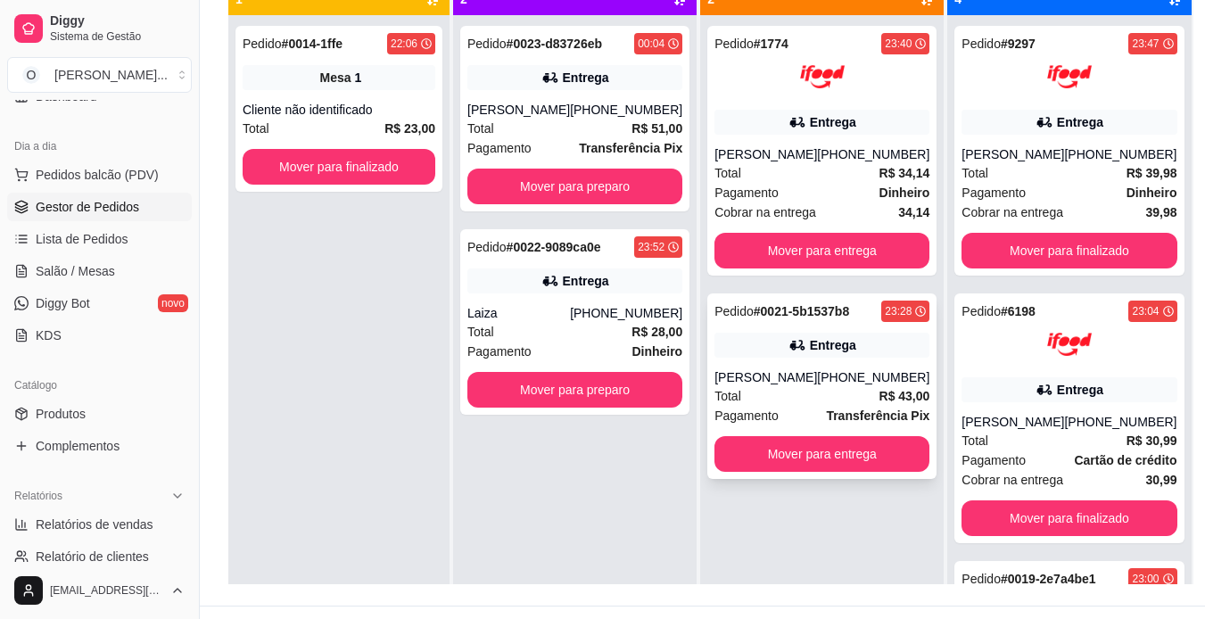
click at [849, 342] on div "Entrega" at bounding box center [821, 345] width 215 height 25
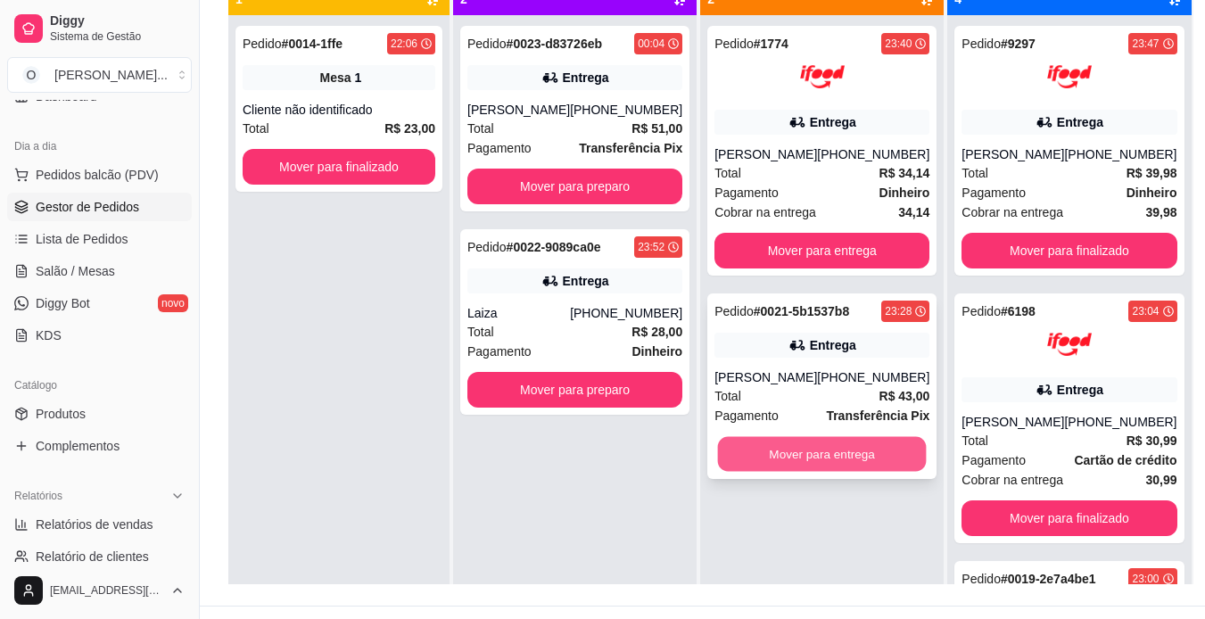
click at [855, 450] on button "Mover para entrega" at bounding box center [822, 454] width 209 height 35
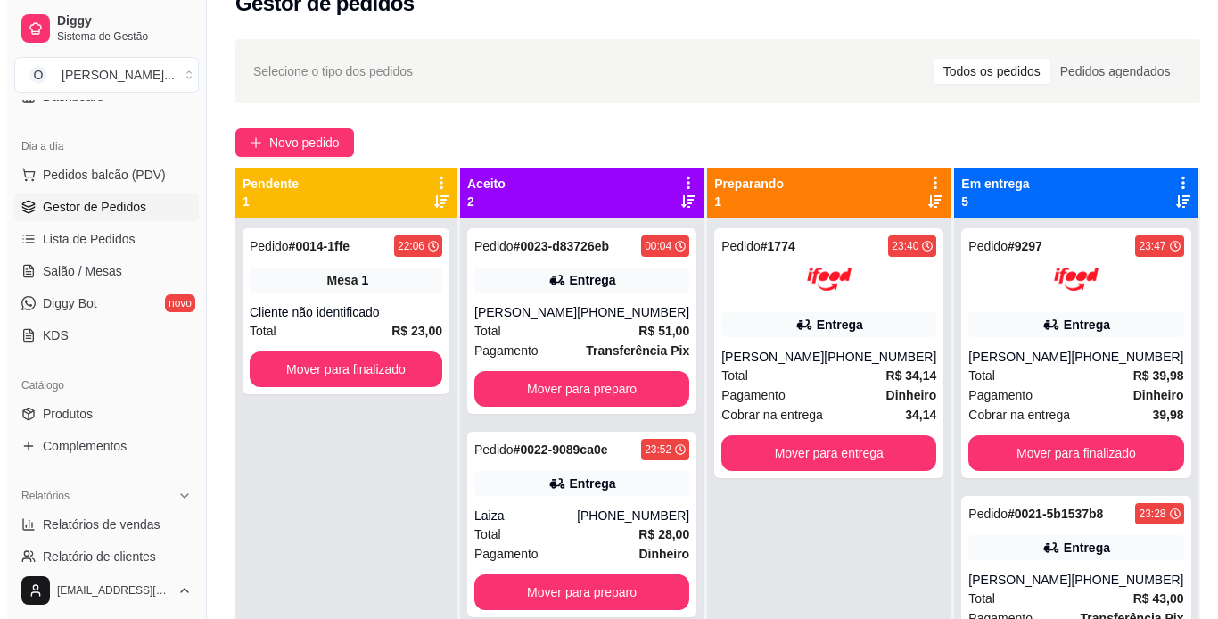
scroll to position [28, 0]
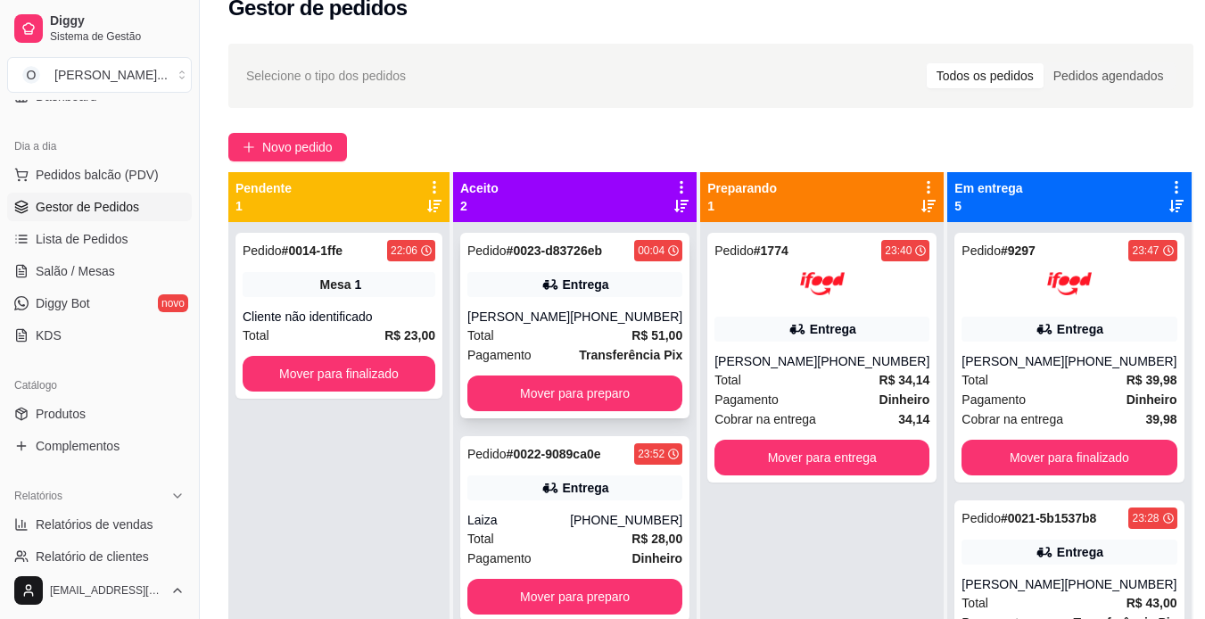
click at [607, 290] on div "Entrega" at bounding box center [586, 285] width 46 height 18
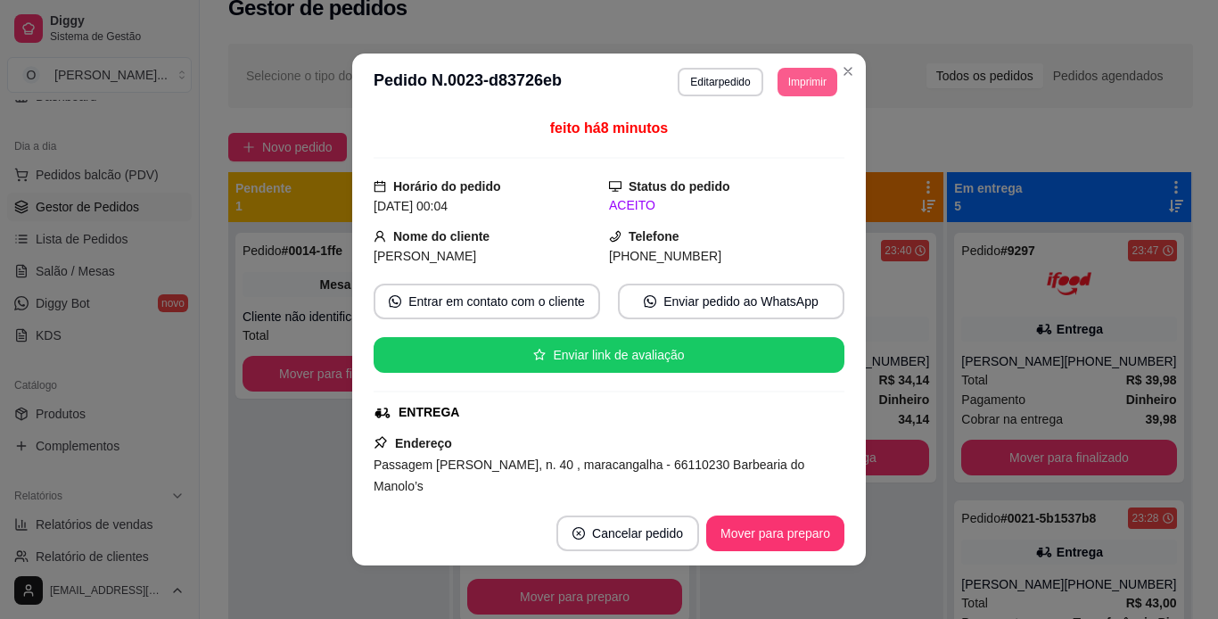
click at [794, 86] on button "Imprimir" at bounding box center [808, 82] width 60 height 29
click at [782, 143] on button "IMPRESSORA" at bounding box center [767, 144] width 125 height 28
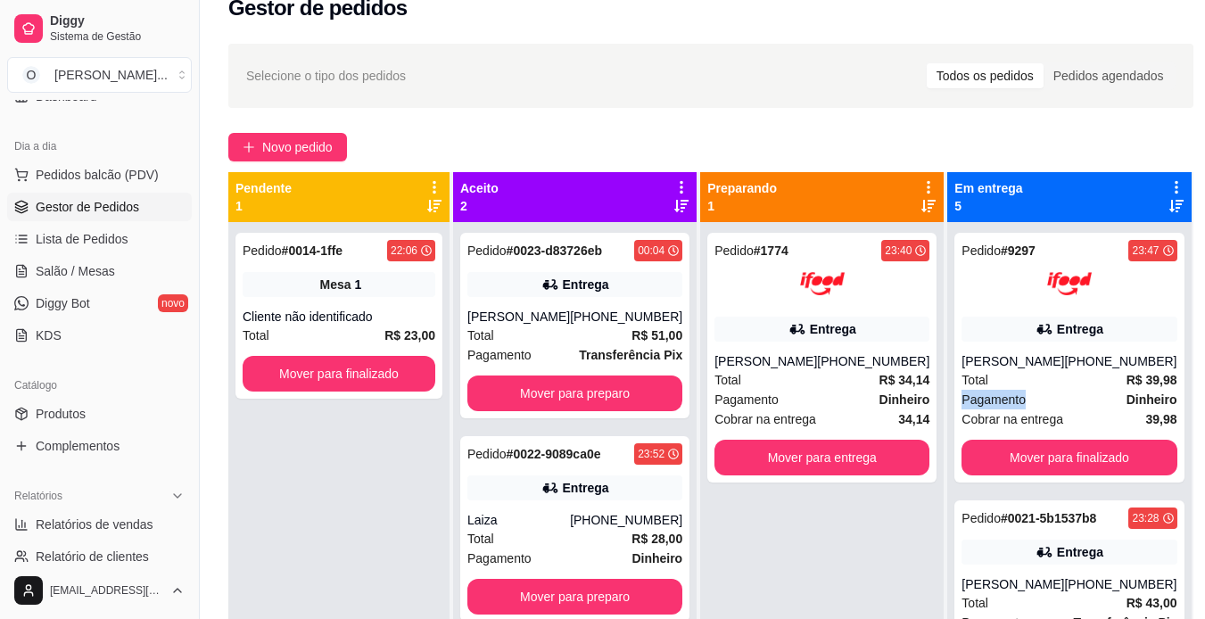
click at [954, 393] on div "Pedido # 9297 23:47 Entrega [PERSON_NAME] [PHONE_NUMBER] Total R$ 39,98 Pagamen…" at bounding box center [1068, 358] width 229 height 250
click at [630, 479] on div "Entrega" at bounding box center [574, 487] width 215 height 25
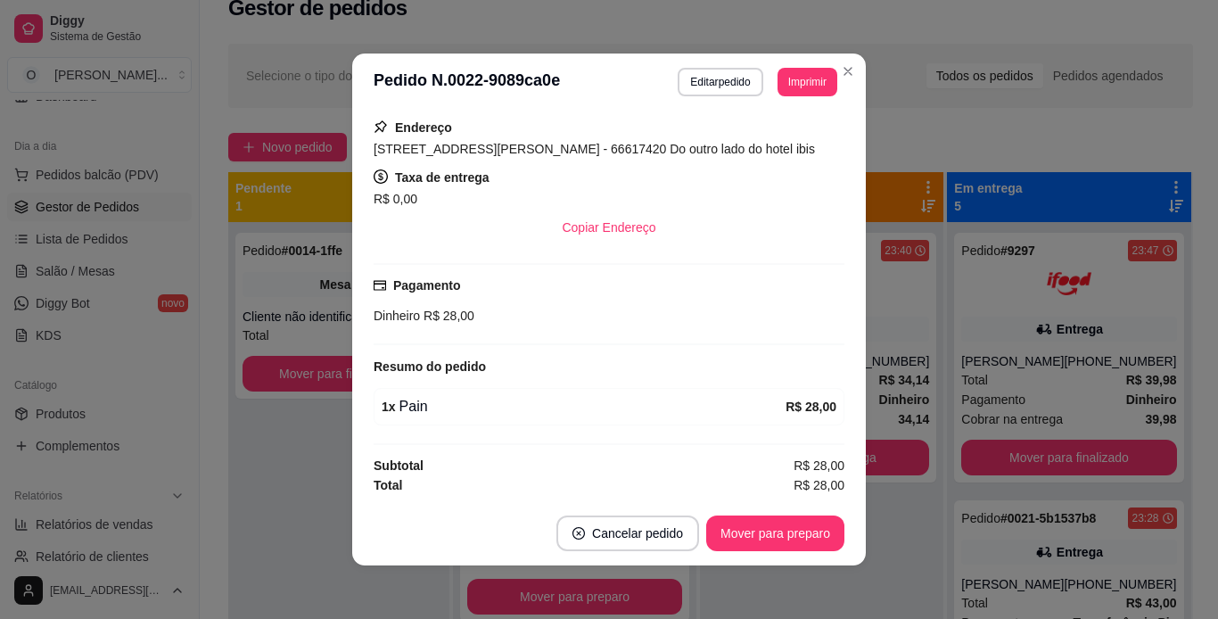
scroll to position [317, 0]
click at [816, 76] on button "Imprimir" at bounding box center [808, 82] width 60 height 29
click at [751, 145] on button "IMPRESSORA" at bounding box center [767, 144] width 125 height 28
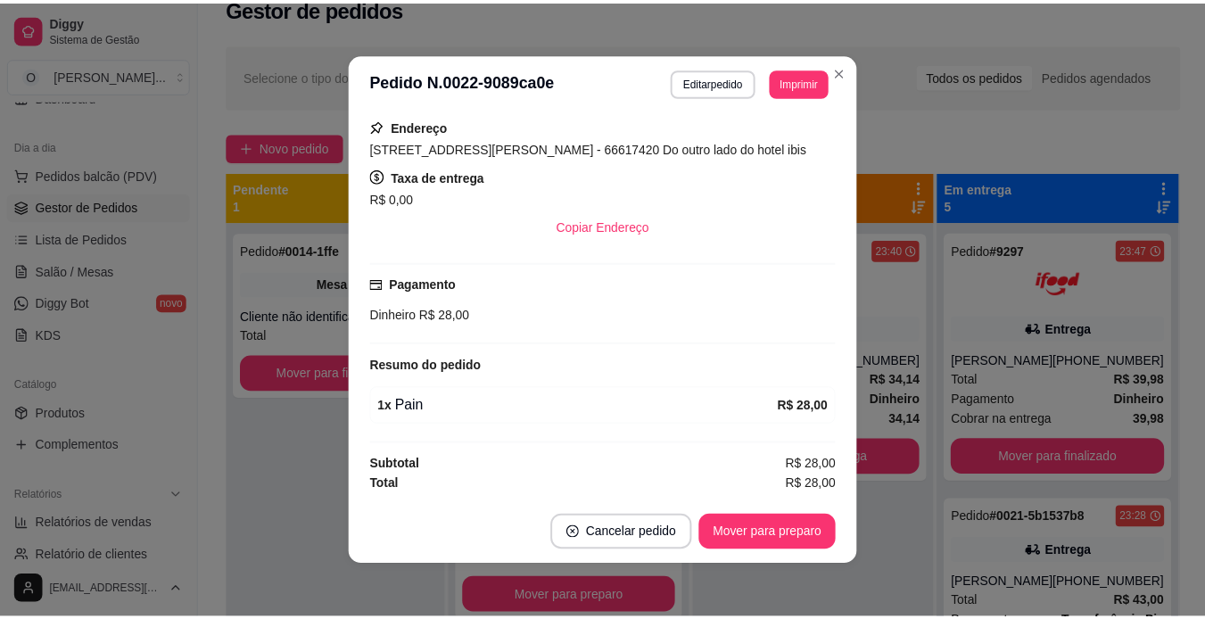
scroll to position [0, 0]
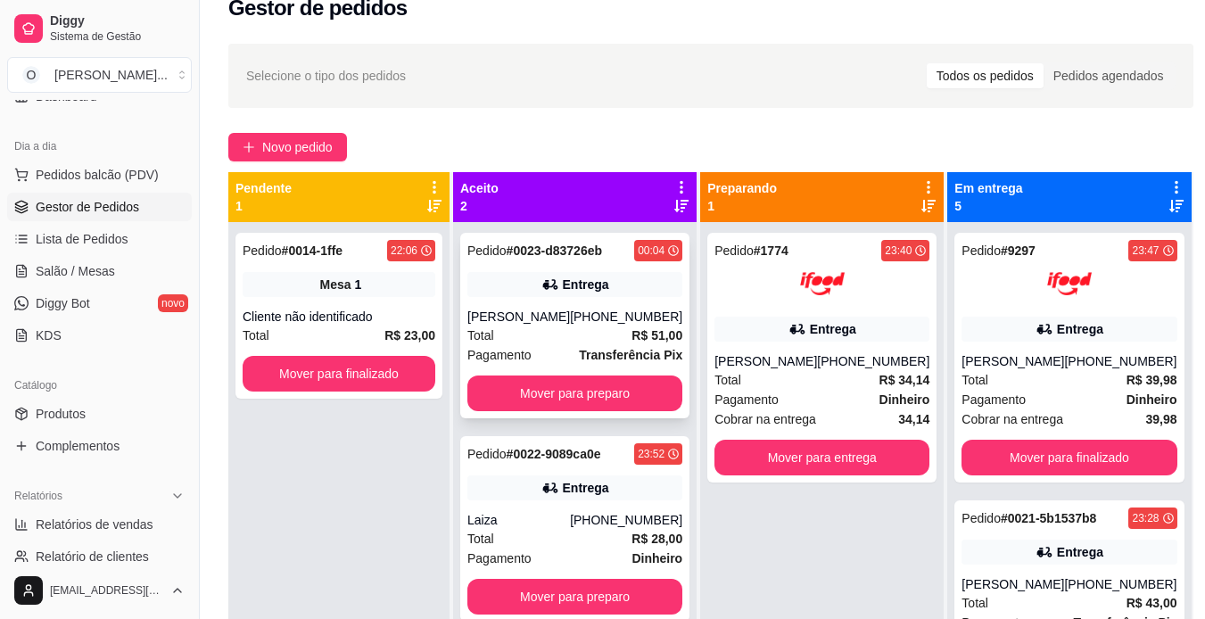
click at [643, 343] on span "R$ 51,00" at bounding box center [656, 336] width 51 height 20
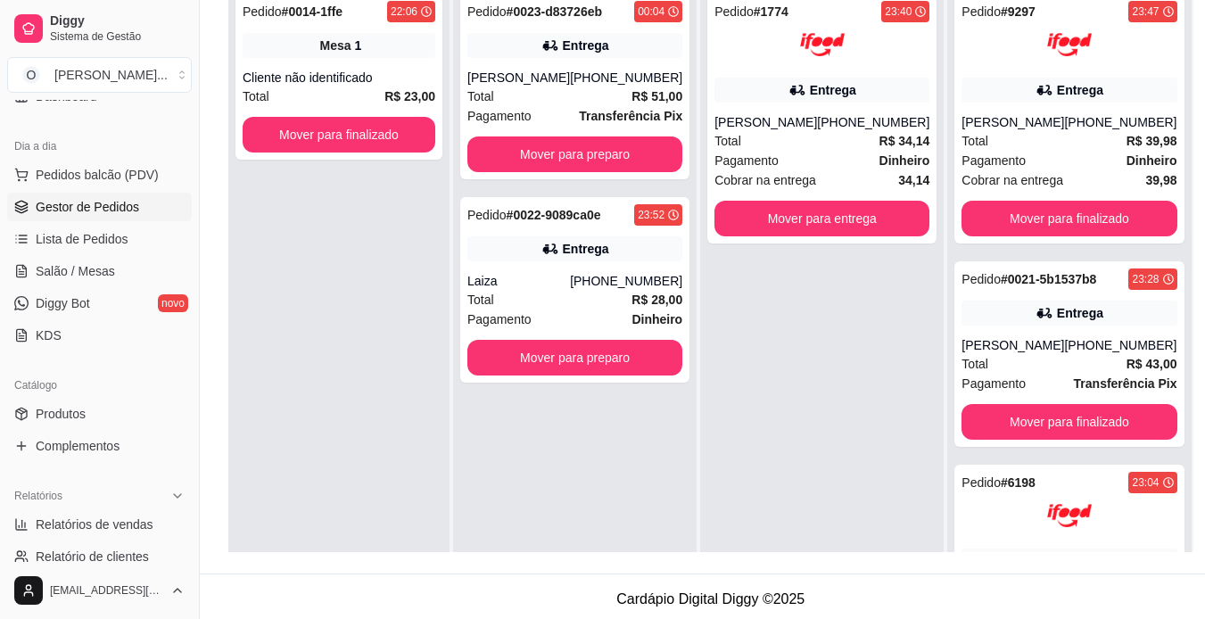
scroll to position [272, 0]
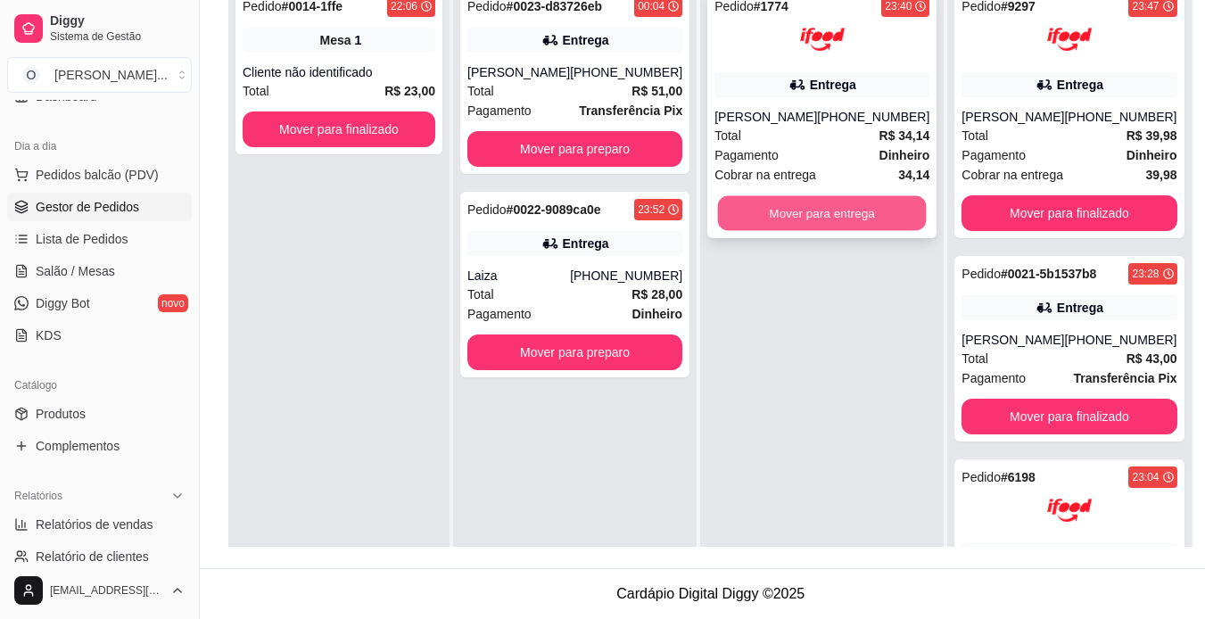
click at [781, 223] on button "Mover para entrega" at bounding box center [822, 213] width 209 height 35
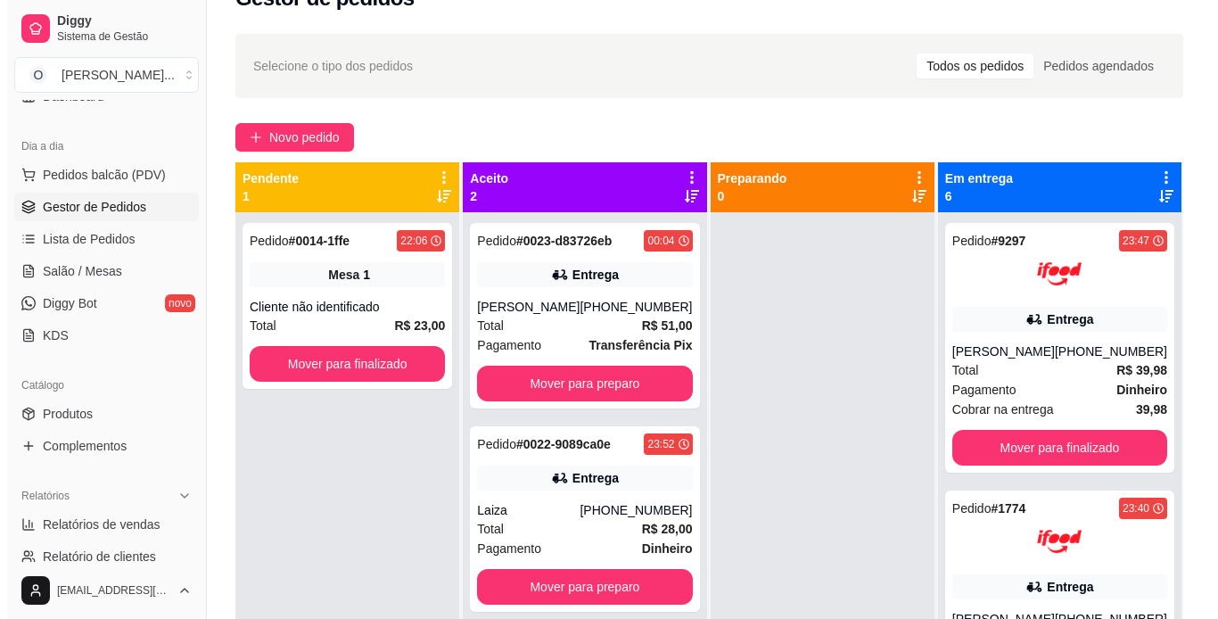
scroll to position [37, 0]
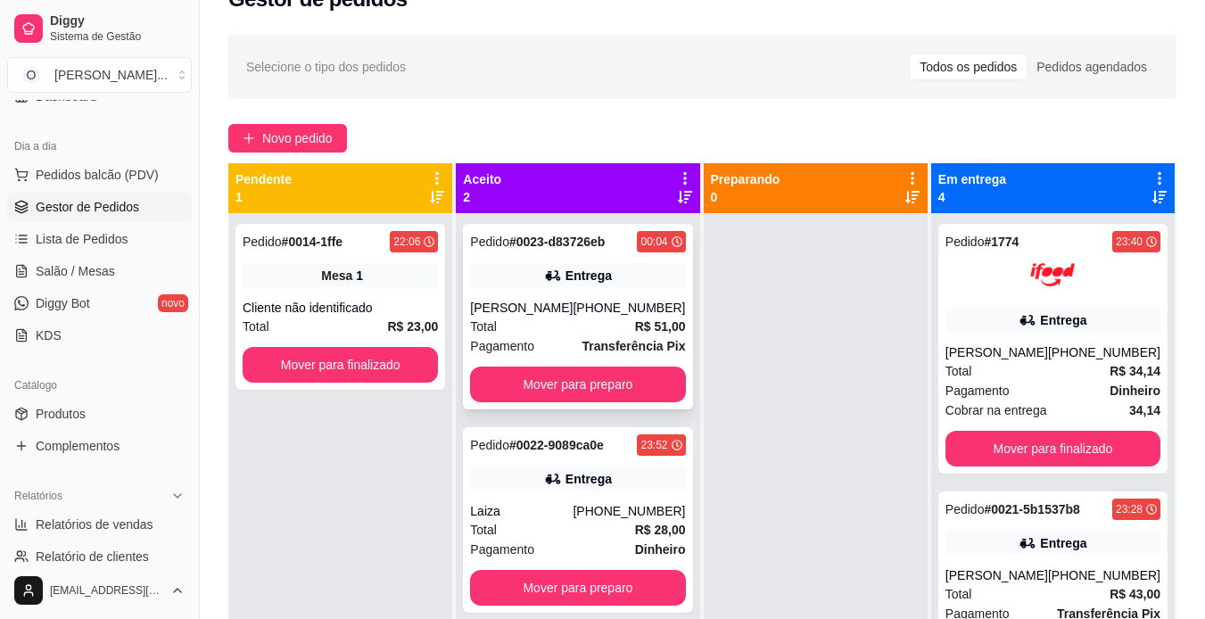
click at [614, 293] on div "Pedido # 0023-d83726eb 00:04 Entrega [PERSON_NAME] [PHONE_NUMBER] Total R$ 51,0…" at bounding box center [577, 316] width 229 height 185
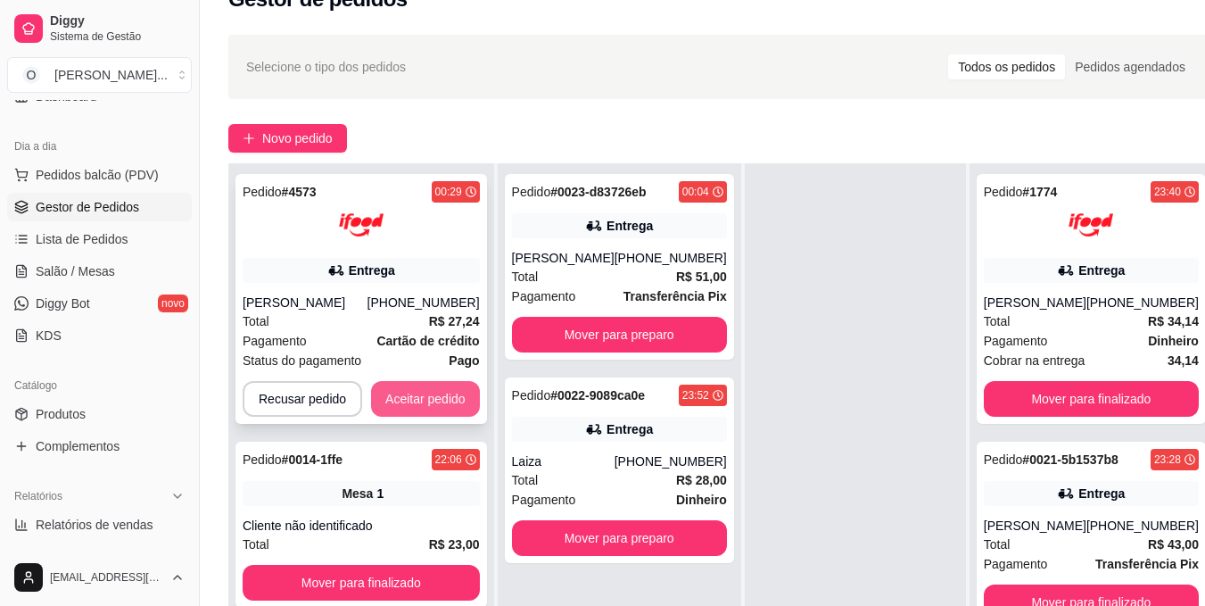
click at [432, 394] on button "Aceitar pedido" at bounding box center [425, 399] width 109 height 36
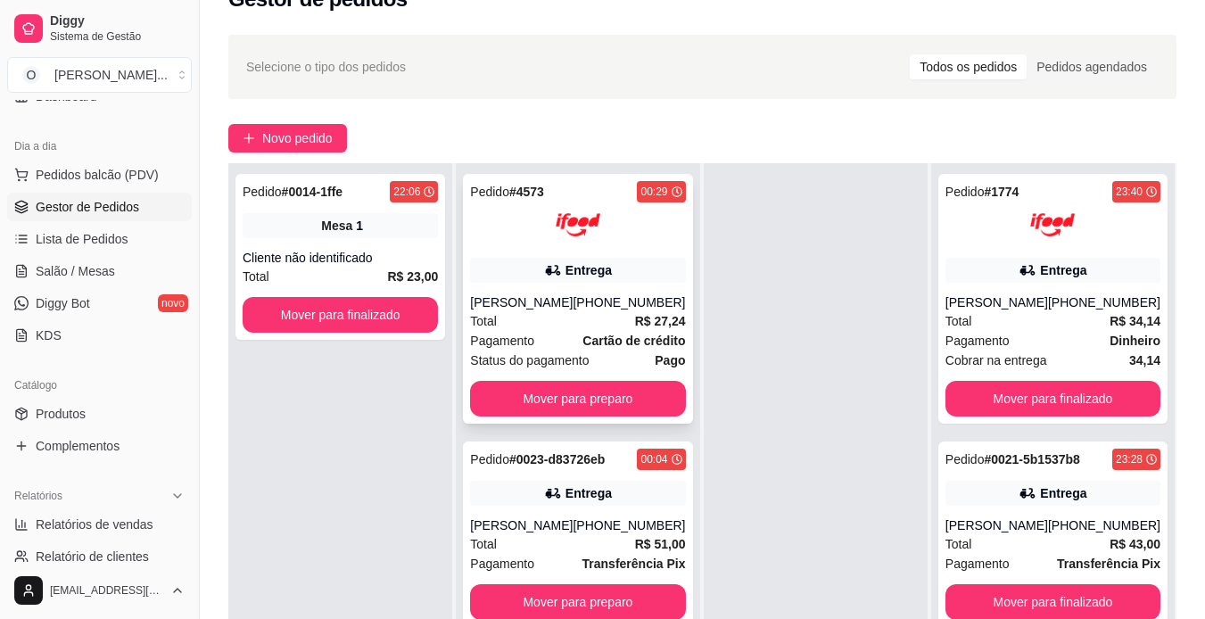
click at [541, 306] on div "[PERSON_NAME]" at bounding box center [521, 302] width 103 height 18
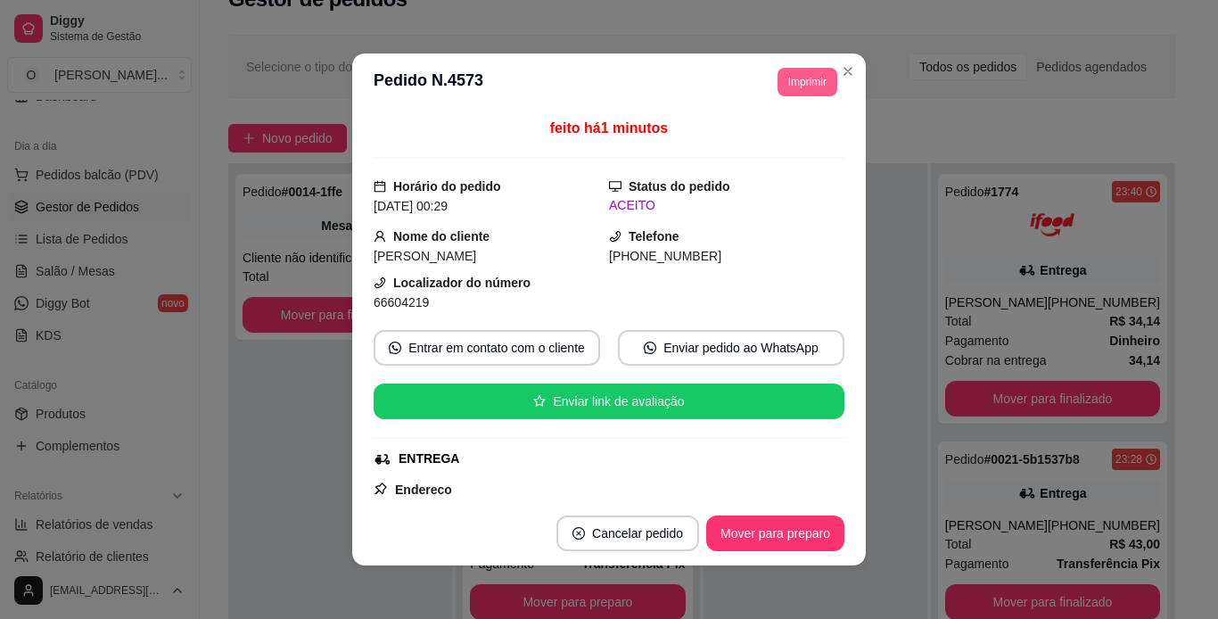
click at [790, 75] on button "Imprimir" at bounding box center [808, 82] width 60 height 29
click at [779, 139] on button "IMPRESSORA" at bounding box center [767, 144] width 125 height 28
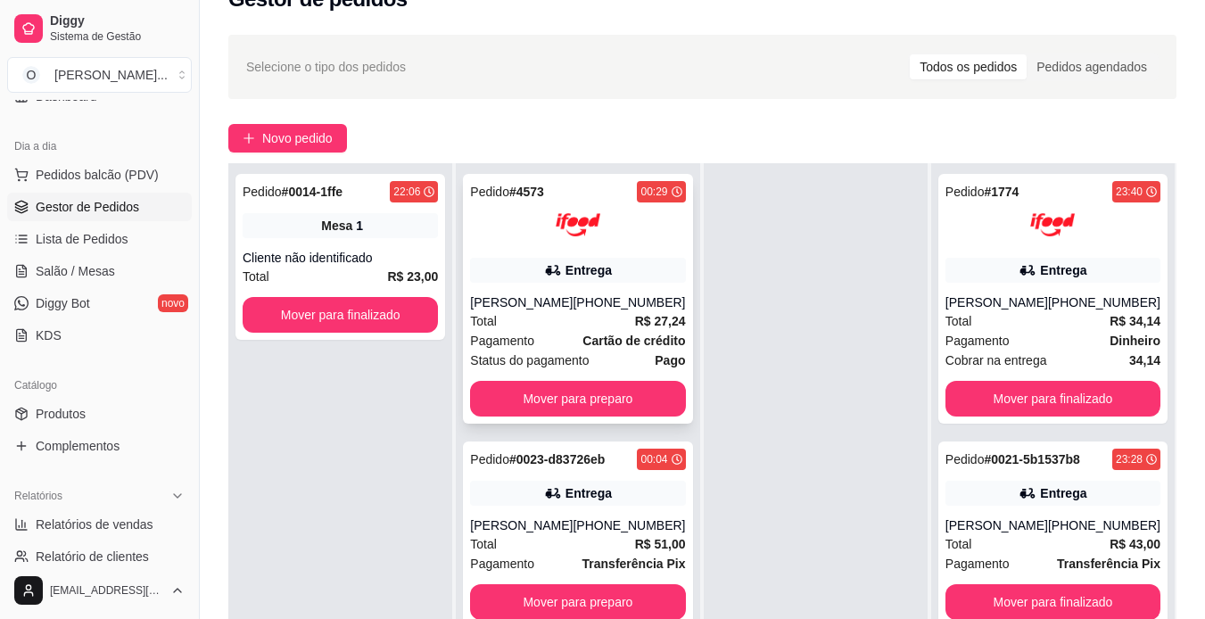
click at [606, 269] on div "Entrega" at bounding box center [577, 270] width 215 height 25
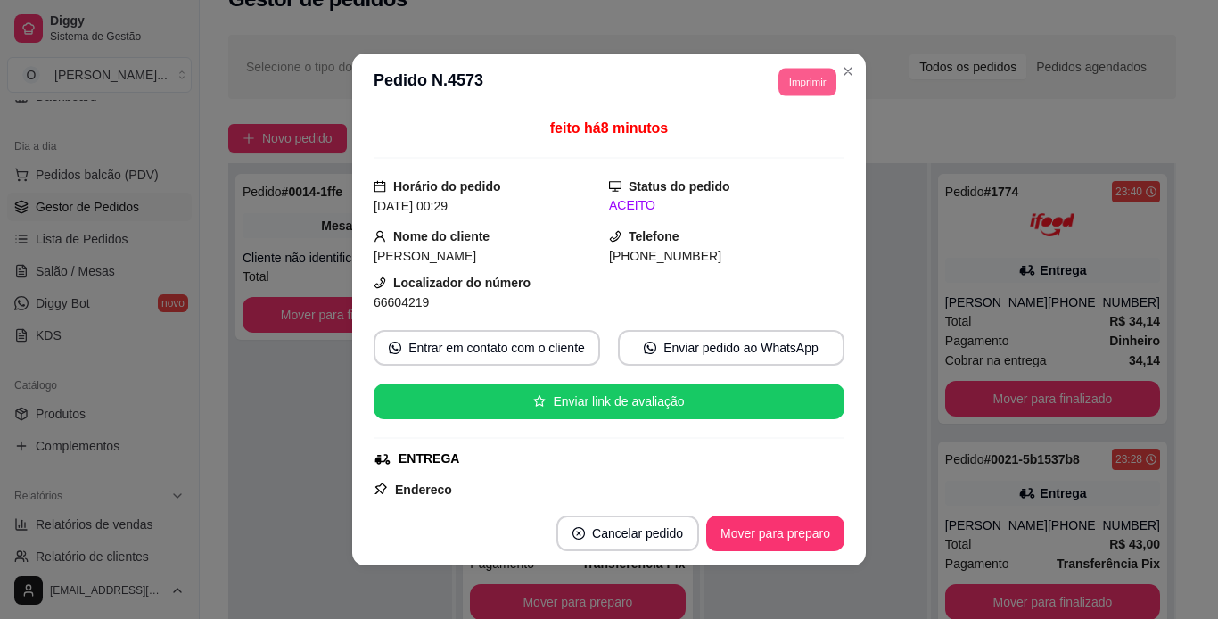
click at [784, 86] on button "Imprimir" at bounding box center [808, 82] width 58 height 28
click at [773, 144] on button "IMPRESSORA" at bounding box center [767, 144] width 125 height 28
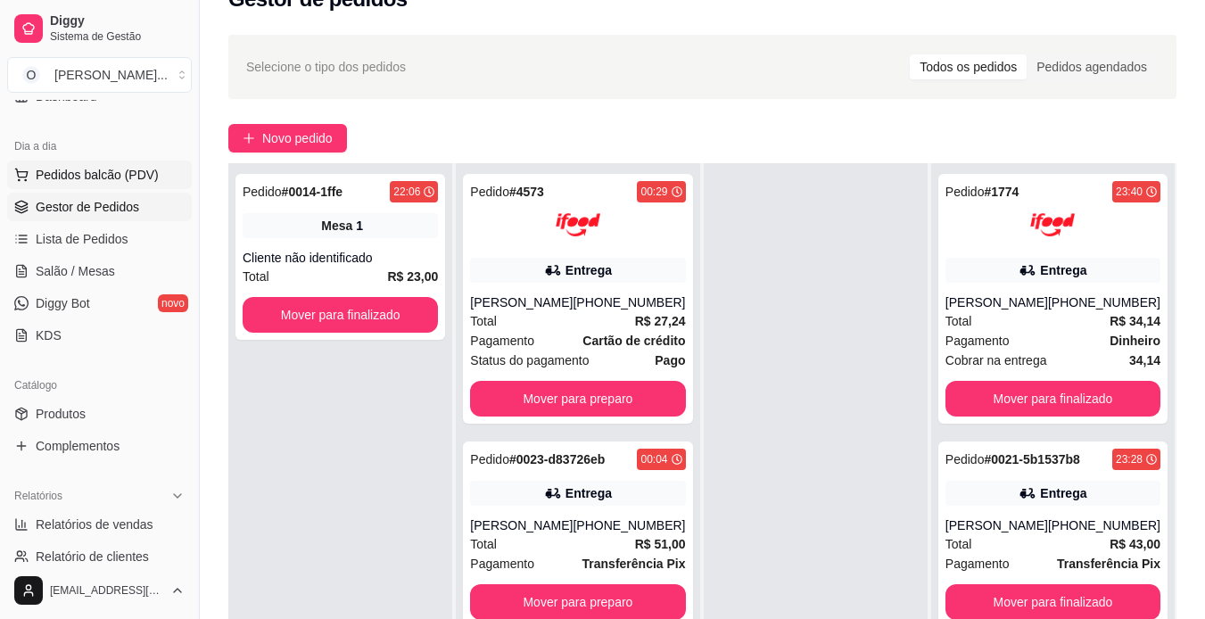
click at [146, 169] on span "Pedidos balcão (PDV)" at bounding box center [97, 175] width 123 height 18
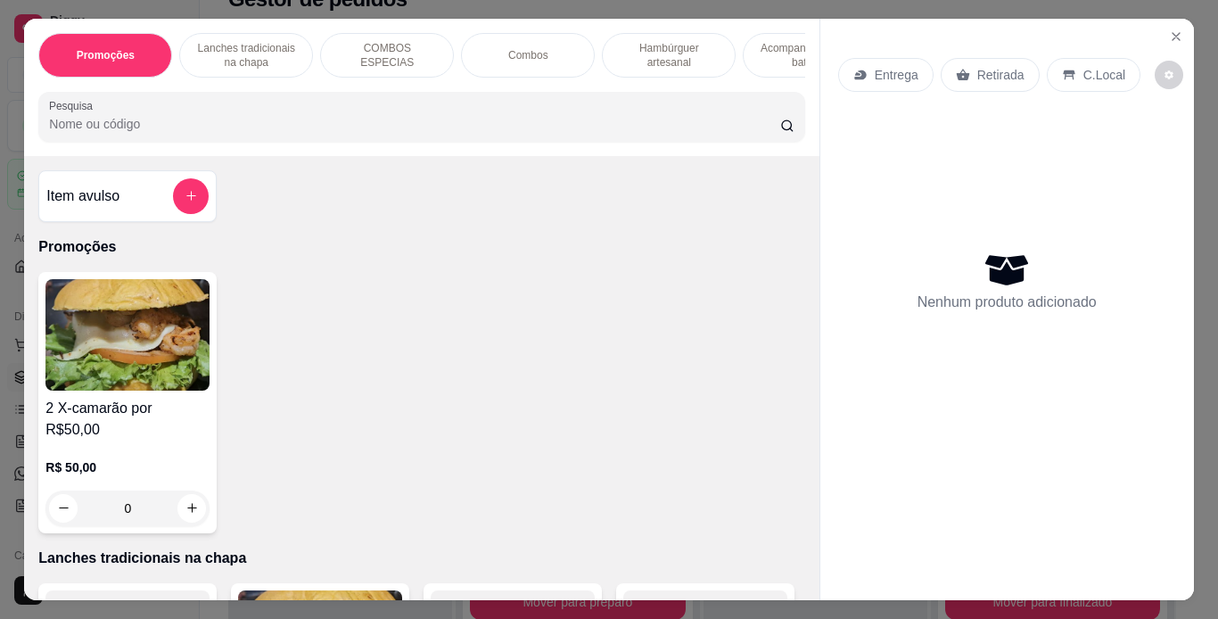
click at [342, 3] on div "Promoções Lanches tradicionais na chapa COMBOS ESPECIAS Combos Hambúrguer artes…" at bounding box center [609, 309] width 1218 height 619
click at [1183, 10] on div "Promoções Lanches tradicionais na chapa COMBOS ESPECIAS Combos Hambúrguer artes…" at bounding box center [609, 309] width 1218 height 619
click at [1173, 33] on icon "Close" at bounding box center [1176, 36] width 7 height 7
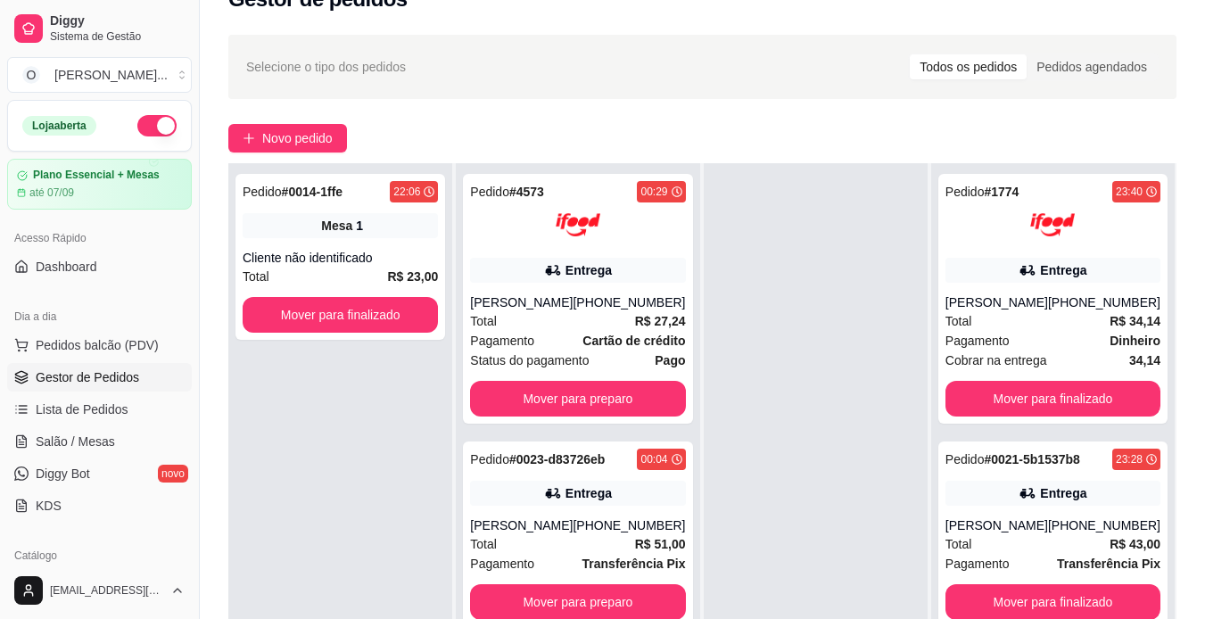
click at [137, 126] on button "button" at bounding box center [156, 125] width 39 height 21
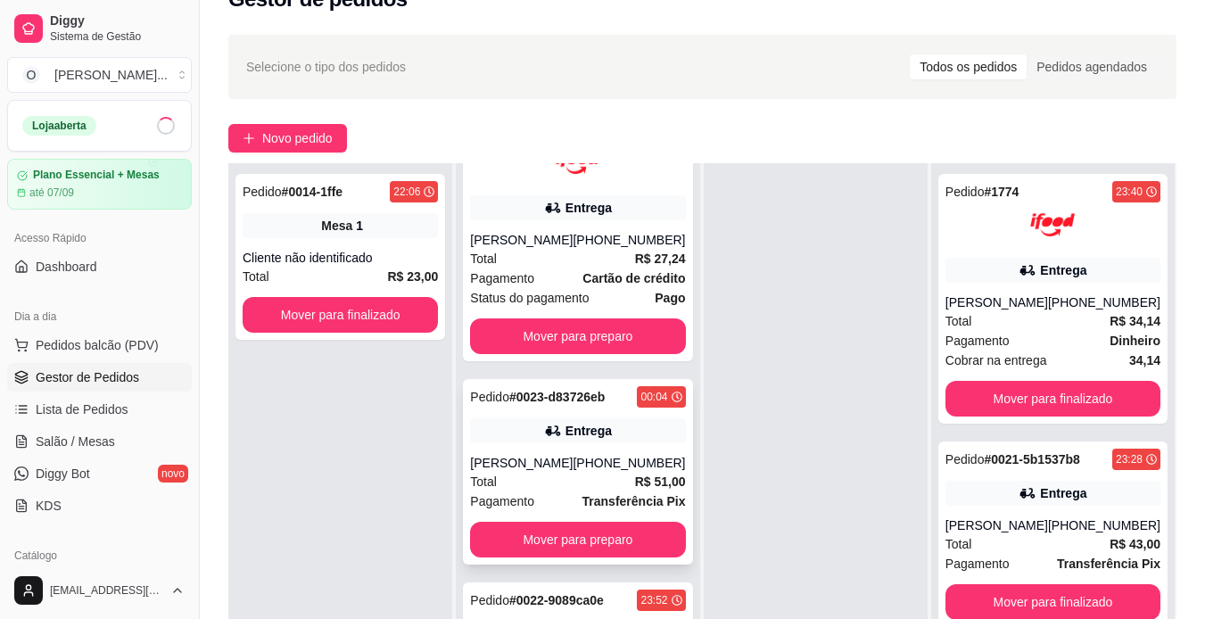
scroll to position [91, 0]
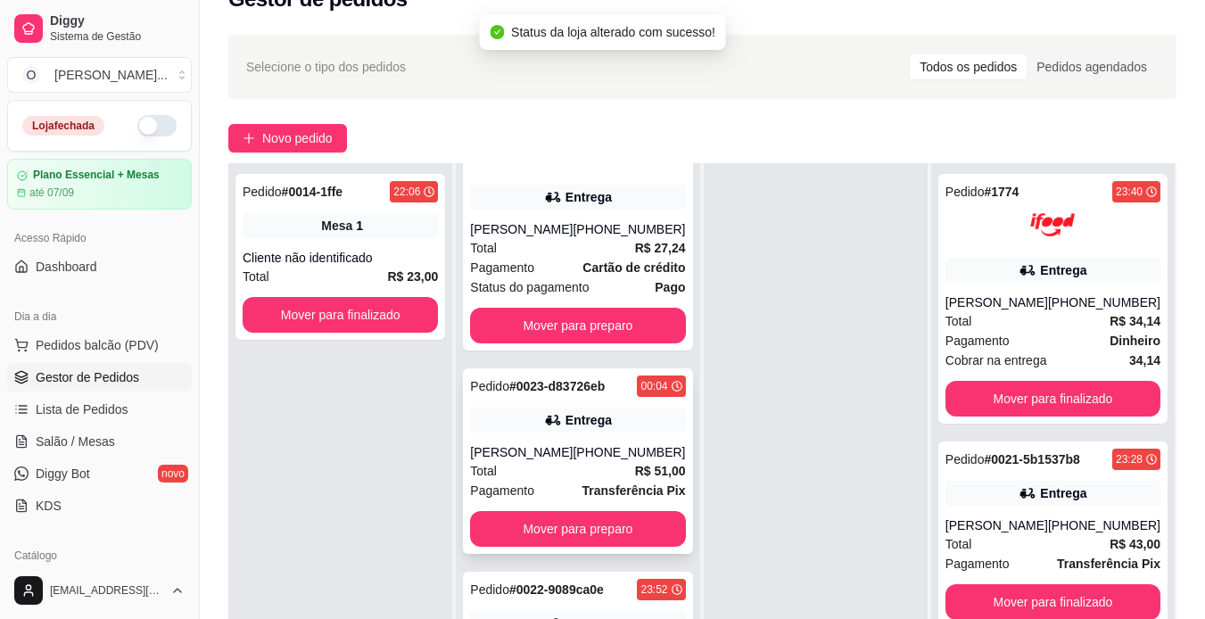
click at [595, 466] on div "Total R$ 51,00" at bounding box center [577, 471] width 215 height 20
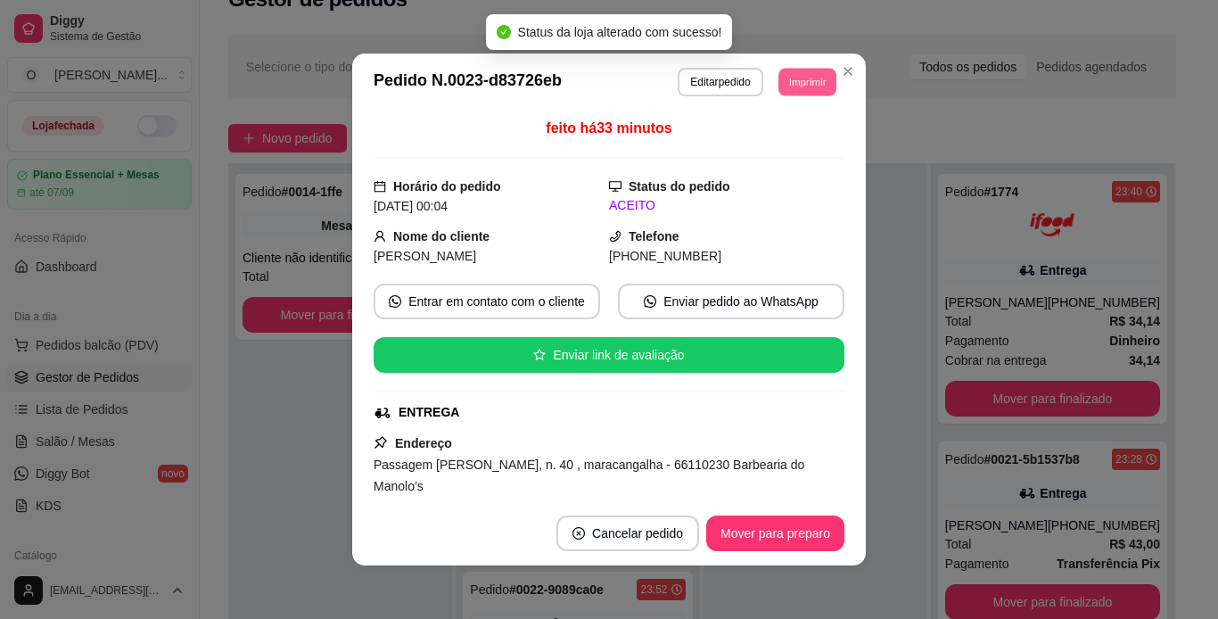
click at [810, 71] on button "Imprimir" at bounding box center [808, 82] width 58 height 28
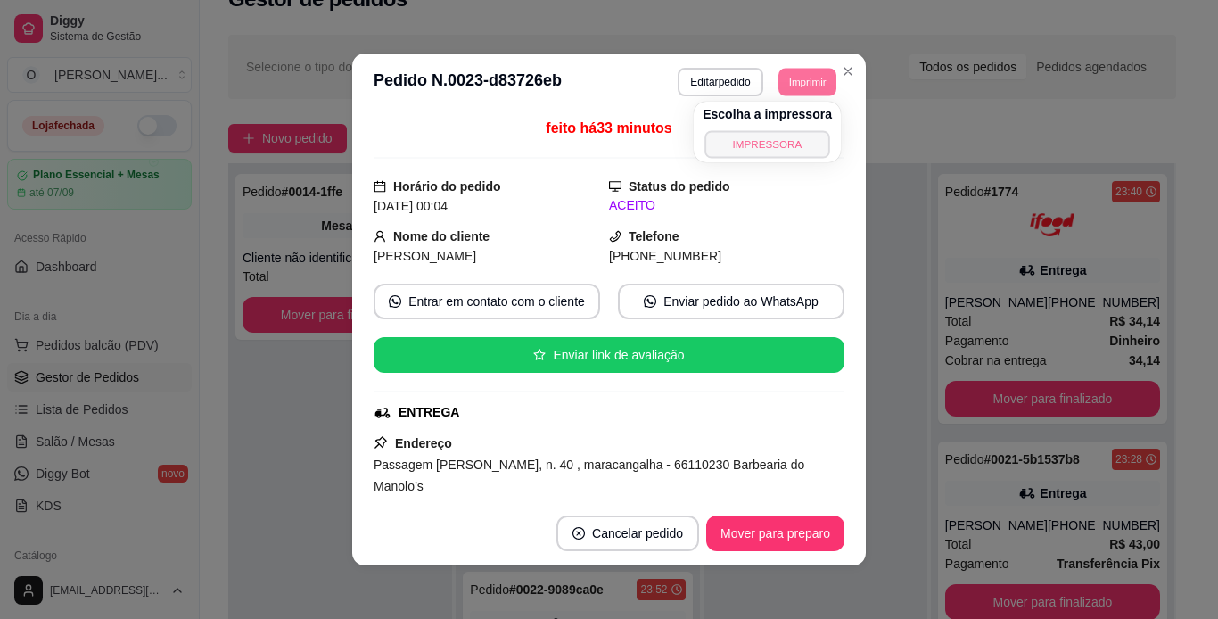
click at [811, 142] on button "IMPRESSORA" at bounding box center [767, 144] width 125 height 28
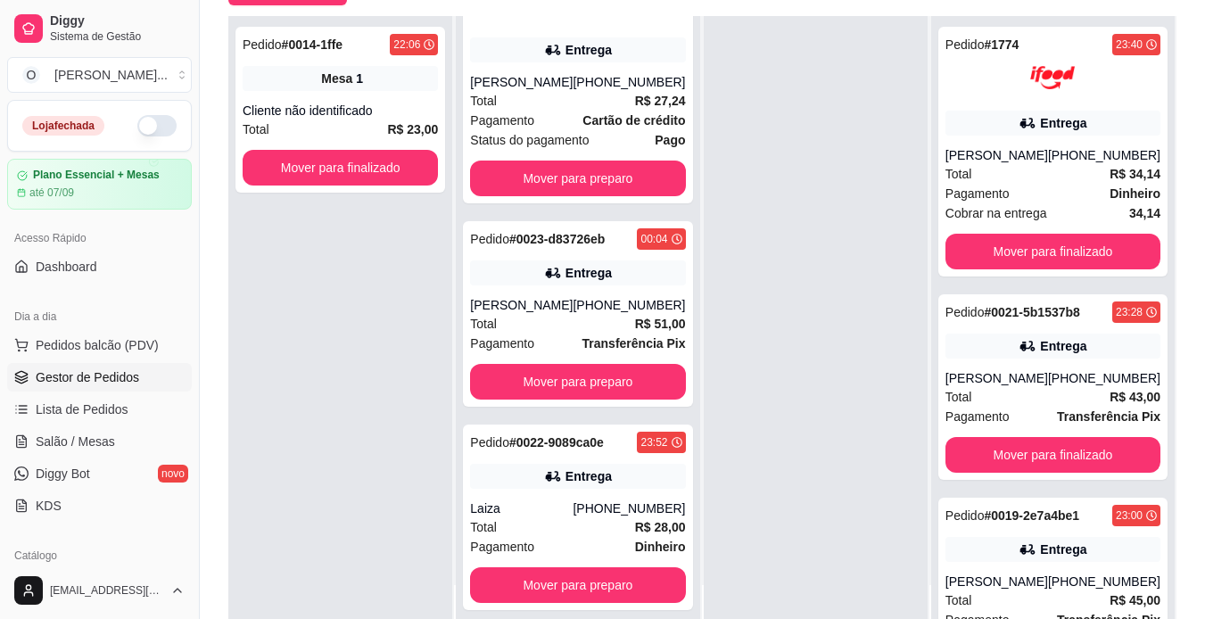
scroll to position [272, 0]
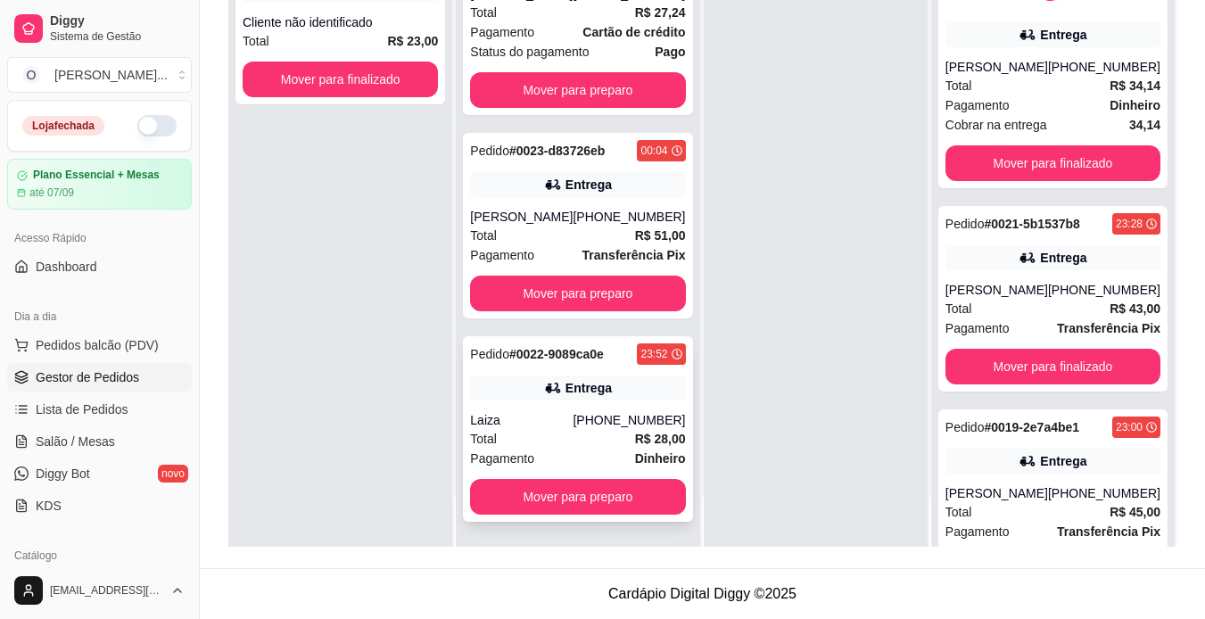
click at [595, 416] on div "[PHONE_NUMBER]" at bounding box center [629, 420] width 112 height 18
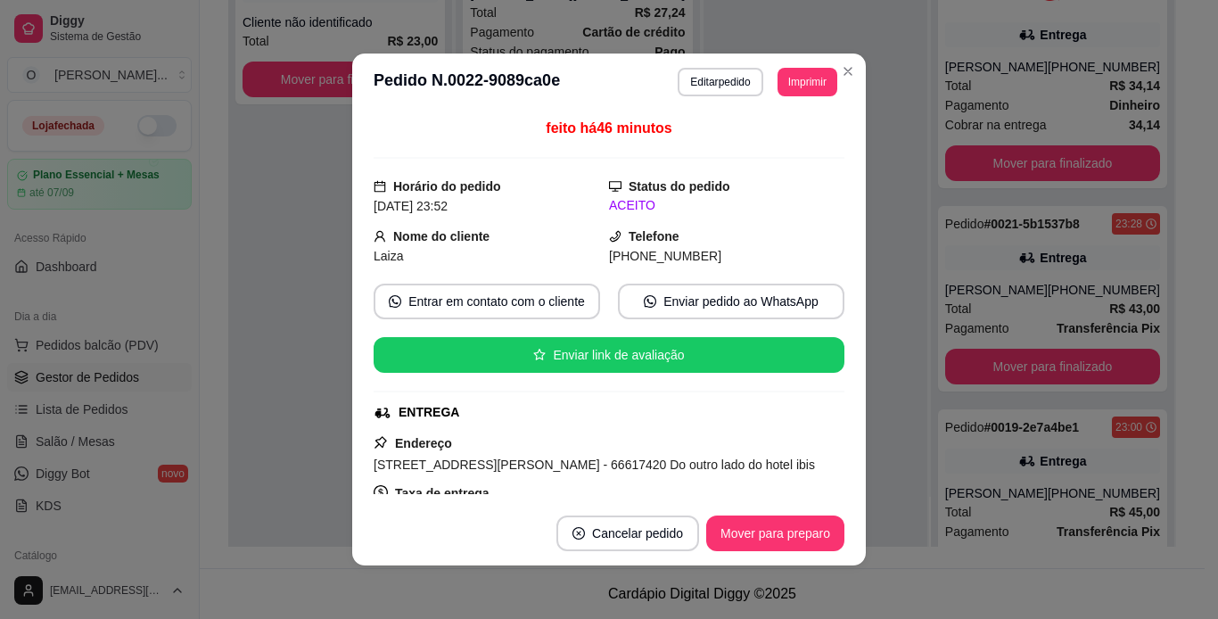
click at [799, 67] on header "**********" at bounding box center [609, 82] width 514 height 57
click at [803, 75] on button "Imprimir" at bounding box center [808, 82] width 58 height 28
click at [798, 146] on button "IMPRESSORA" at bounding box center [767, 144] width 125 height 28
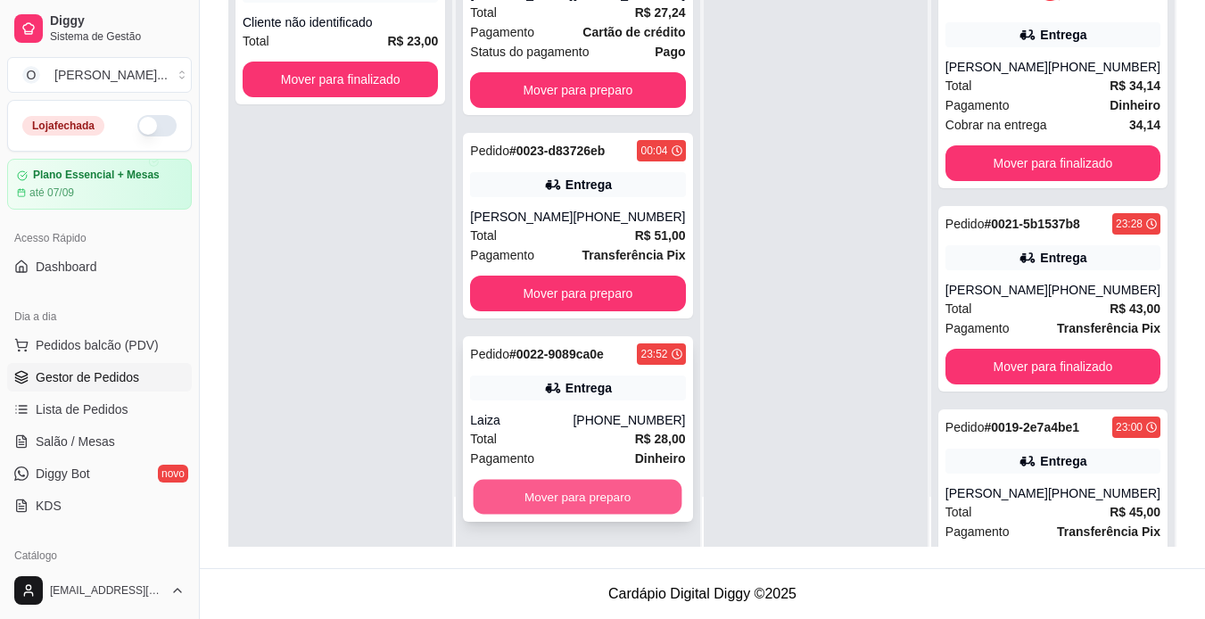
click at [632, 489] on button "Mover para preparo" at bounding box center [578, 497] width 209 height 35
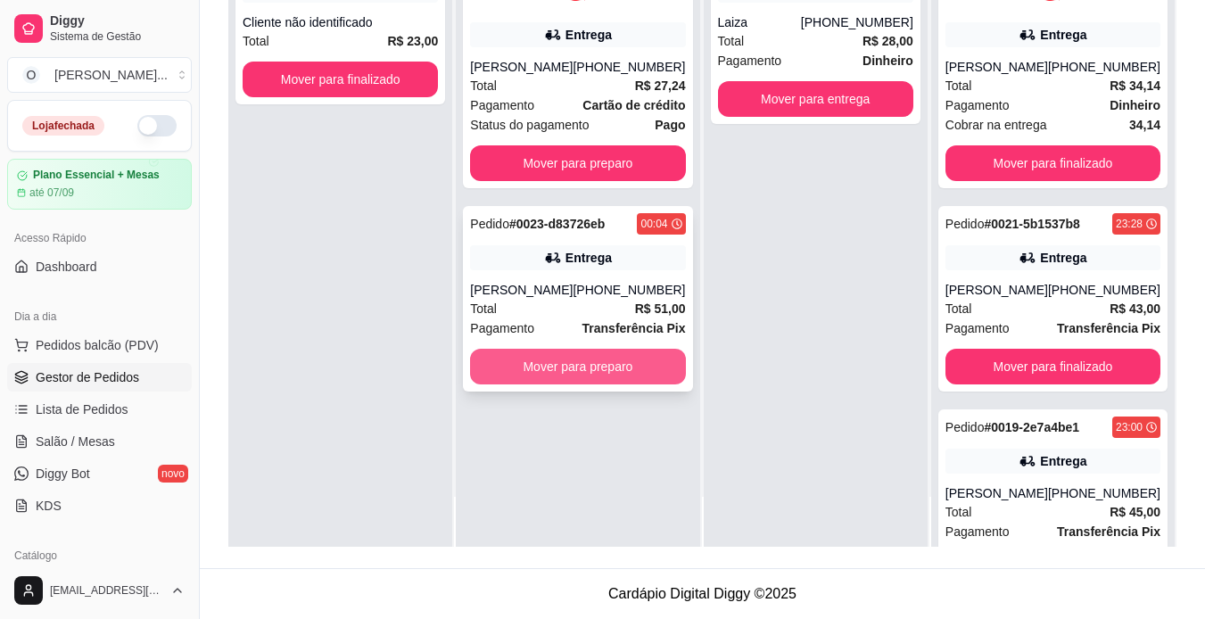
scroll to position [0, 0]
click at [621, 376] on button "Mover para preparo" at bounding box center [578, 367] width 209 height 35
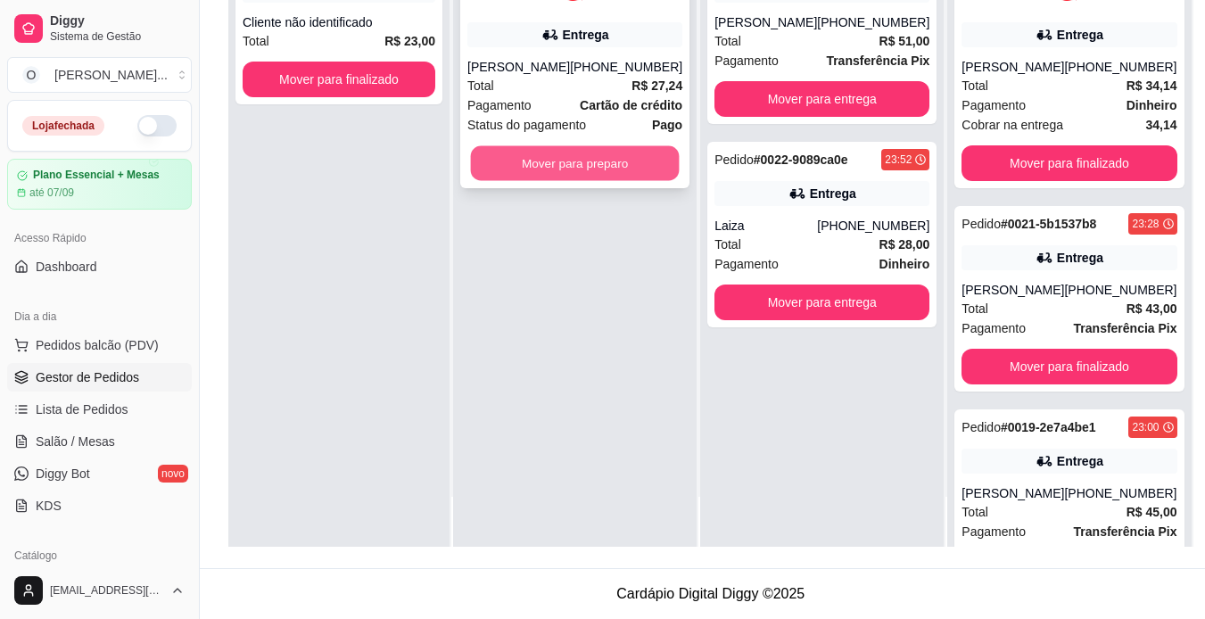
click at [603, 181] on button "Mover para preparo" at bounding box center [575, 163] width 209 height 35
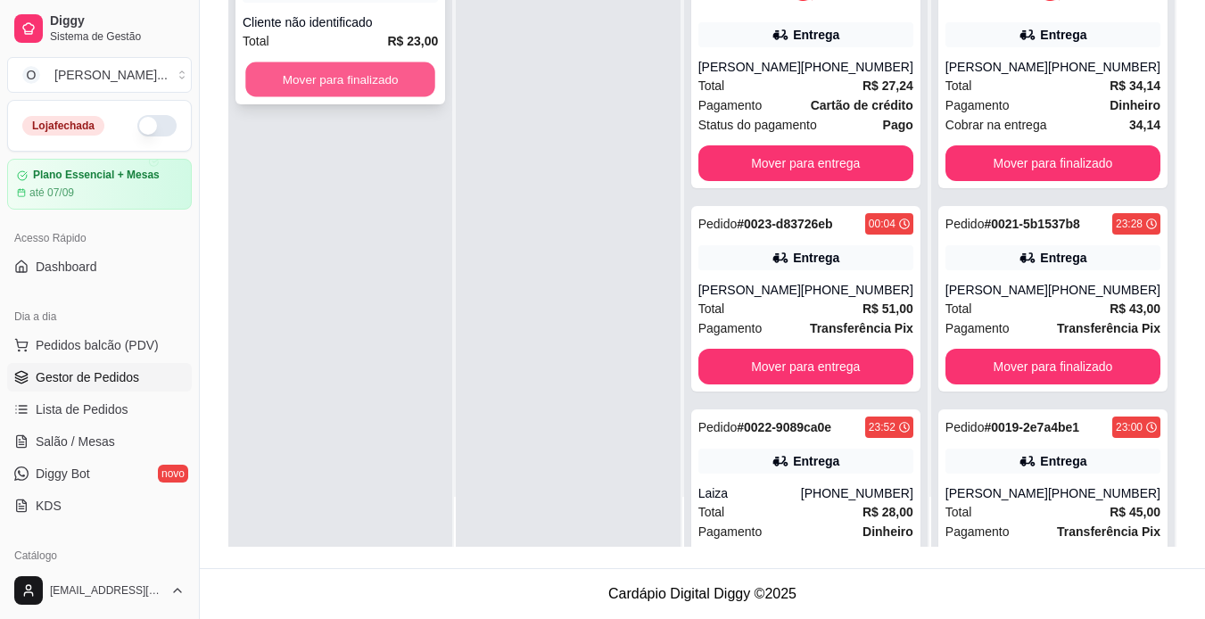
click at [359, 82] on button "Mover para finalizado" at bounding box center [340, 79] width 190 height 35
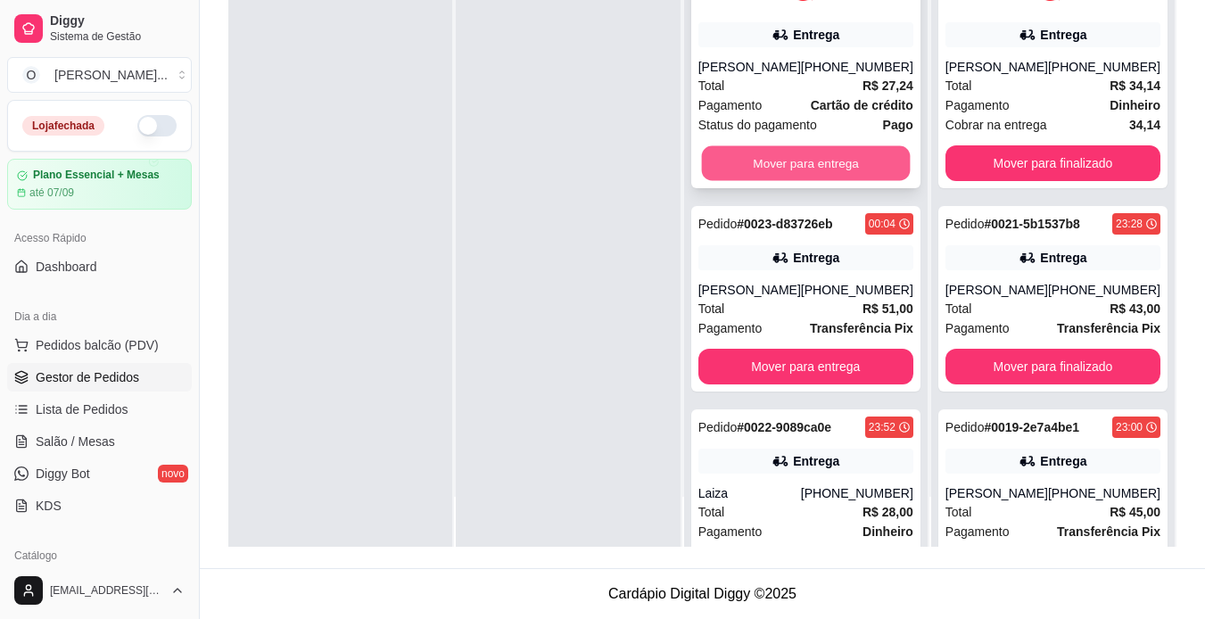
click at [734, 181] on button "Mover para entrega" at bounding box center [805, 163] width 209 height 35
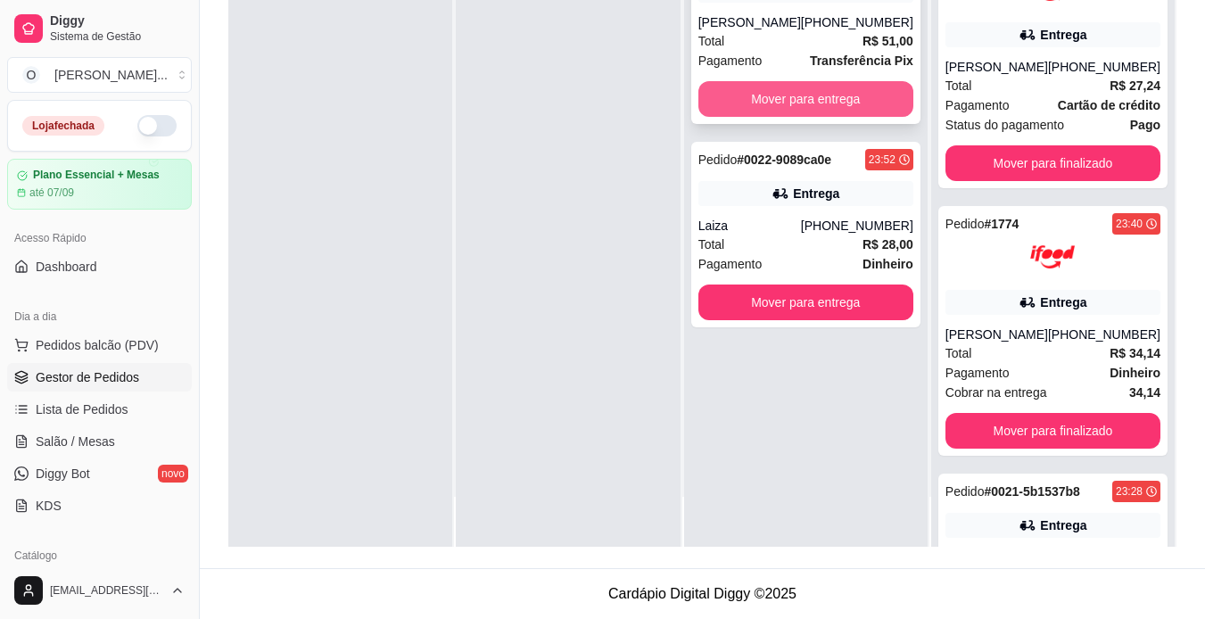
click at [762, 95] on button "Mover para entrega" at bounding box center [805, 99] width 215 height 36
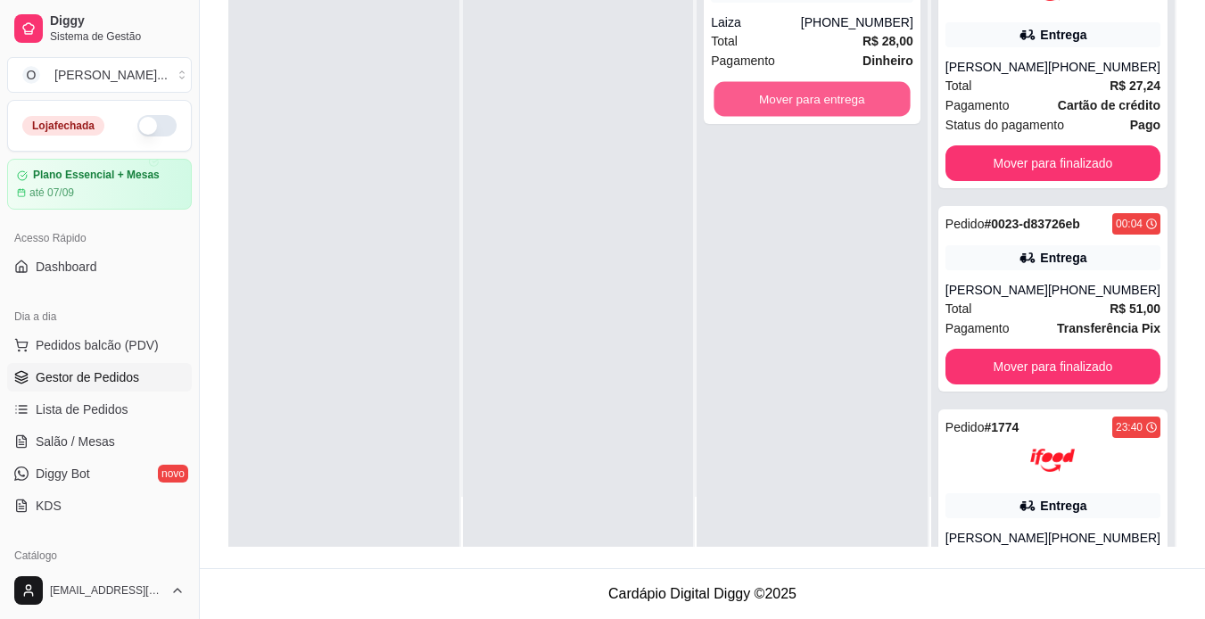
click at [762, 95] on button "Mover para entrega" at bounding box center [812, 99] width 196 height 35
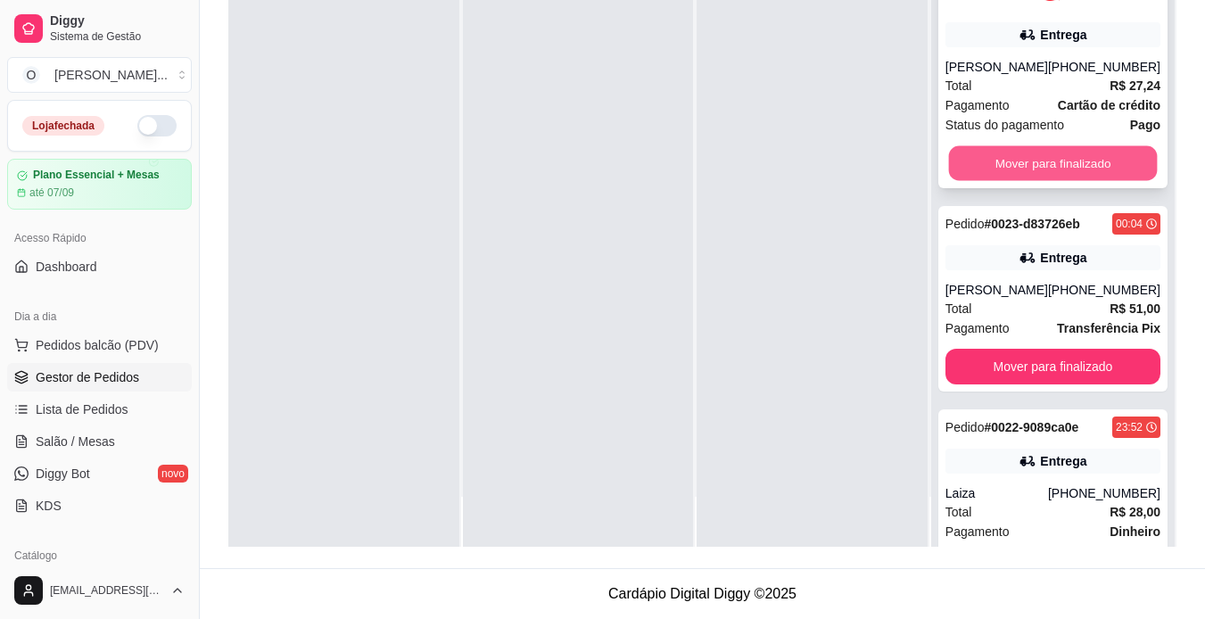
click at [1032, 181] on button "Mover para finalizado" at bounding box center [1052, 163] width 209 height 35
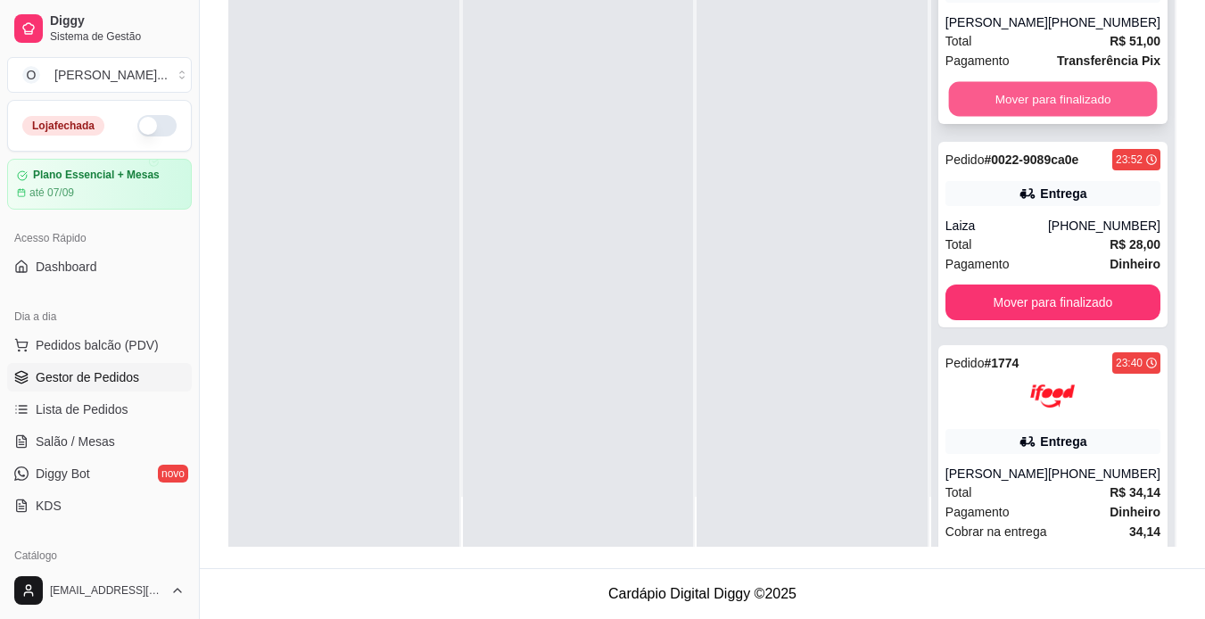
click at [1025, 103] on button "Mover para finalizado" at bounding box center [1052, 99] width 209 height 35
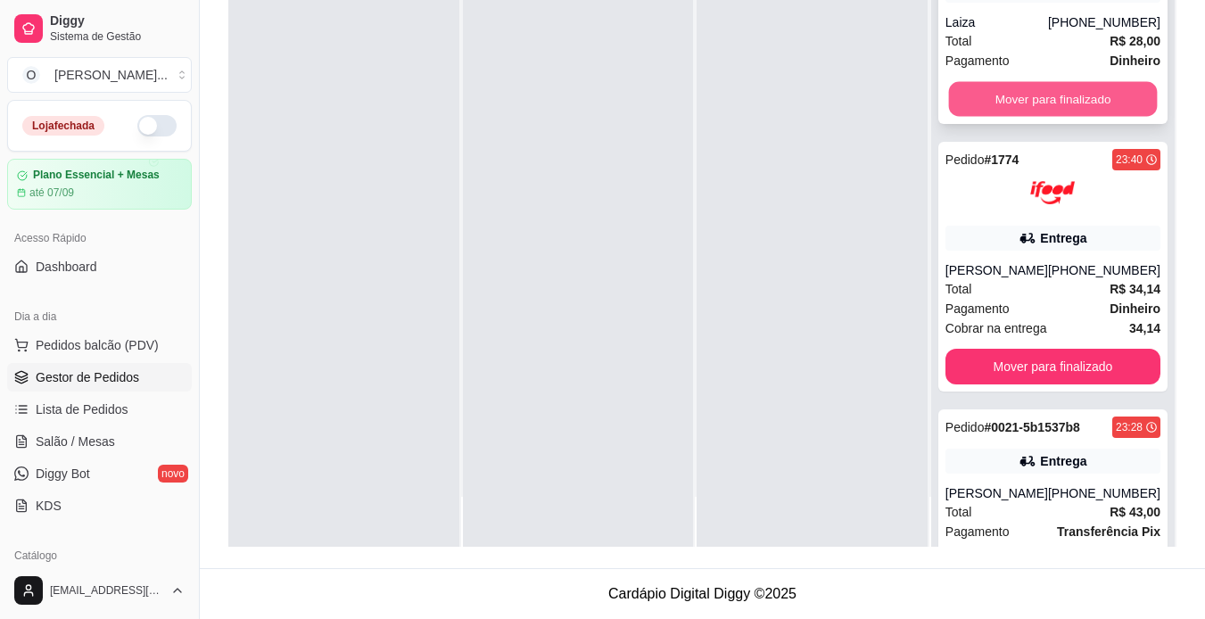
click at [1003, 87] on button "Mover para finalizado" at bounding box center [1052, 99] width 209 height 35
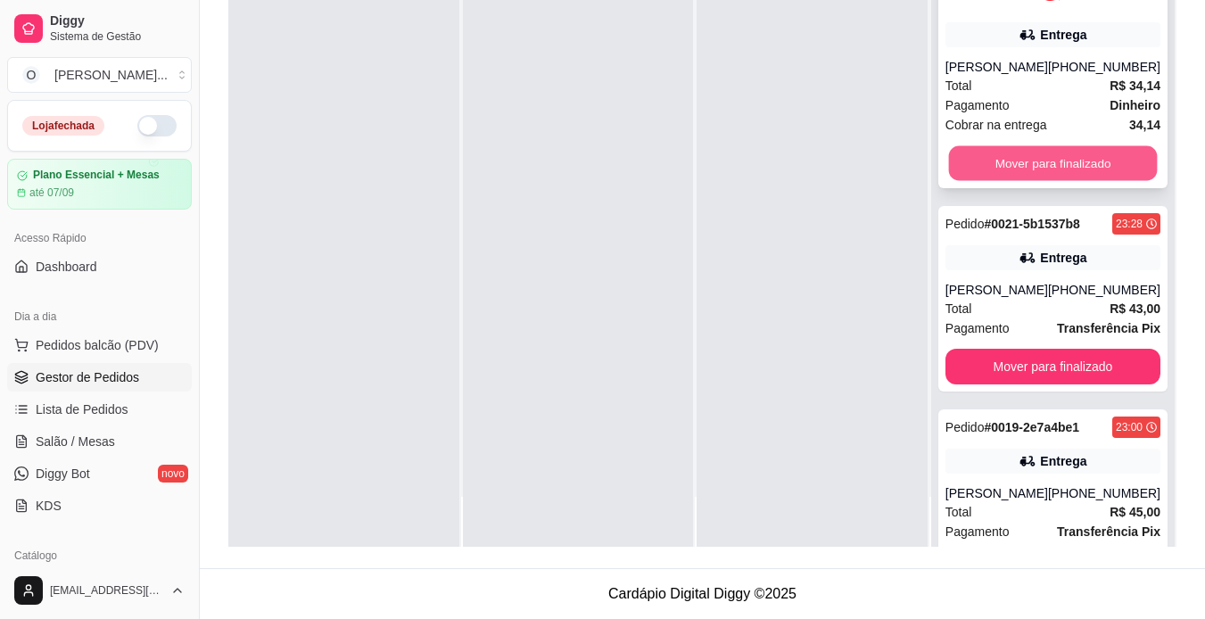
click at [1017, 162] on button "Mover para finalizado" at bounding box center [1052, 163] width 209 height 35
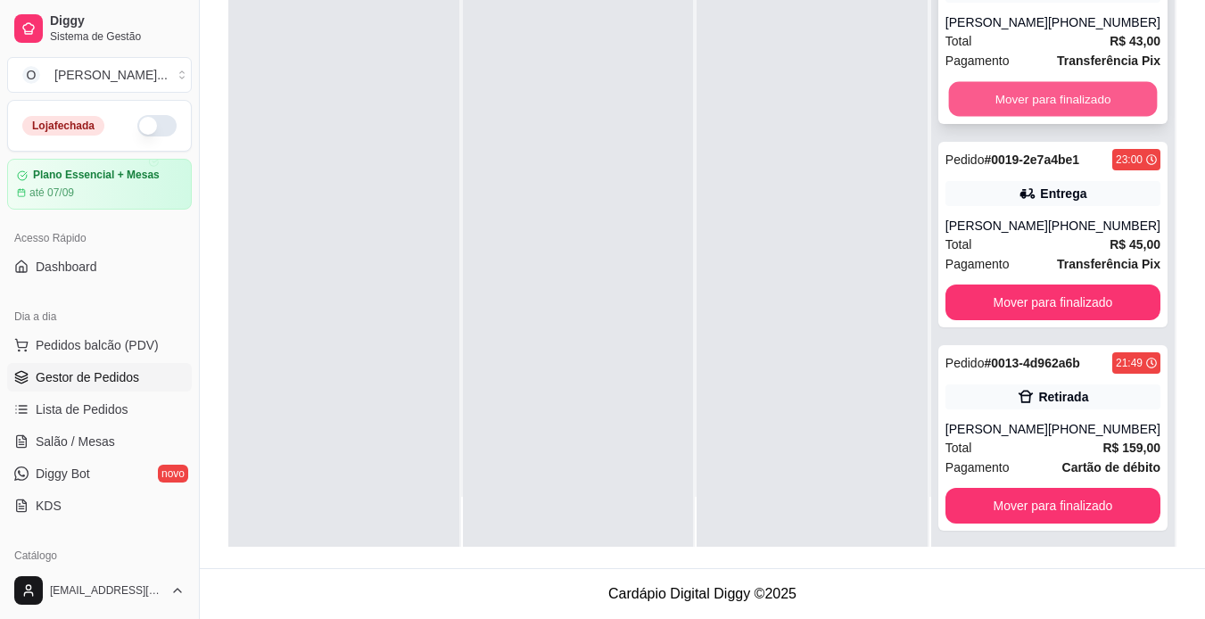
click at [1024, 108] on button "Mover para finalizado" at bounding box center [1052, 99] width 209 height 35
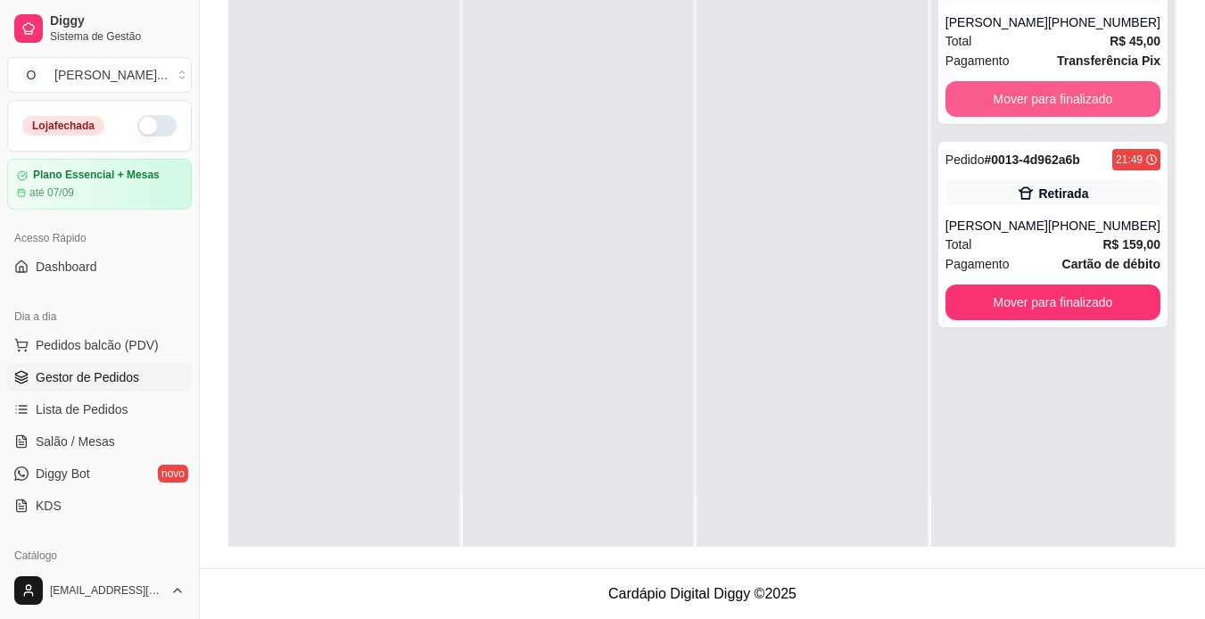
click at [1024, 108] on button "Mover para finalizado" at bounding box center [1052, 99] width 215 height 36
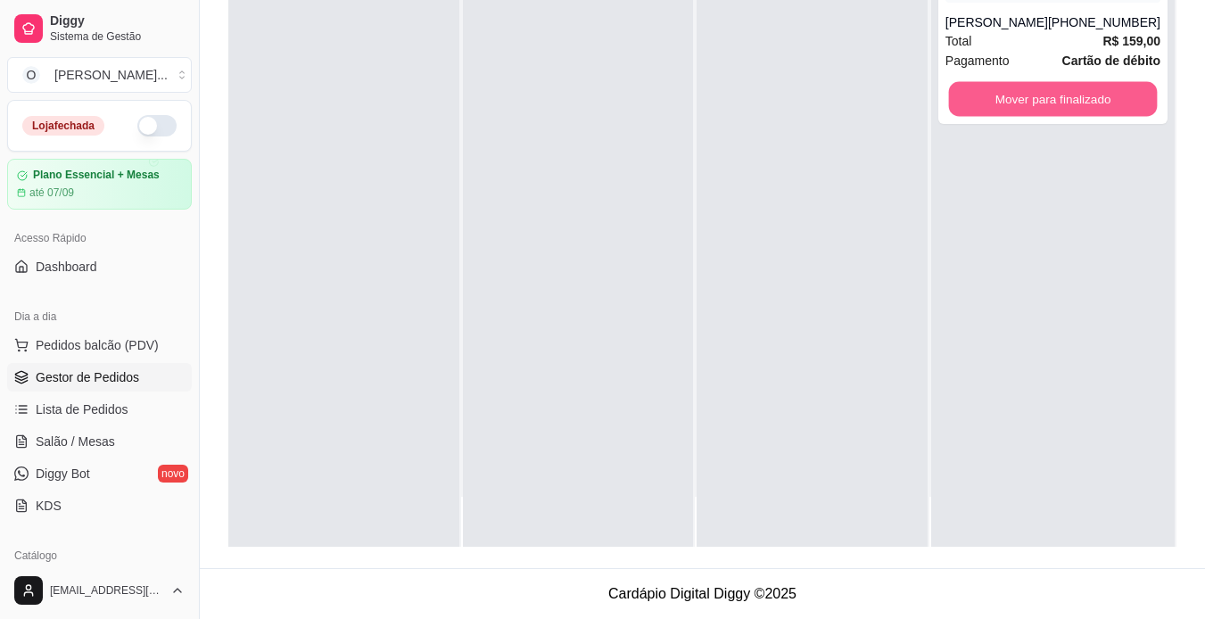
click at [1024, 108] on button "Mover para finalizado" at bounding box center [1052, 99] width 209 height 35
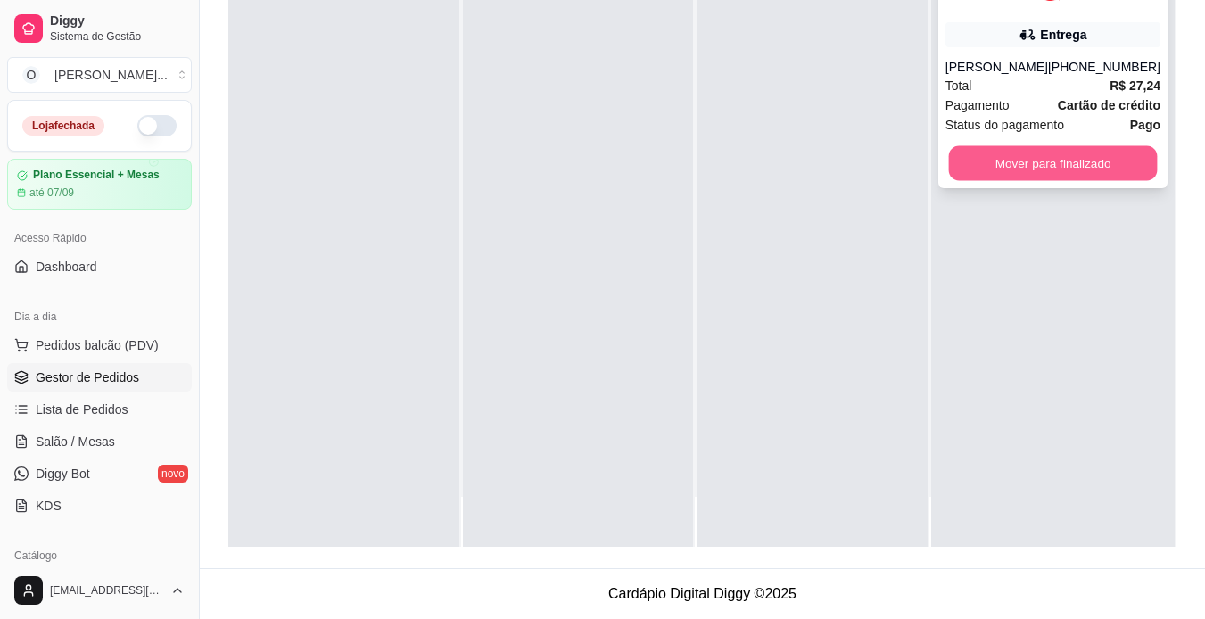
click at [1017, 181] on button "Mover para finalizado" at bounding box center [1052, 163] width 209 height 35
